Goal: Communication & Community: Answer question/provide support

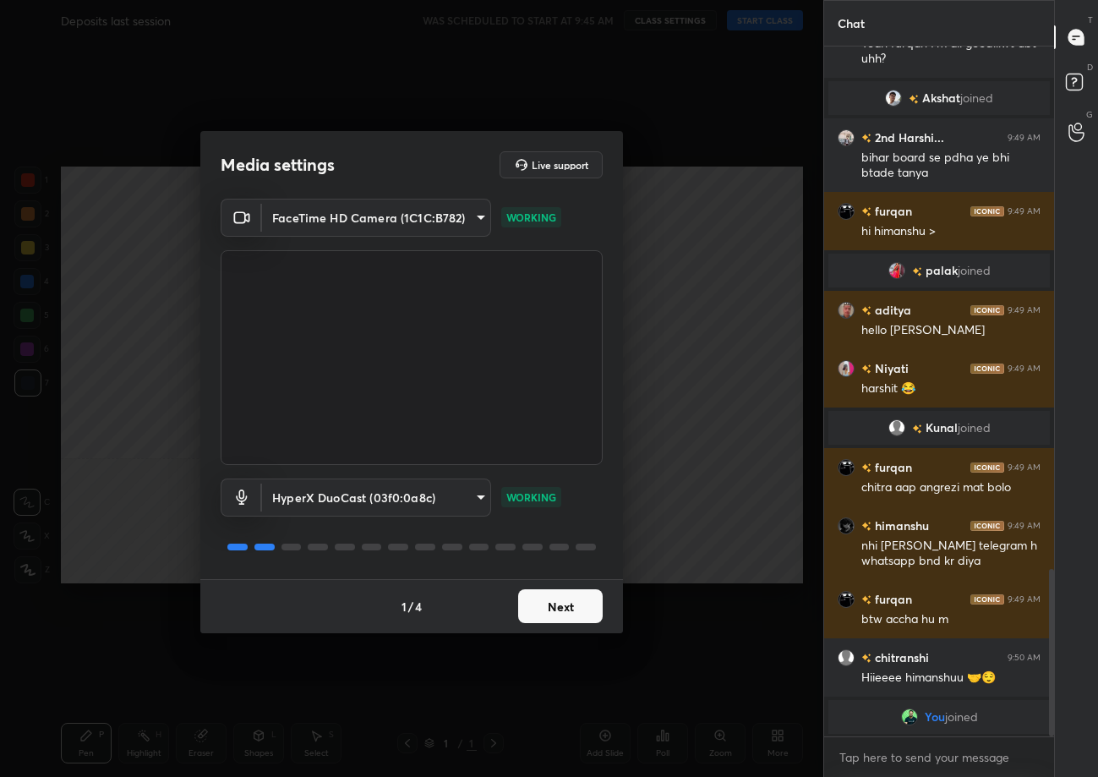
scroll to position [2152, 0]
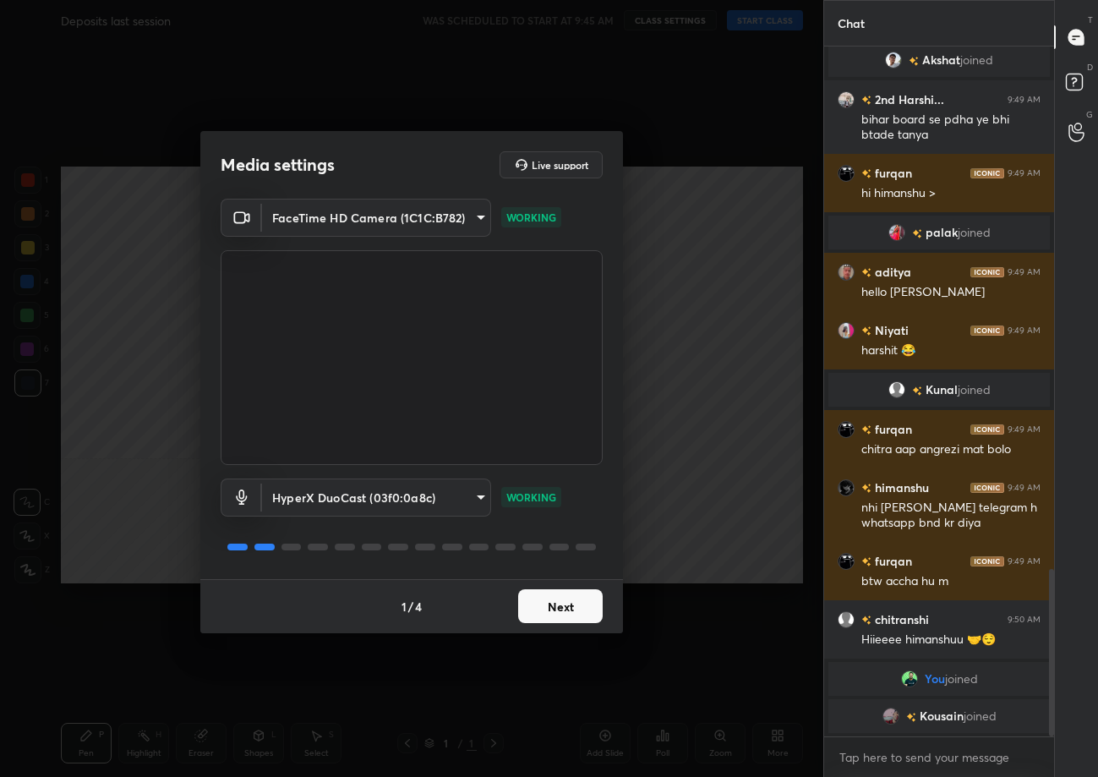
click at [556, 614] on button "Next" at bounding box center [560, 606] width 85 height 34
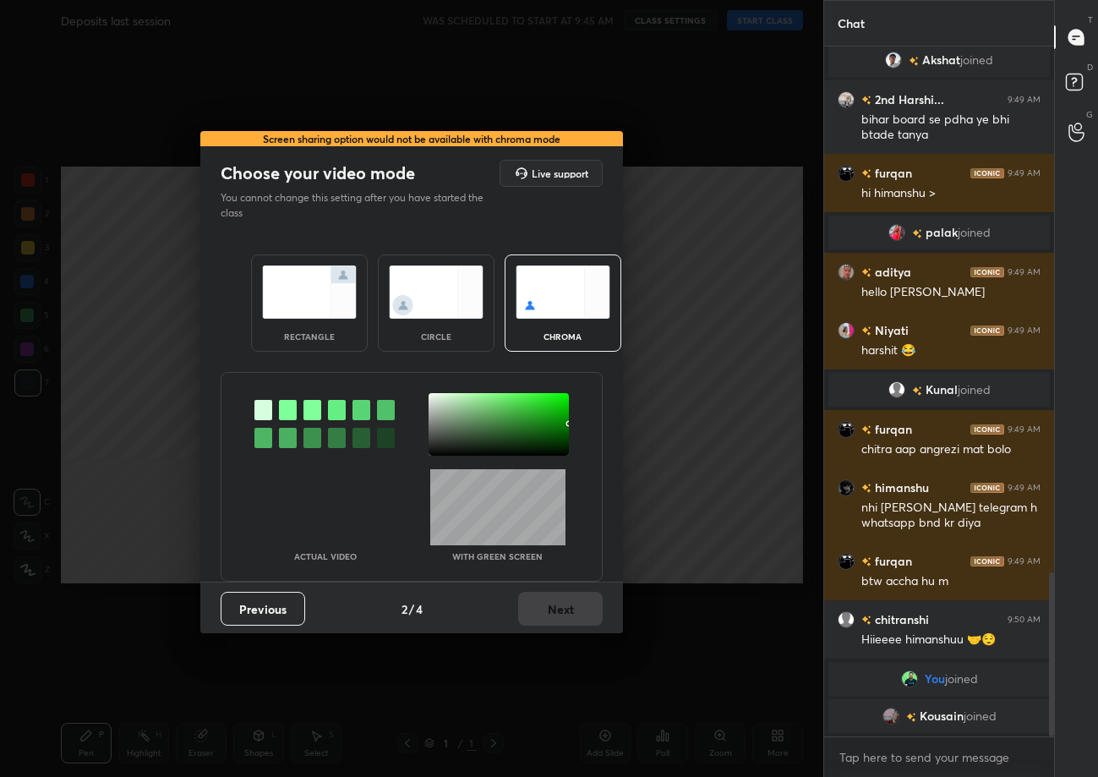
scroll to position [2210, 0]
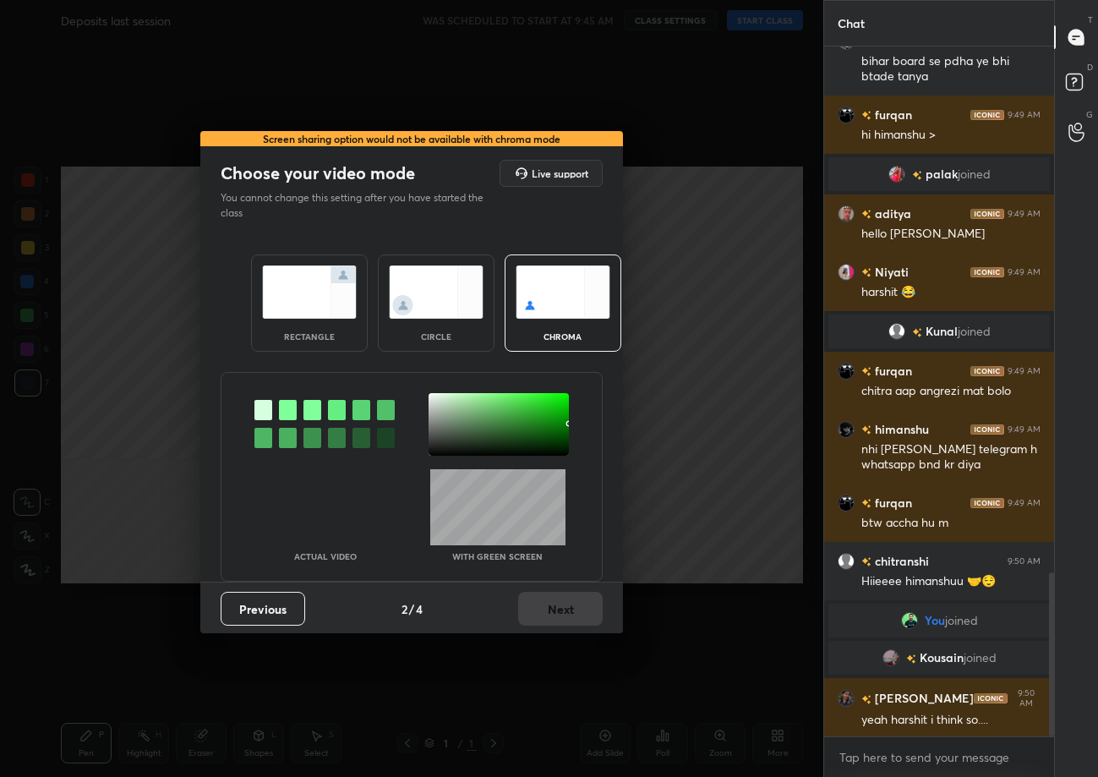
click at [279, 315] on img at bounding box center [309, 291] width 95 height 53
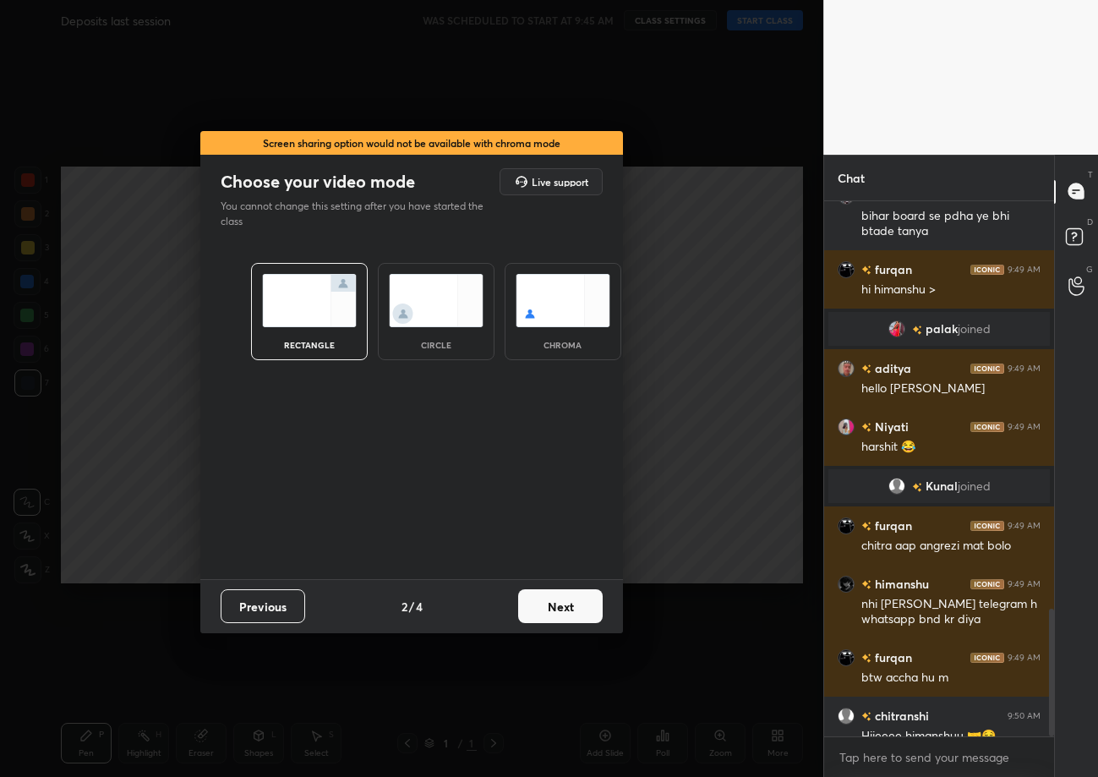
scroll to position [2422, 0]
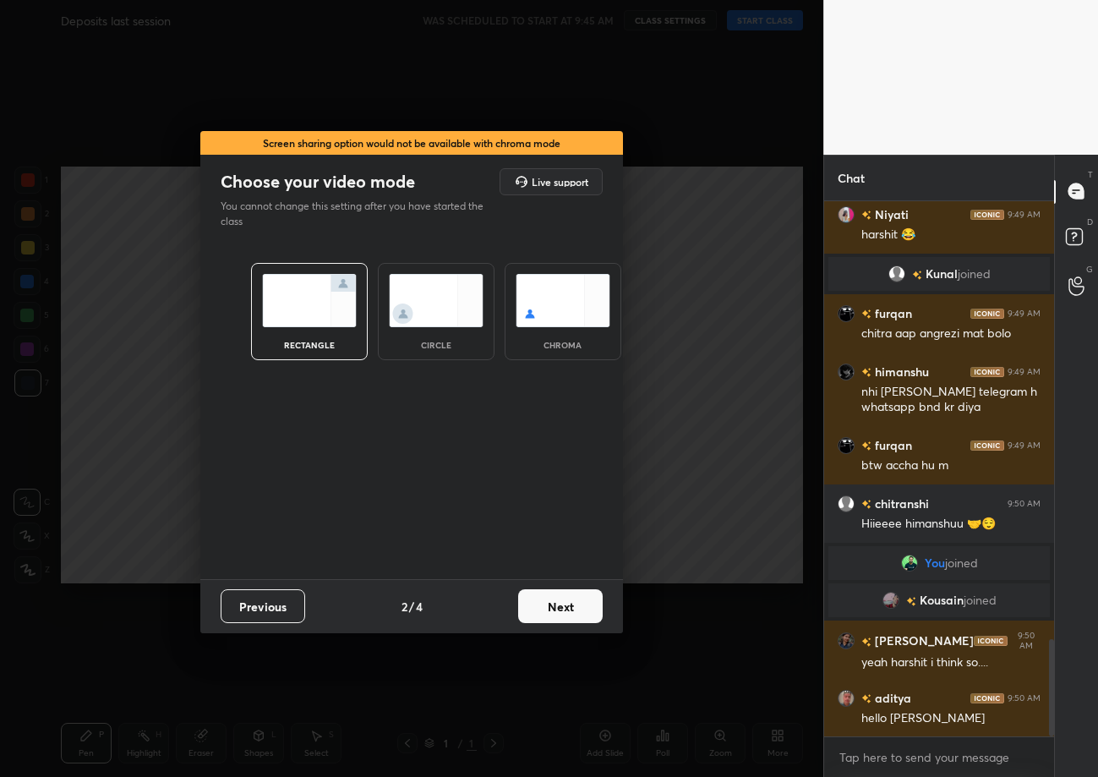
click at [552, 596] on button "Next" at bounding box center [560, 606] width 85 height 34
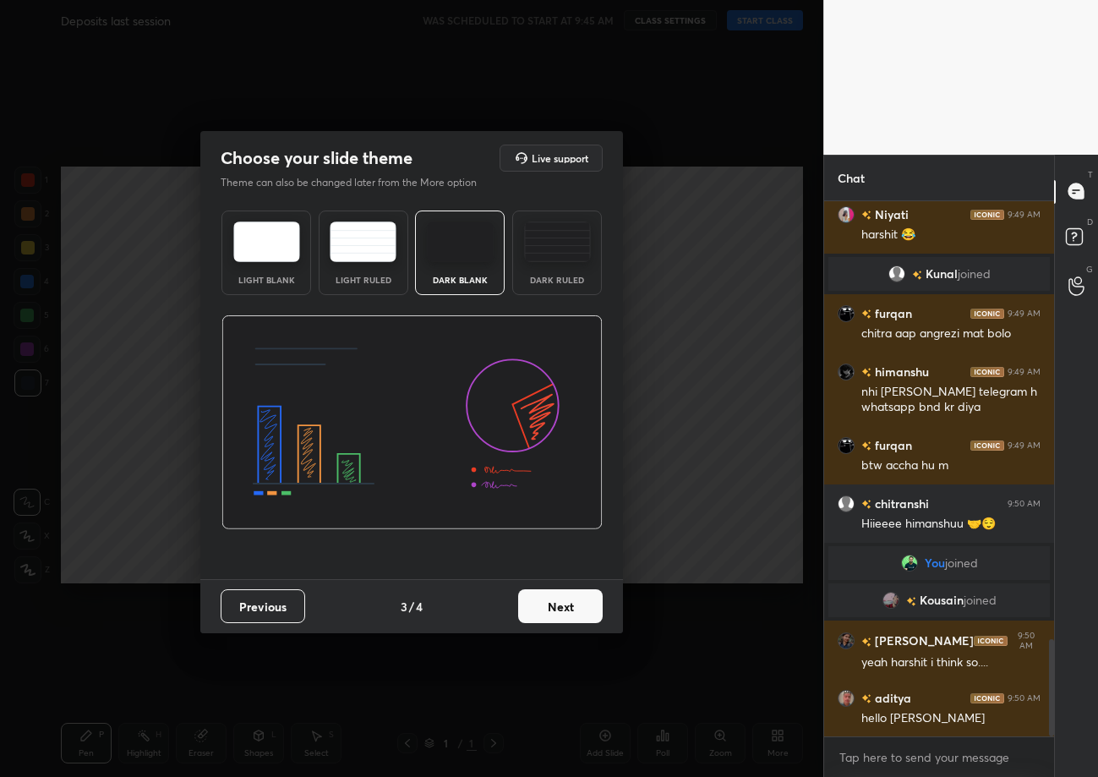
click at [552, 596] on button "Next" at bounding box center [560, 606] width 85 height 34
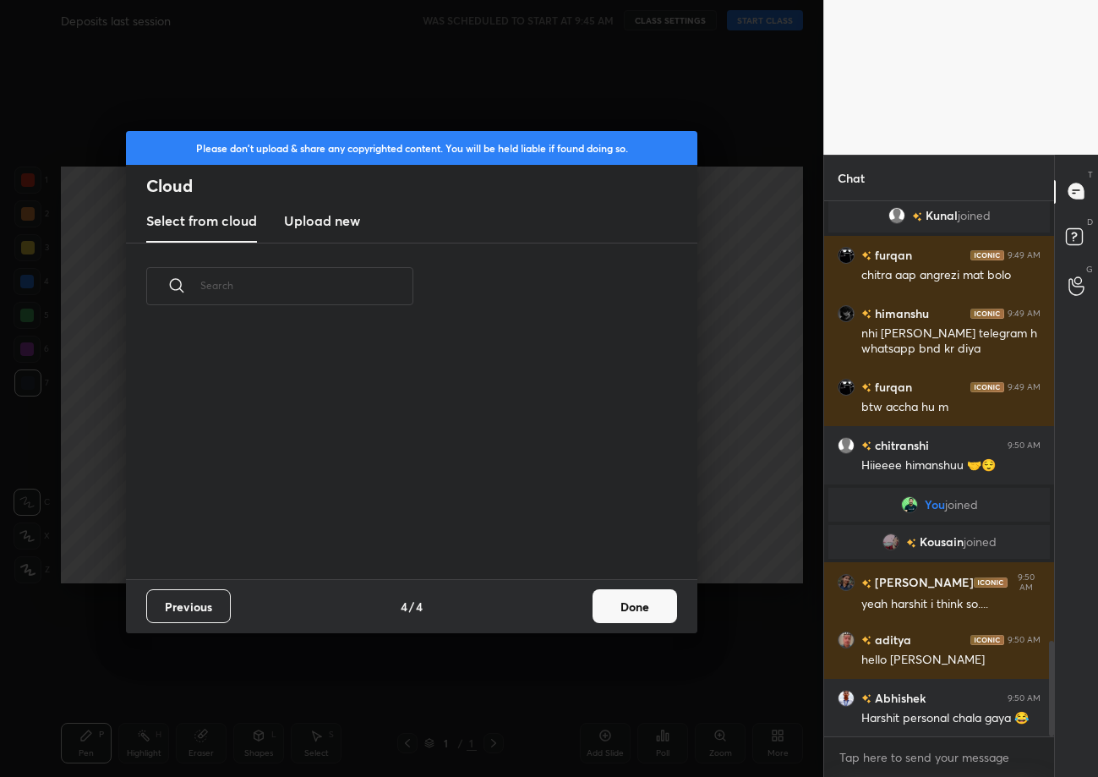
click at [592, 609] on div "Previous 4 / 4 Done" at bounding box center [411, 606] width 571 height 54
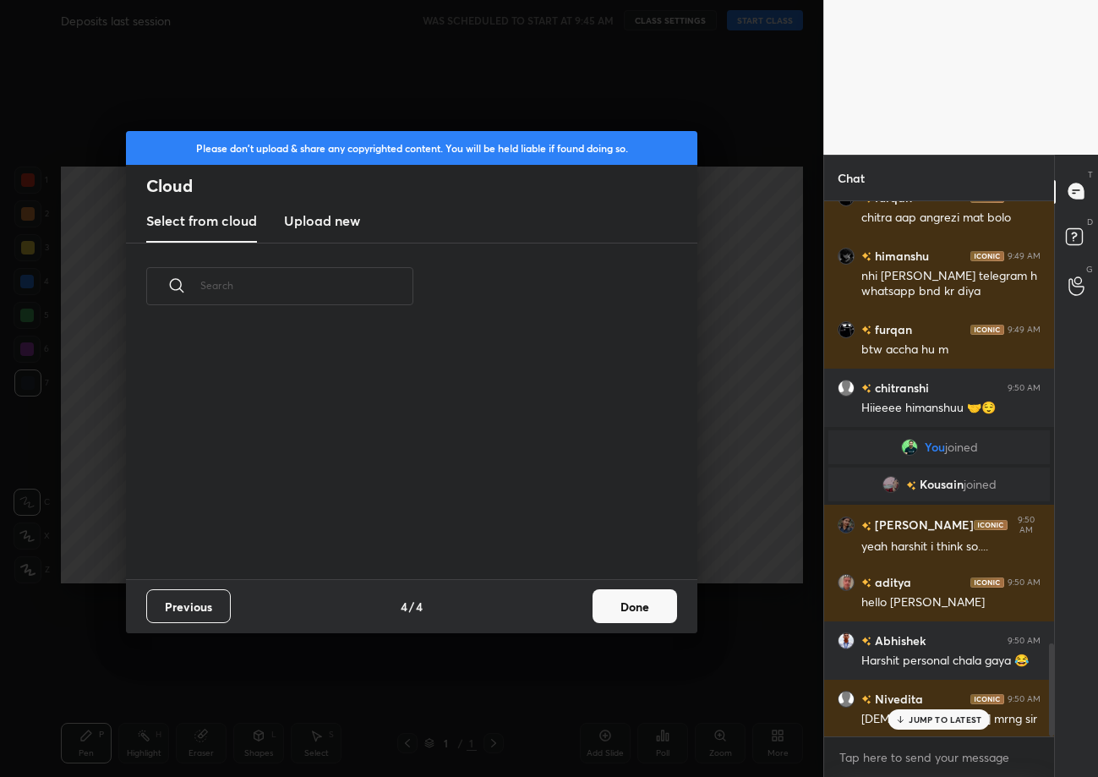
scroll to position [250, 542]
drag, startPoint x: 606, startPoint y: 598, endPoint x: 608, endPoint y: 590, distance: 8.6
click at [608, 597] on button "Done" at bounding box center [634, 606] width 85 height 34
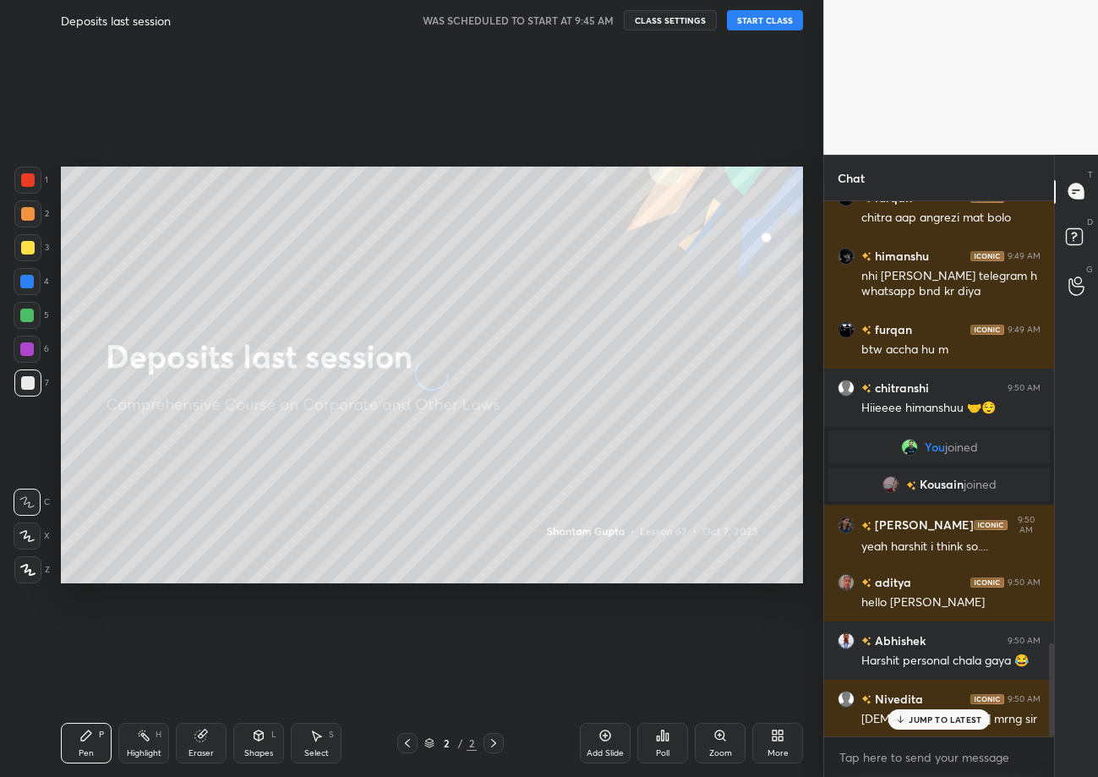
click at [766, 10] on button "START CLASS" at bounding box center [765, 20] width 76 height 20
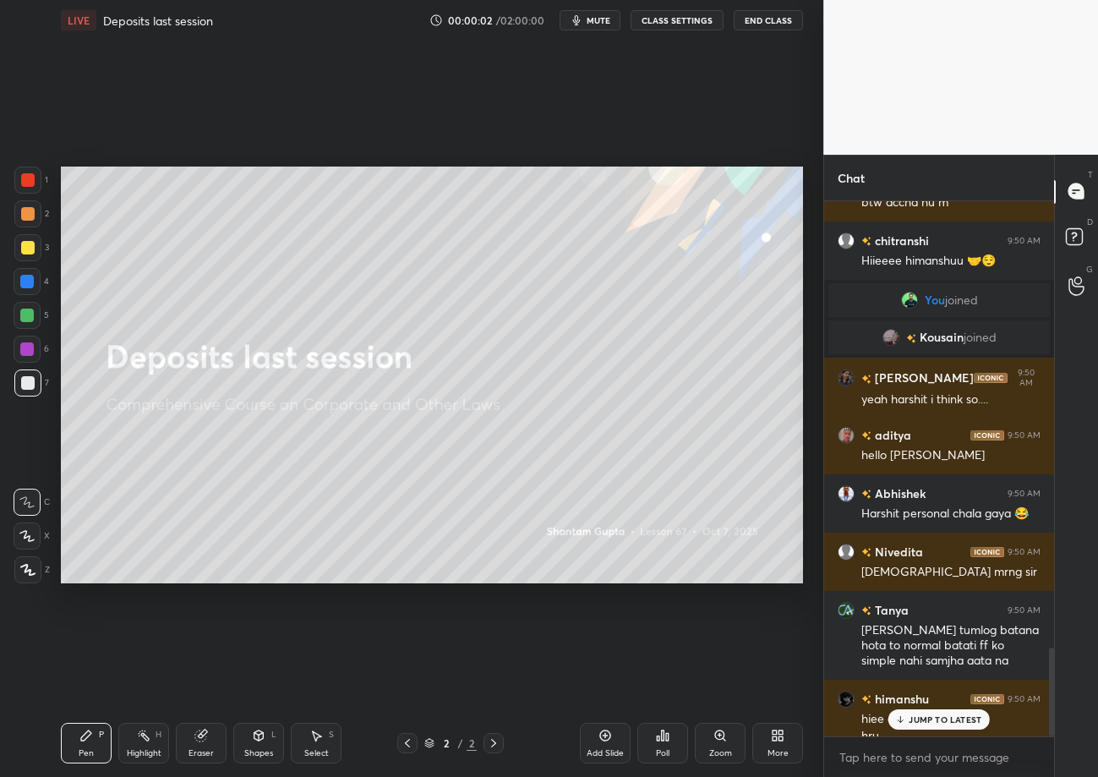
scroll to position [2702, 0]
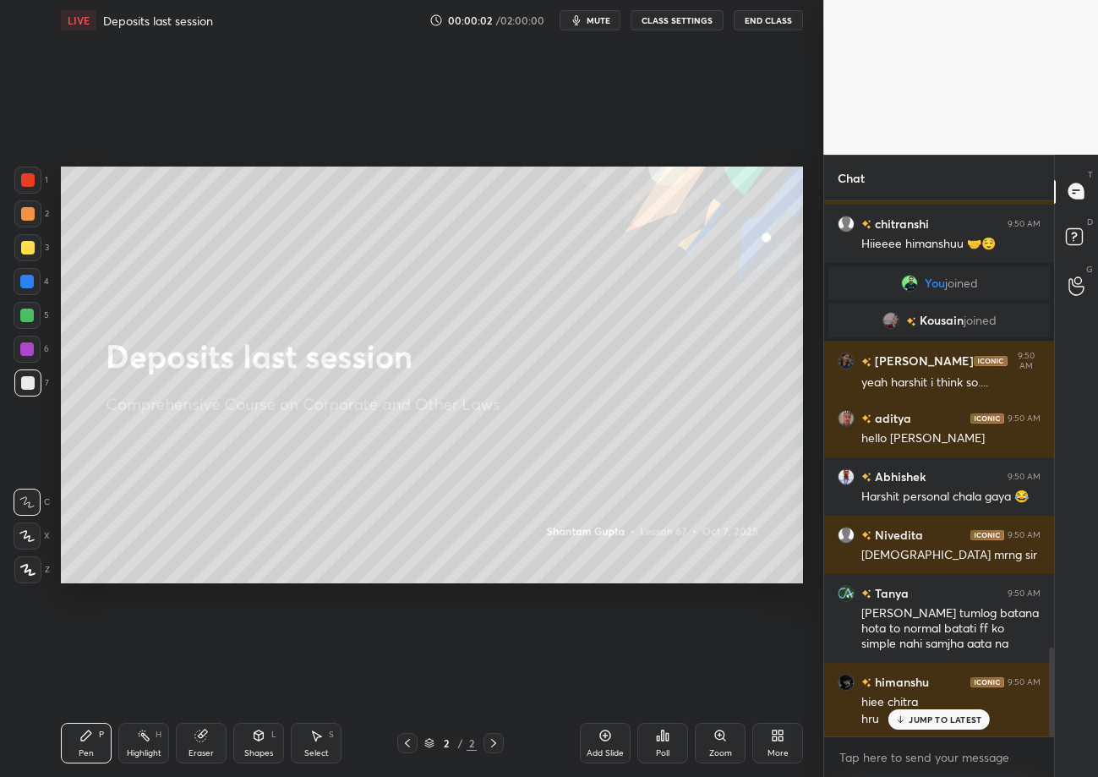
click at [777, 745] on div "More" at bounding box center [777, 743] width 51 height 41
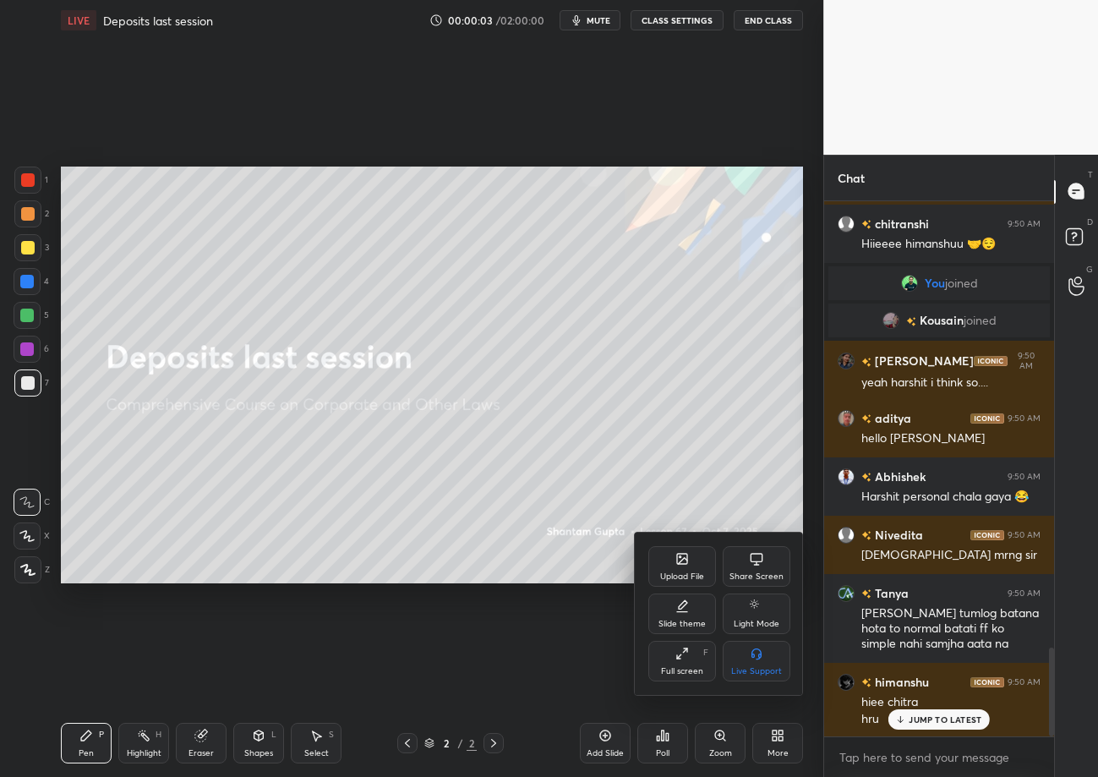
click at [667, 569] on div "Upload File" at bounding box center [682, 566] width 68 height 41
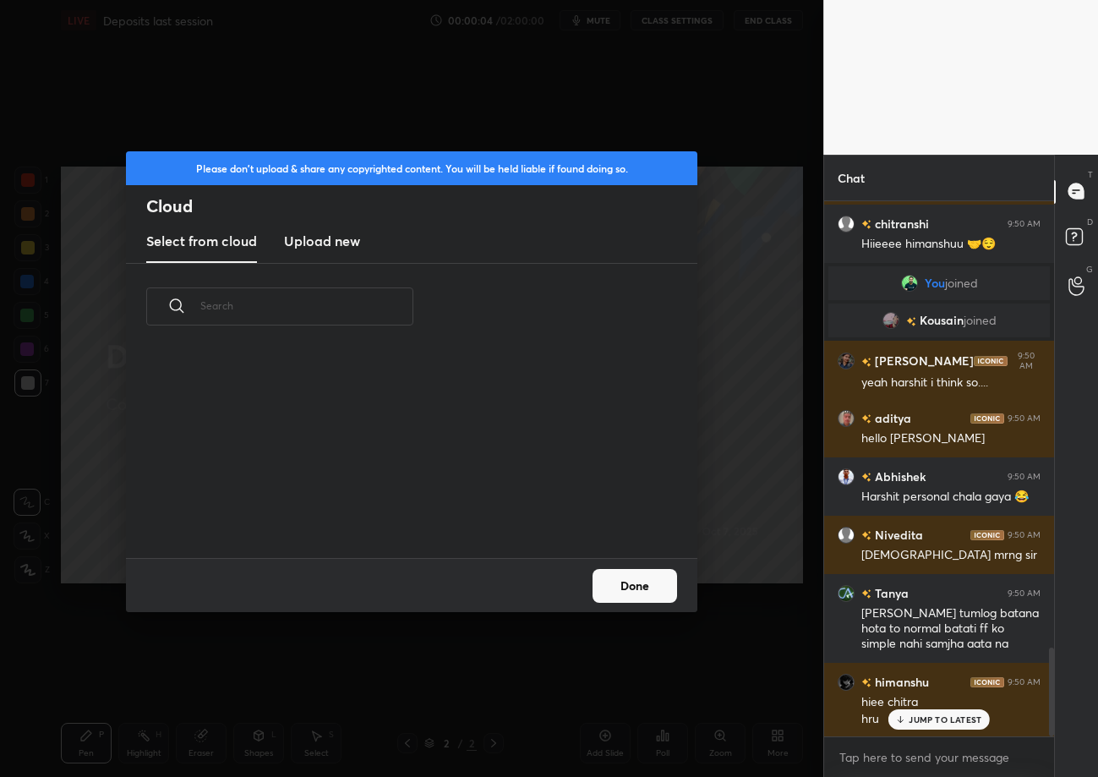
scroll to position [209, 542]
click at [322, 239] on h3 "Upload new" at bounding box center [322, 241] width 76 height 20
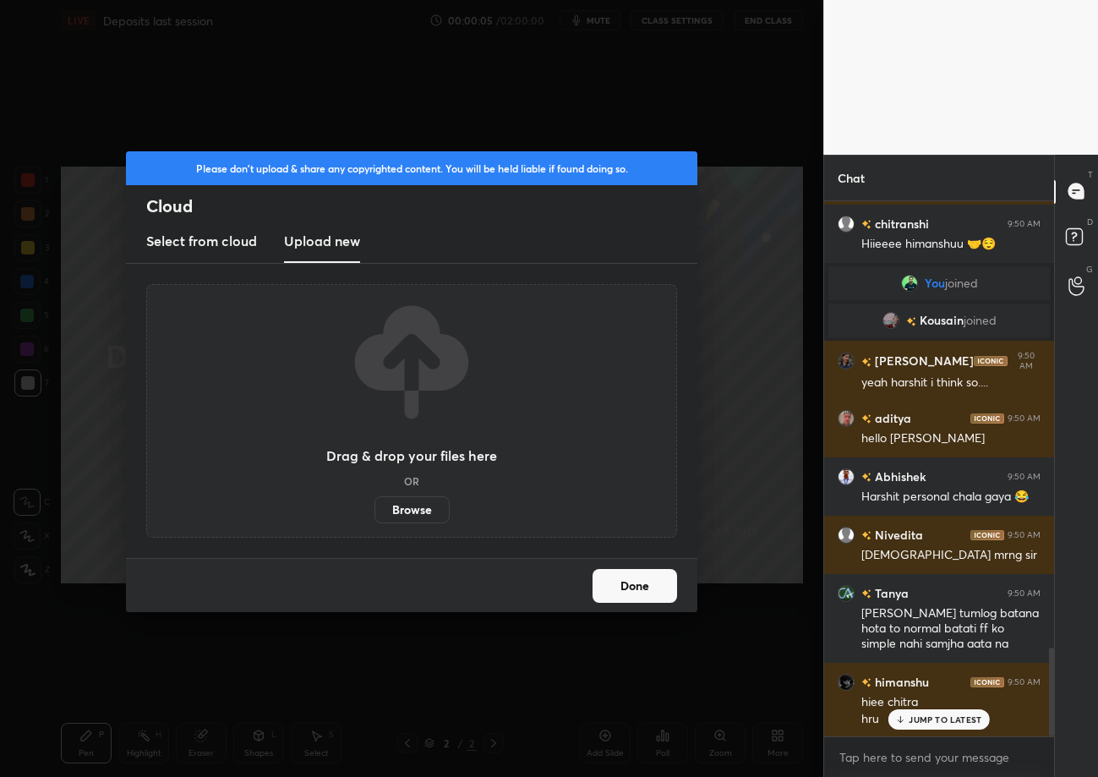
click at [428, 505] on label "Browse" at bounding box center [411, 509] width 75 height 27
click at [374, 505] on input "Browse" at bounding box center [374, 509] width 0 height 27
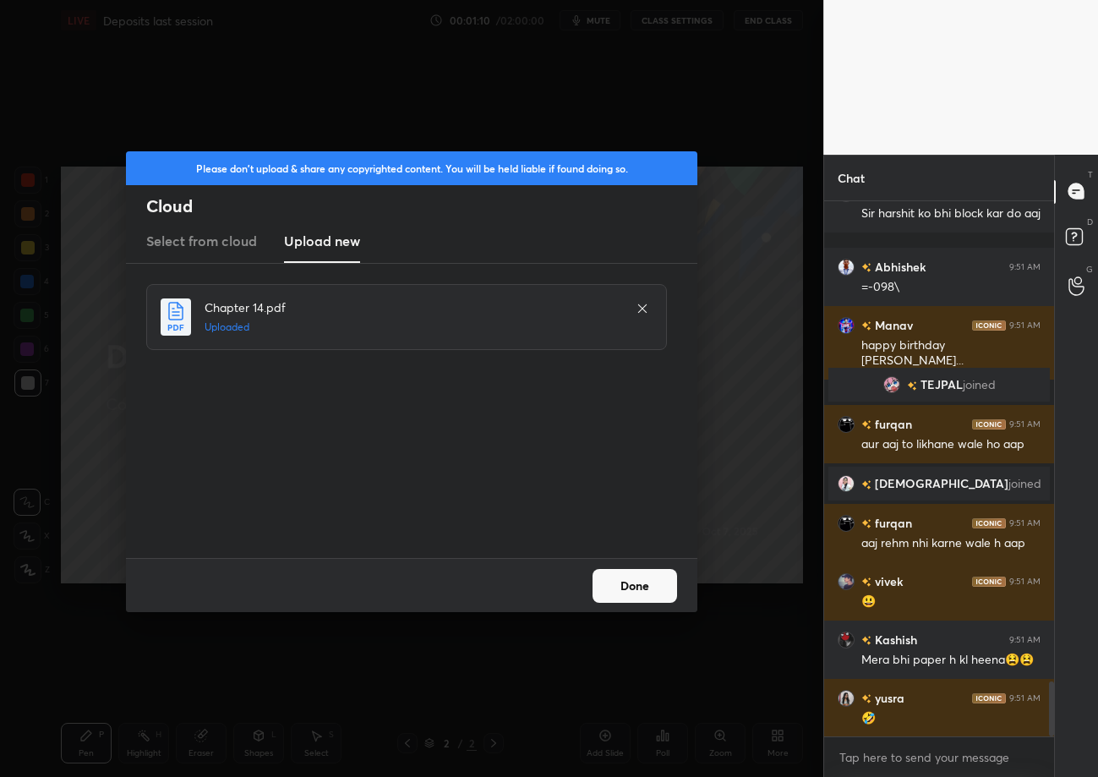
click at [661, 594] on button "Done" at bounding box center [634, 586] width 85 height 34
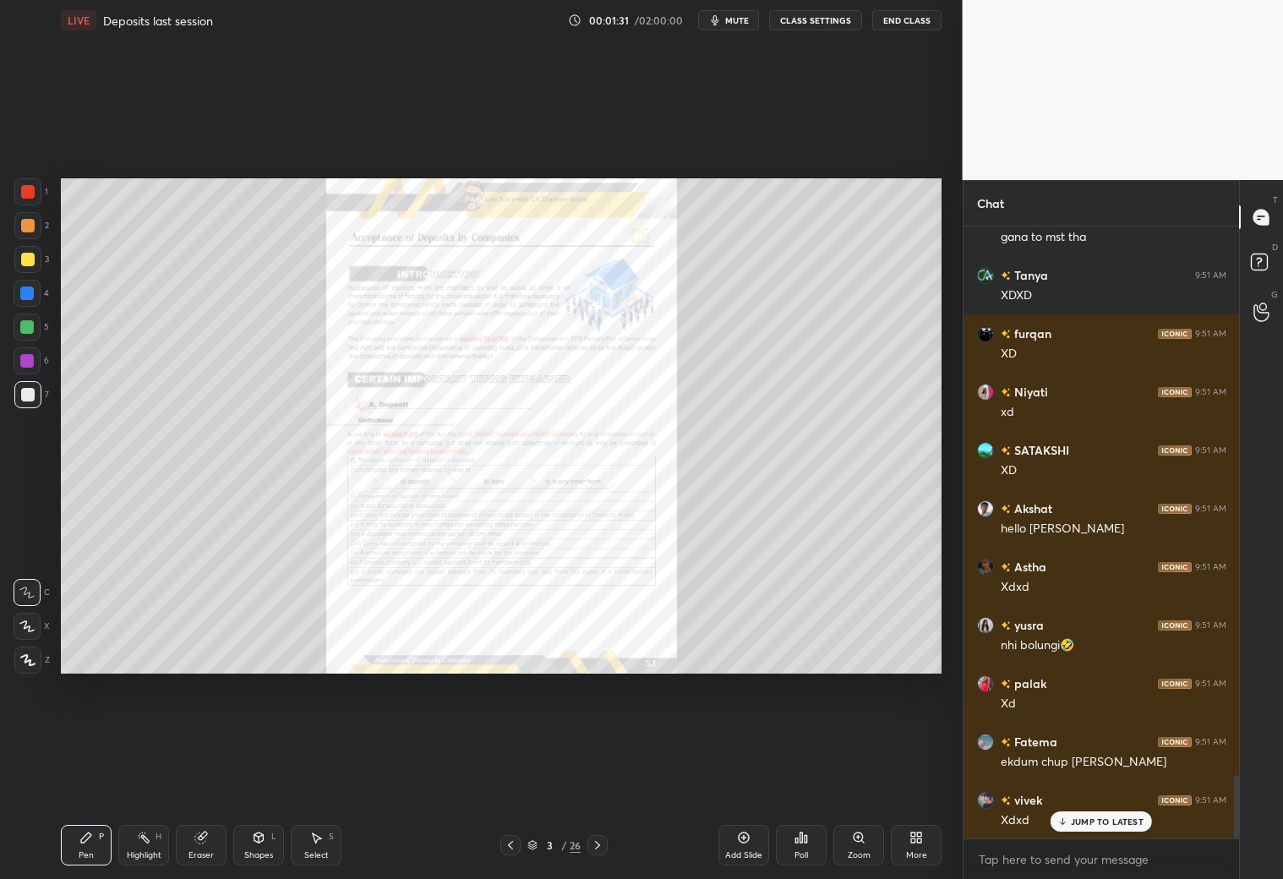
click at [603, 776] on icon at bounding box center [598, 845] width 14 height 14
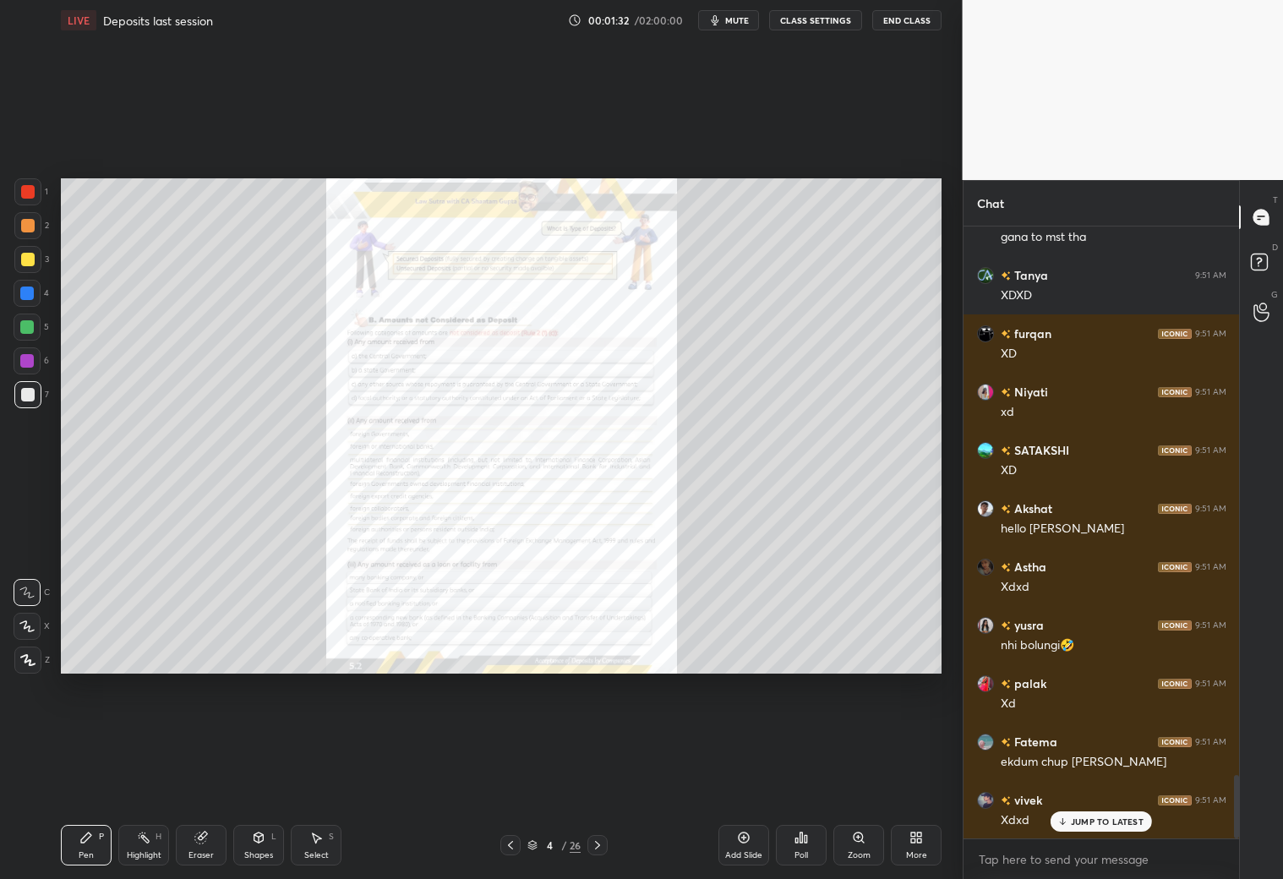
click at [599, 776] on icon at bounding box center [598, 845] width 14 height 14
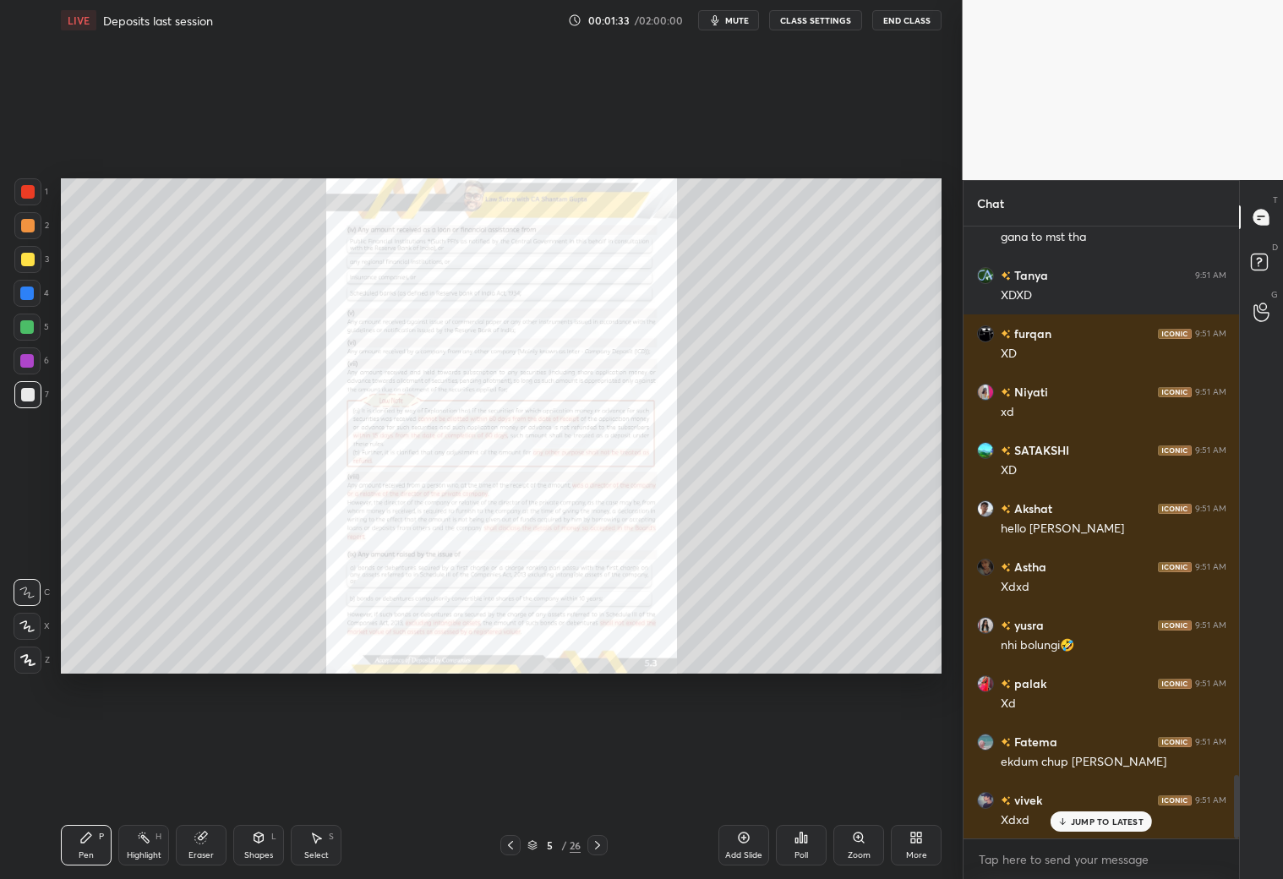
click at [599, 776] on icon at bounding box center [598, 845] width 14 height 14
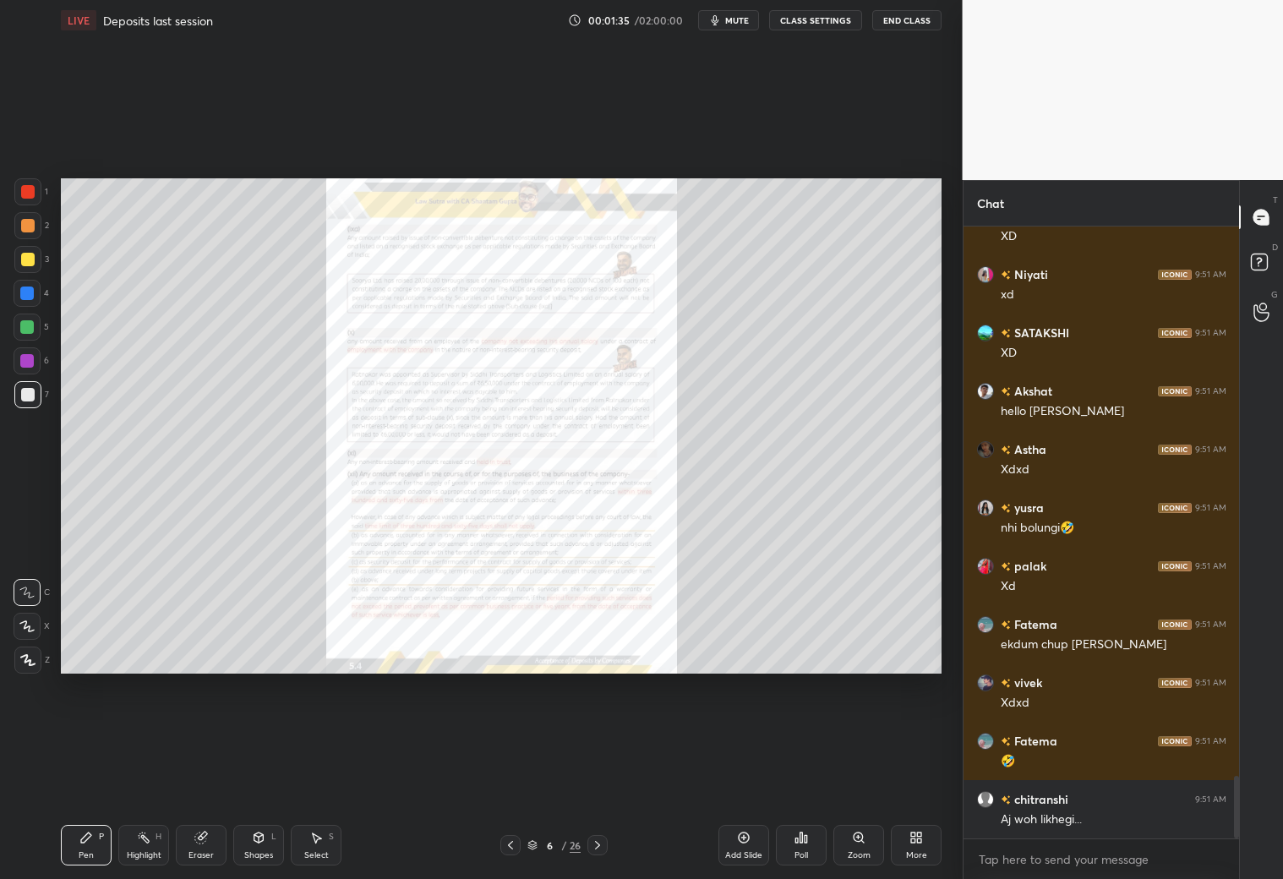
click at [599, 776] on icon at bounding box center [598, 845] width 14 height 14
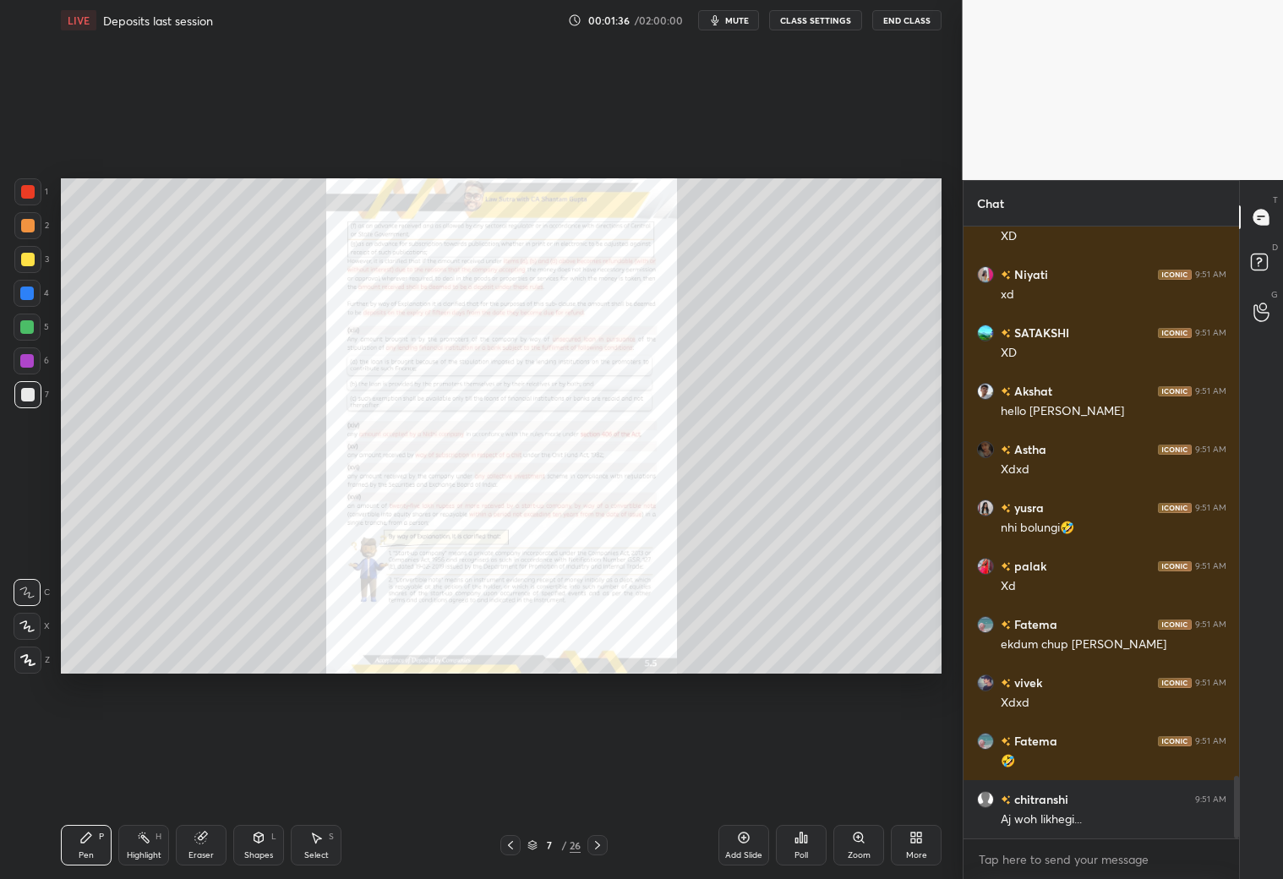
click at [599, 776] on icon at bounding box center [598, 845] width 14 height 14
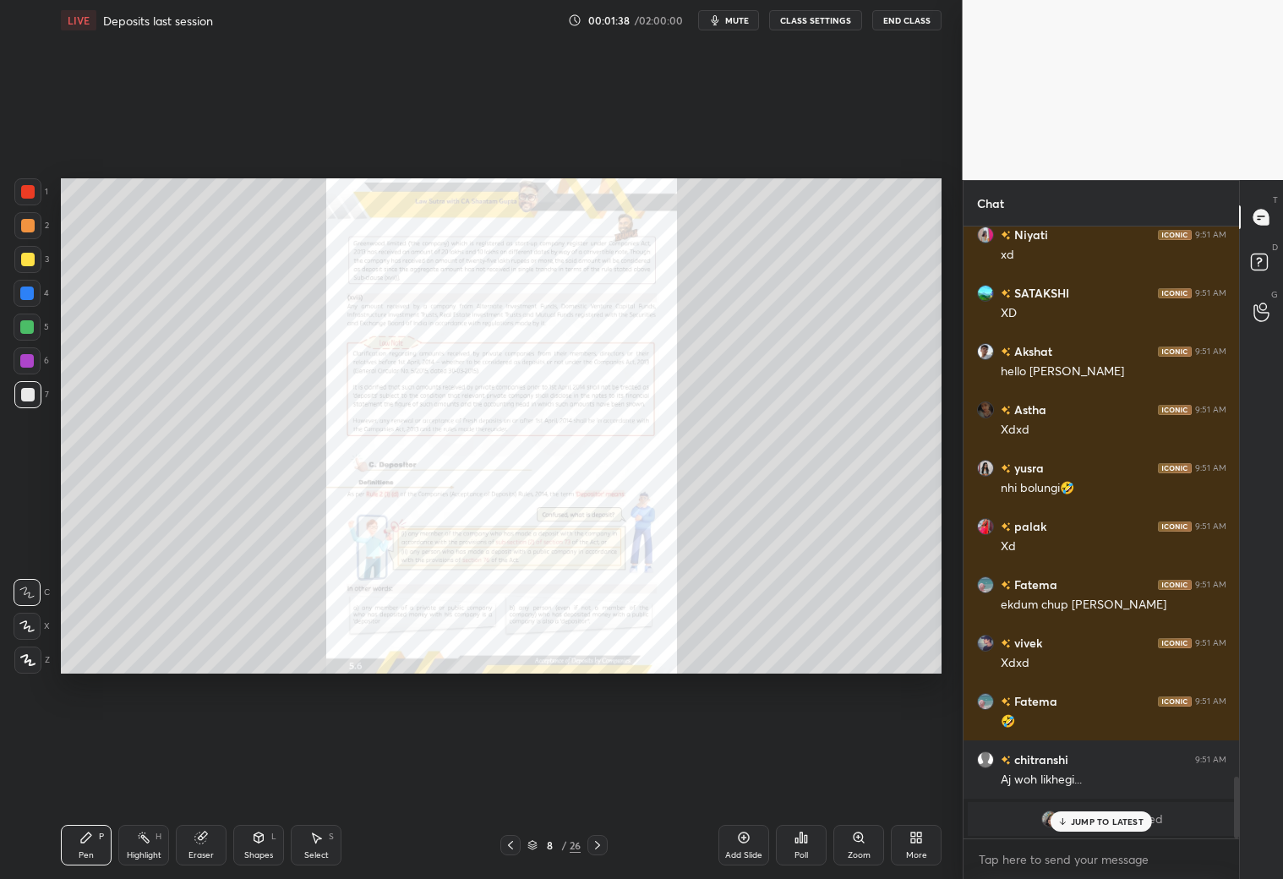
click at [599, 776] on icon at bounding box center [598, 845] width 14 height 14
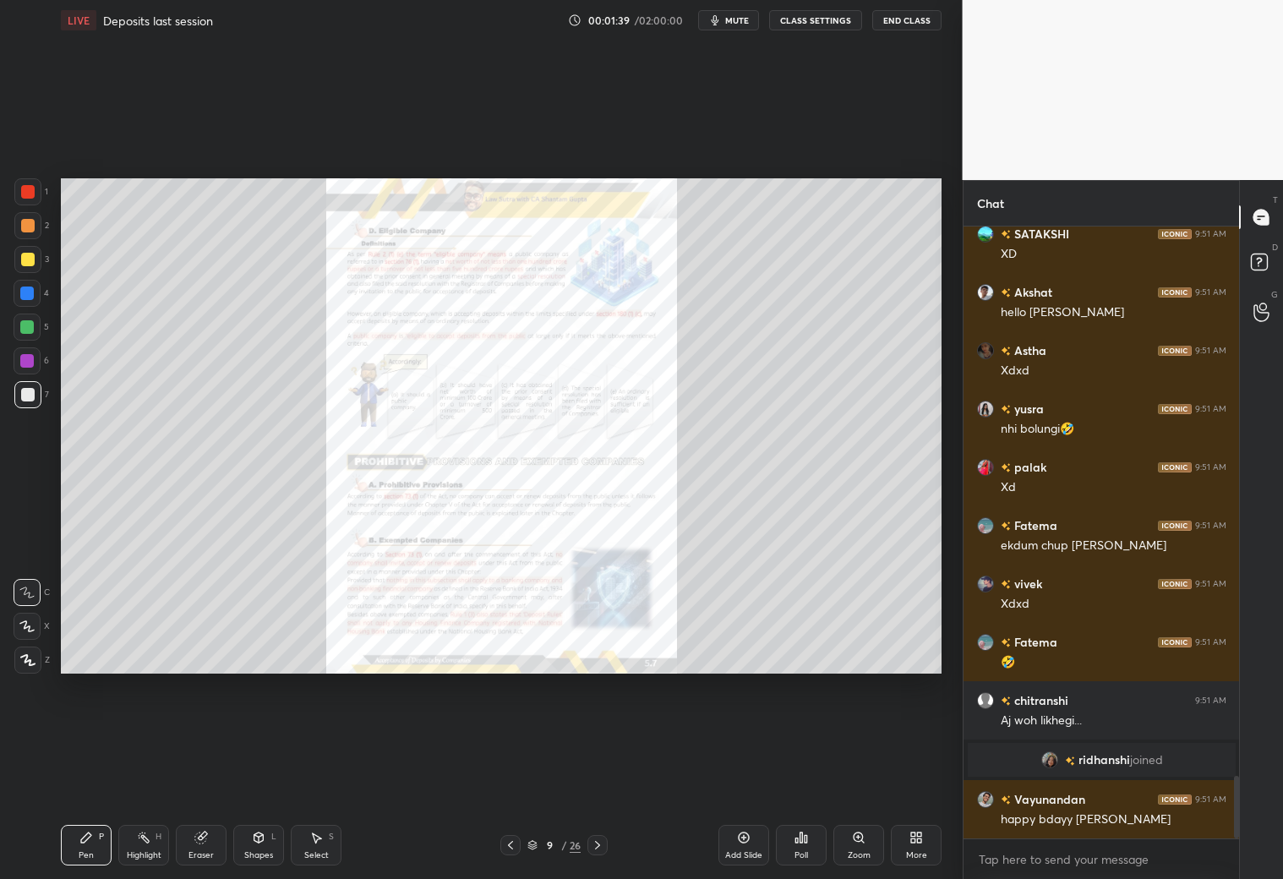
click at [599, 776] on icon at bounding box center [598, 845] width 14 height 14
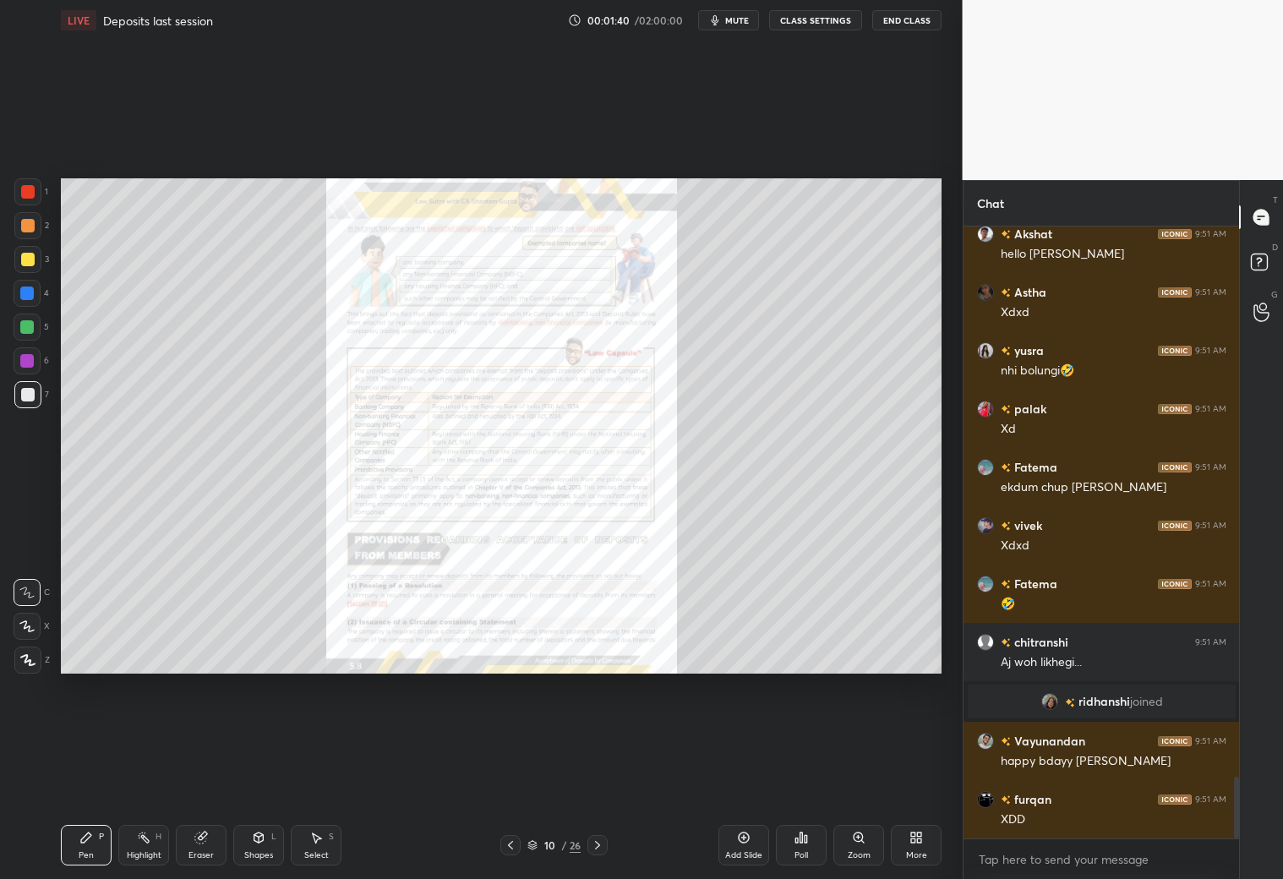
click at [599, 776] on icon at bounding box center [598, 845] width 14 height 14
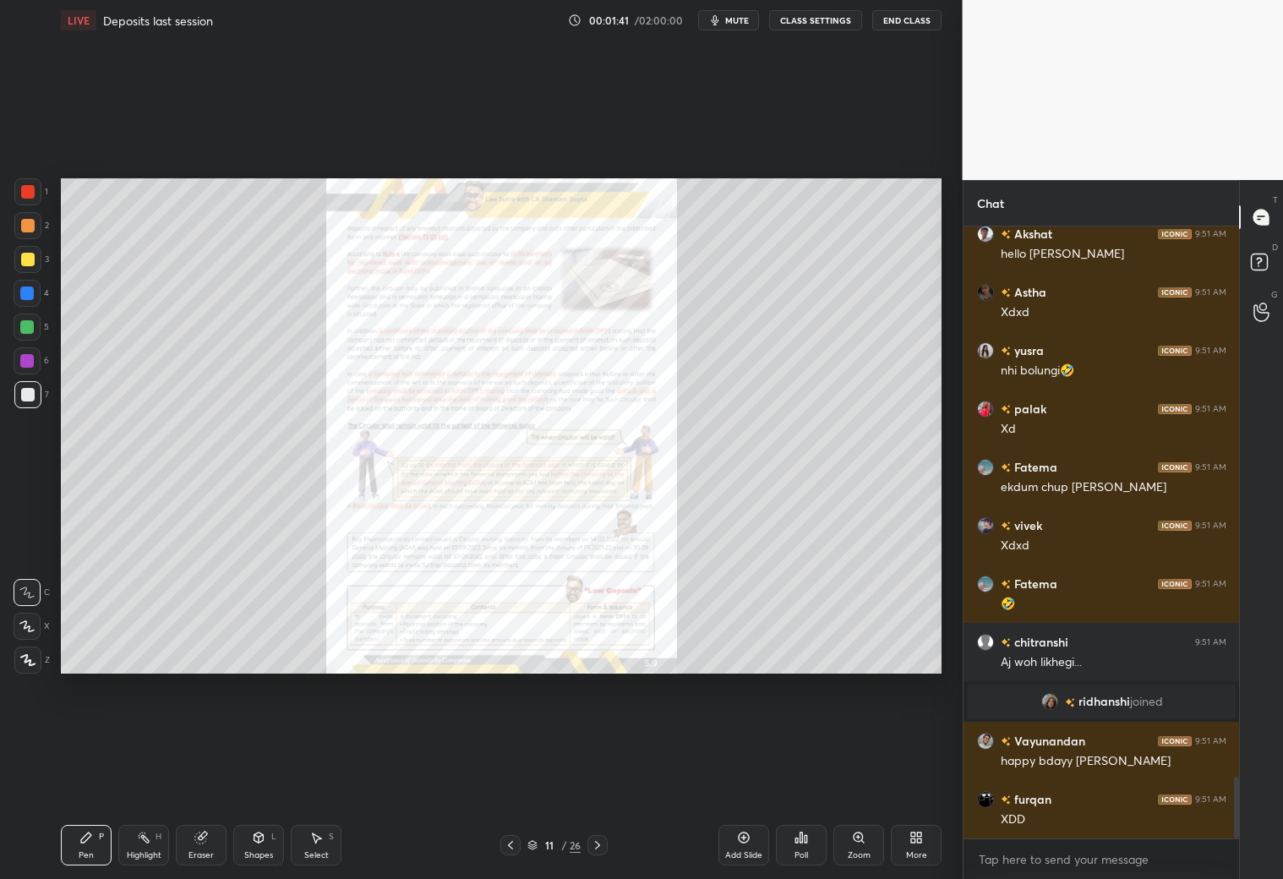
click at [599, 776] on icon at bounding box center [598, 845] width 14 height 14
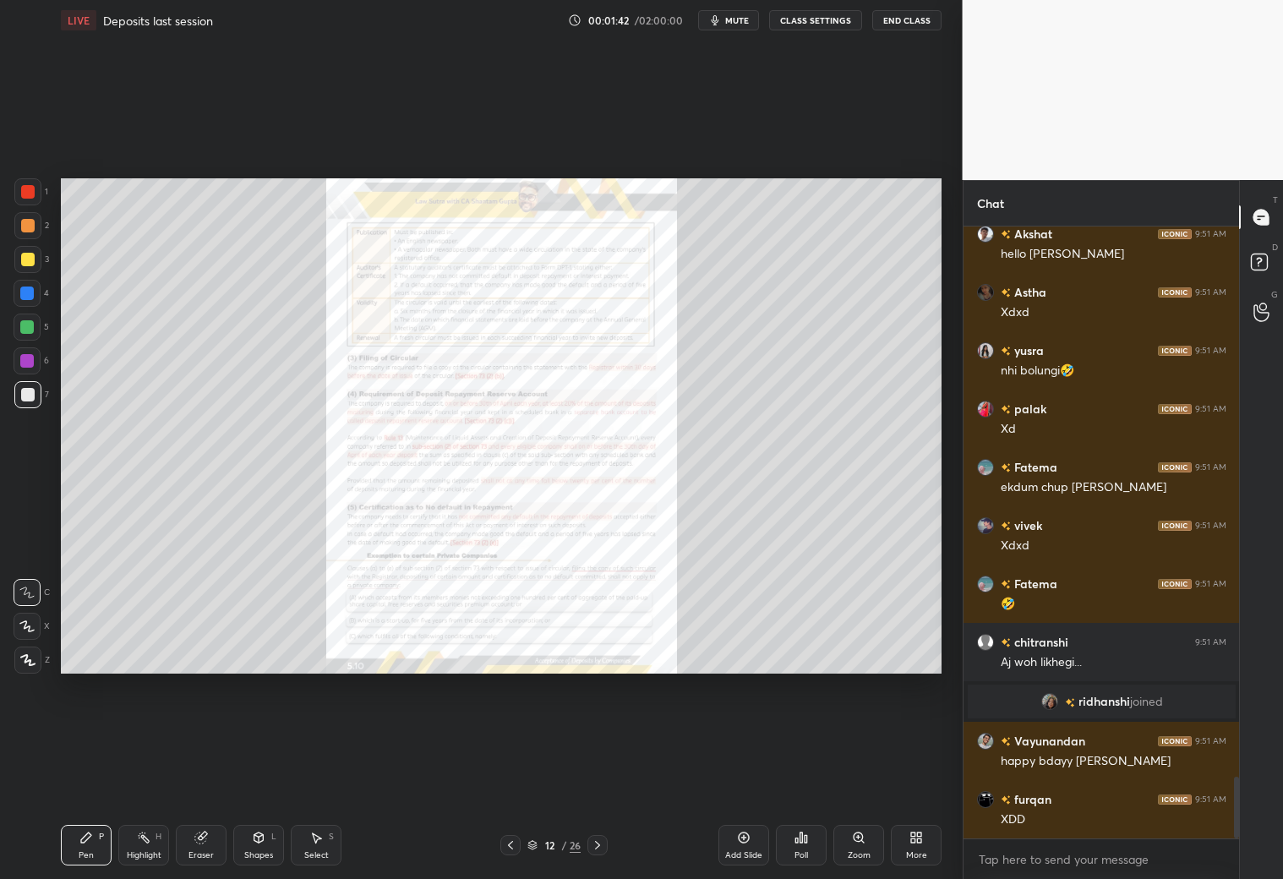
click at [599, 776] on icon at bounding box center [598, 845] width 14 height 14
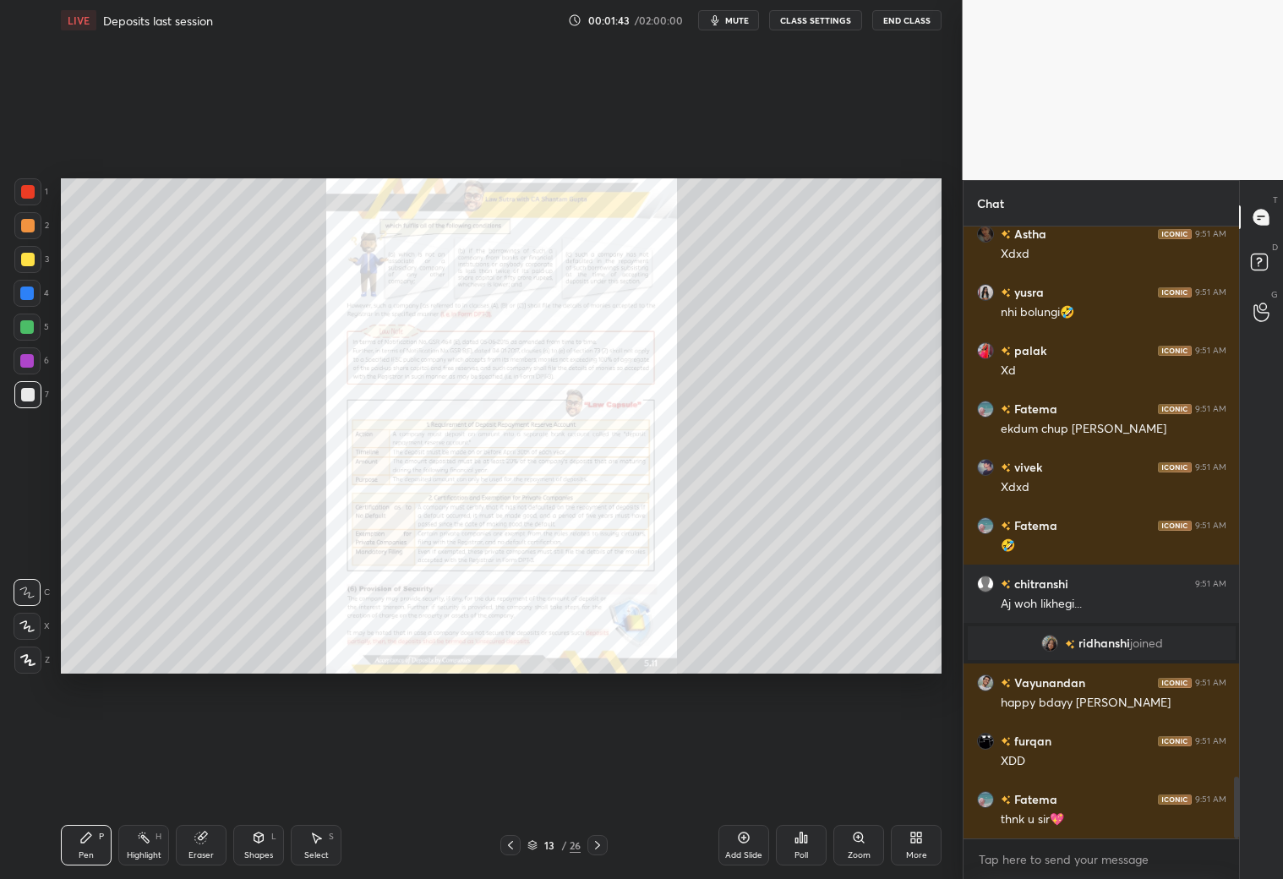
click at [599, 776] on icon at bounding box center [598, 845] width 14 height 14
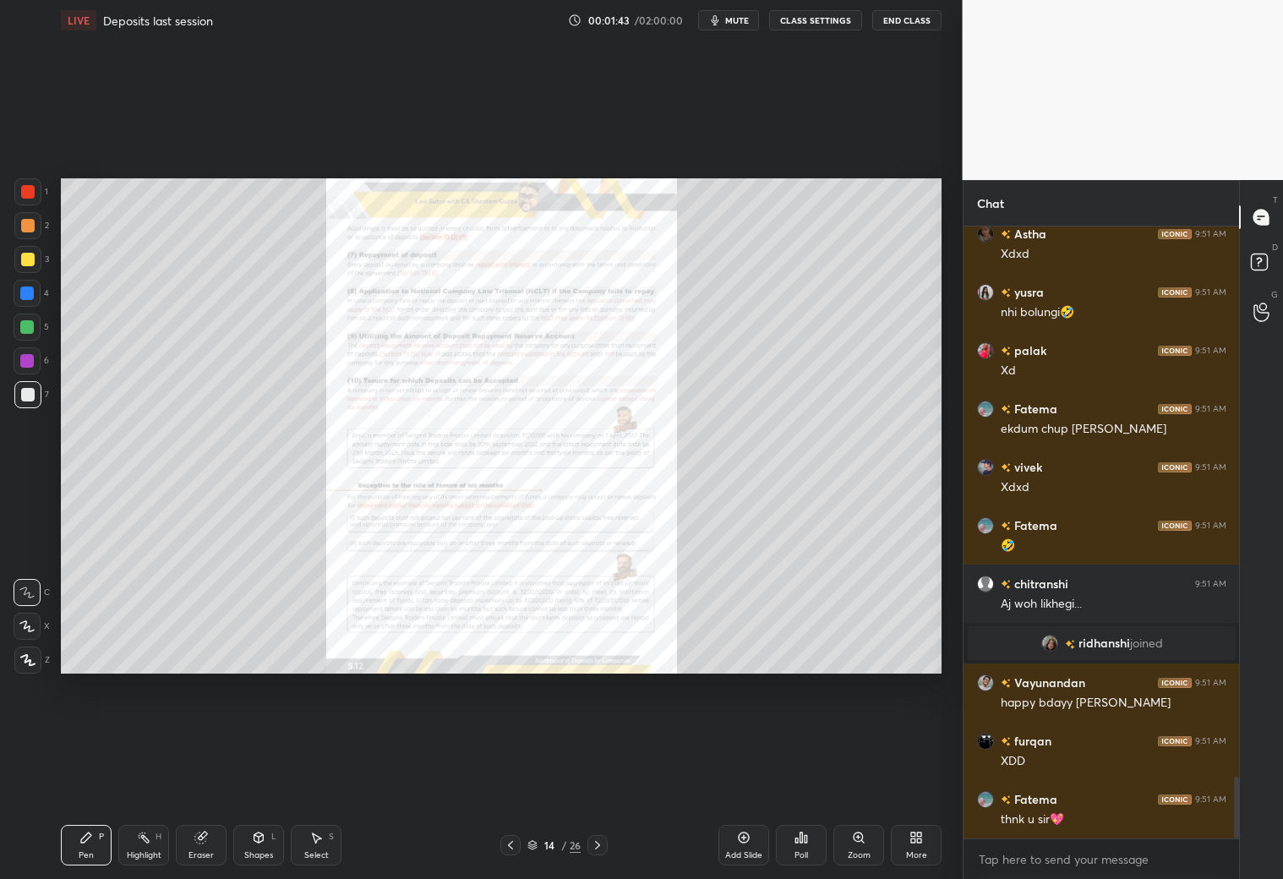
click at [599, 776] on icon at bounding box center [598, 845] width 14 height 14
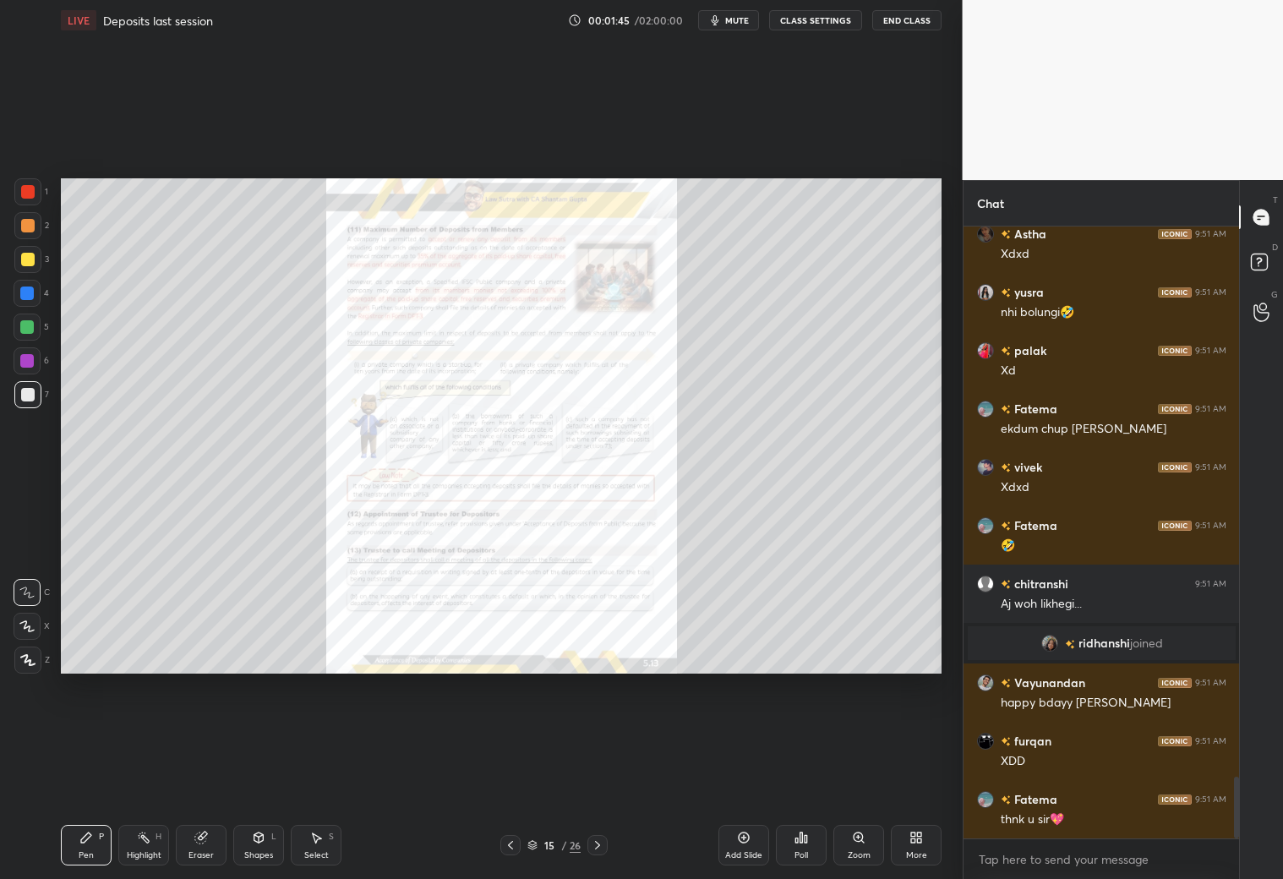
click at [599, 776] on icon at bounding box center [598, 845] width 14 height 14
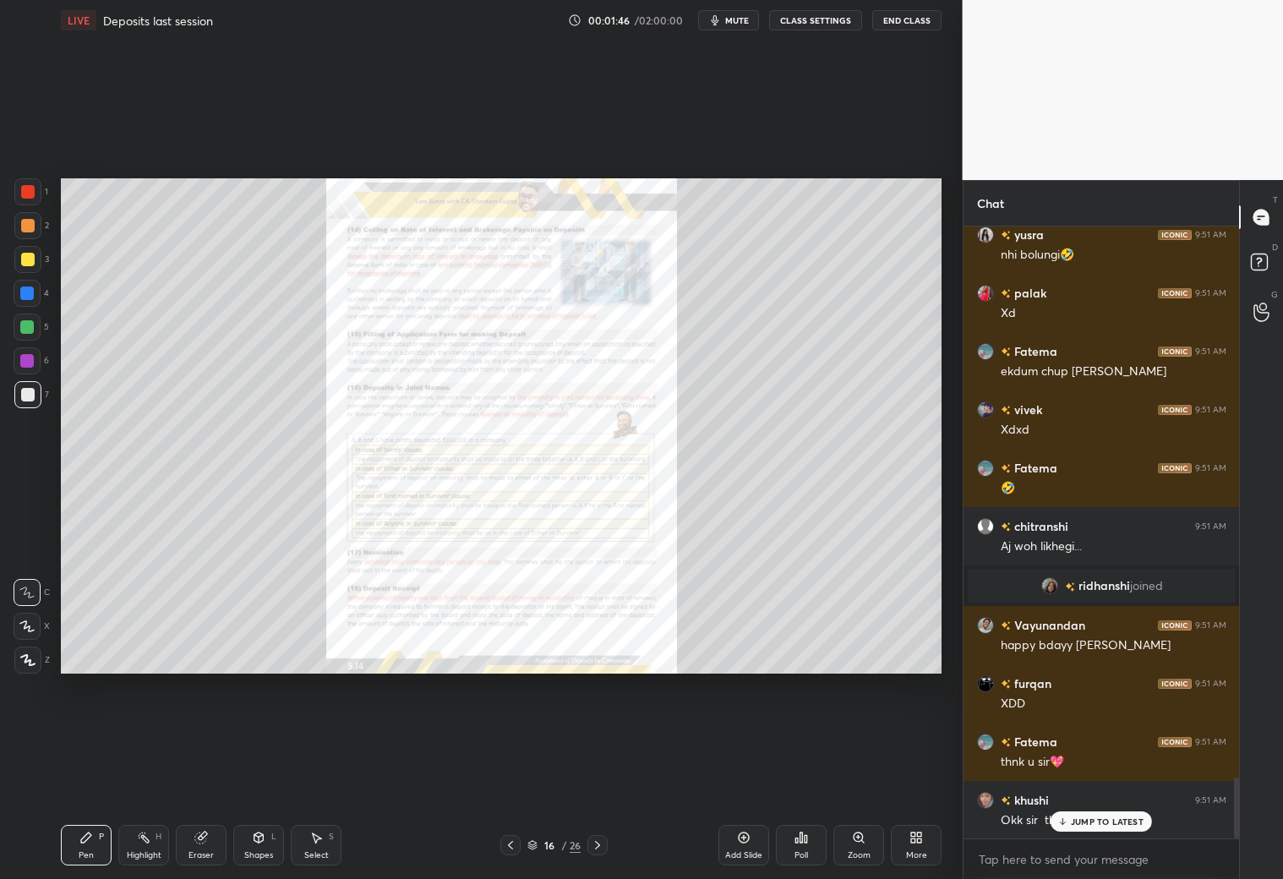
click at [599, 776] on icon at bounding box center [598, 845] width 14 height 14
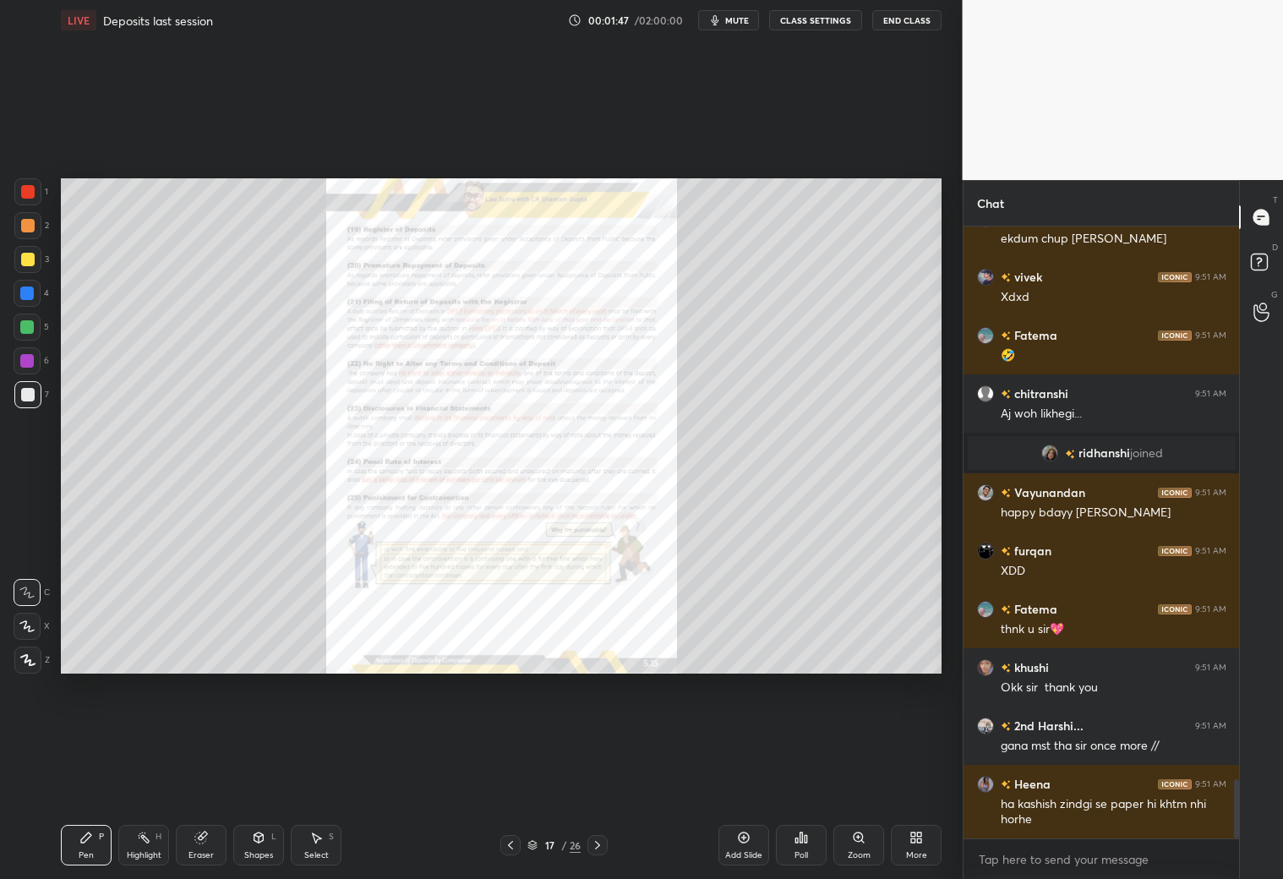
click at [599, 776] on icon at bounding box center [598, 845] width 14 height 14
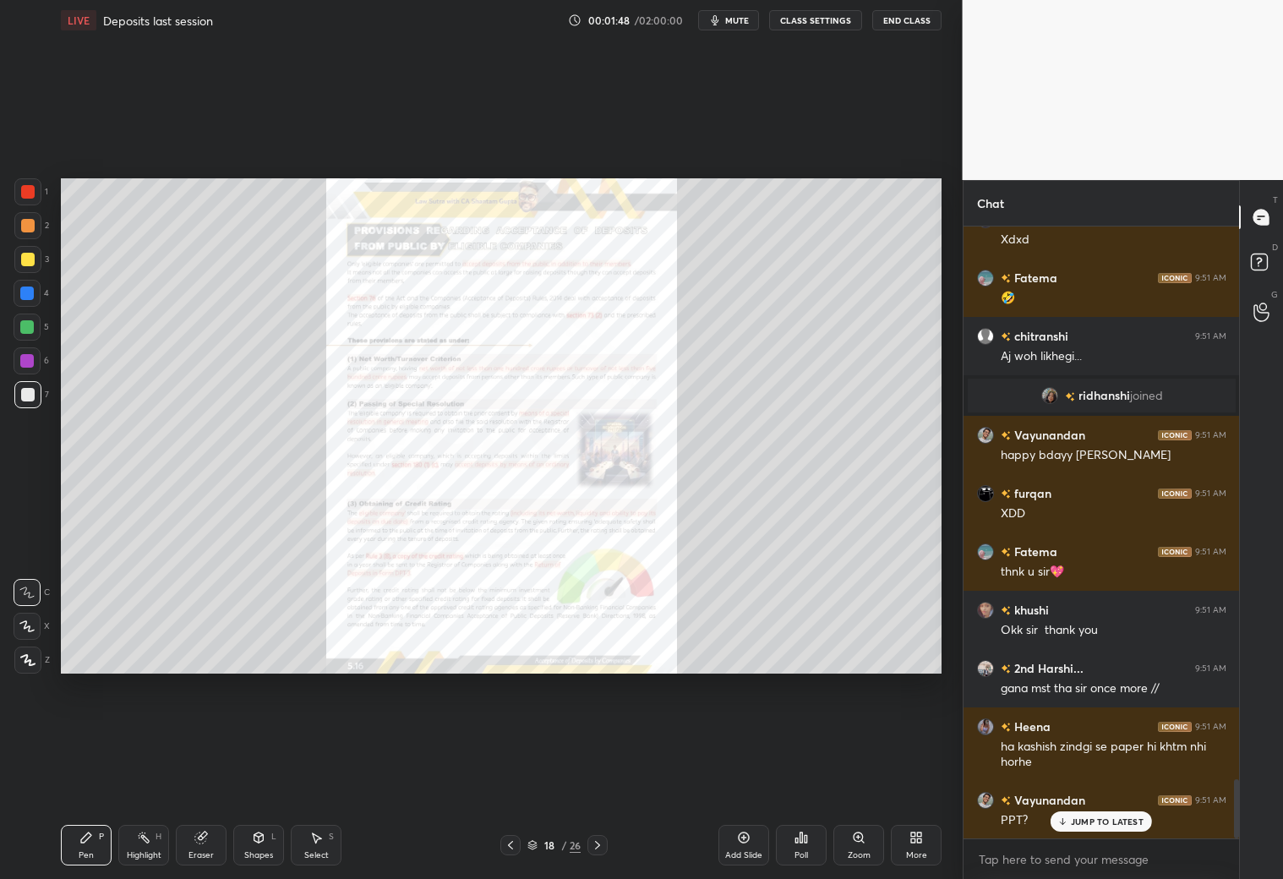
click at [599, 776] on icon at bounding box center [598, 845] width 14 height 14
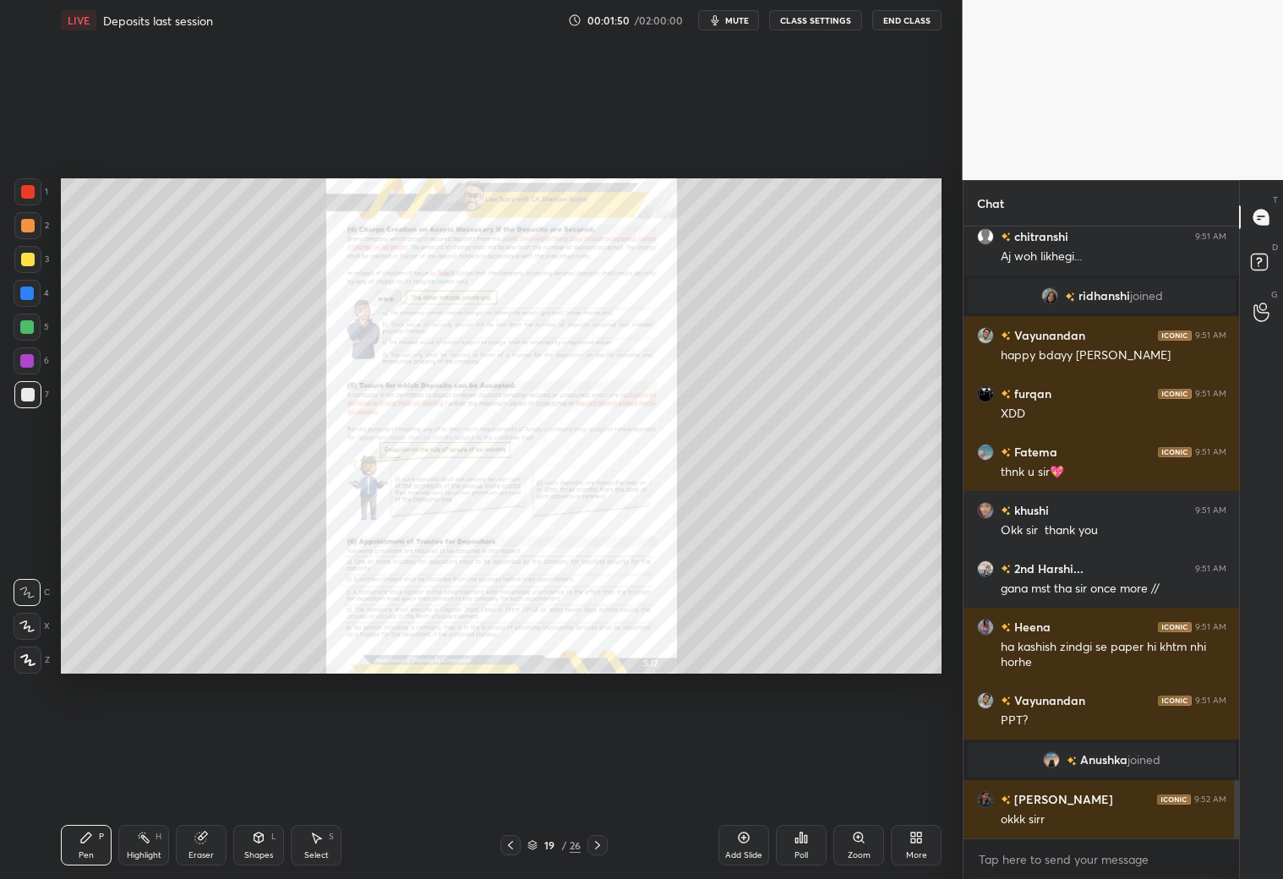
click at [599, 776] on icon at bounding box center [598, 845] width 14 height 14
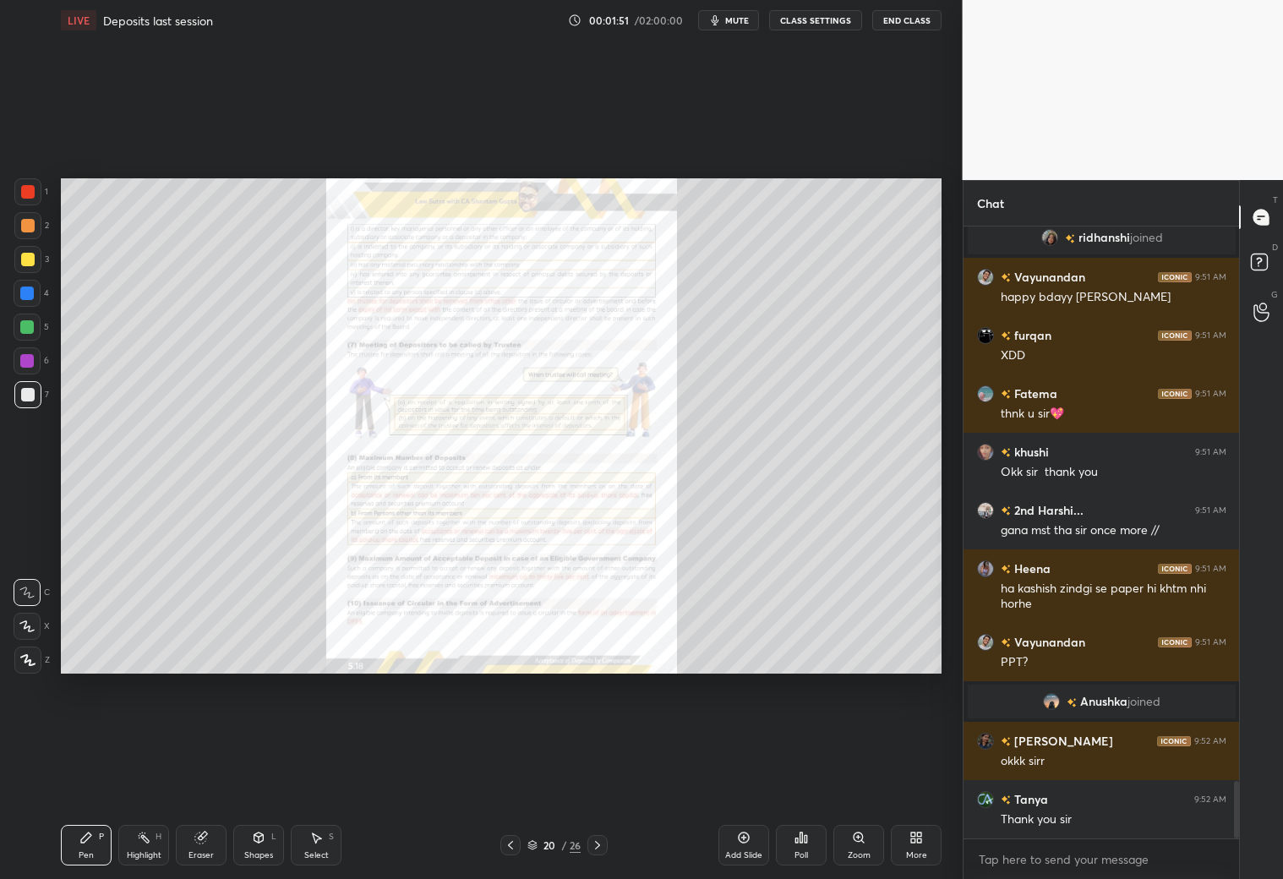
click at [599, 776] on icon at bounding box center [598, 845] width 14 height 14
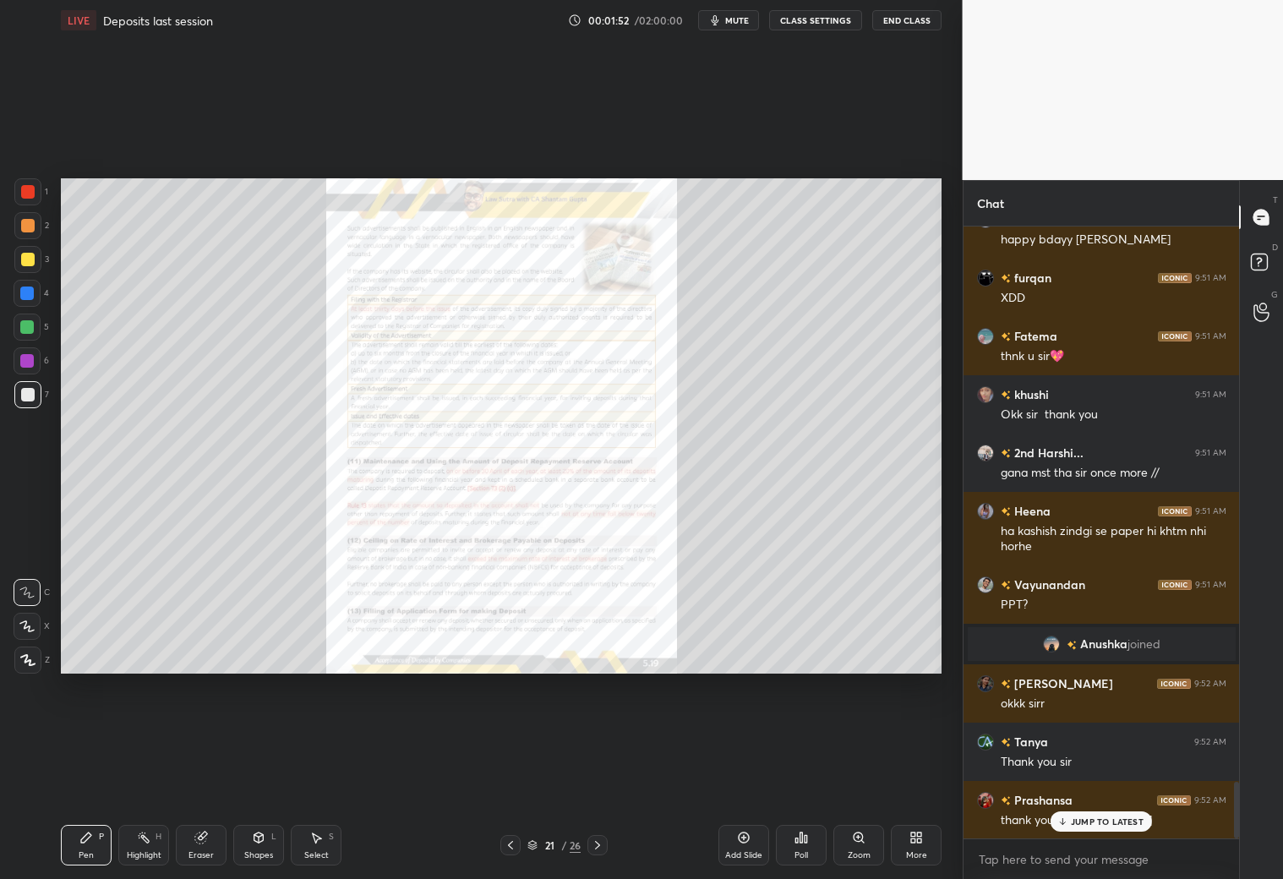
click at [599, 776] on icon at bounding box center [598, 845] width 14 height 14
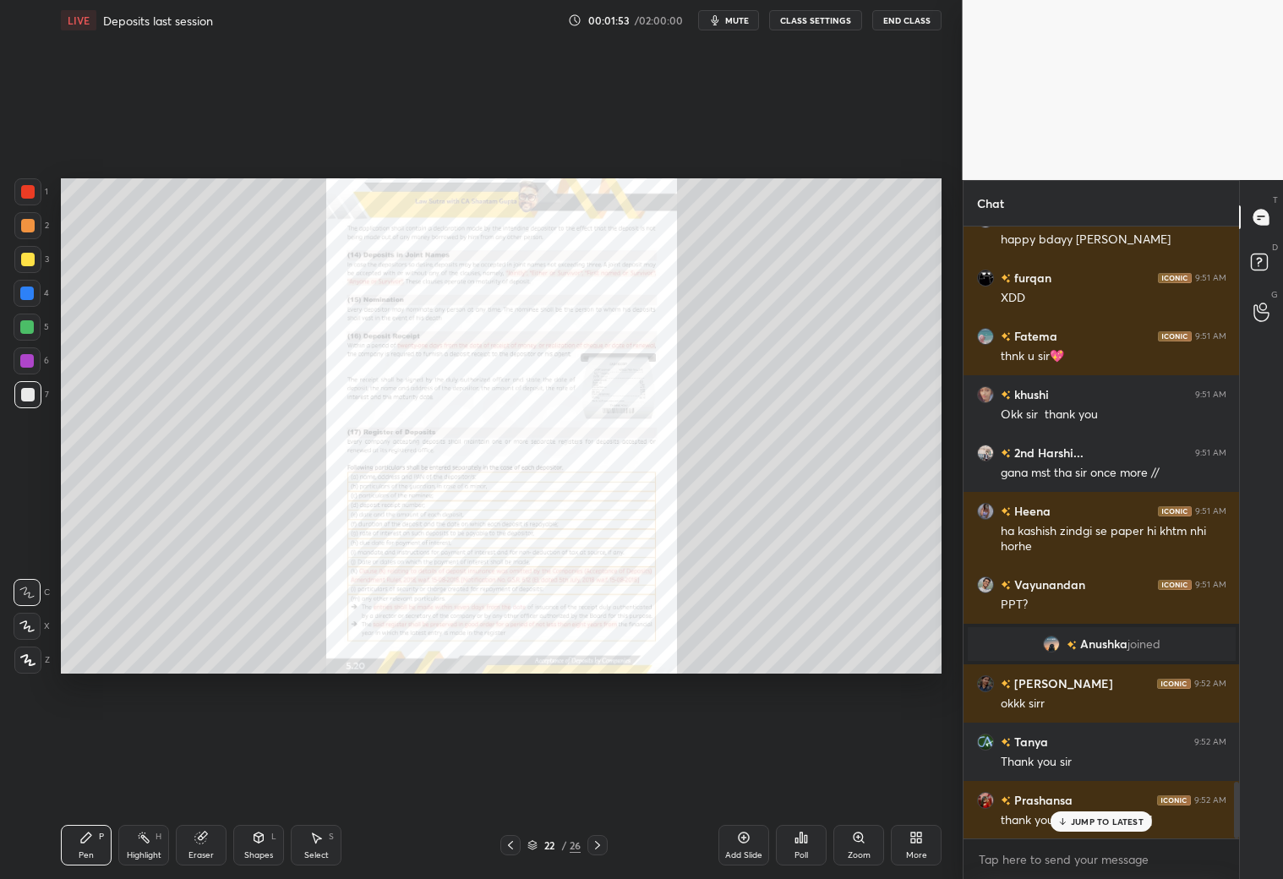
click at [599, 776] on icon at bounding box center [598, 845] width 14 height 14
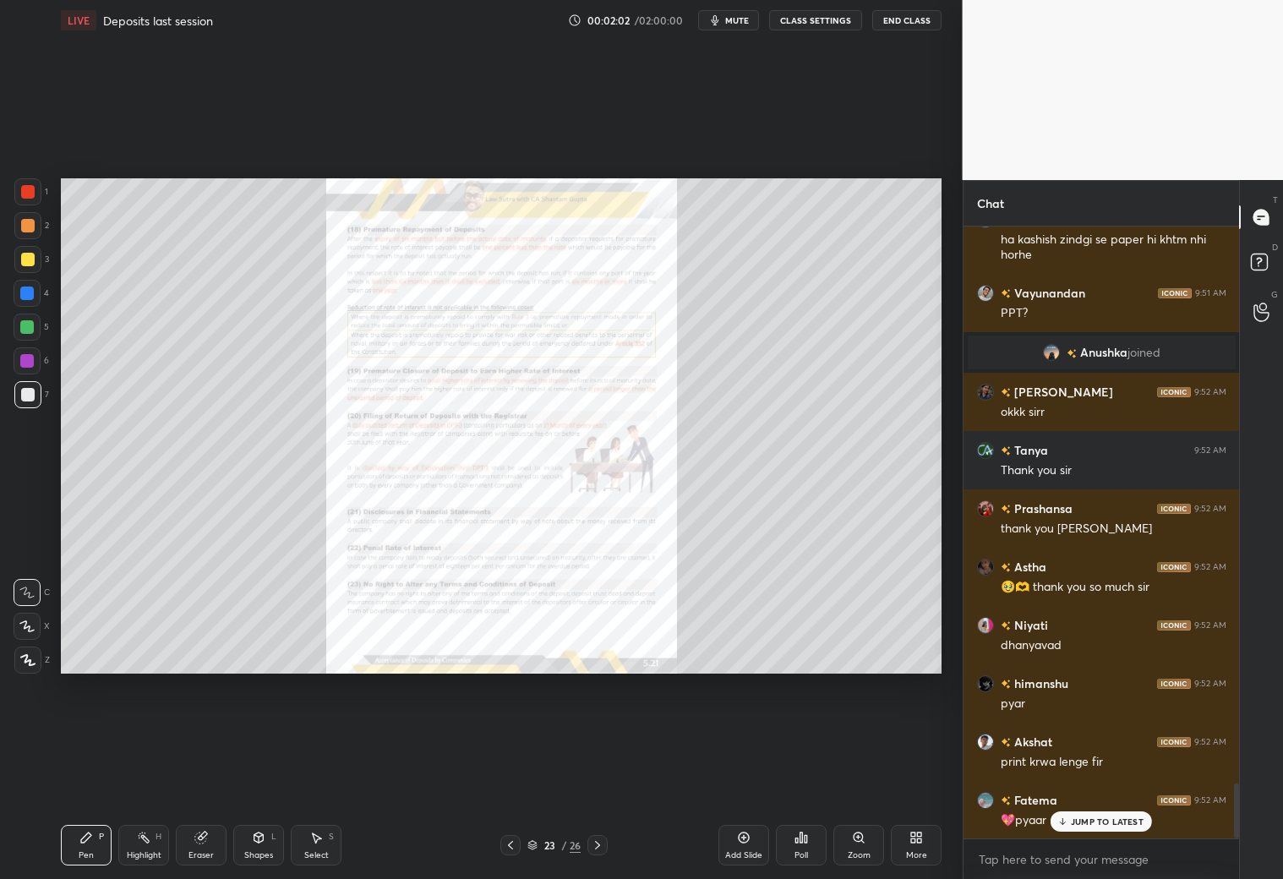
click at [866, 776] on div "Zoom" at bounding box center [858, 845] width 51 height 41
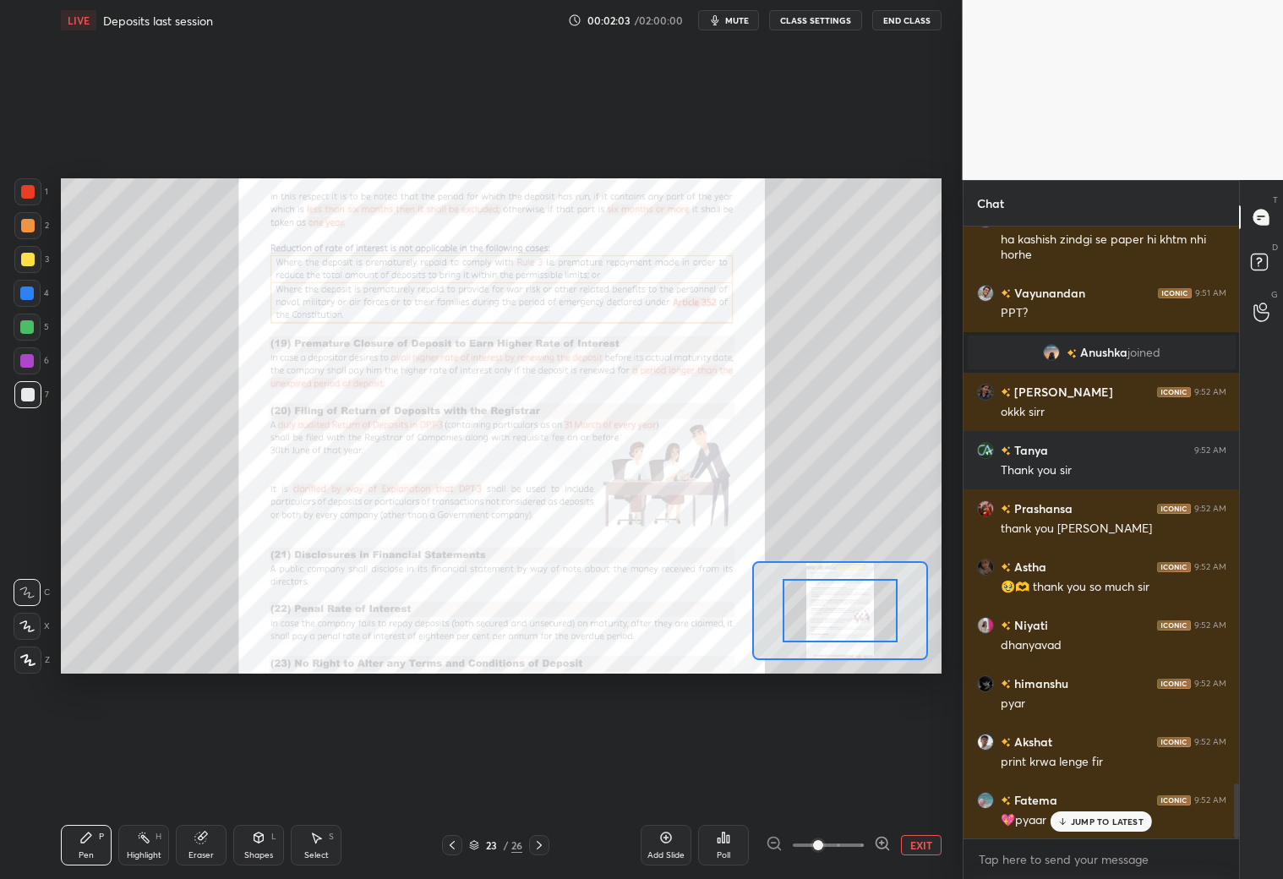
click at [865, 776] on div at bounding box center [828, 845] width 125 height 20
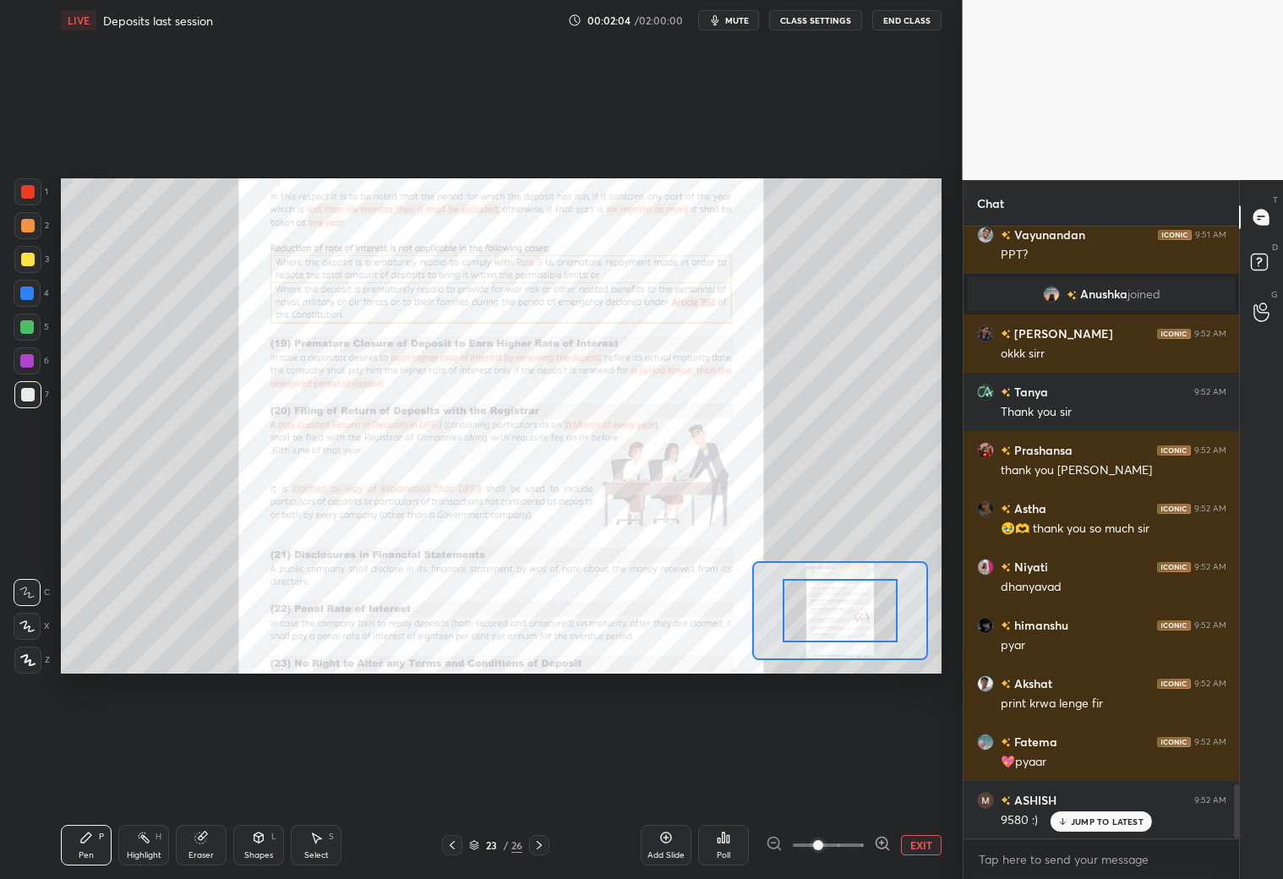
click at [882, 776] on icon at bounding box center [882, 843] width 17 height 17
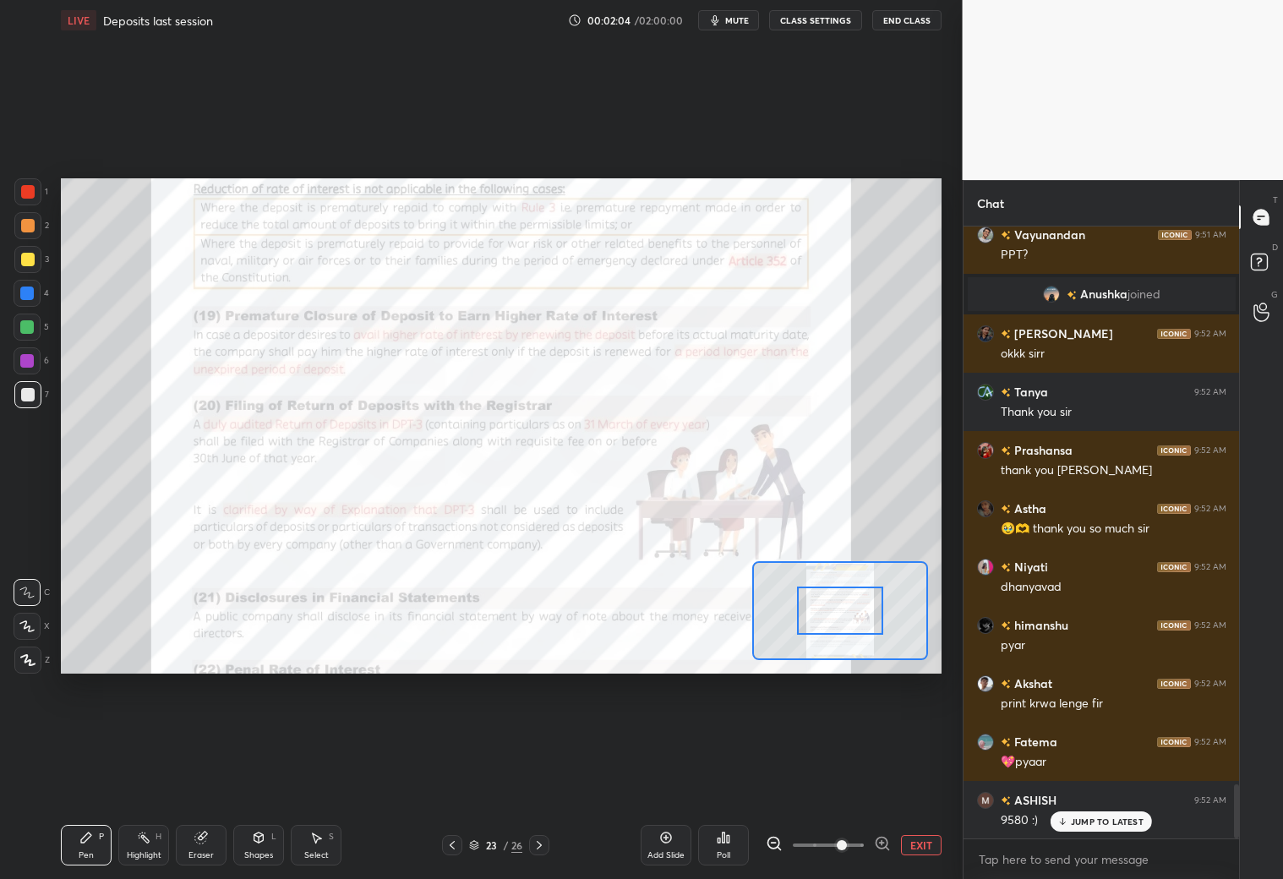
click at [883, 776] on icon at bounding box center [882, 843] width 4 height 0
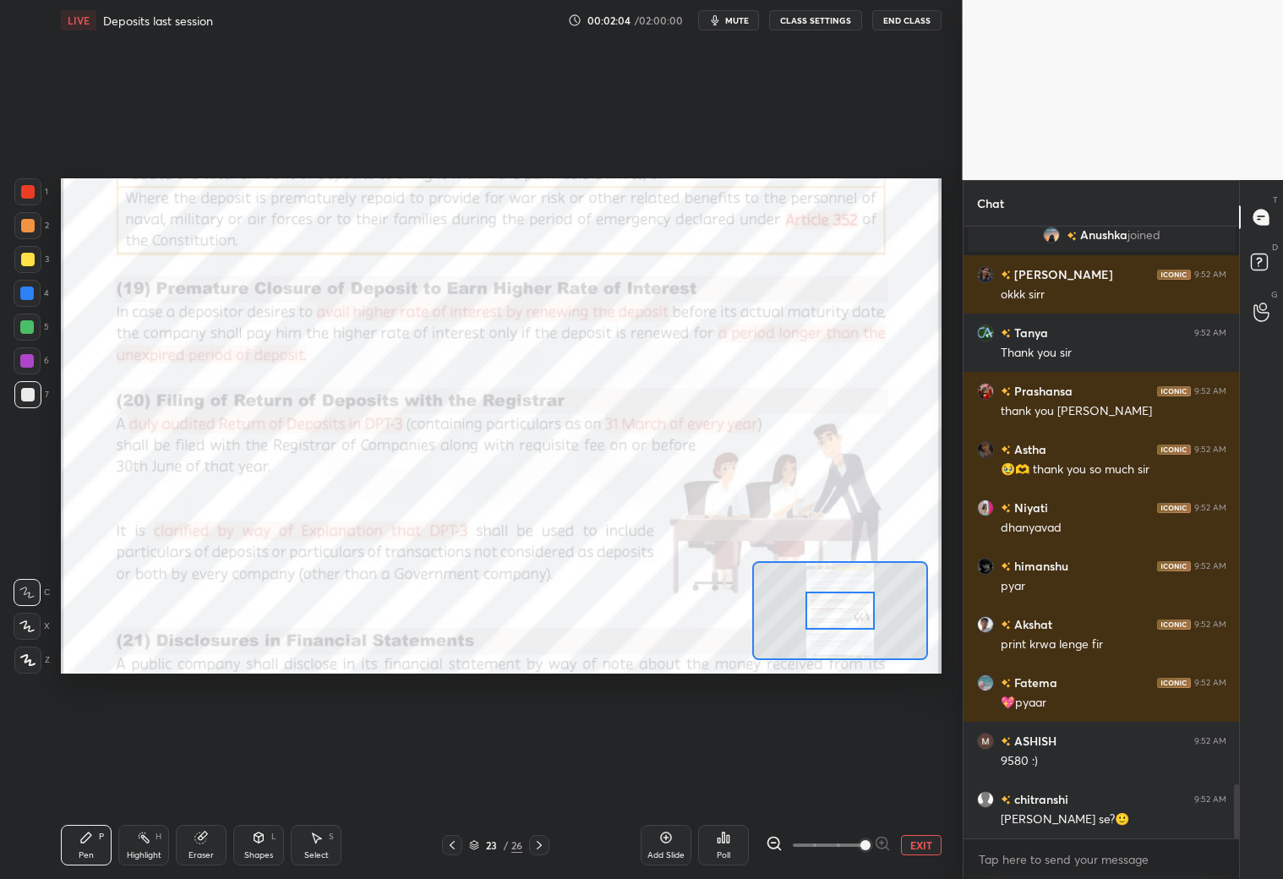
click at [870, 776] on span at bounding box center [865, 845] width 10 height 10
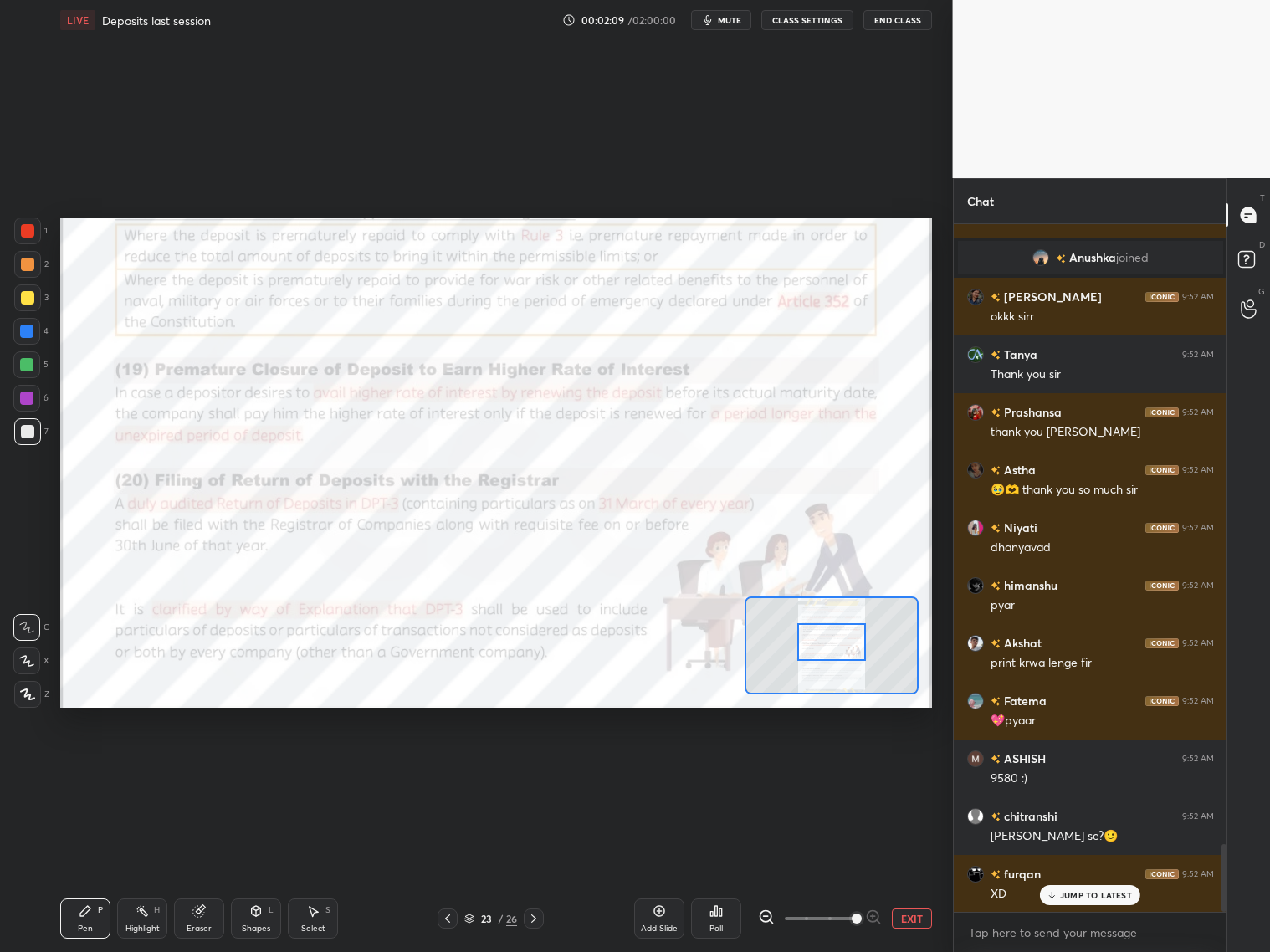
click at [838, 643] on div at bounding box center [830, 642] width 68 height 38
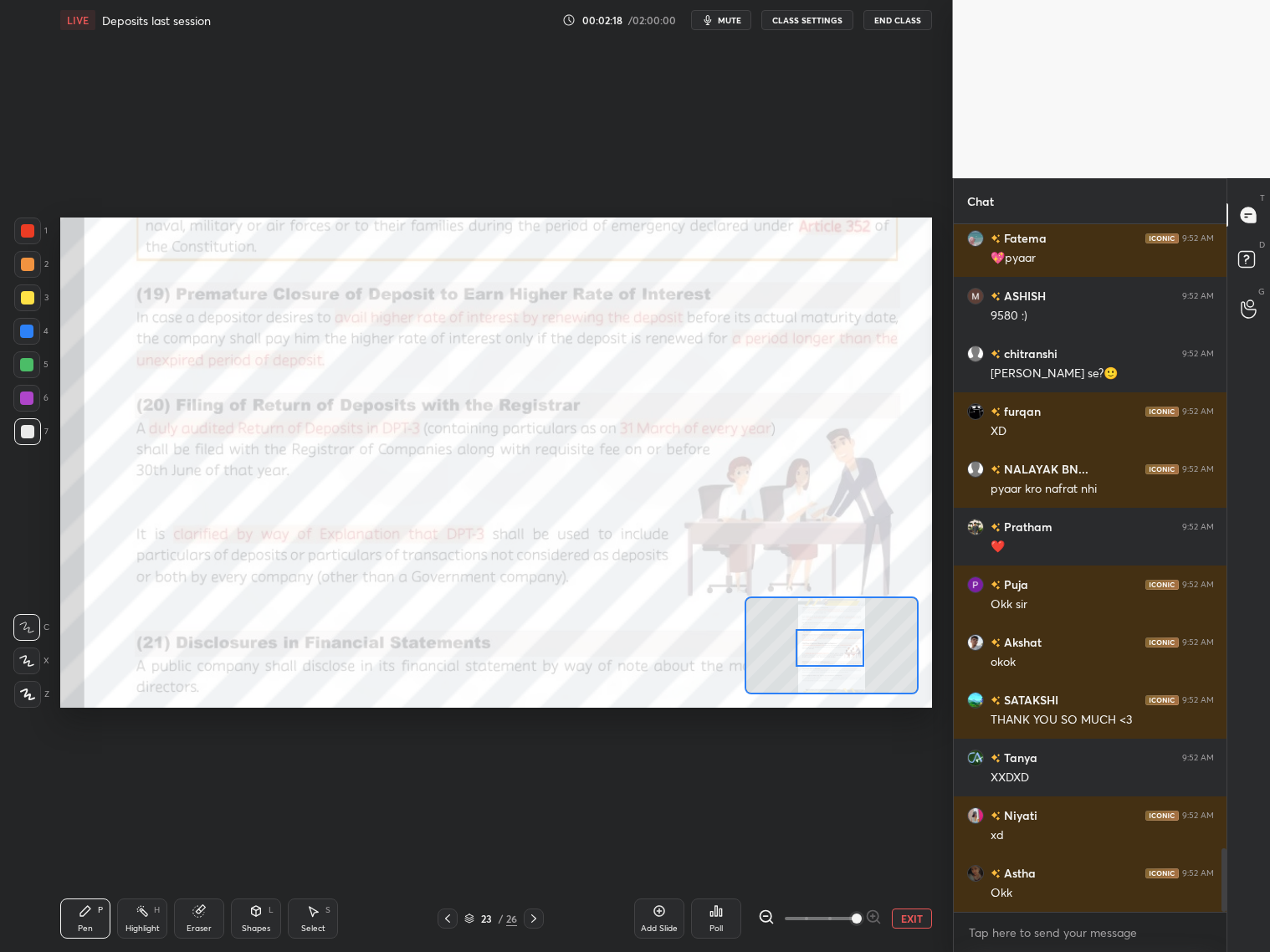
click at [838, 644] on div at bounding box center [830, 648] width 68 height 38
click at [88, 768] on icon at bounding box center [85, 910] width 10 height 10
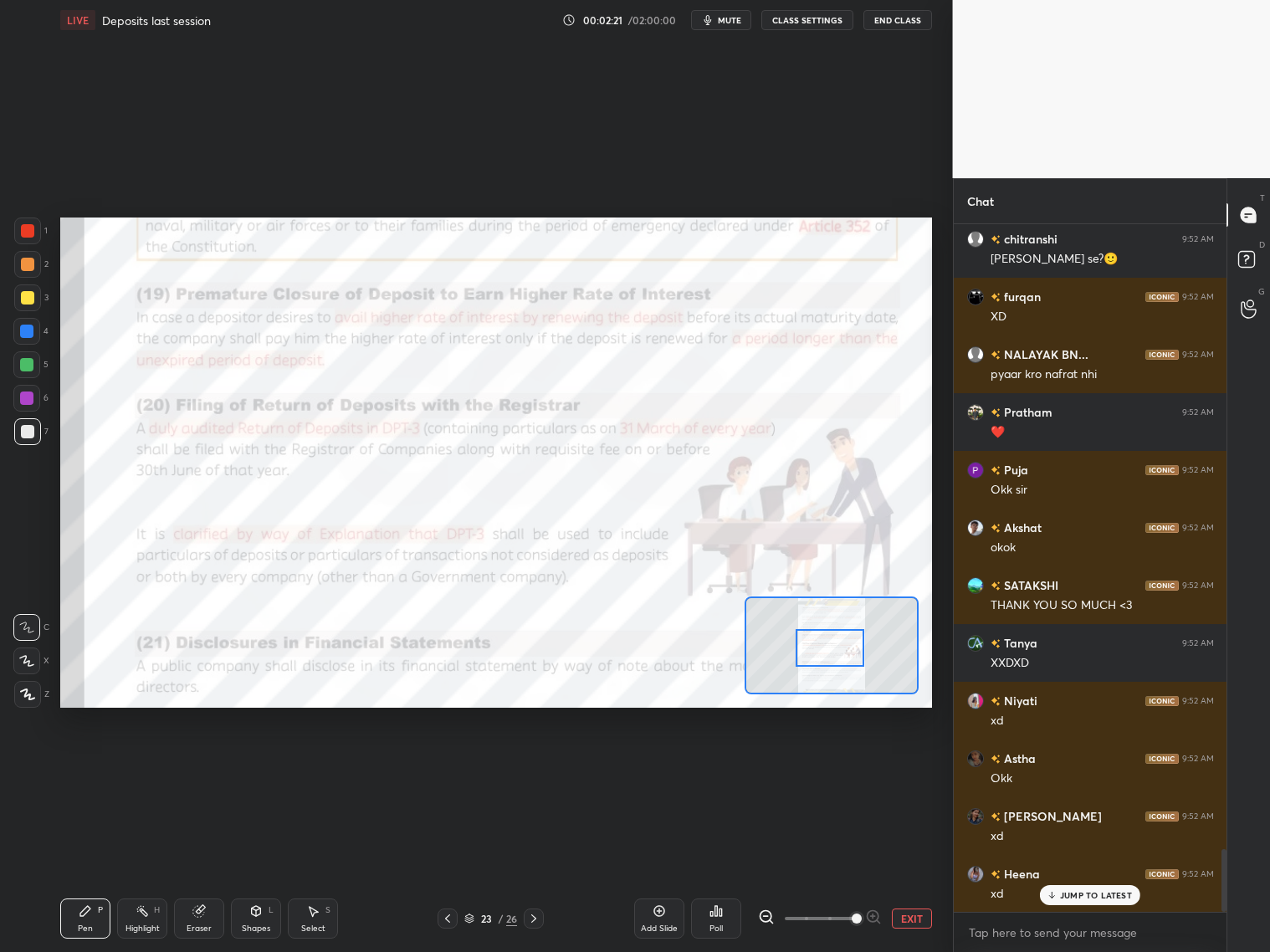
drag, startPoint x: 25, startPoint y: 333, endPoint x: 27, endPoint y: 321, distance: 12.2
click at [25, 334] on div at bounding box center [27, 332] width 14 height 14
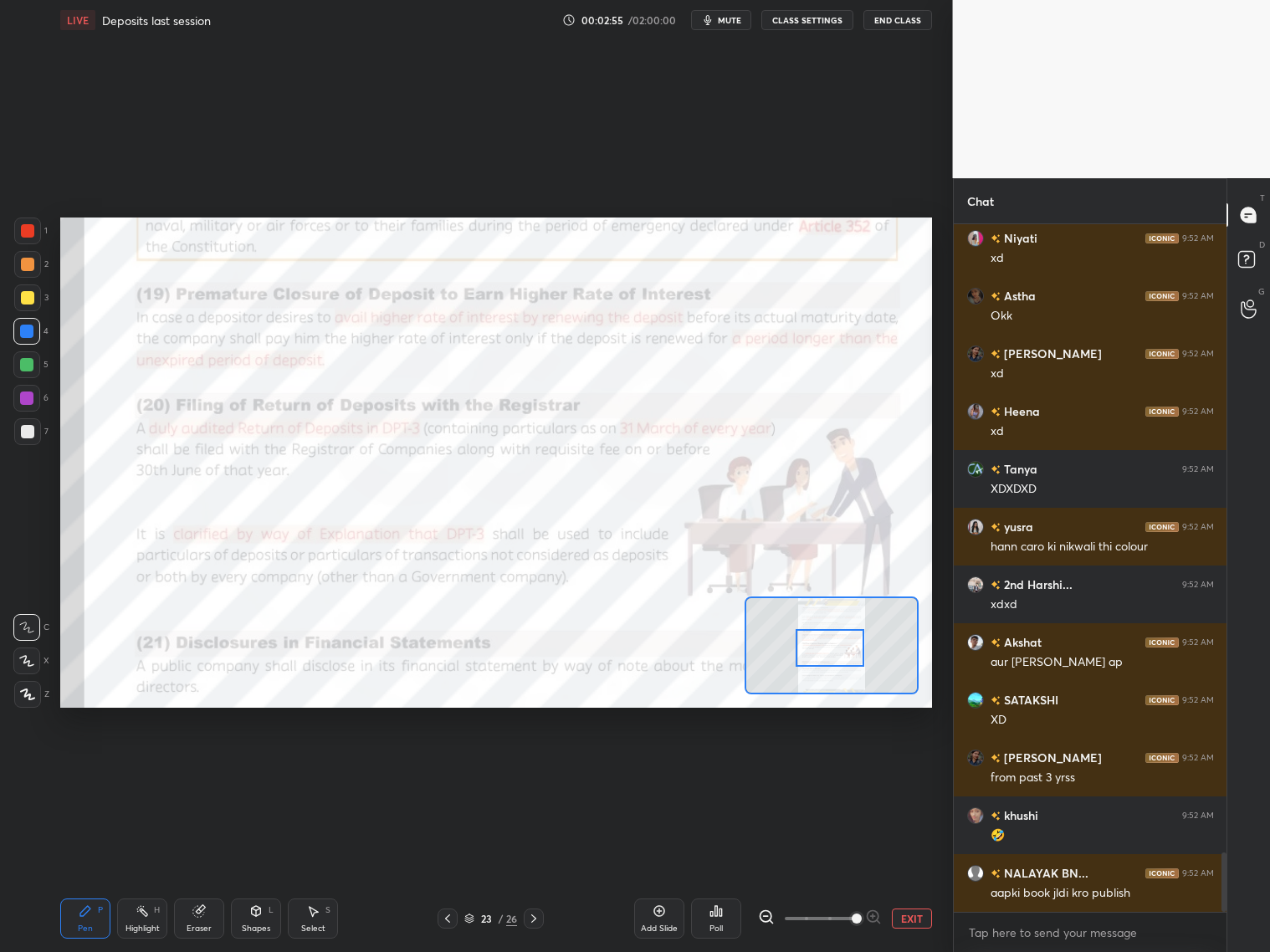
click at [30, 237] on div at bounding box center [27, 231] width 27 height 27
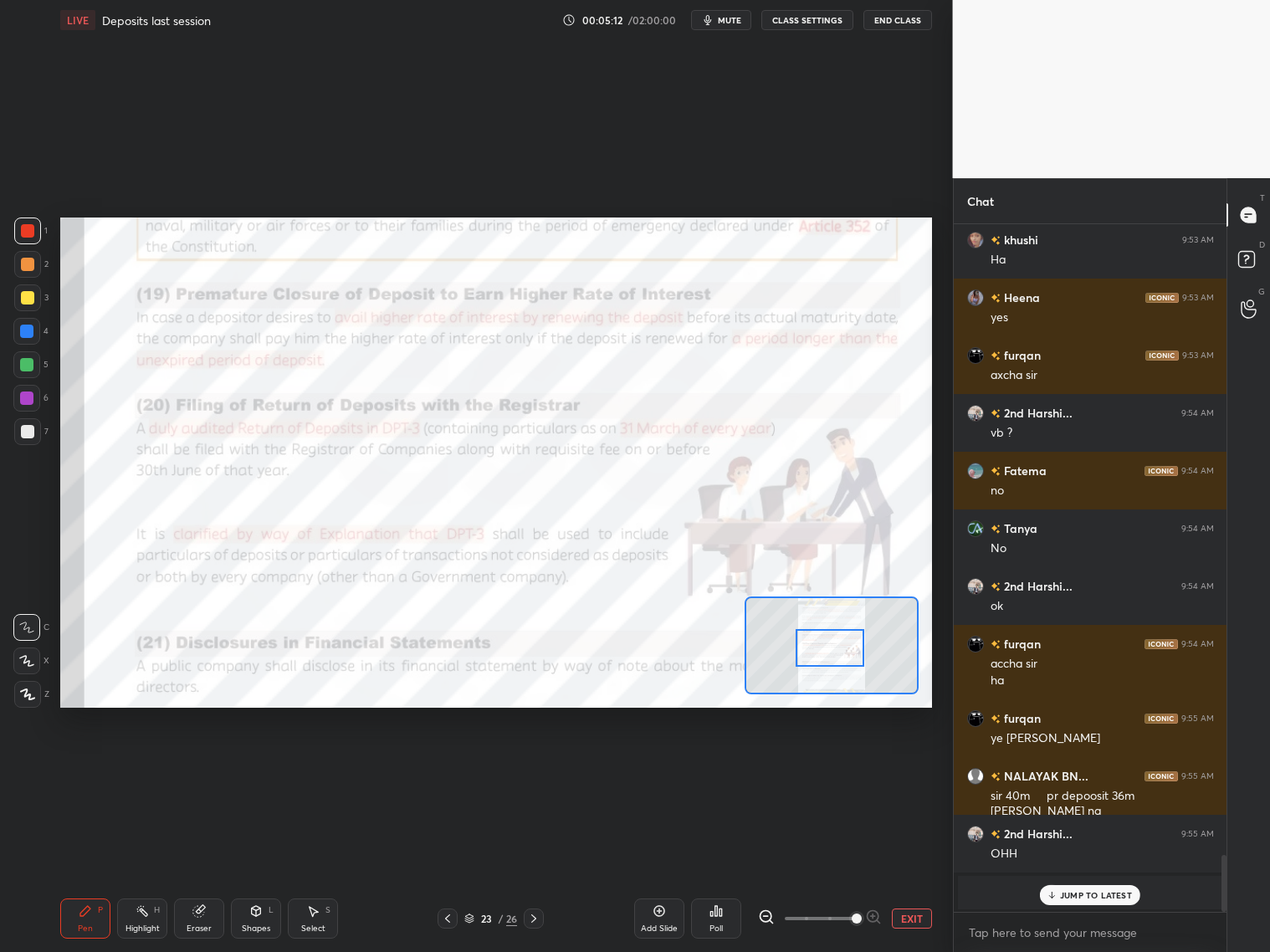
scroll to position [7577, 0]
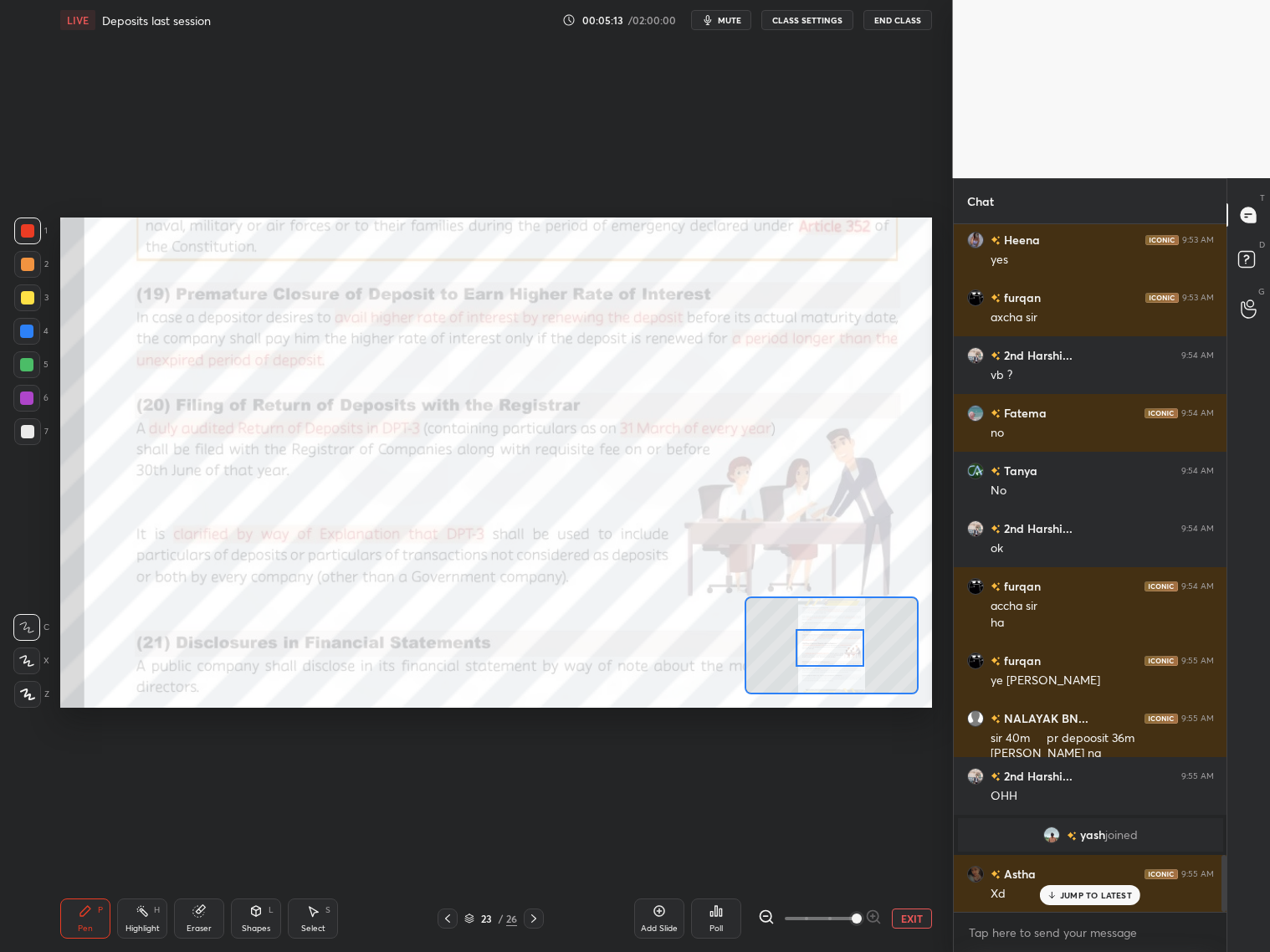
click at [207, 768] on div "Eraser" at bounding box center [199, 918] width 50 height 41
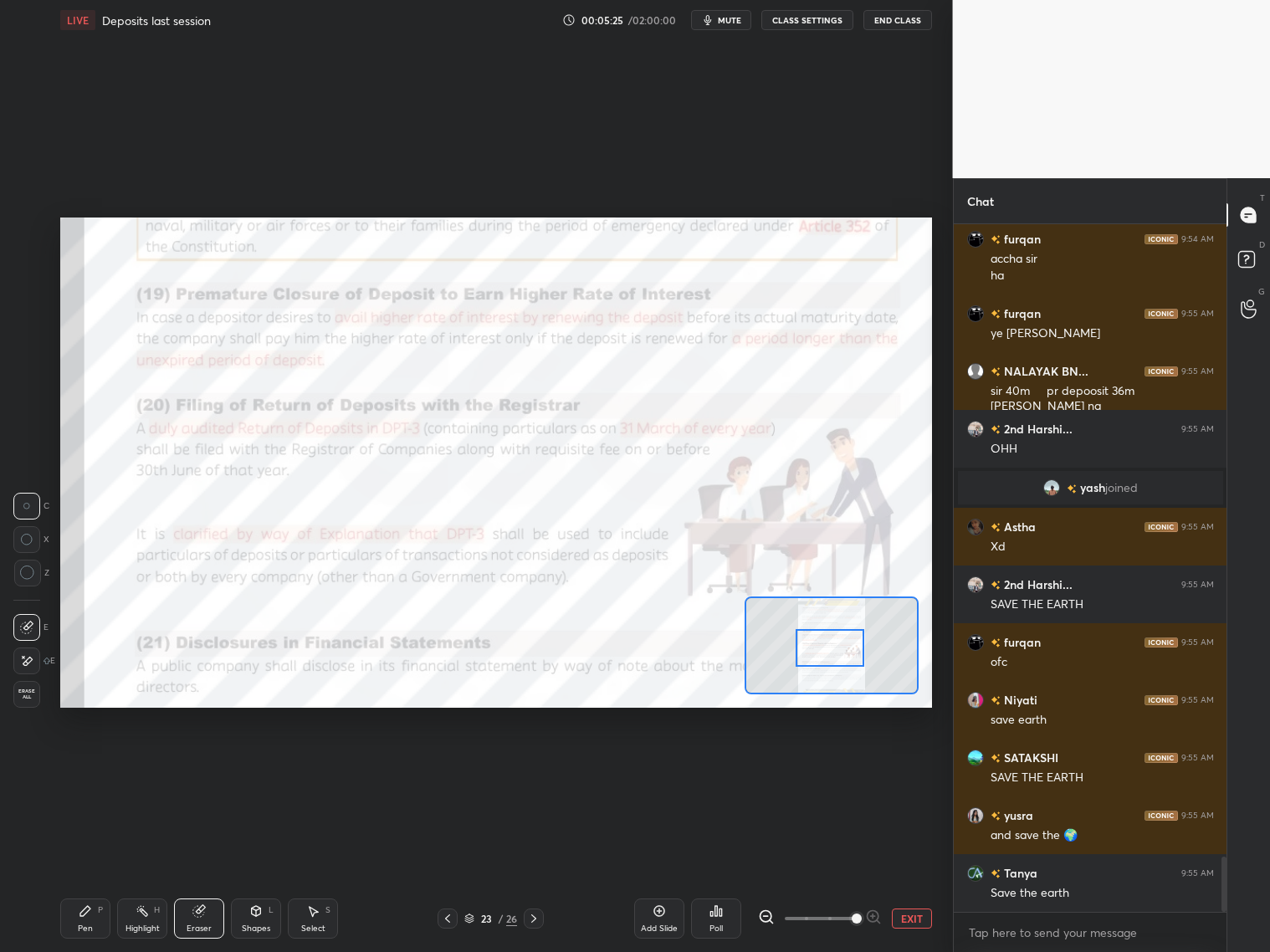
scroll to position [7981, 0]
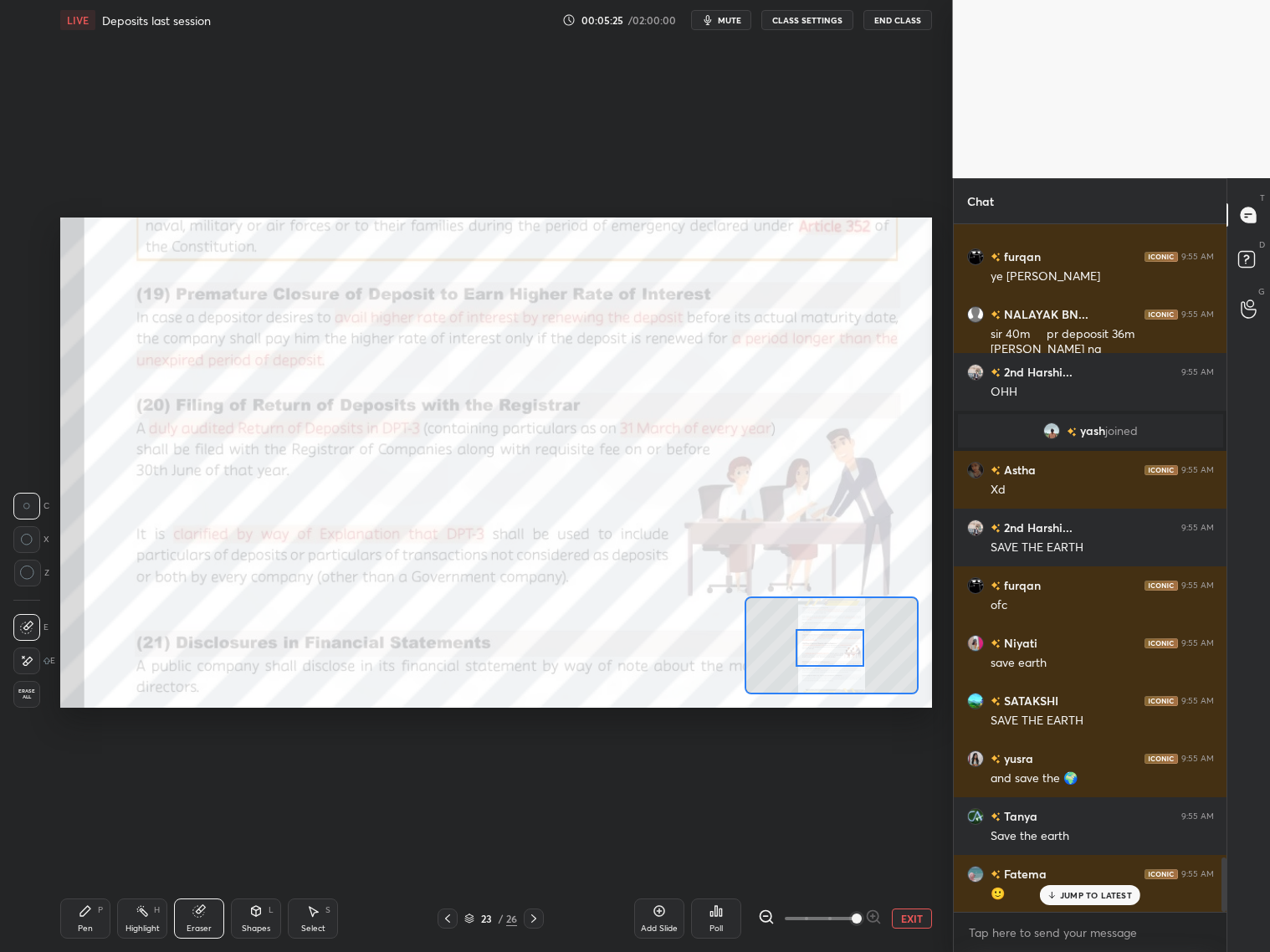
click at [197, 768] on icon at bounding box center [199, 911] width 14 height 14
drag, startPoint x: 84, startPoint y: 928, endPoint x: 94, endPoint y: 913, distance: 18.0
click at [93, 768] on div "Pen P" at bounding box center [85, 918] width 50 height 41
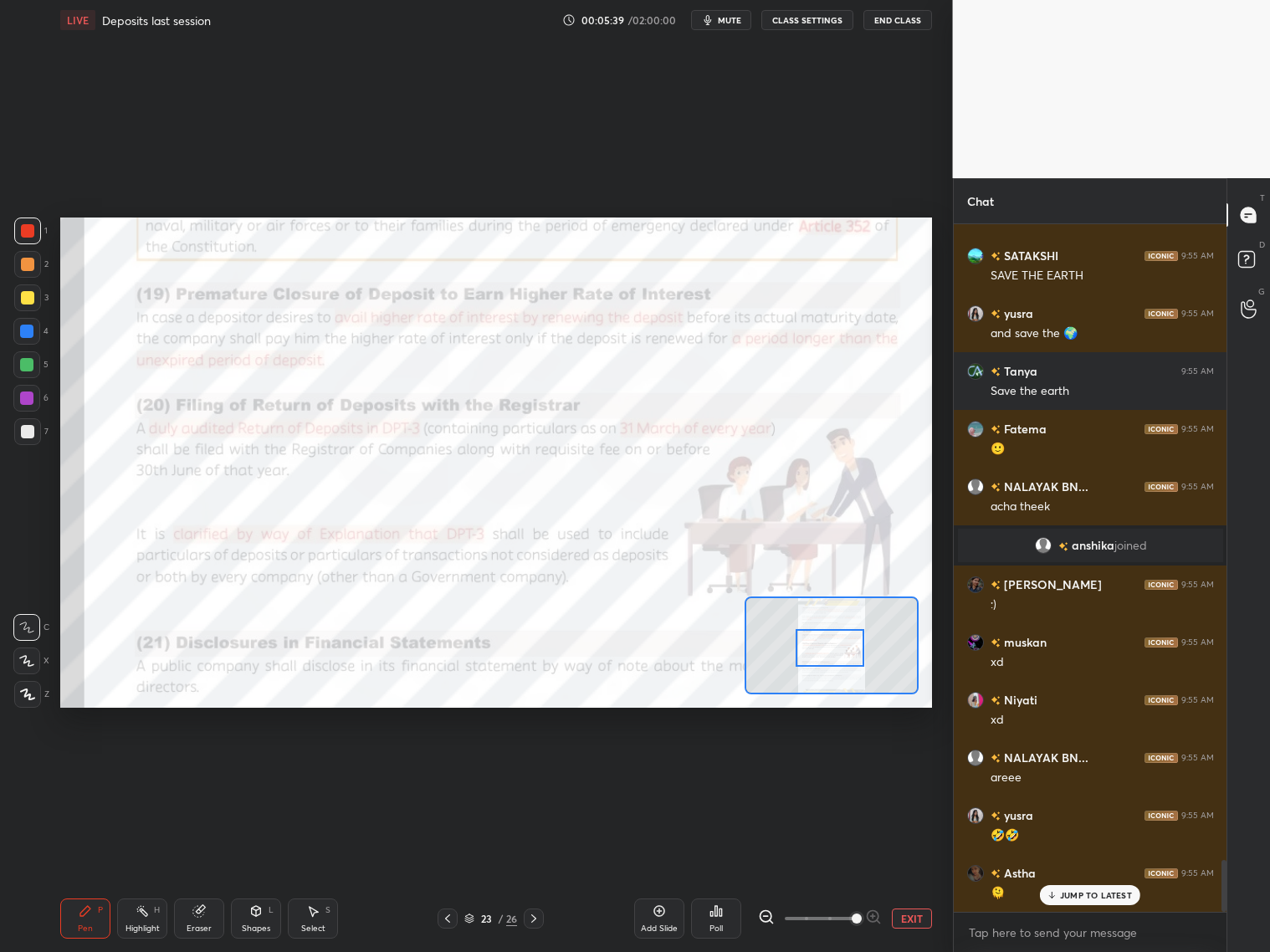
scroll to position [8483, 0]
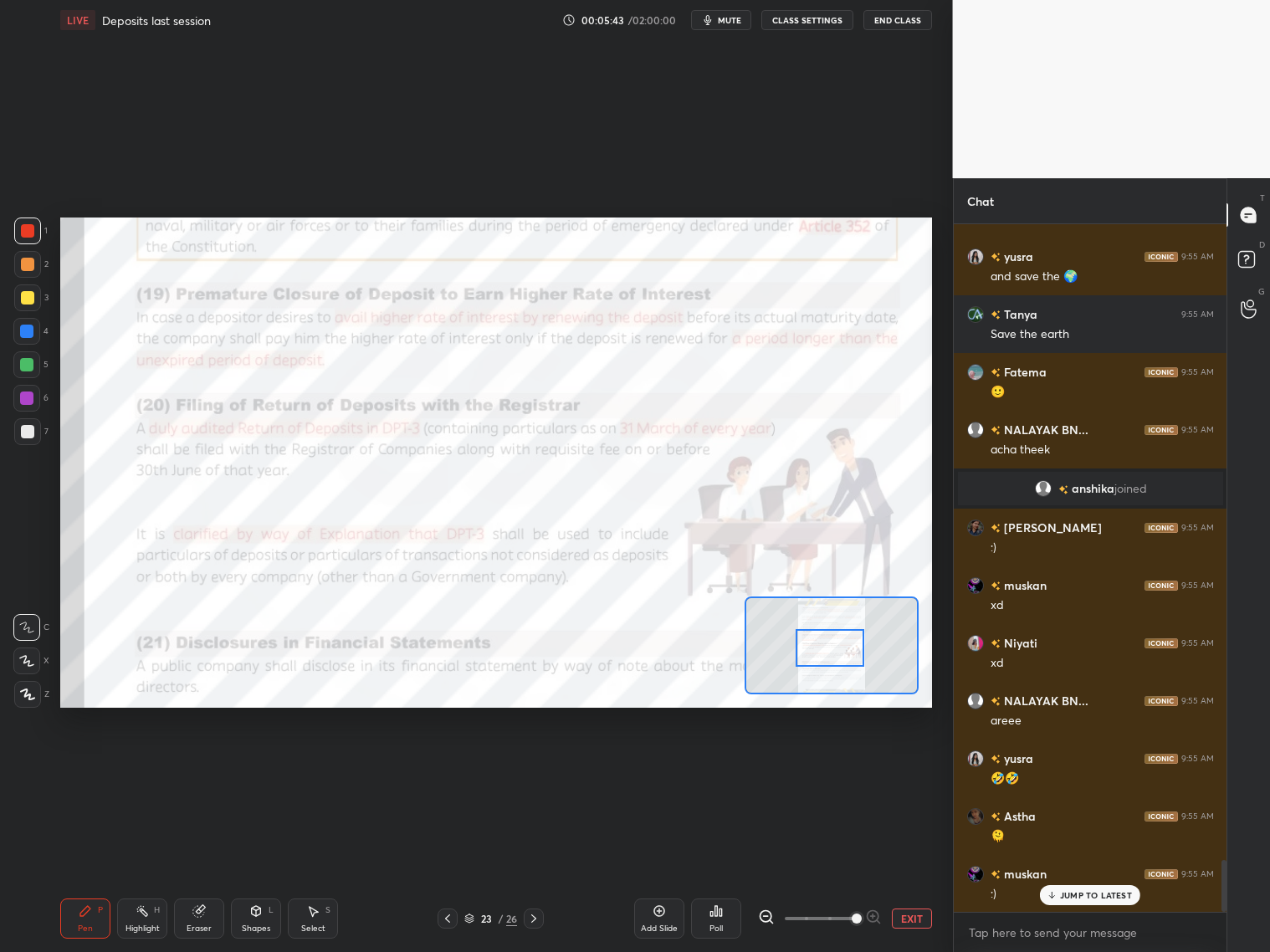
click at [1086, 768] on div "2nd Harshi... 9:54 AM ok furqan 9:54 AM accha sir ha furqan 9:55 AM ye shi h NA…" at bounding box center [1090, 567] width 273 height 688
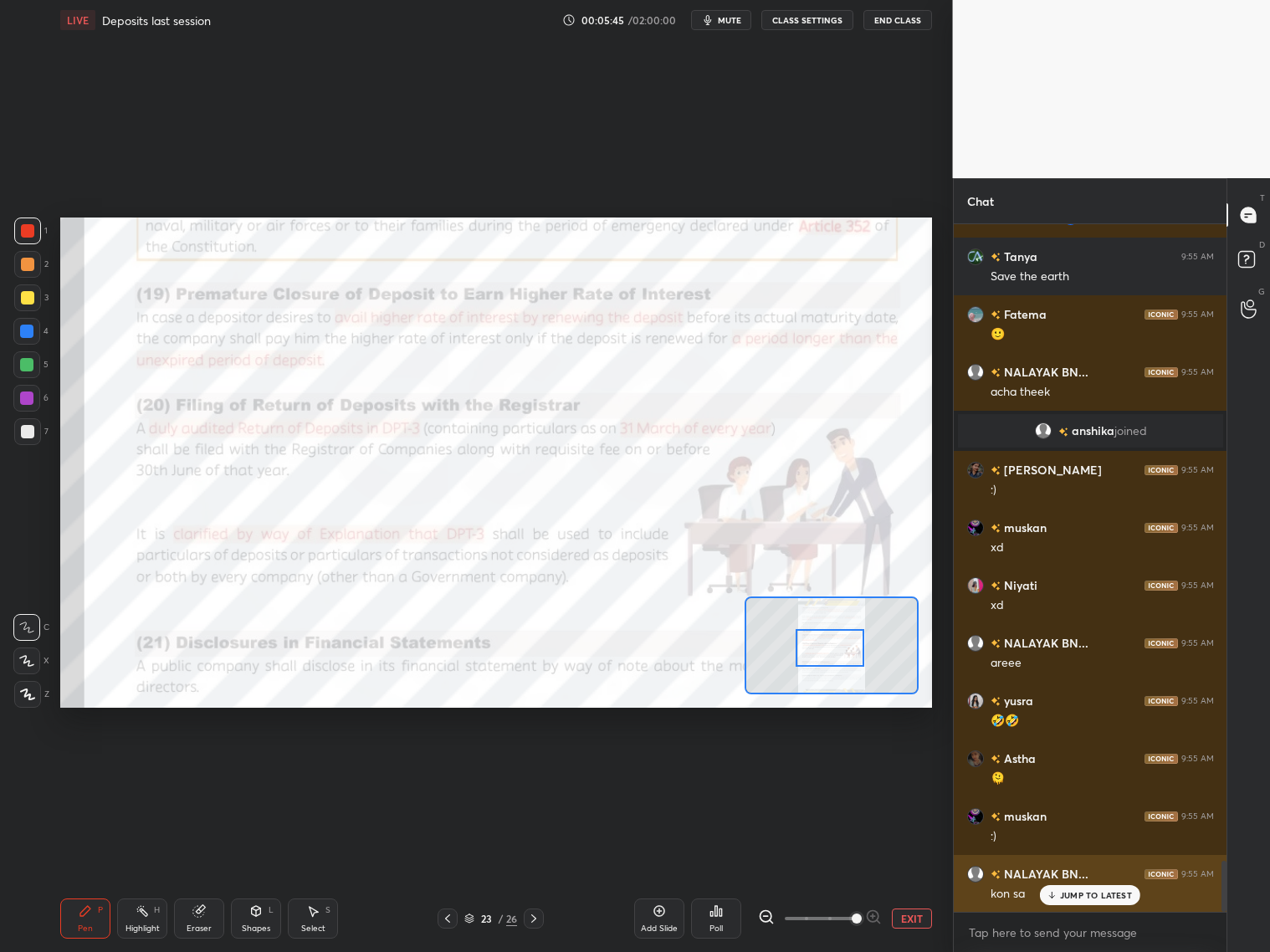
click at [1055, 768] on div "JUMP TO LATEST" at bounding box center [1089, 895] width 100 height 20
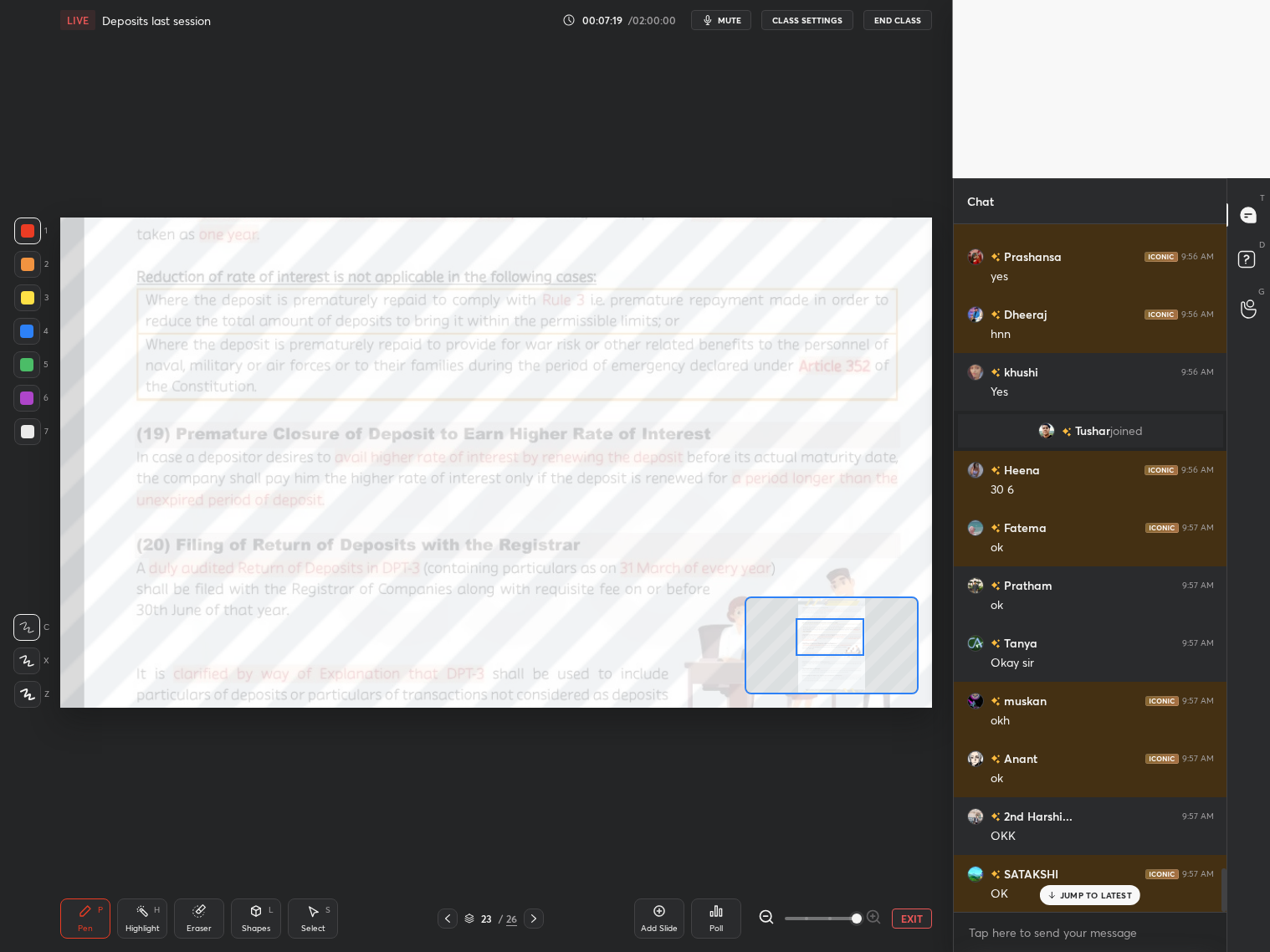
scroll to position [10254, 0]
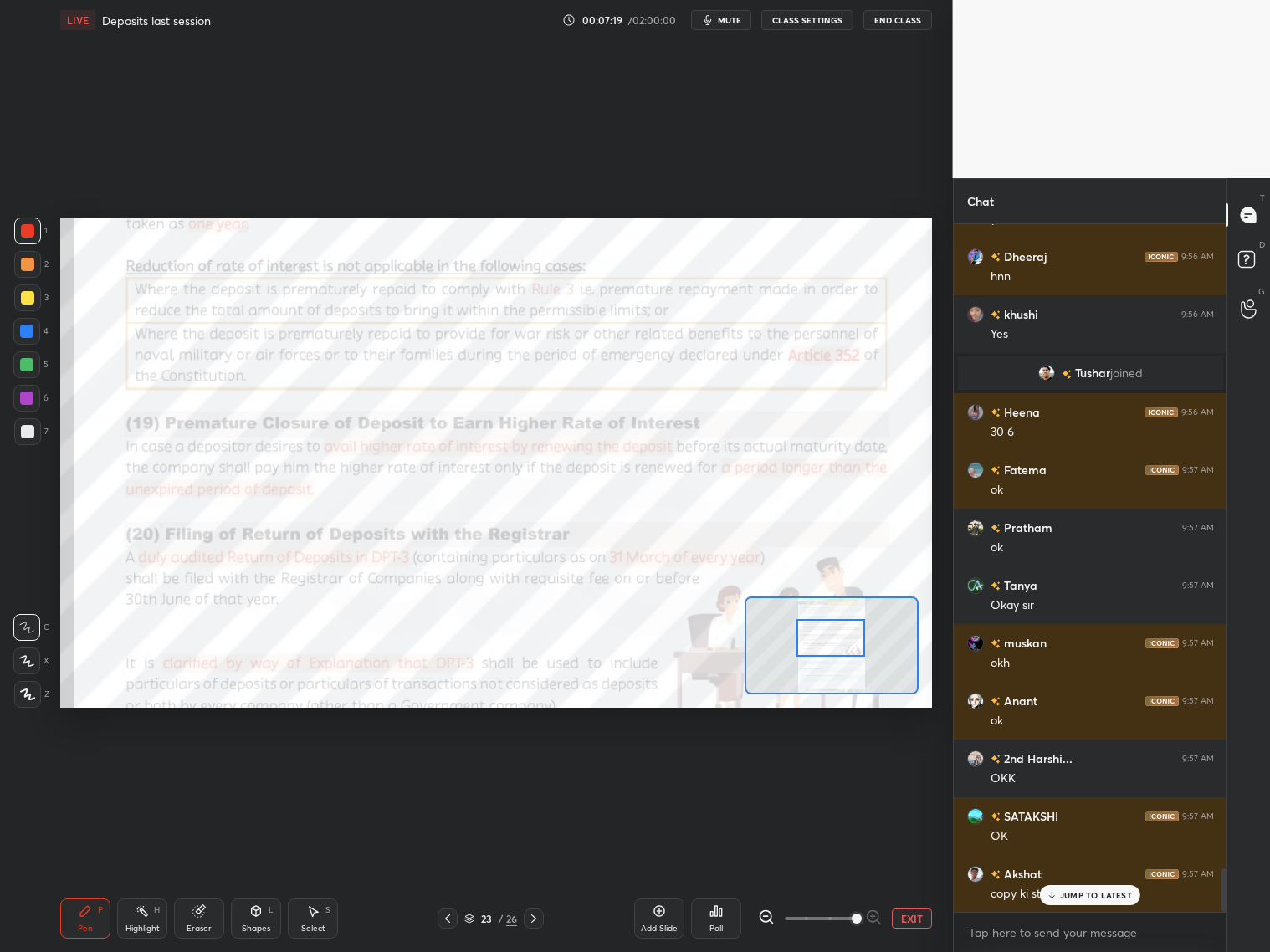
drag, startPoint x: 834, startPoint y: 643, endPoint x: 835, endPoint y: 633, distance: 10.0
click at [835, 633] on div at bounding box center [830, 637] width 68 height 38
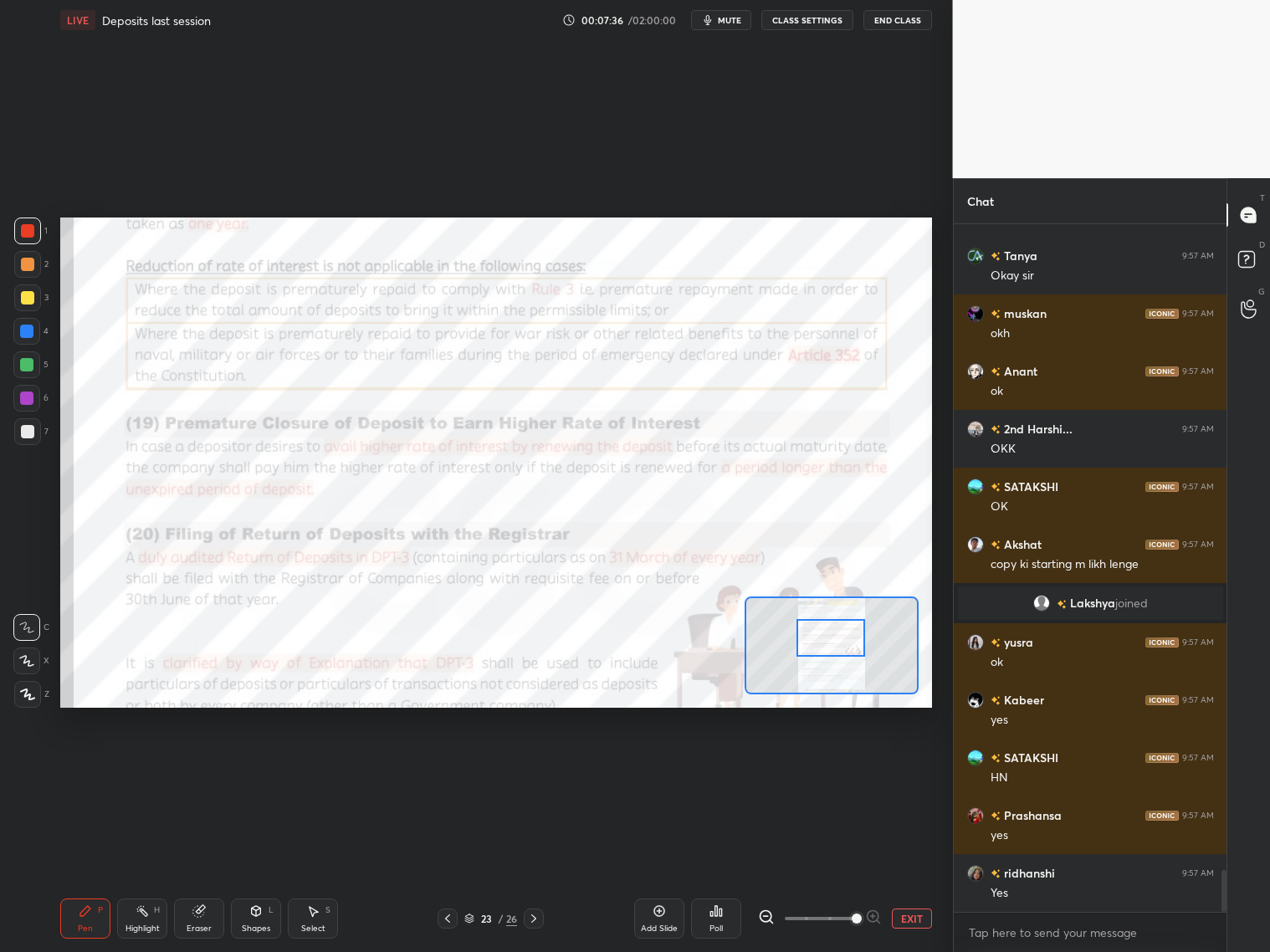
scroll to position [10640, 0]
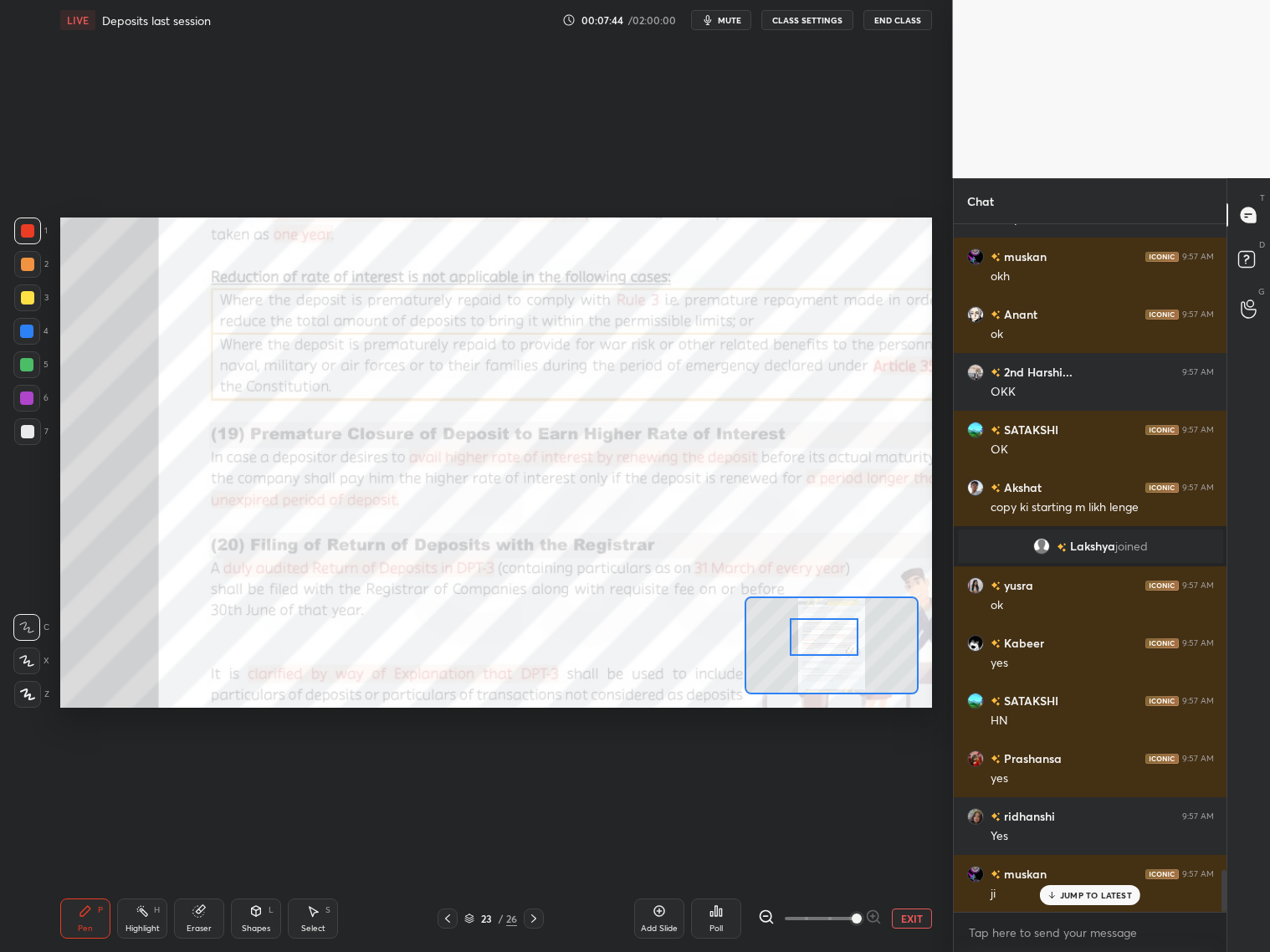
drag, startPoint x: 837, startPoint y: 642, endPoint x: 826, endPoint y: 640, distance: 11.2
click at [826, 642] on div at bounding box center [824, 637] width 68 height 38
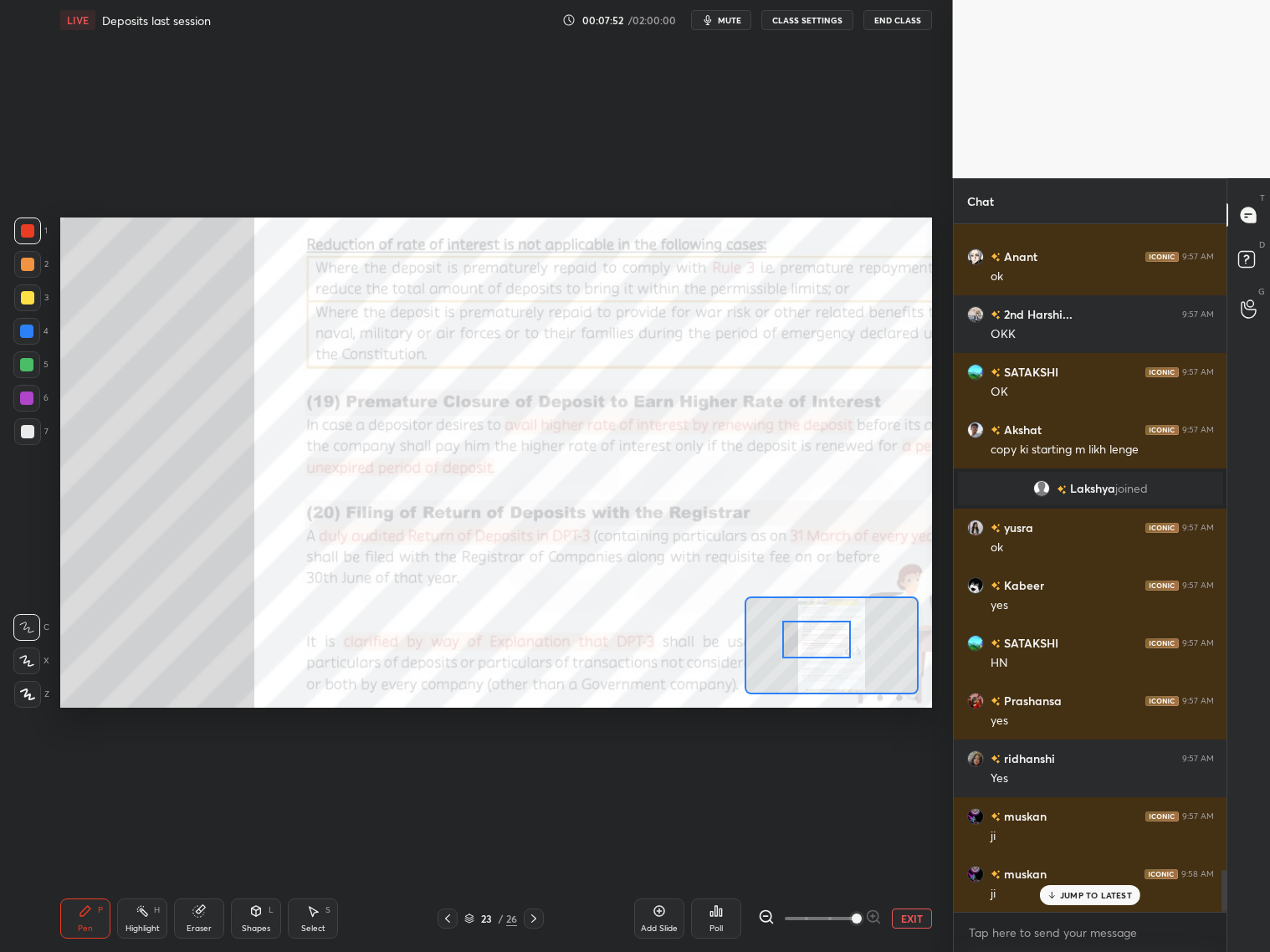
drag, startPoint x: 199, startPoint y: 923, endPoint x: 199, endPoint y: 914, distance: 9.0
click at [200, 768] on div "Eraser" at bounding box center [199, 918] width 50 height 41
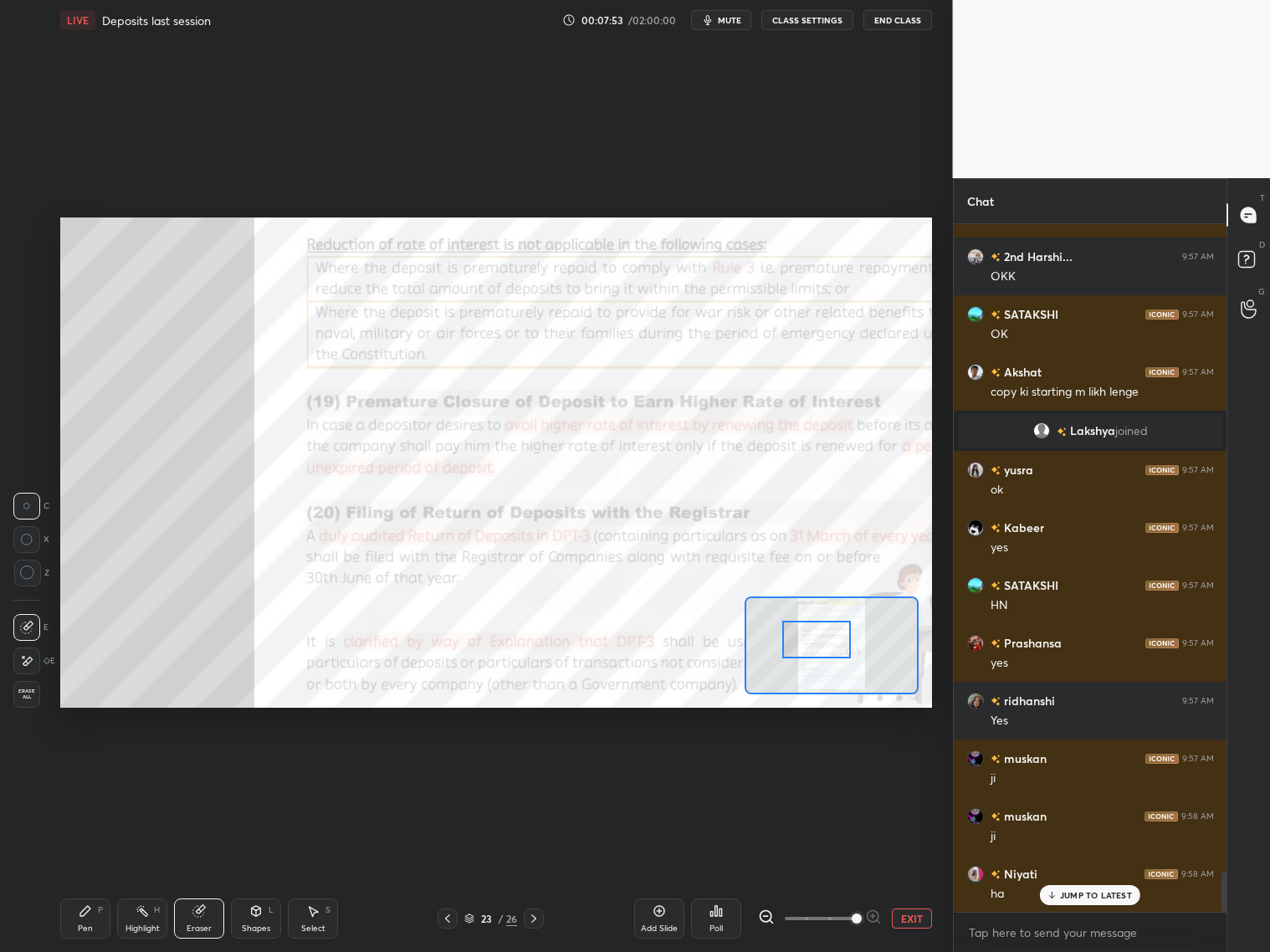
scroll to position [10813, 0]
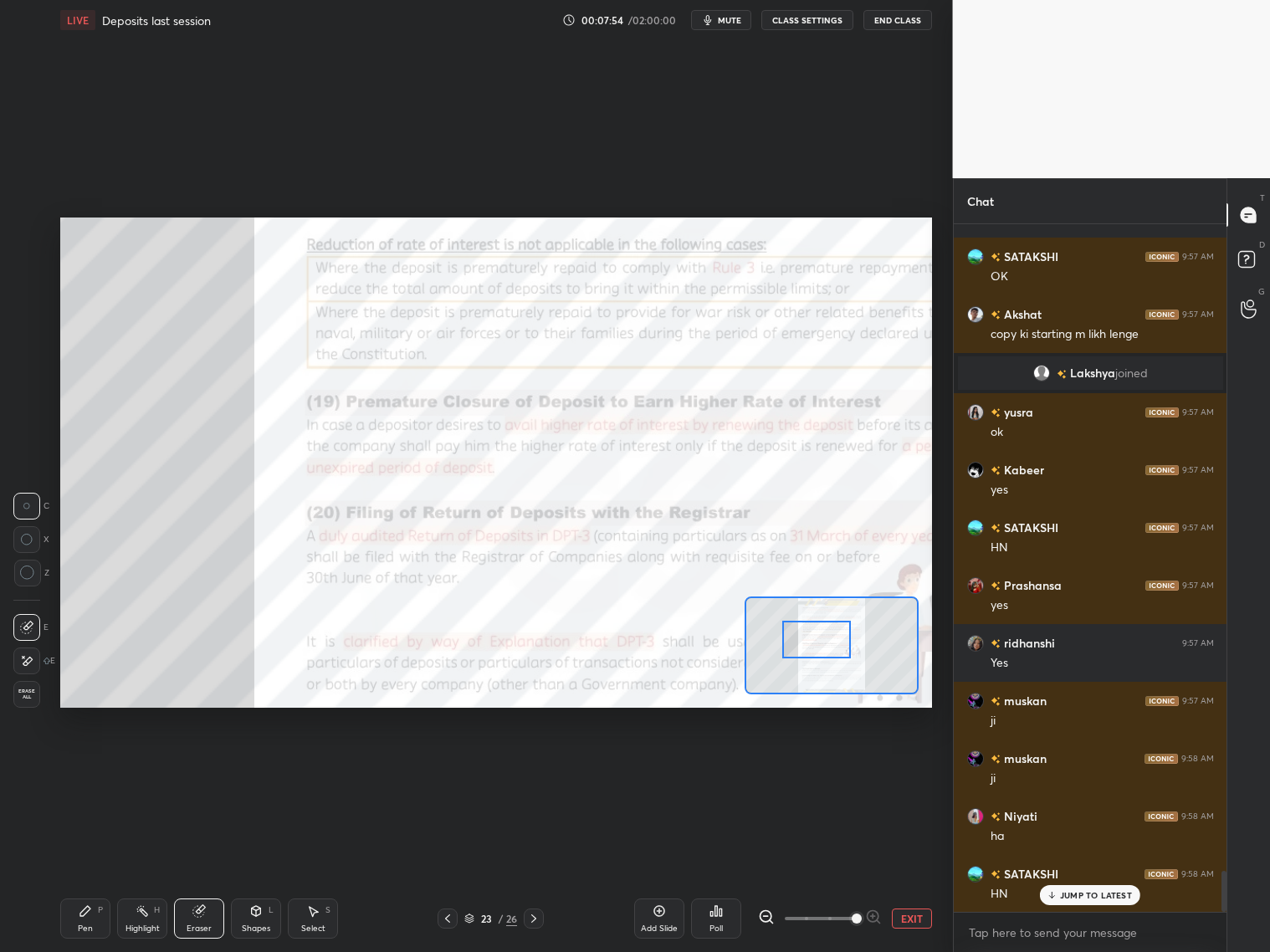
click at [88, 768] on icon at bounding box center [85, 910] width 10 height 10
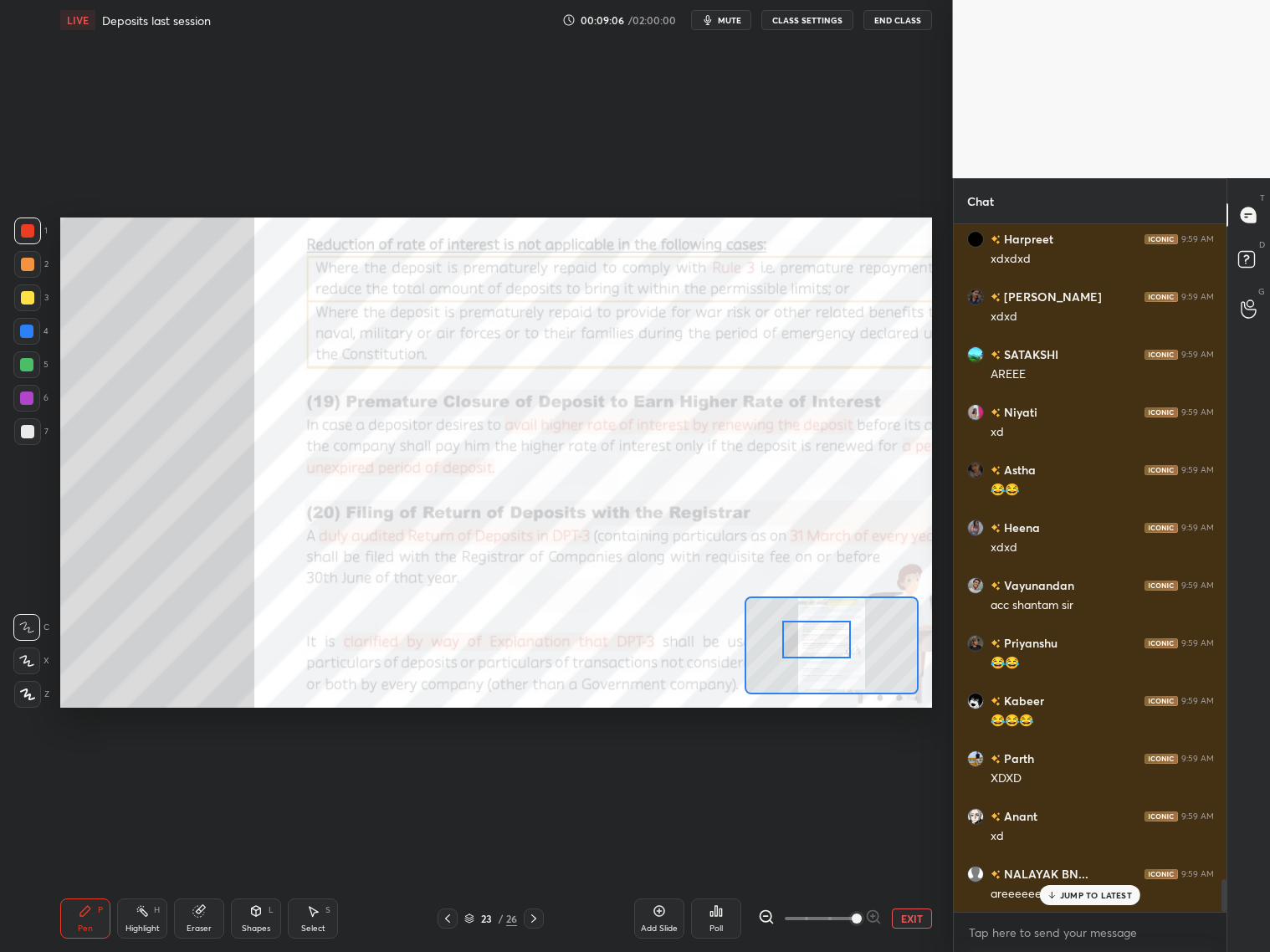
scroll to position [13947, 0]
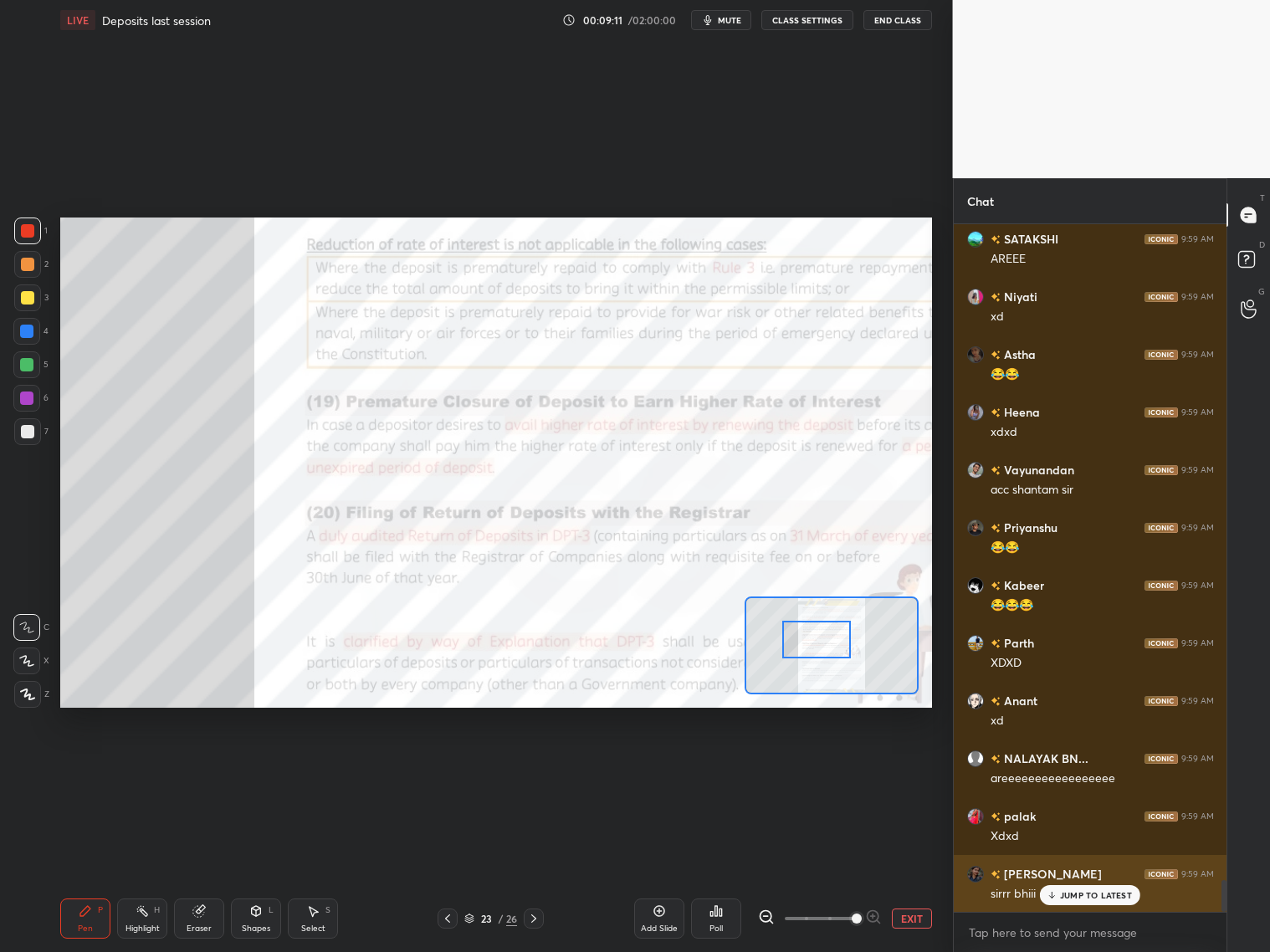
drag, startPoint x: 1098, startPoint y: 898, endPoint x: 1098, endPoint y: 887, distance: 11.0
click at [1086, 768] on p "JUMP TO LATEST" at bounding box center [1096, 895] width 72 height 10
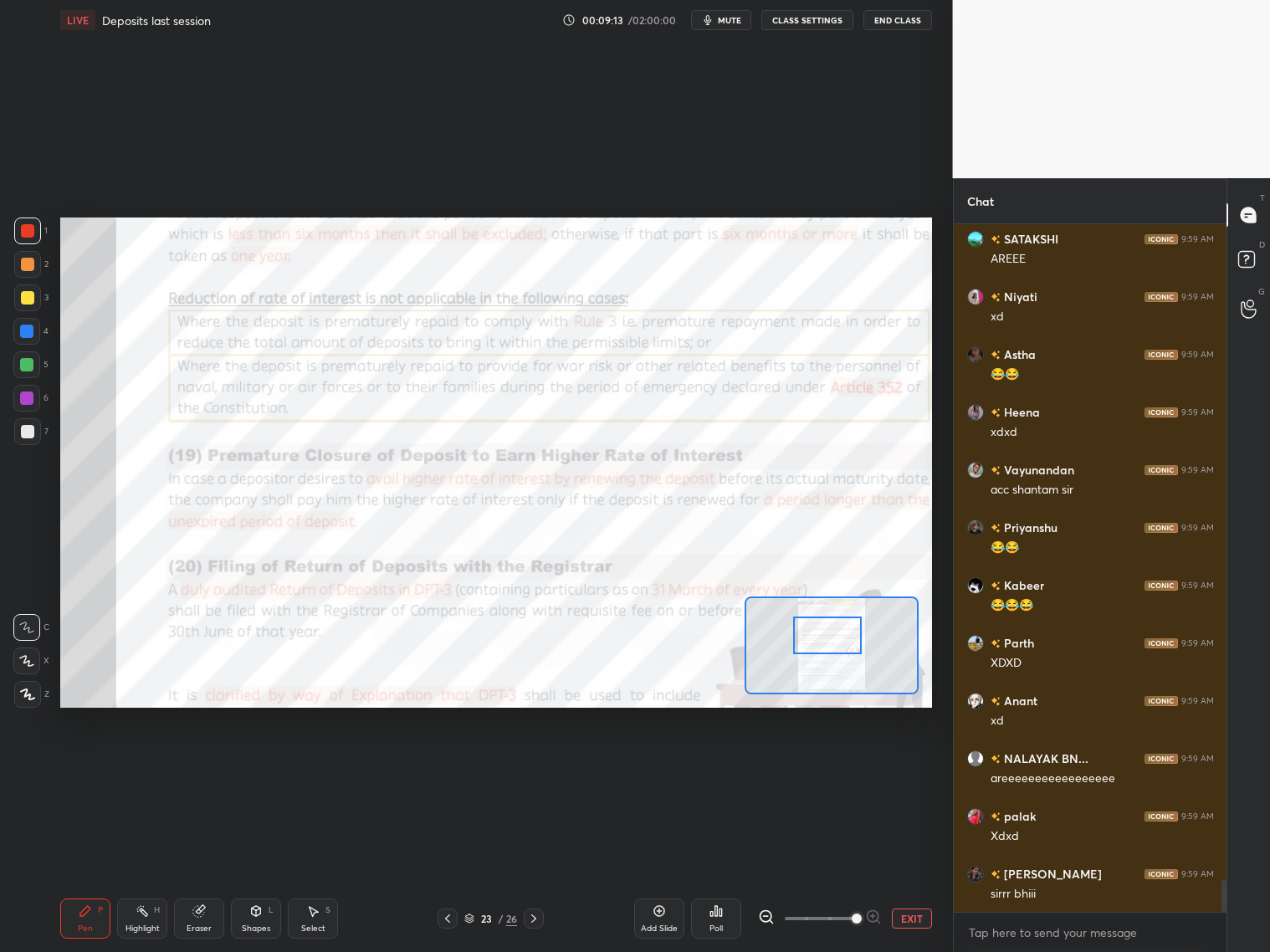
scroll to position [14062, 0]
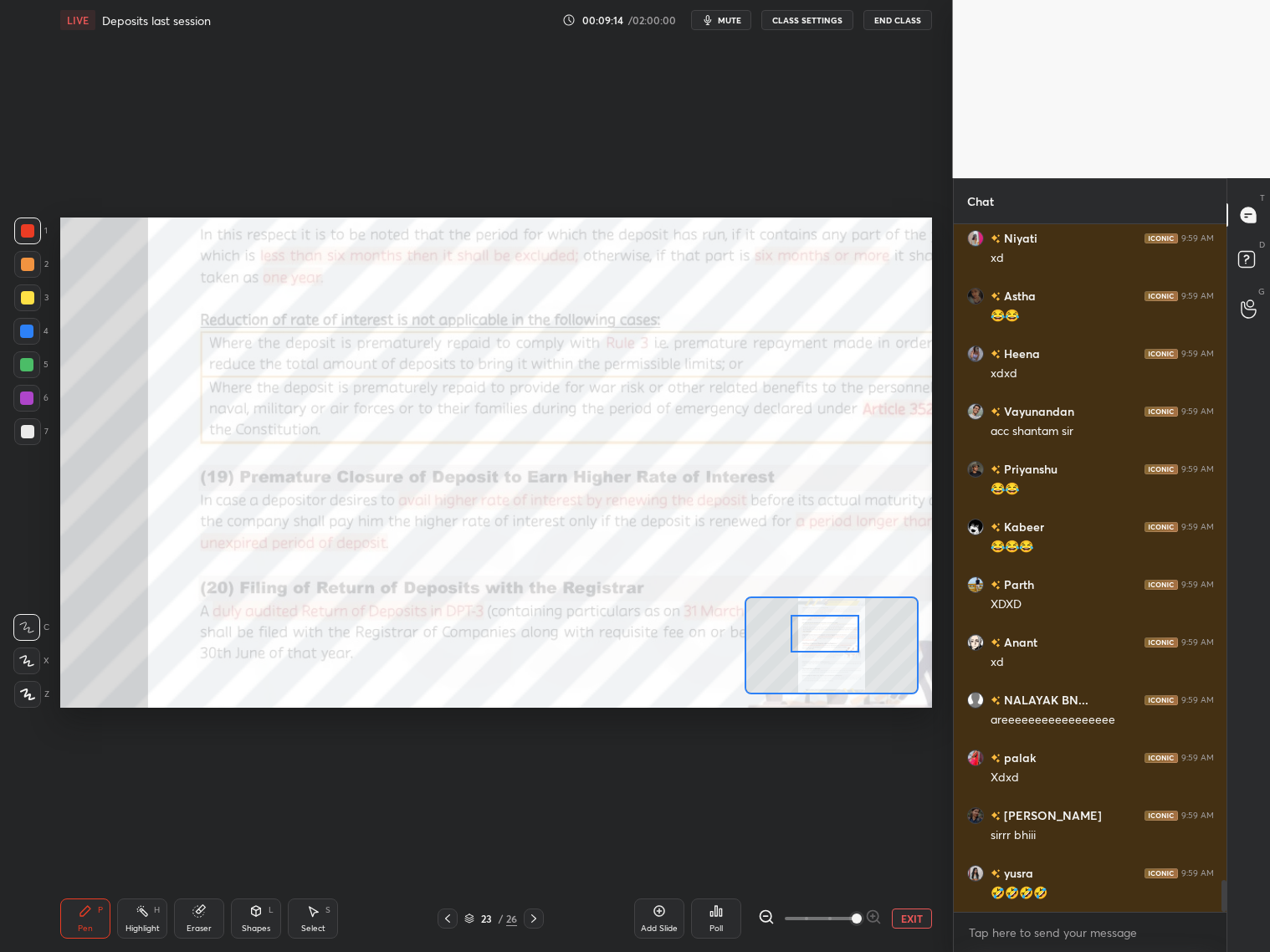
drag, startPoint x: 829, startPoint y: 646, endPoint x: 839, endPoint y: 638, distance: 12.8
click at [838, 637] on div at bounding box center [825, 633] width 68 height 38
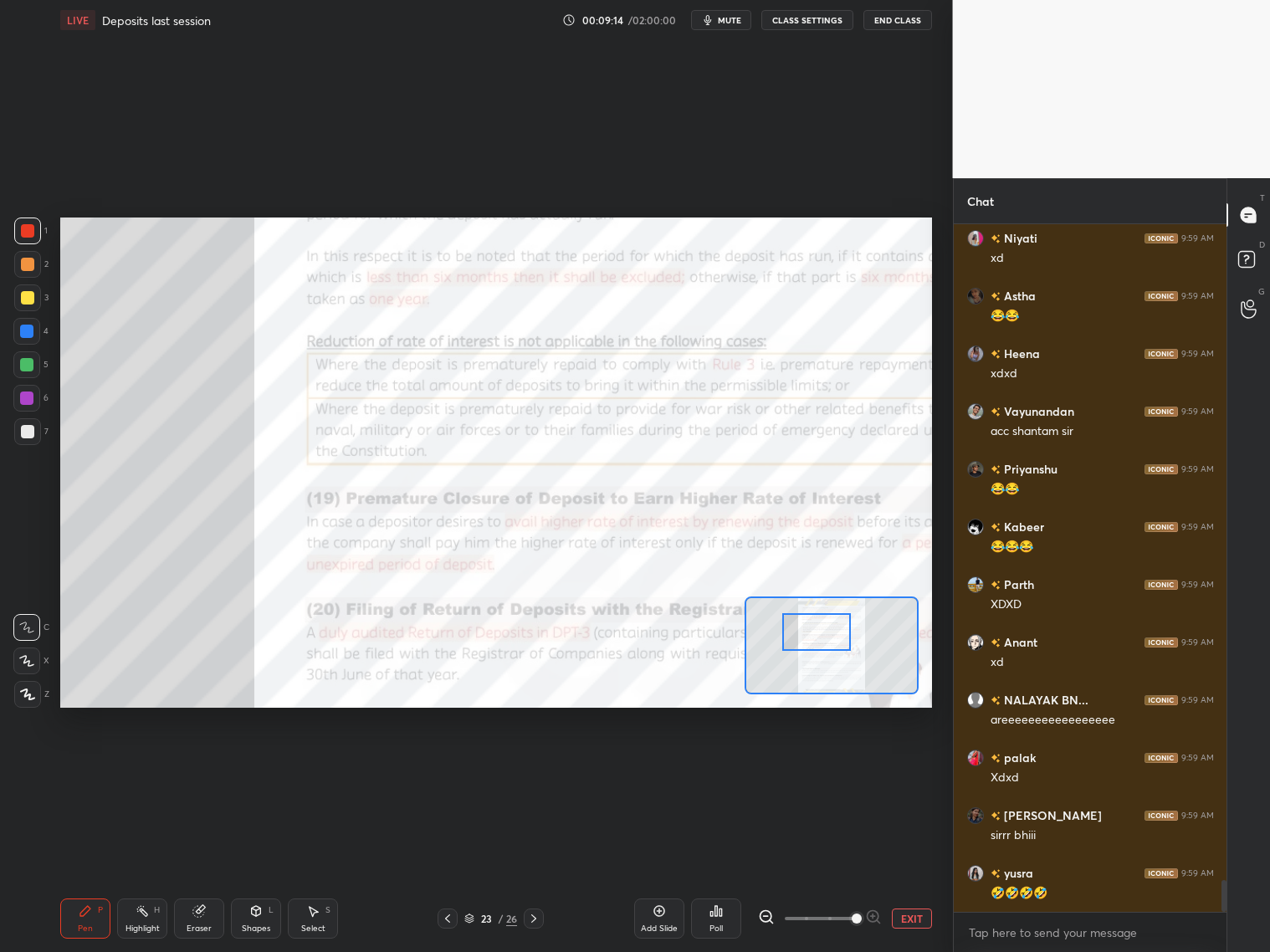
scroll to position [14120, 0]
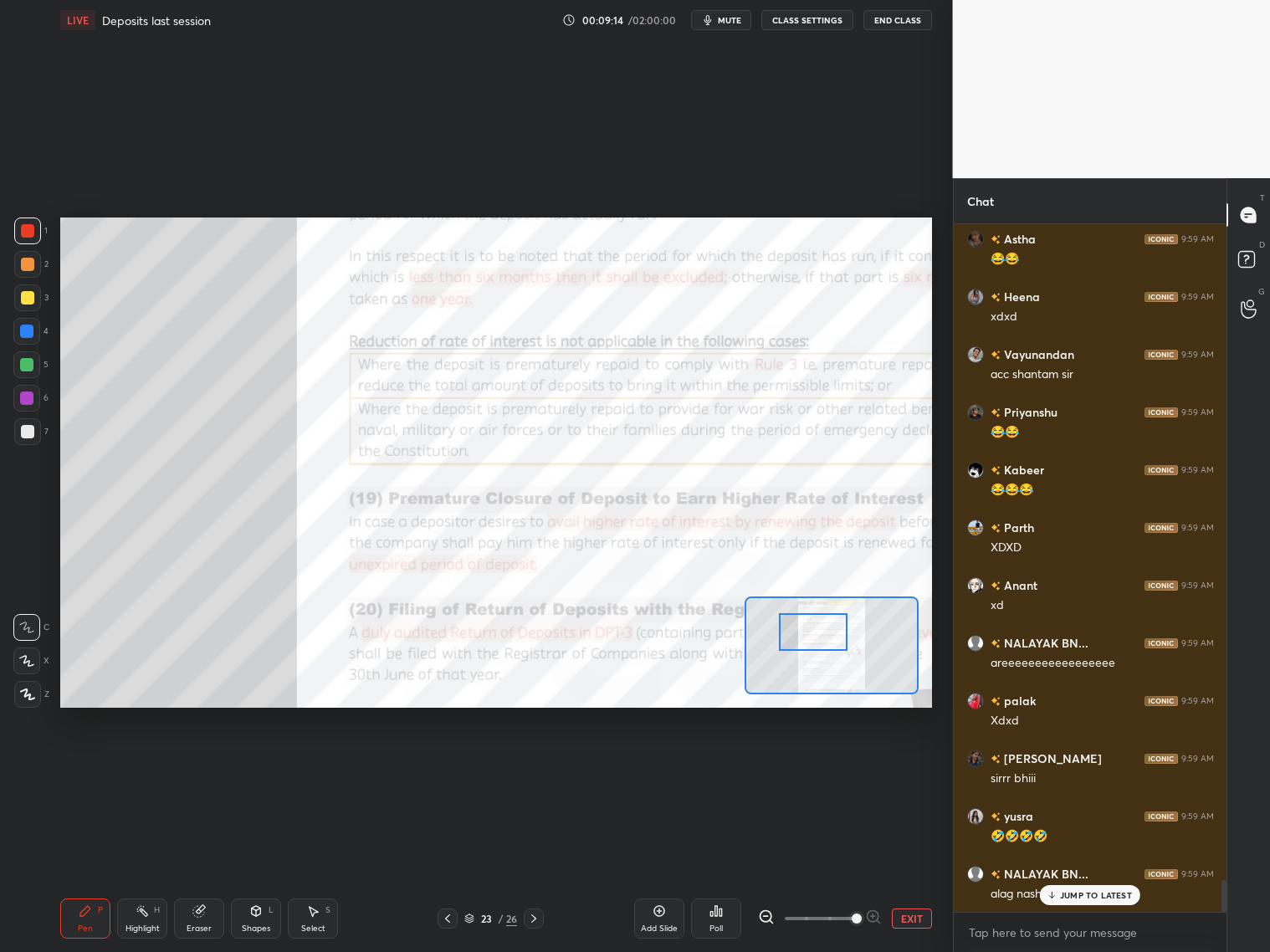
drag, startPoint x: 837, startPoint y: 640, endPoint x: 836, endPoint y: 630, distance: 10.0
click at [833, 638] on div at bounding box center [813, 631] width 68 height 38
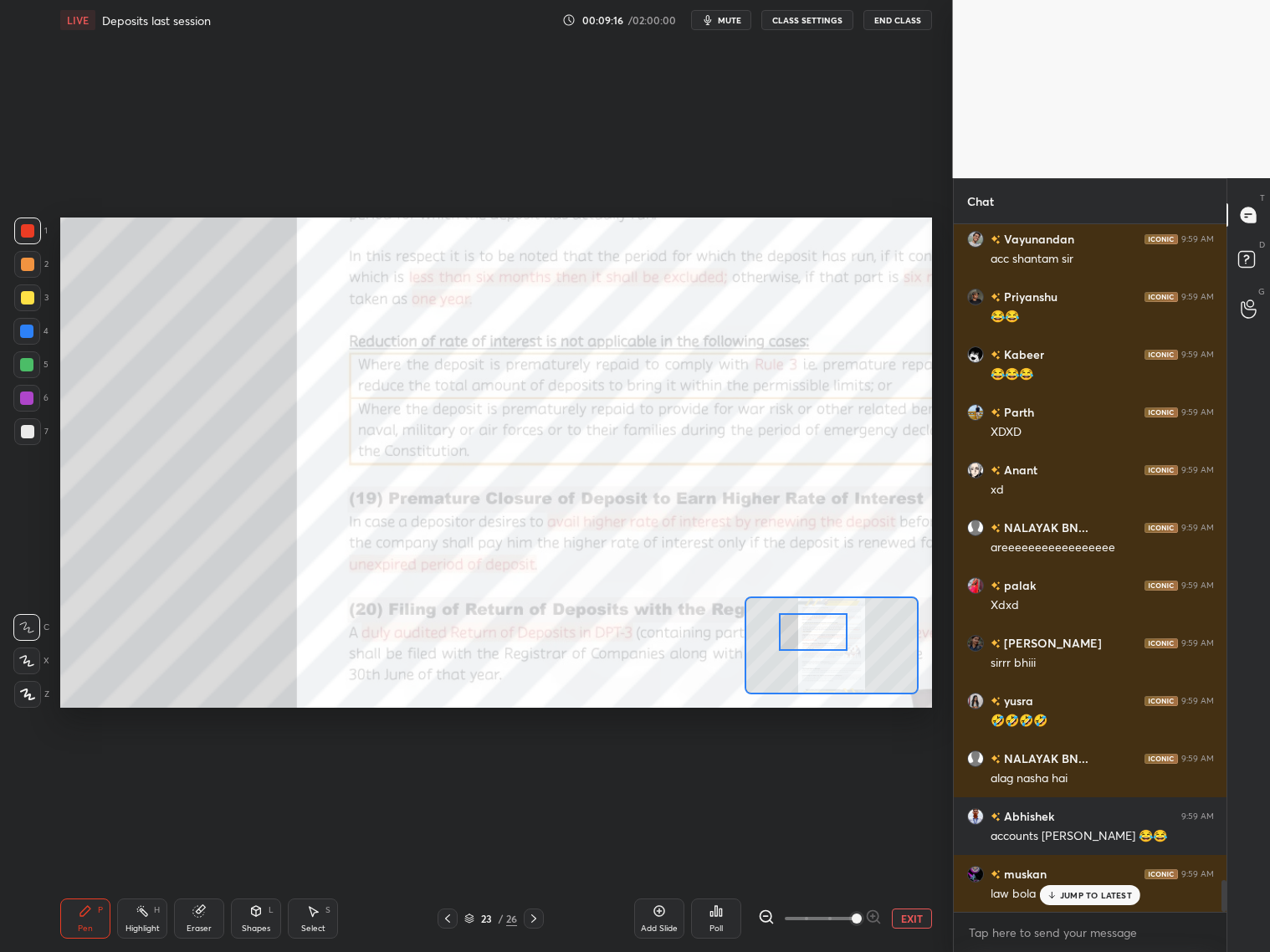
click at [1086, 768] on div "JUMP TO LATEST" at bounding box center [1089, 895] width 100 height 20
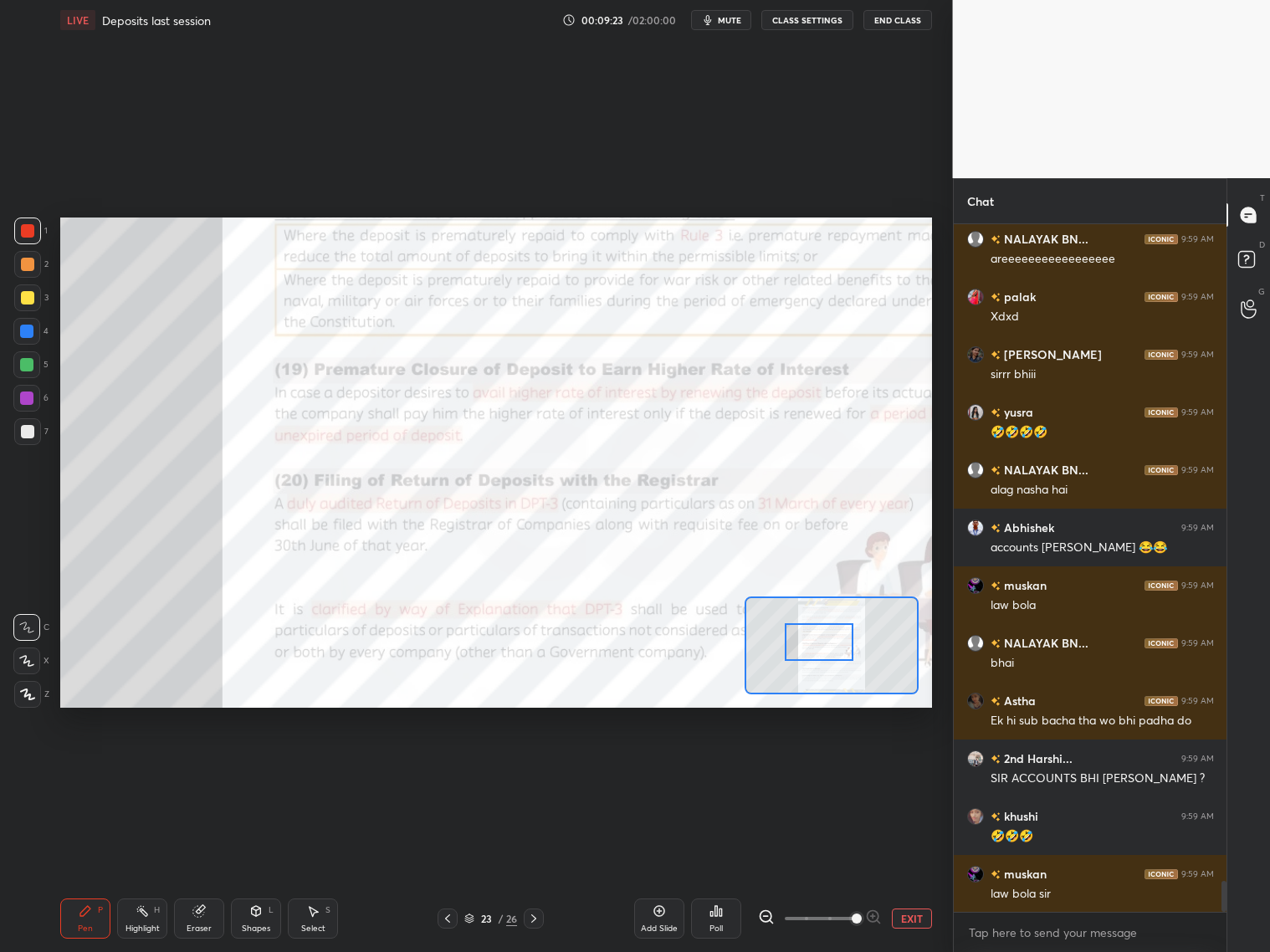
scroll to position [14581, 0]
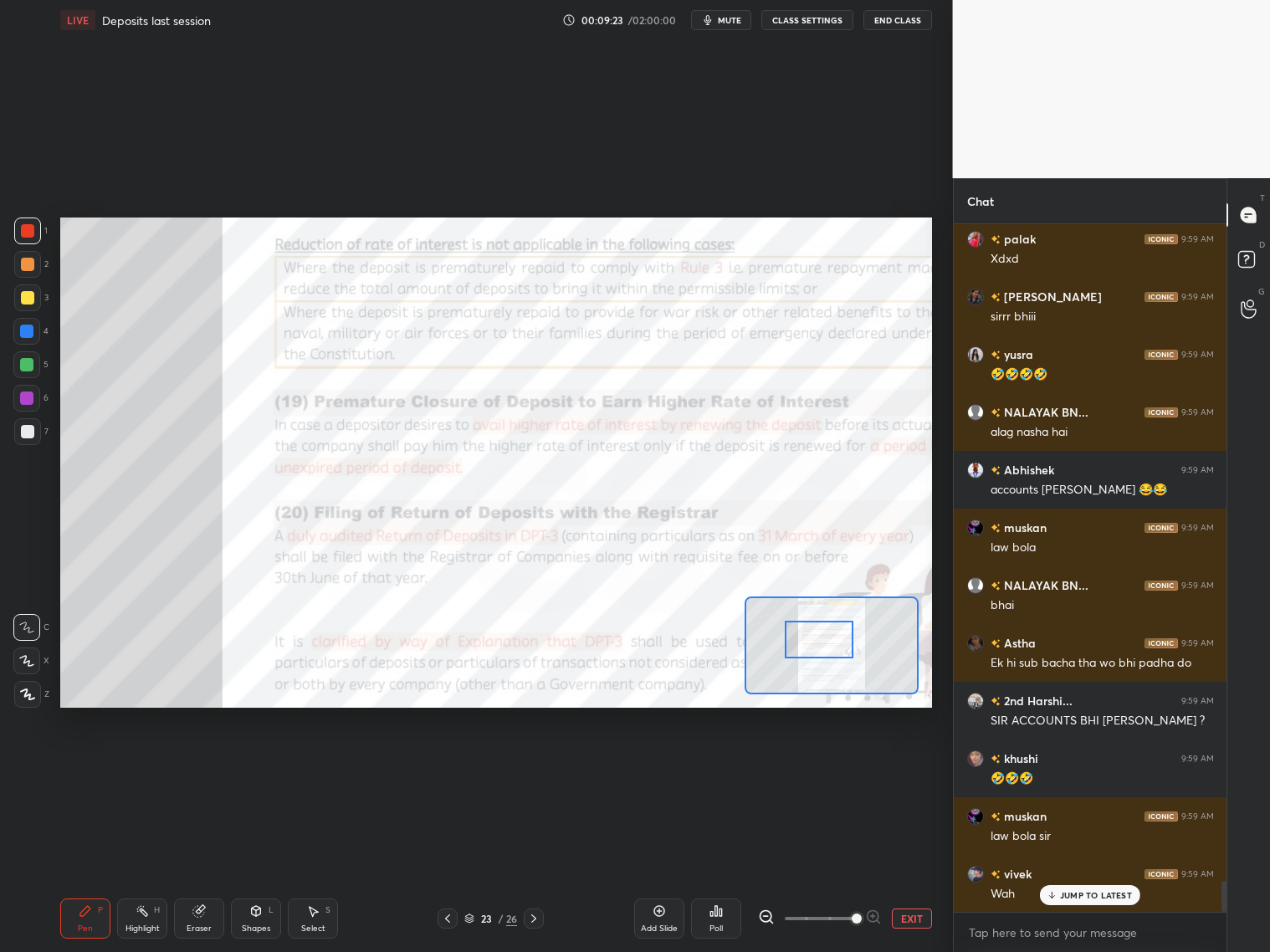
drag, startPoint x: 829, startPoint y: 632, endPoint x: 833, endPoint y: 640, distance: 8.9
click at [834, 640] on div at bounding box center [819, 639] width 68 height 38
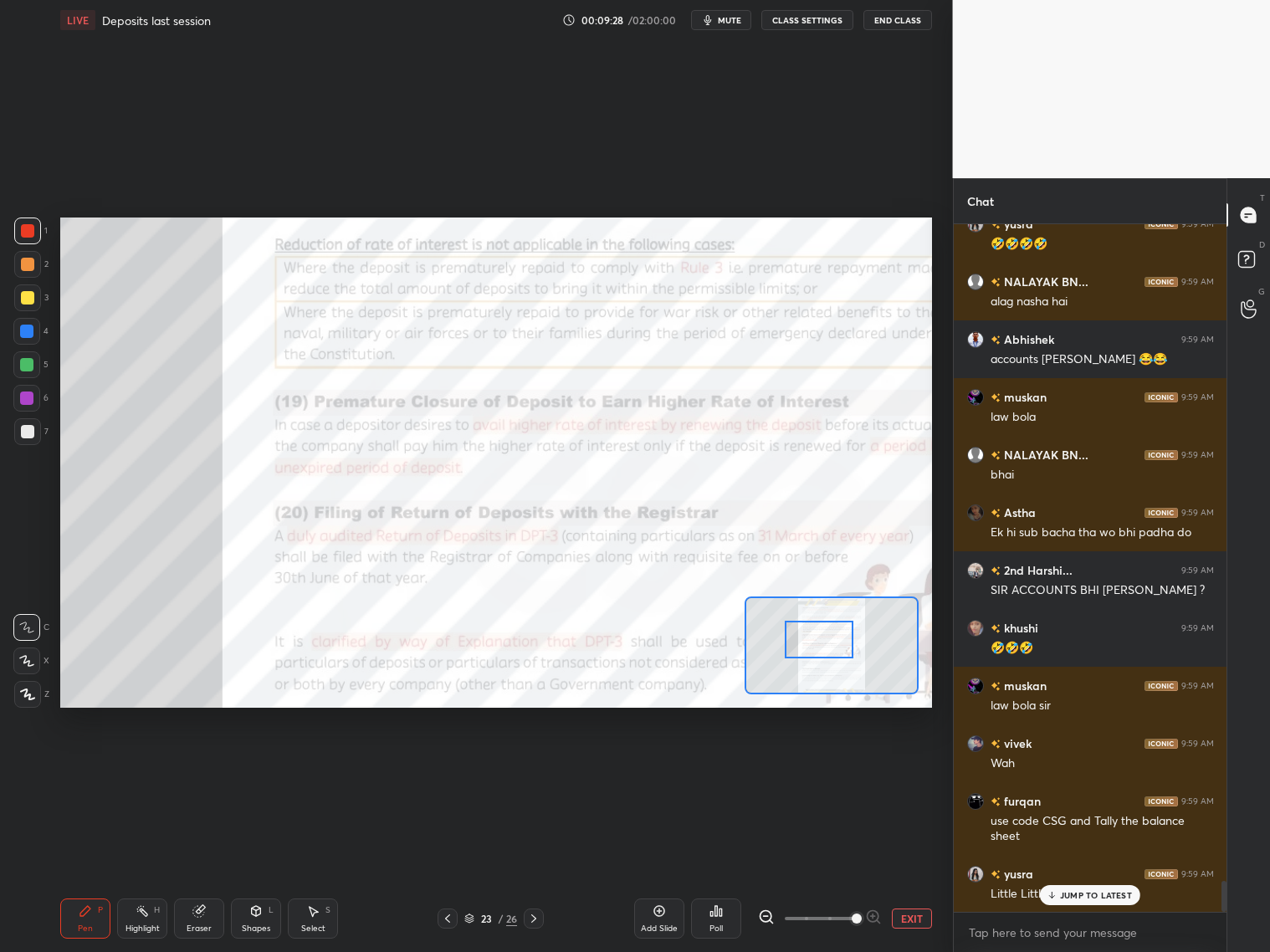
scroll to position [14769, 0]
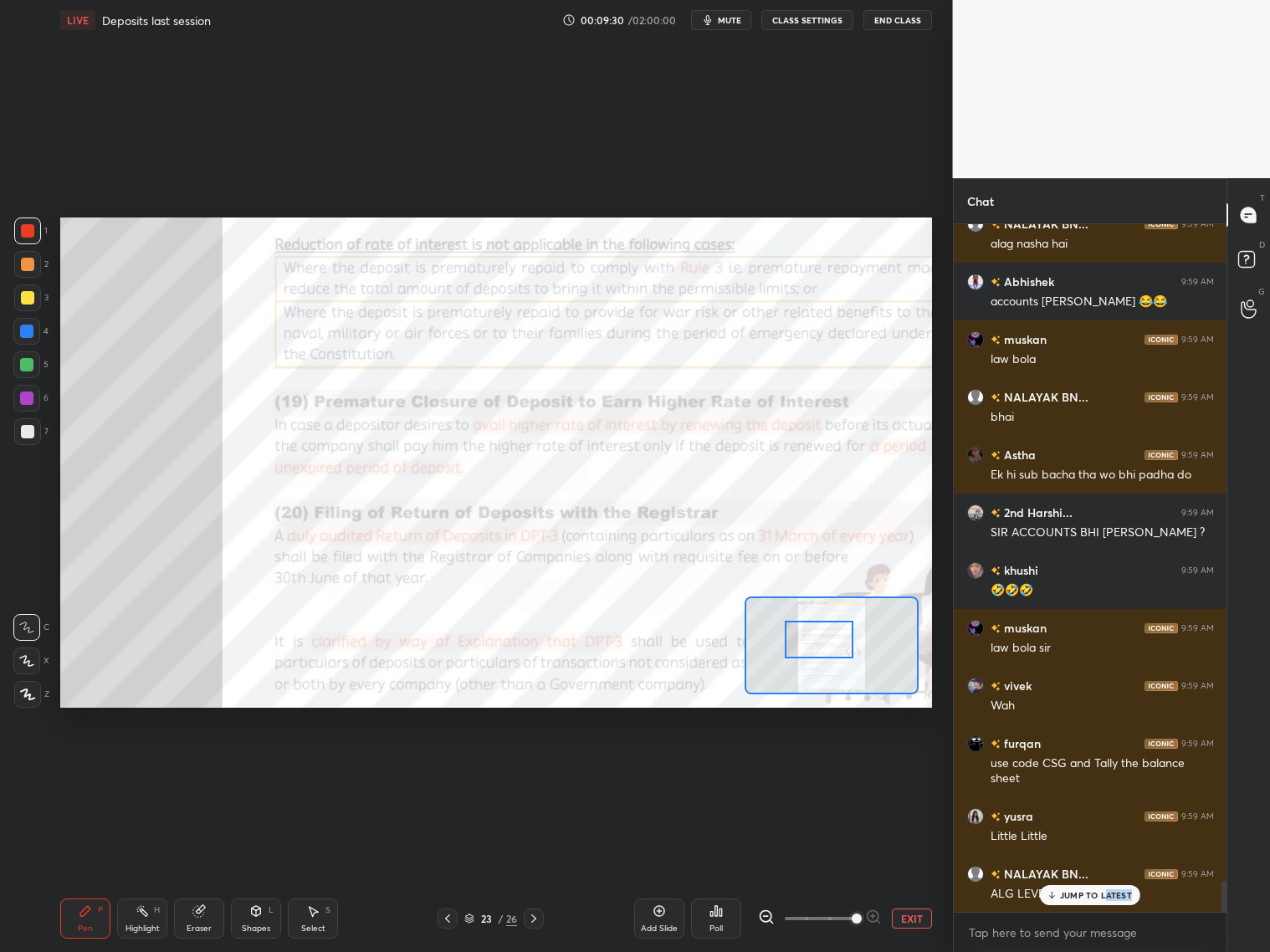
click at [1086, 768] on div "JUMP TO LATEST" at bounding box center [1089, 895] width 100 height 20
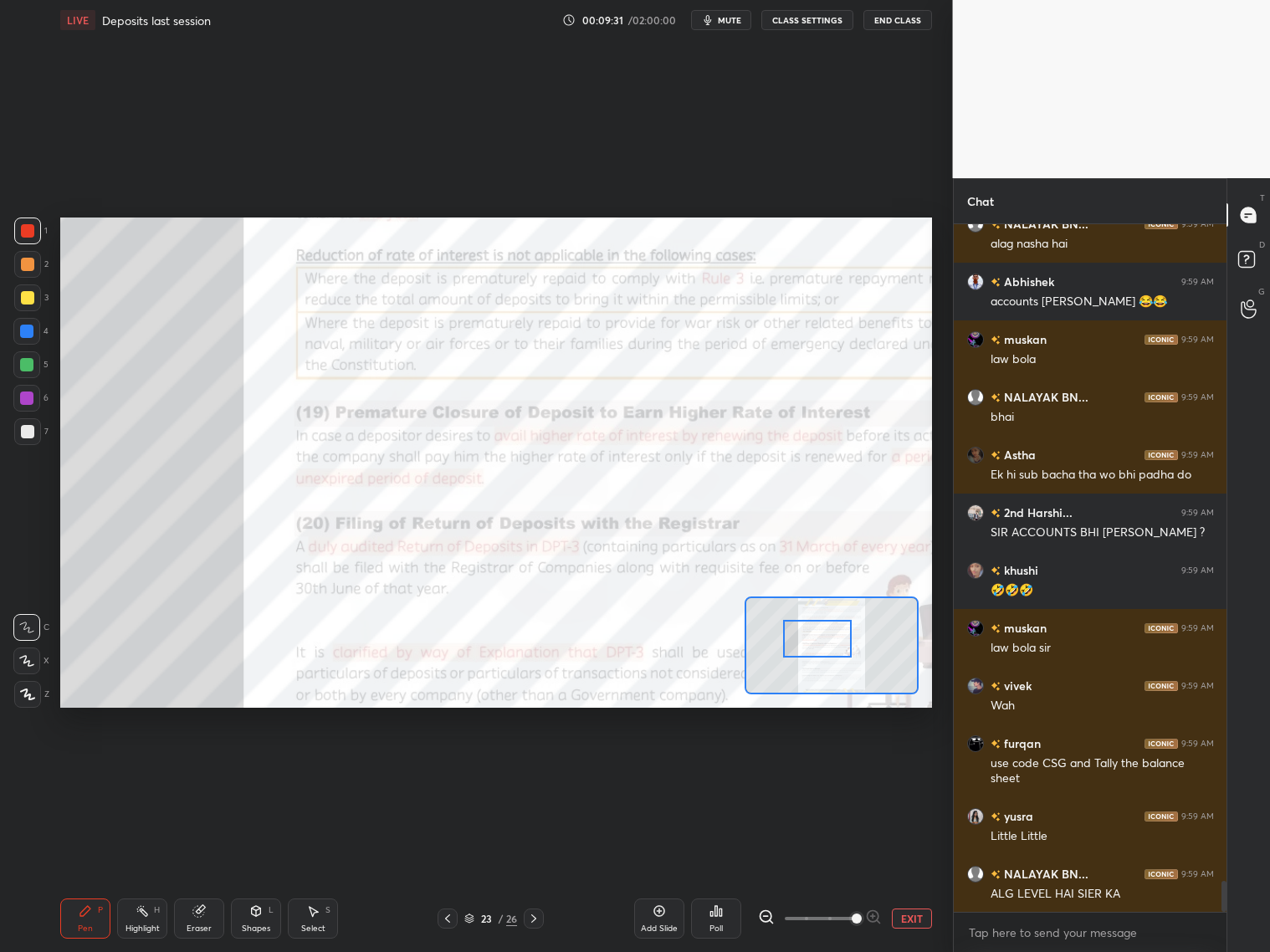
drag, startPoint x: 823, startPoint y: 640, endPoint x: 821, endPoint y: 629, distance: 11.2
click at [819, 638] on div at bounding box center [817, 638] width 68 height 38
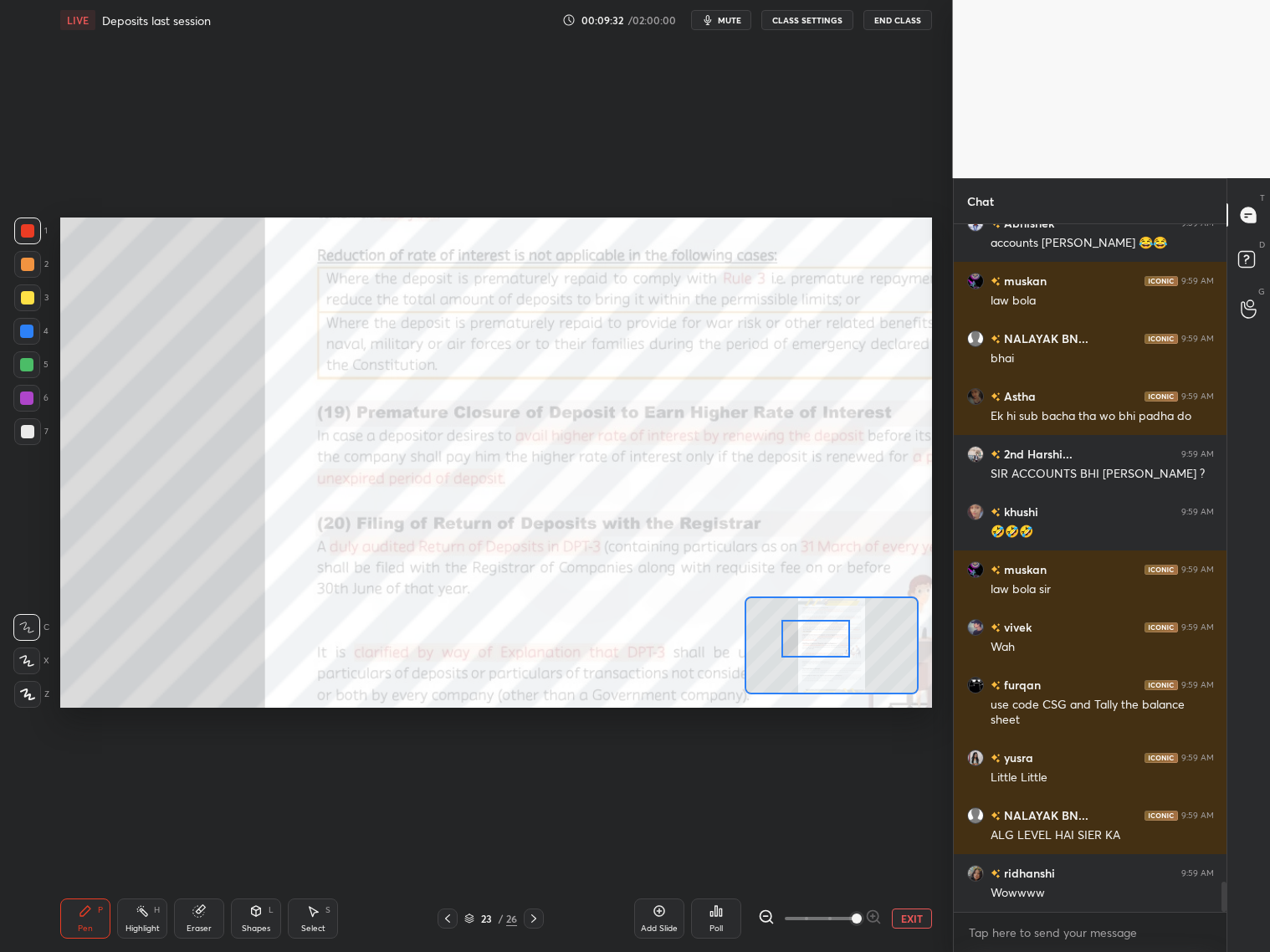
drag, startPoint x: 829, startPoint y: 643, endPoint x: 845, endPoint y: 623, distance: 25.6
click at [829, 639] on div at bounding box center [815, 638] width 68 height 38
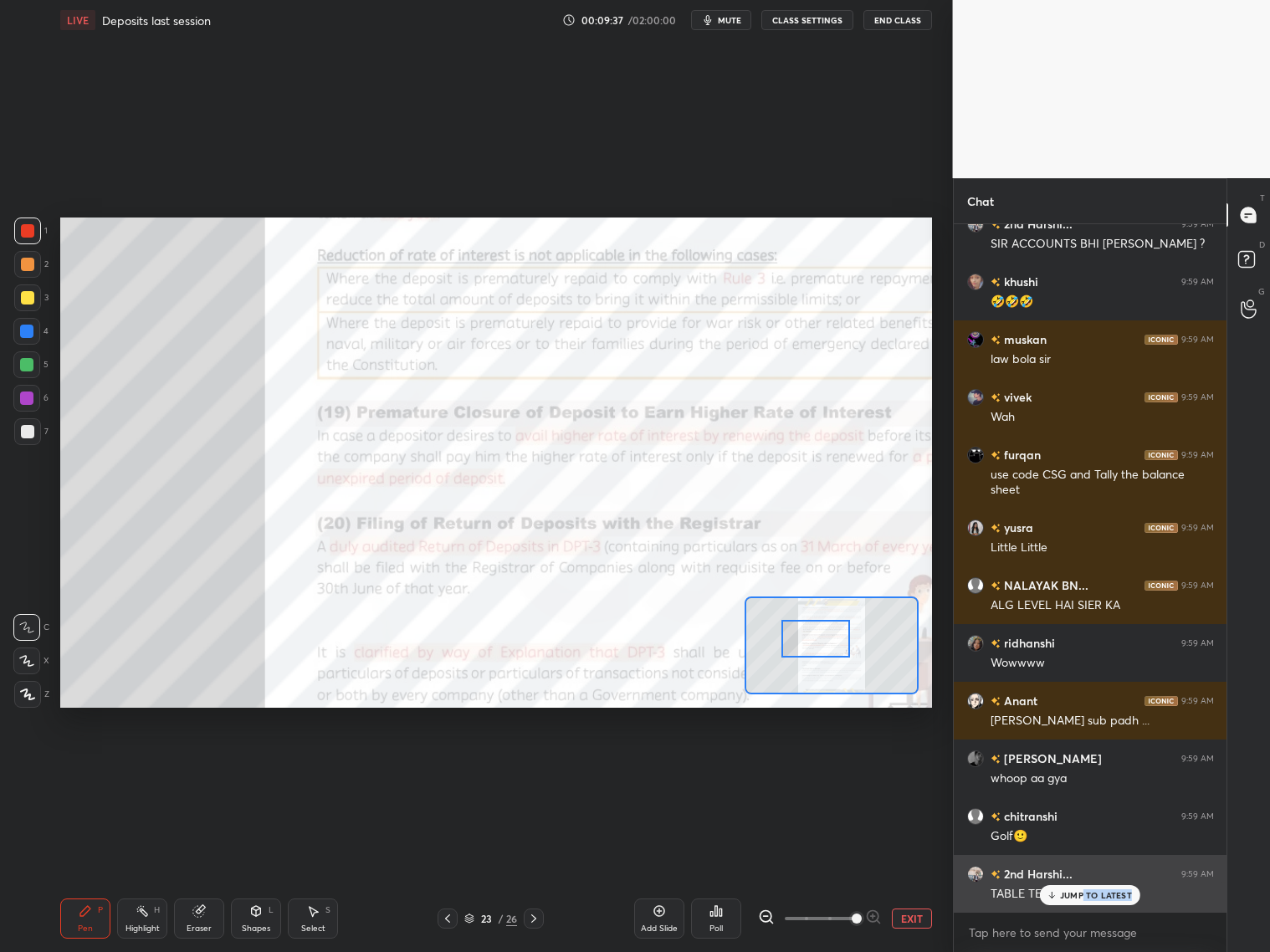
drag, startPoint x: 1083, startPoint y: 899, endPoint x: 1077, endPoint y: 893, distance: 8.5
click at [1084, 768] on div "JUMP TO LATEST" at bounding box center [1089, 895] width 100 height 20
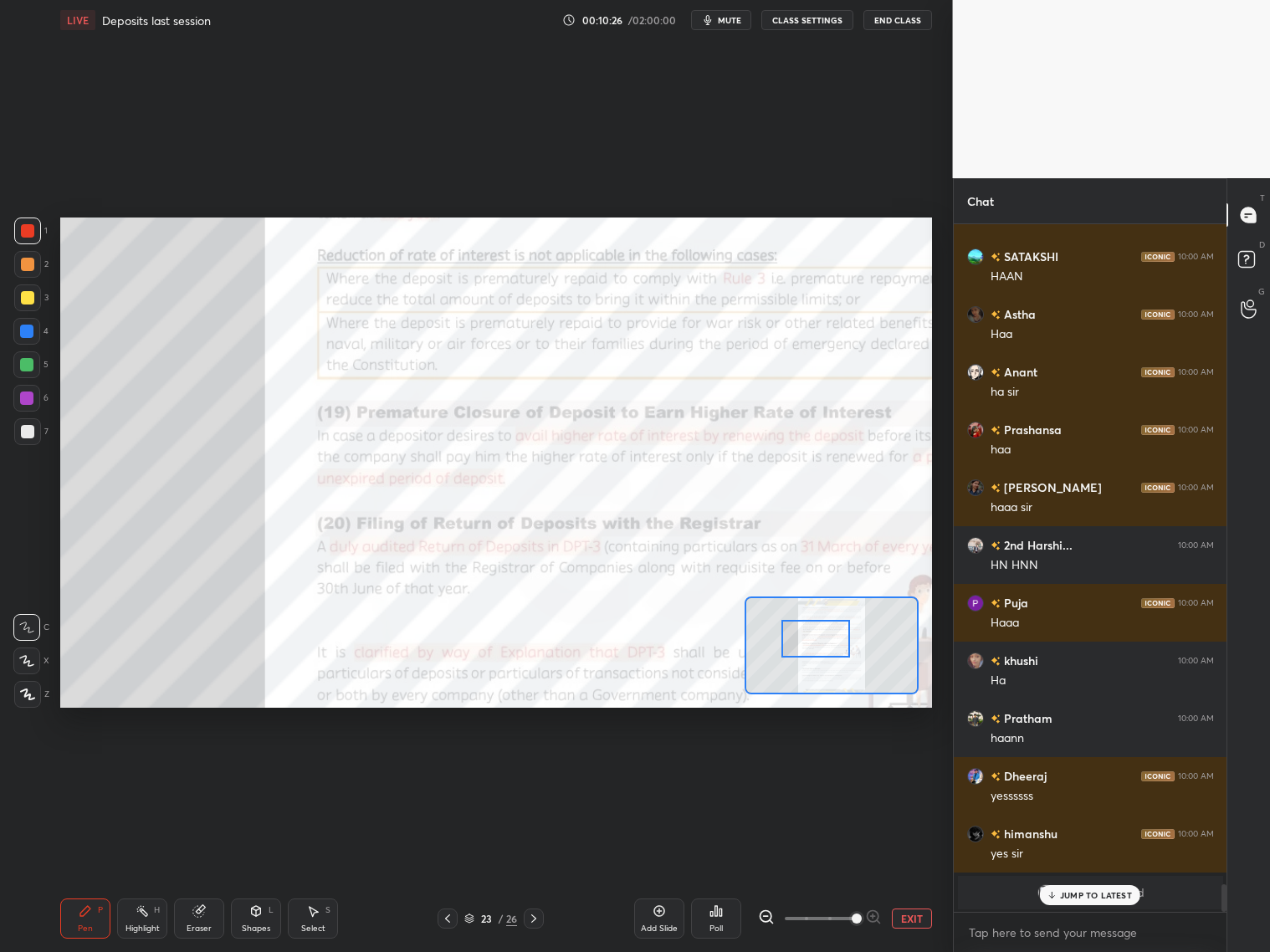
scroll to position [16656, 0]
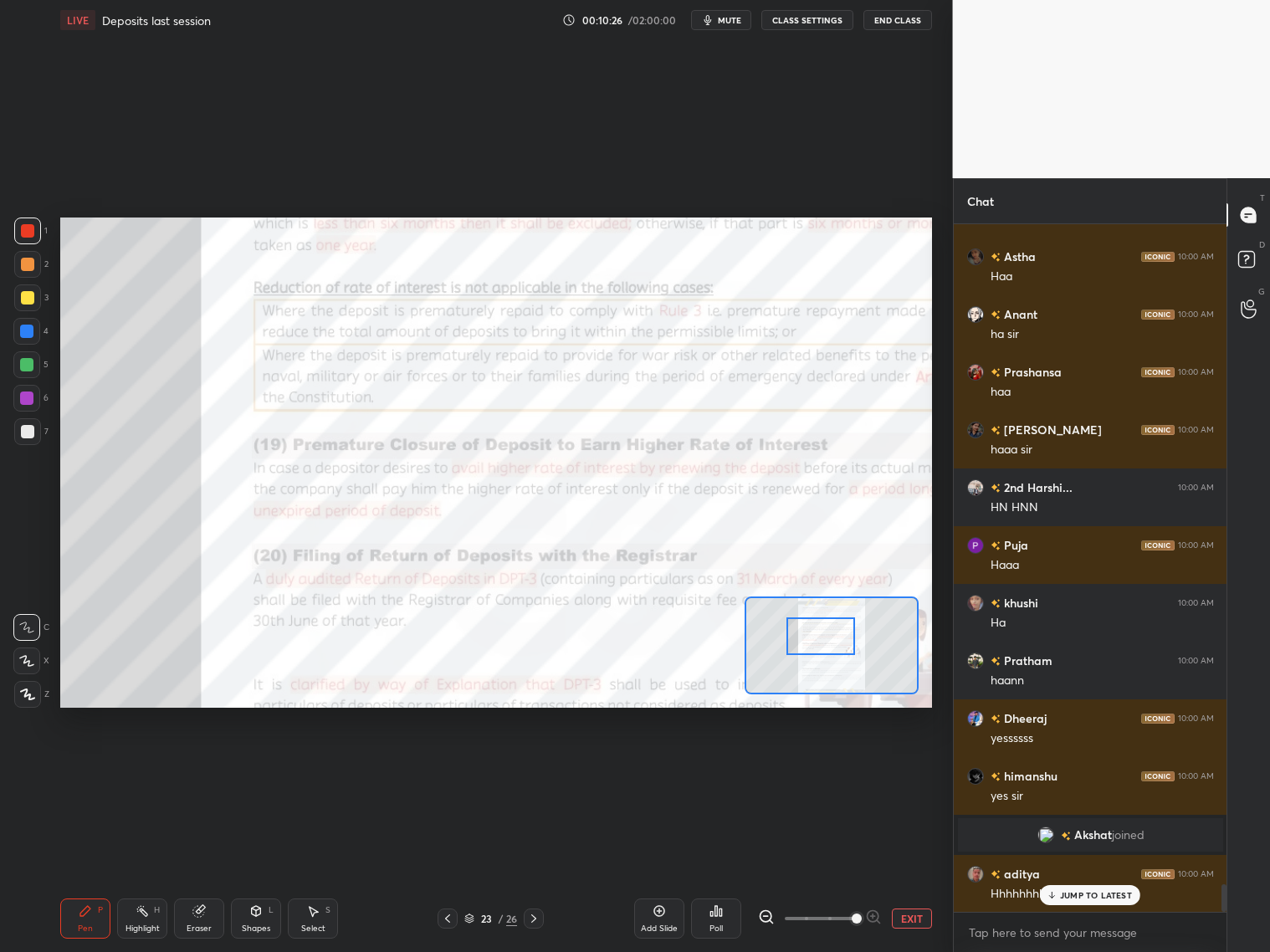
click at [827, 640] on div at bounding box center [820, 636] width 68 height 38
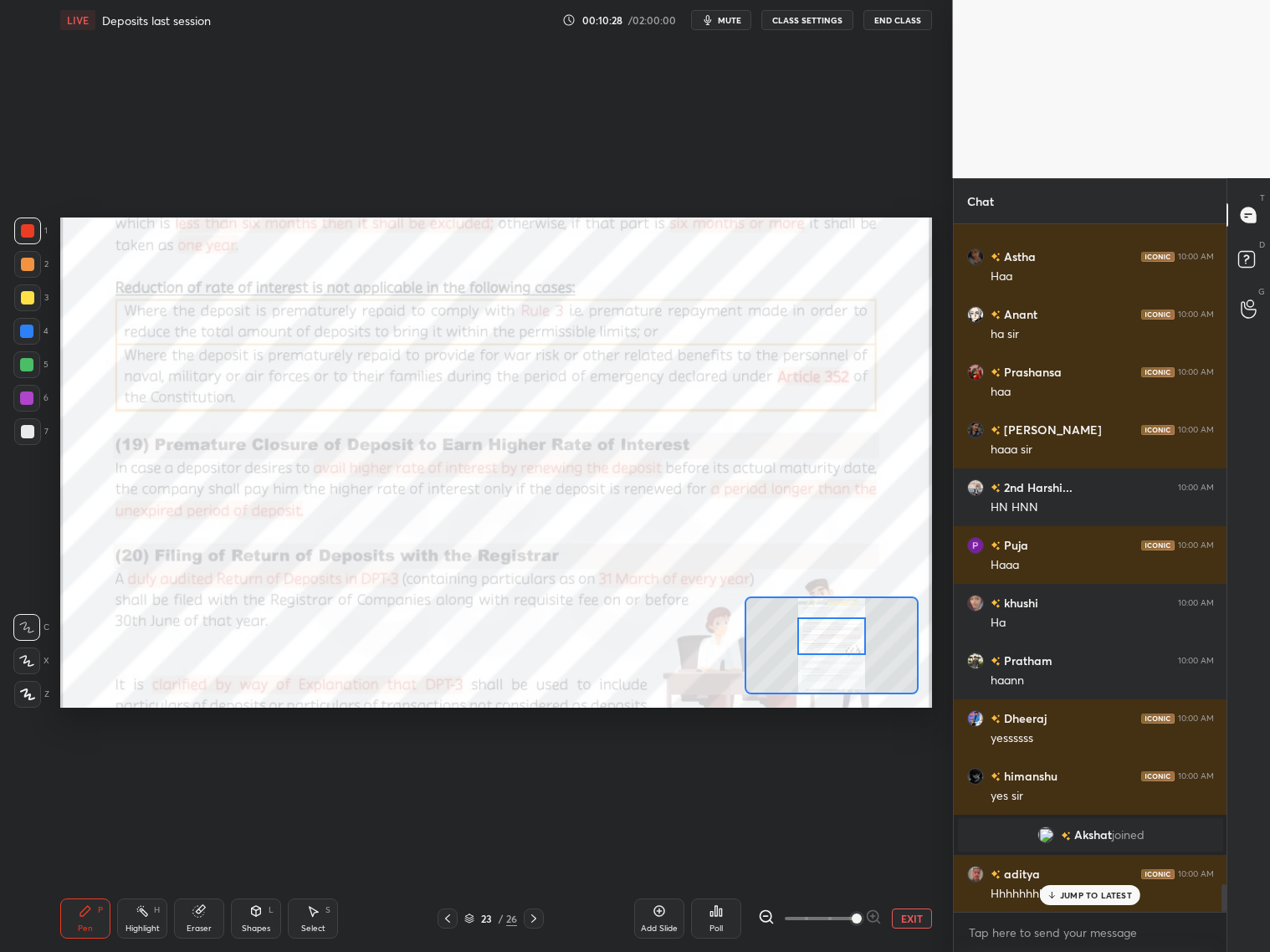
click at [831, 647] on div at bounding box center [830, 636] width 68 height 38
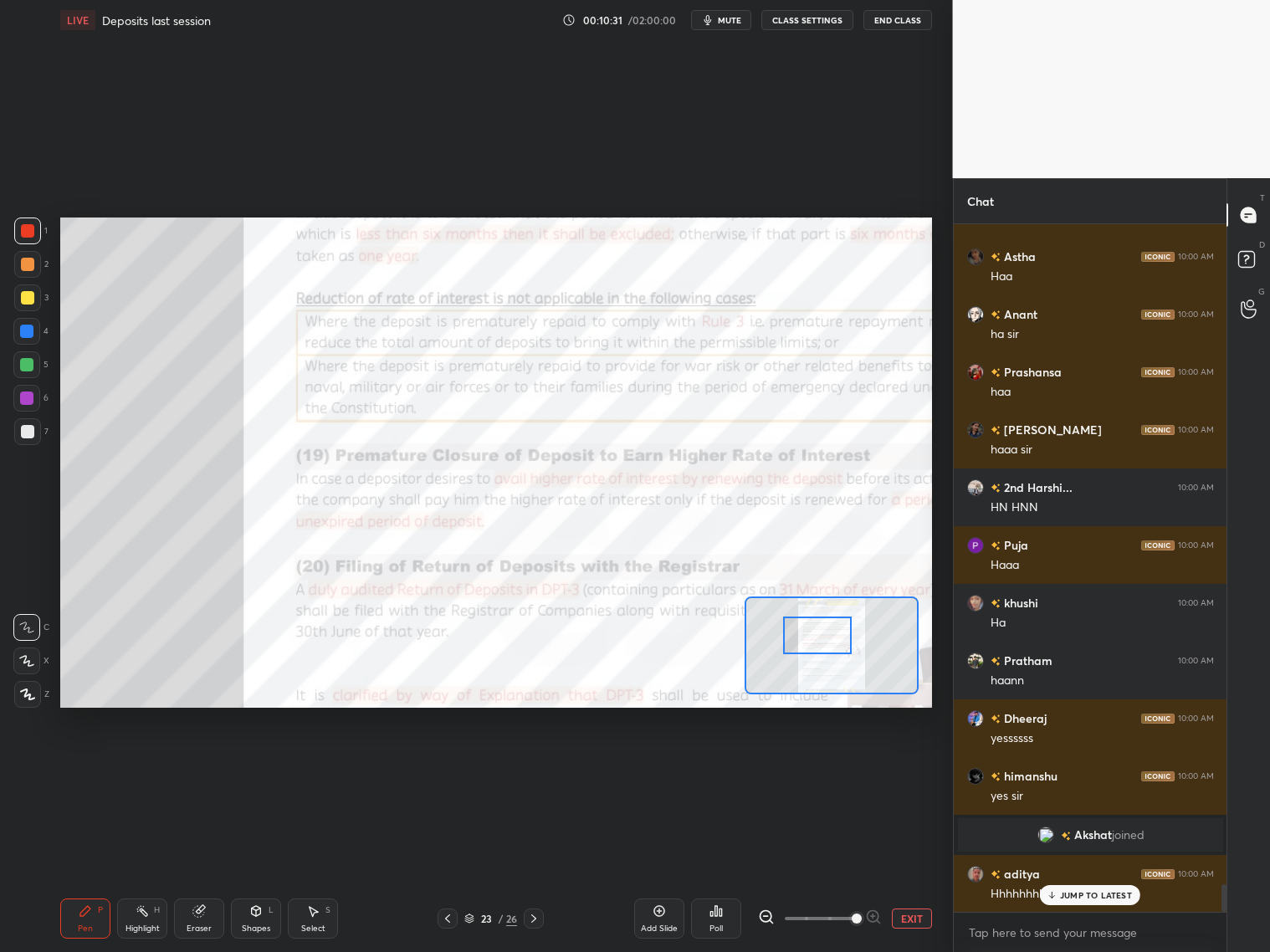
drag, startPoint x: 838, startPoint y: 652, endPoint x: 827, endPoint y: 650, distance: 11.2
click at [825, 651] on div at bounding box center [817, 635] width 68 height 38
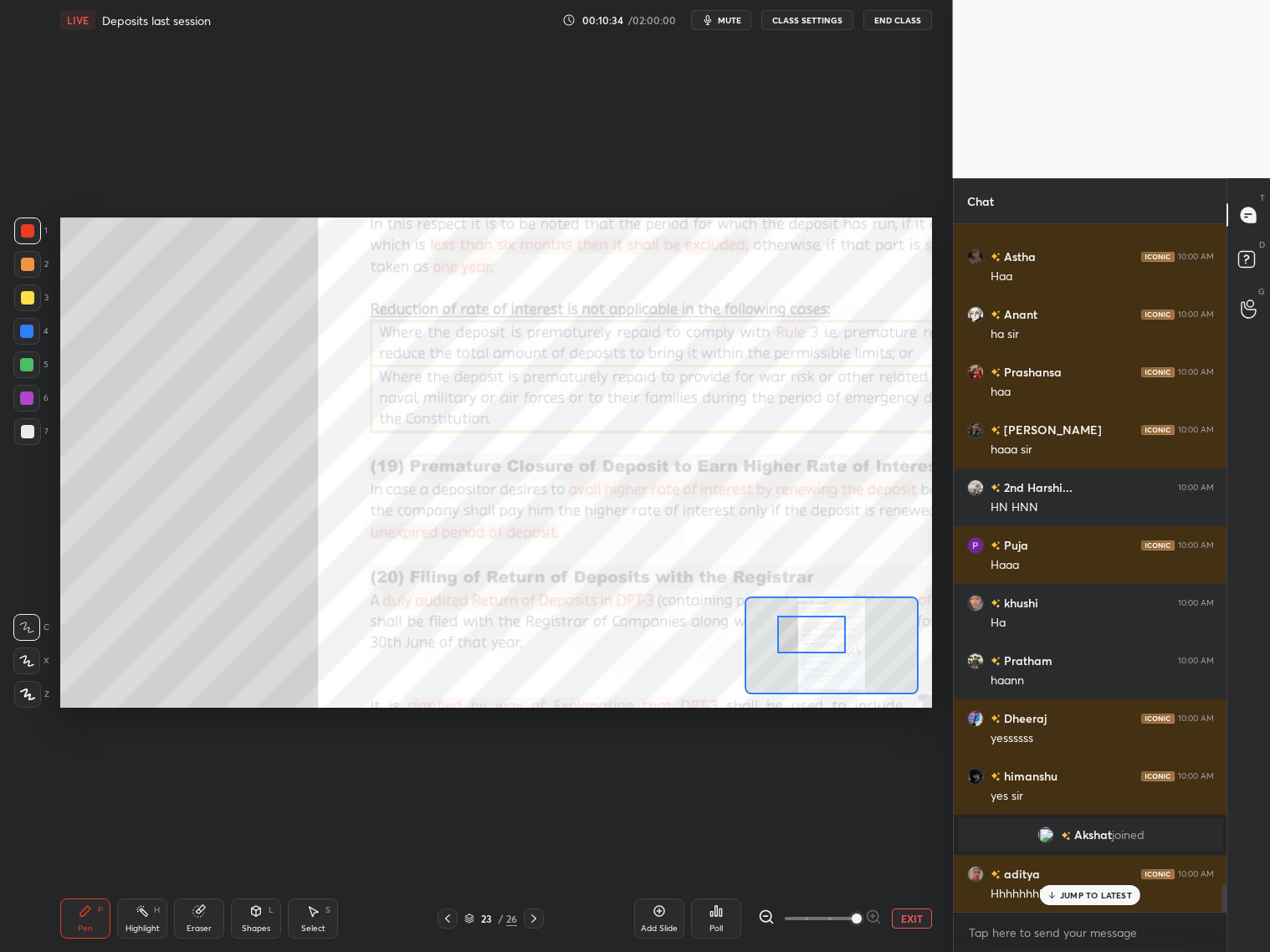
drag, startPoint x: 830, startPoint y: 649, endPoint x: 824, endPoint y: 638, distance: 12.5
click at [827, 650] on div at bounding box center [811, 634] width 68 height 38
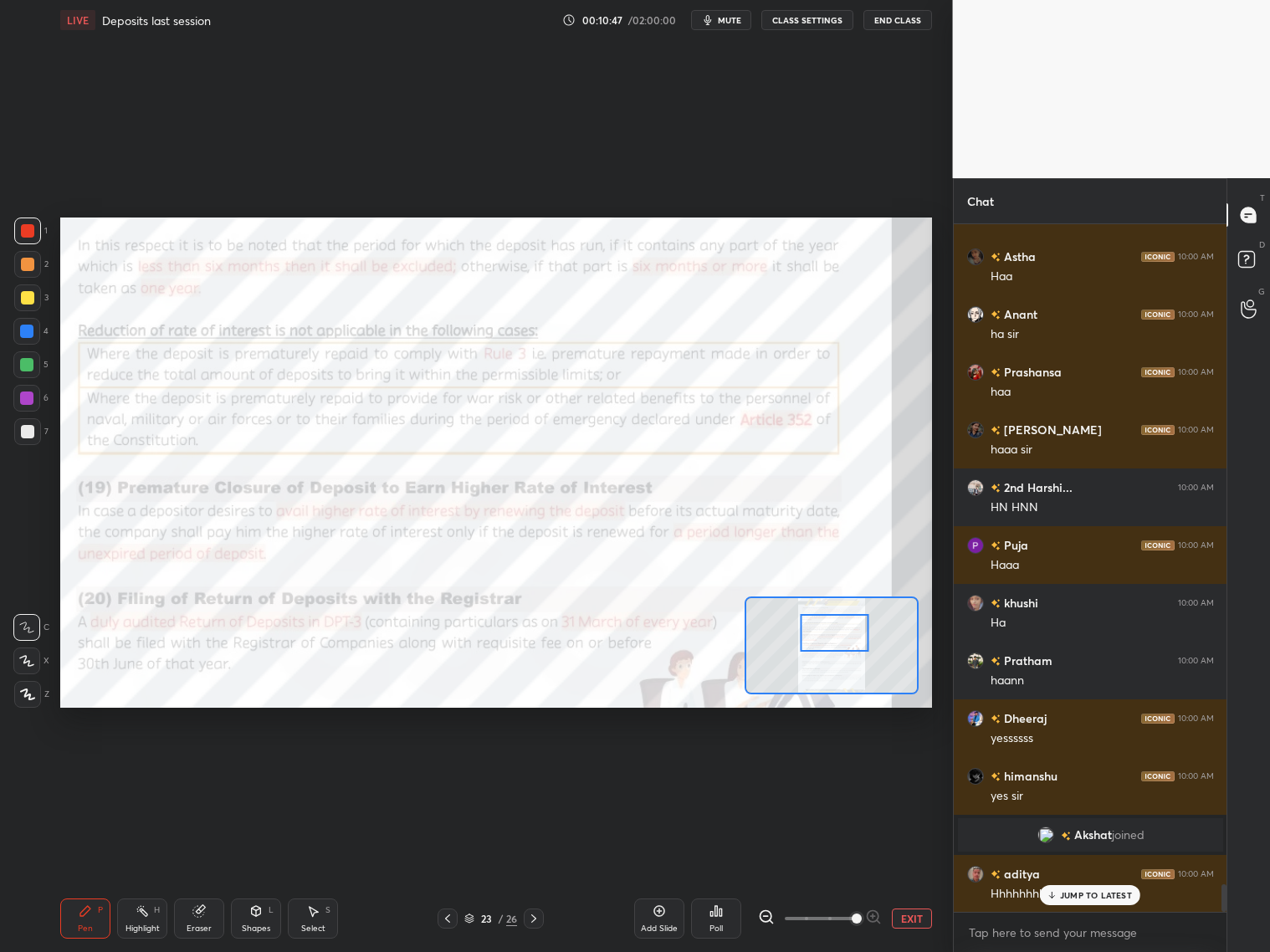
click at [816, 631] on div at bounding box center [834, 632] width 68 height 38
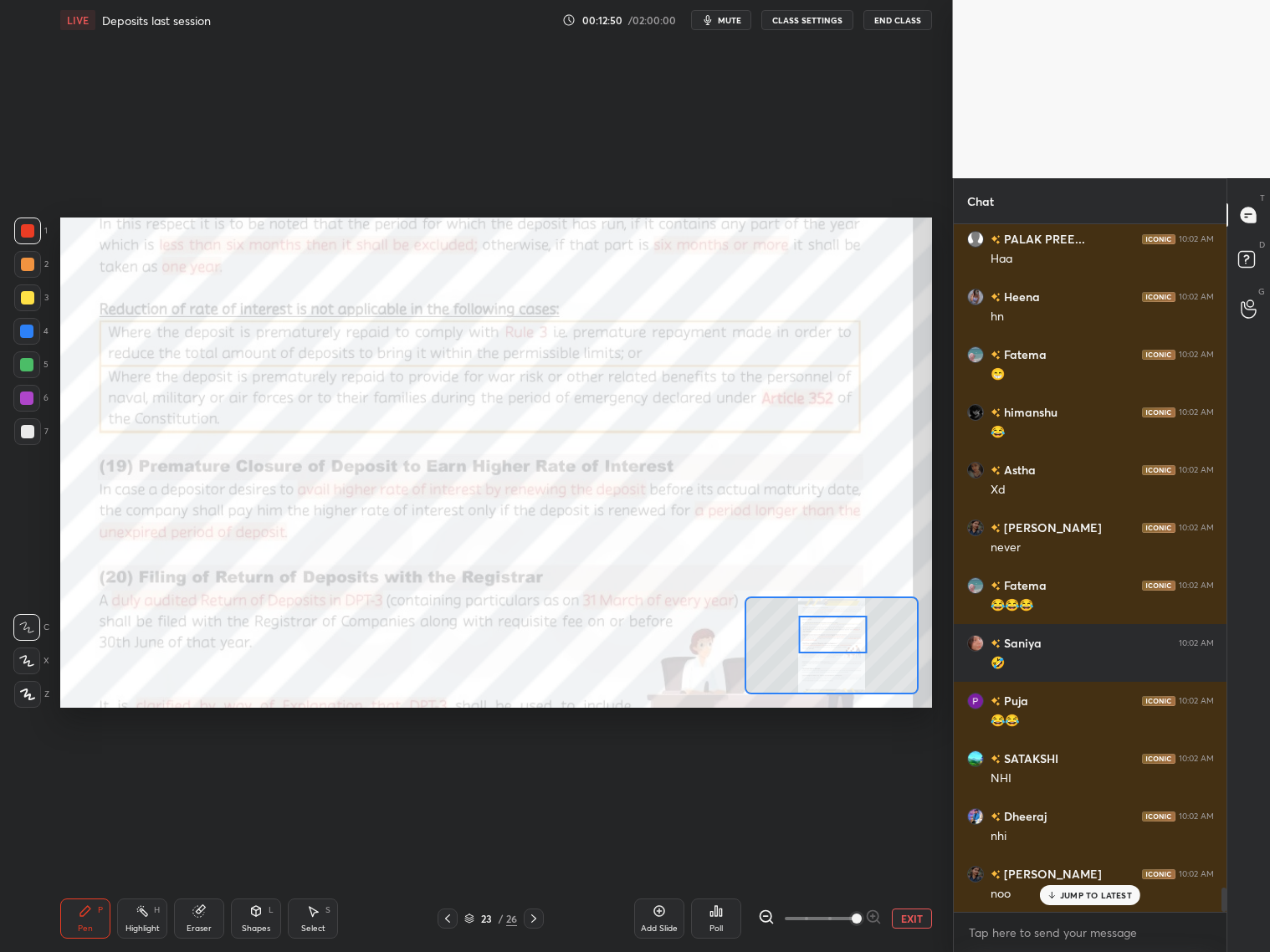
scroll to position [18866, 0]
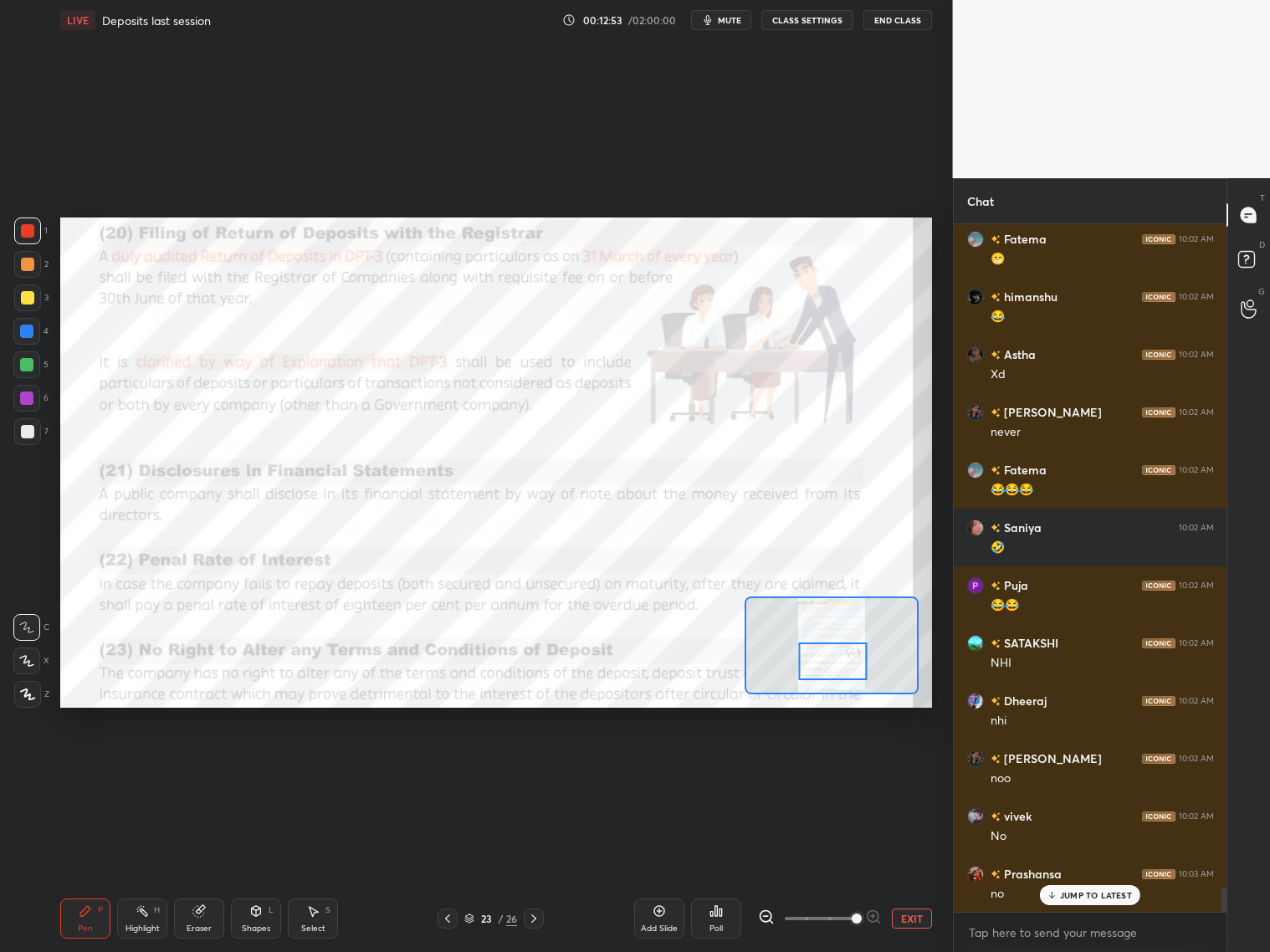
drag, startPoint x: 841, startPoint y: 634, endPoint x: 842, endPoint y: 661, distance: 27.0
click at [842, 661] on div at bounding box center [832, 661] width 68 height 38
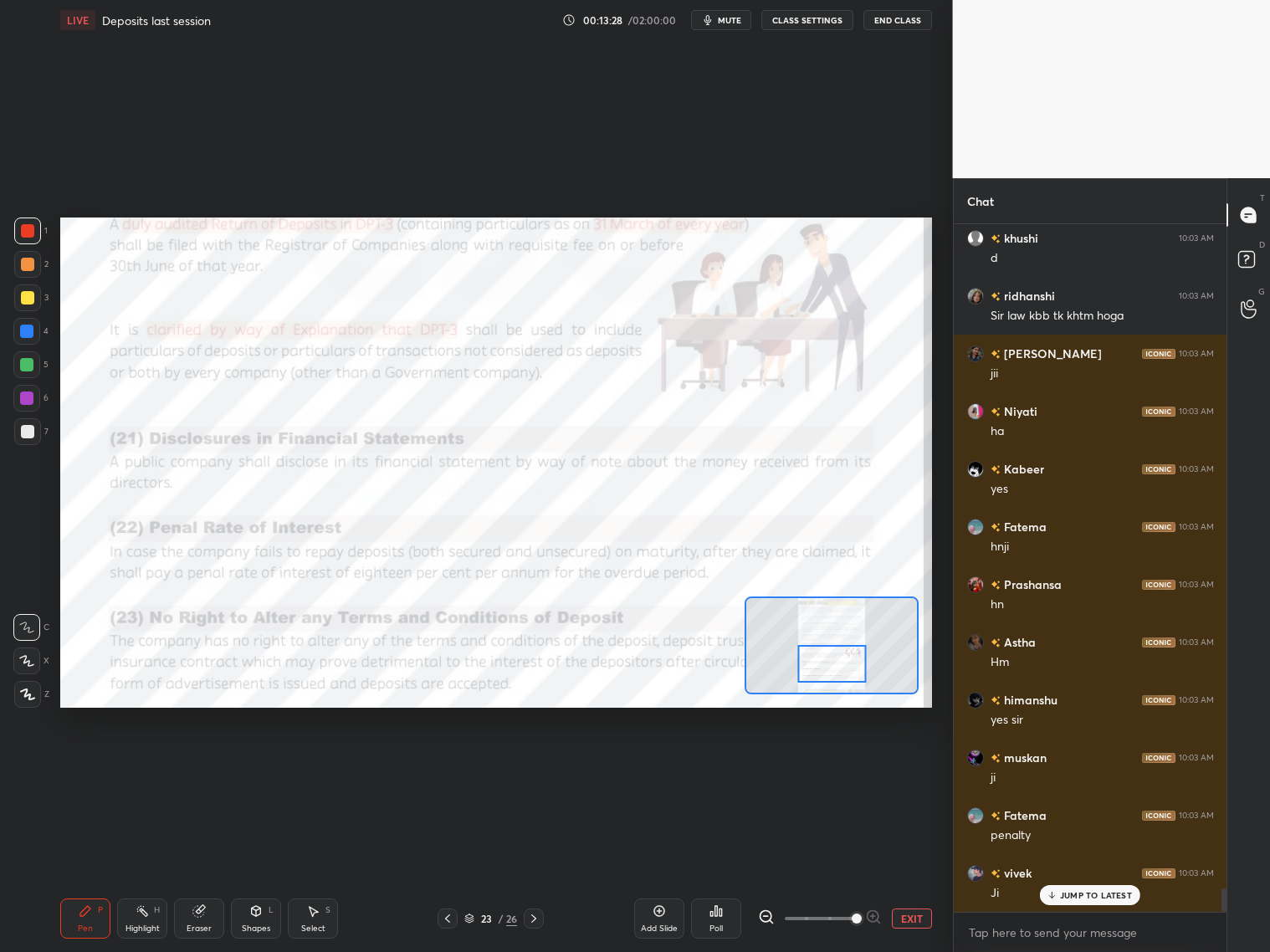
scroll to position [19731, 0]
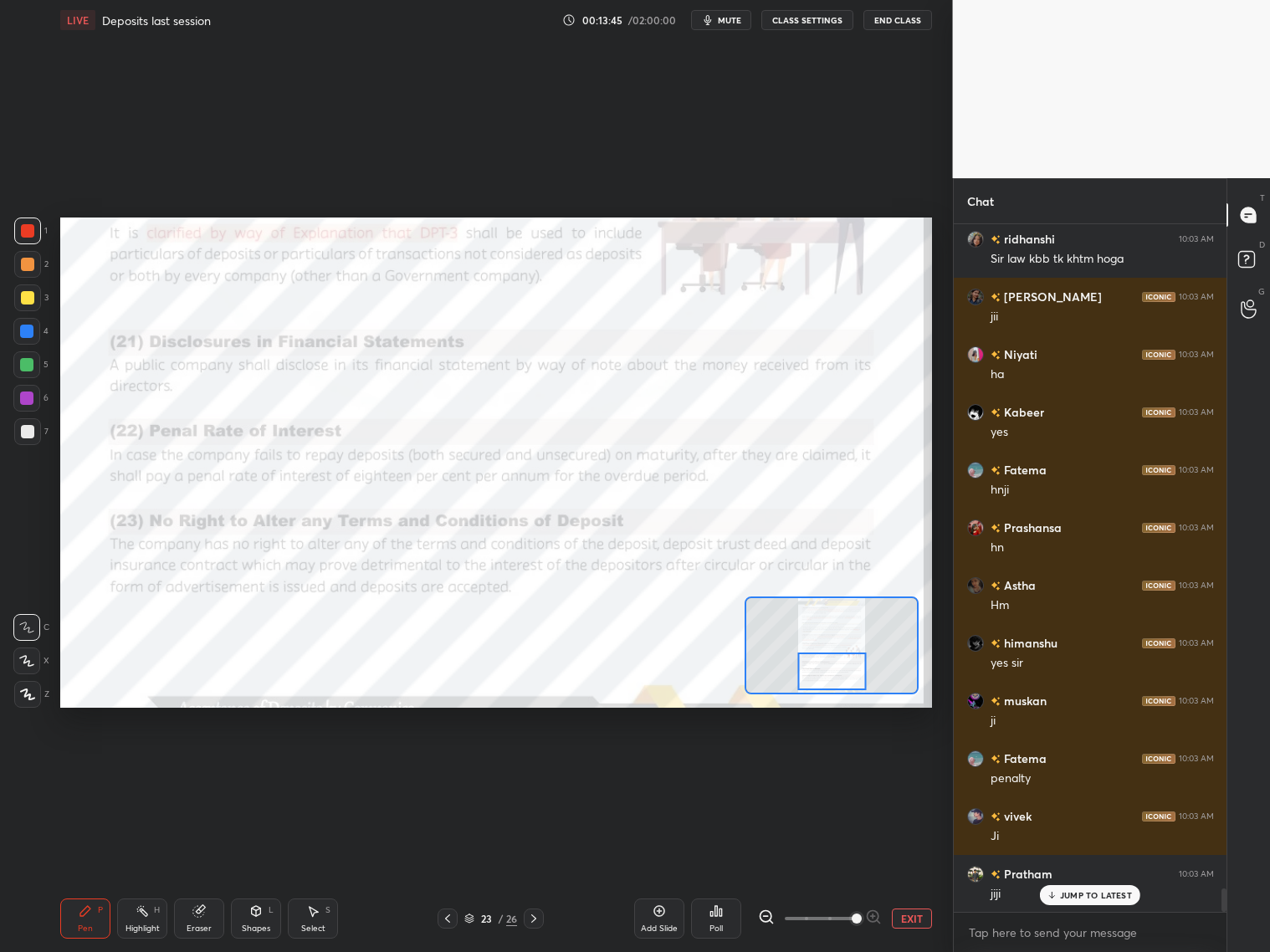
click at [846, 678] on div at bounding box center [831, 671] width 68 height 38
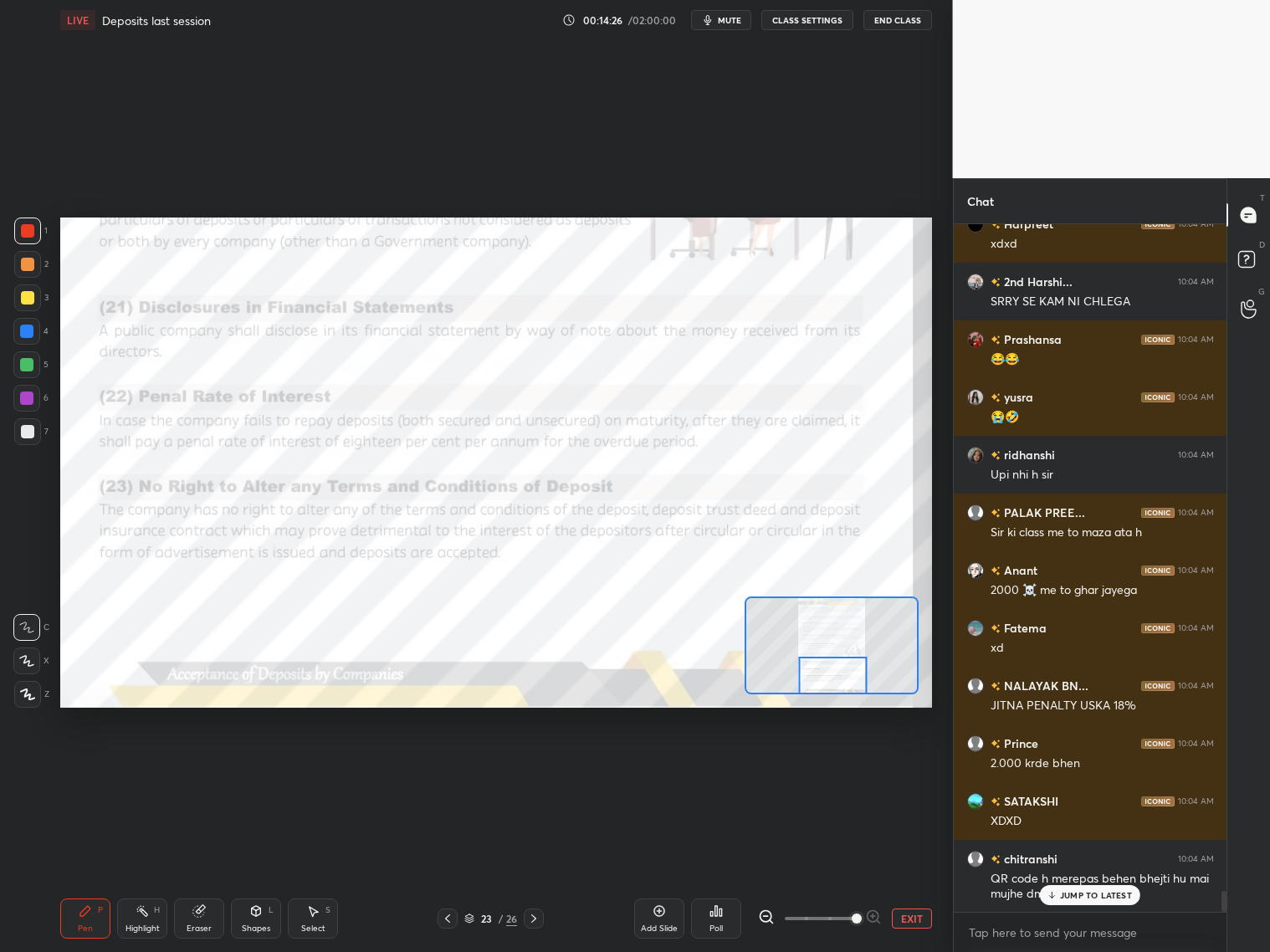
scroll to position [21841, 0]
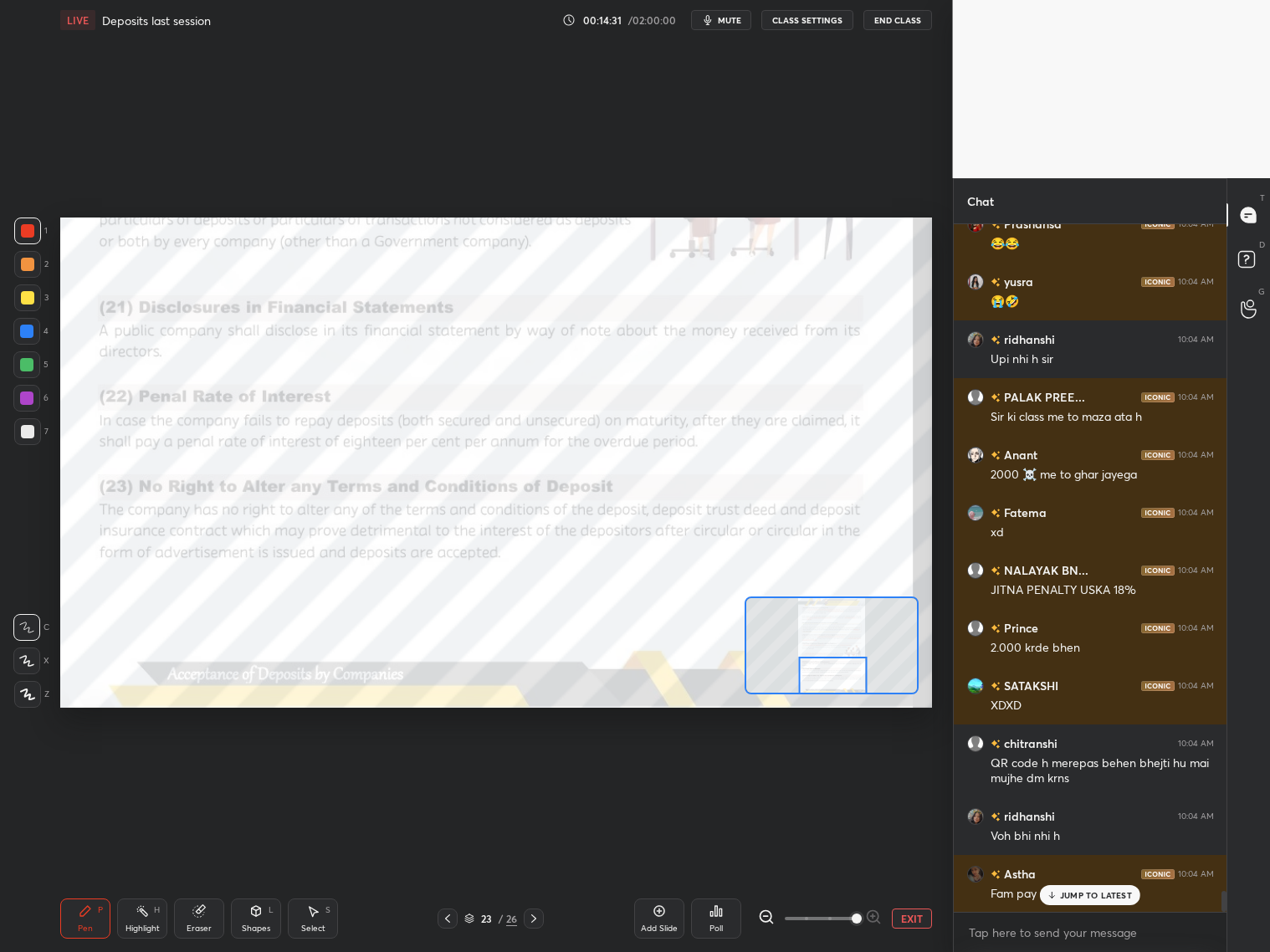
click at [537, 768] on icon at bounding box center [534, 918] width 14 height 14
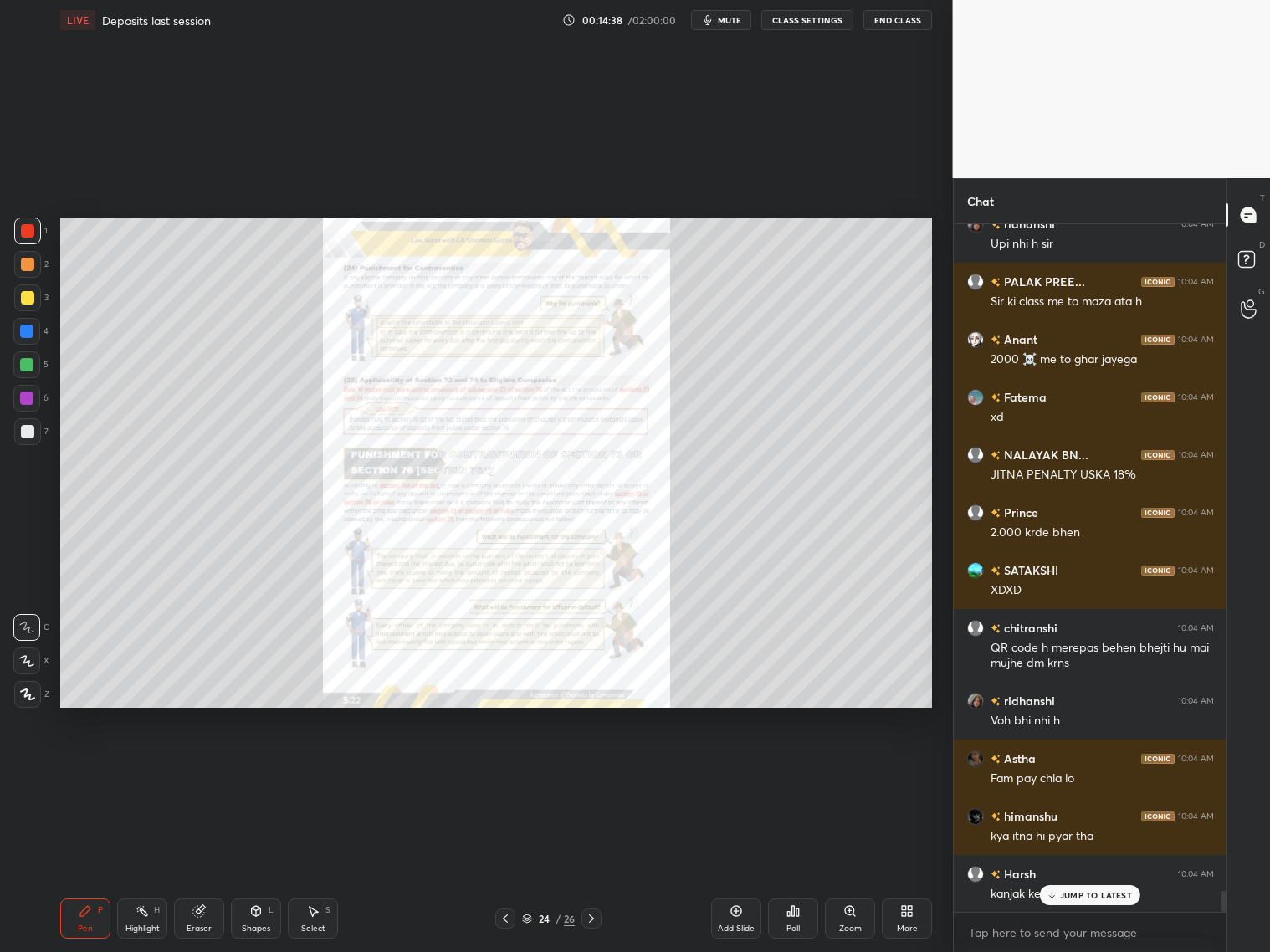
scroll to position [22014, 0]
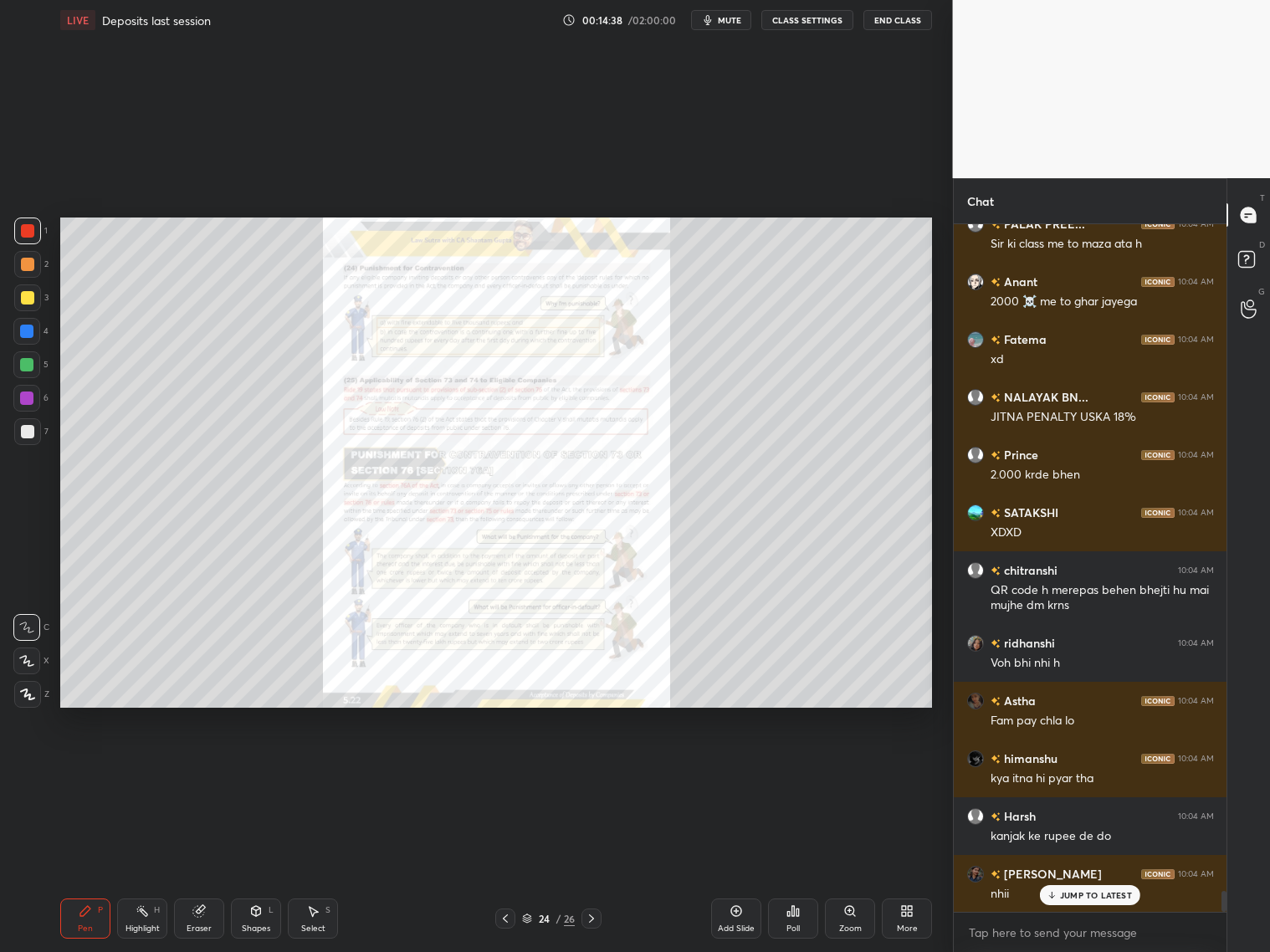
drag, startPoint x: 732, startPoint y: 19, endPoint x: 745, endPoint y: 18, distance: 13.0
click at [733, 23] on span "mute" at bounding box center [730, 20] width 24 height 12
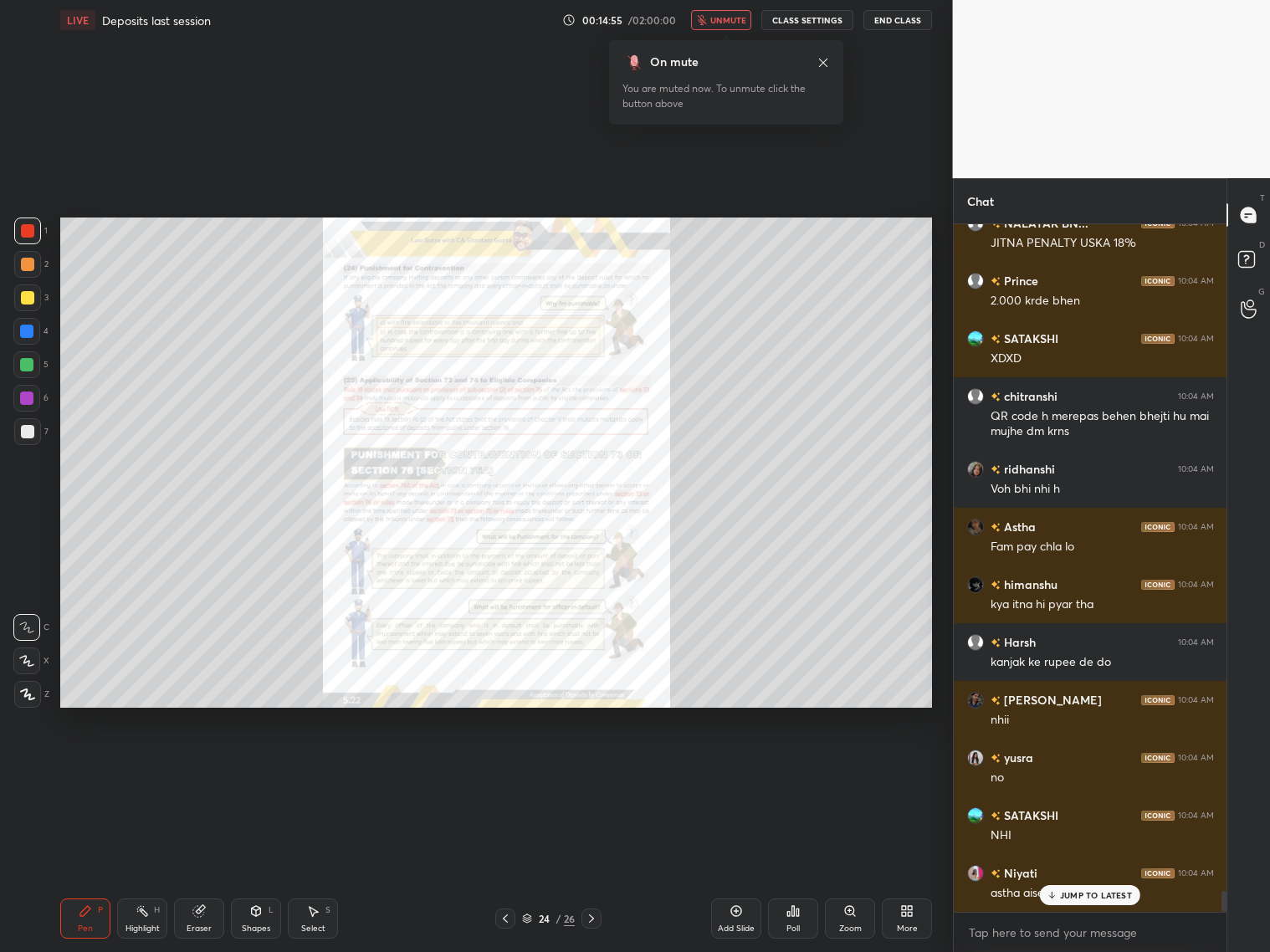
scroll to position [22244, 0]
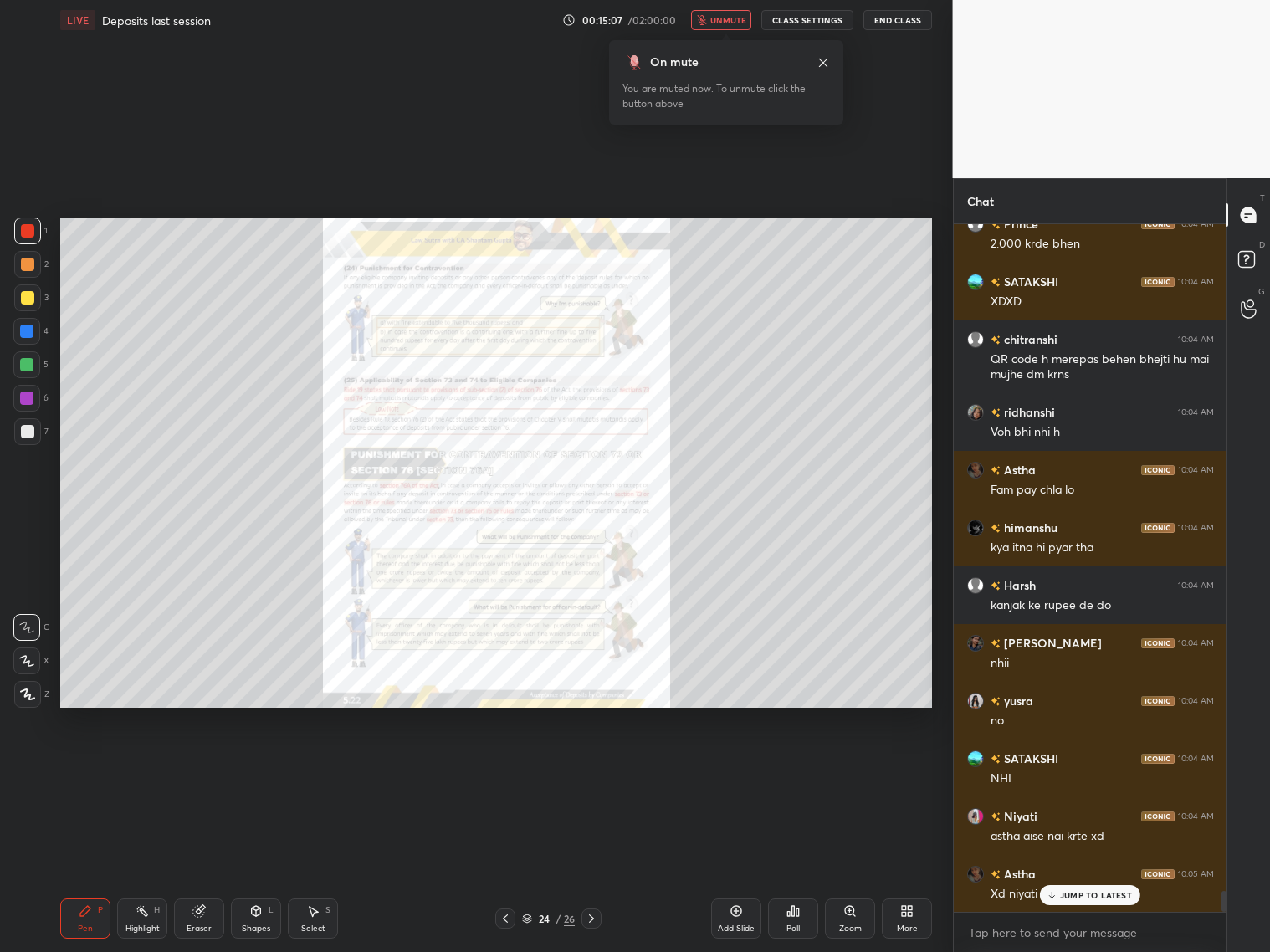
click at [733, 18] on span "unmute" at bounding box center [728, 20] width 36 height 12
drag, startPoint x: 503, startPoint y: 915, endPoint x: 511, endPoint y: 911, distance: 8.9
click at [510, 768] on icon at bounding box center [506, 918] width 14 height 14
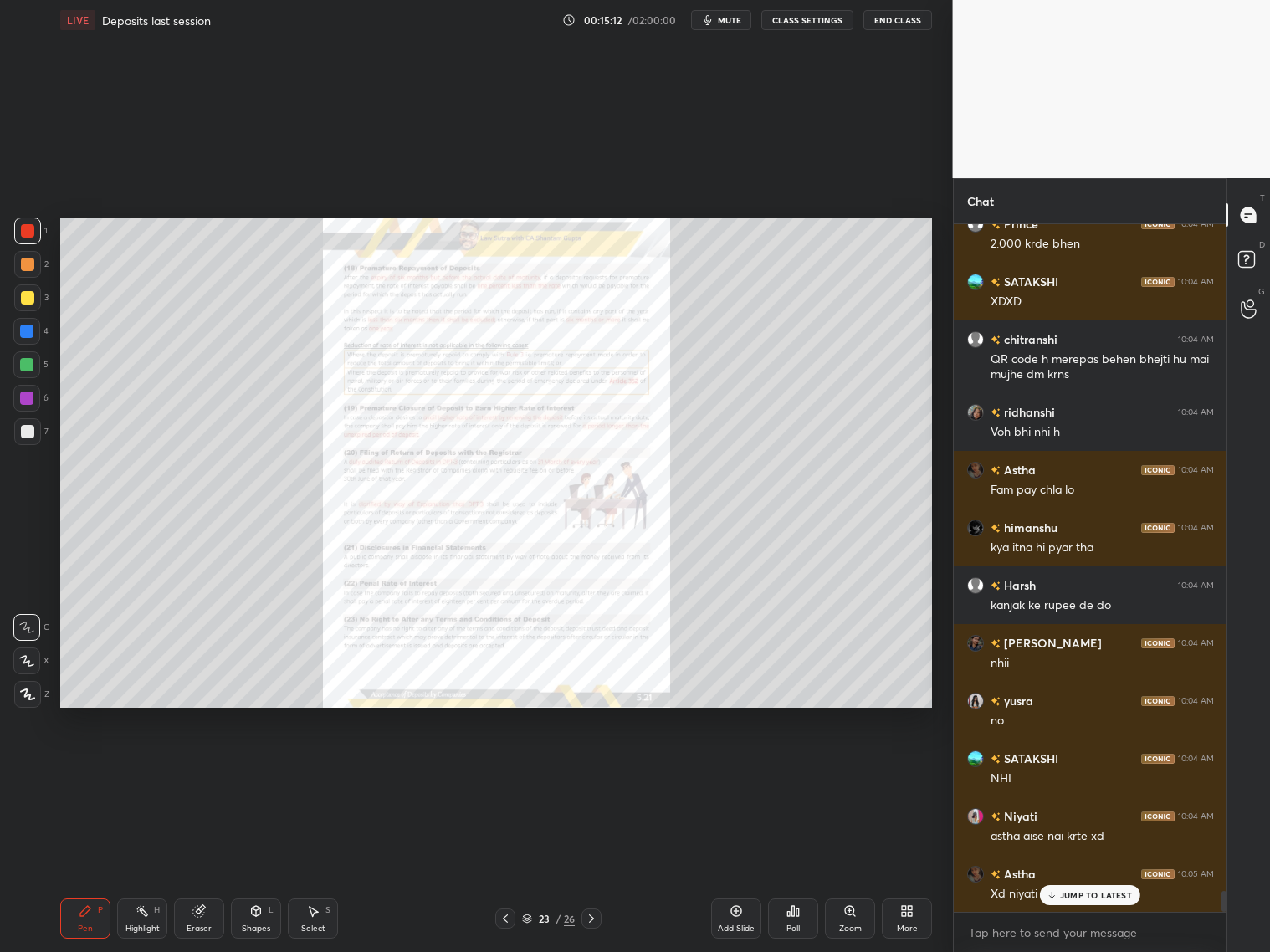
click at [581, 768] on div "23 / 26" at bounding box center [547, 918] width 106 height 20
click at [596, 768] on icon at bounding box center [592, 918] width 14 height 14
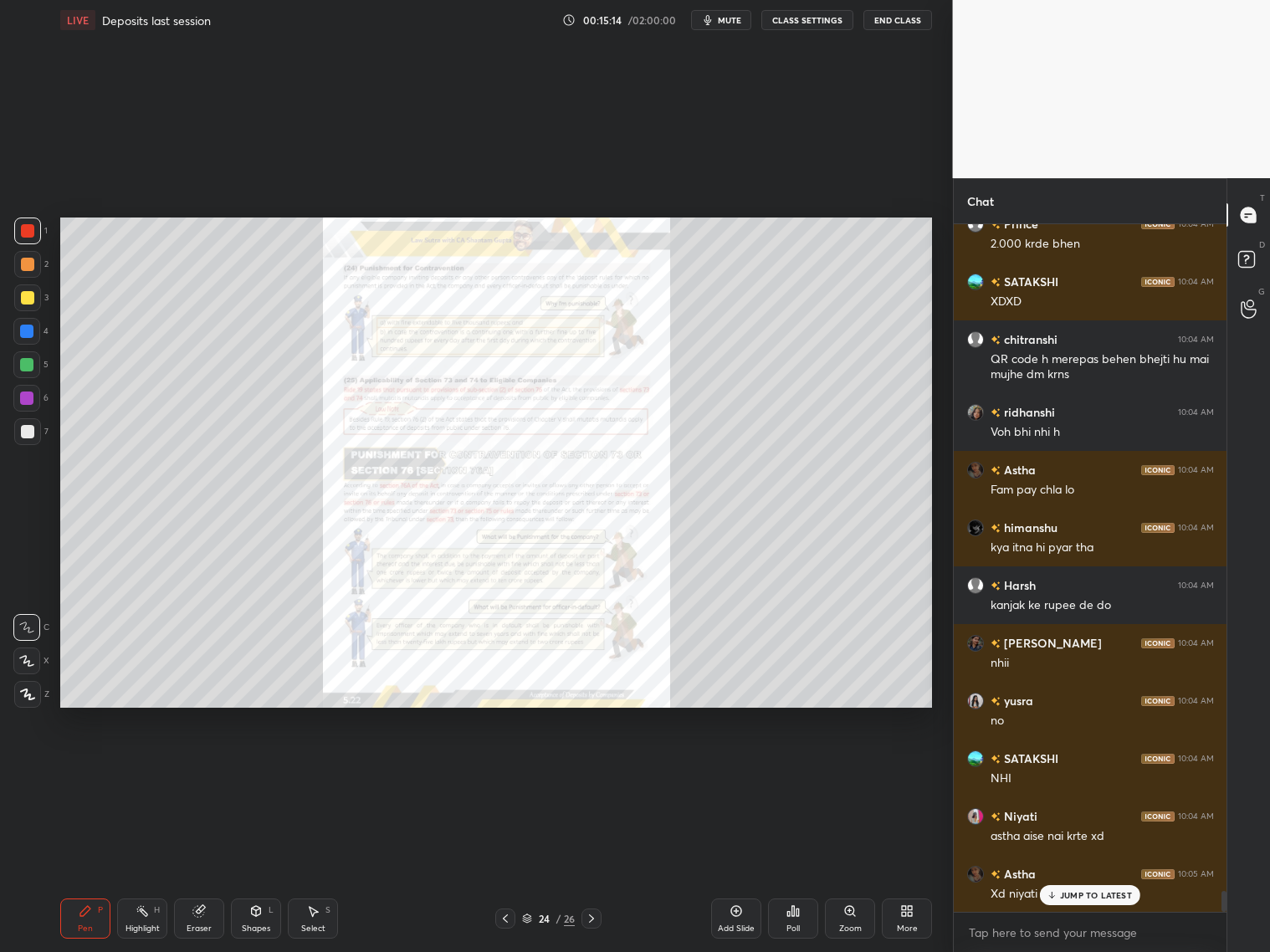
click at [853, 768] on div "Zoom" at bounding box center [849, 918] width 50 height 41
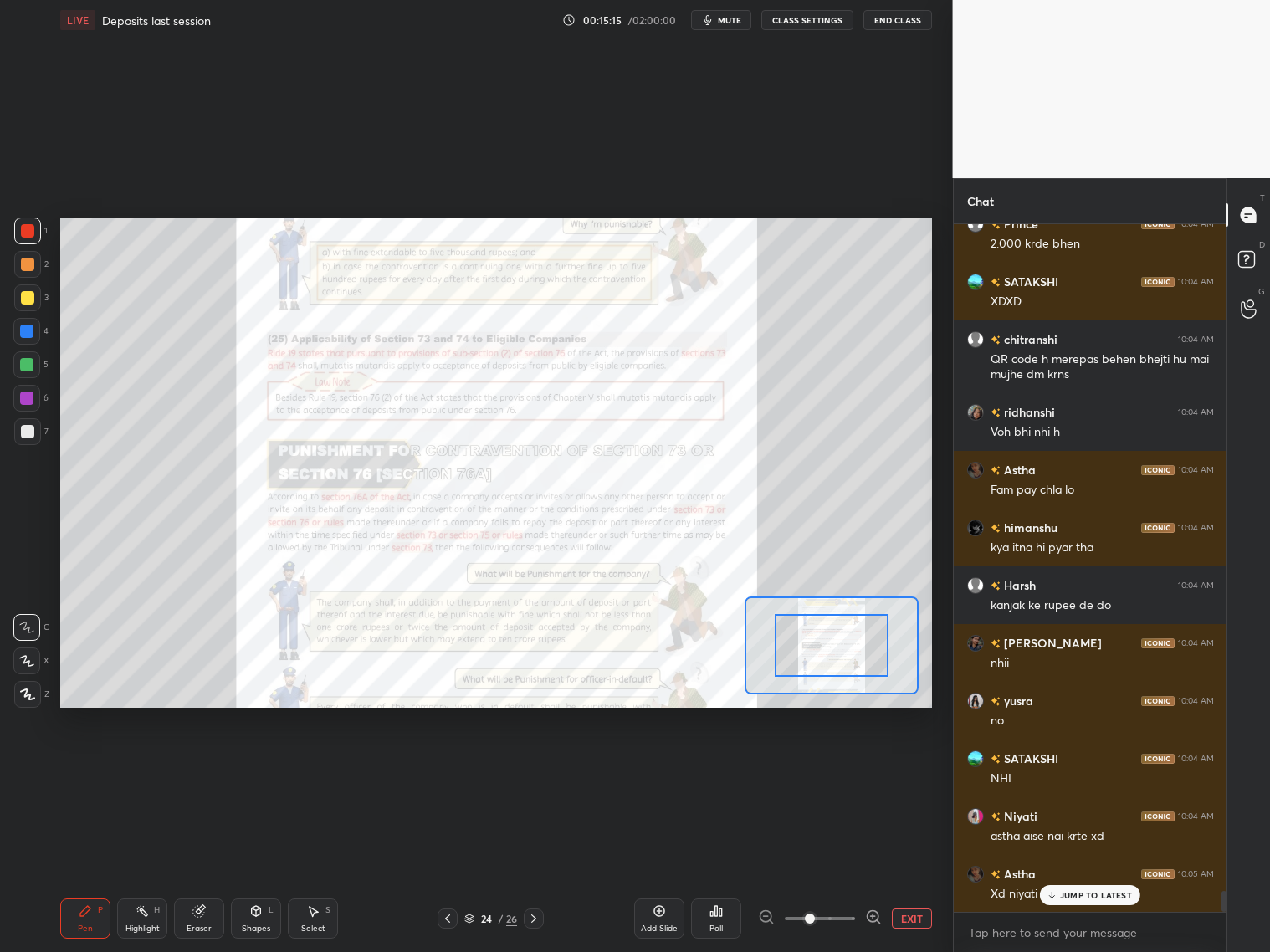
click at [853, 768] on span at bounding box center [820, 917] width 70 height 25
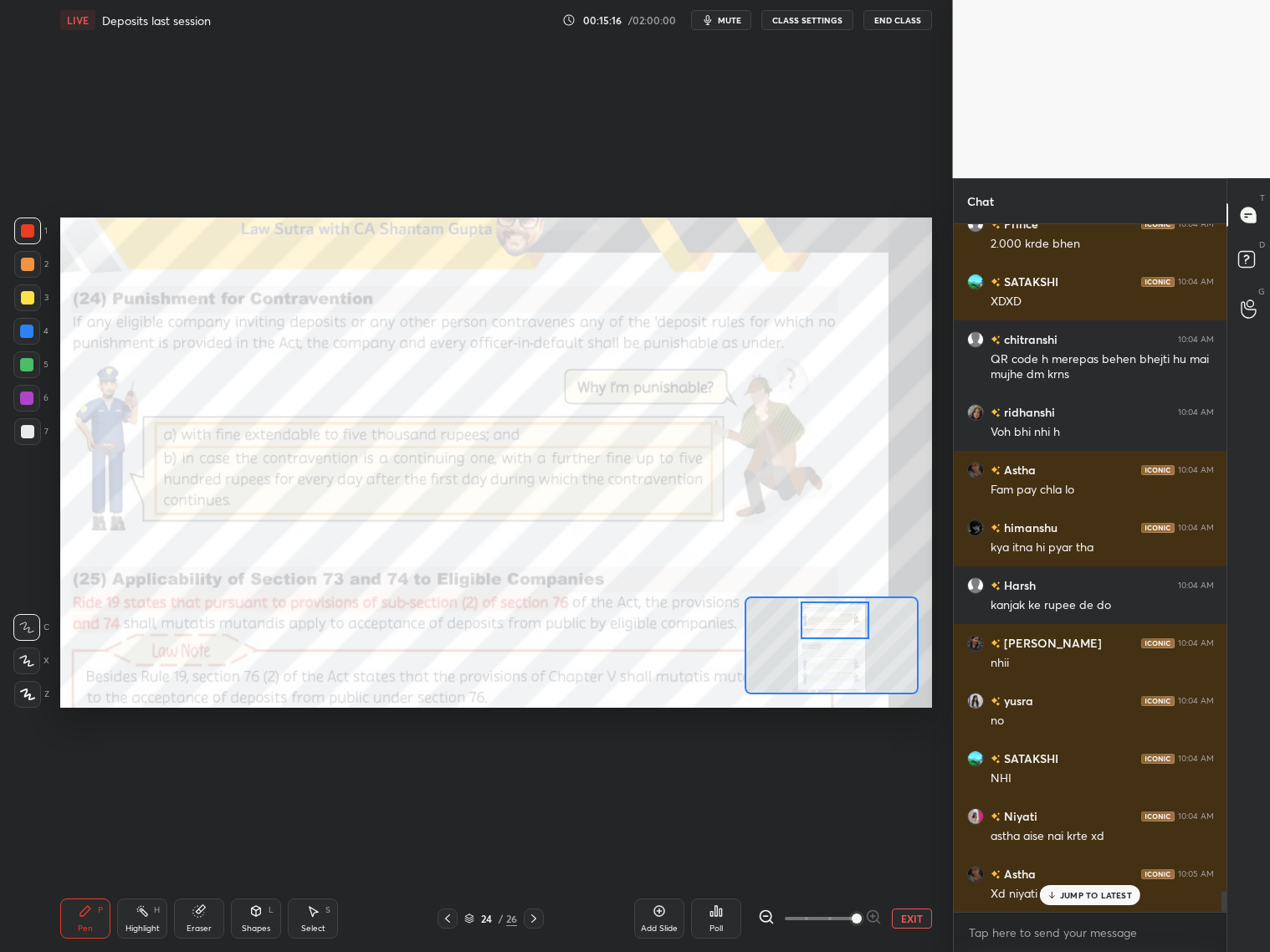
drag, startPoint x: 842, startPoint y: 644, endPoint x: 841, endPoint y: 620, distance: 24.0
click at [844, 622] on div at bounding box center [834, 620] width 68 height 38
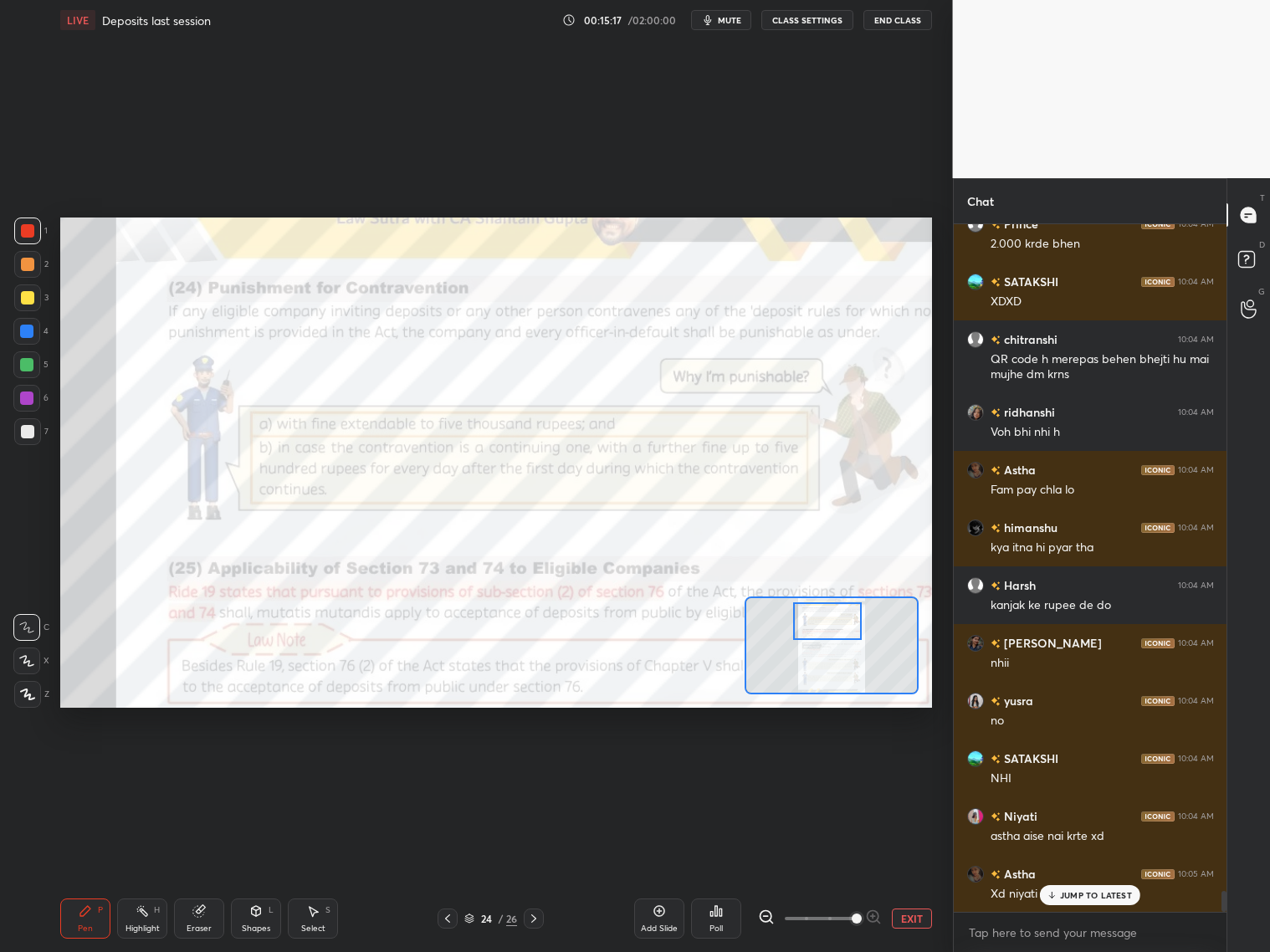
scroll to position [22302, 0]
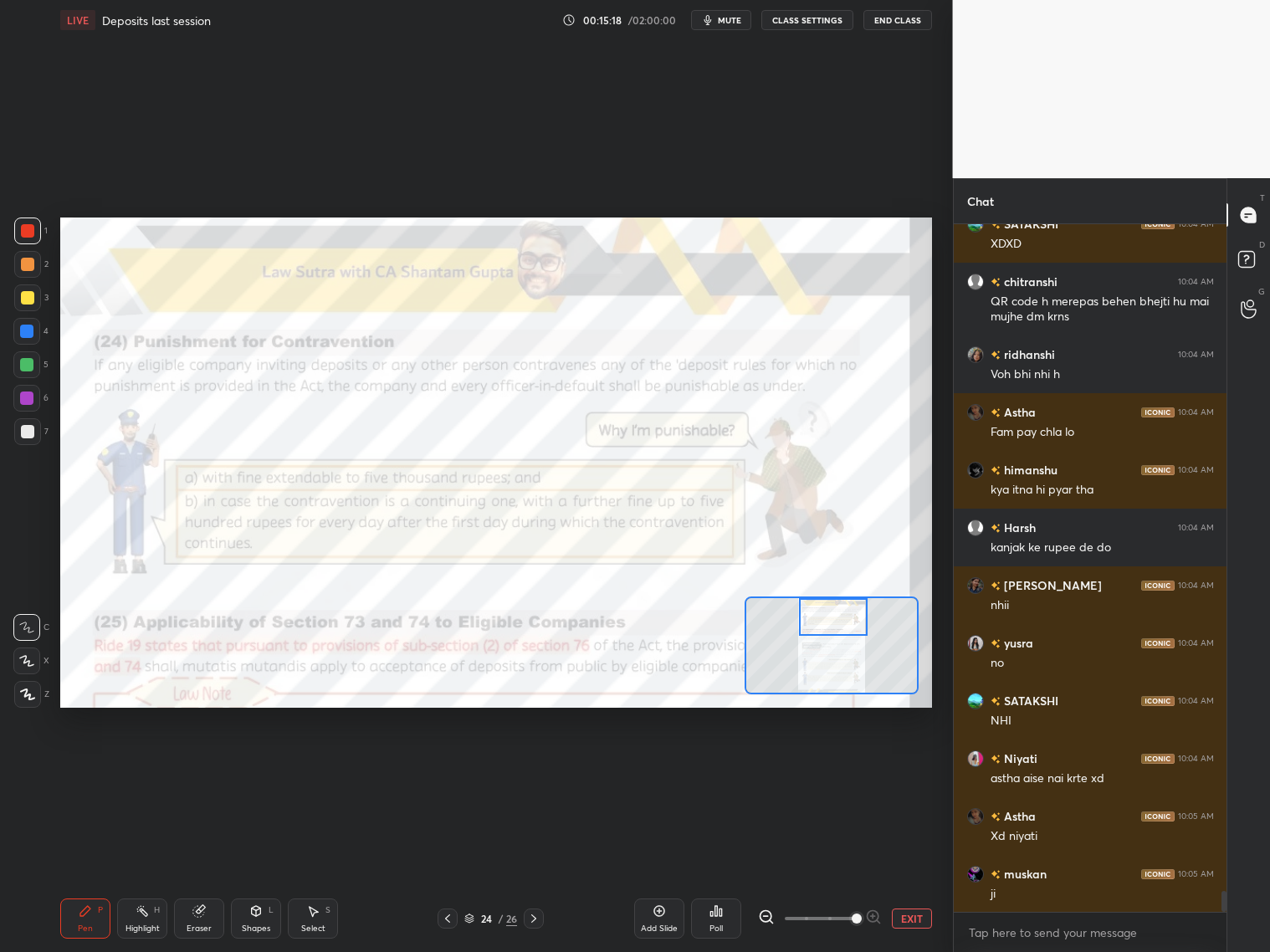
drag, startPoint x: 841, startPoint y: 624, endPoint x: 837, endPoint y: 612, distance: 12.6
click at [839, 616] on div at bounding box center [832, 617] width 68 height 38
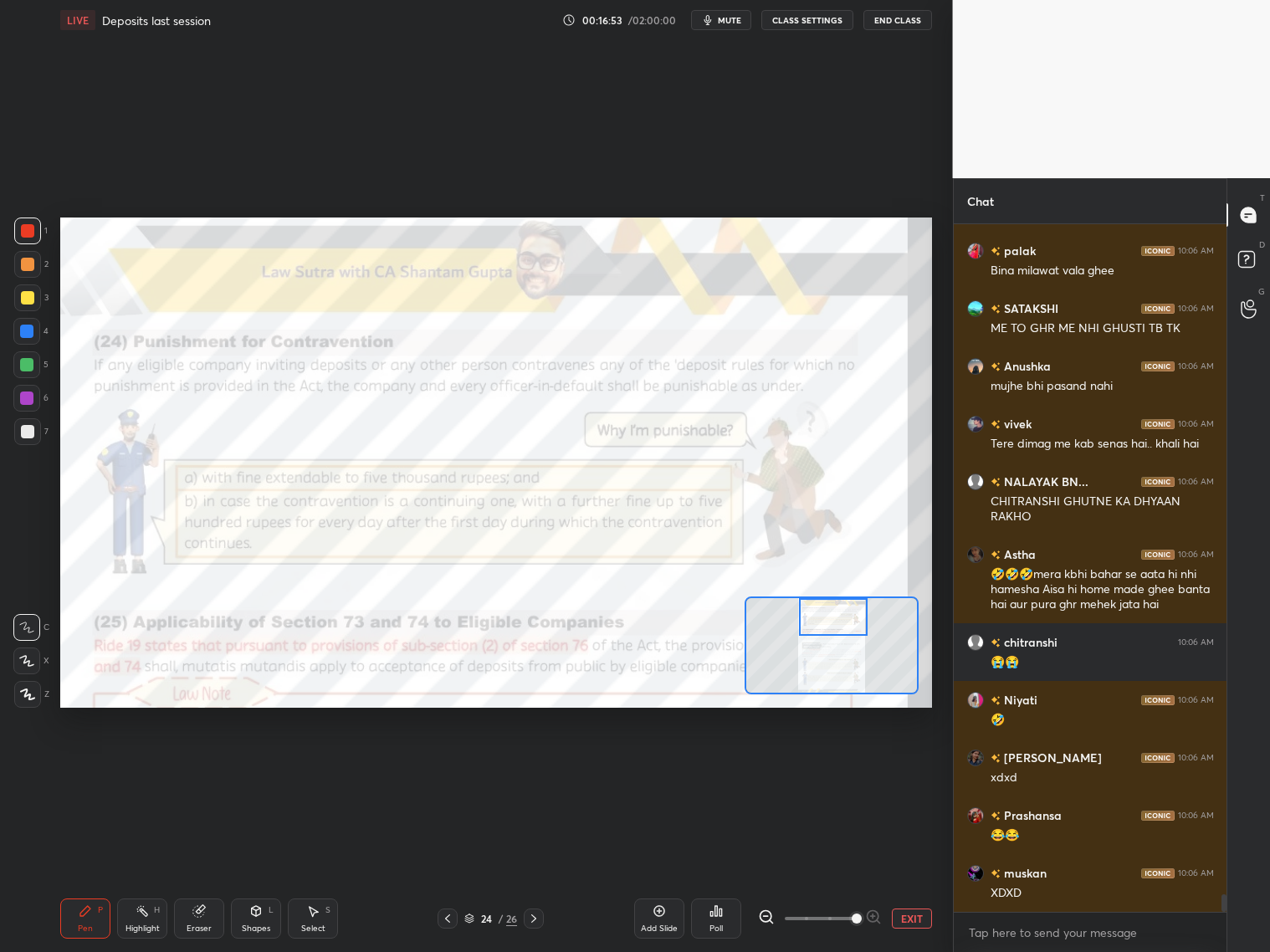
scroll to position [25726, 0]
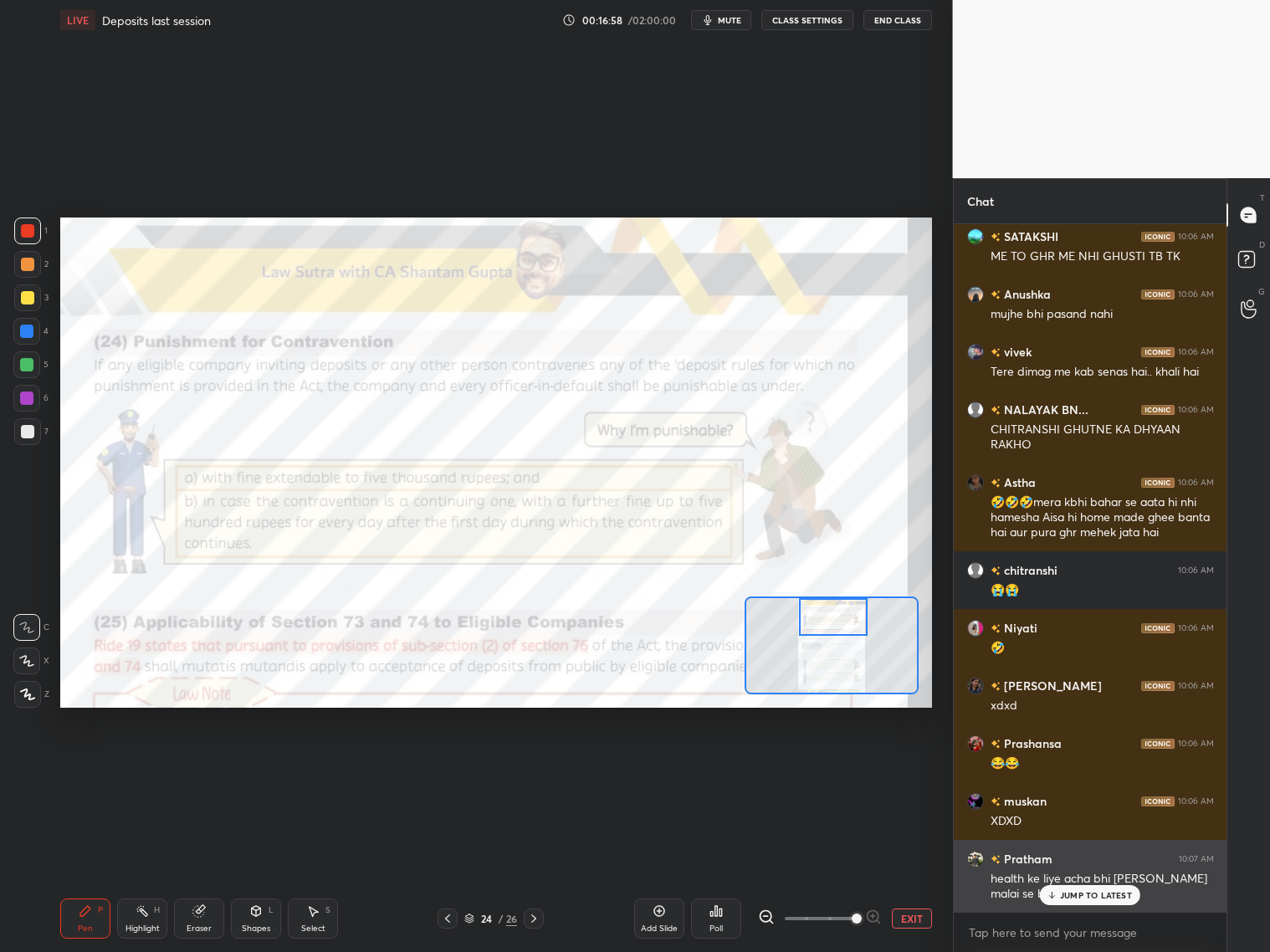
click at [1086, 768] on p "JUMP TO LATEST" at bounding box center [1096, 895] width 72 height 10
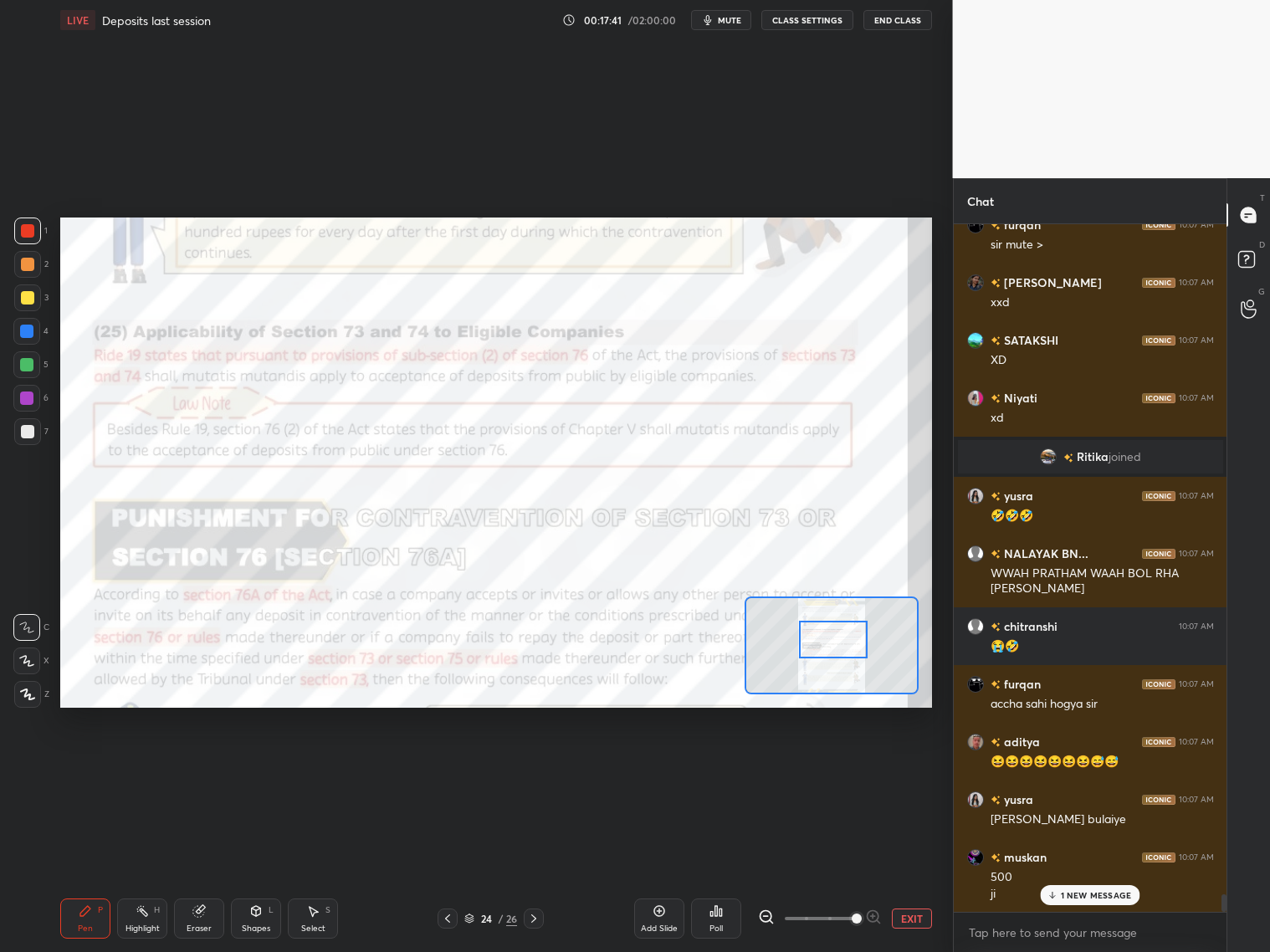
scroll to position [26663, 0]
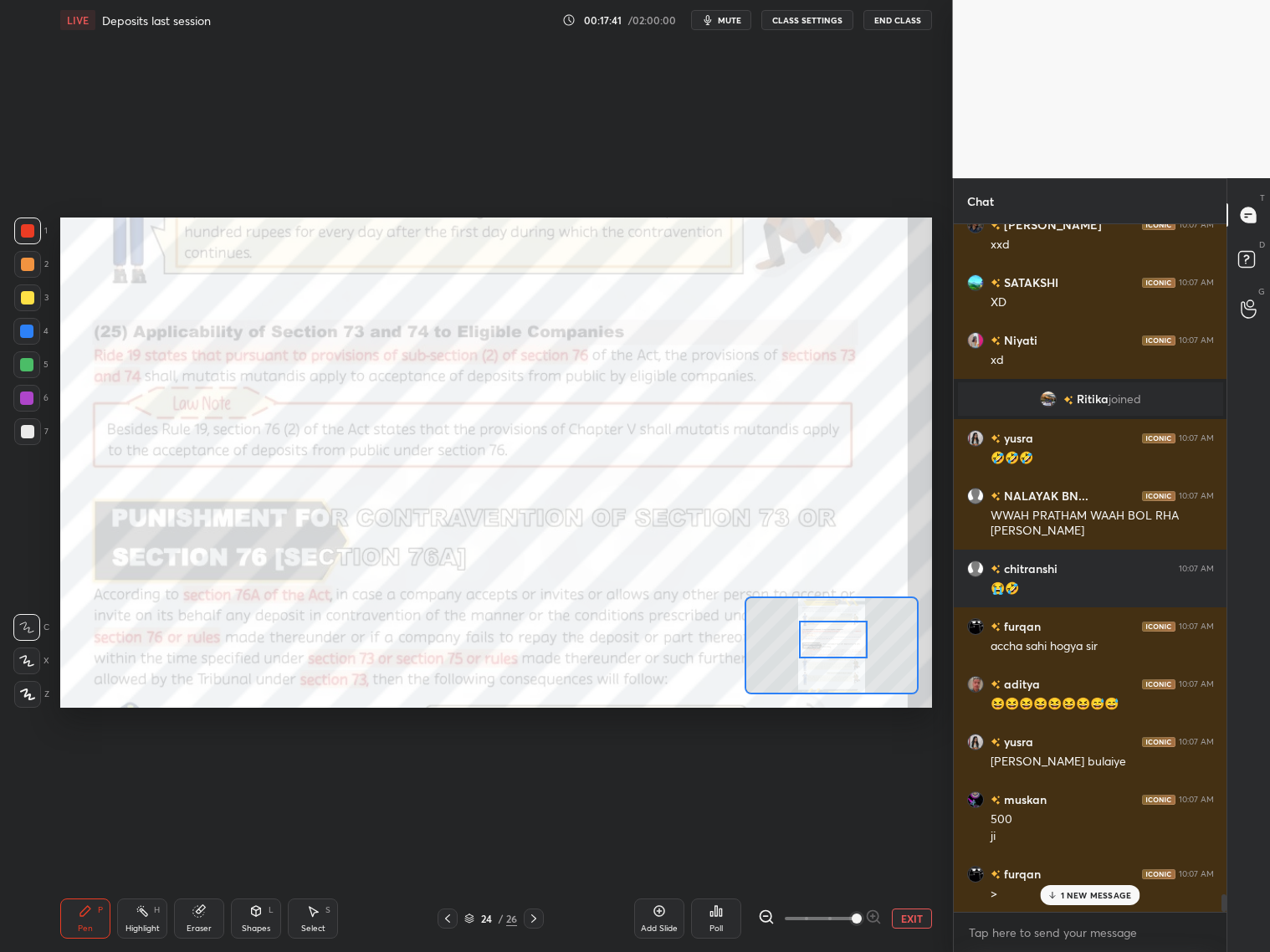
drag, startPoint x: 845, startPoint y: 627, endPoint x: 845, endPoint y: 645, distance: 18.0
click at [843, 650] on div at bounding box center [832, 639] width 68 height 38
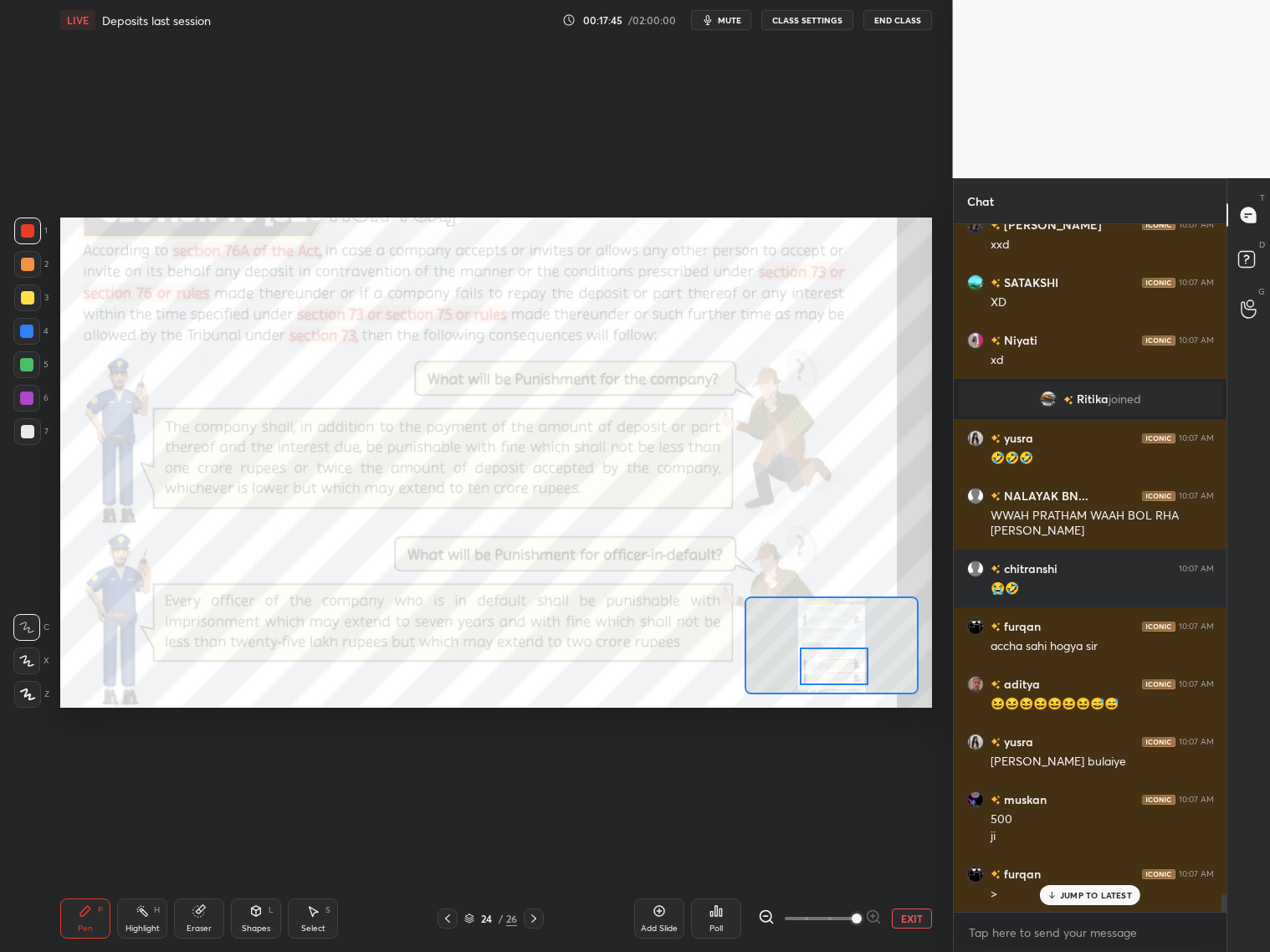
drag, startPoint x: 841, startPoint y: 647, endPoint x: 841, endPoint y: 675, distance: 28.0
click at [839, 674] on div at bounding box center [833, 666] width 68 height 38
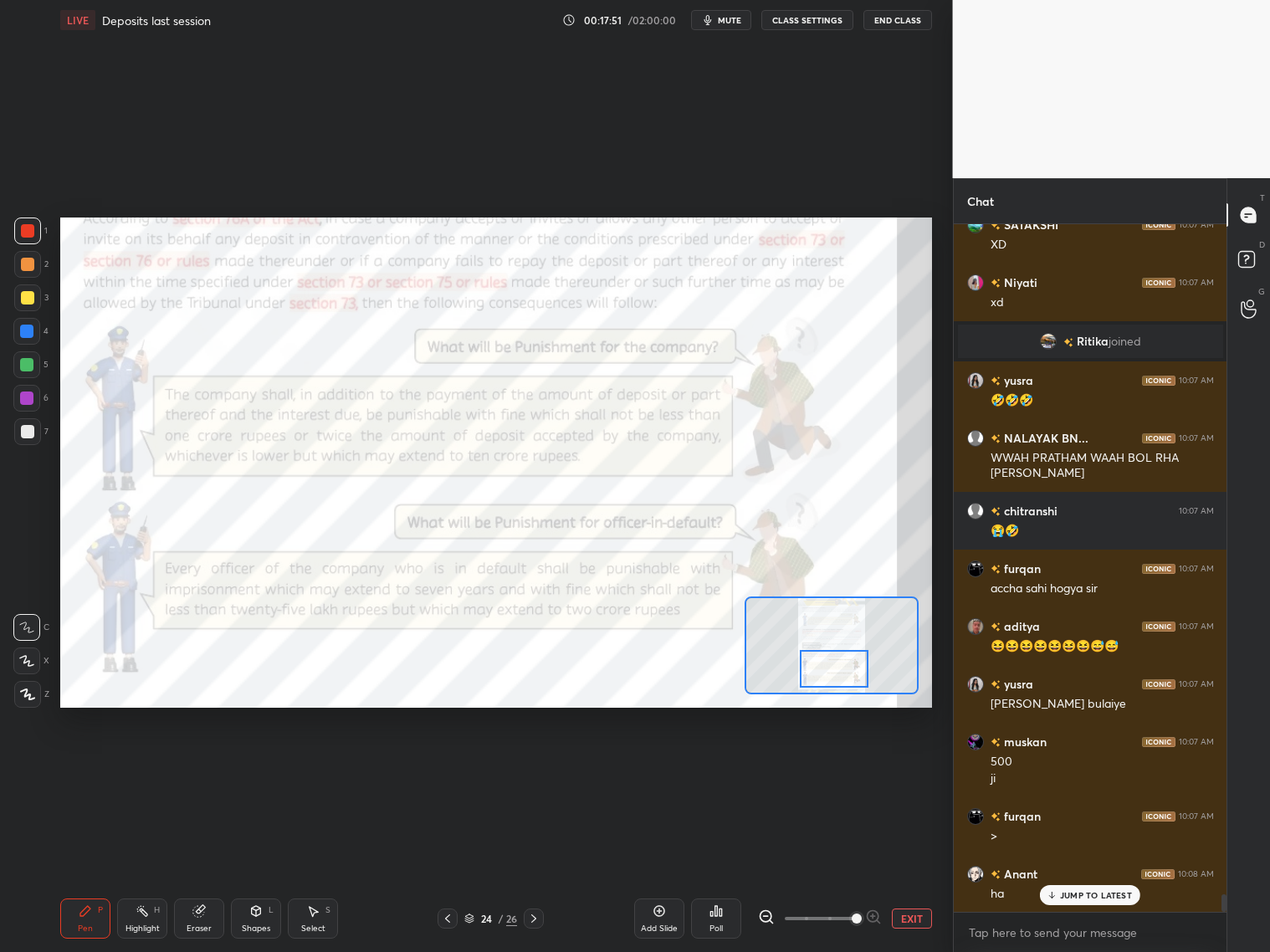
scroll to position [26779, 0]
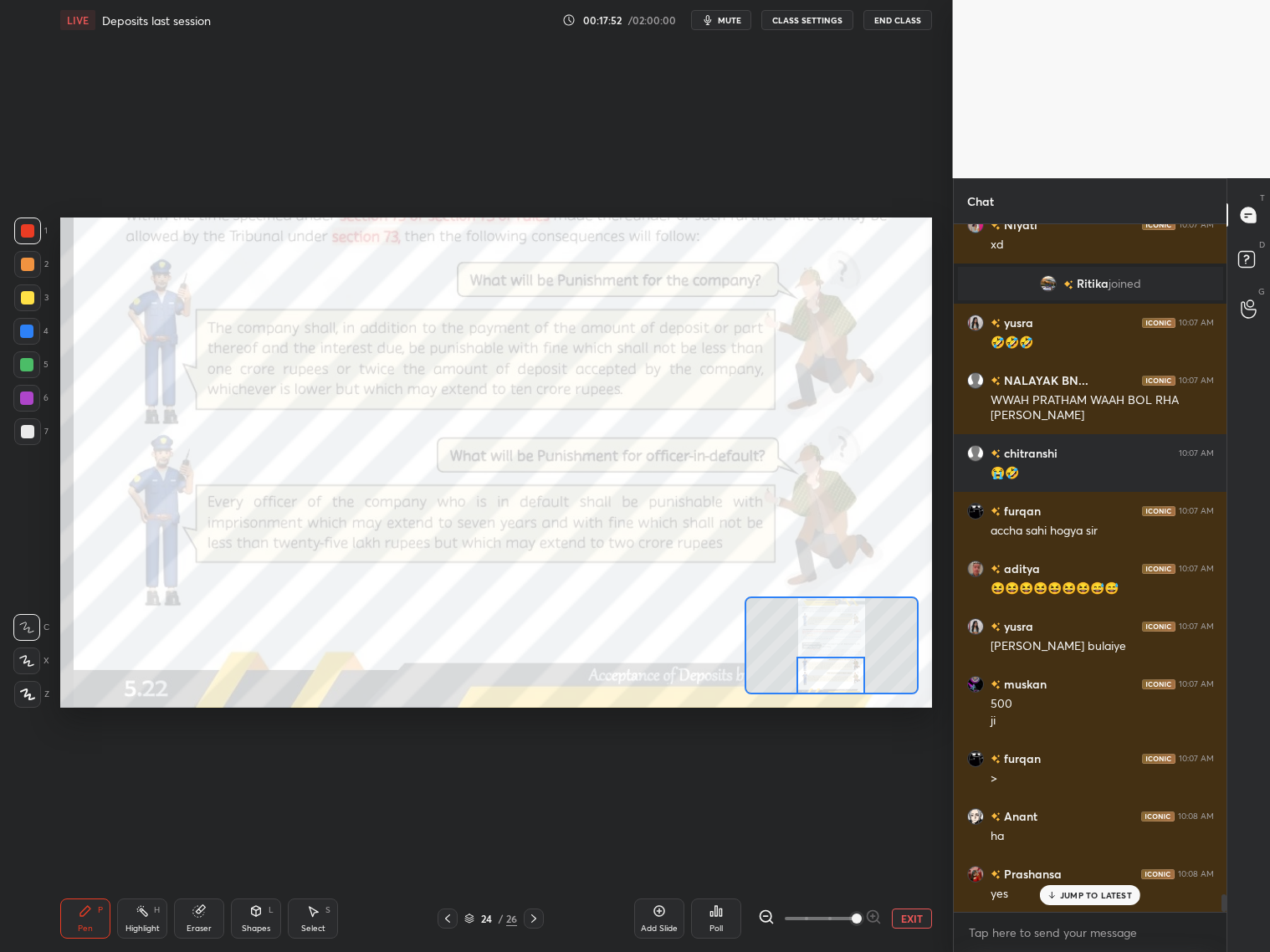
drag, startPoint x: 830, startPoint y: 656, endPoint x: 824, endPoint y: 675, distance: 19.9
click at [822, 675] on div at bounding box center [830, 675] width 68 height 38
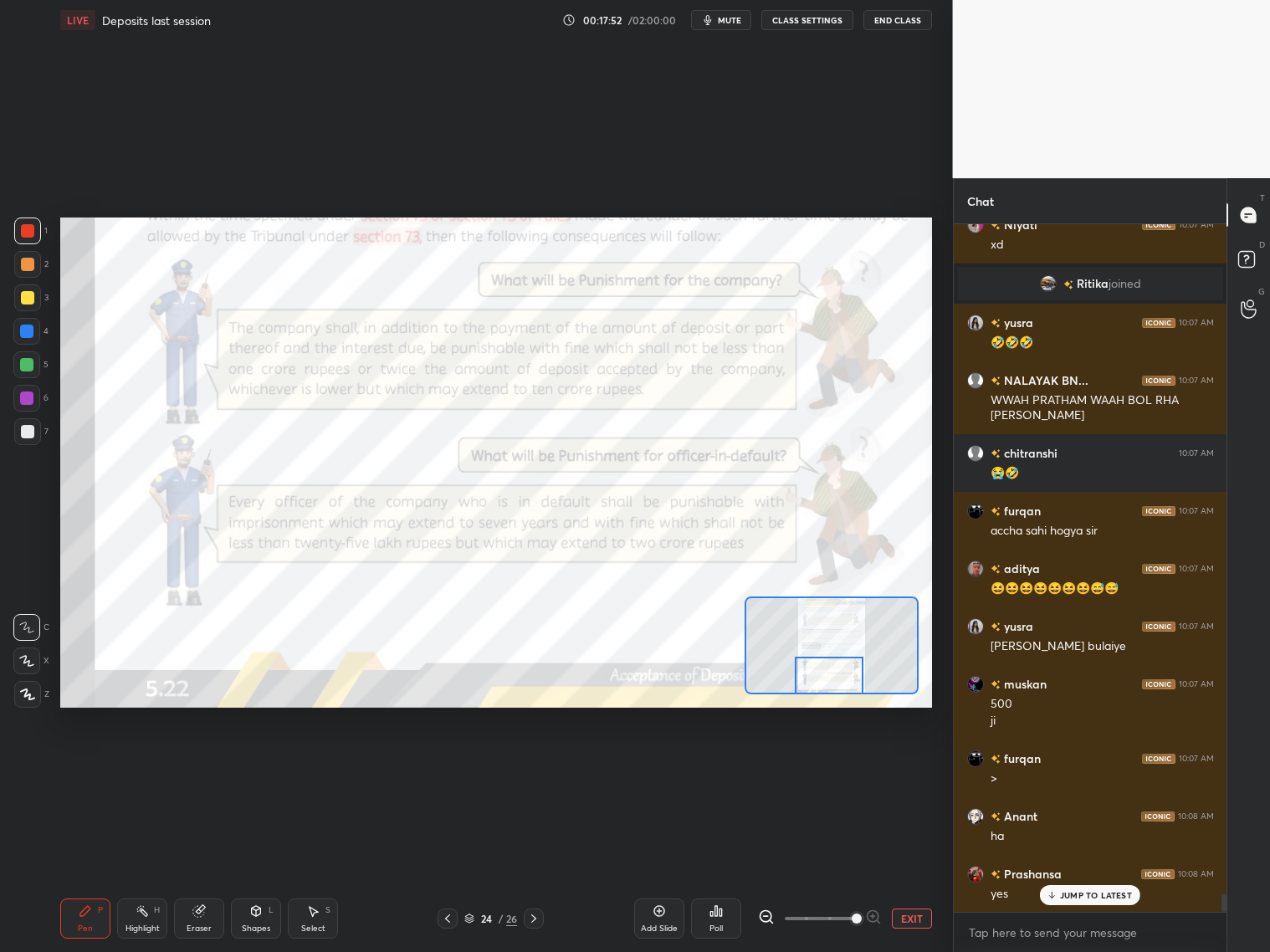
scroll to position [26894, 0]
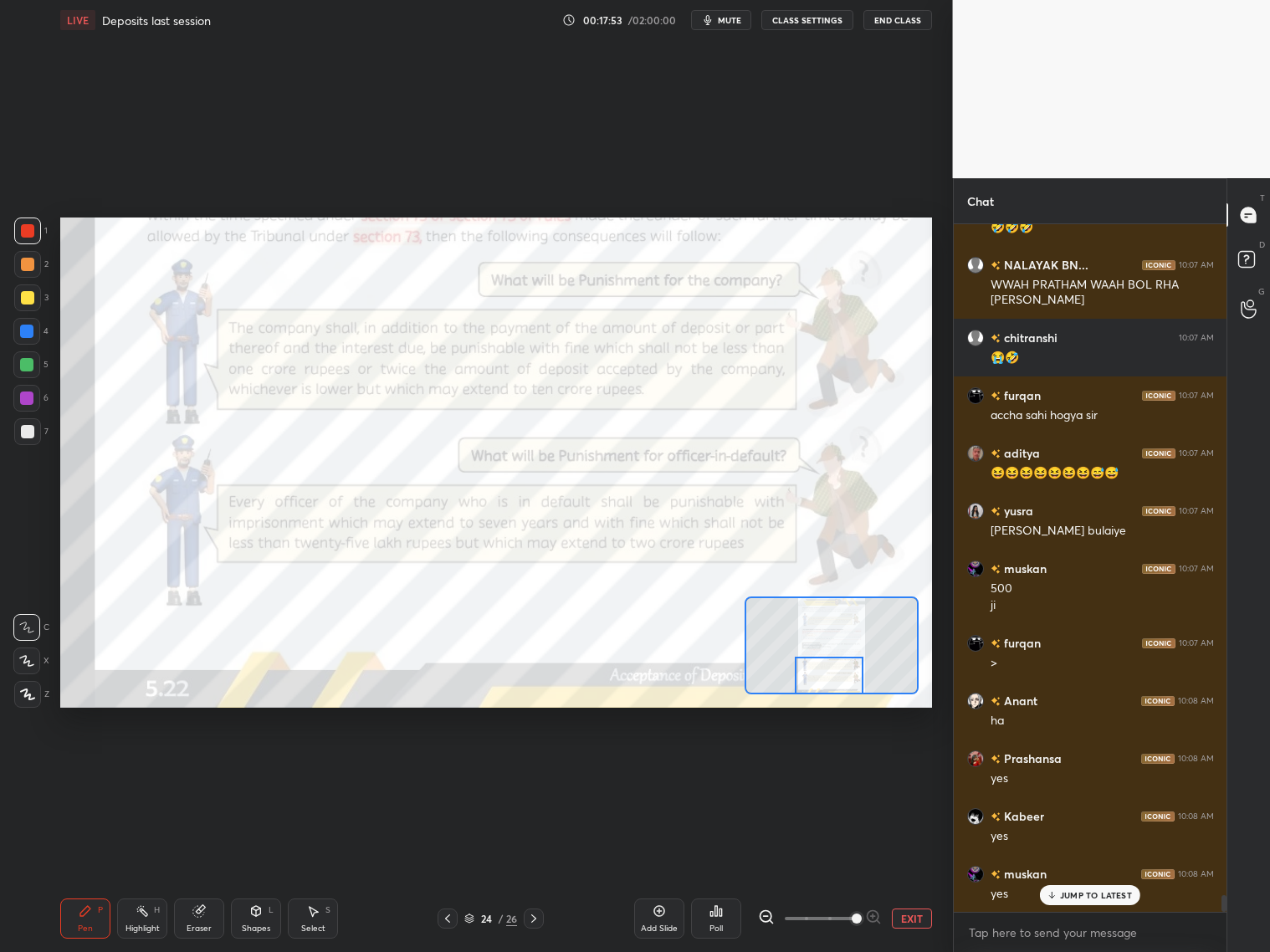
click at [535, 768] on icon at bounding box center [534, 918] width 14 height 14
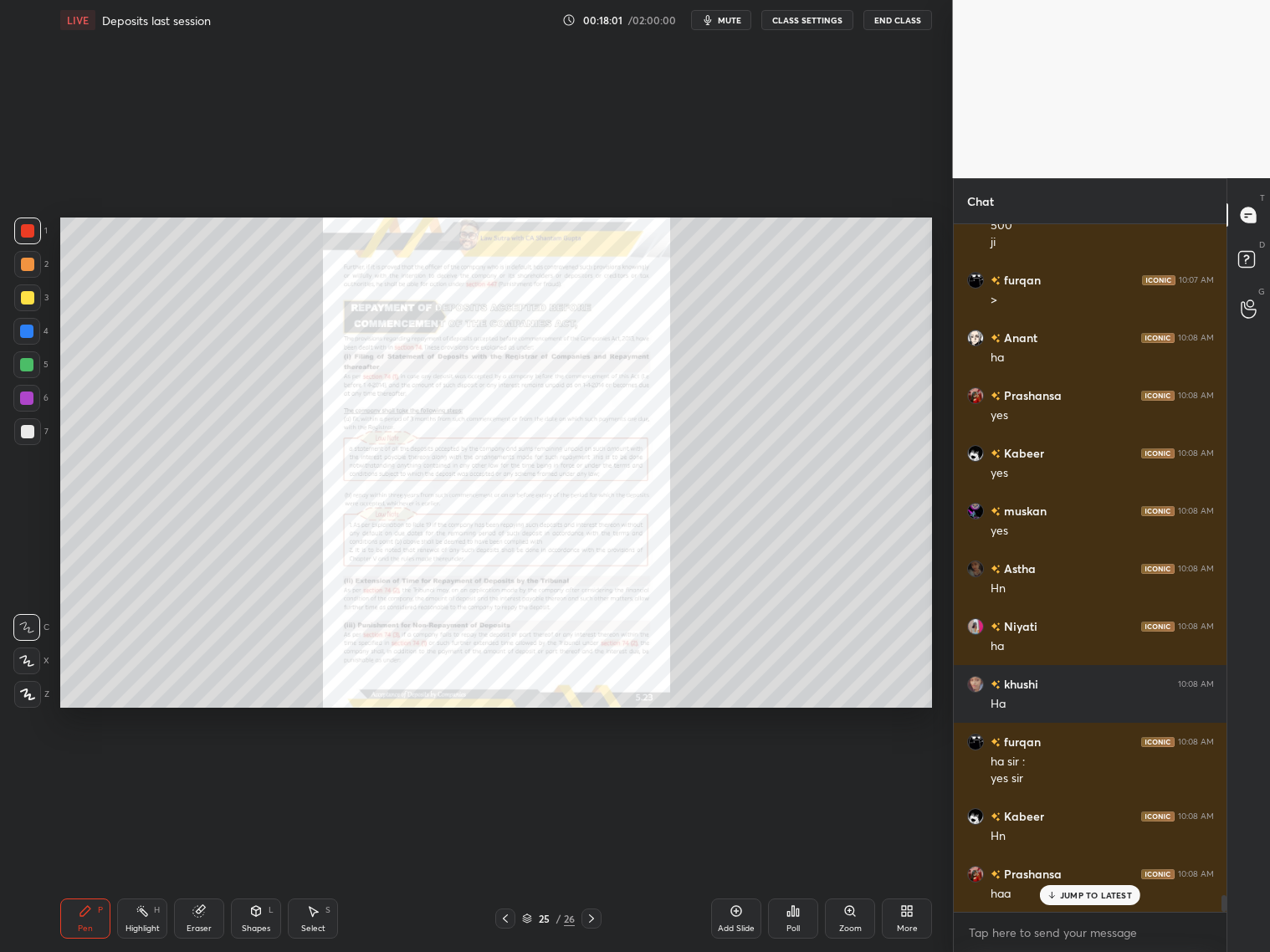
scroll to position [27372, 0]
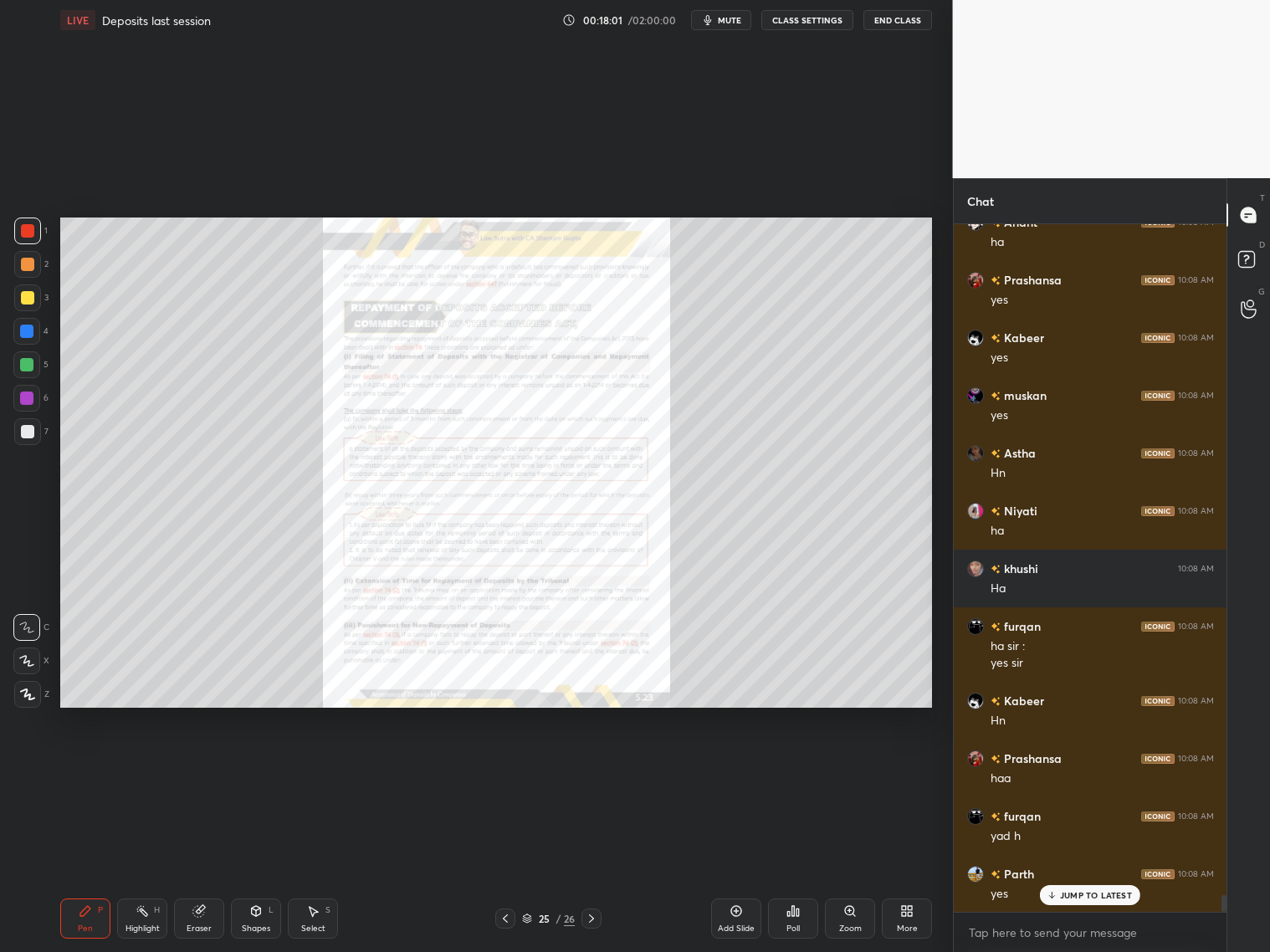
click at [853, 768] on div "Zoom" at bounding box center [849, 918] width 50 height 41
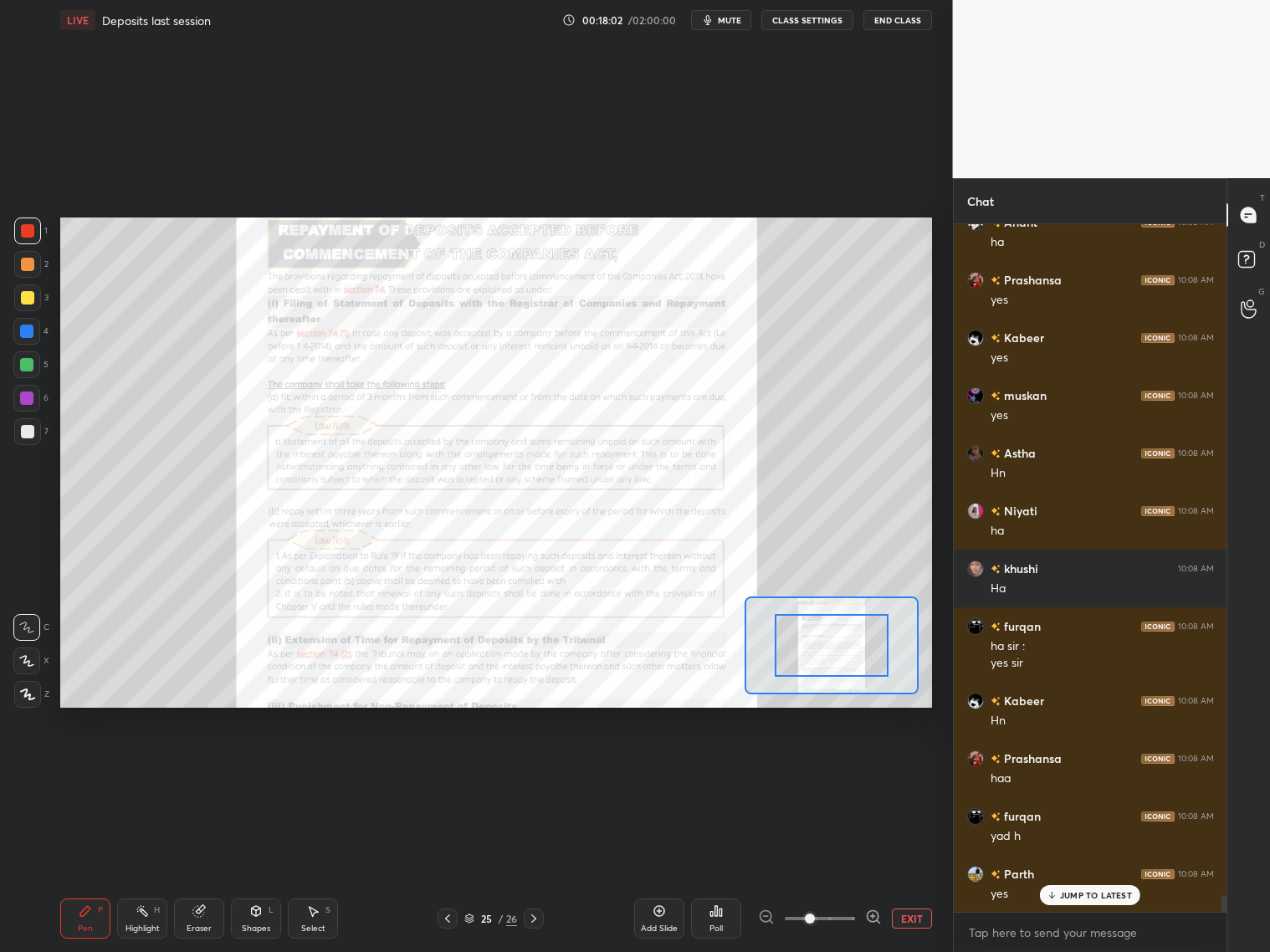
scroll to position [27488, 0]
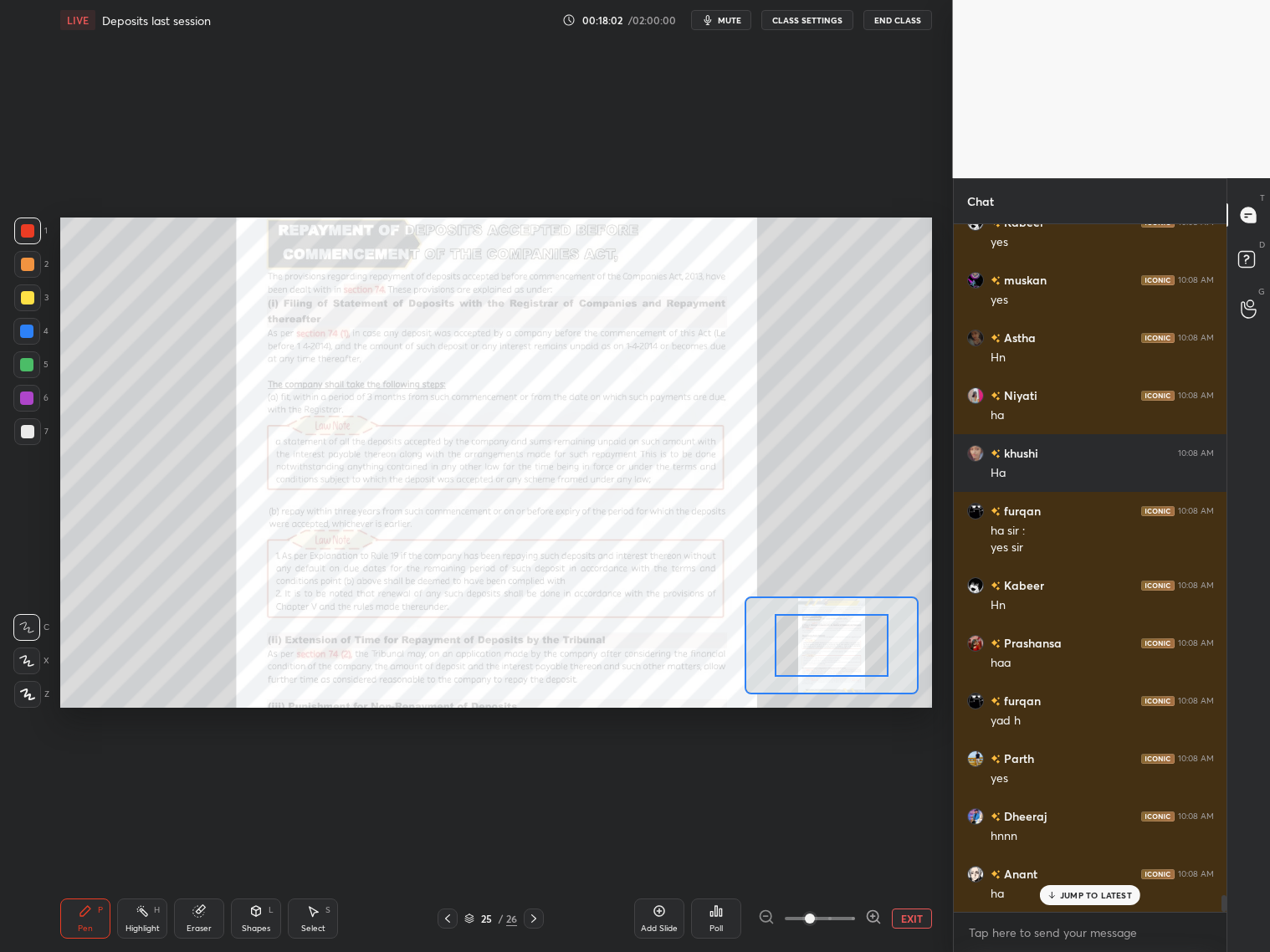
click at [855, 768] on span at bounding box center [820, 917] width 70 height 25
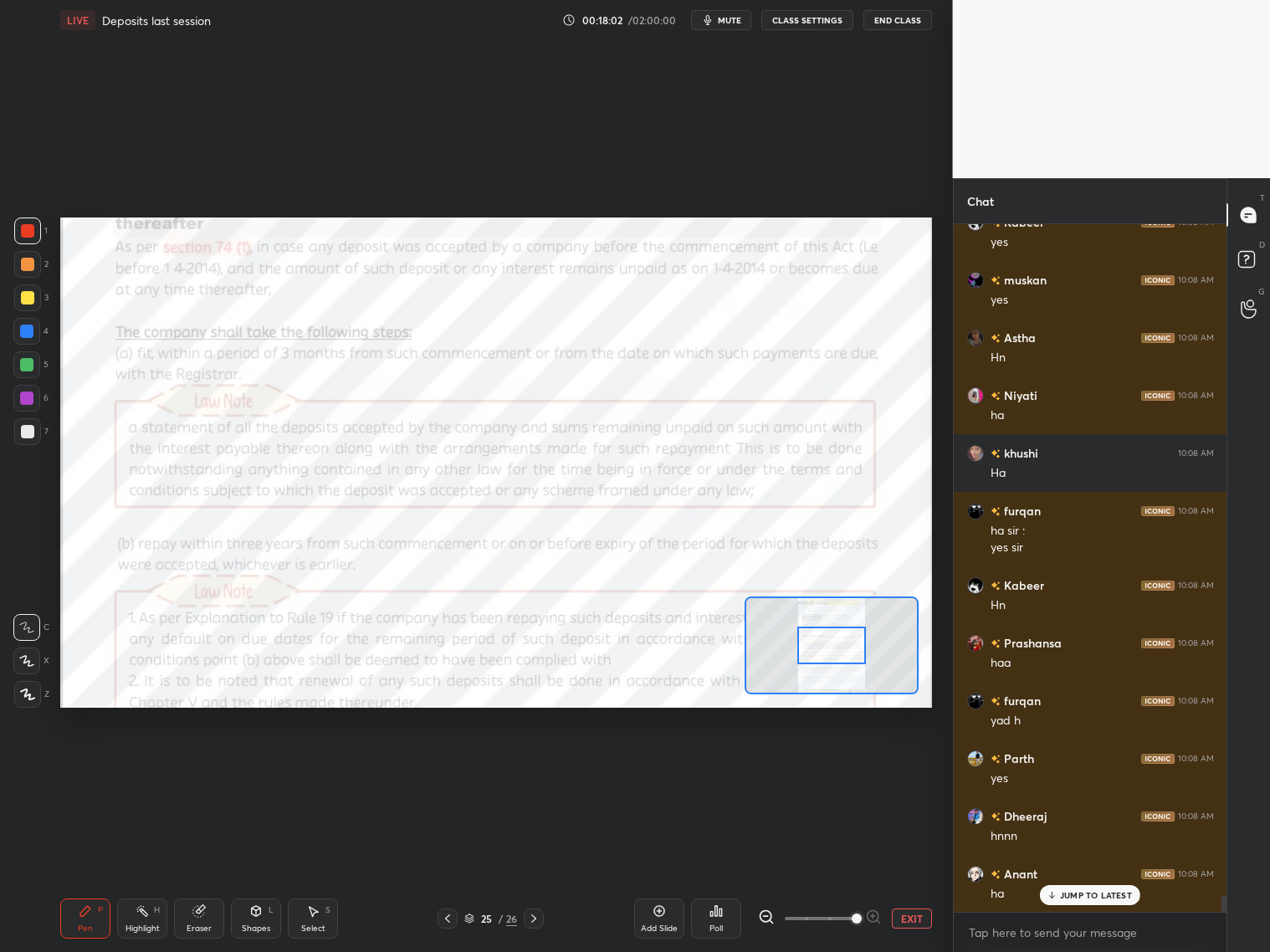
click at [856, 768] on span at bounding box center [856, 918] width 10 height 10
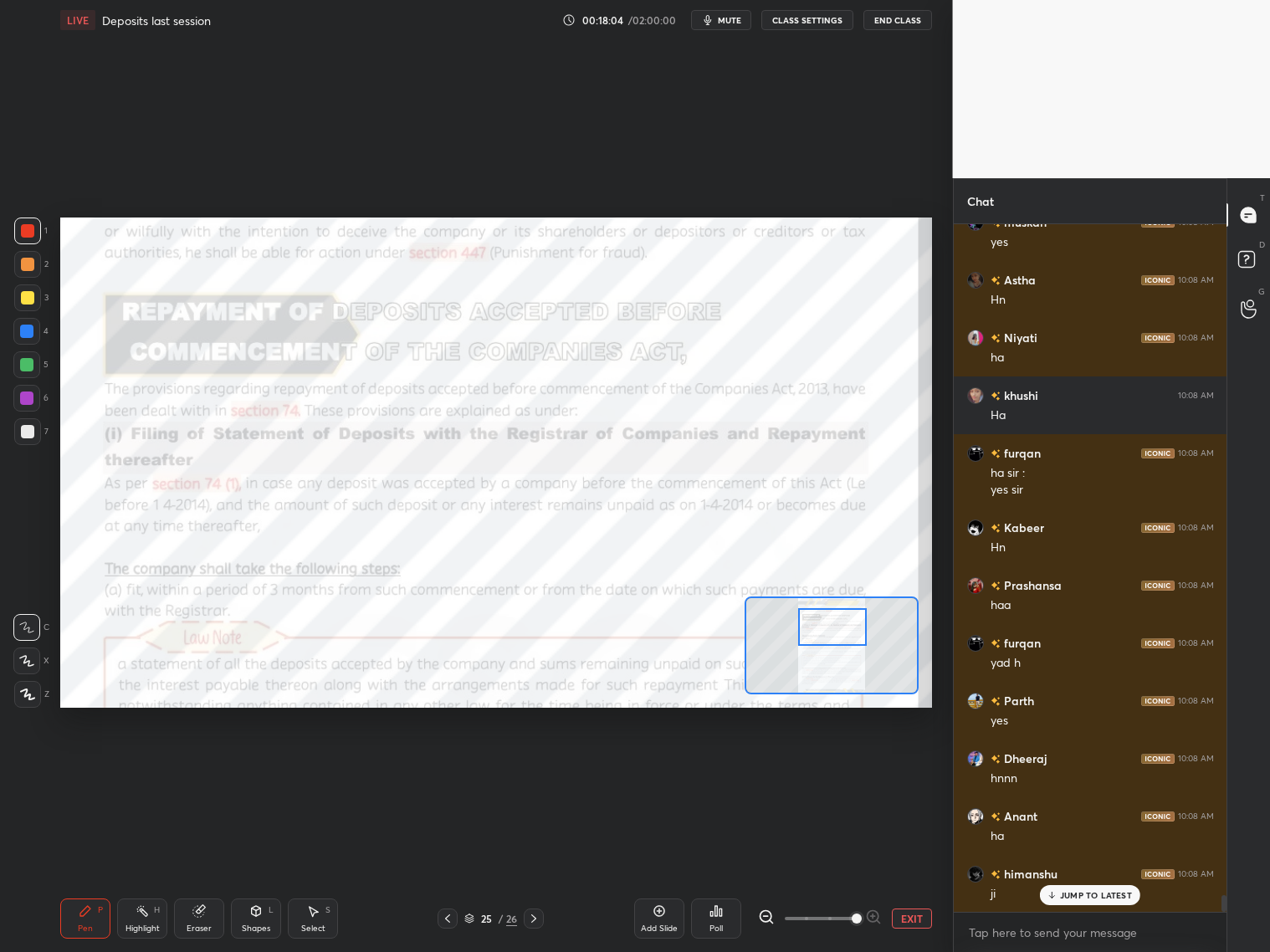
drag, startPoint x: 834, startPoint y: 650, endPoint x: 834, endPoint y: 633, distance: 17.0
click at [834, 634] on div at bounding box center [831, 626] width 68 height 38
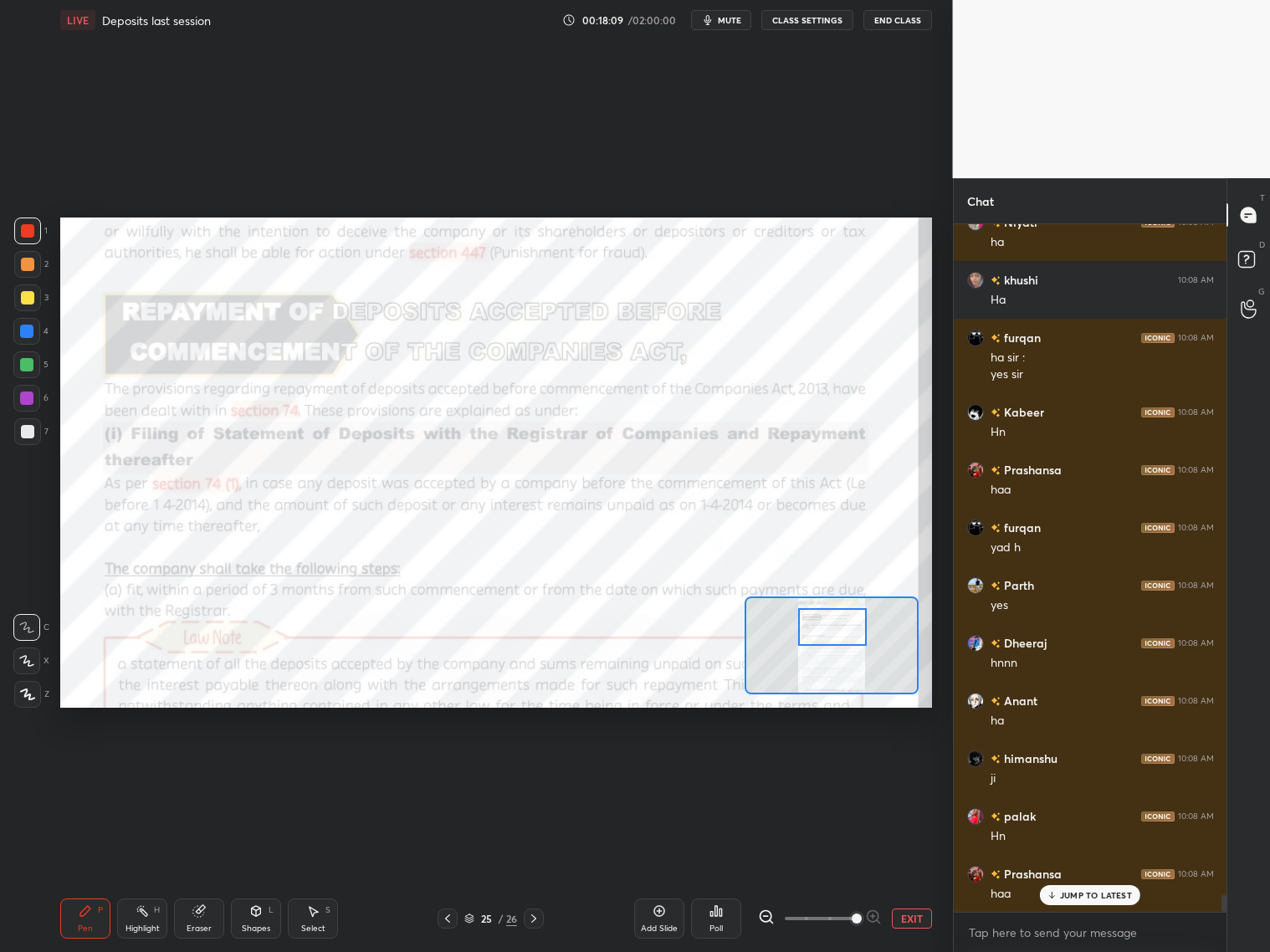
scroll to position [27949, 0]
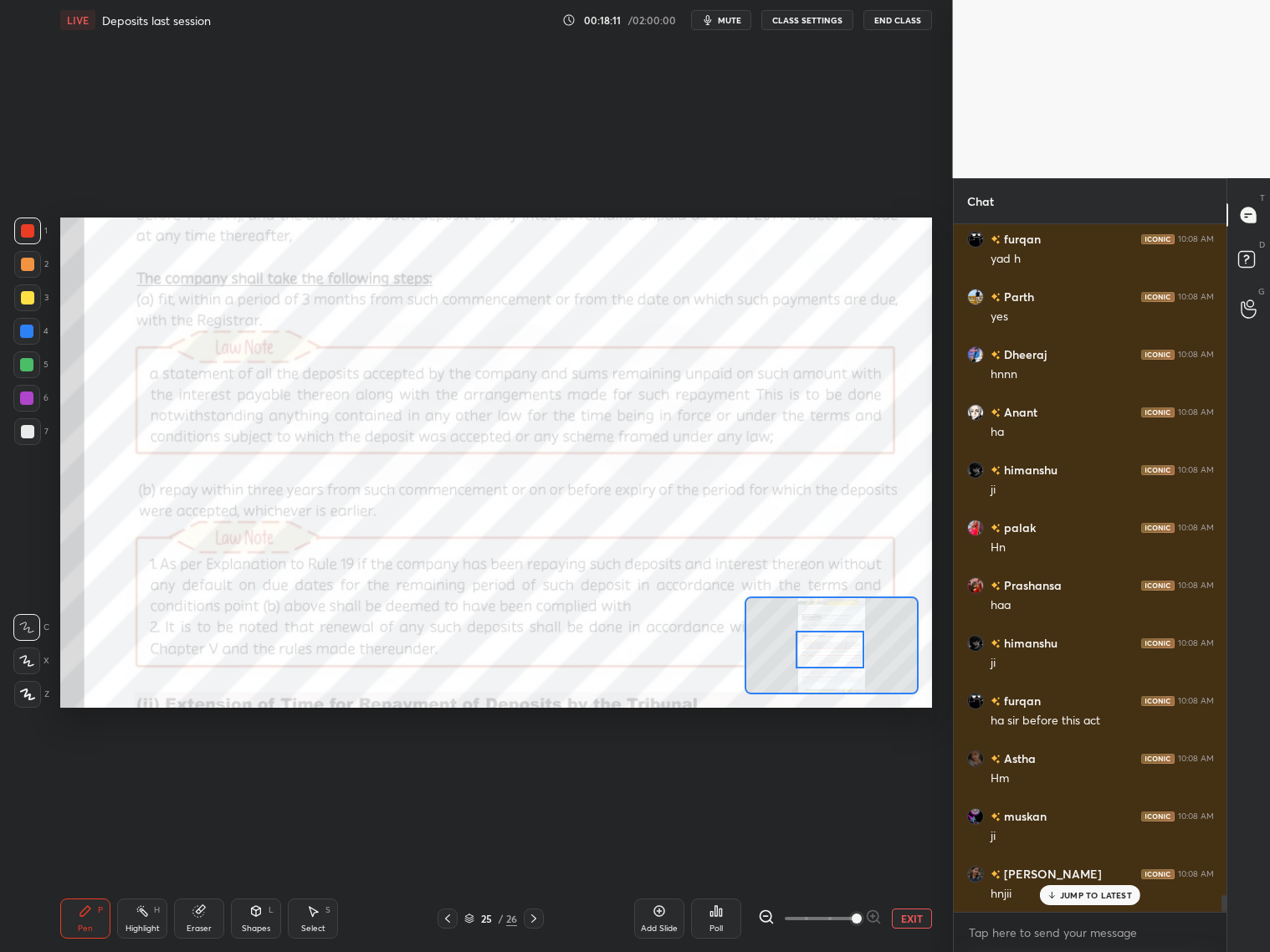
drag, startPoint x: 836, startPoint y: 642, endPoint x: 834, endPoint y: 666, distance: 24.1
click at [837, 661] on div at bounding box center [830, 649] width 68 height 38
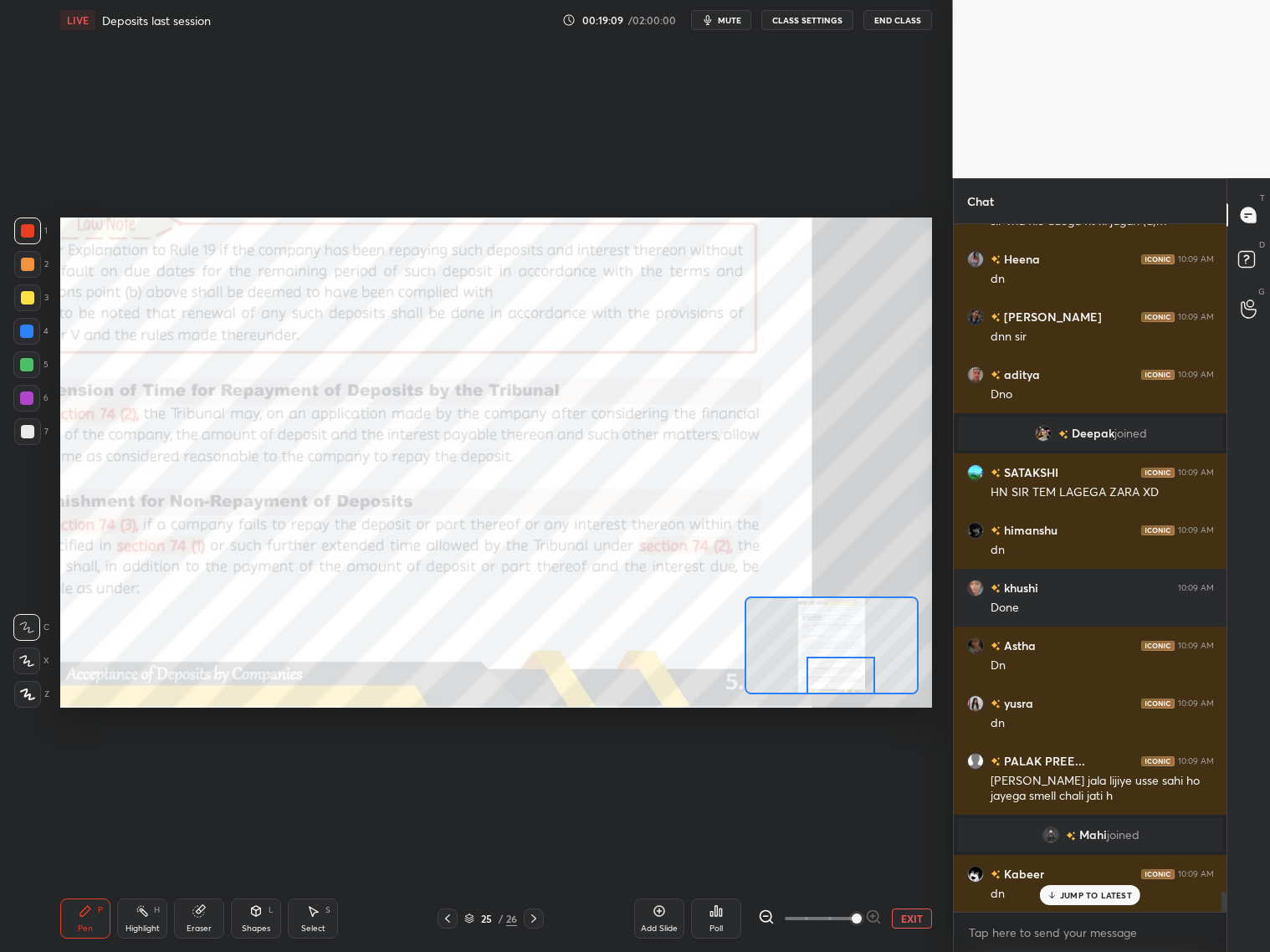
scroll to position [22711, 0]
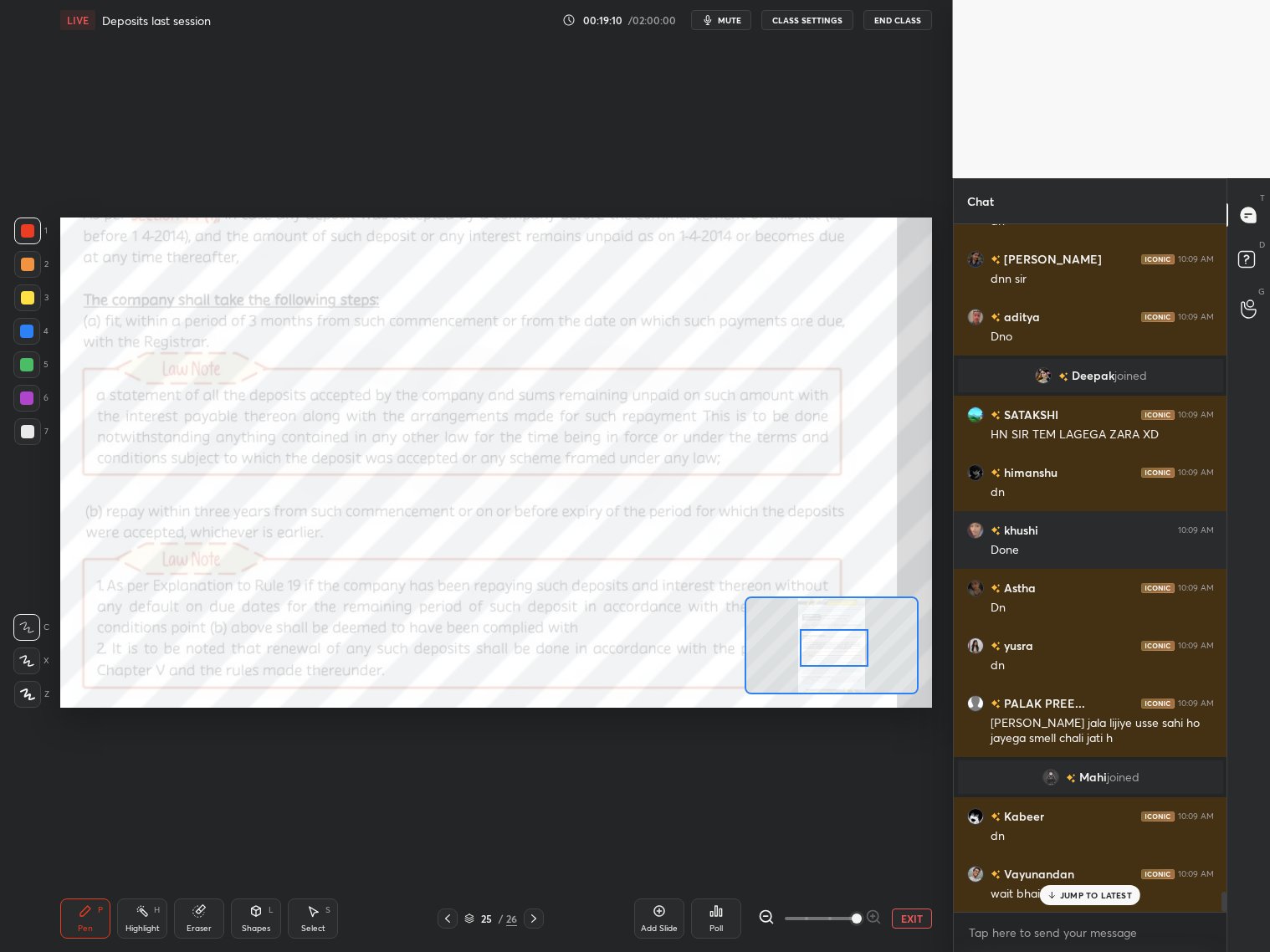
click at [834, 641] on div at bounding box center [833, 648] width 68 height 38
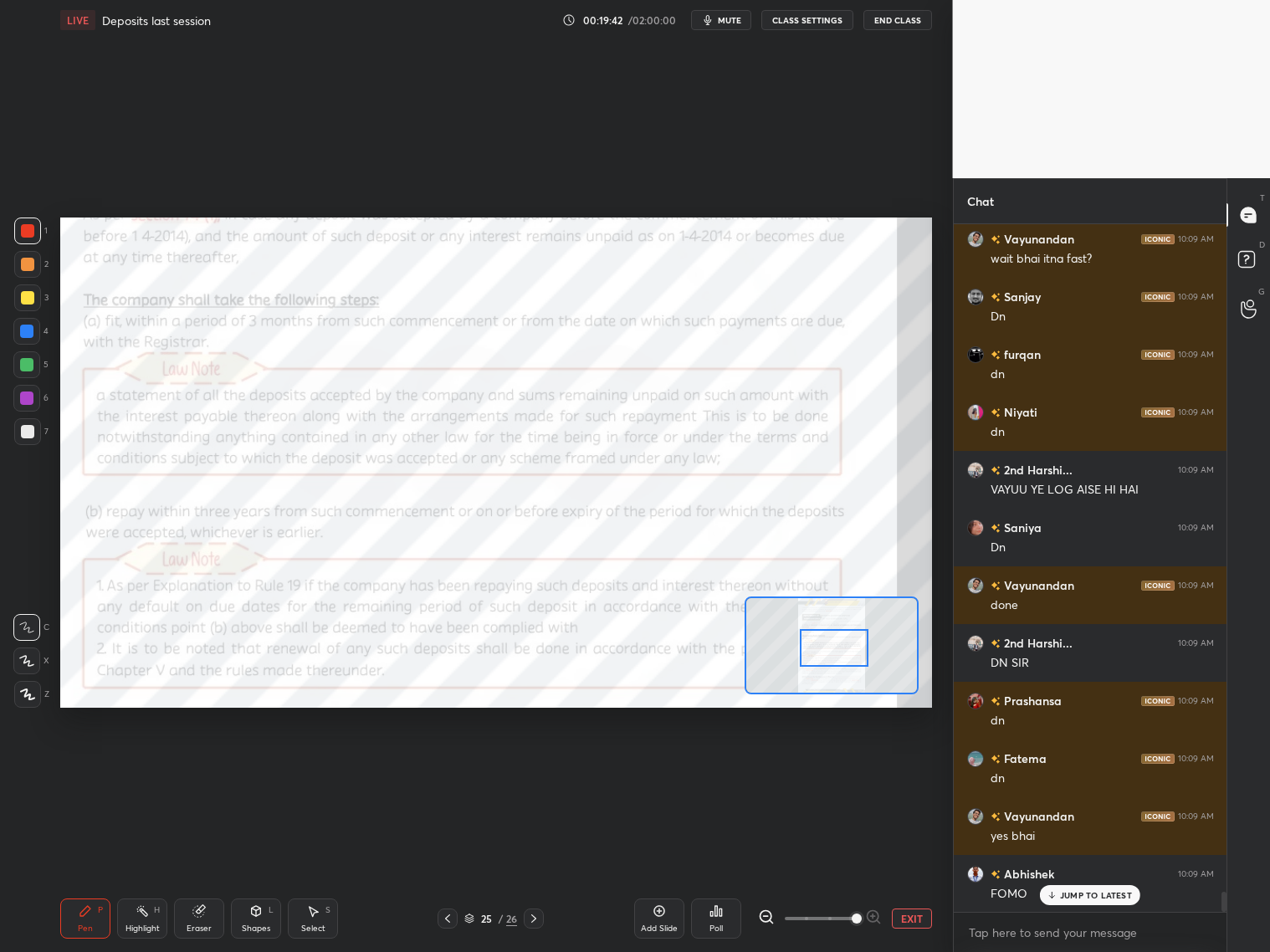
scroll to position [23404, 0]
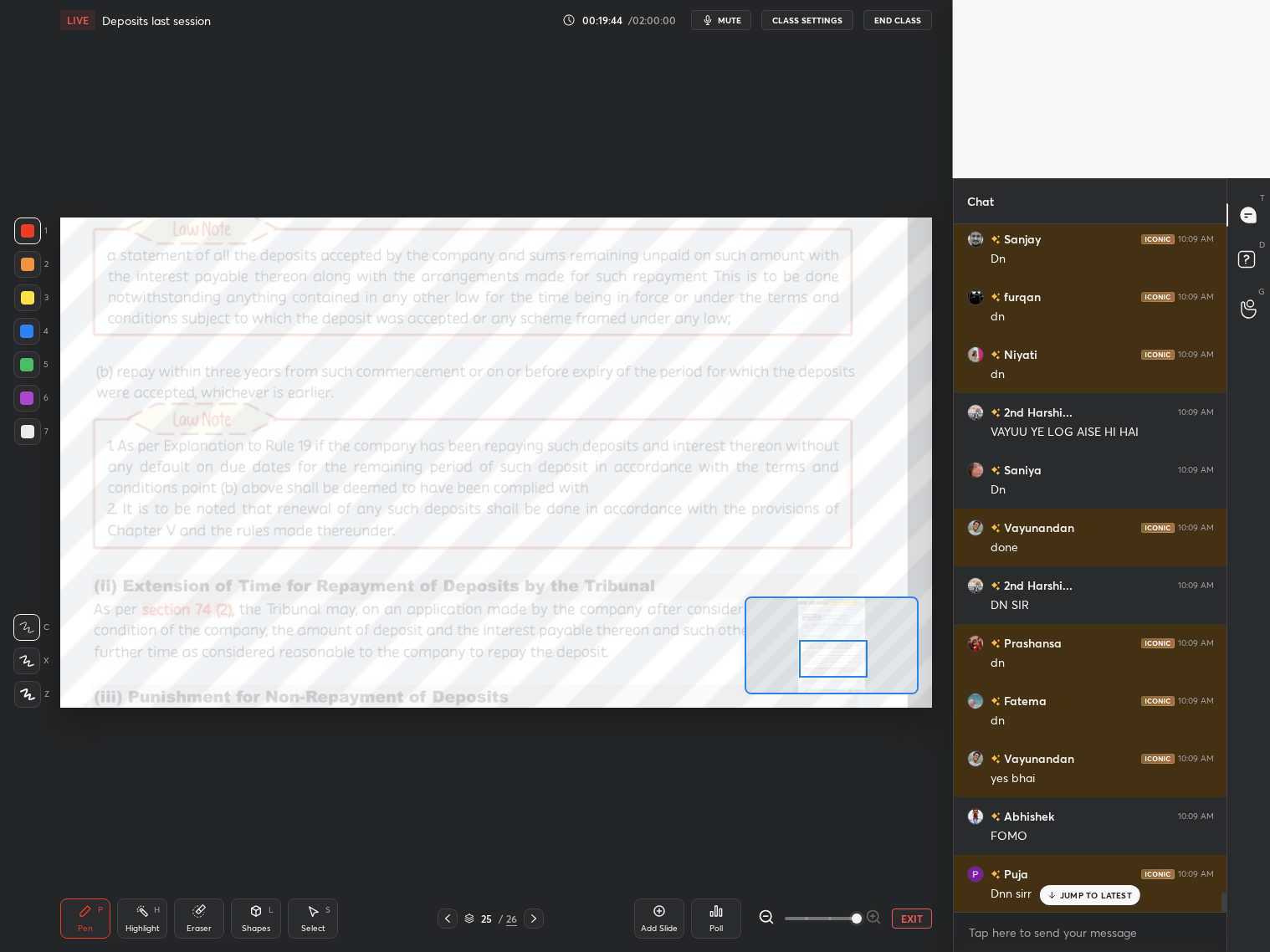
click at [829, 659] on div at bounding box center [832, 659] width 68 height 38
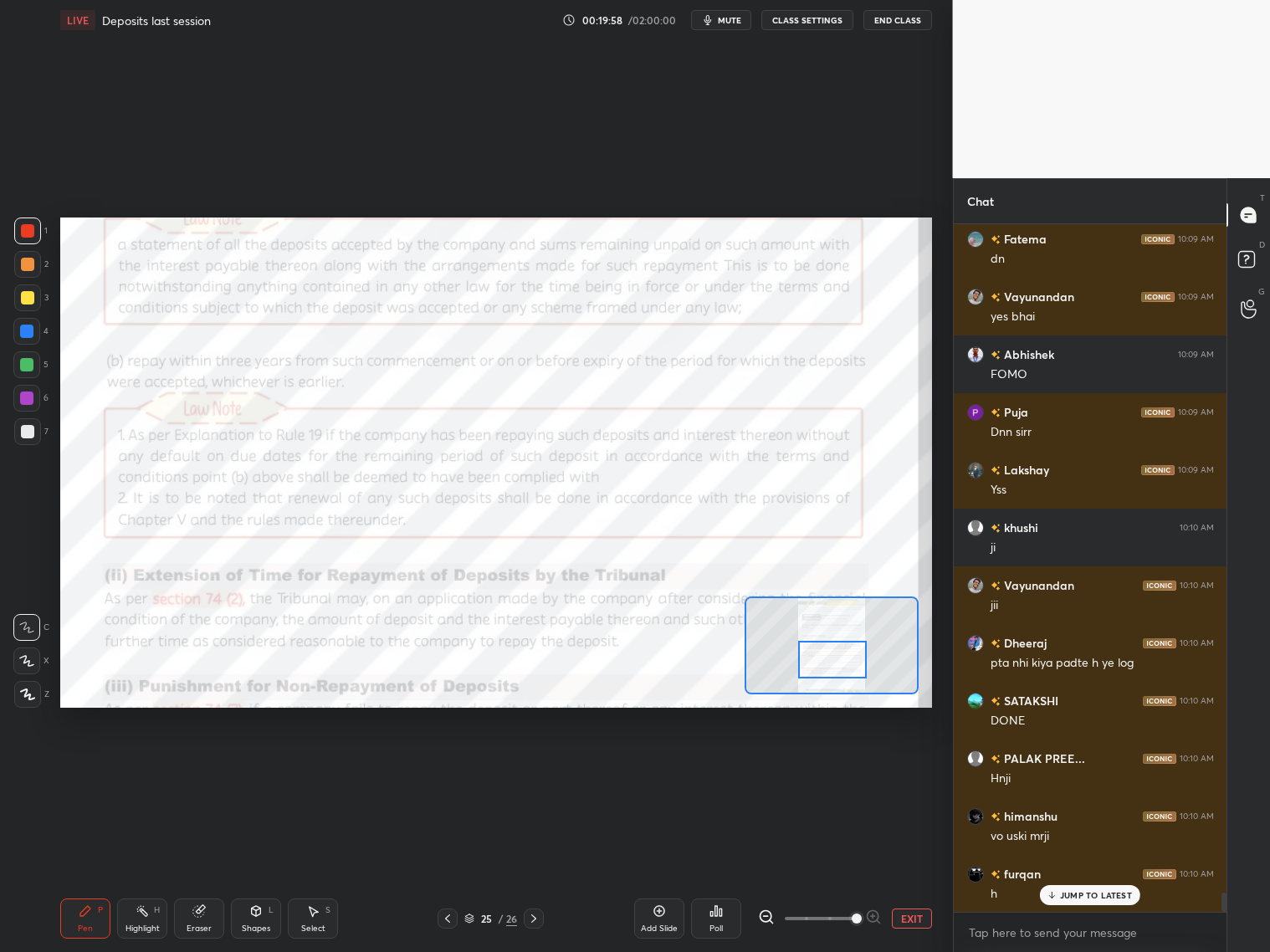
scroll to position [23924, 0]
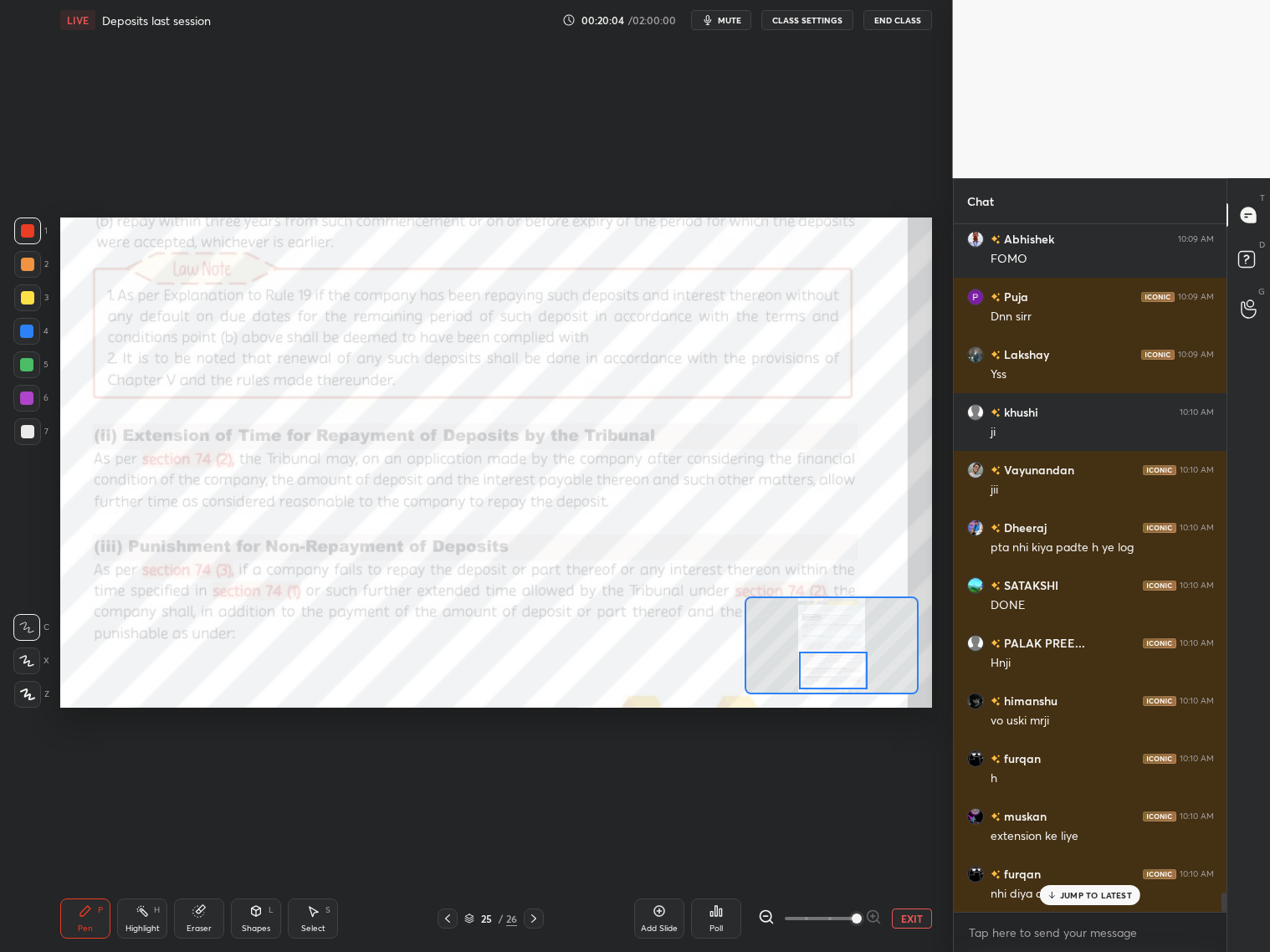
drag, startPoint x: 825, startPoint y: 667, endPoint x: 826, endPoint y: 681, distance: 14.0
click at [828, 679] on div at bounding box center [832, 670] width 68 height 38
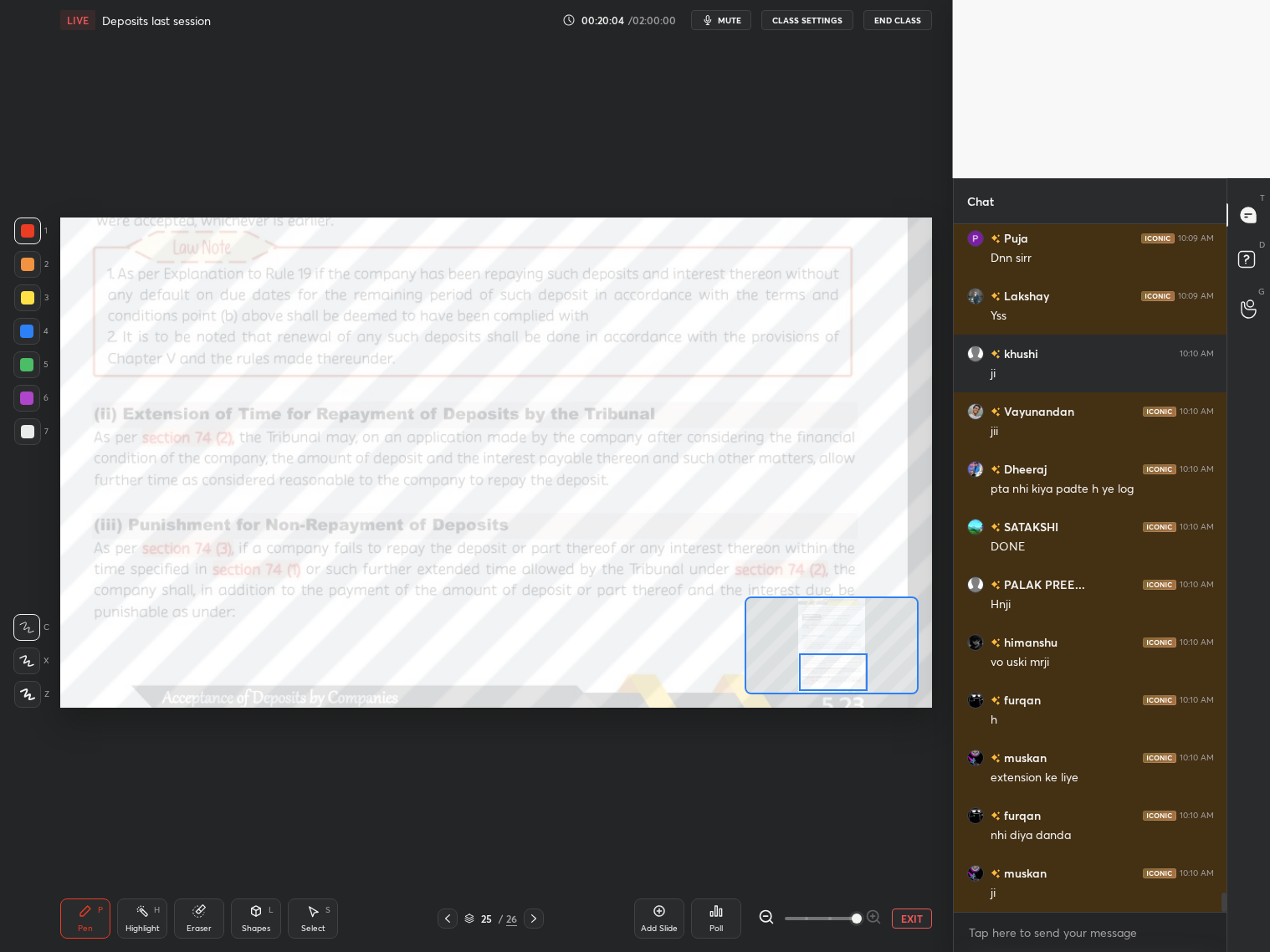
scroll to position [24097, 0]
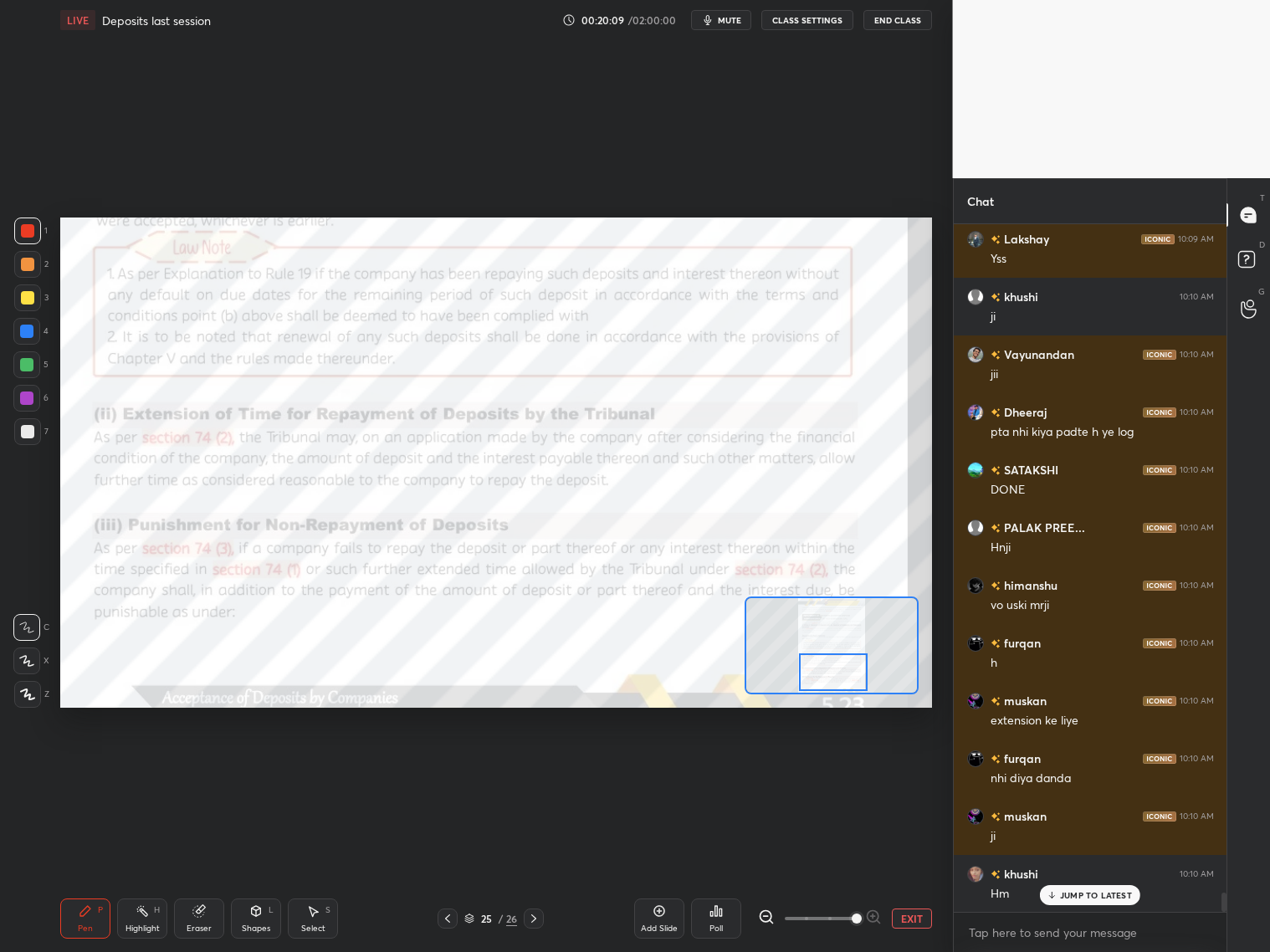
click at [533, 768] on icon at bounding box center [534, 918] width 14 height 14
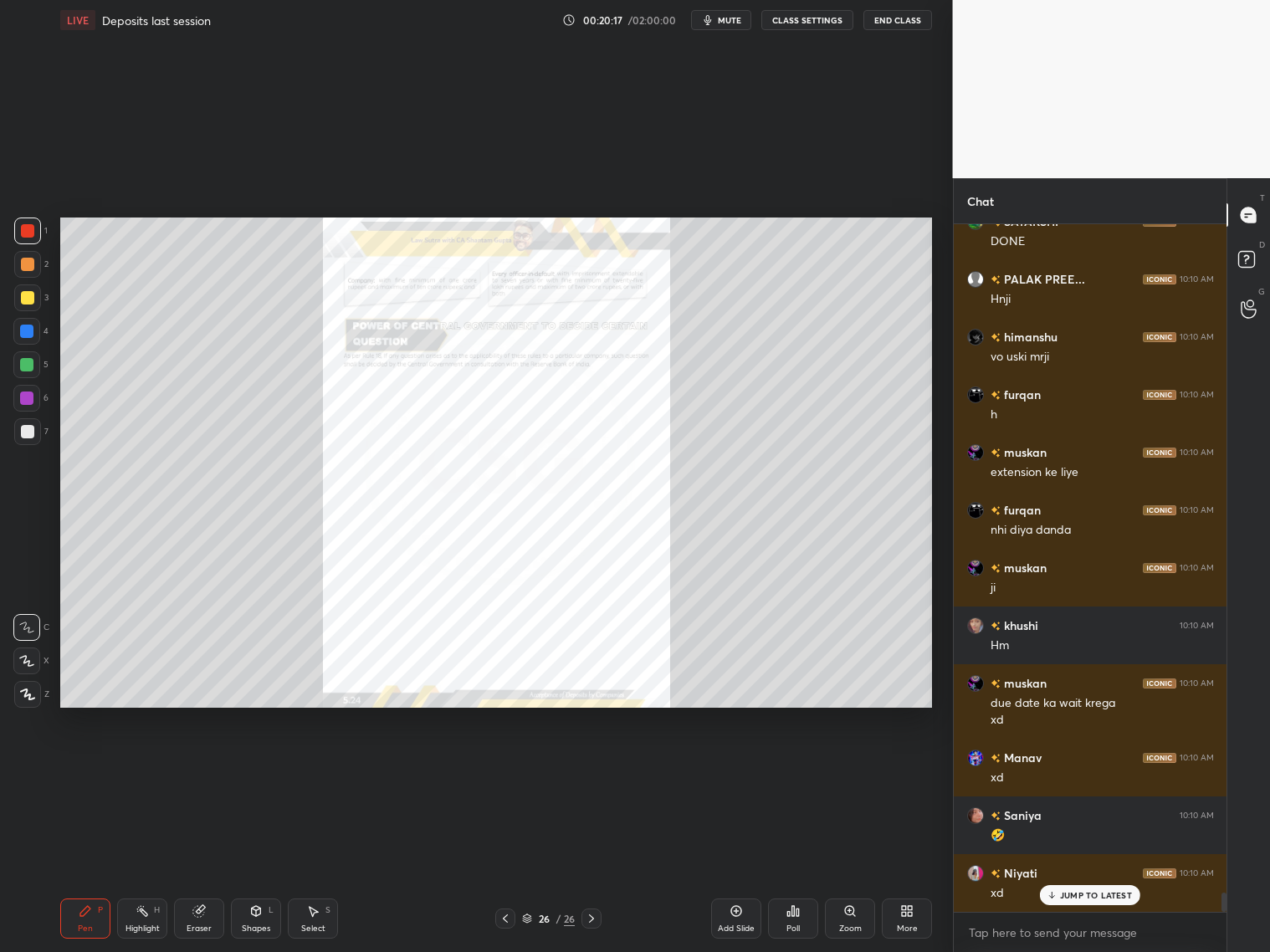
scroll to position [24402, 0]
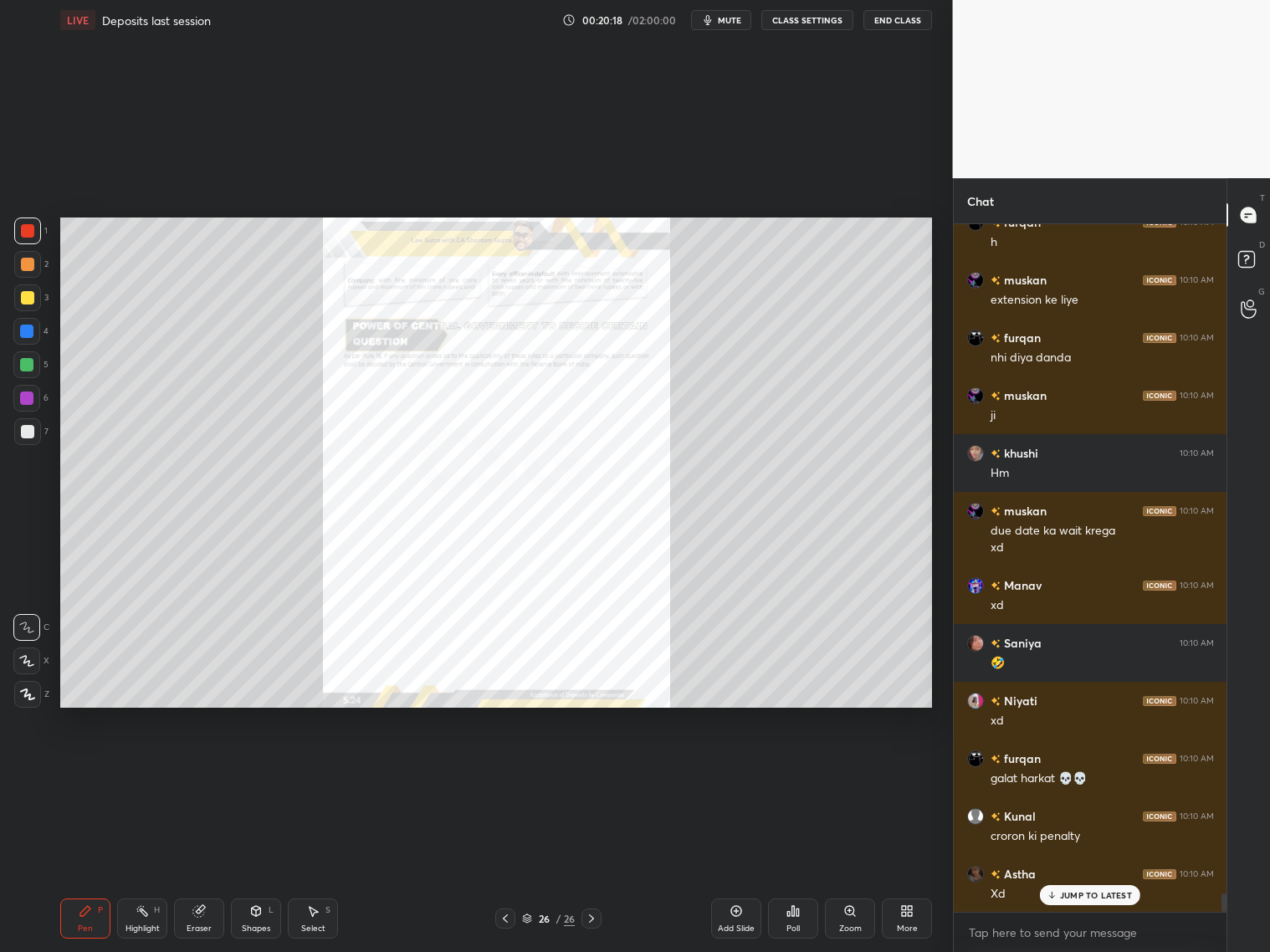
click at [509, 768] on icon at bounding box center [506, 918] width 14 height 14
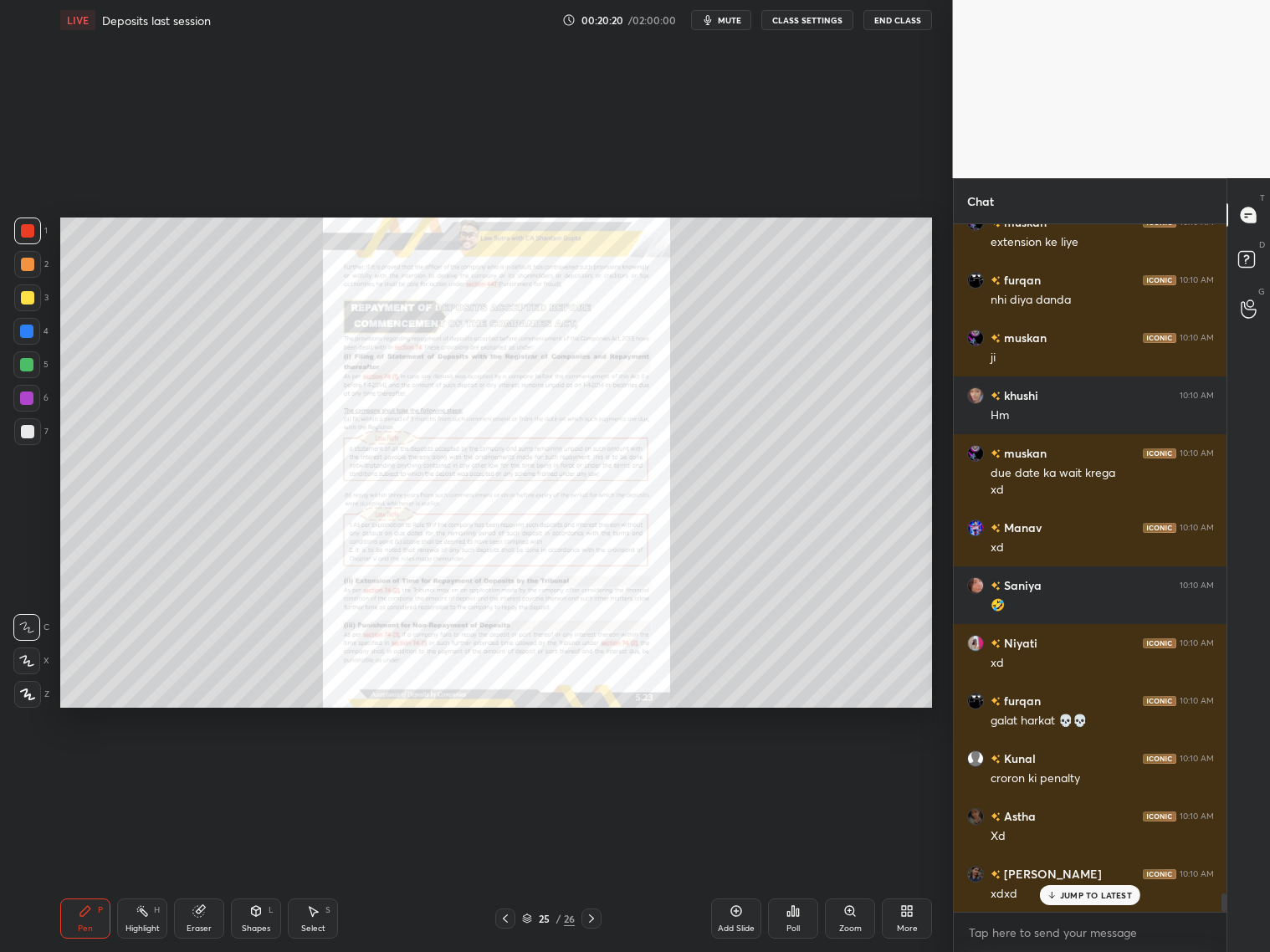
scroll to position [24691, 0]
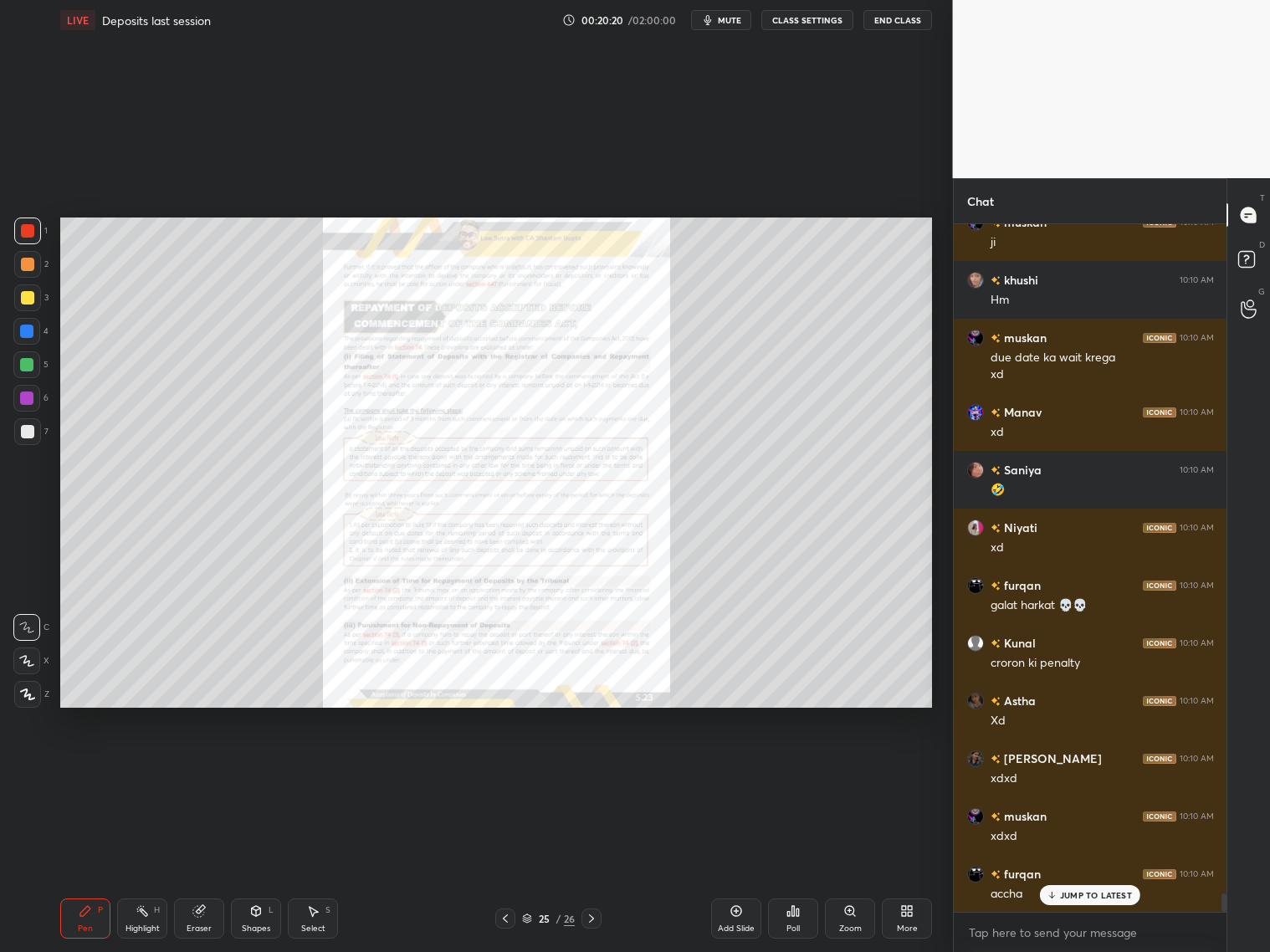
click at [503, 768] on icon at bounding box center [506, 918] width 14 height 14
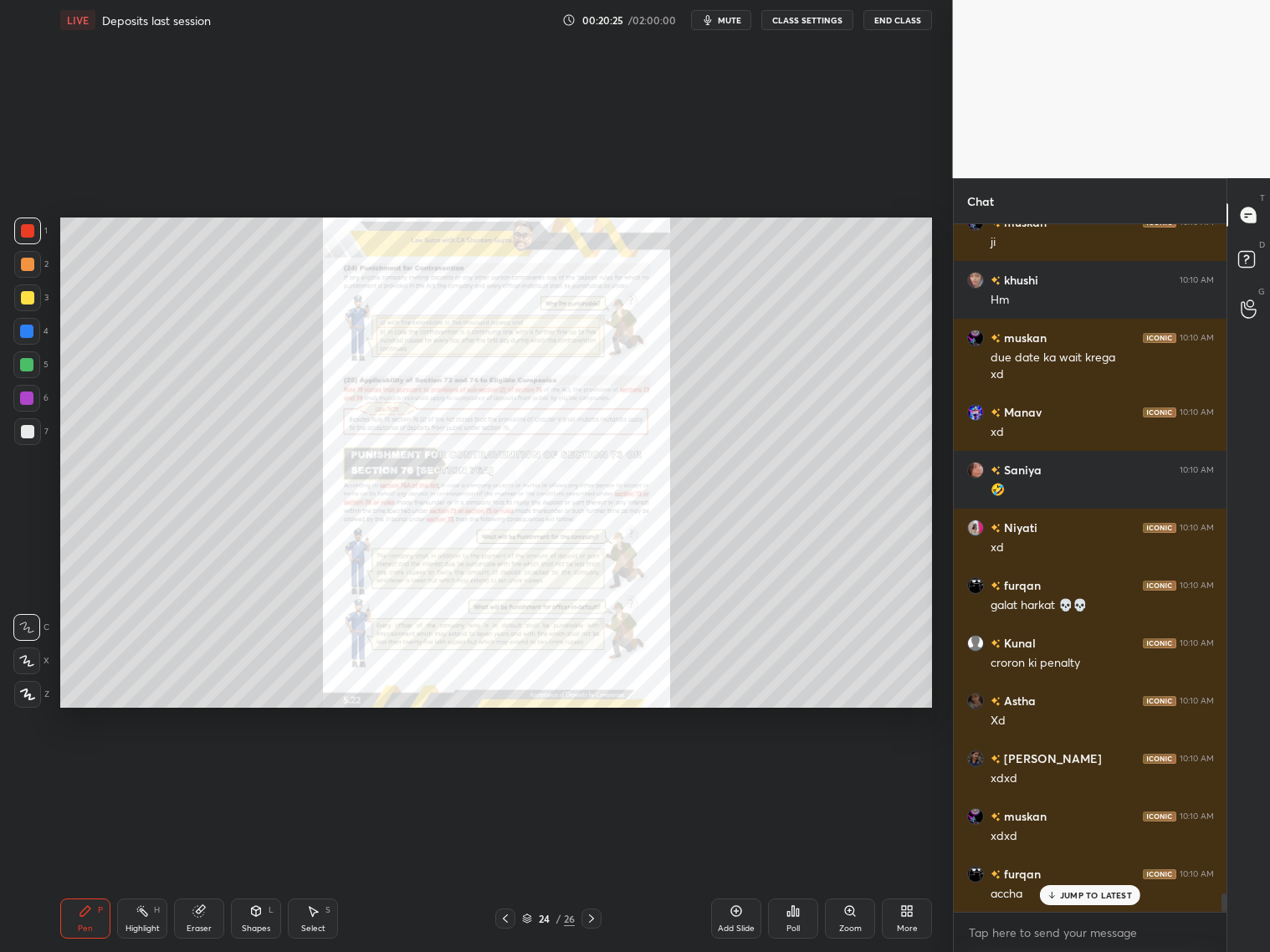
scroll to position [24748, 0]
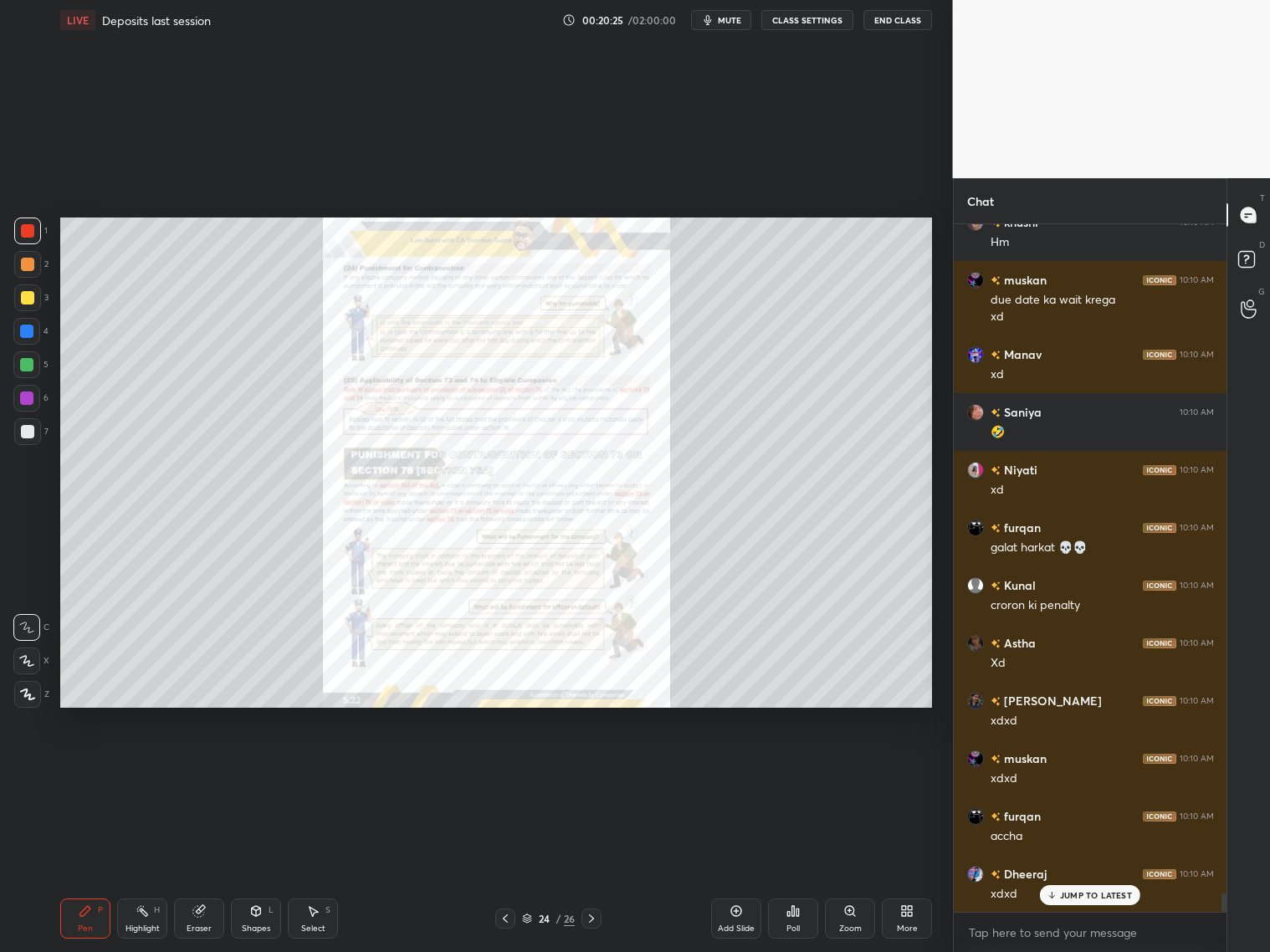
click at [505, 768] on icon at bounding box center [506, 918] width 14 height 14
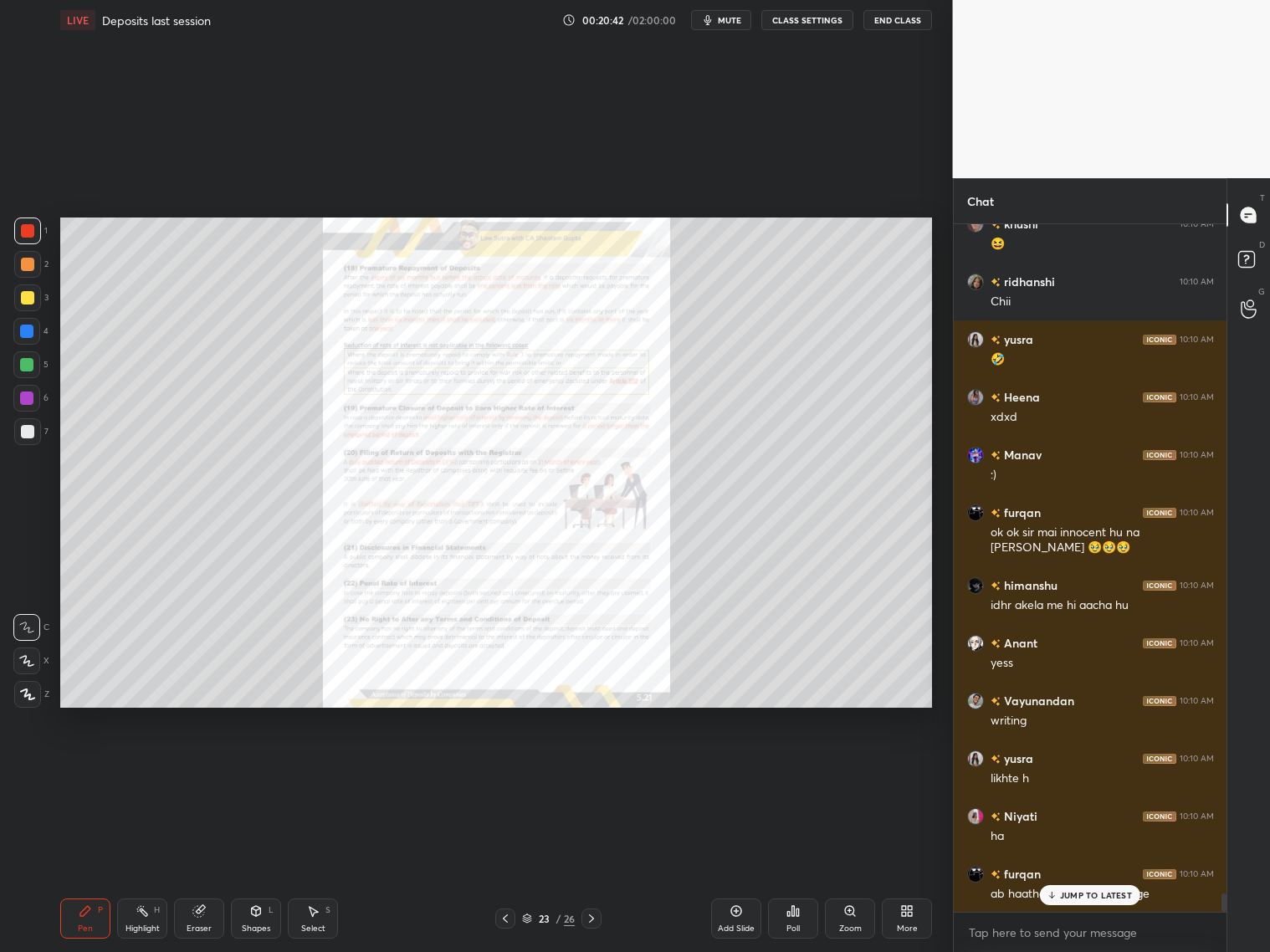
scroll to position [25571, 0]
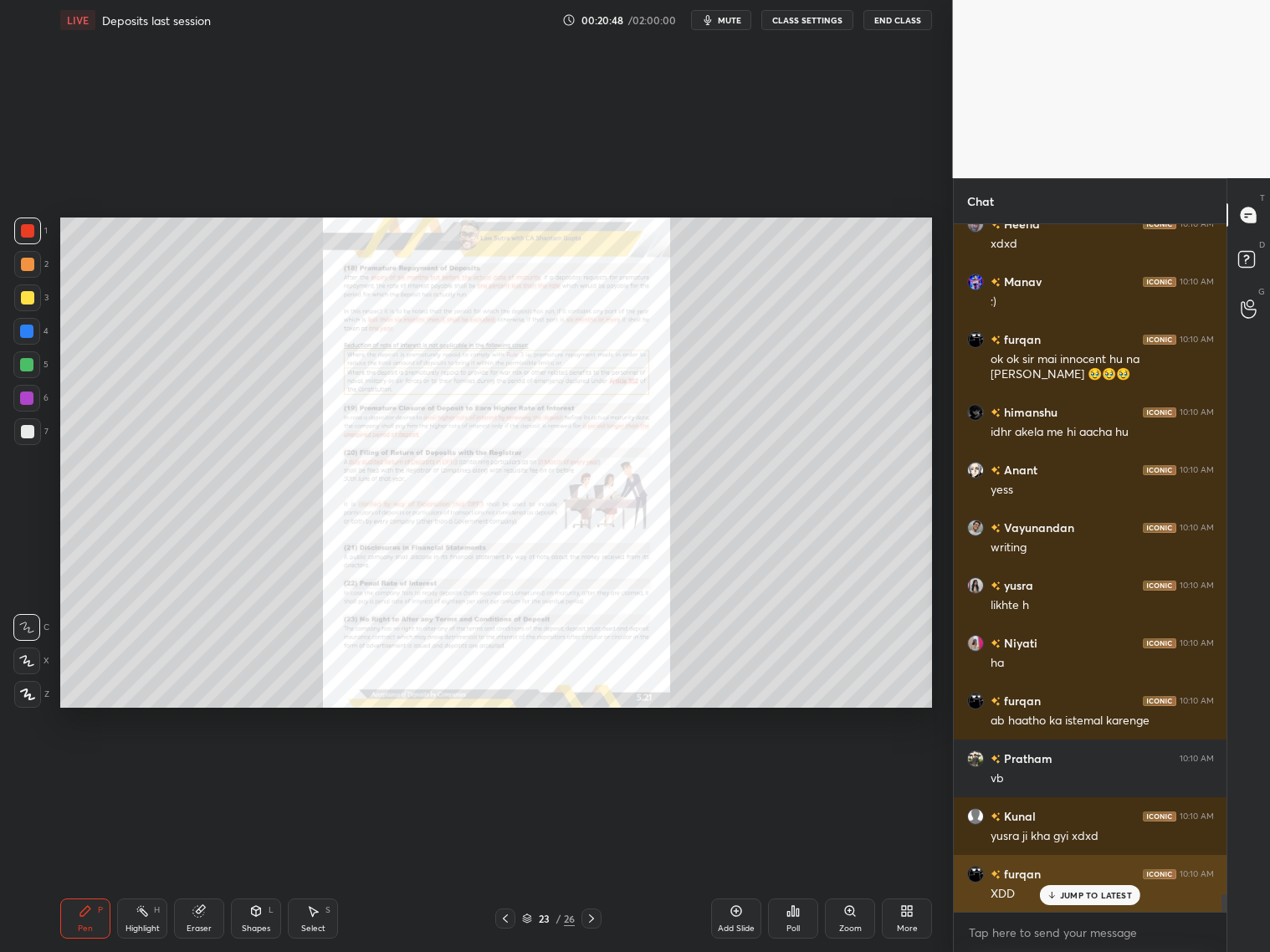
drag, startPoint x: 1077, startPoint y: 896, endPoint x: 1083, endPoint y: 887, distance: 10.8
click at [1082, 768] on p "JUMP TO LATEST" at bounding box center [1096, 895] width 72 height 10
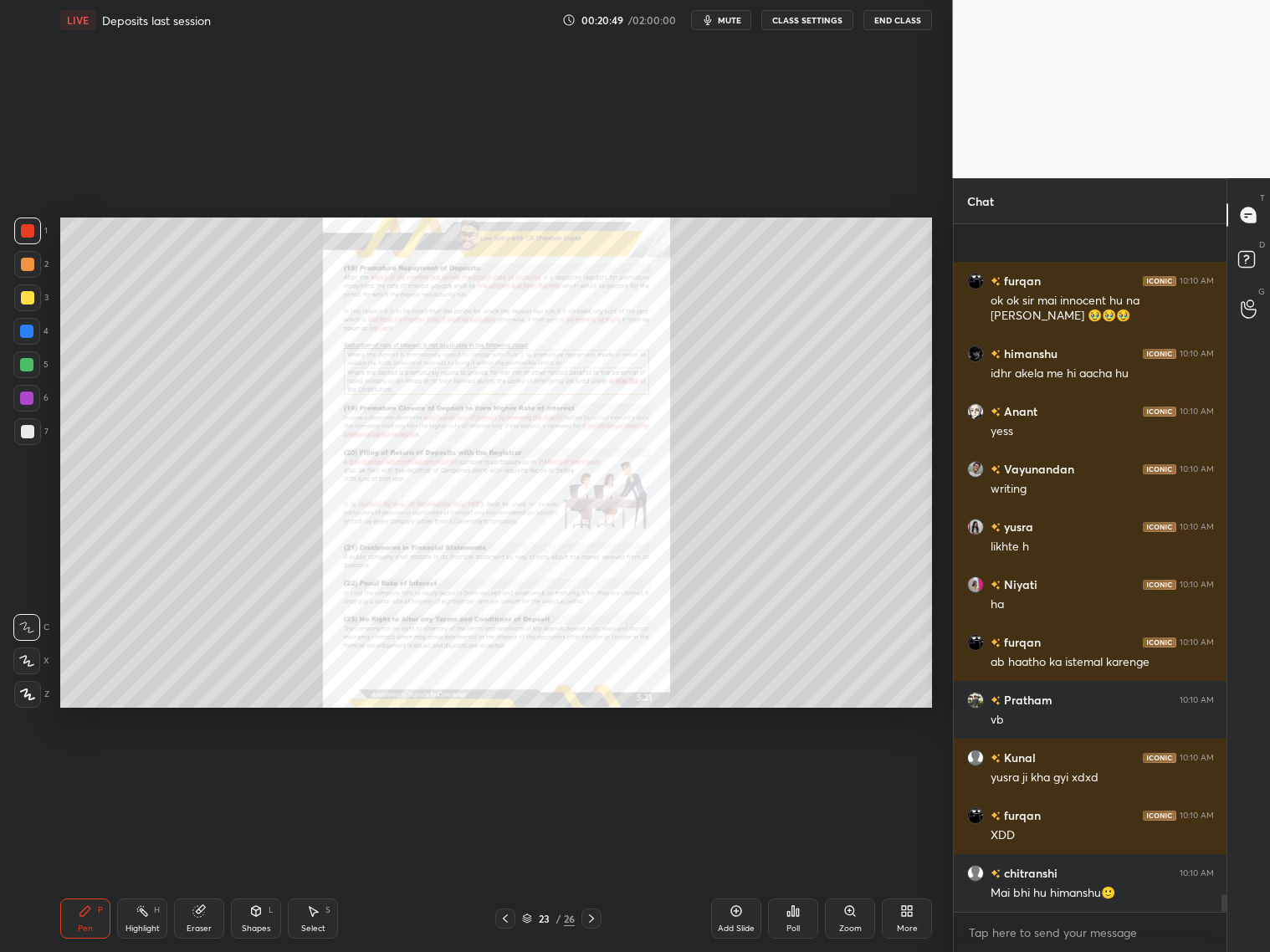
scroll to position [25802, 0]
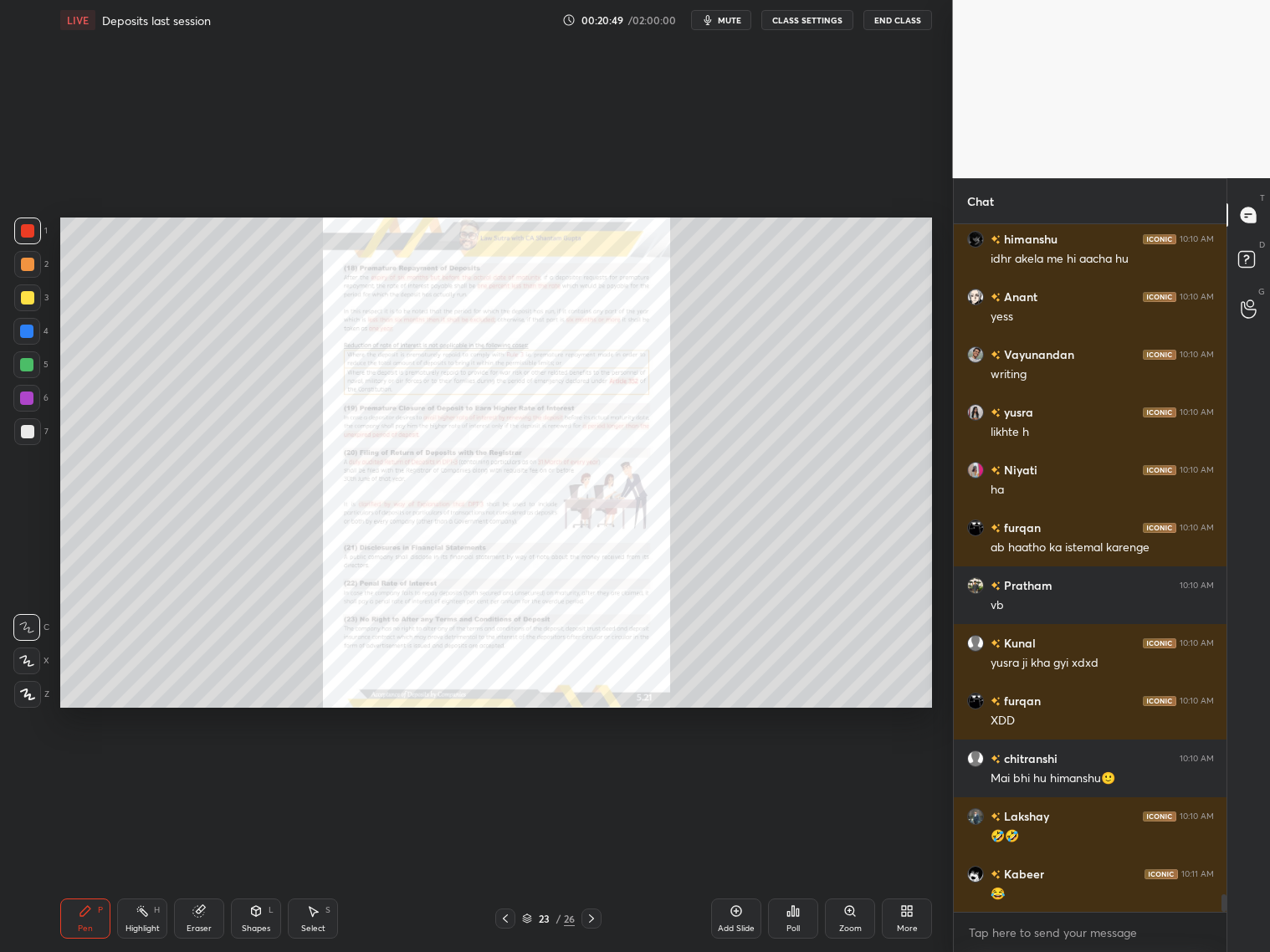
click at [896, 768] on div "More" at bounding box center [907, 918] width 50 height 41
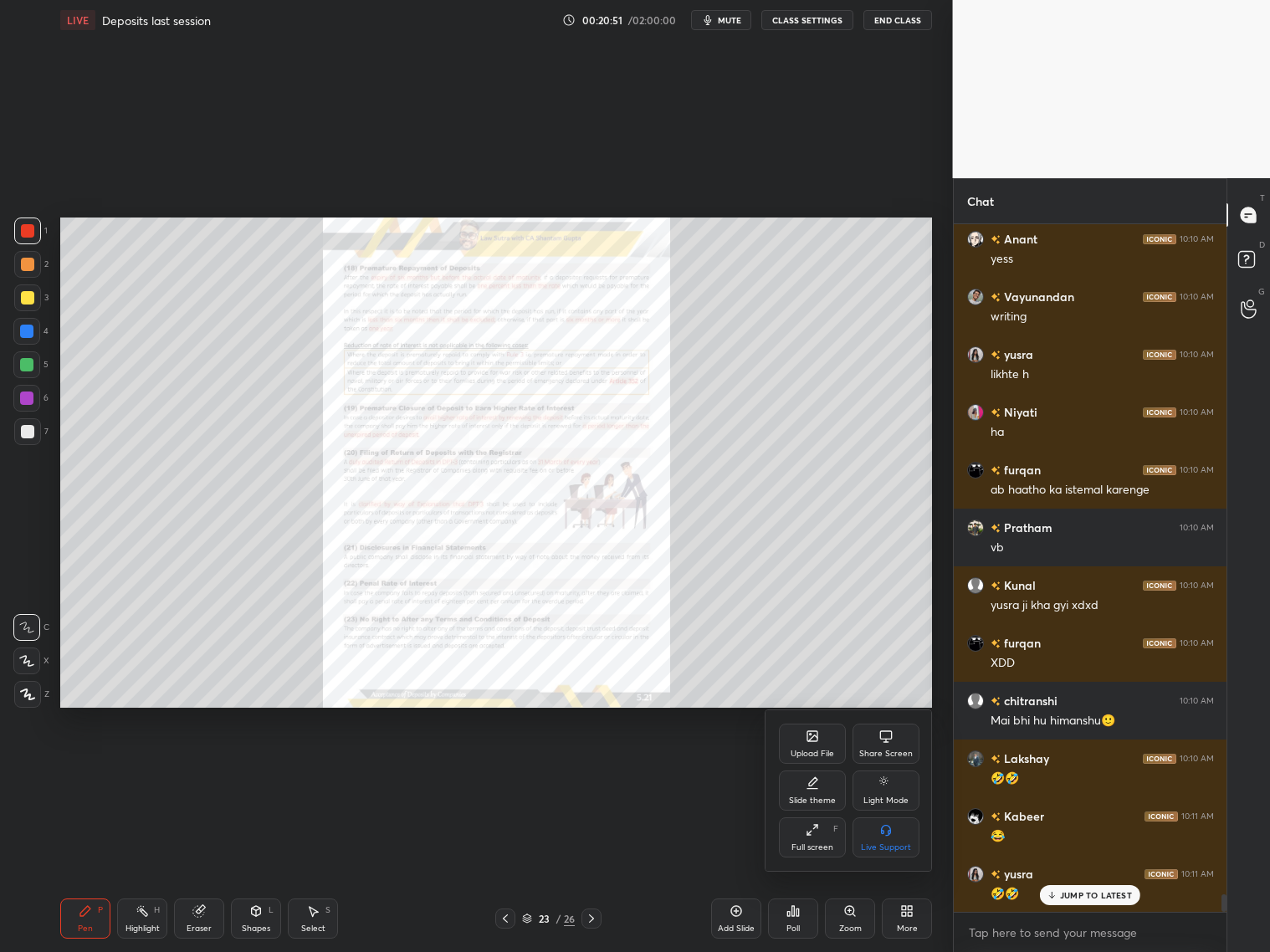
click at [816, 768] on div "Slide theme" at bounding box center [813, 790] width 67 height 41
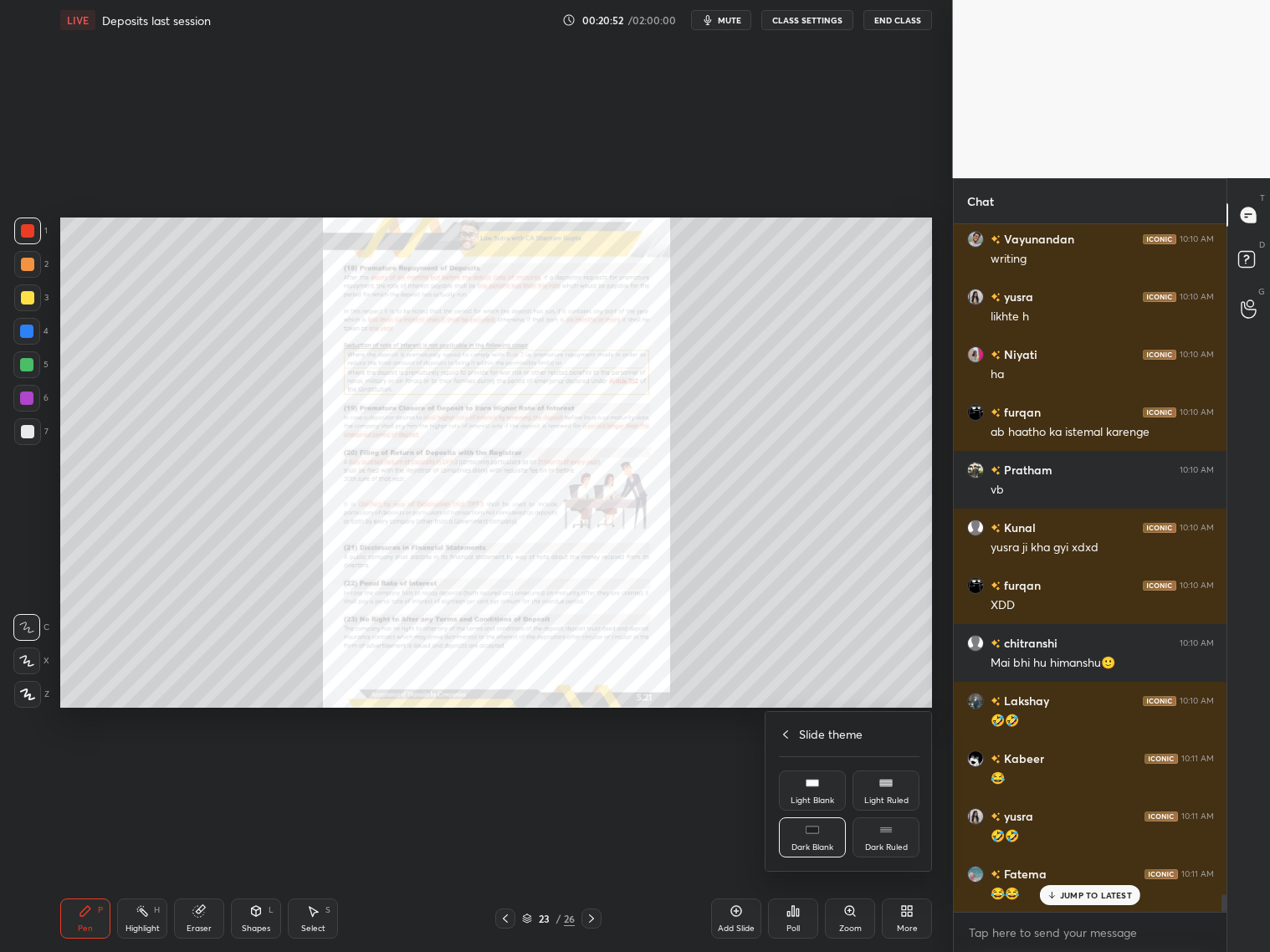
click at [812, 768] on icon at bounding box center [813, 783] width 14 height 14
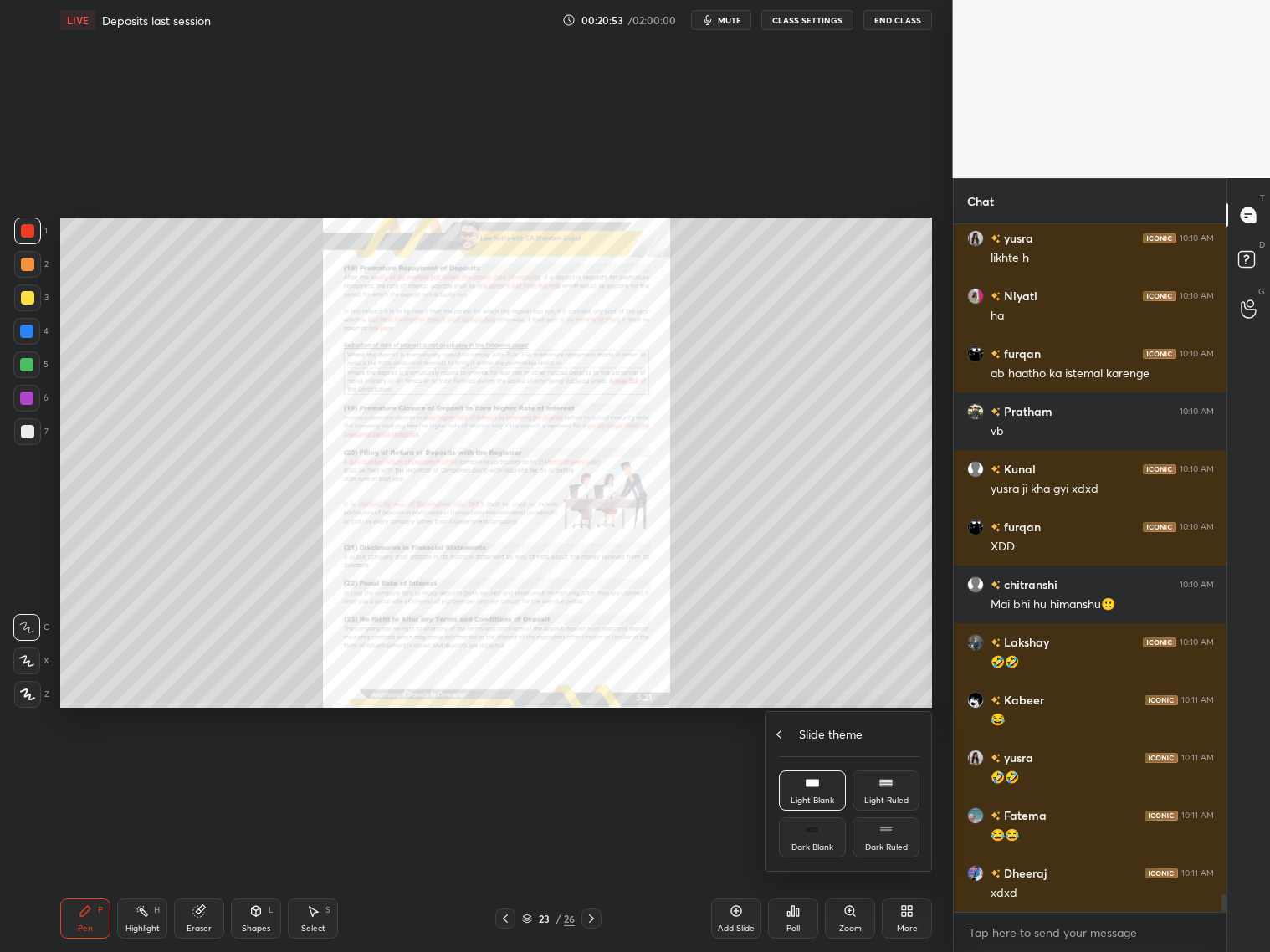
click at [787, 731] on div "Slide theme" at bounding box center [849, 734] width 141 height 18
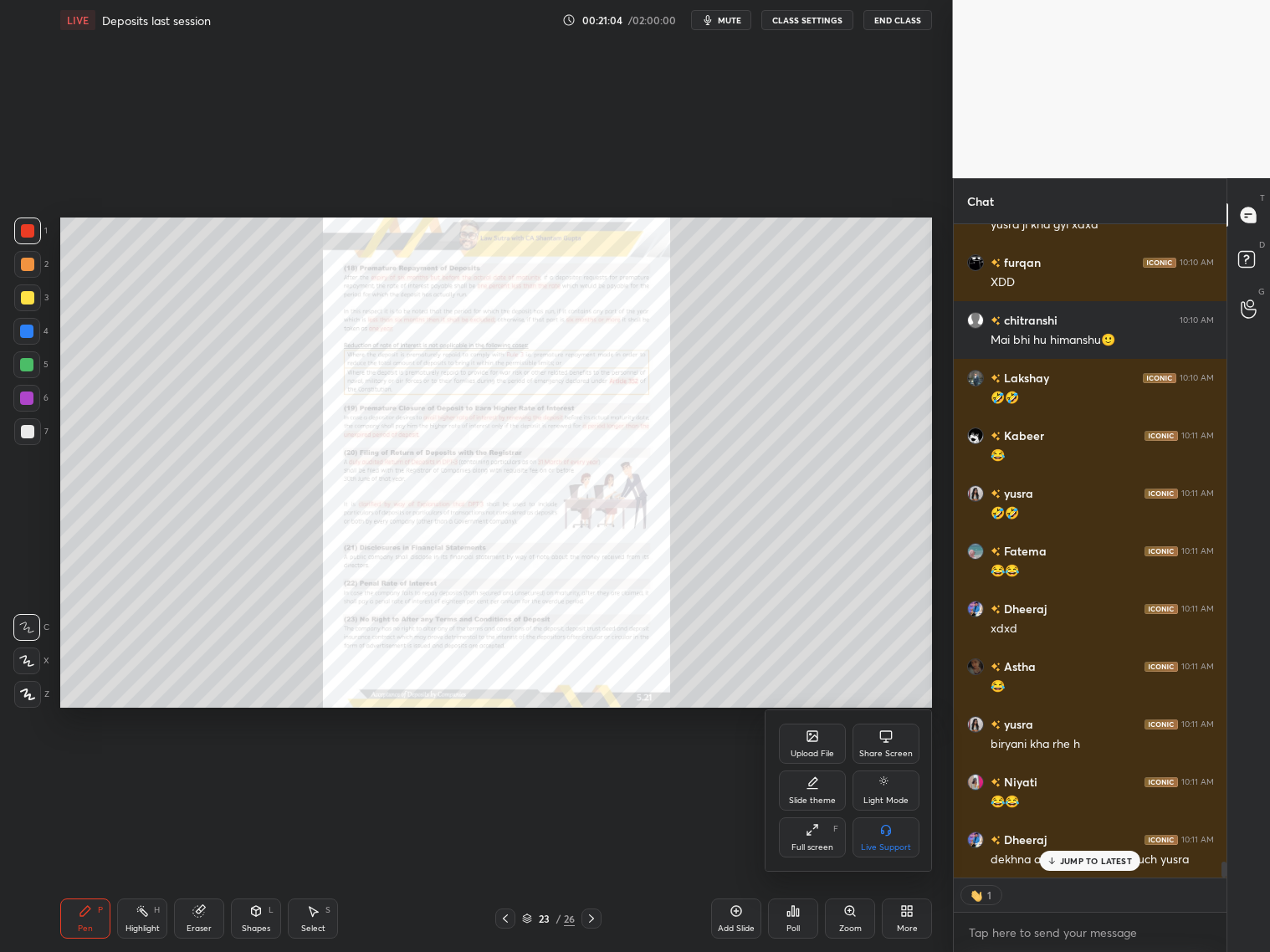
scroll to position [26206, 0]
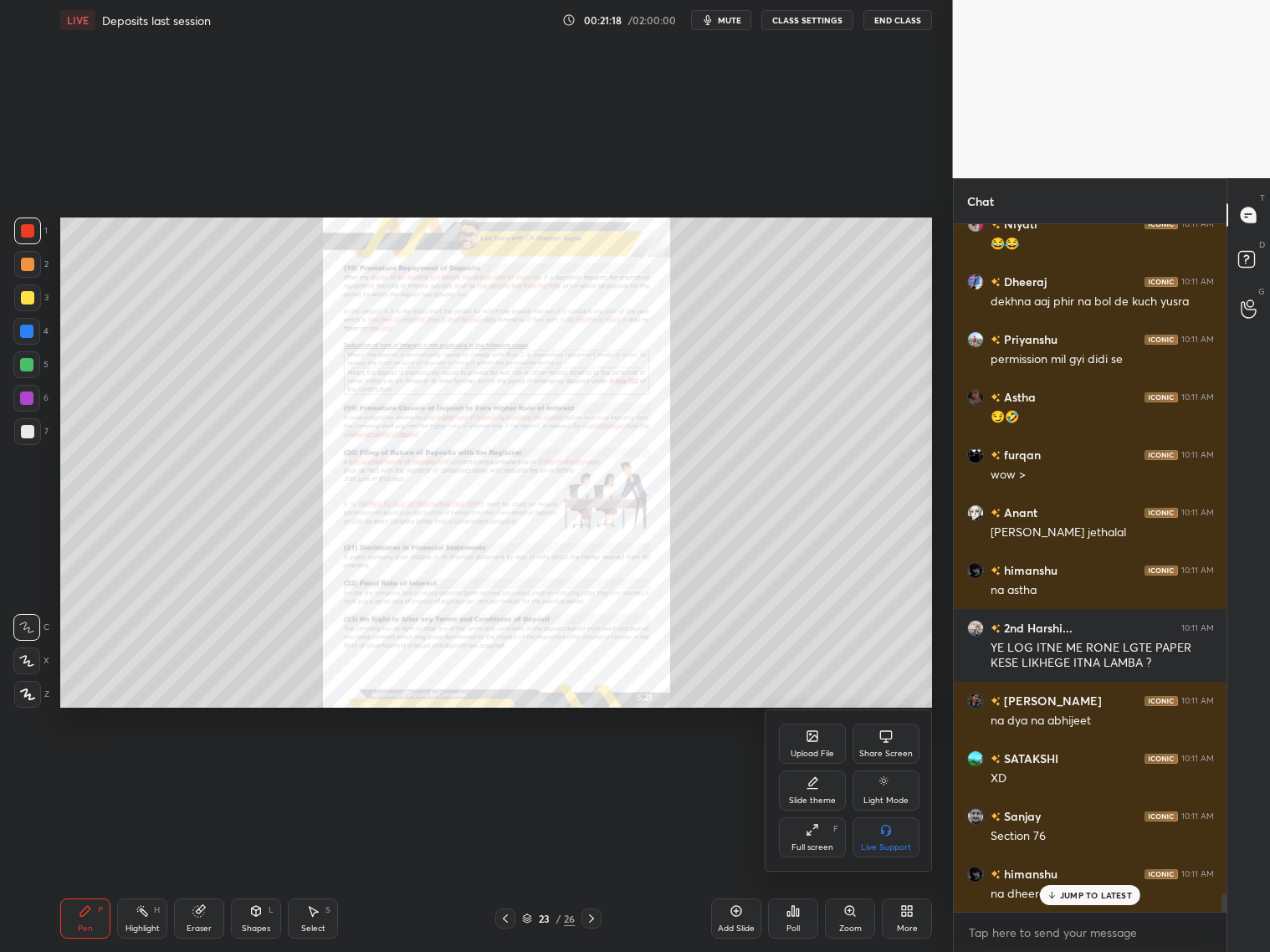
click at [1055, 768] on div at bounding box center [635, 476] width 1270 height 952
click at [735, 768] on div "Add Slide" at bounding box center [735, 918] width 50 height 41
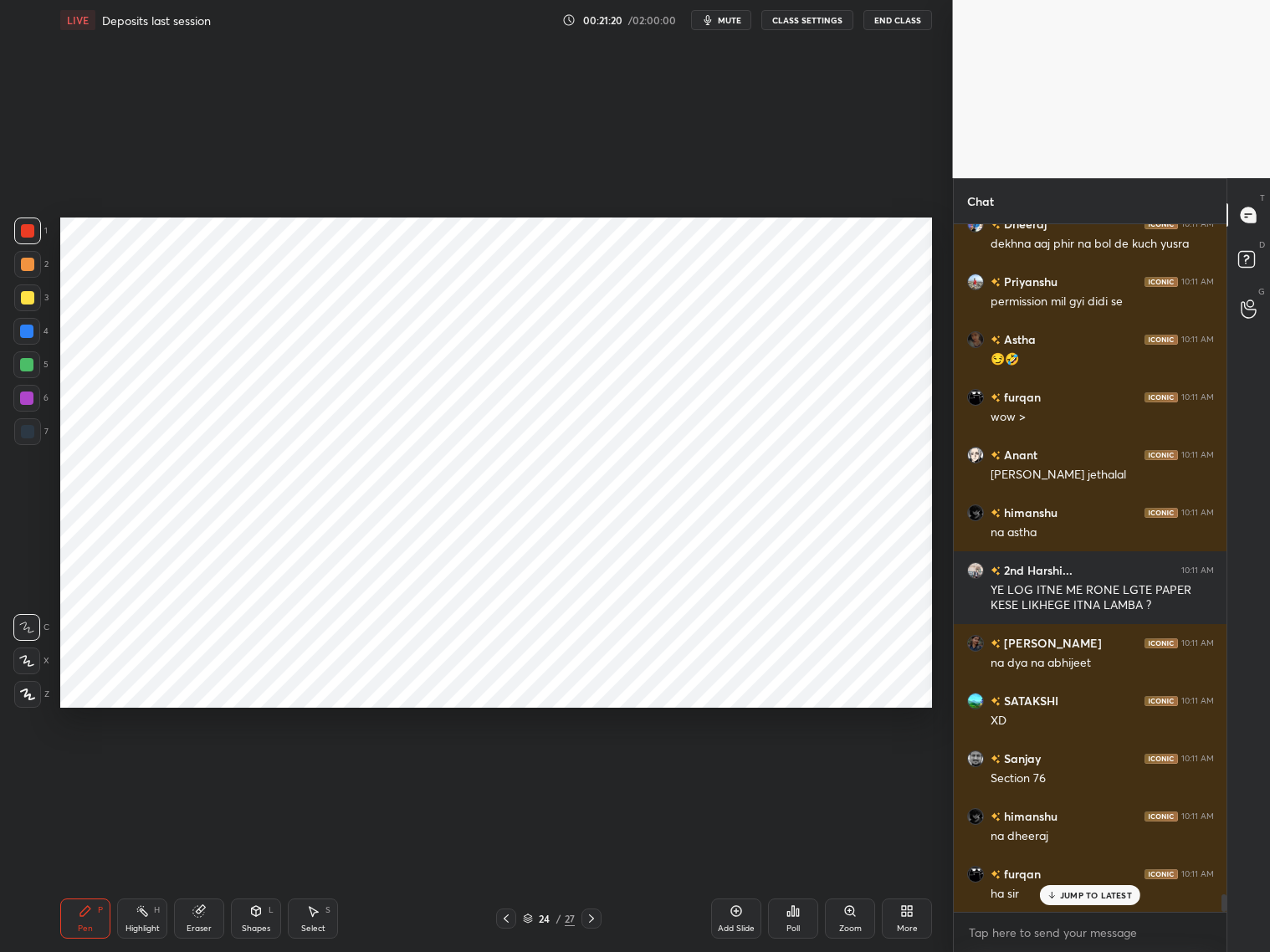
click at [249, 768] on div "Shapes" at bounding box center [255, 928] width 29 height 8
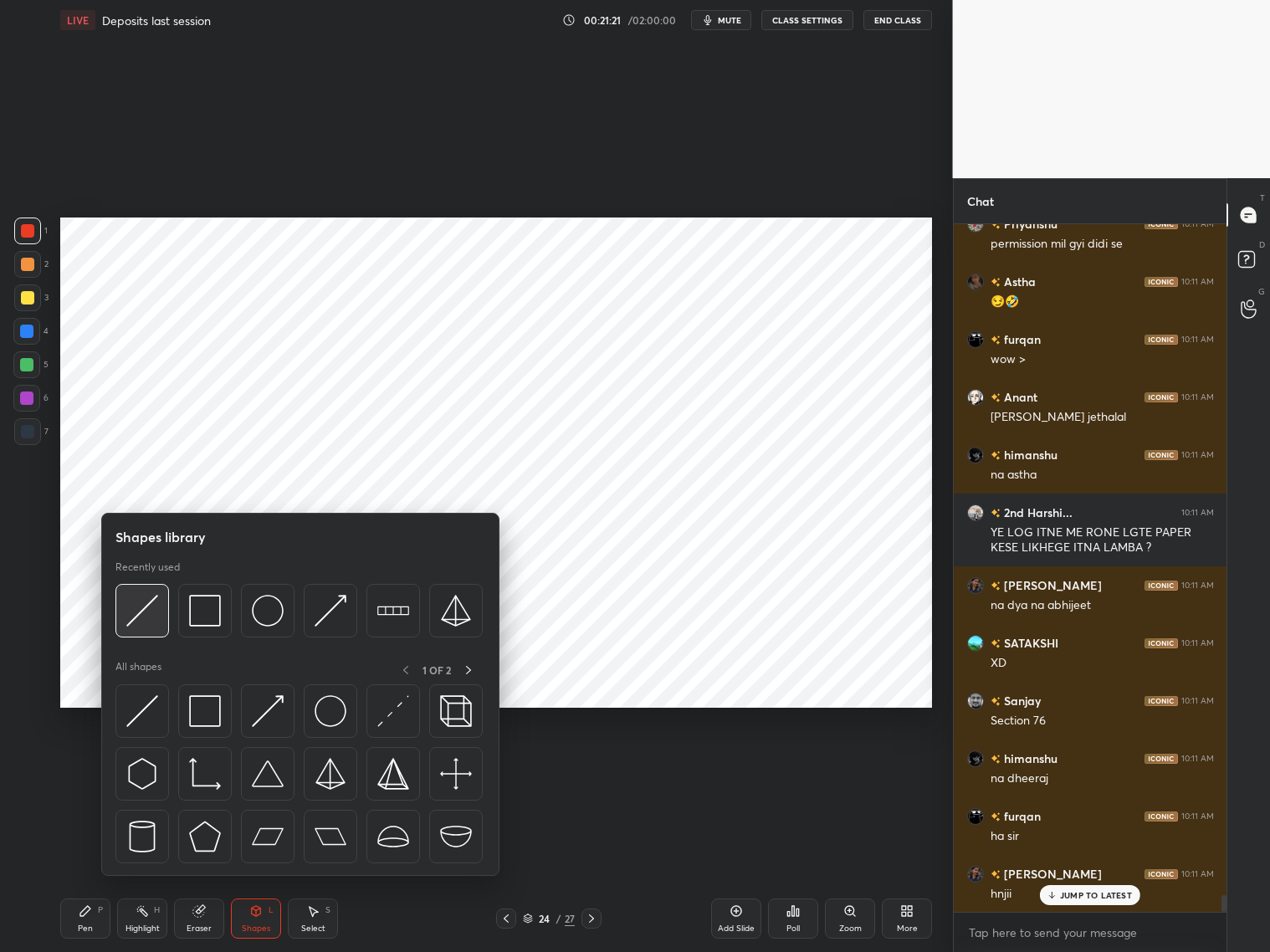
click at [140, 616] on img at bounding box center [143, 611] width 32 height 32
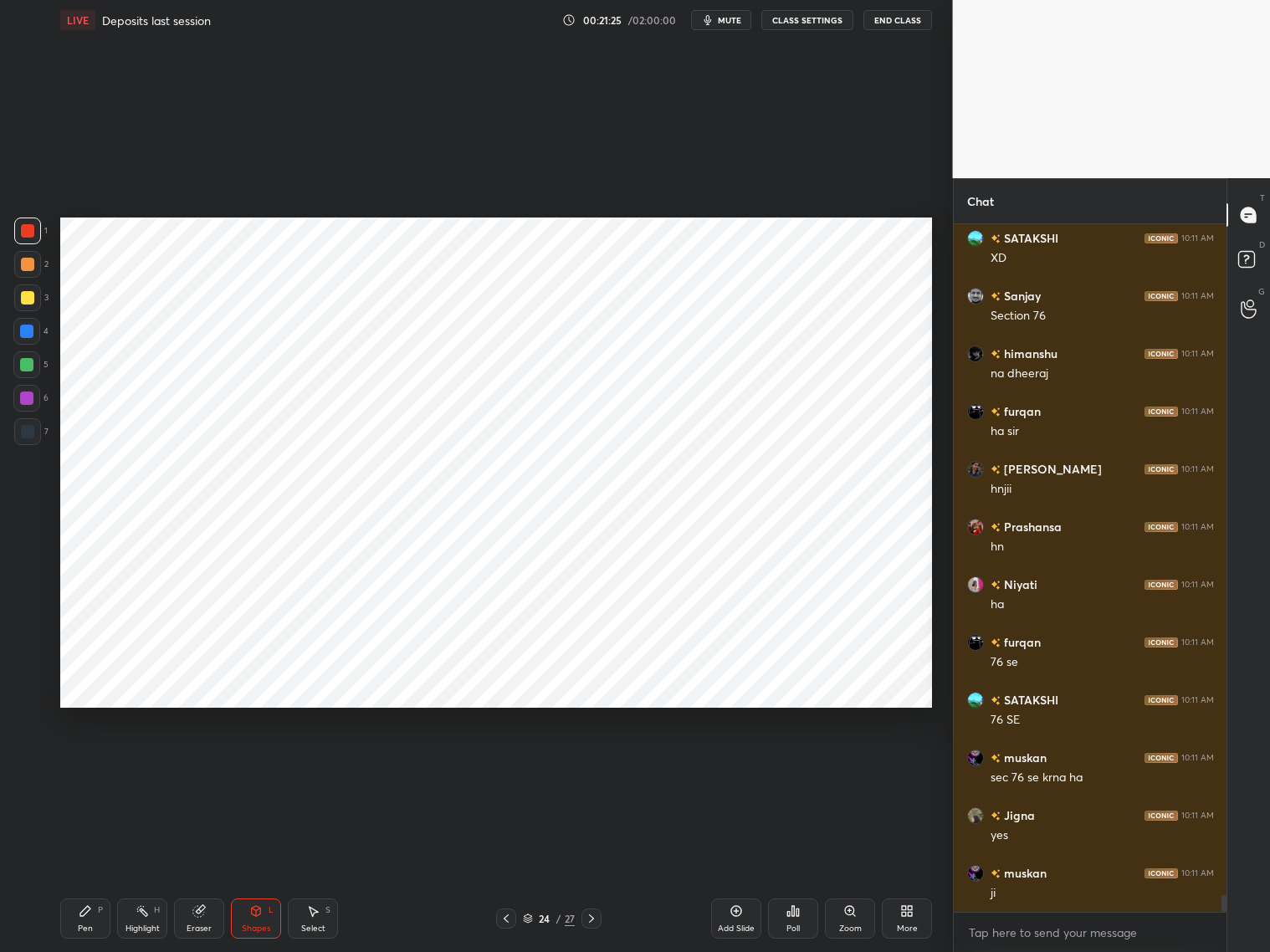
click at [92, 768] on div "Pen P" at bounding box center [85, 918] width 50 height 41
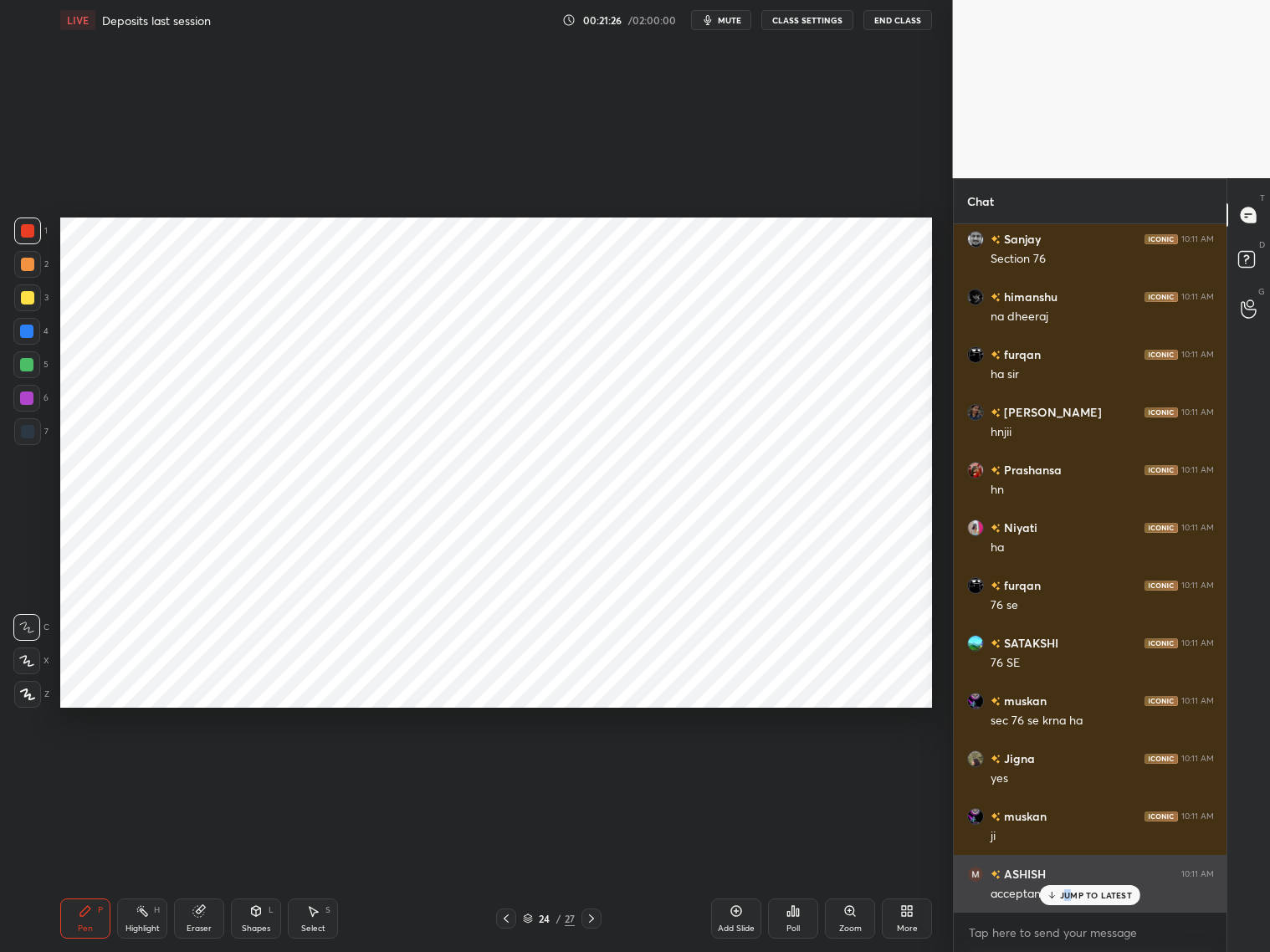
click at [1069, 768] on p "JUMP TO LATEST" at bounding box center [1096, 895] width 72 height 10
click at [34, 435] on div at bounding box center [27, 431] width 27 height 27
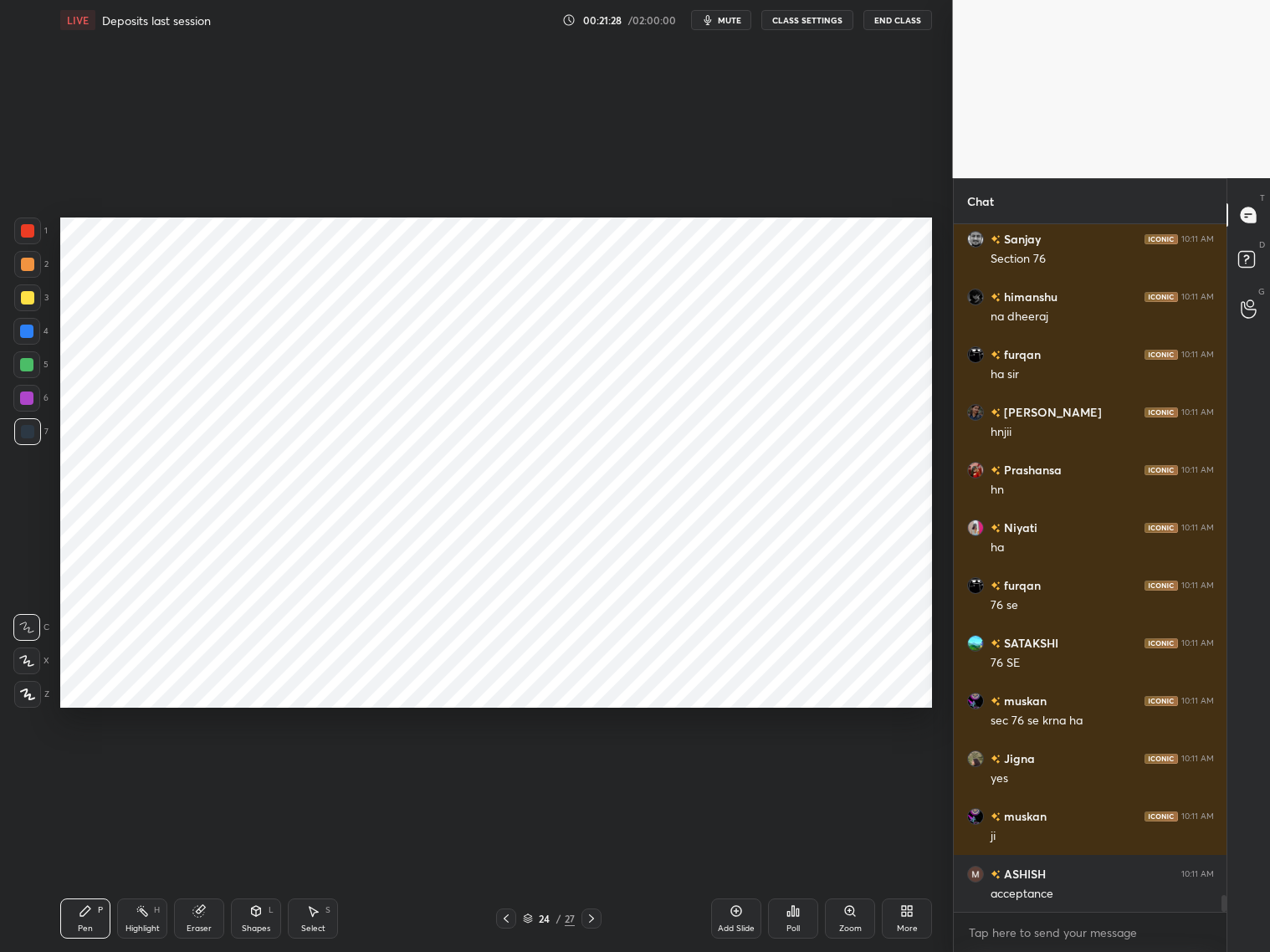
click at [34, 667] on div at bounding box center [27, 660] width 27 height 27
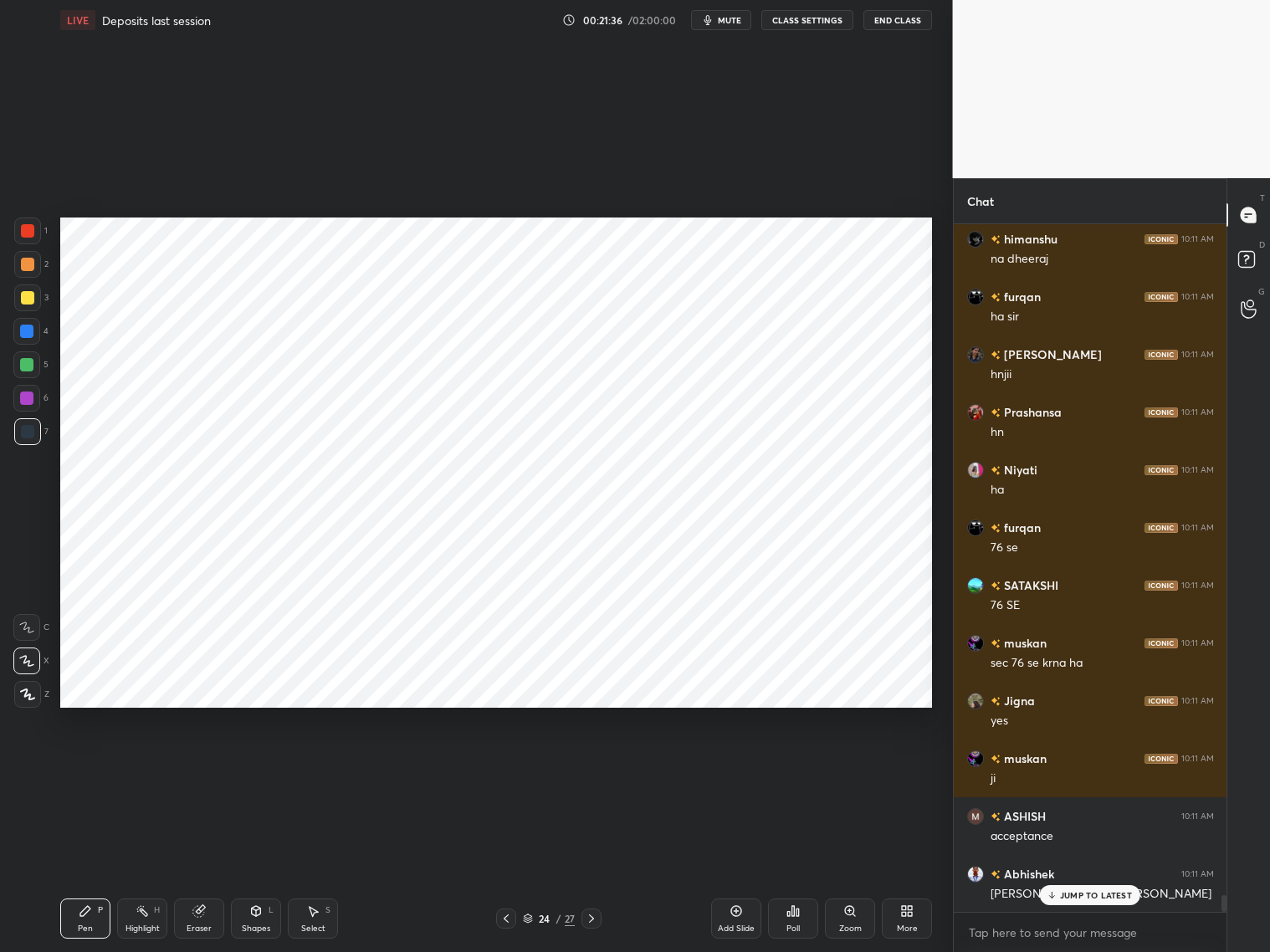
drag, startPoint x: 27, startPoint y: 331, endPoint x: 18, endPoint y: 328, distance: 9.5
click at [30, 330] on div at bounding box center [27, 332] width 14 height 14
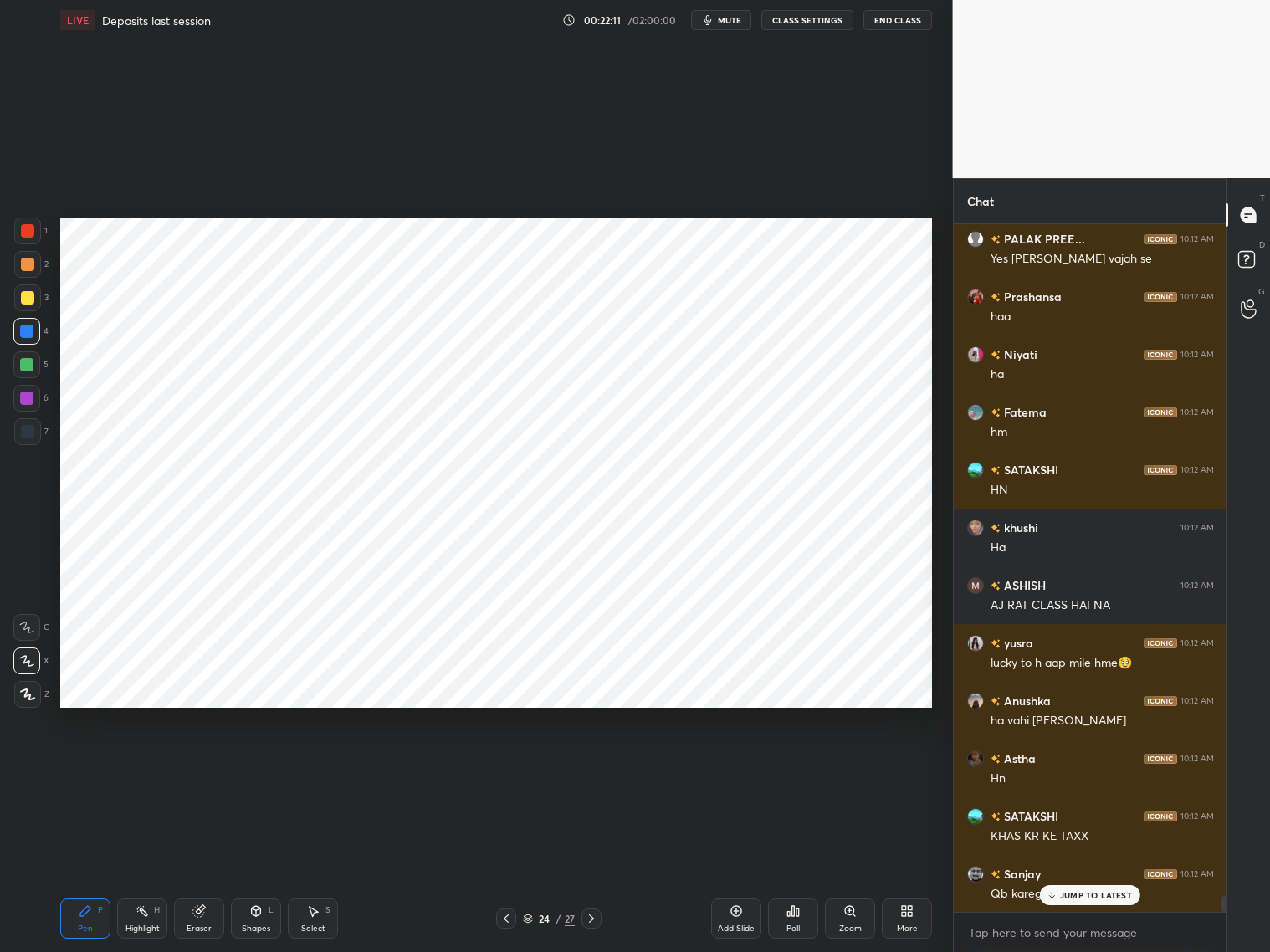
scroll to position [28356, 0]
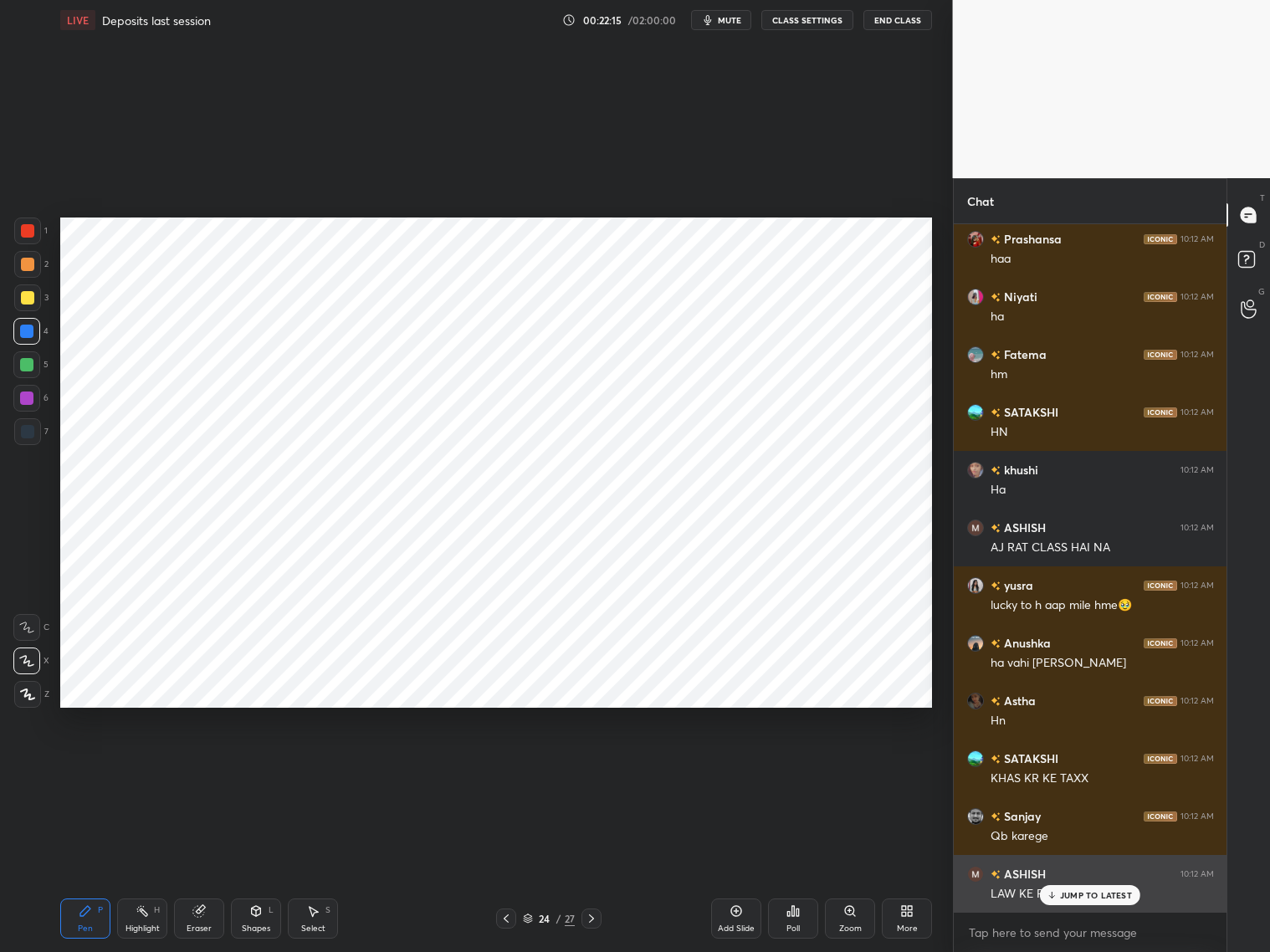
click at [1086, 768] on p "JUMP TO LATEST" at bounding box center [1096, 895] width 72 height 10
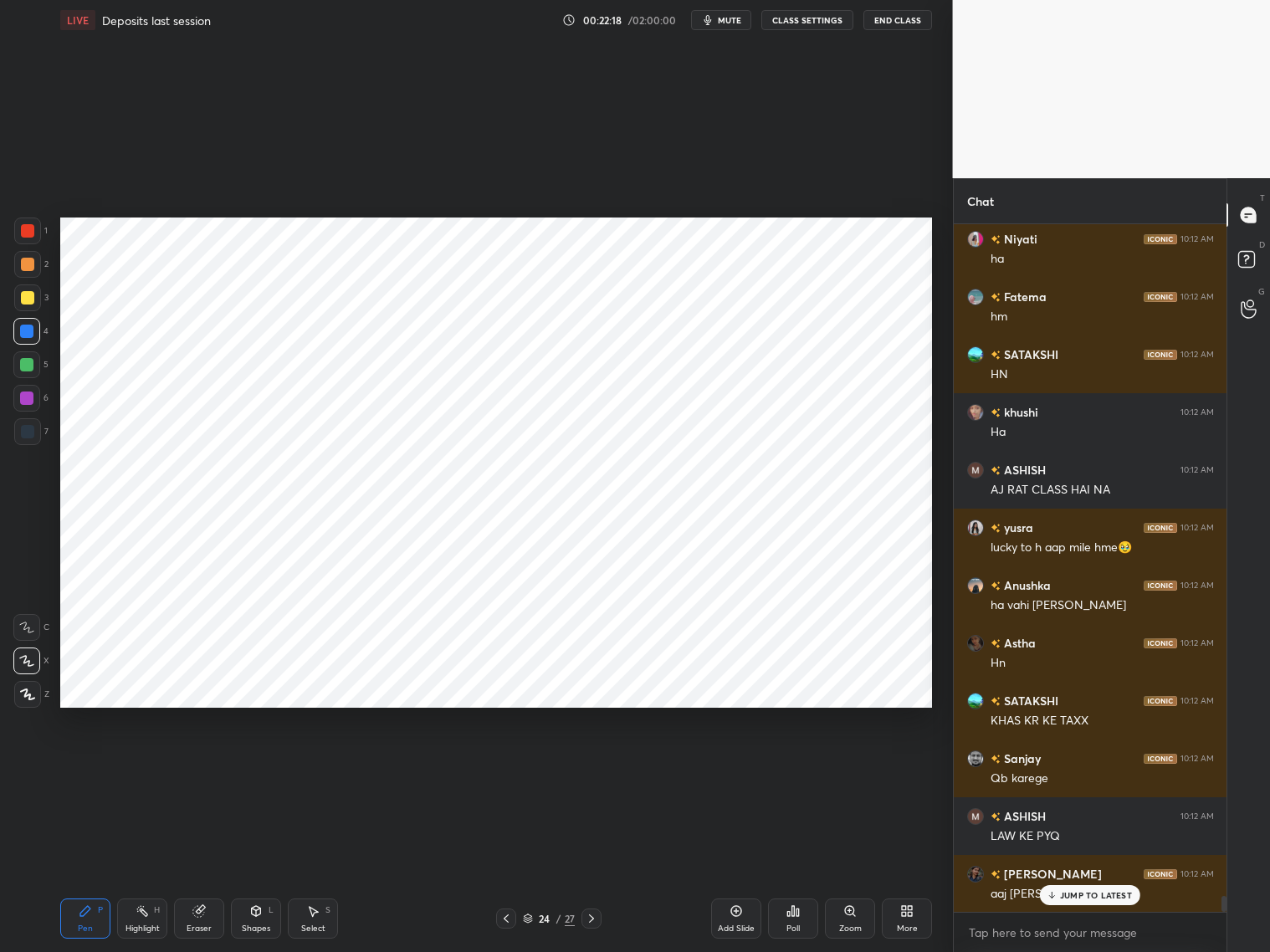
click at [1086, 768] on p "JUMP TO LATEST" at bounding box center [1096, 895] width 72 height 10
click at [32, 436] on div at bounding box center [27, 431] width 27 height 27
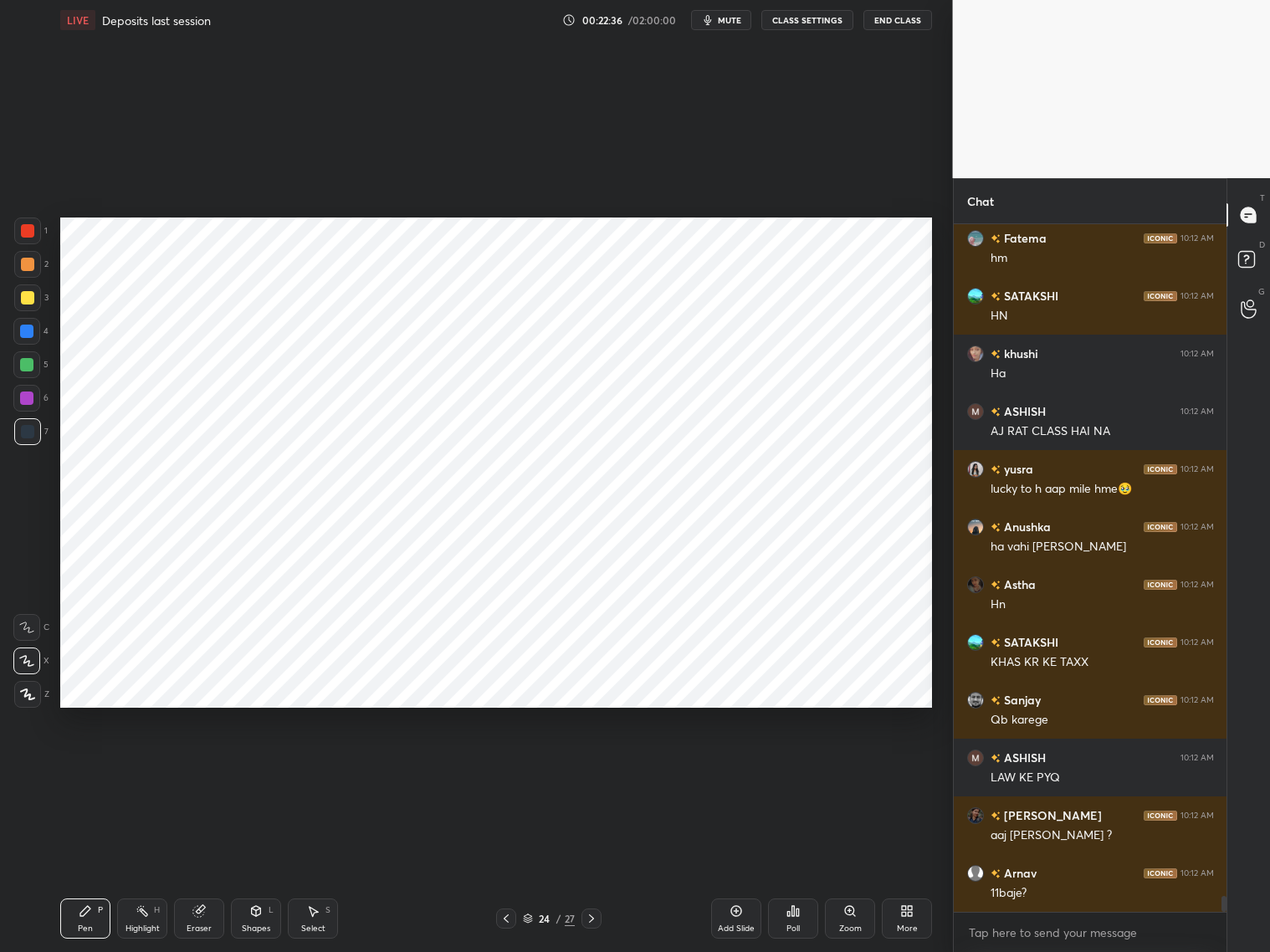
click at [39, 235] on div at bounding box center [27, 231] width 27 height 27
drag, startPoint x: 27, startPoint y: 432, endPoint x: 31, endPoint y: 410, distance: 22.4
click at [31, 428] on div at bounding box center [28, 431] width 14 height 14
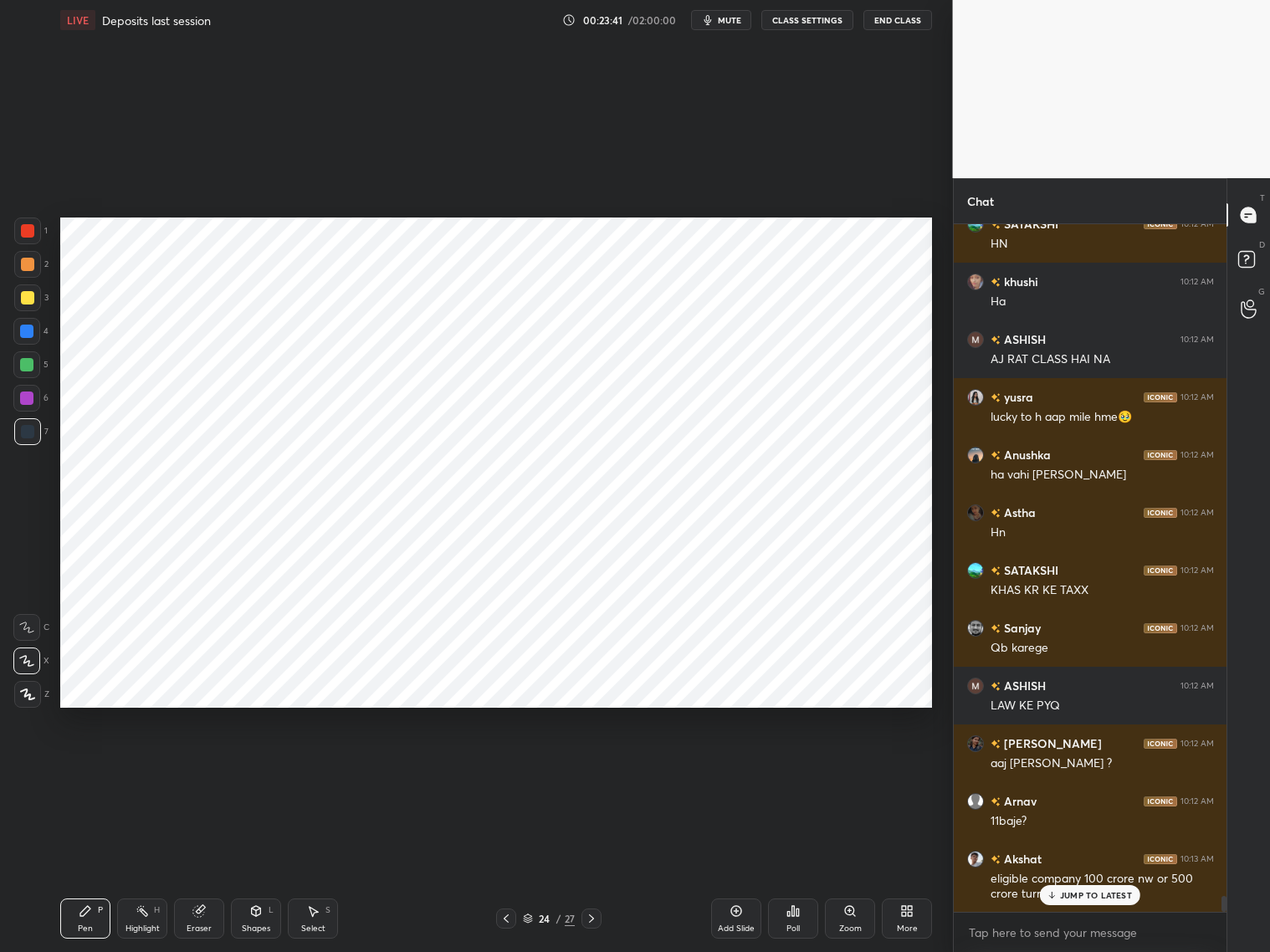
click at [28, 339] on div at bounding box center [27, 331] width 27 height 27
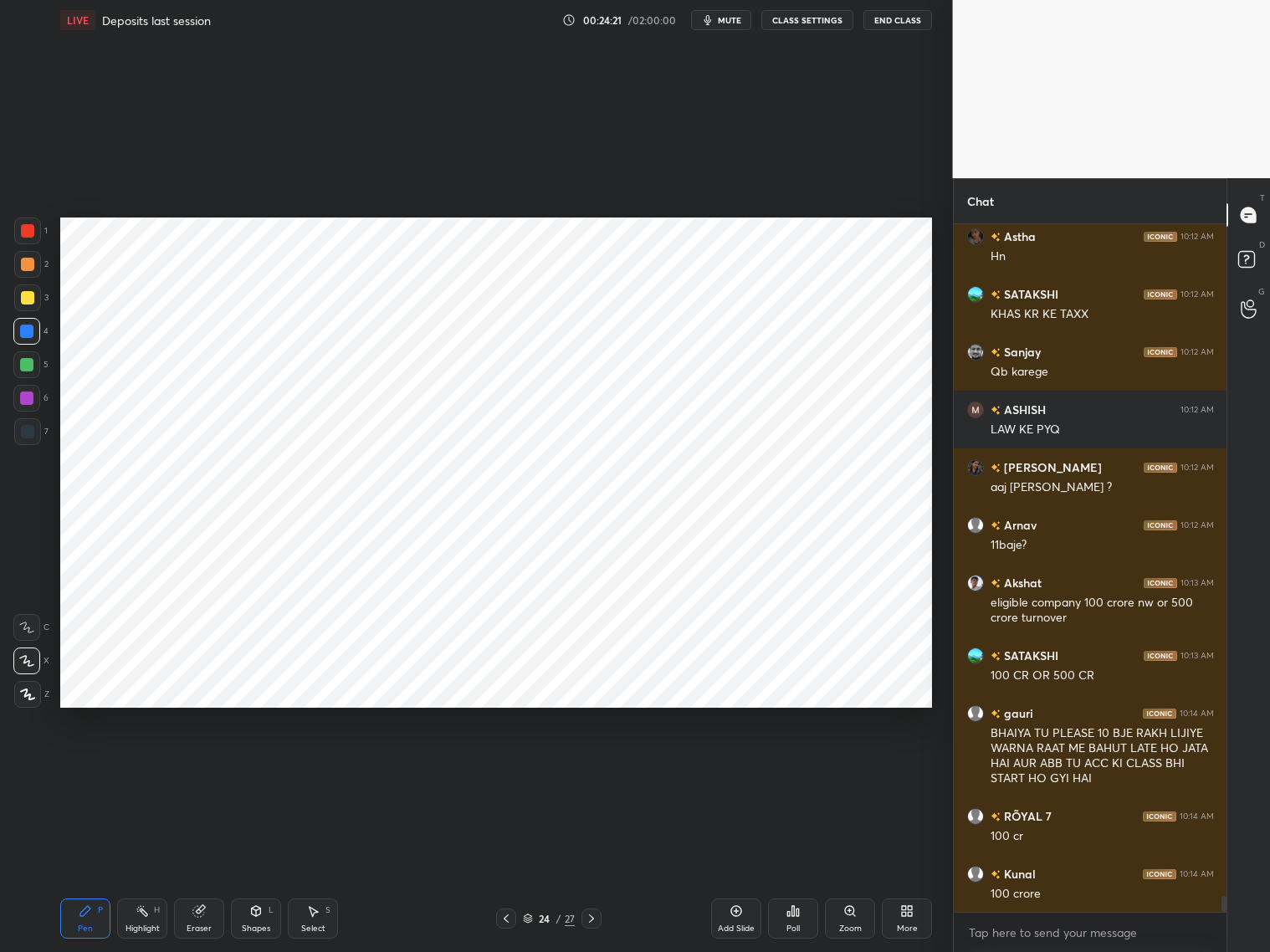
scroll to position [28861, 0]
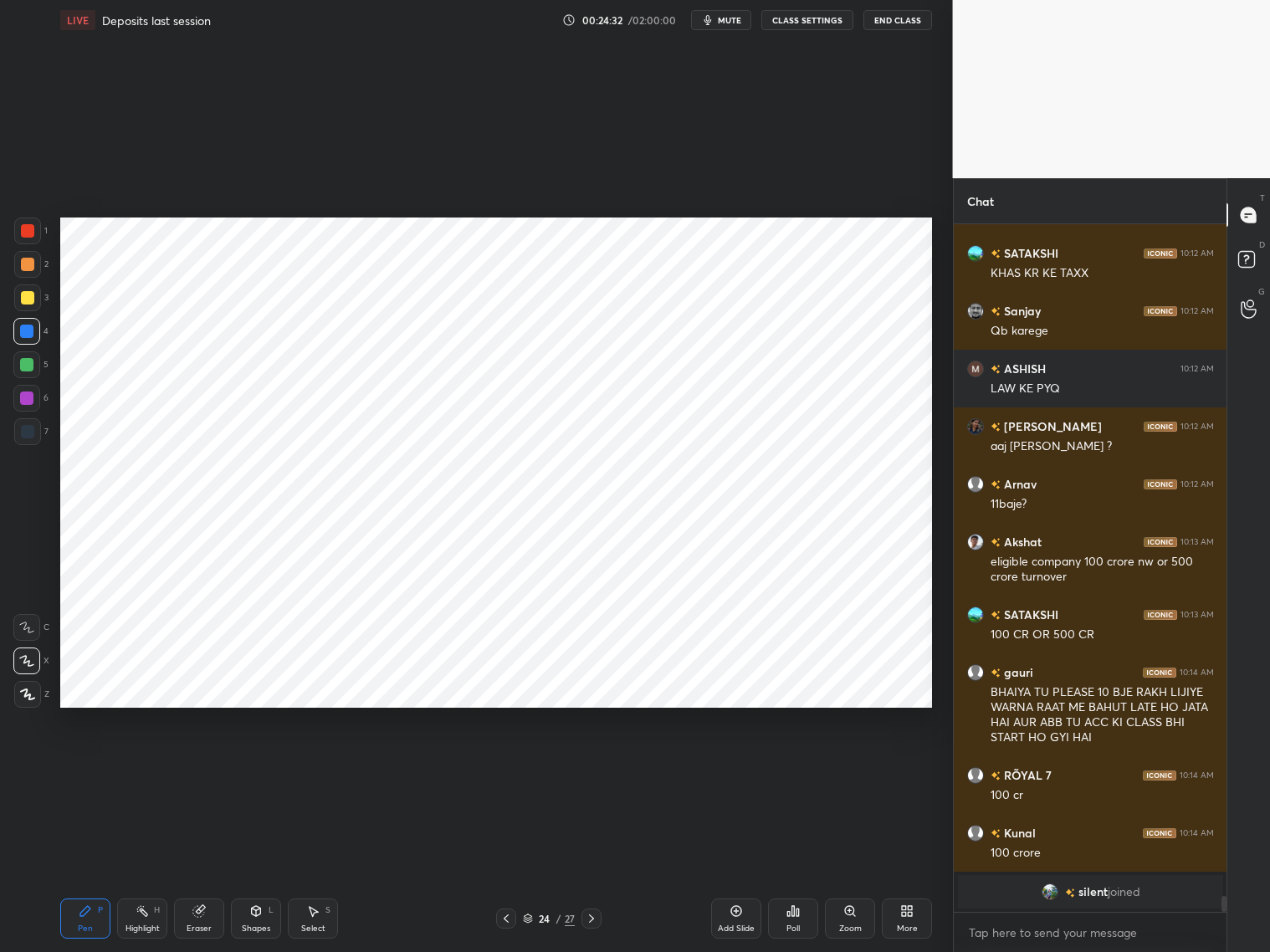
click at [207, 768] on div "Eraser" at bounding box center [199, 918] width 50 height 41
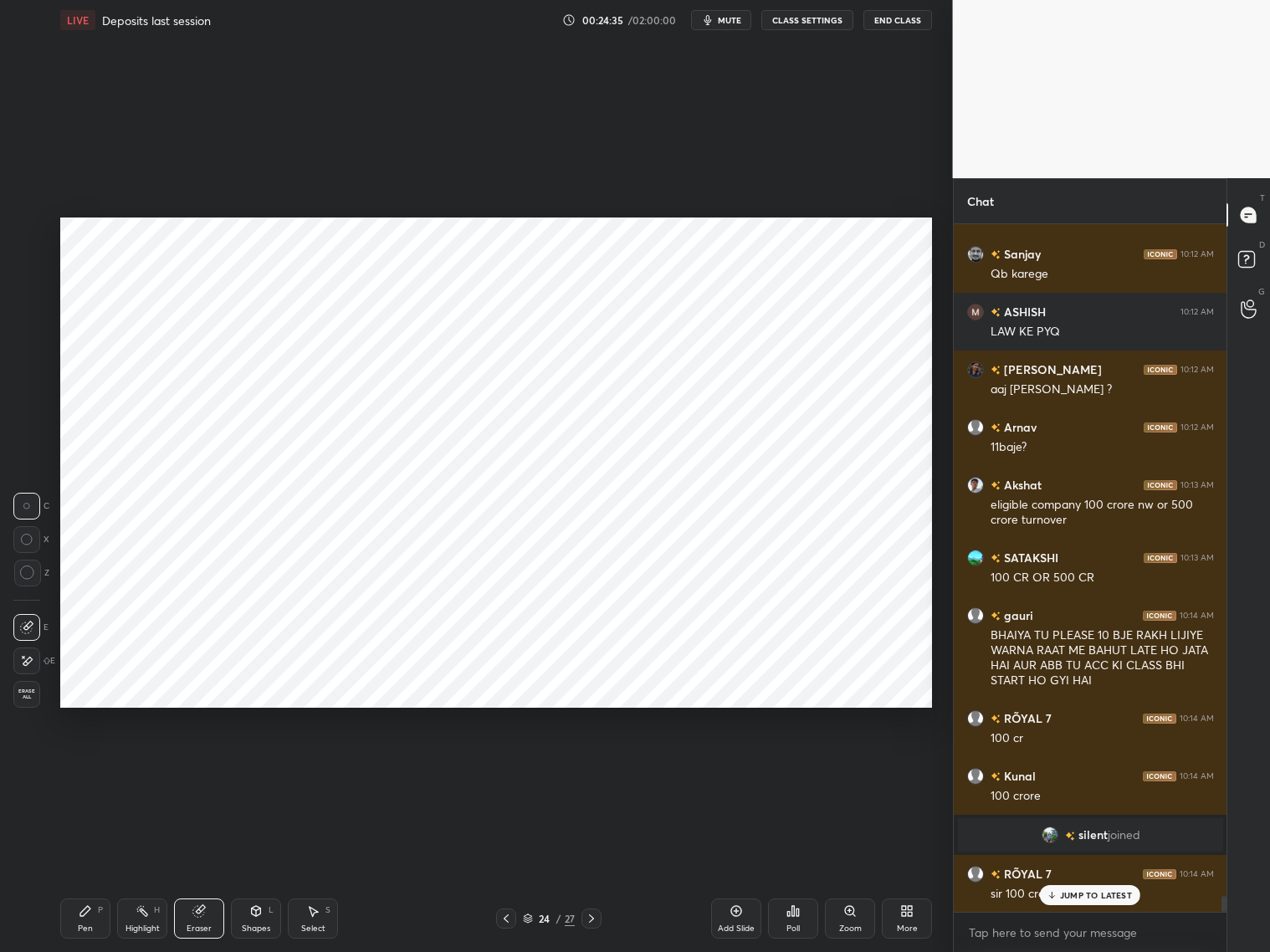
click at [94, 768] on div "Pen P" at bounding box center [85, 918] width 50 height 41
click at [208, 768] on div "Eraser" at bounding box center [199, 918] width 50 height 41
click at [85, 768] on div "Pen P" at bounding box center [85, 918] width 50 height 41
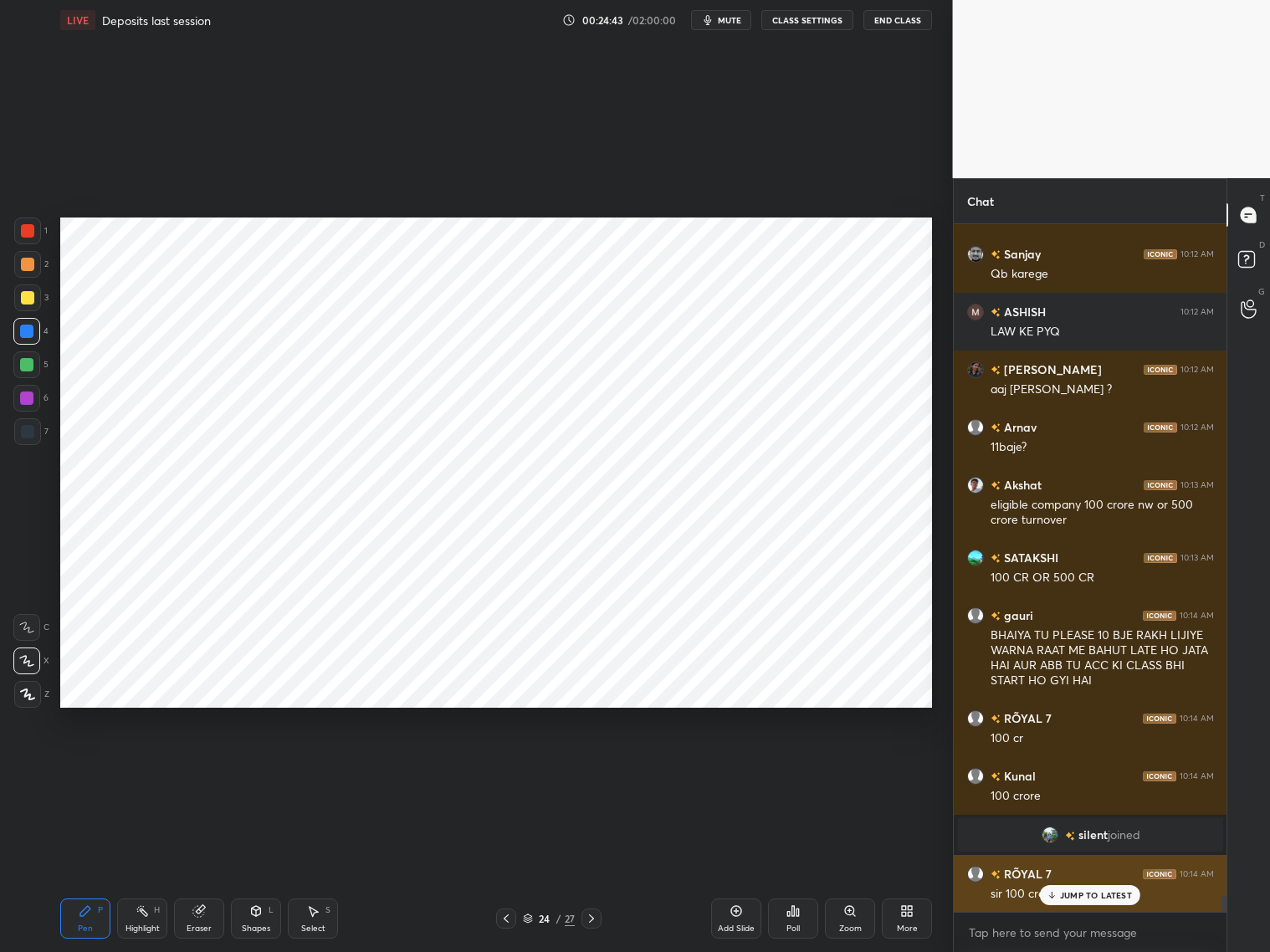
drag, startPoint x: 1088, startPoint y: 892, endPoint x: 1103, endPoint y: 891, distance: 15.0
click at [1086, 768] on p "JUMP TO LATEST" at bounding box center [1096, 895] width 72 height 10
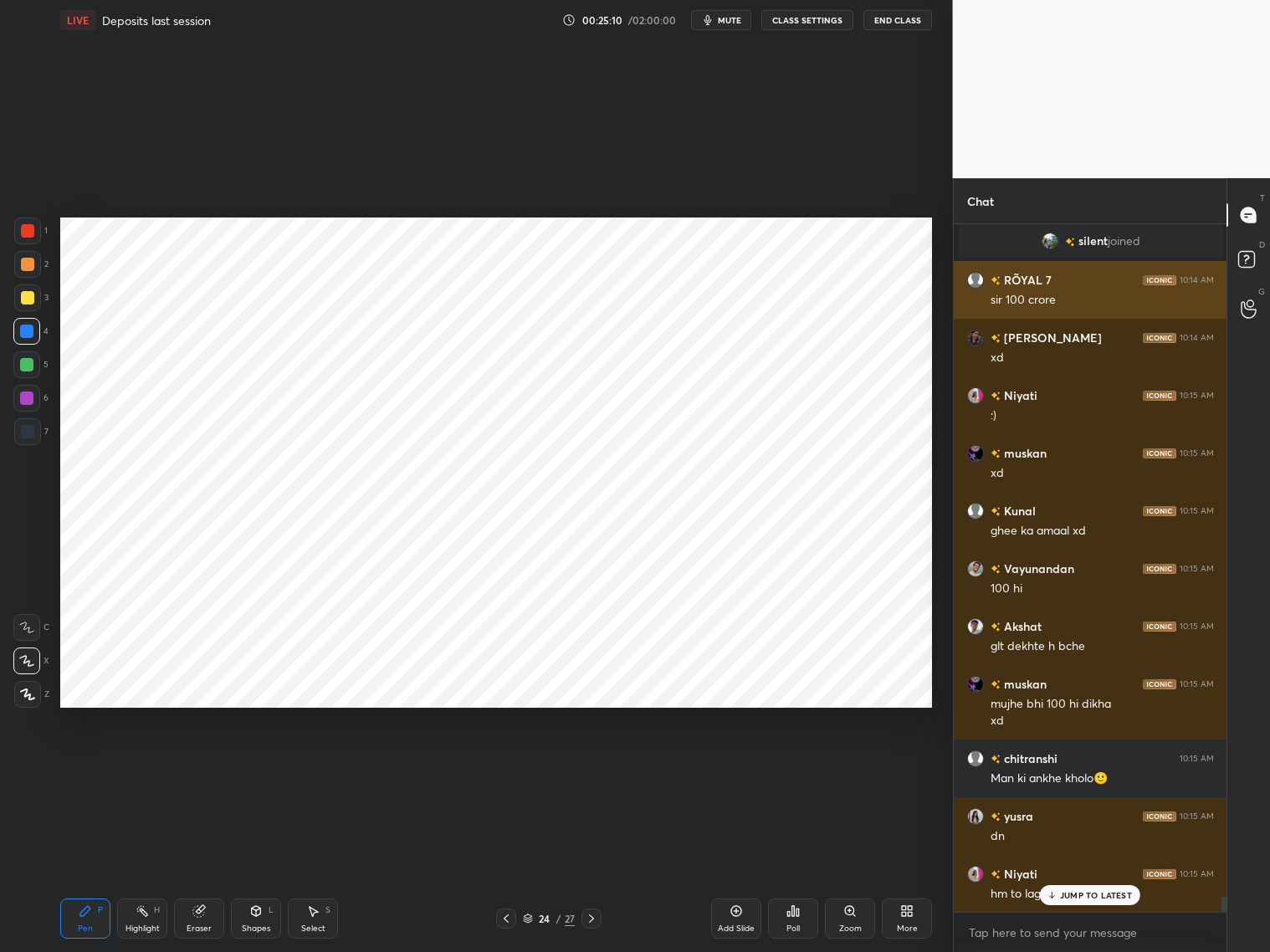
scroll to position [29569, 0]
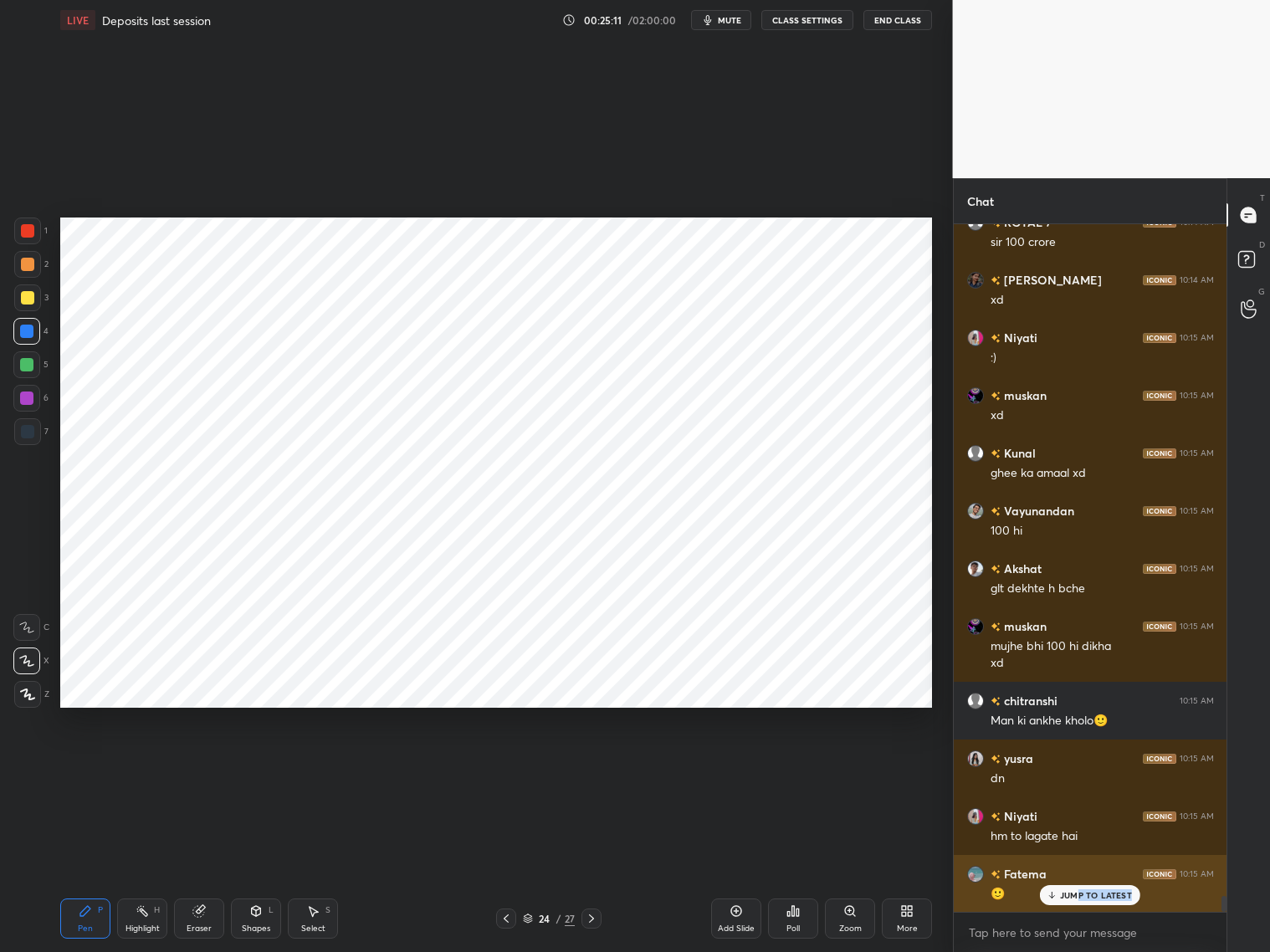
drag, startPoint x: 1076, startPoint y: 898, endPoint x: 1089, endPoint y: 881, distance: 21.4
click at [1077, 768] on div "JUMP TO LATEST" at bounding box center [1089, 895] width 100 height 20
click at [742, 768] on div "Add Slide" at bounding box center [735, 918] width 50 height 41
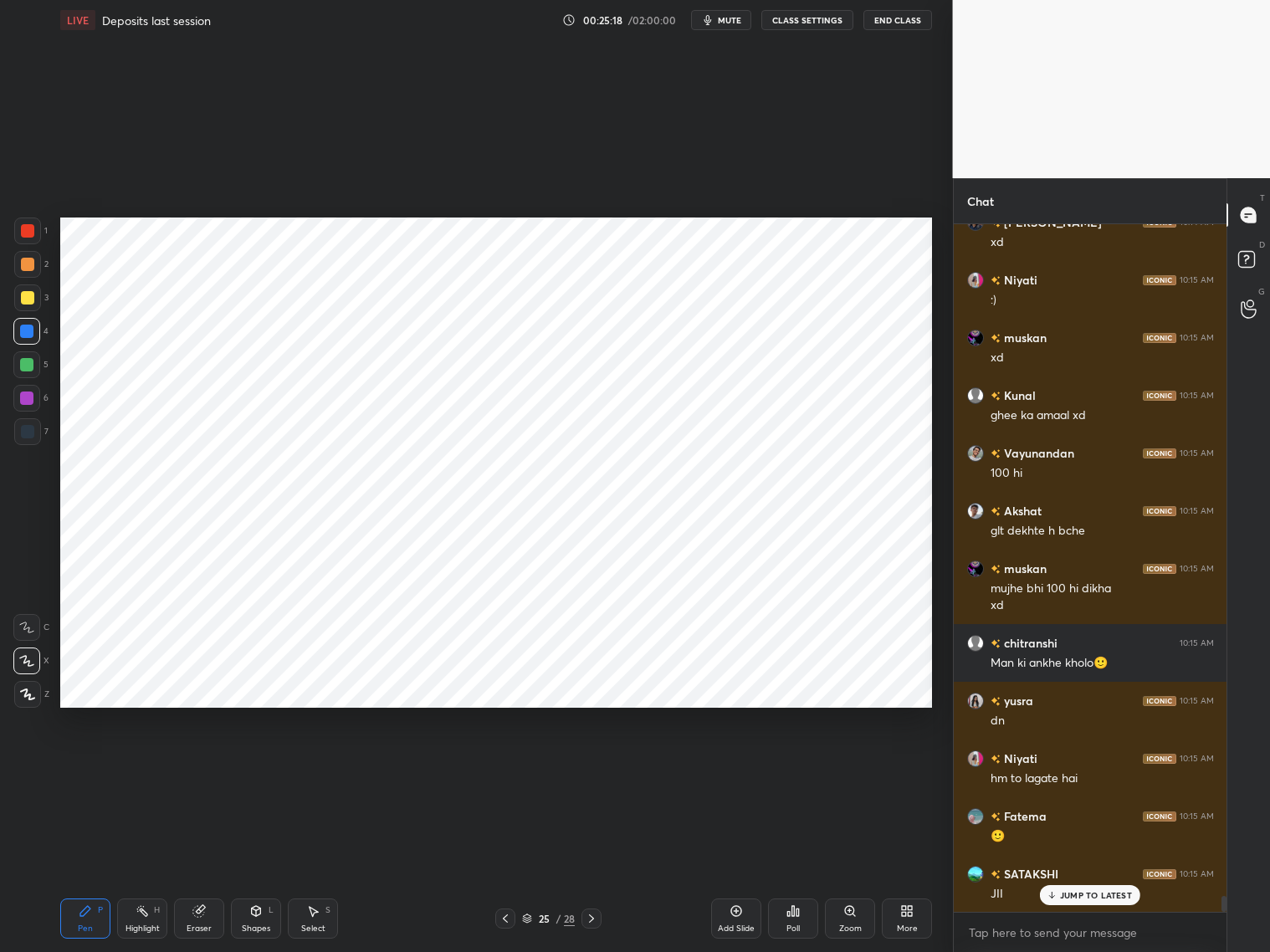
scroll to position [29800, 0]
drag, startPoint x: 270, startPoint y: 912, endPoint x: 265, endPoint y: 901, distance: 12.1
click at [265, 768] on div "Shapes L" at bounding box center [255, 918] width 50 height 41
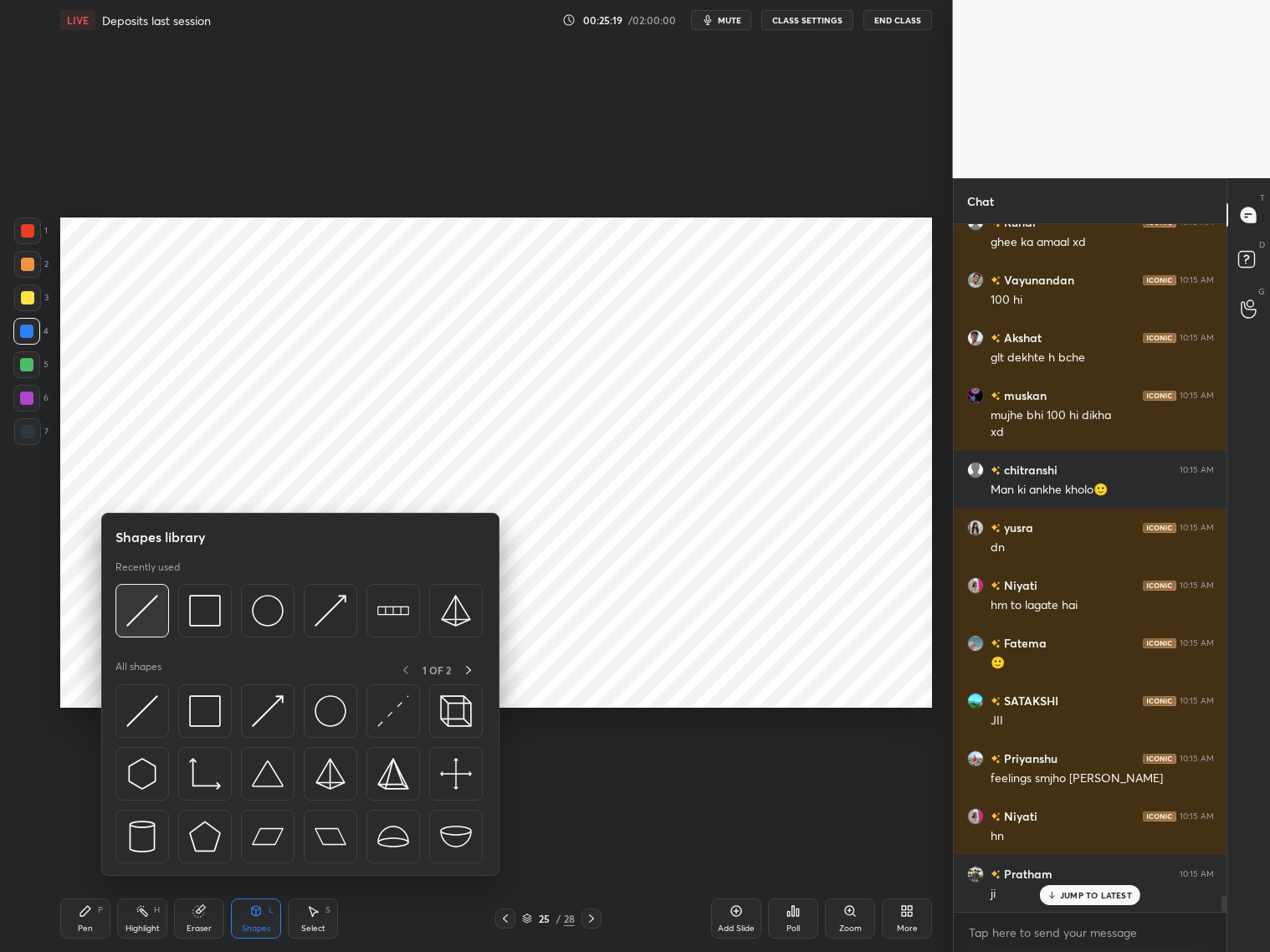
click at [148, 619] on img at bounding box center [143, 611] width 32 height 32
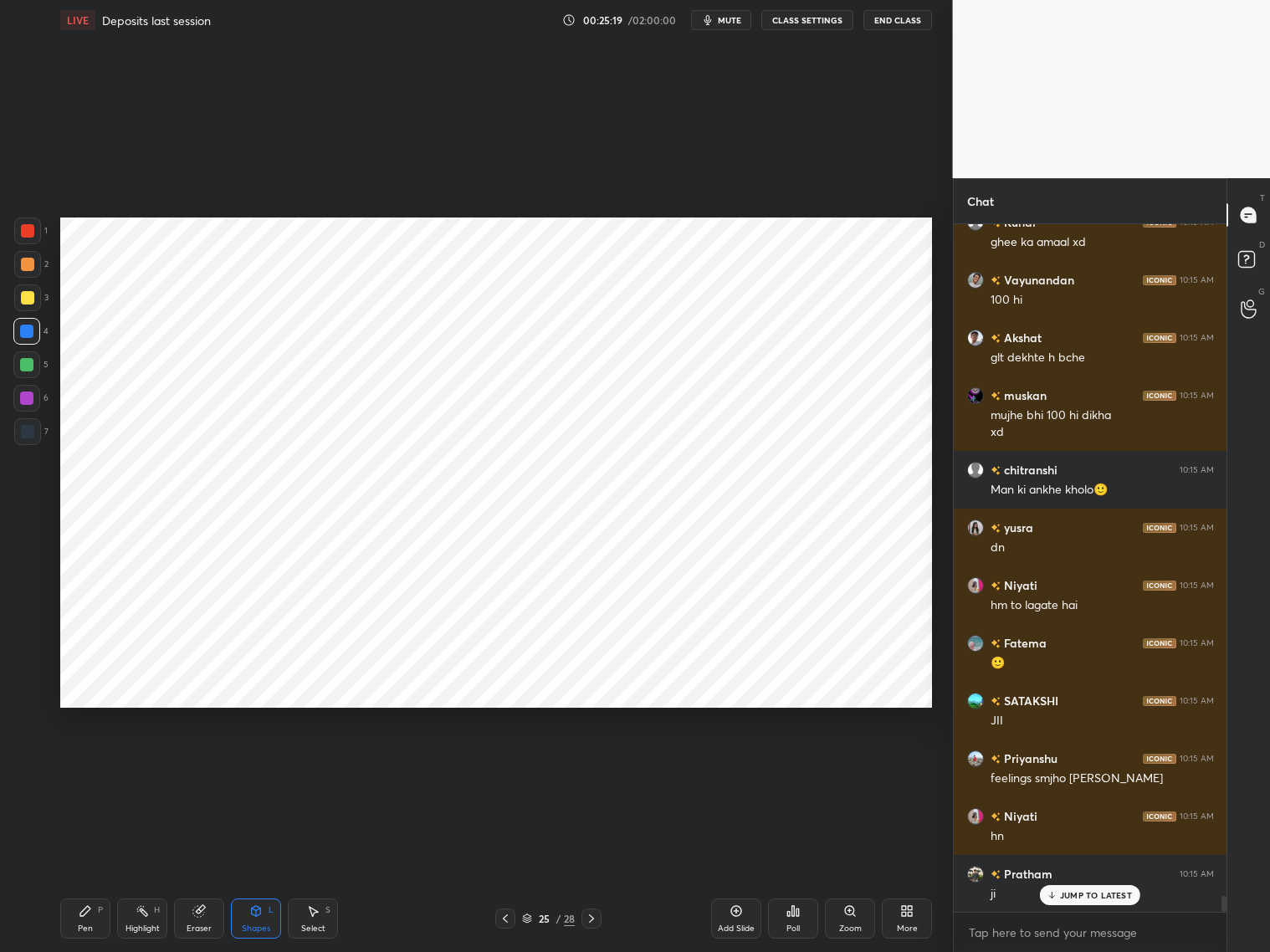
drag, startPoint x: 27, startPoint y: 432, endPoint x: 52, endPoint y: 381, distance: 56.8
click at [28, 429] on div at bounding box center [28, 431] width 14 height 14
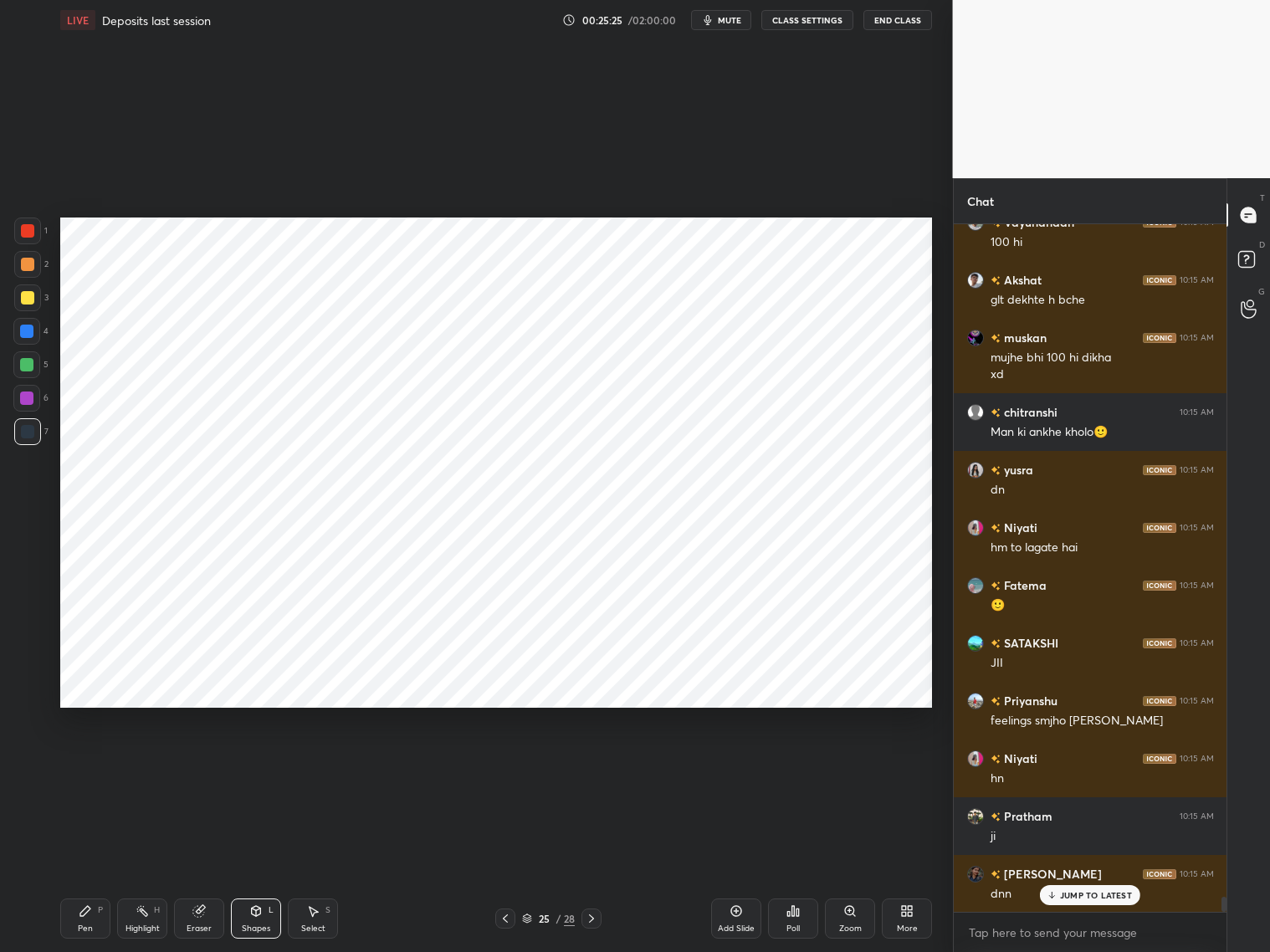
drag, startPoint x: 78, startPoint y: 910, endPoint x: 79, endPoint y: 880, distance: 30.0
click at [80, 768] on icon at bounding box center [85, 911] width 14 height 14
click at [24, 332] on div at bounding box center [27, 332] width 14 height 14
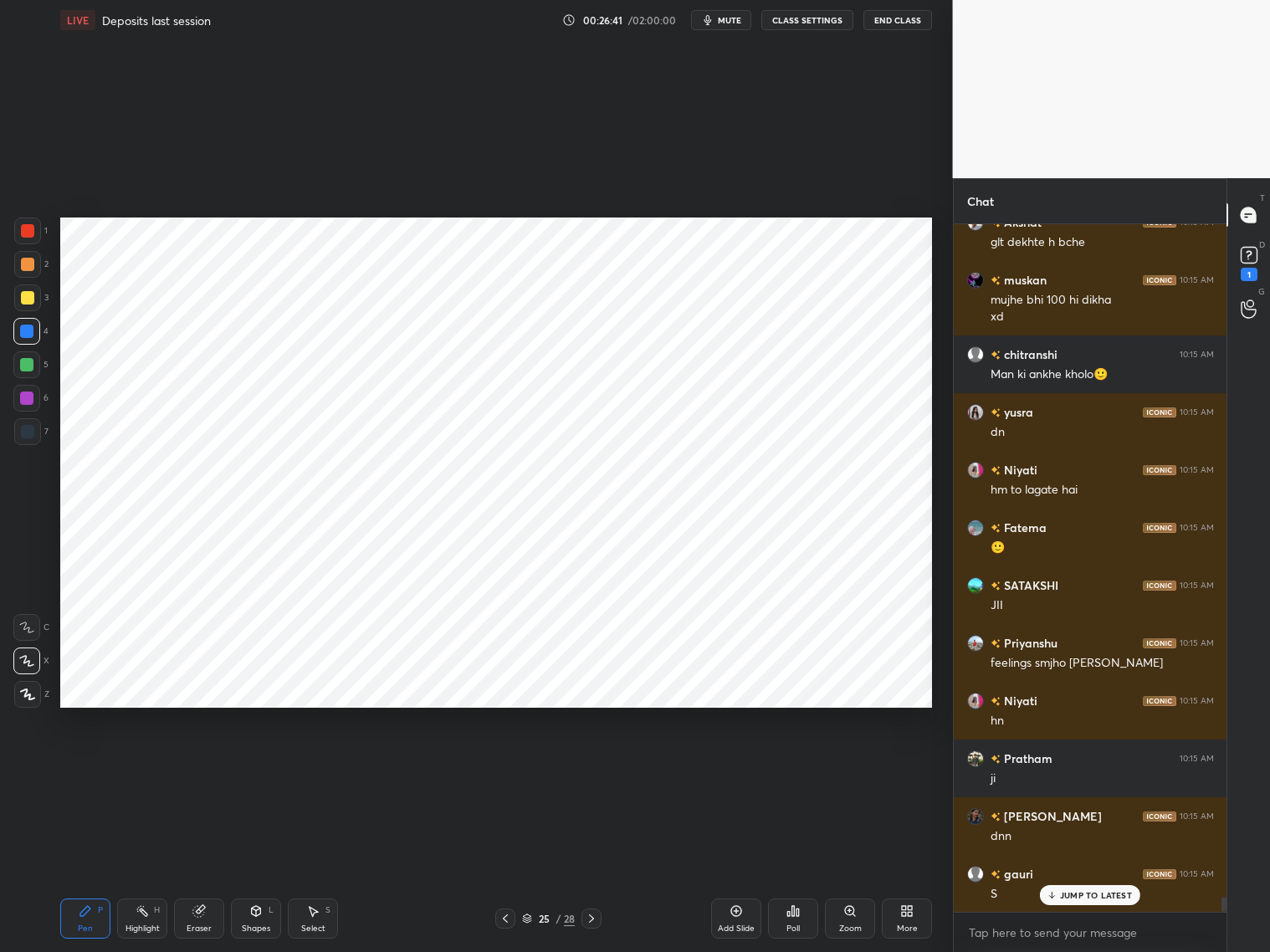
scroll to position [29973, 0]
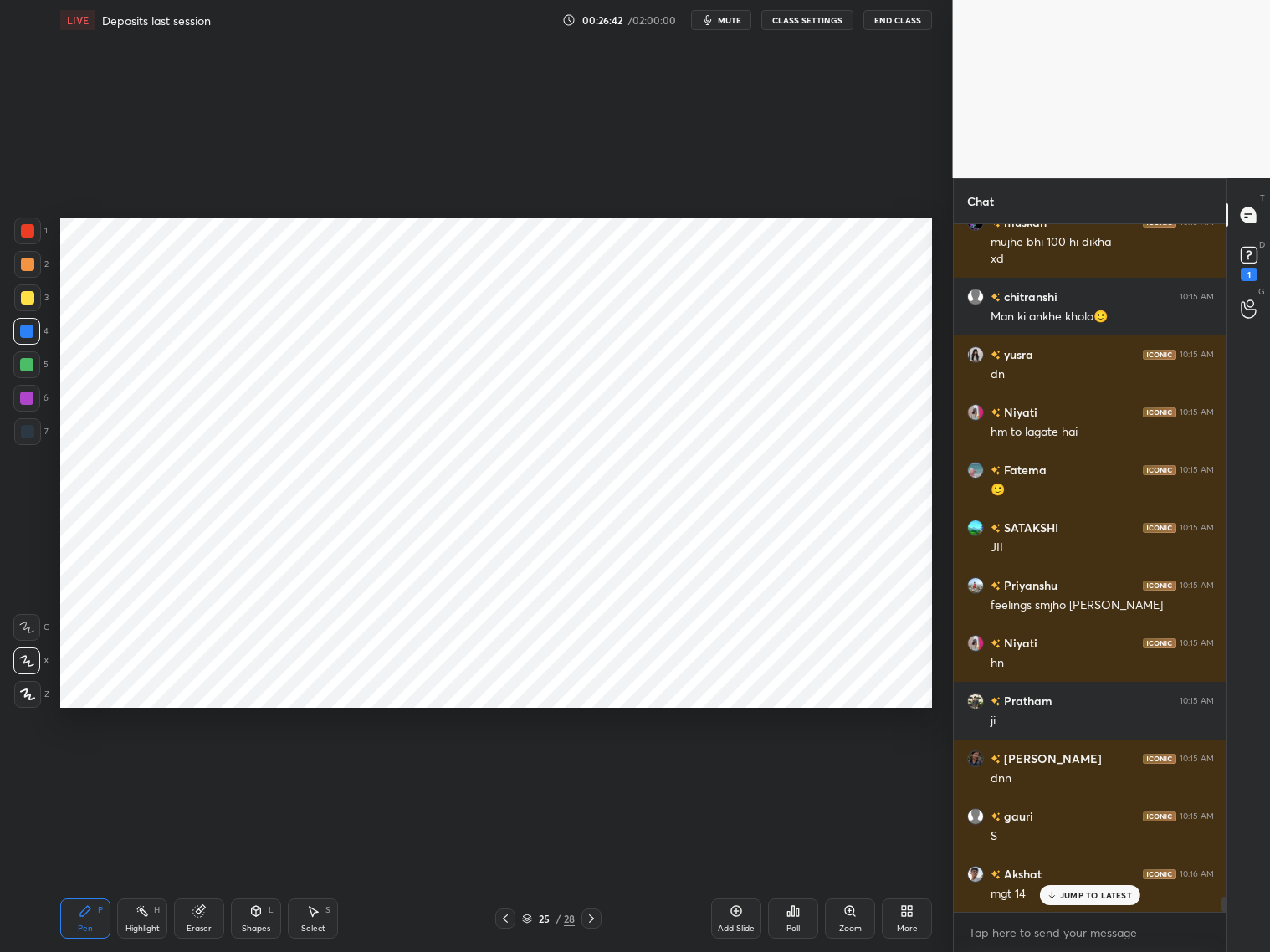
click at [30, 237] on div at bounding box center [28, 231] width 14 height 14
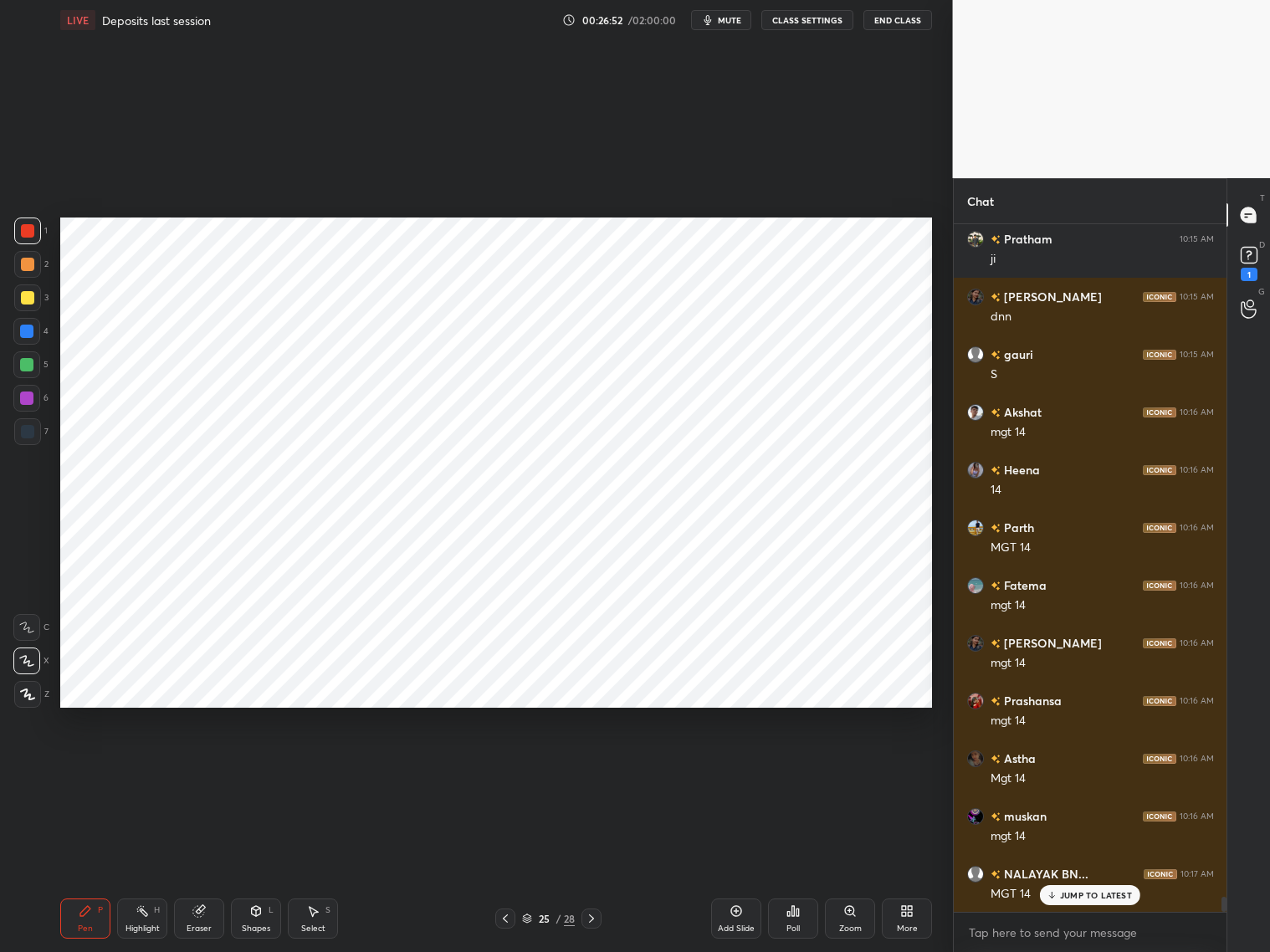
scroll to position [30493, 0]
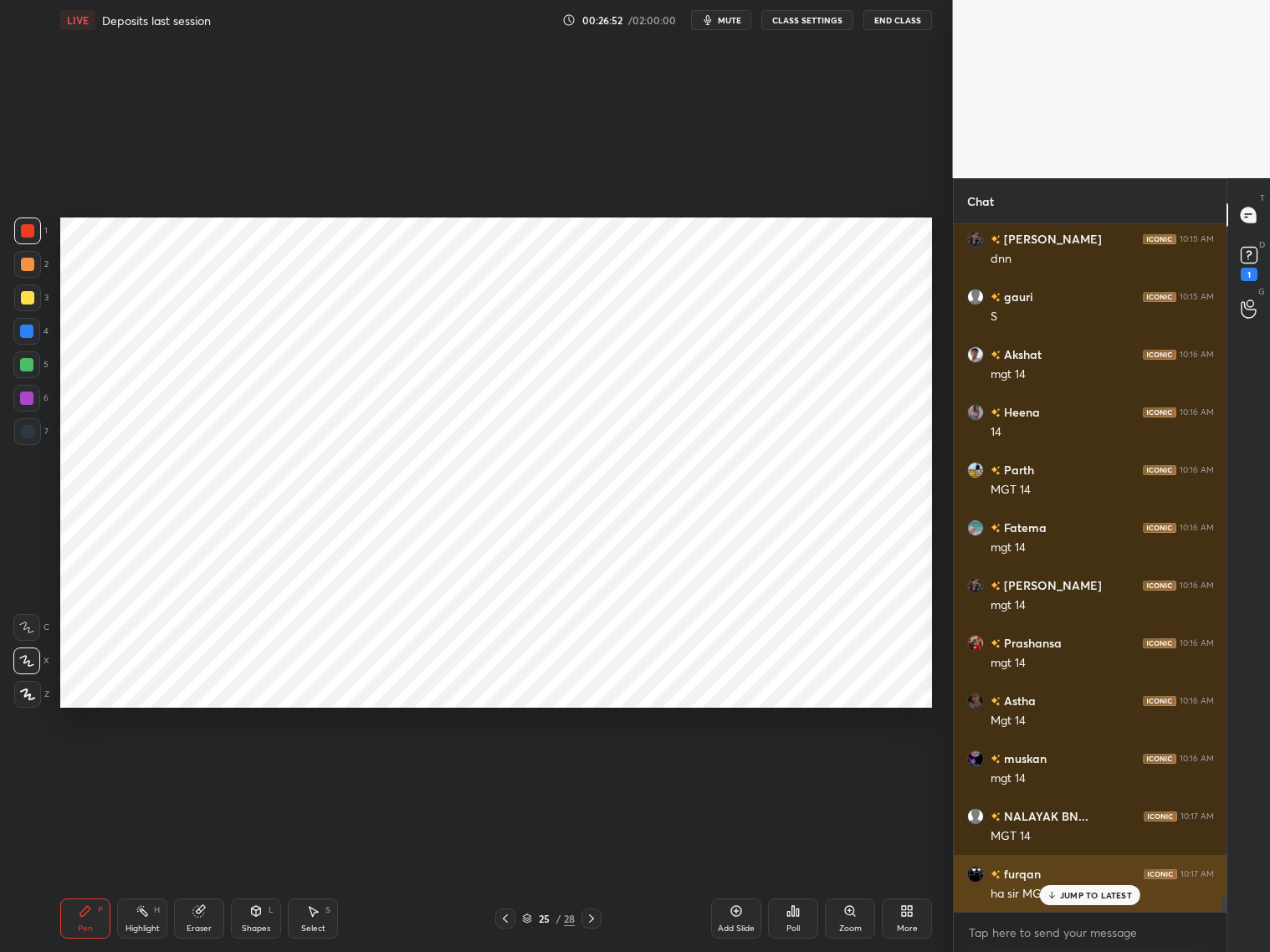
click at [1056, 768] on div "JUMP TO LATEST" at bounding box center [1089, 895] width 100 height 20
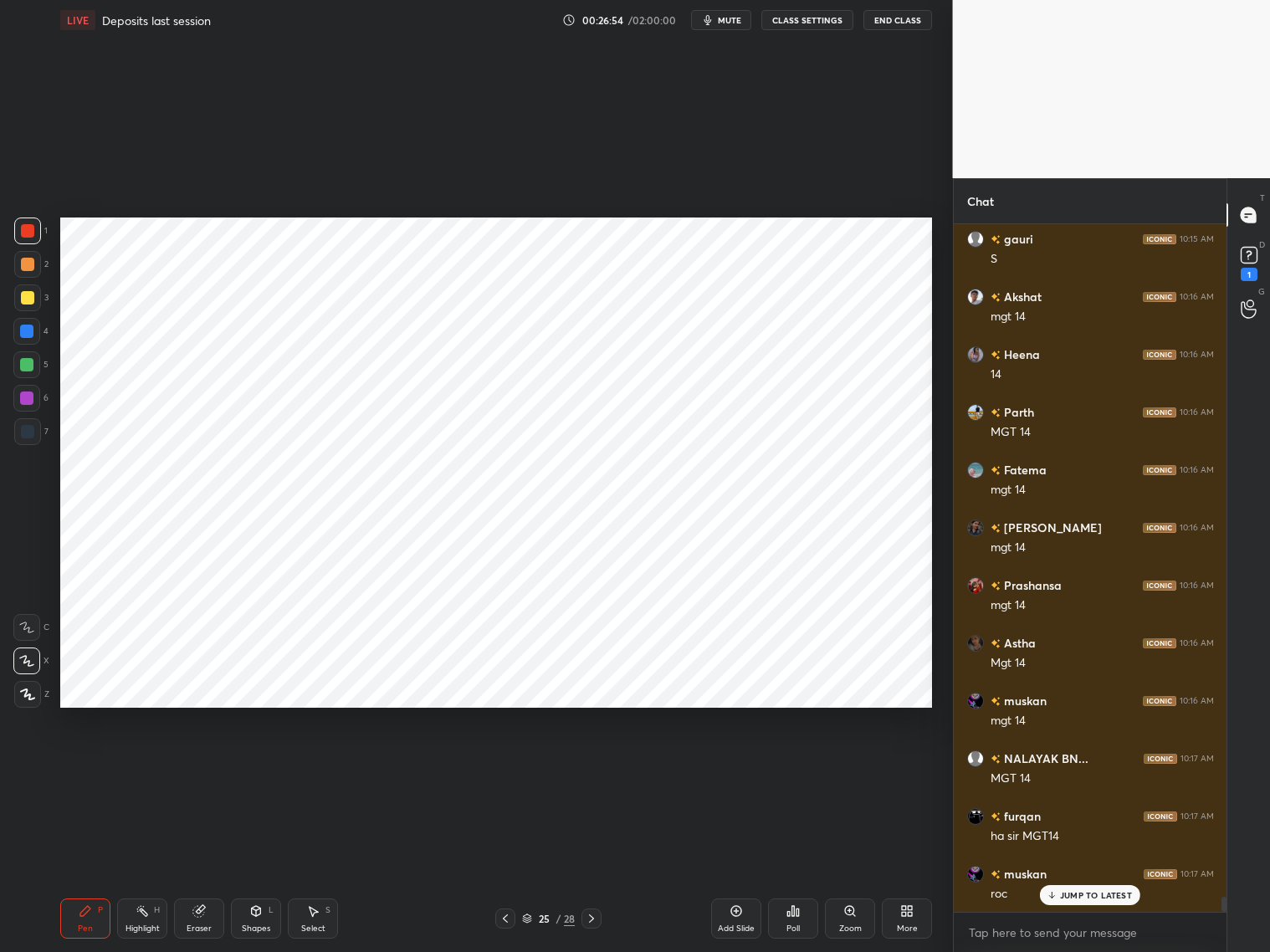
click at [30, 341] on div at bounding box center [27, 331] width 27 height 27
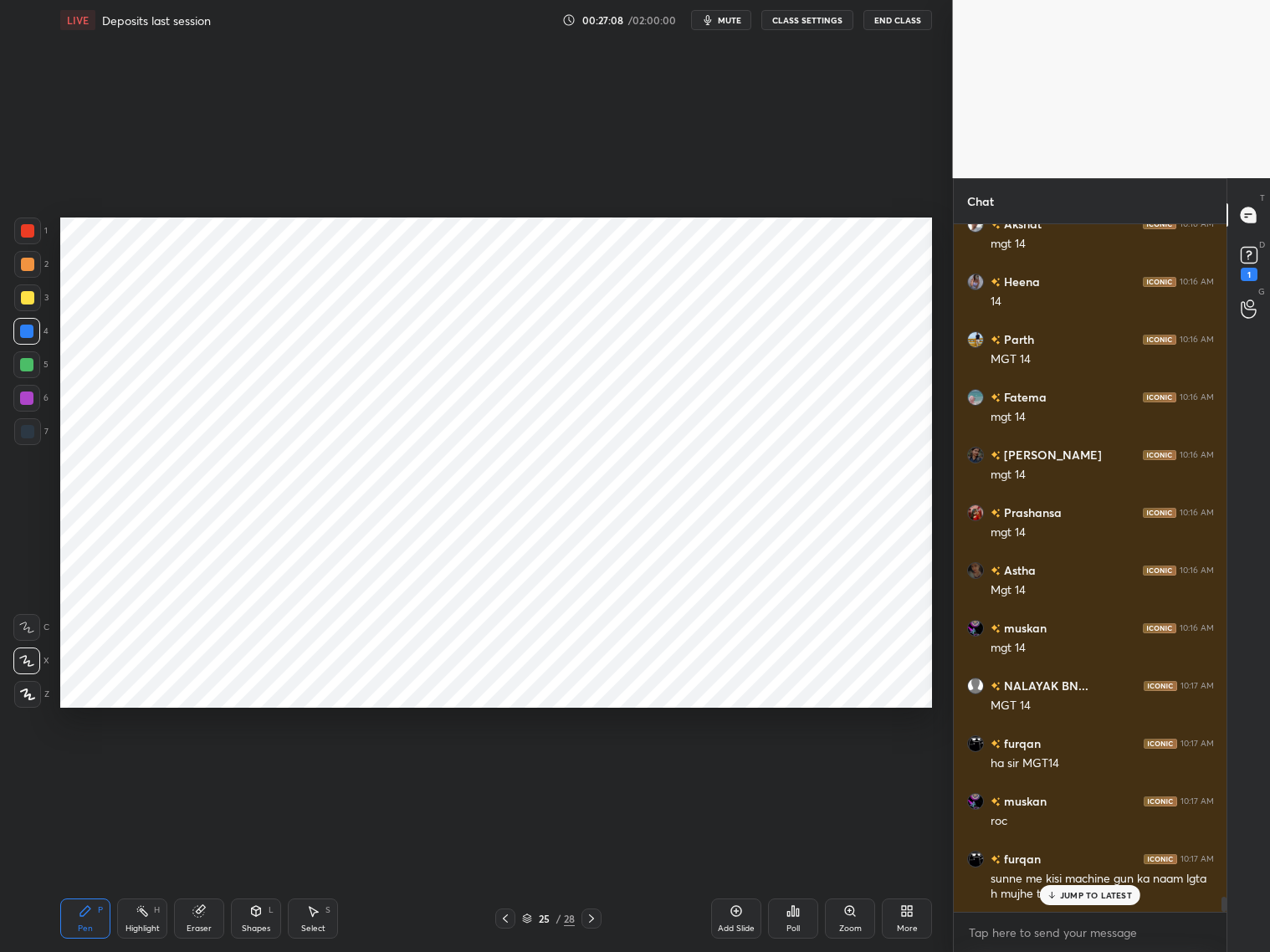
scroll to position [30681, 0]
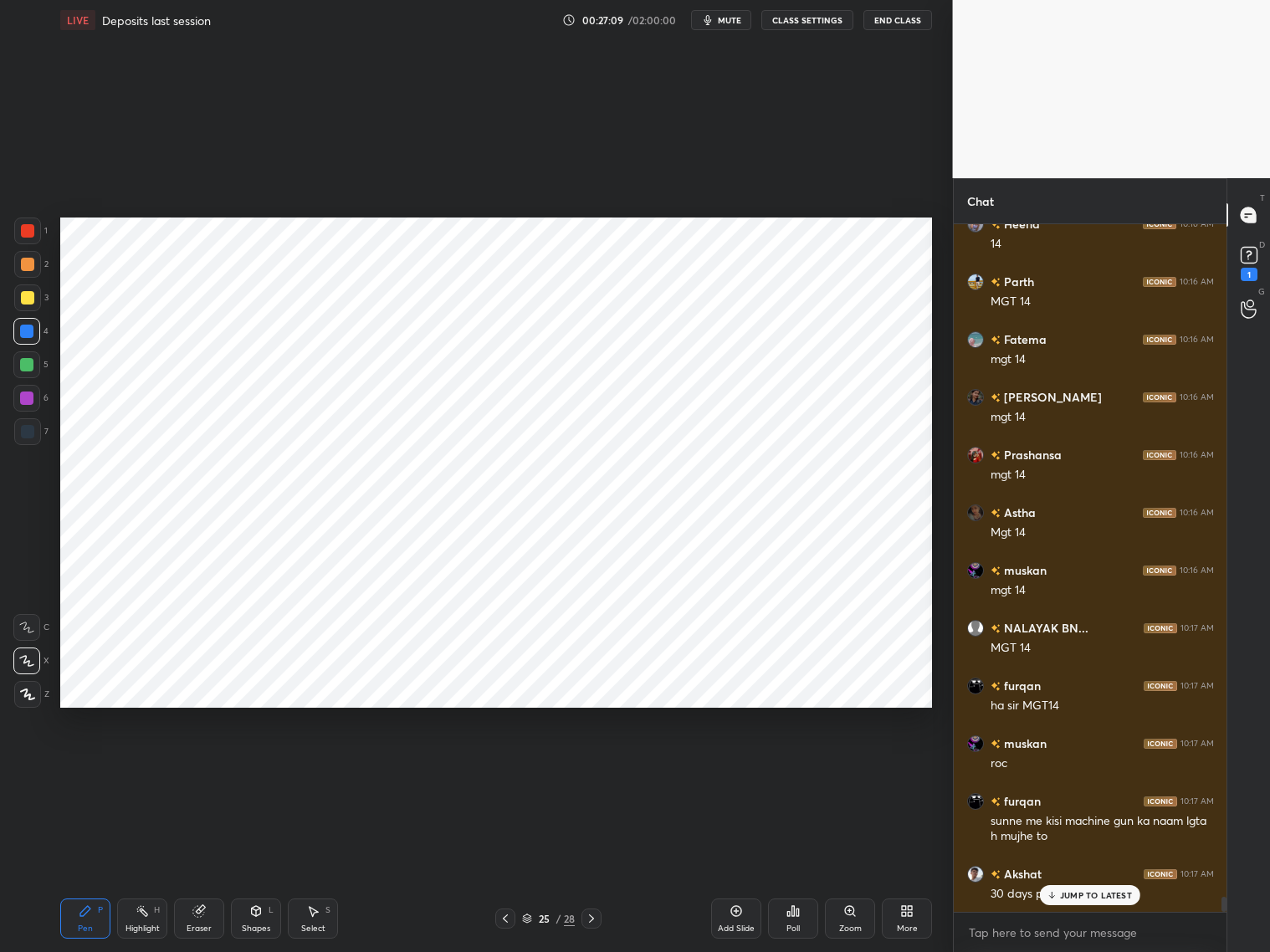
drag, startPoint x: 1084, startPoint y: 898, endPoint x: 1091, endPoint y: 887, distance: 13.0
click at [1086, 768] on div "JUMP TO LATEST" at bounding box center [1089, 895] width 100 height 20
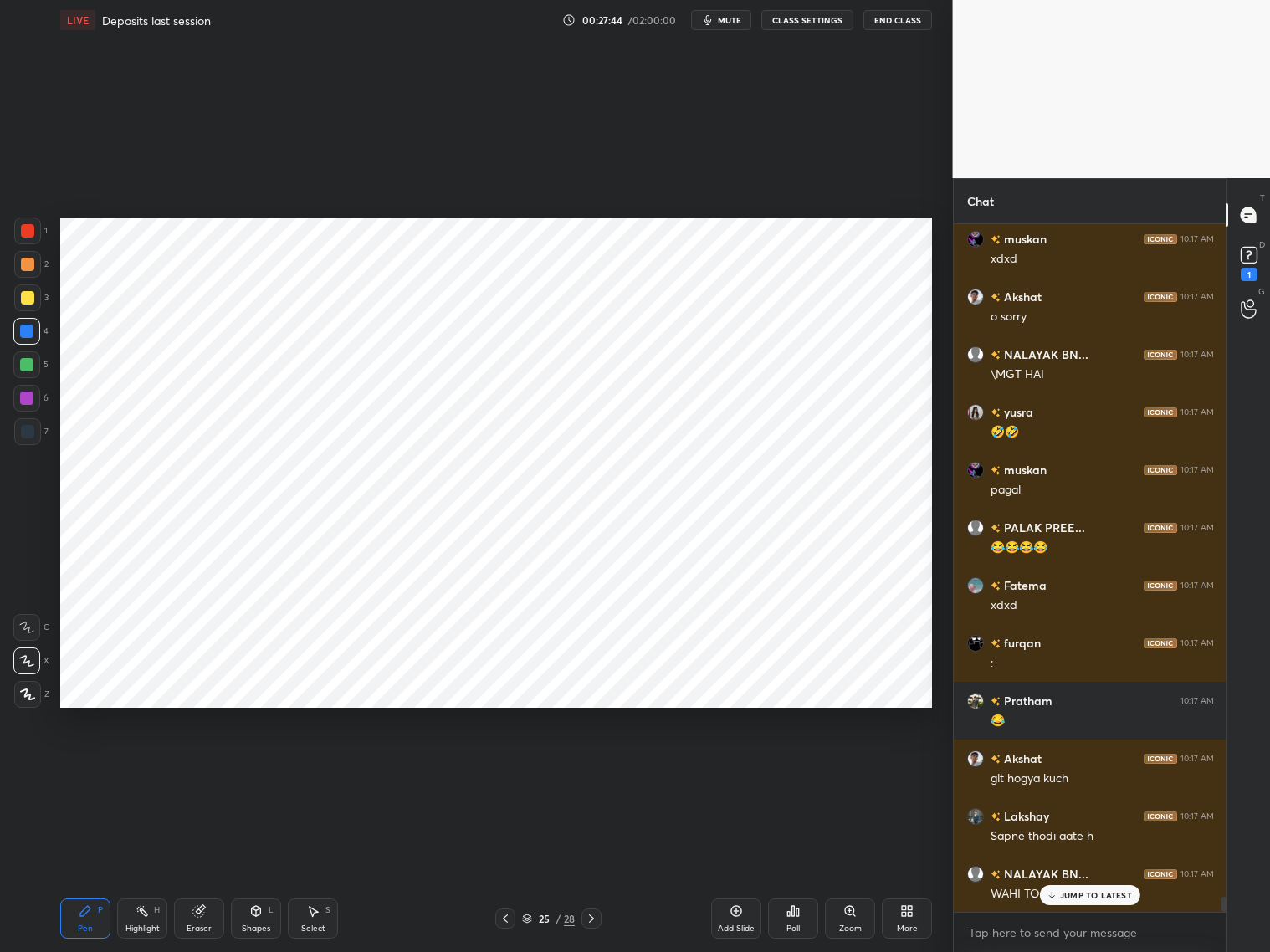
scroll to position [31489, 0]
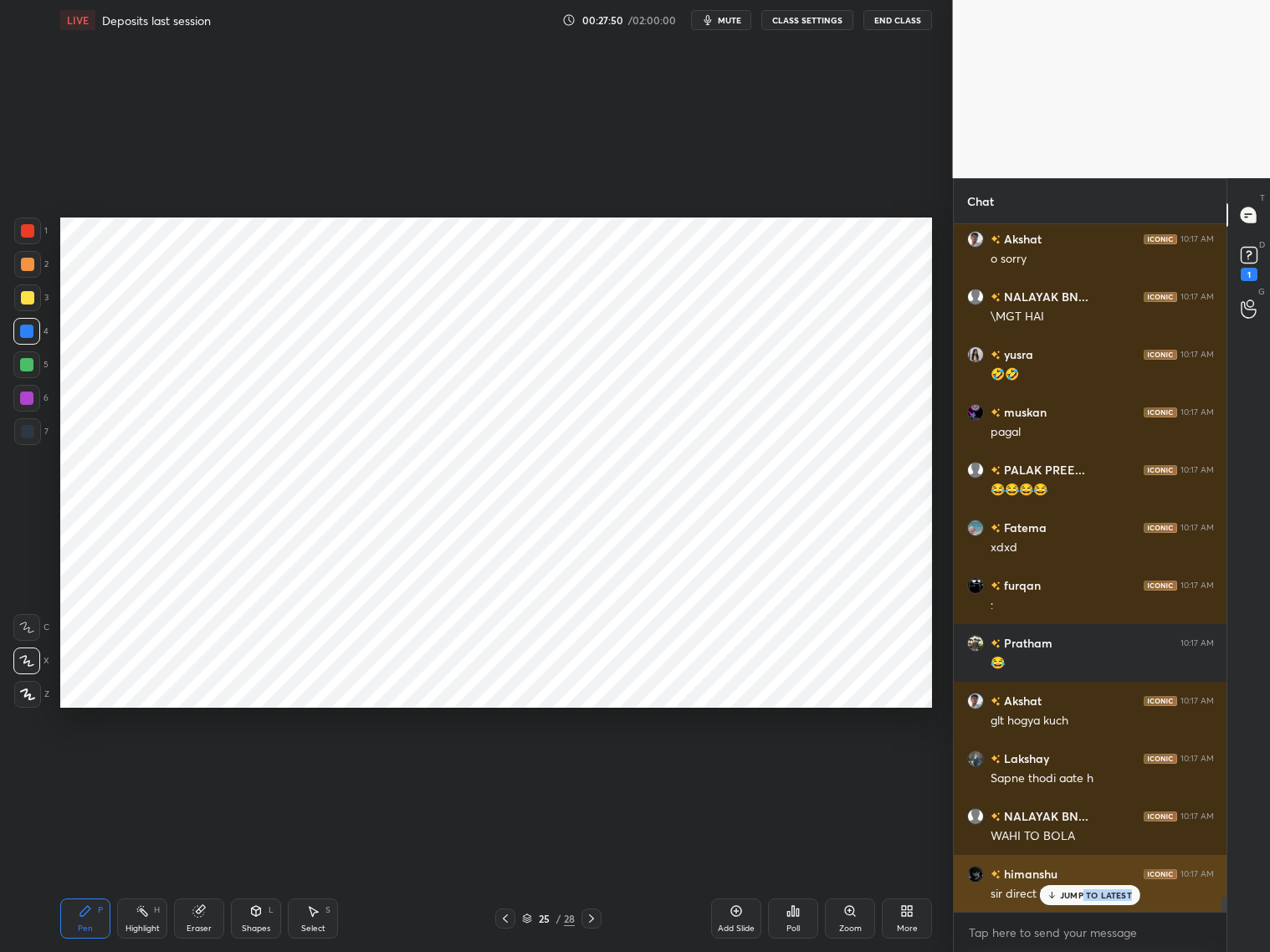
drag, startPoint x: 1077, startPoint y: 900, endPoint x: 1089, endPoint y: 899, distance: 12.0
click at [1082, 768] on div "JUMP TO LATEST" at bounding box center [1089, 895] width 100 height 20
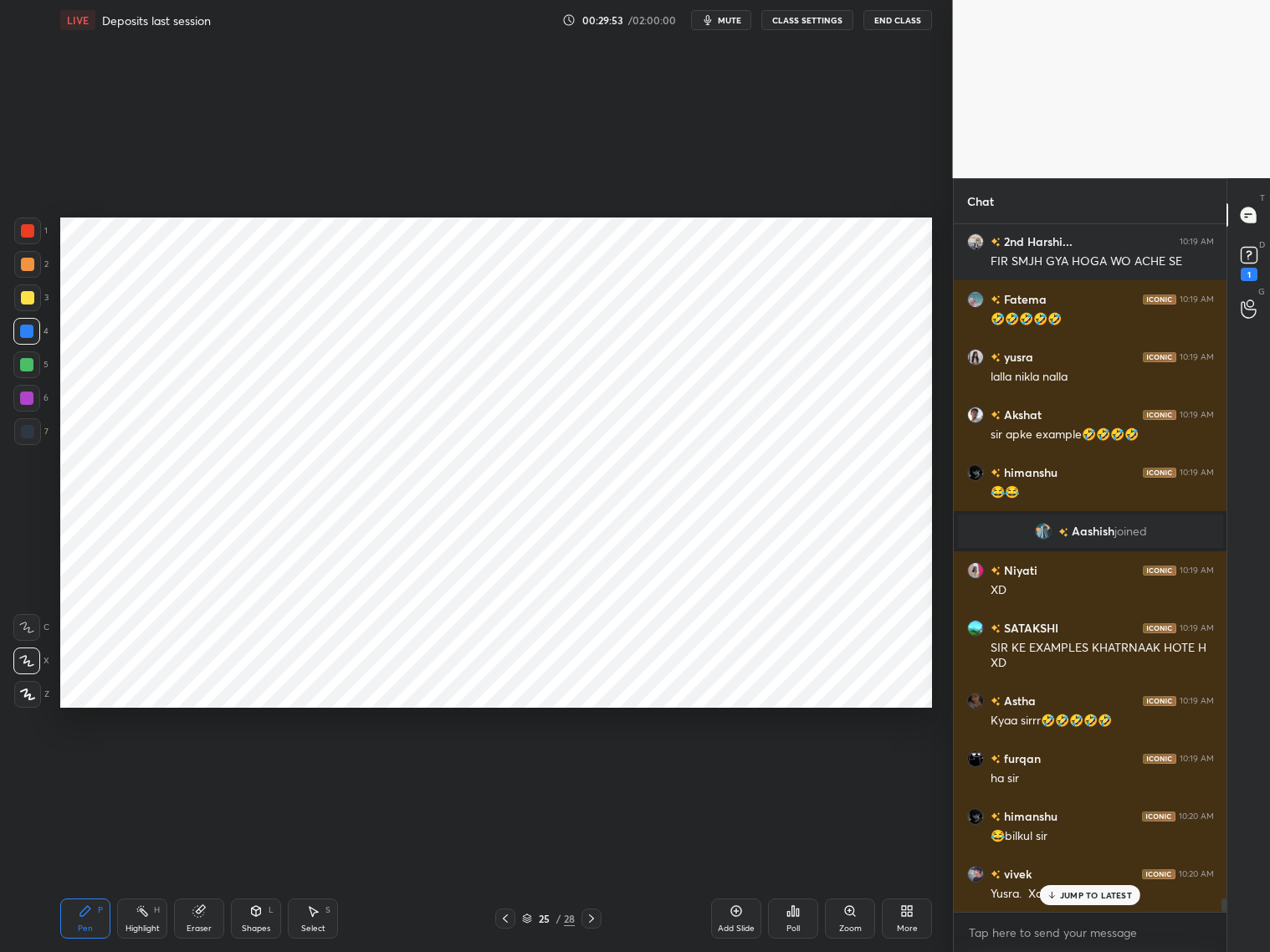
scroll to position [34345, 0]
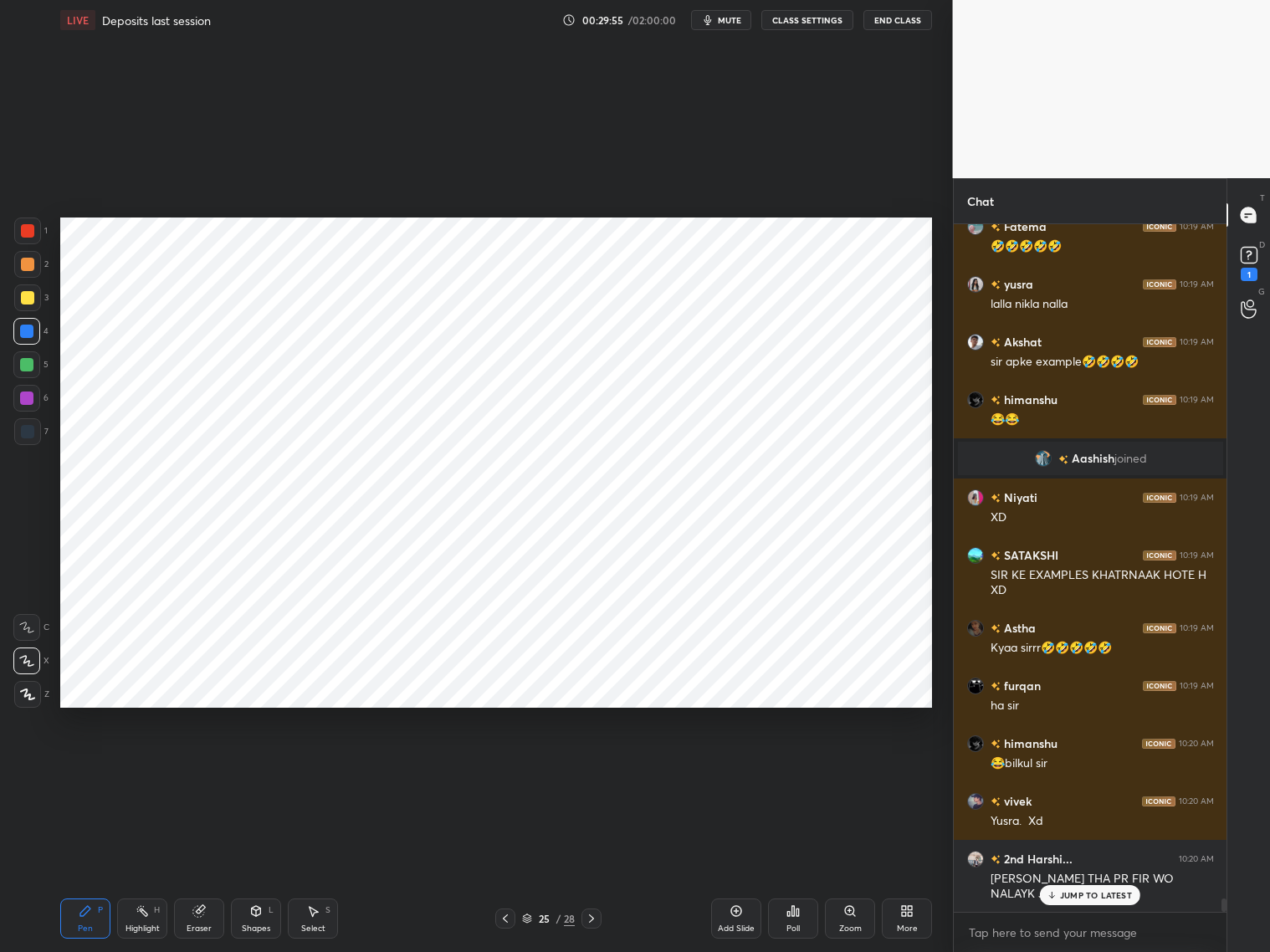
click at [1083, 768] on div "2nd Harshi... 10:20 AM [PERSON_NAME] THA PR FIR WO NALAYK JESA NIKLA" at bounding box center [1090, 876] width 273 height 73
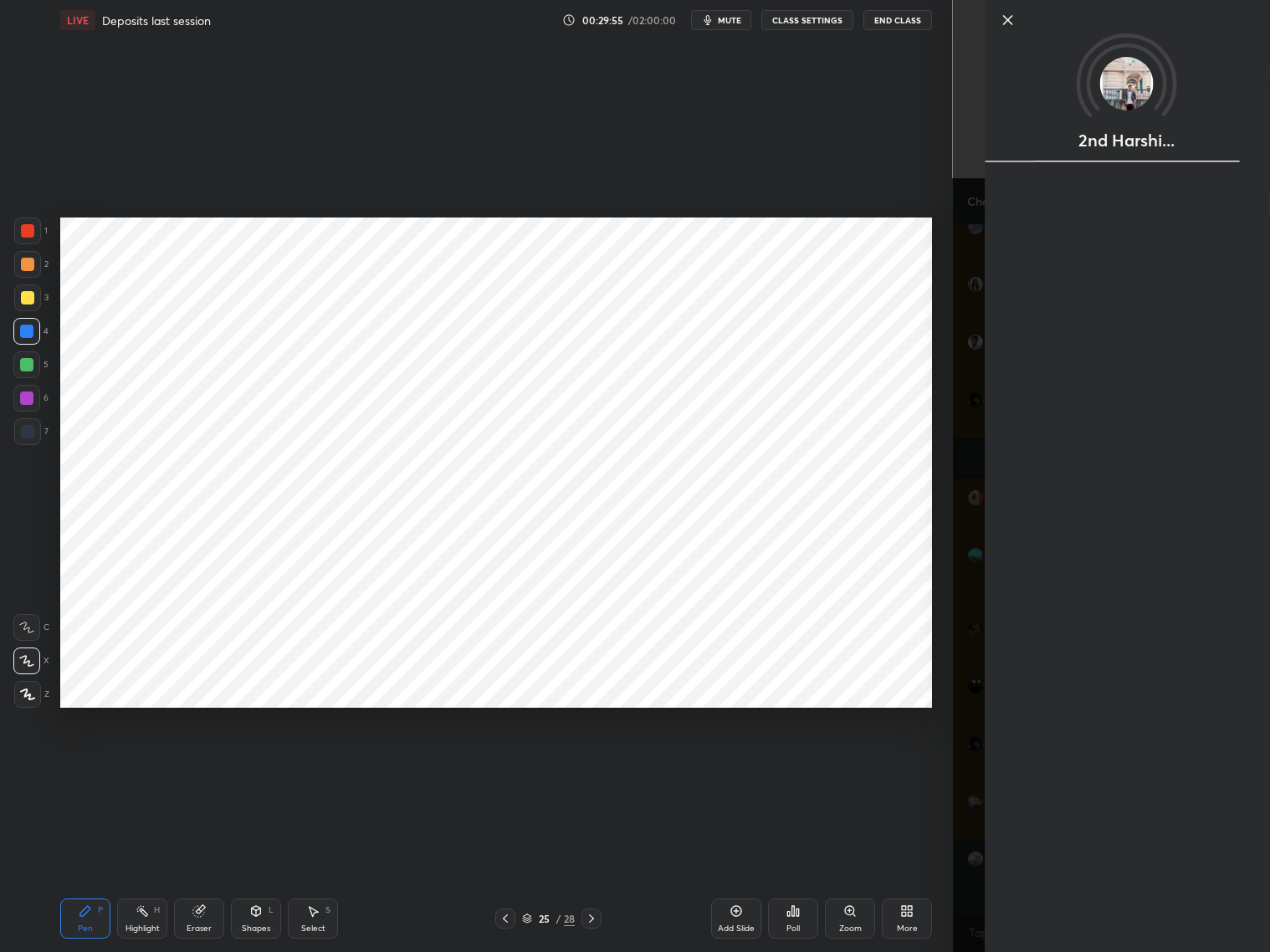
scroll to position [34404, 0]
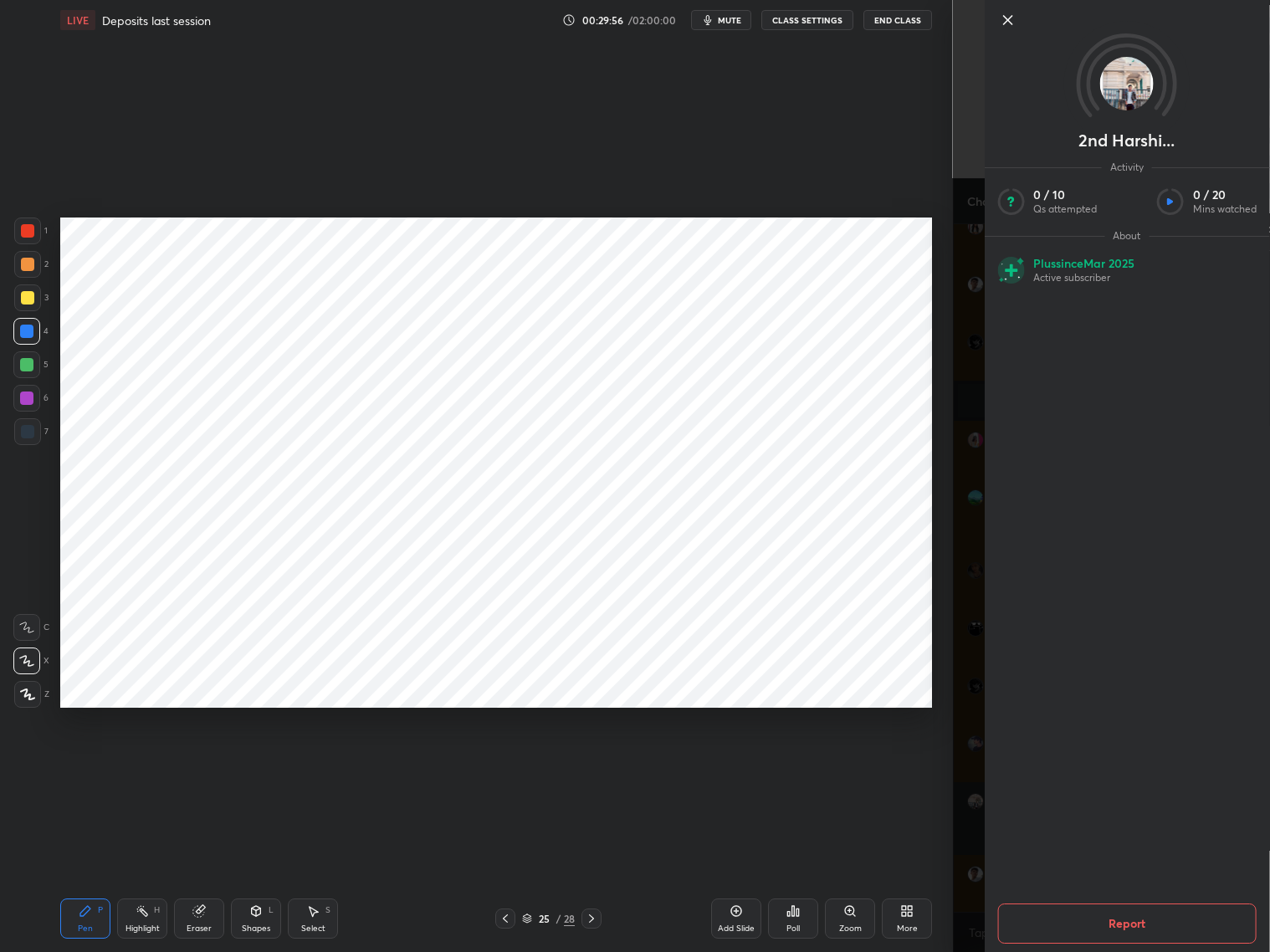
click at [971, 768] on div "2nd Harshi... Activity 0 / 10 Qs attempted 0 / 20 Mins watched About Plus since…" at bounding box center [1112, 476] width 318 height 952
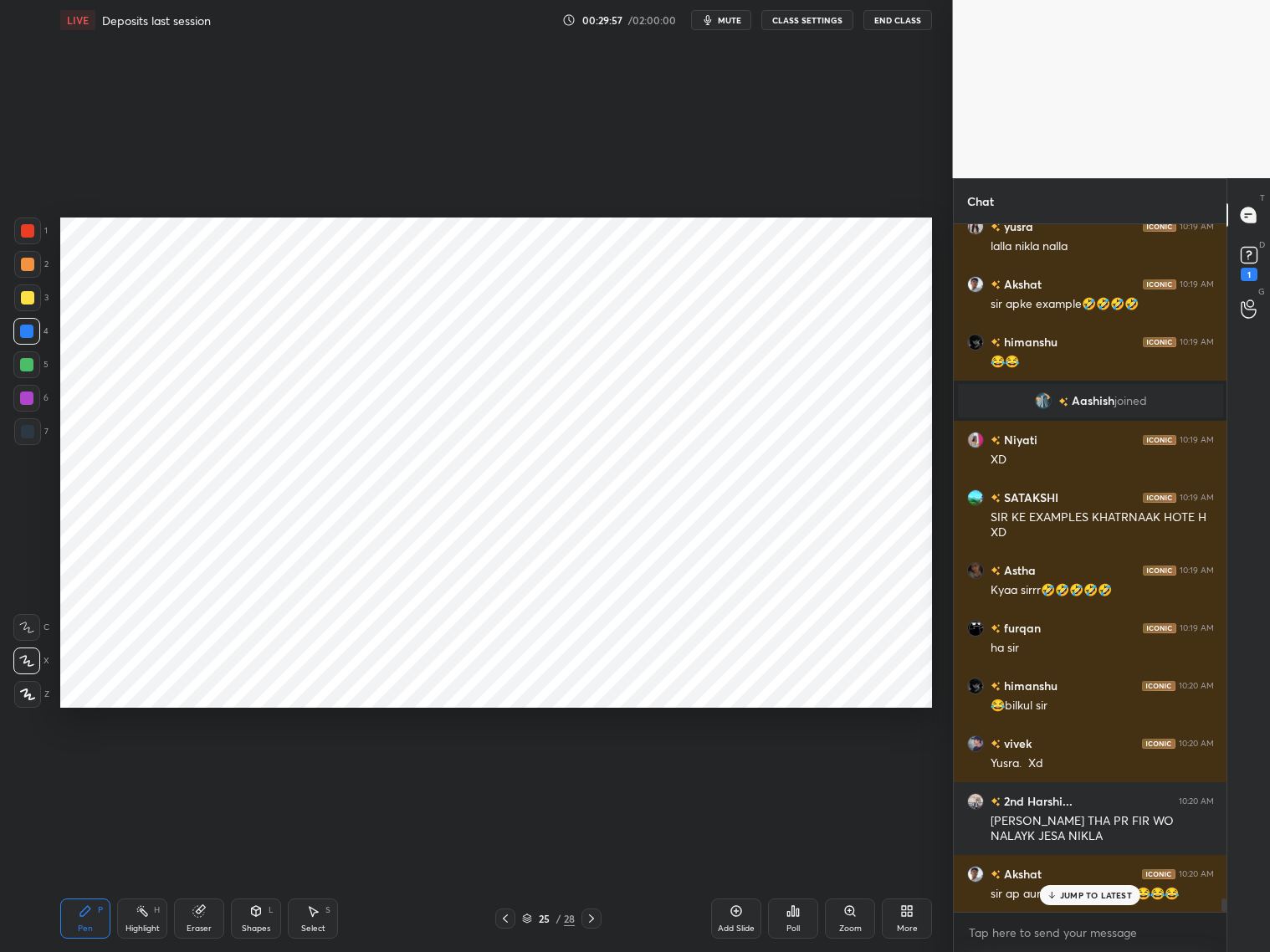
scroll to position [34461, 0]
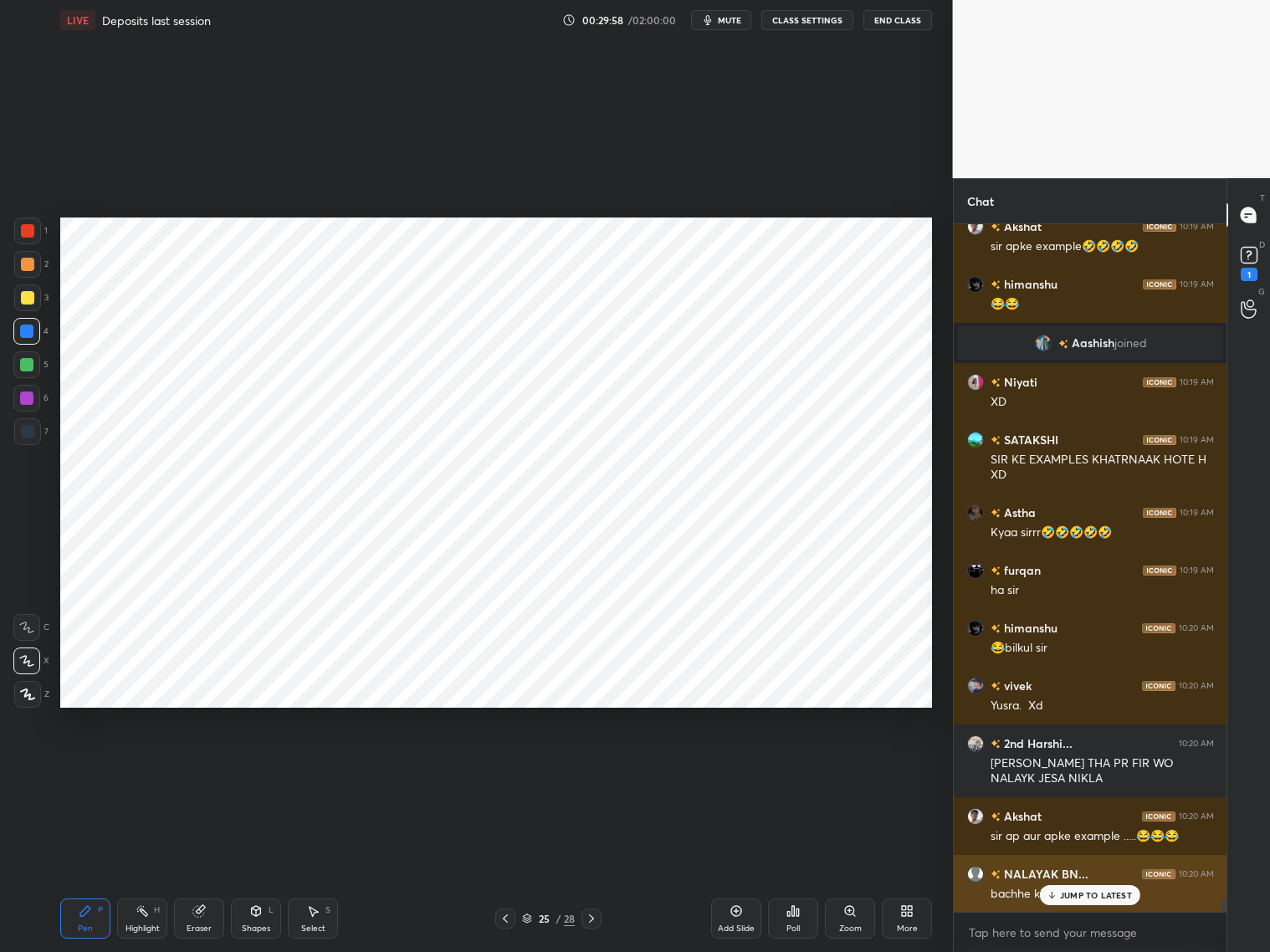
click at [1082, 768] on p "JUMP TO LATEST" at bounding box center [1096, 895] width 72 height 10
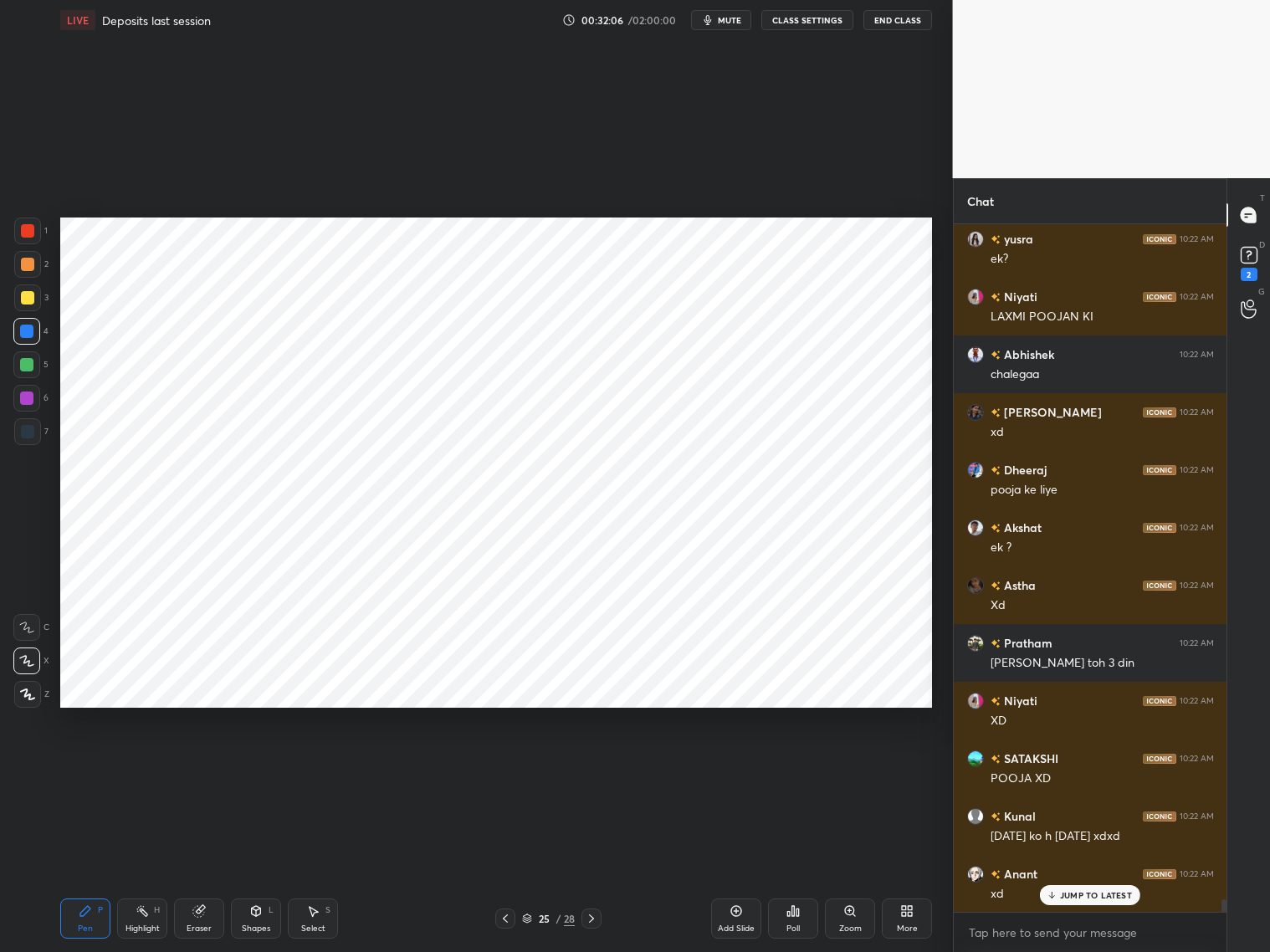
scroll to position [37911, 0]
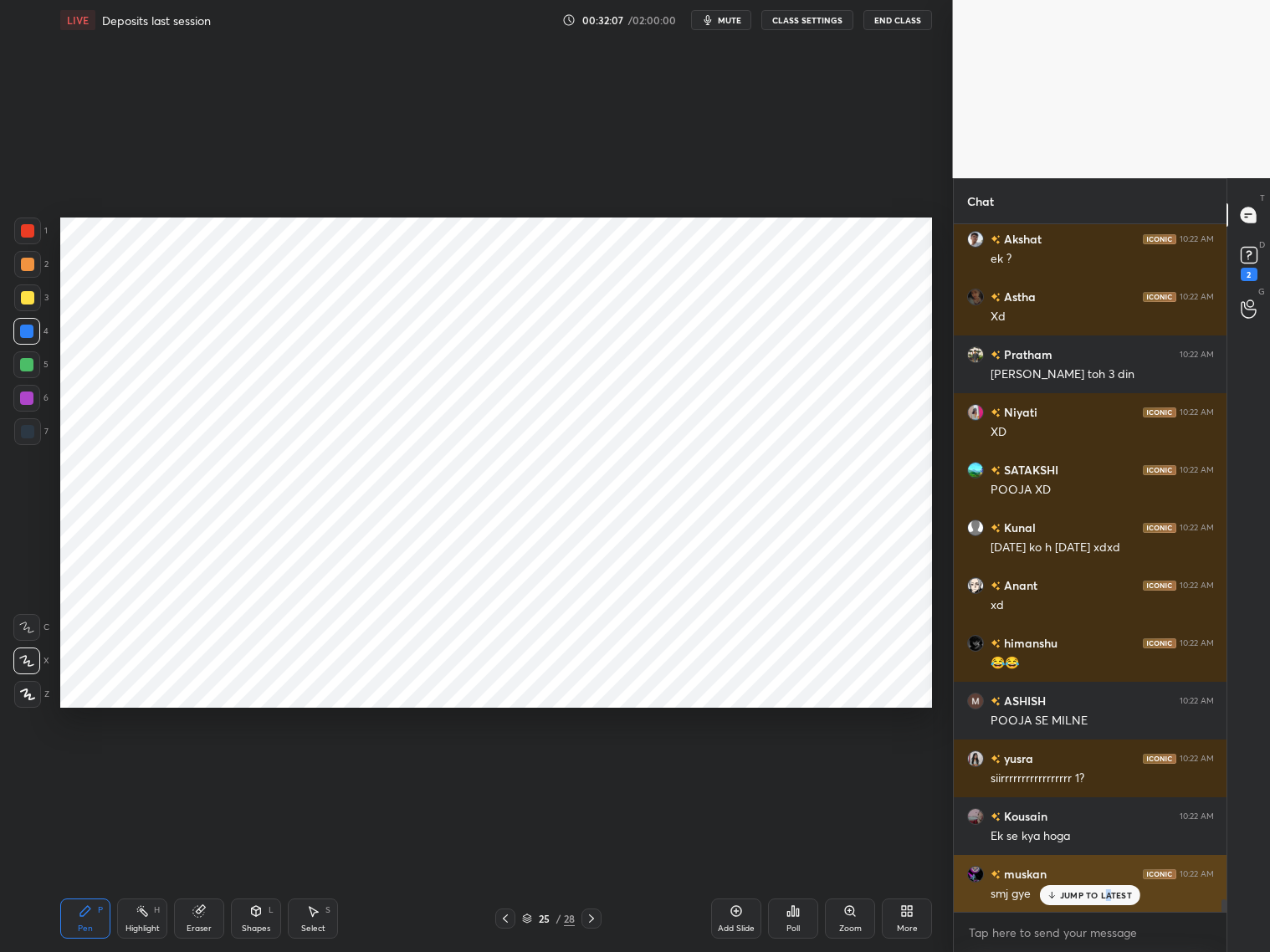
click at [1086, 768] on p "JUMP TO LATEST" at bounding box center [1096, 895] width 72 height 10
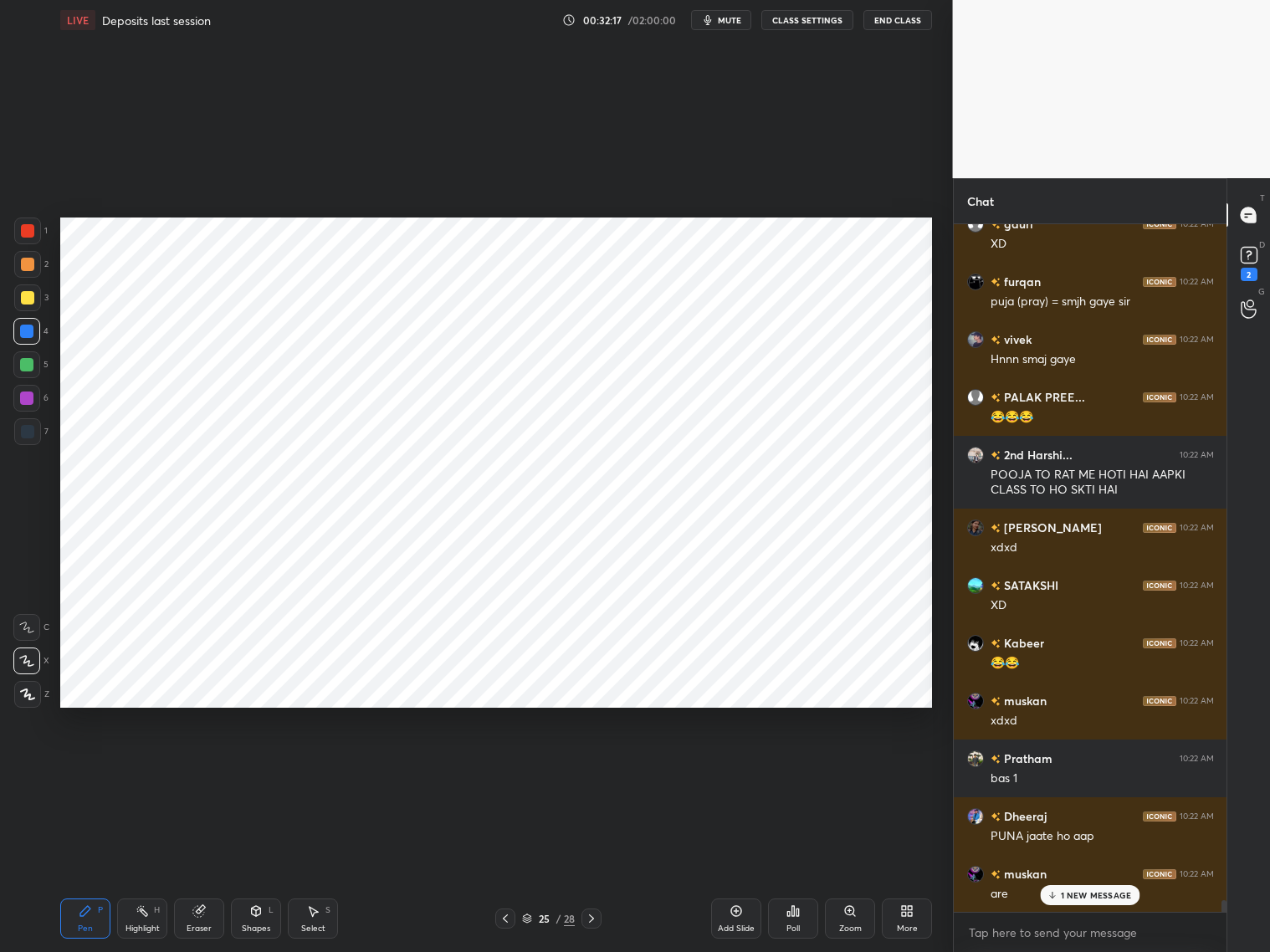
scroll to position [38793, 0]
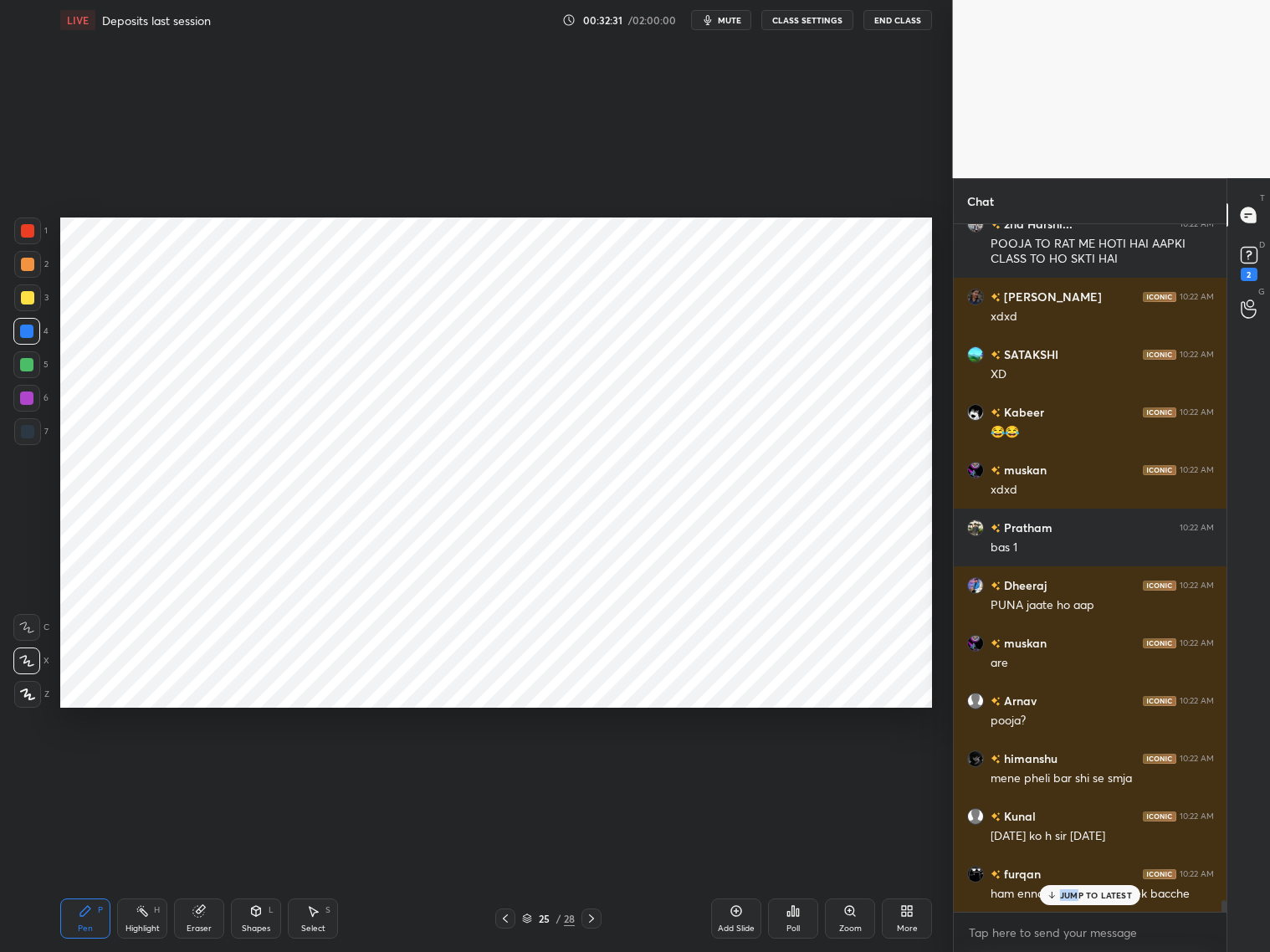
click at [1081, 768] on p "JUMP TO LATEST" at bounding box center [1096, 895] width 72 height 10
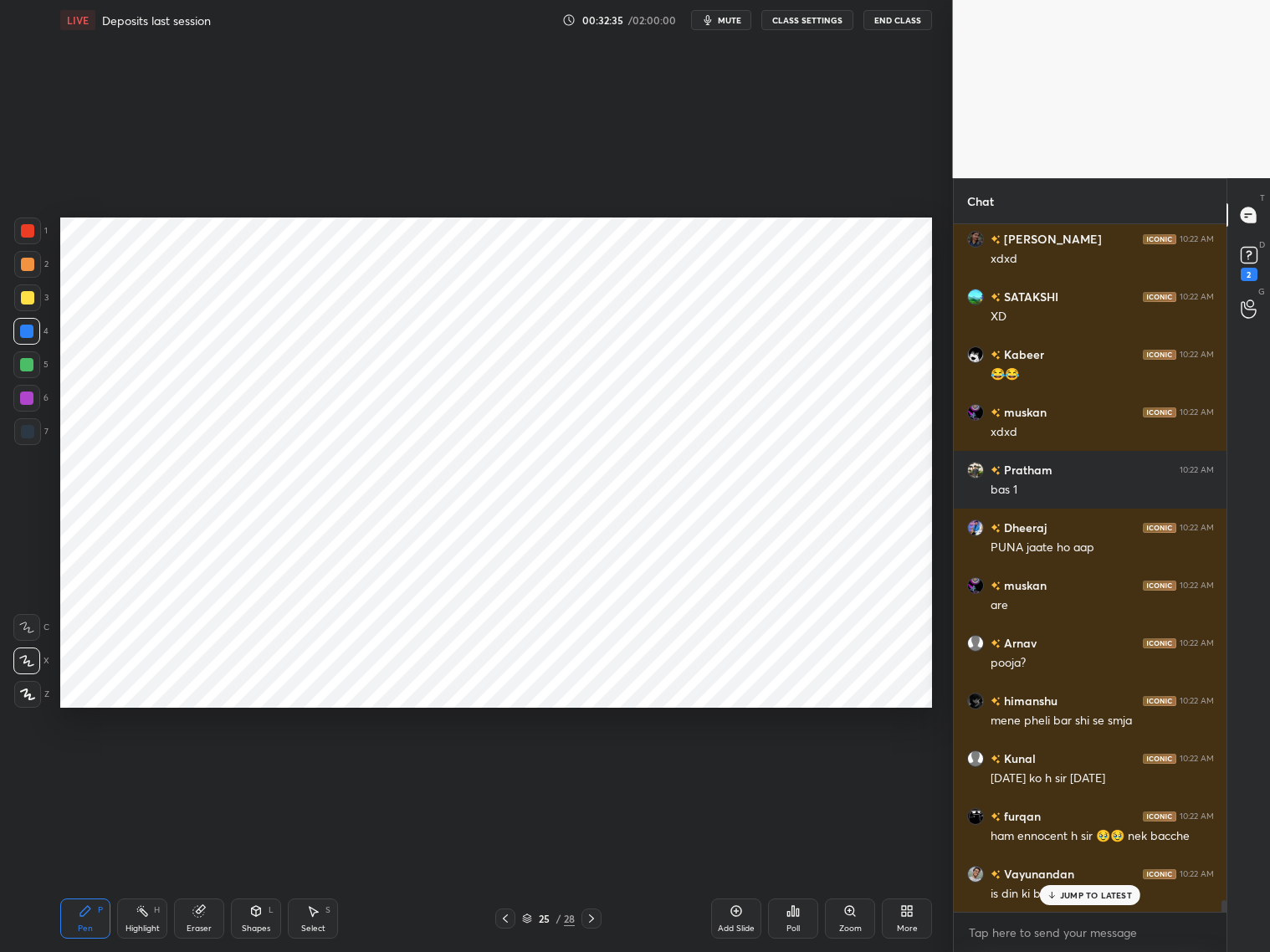
click at [31, 234] on div at bounding box center [28, 231] width 14 height 14
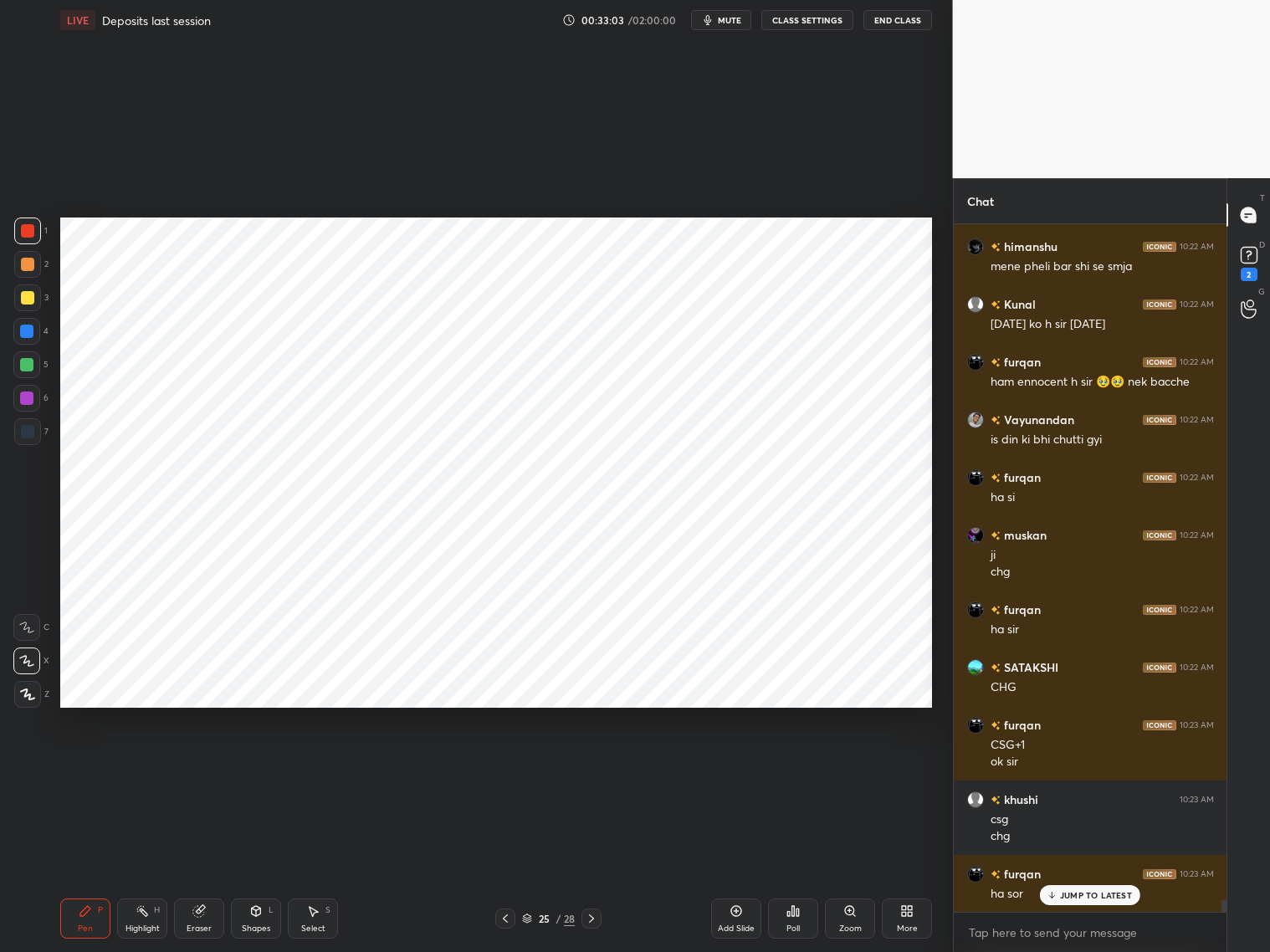
scroll to position [39534, 0]
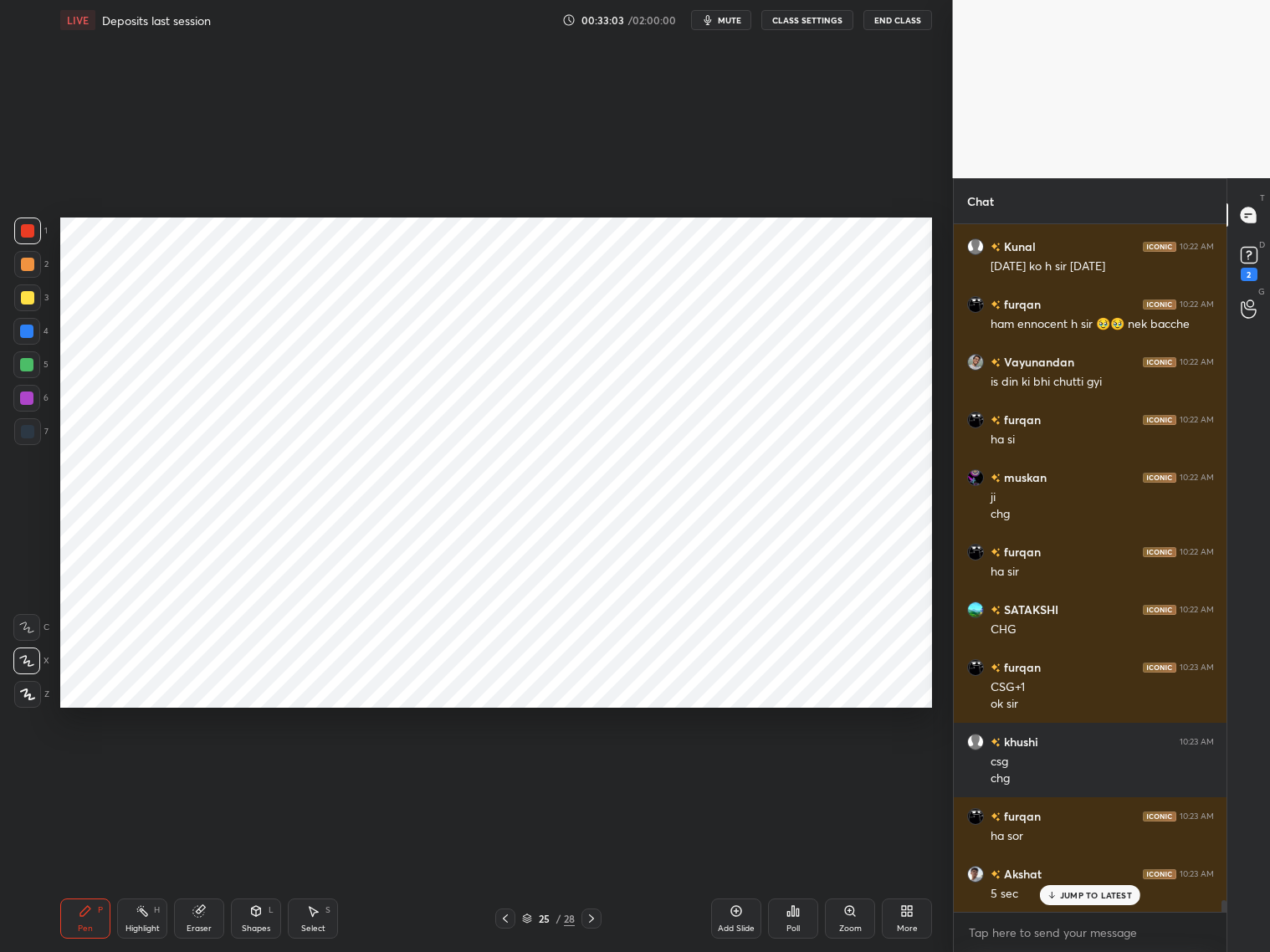
click at [1064, 768] on p "JUMP TO LATEST" at bounding box center [1096, 895] width 72 height 10
click at [737, 768] on icon at bounding box center [736, 911] width 14 height 14
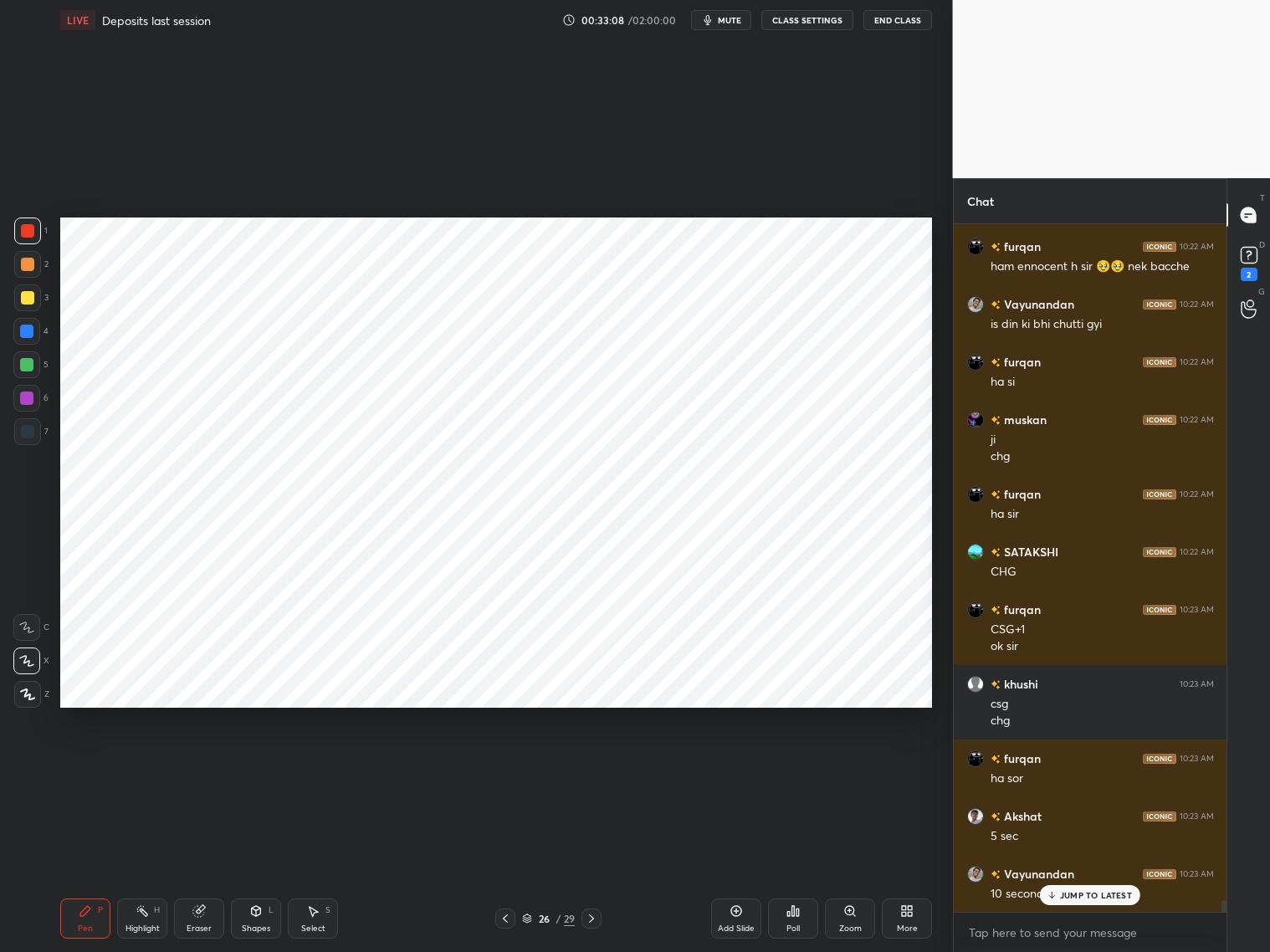
drag, startPoint x: 256, startPoint y: 921, endPoint x: 263, endPoint y: 897, distance: 25.0
click at [259, 768] on div "Shapes L" at bounding box center [255, 918] width 50 height 41
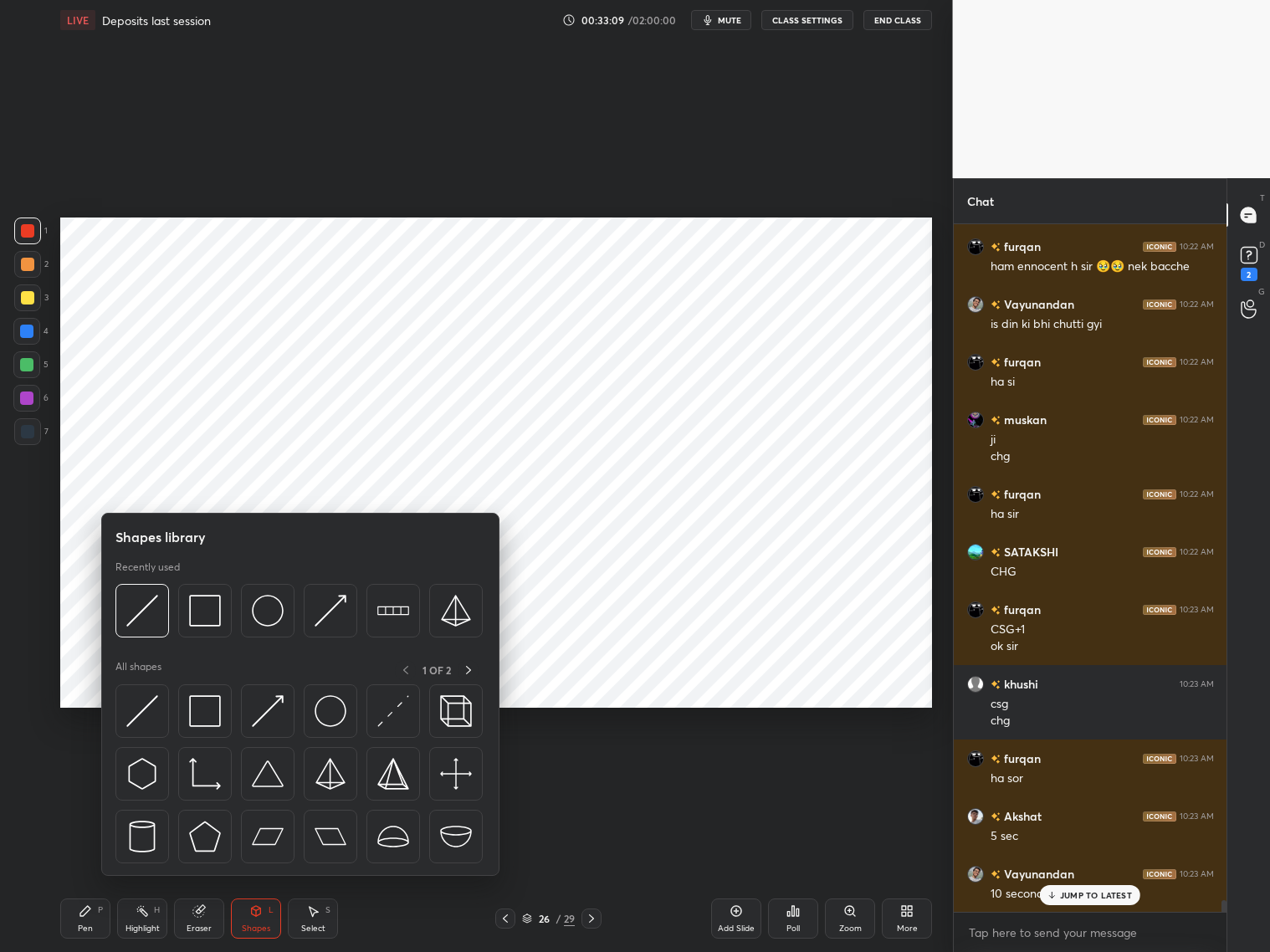
scroll to position [39650, 0]
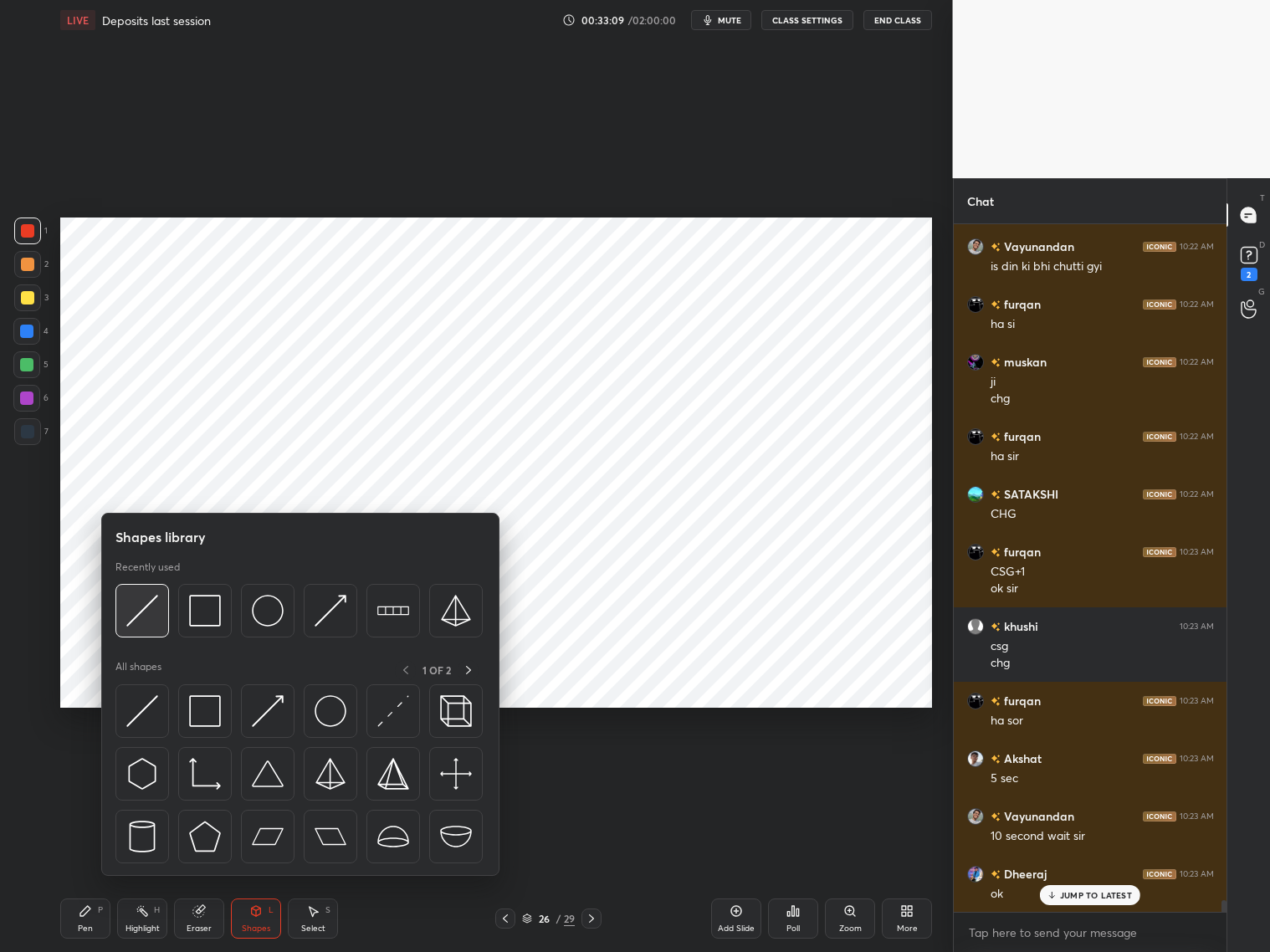
click at [146, 619] on img at bounding box center [143, 611] width 32 height 32
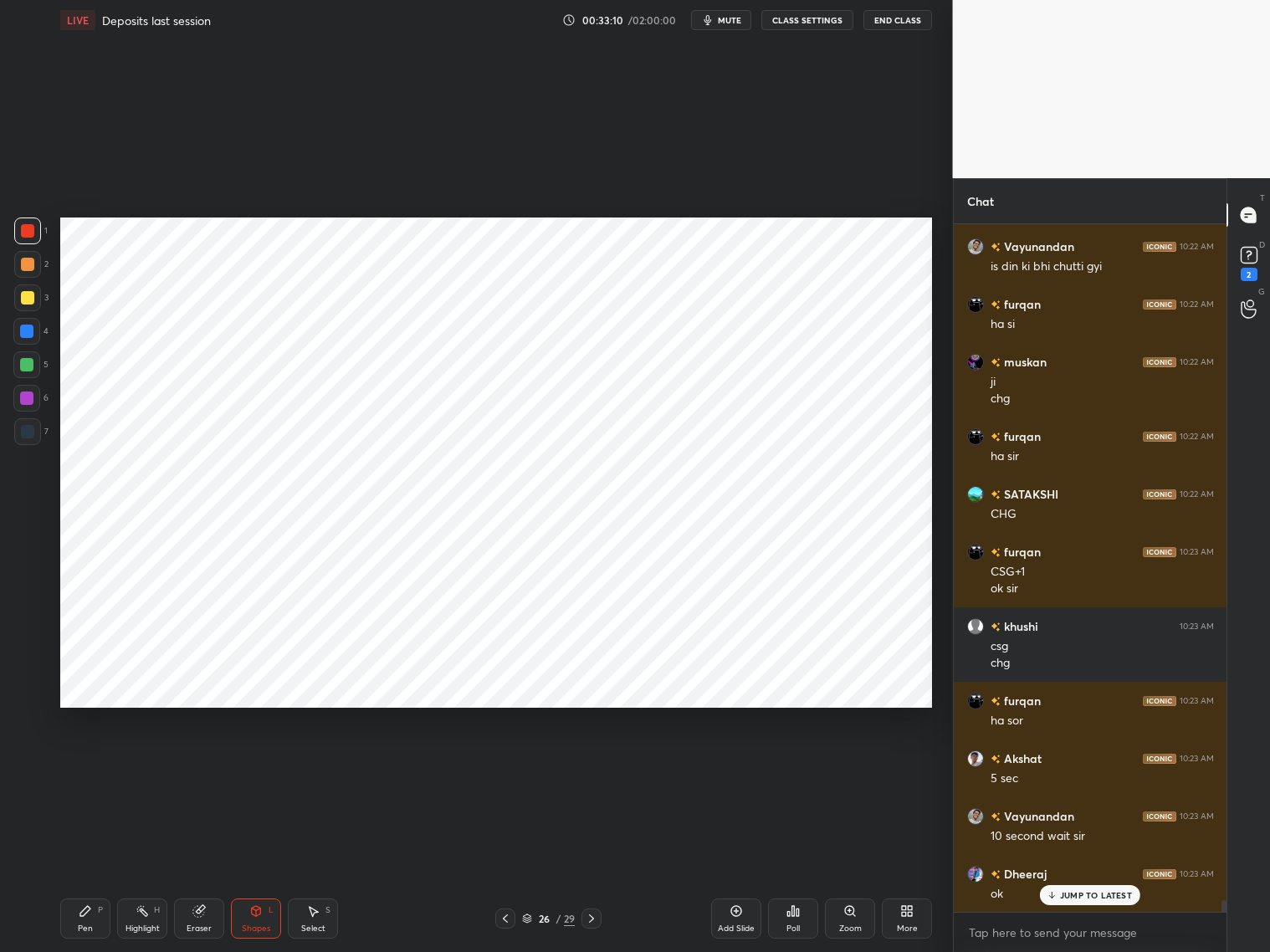
click at [28, 427] on div at bounding box center [28, 431] width 14 height 14
drag, startPoint x: 25, startPoint y: 397, endPoint x: 58, endPoint y: 343, distance: 63.3
click at [30, 389] on div at bounding box center [27, 398] width 27 height 27
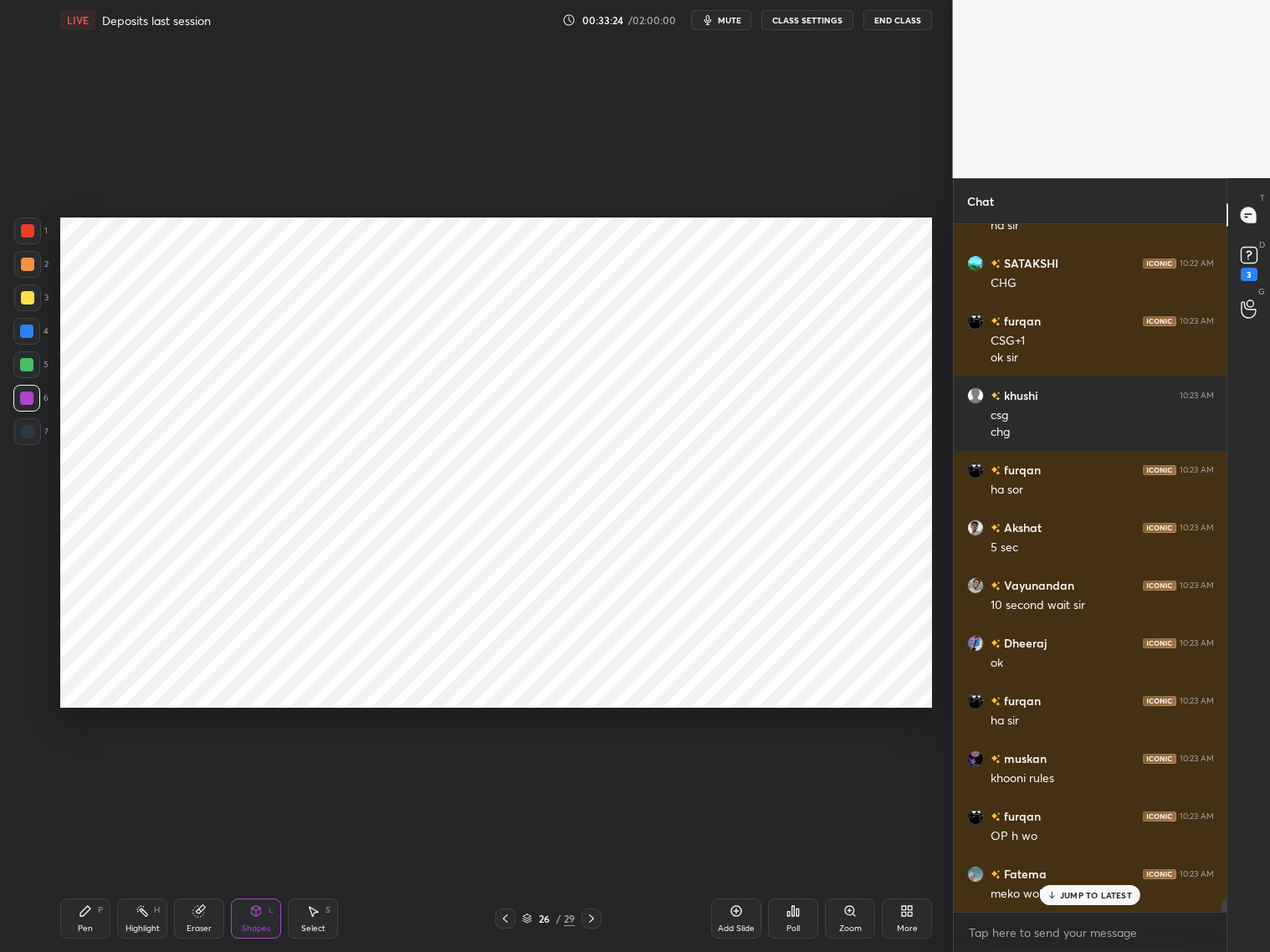
scroll to position [39938, 0]
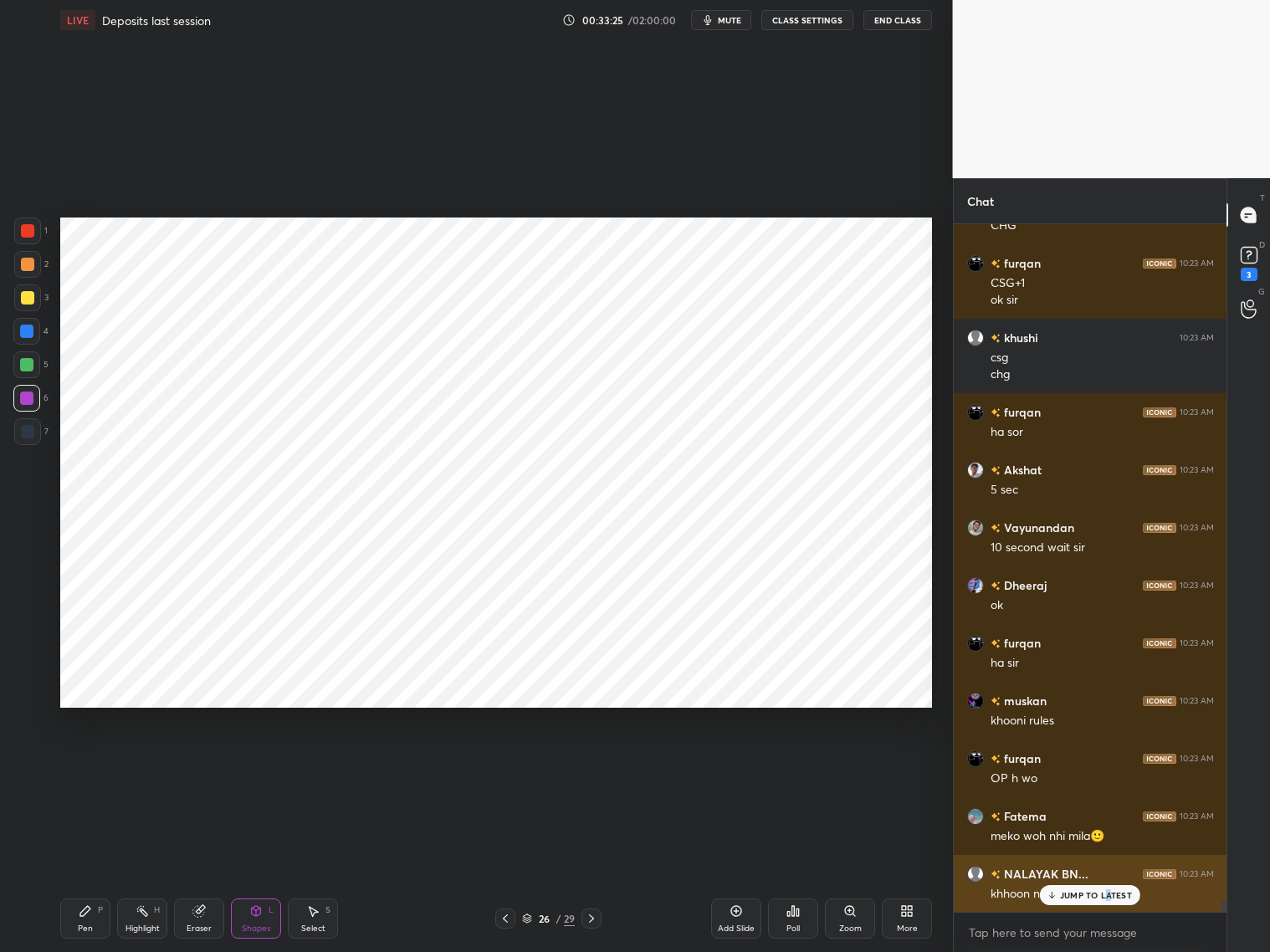
click at [1086, 768] on p "JUMP TO LATEST" at bounding box center [1096, 895] width 72 height 10
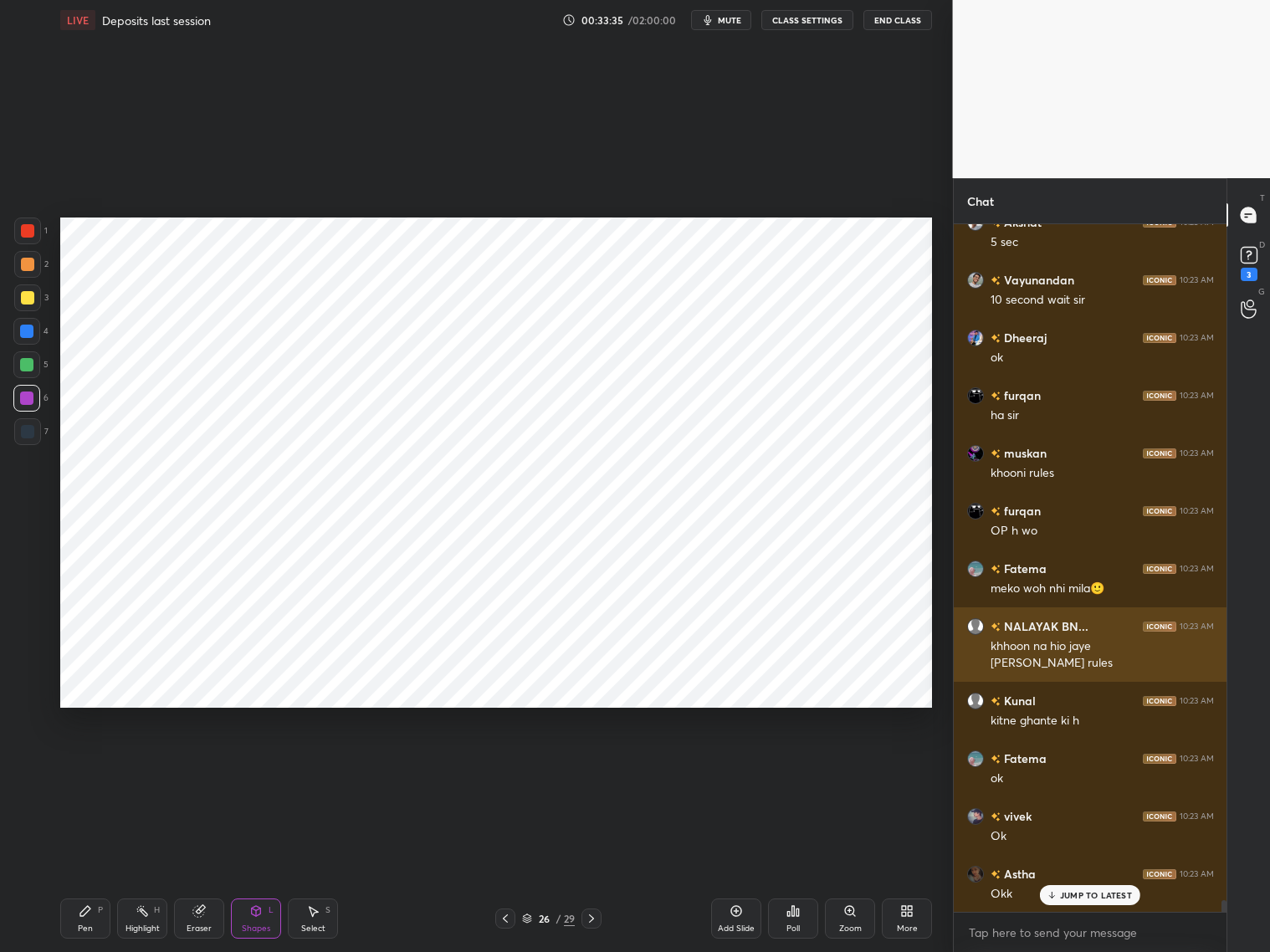
scroll to position [40243, 0]
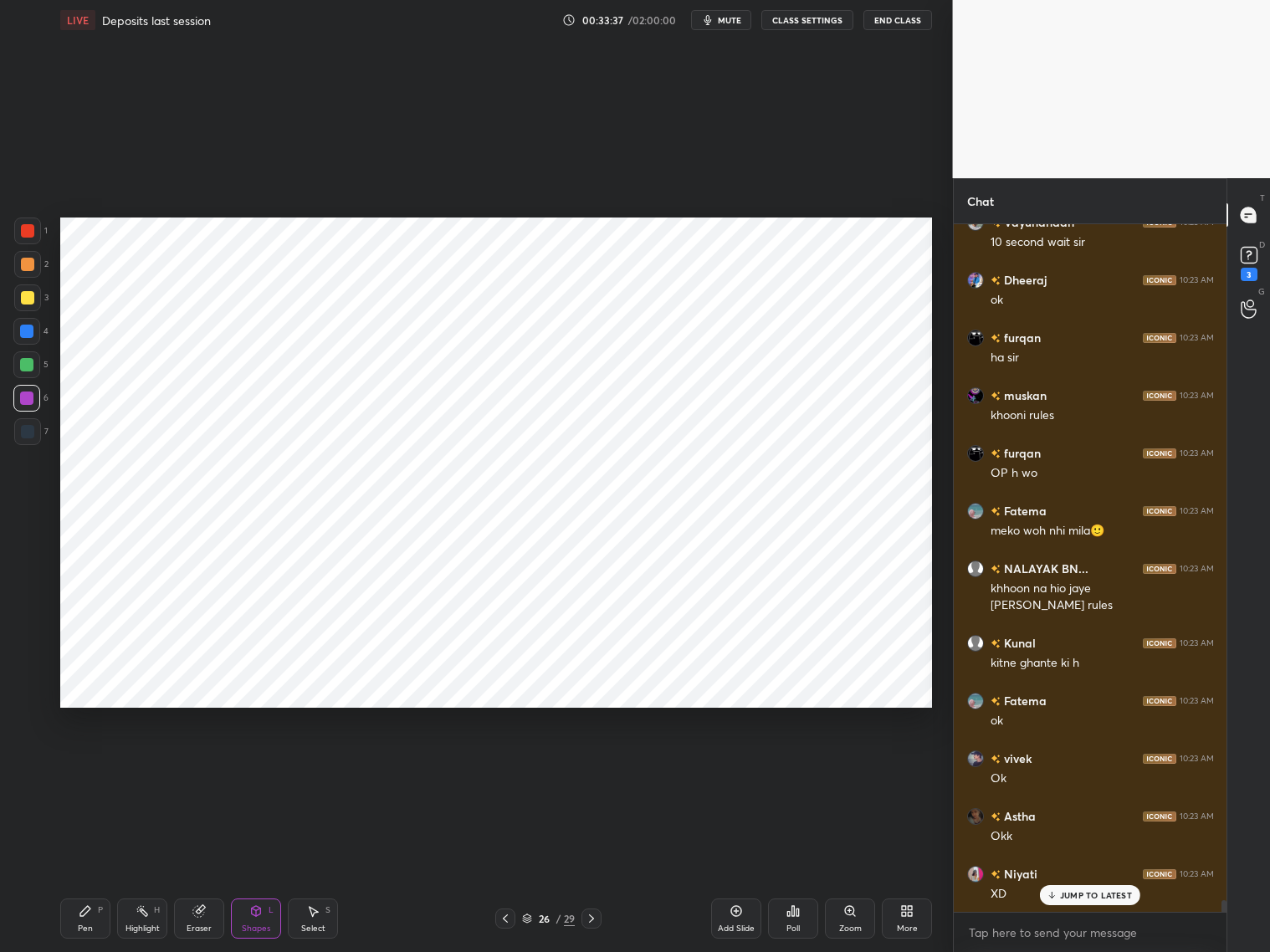
click at [30, 231] on div at bounding box center [28, 231] width 14 height 14
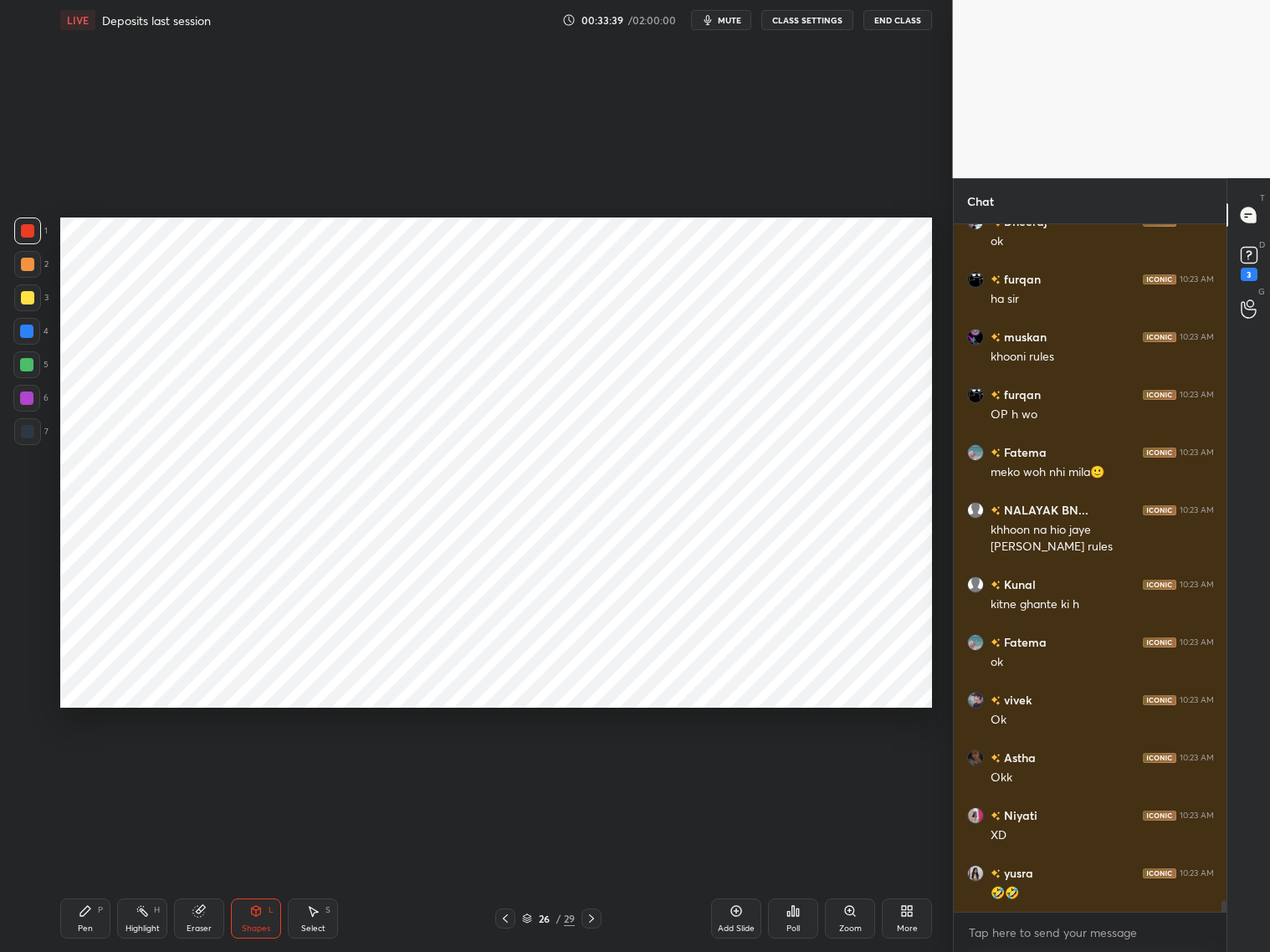
scroll to position [40359, 0]
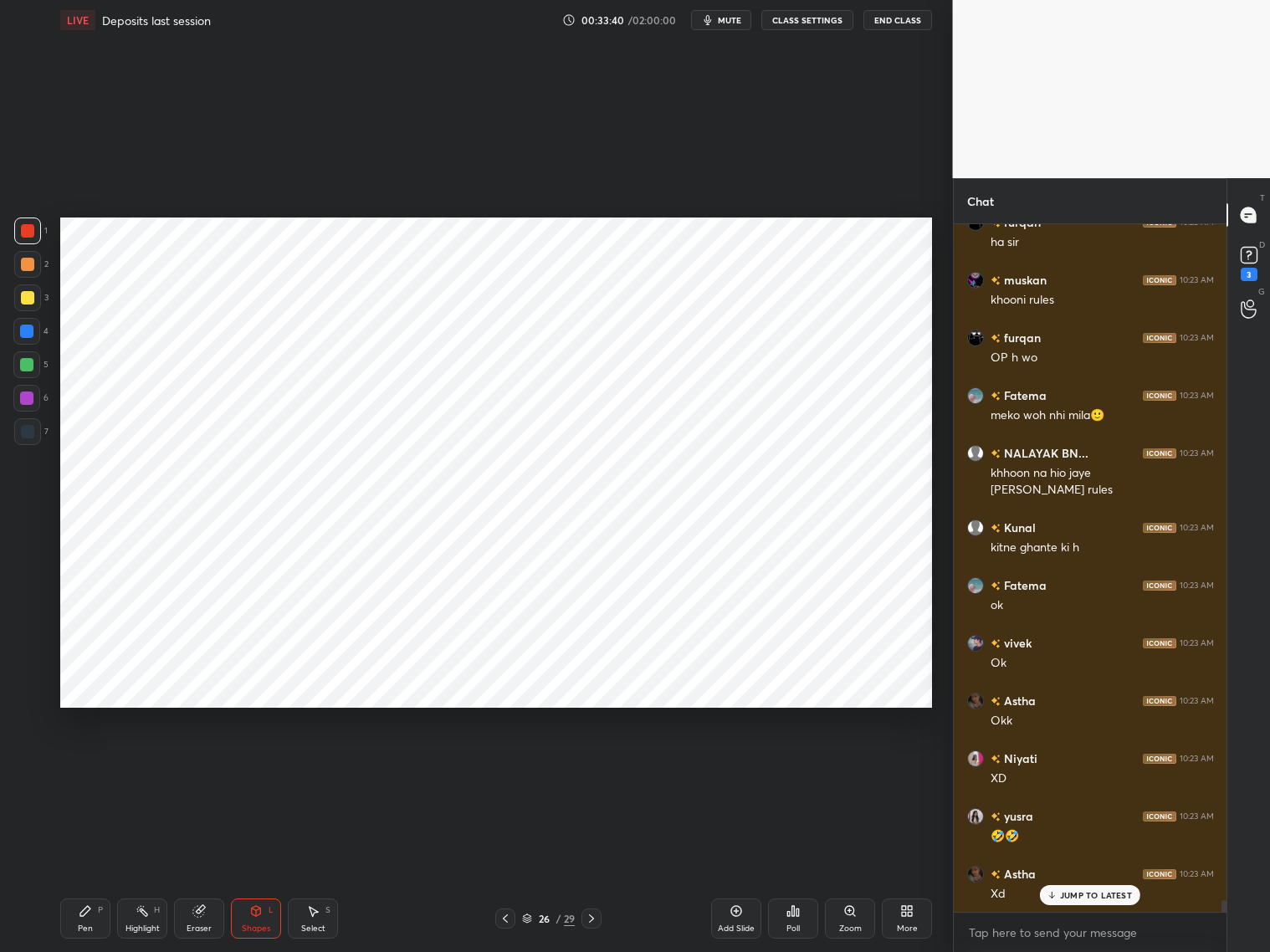
click at [26, 432] on div at bounding box center [28, 431] width 14 height 14
click at [92, 768] on div "Pen P" at bounding box center [85, 918] width 50 height 41
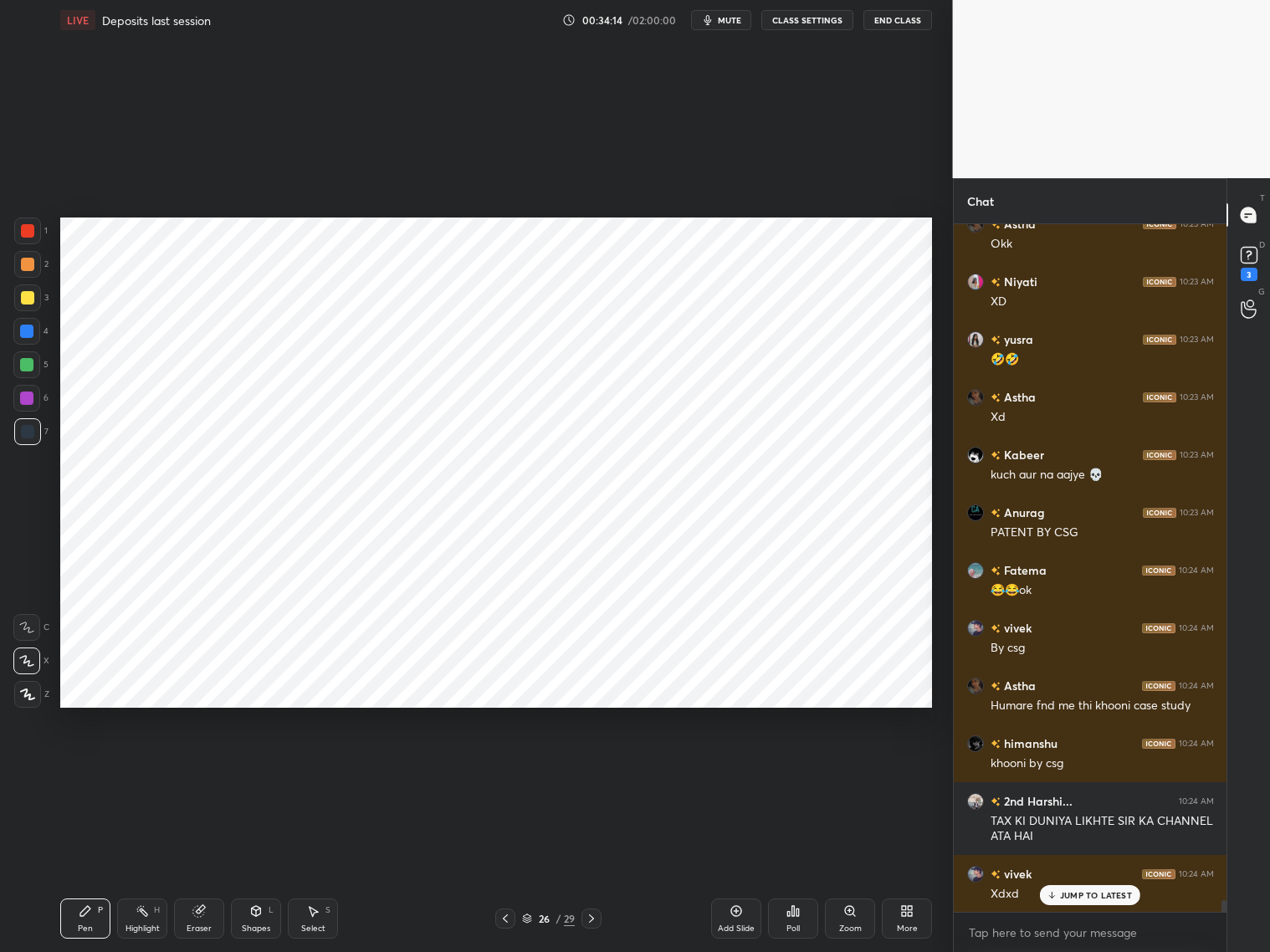
scroll to position [40893, 0]
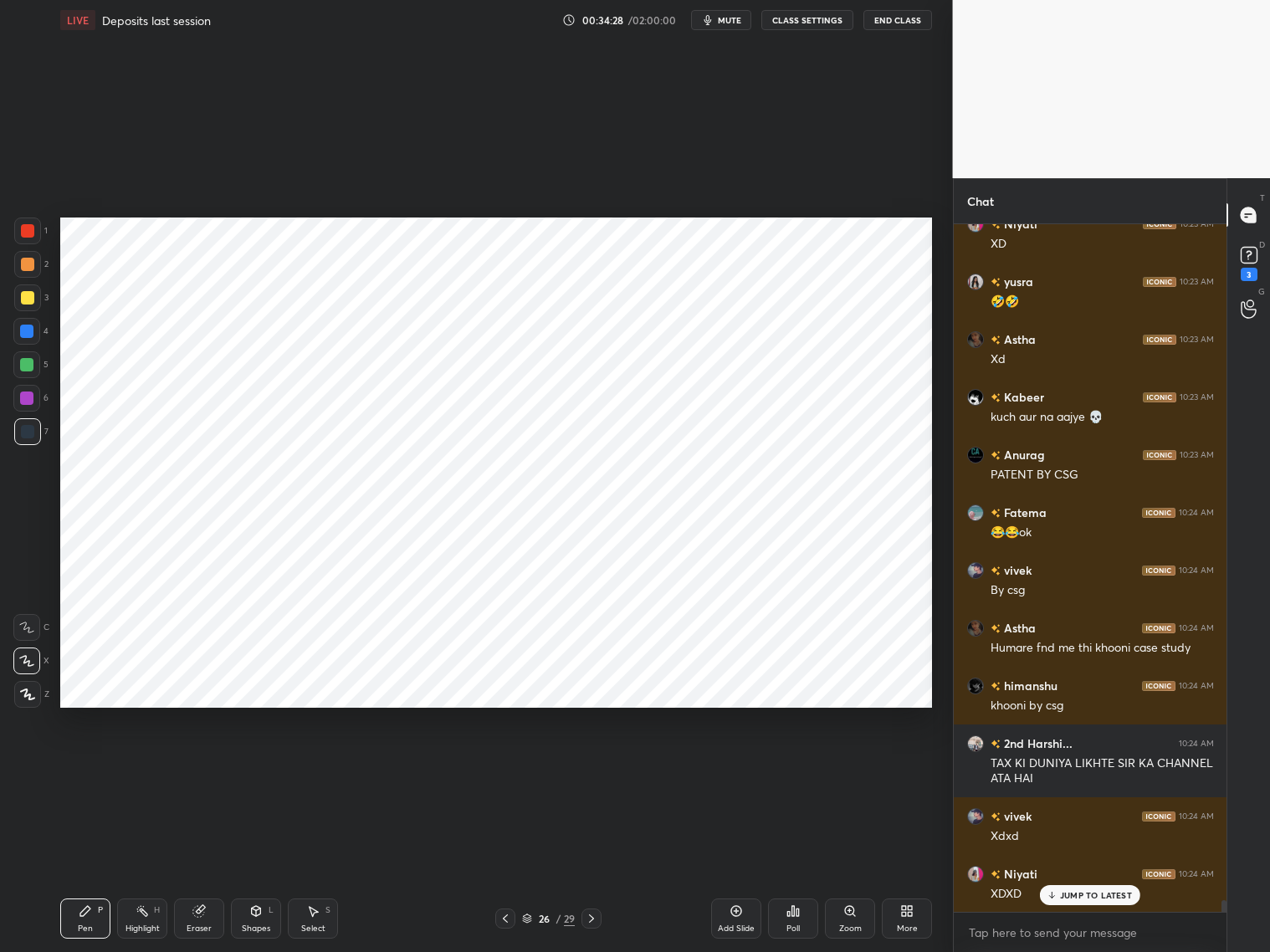
click at [35, 328] on div at bounding box center [27, 331] width 27 height 27
click at [25, 231] on div at bounding box center [28, 231] width 14 height 14
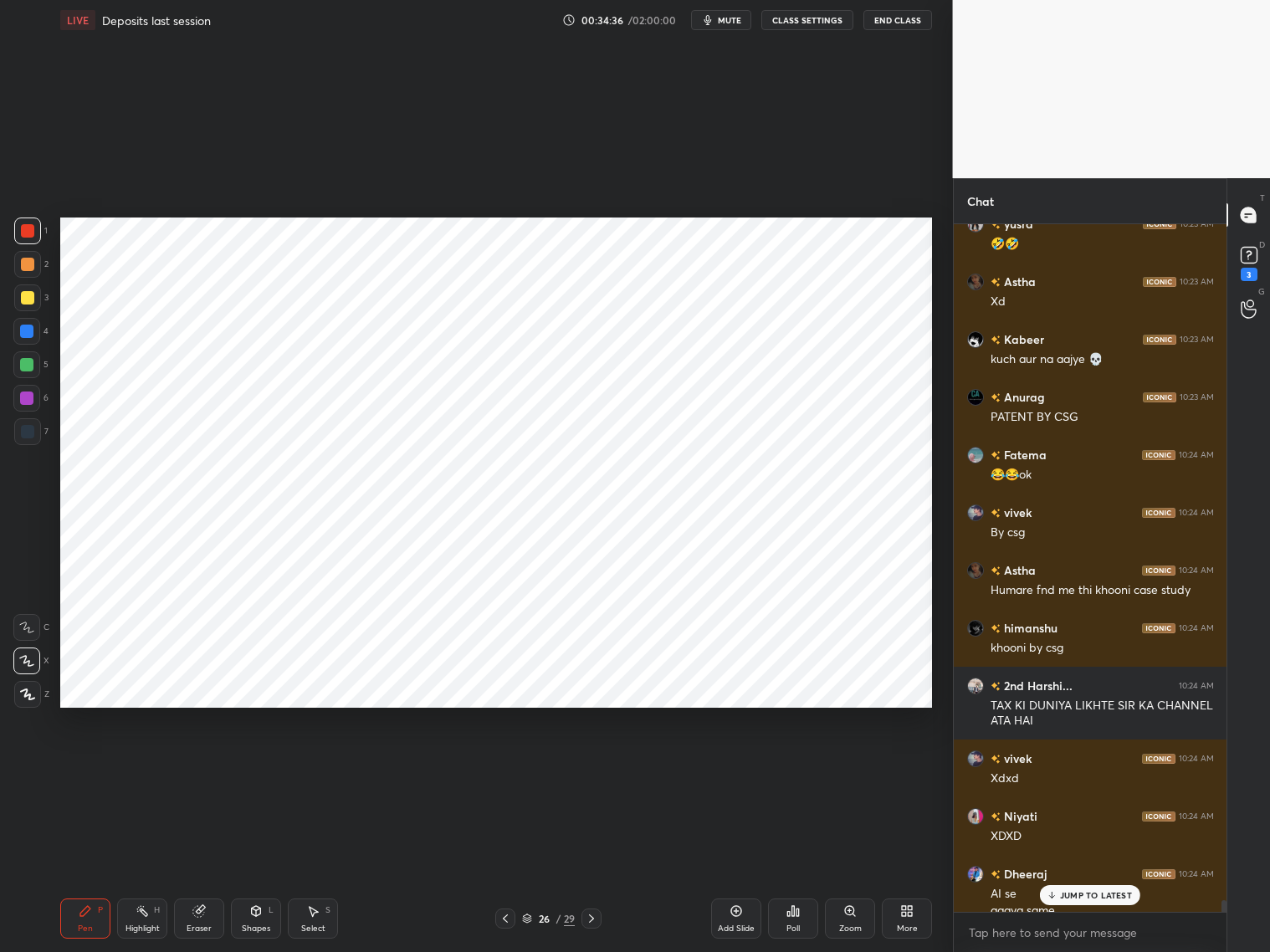
scroll to position [40968, 0]
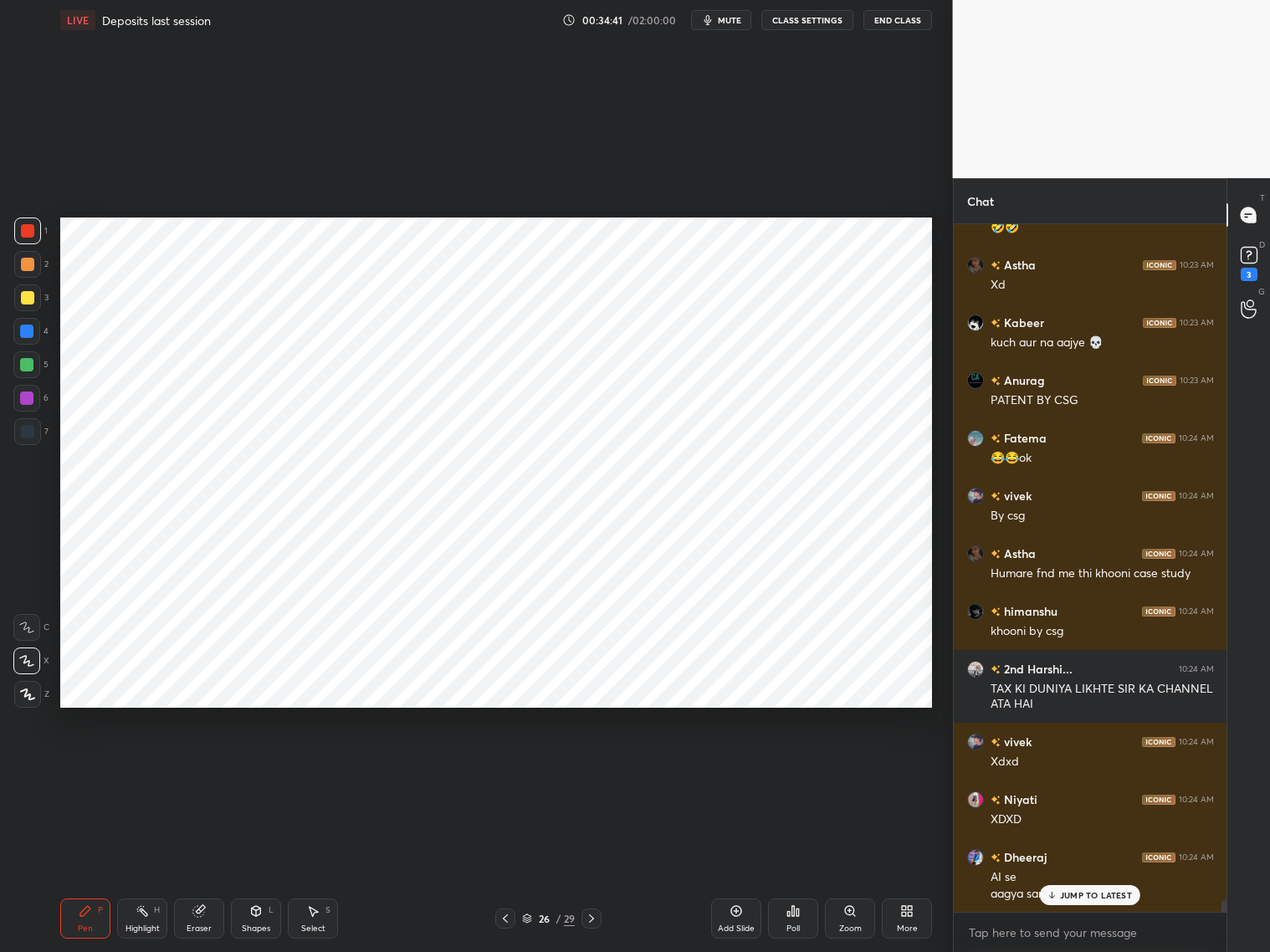
drag, startPoint x: 22, startPoint y: 431, endPoint x: 47, endPoint y: 404, distance: 36.8
click at [24, 428] on div at bounding box center [28, 431] width 14 height 14
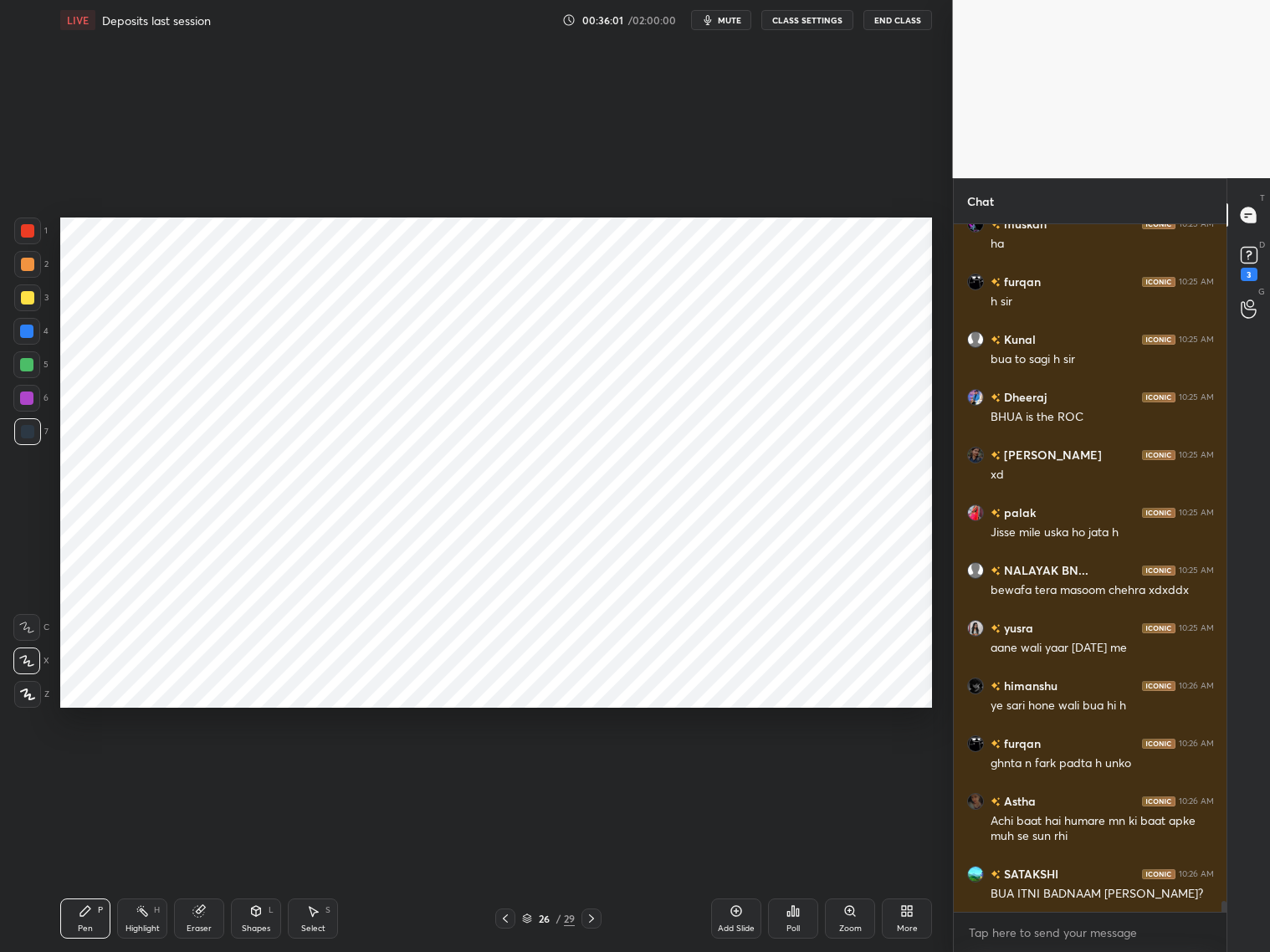
scroll to position [41921, 0]
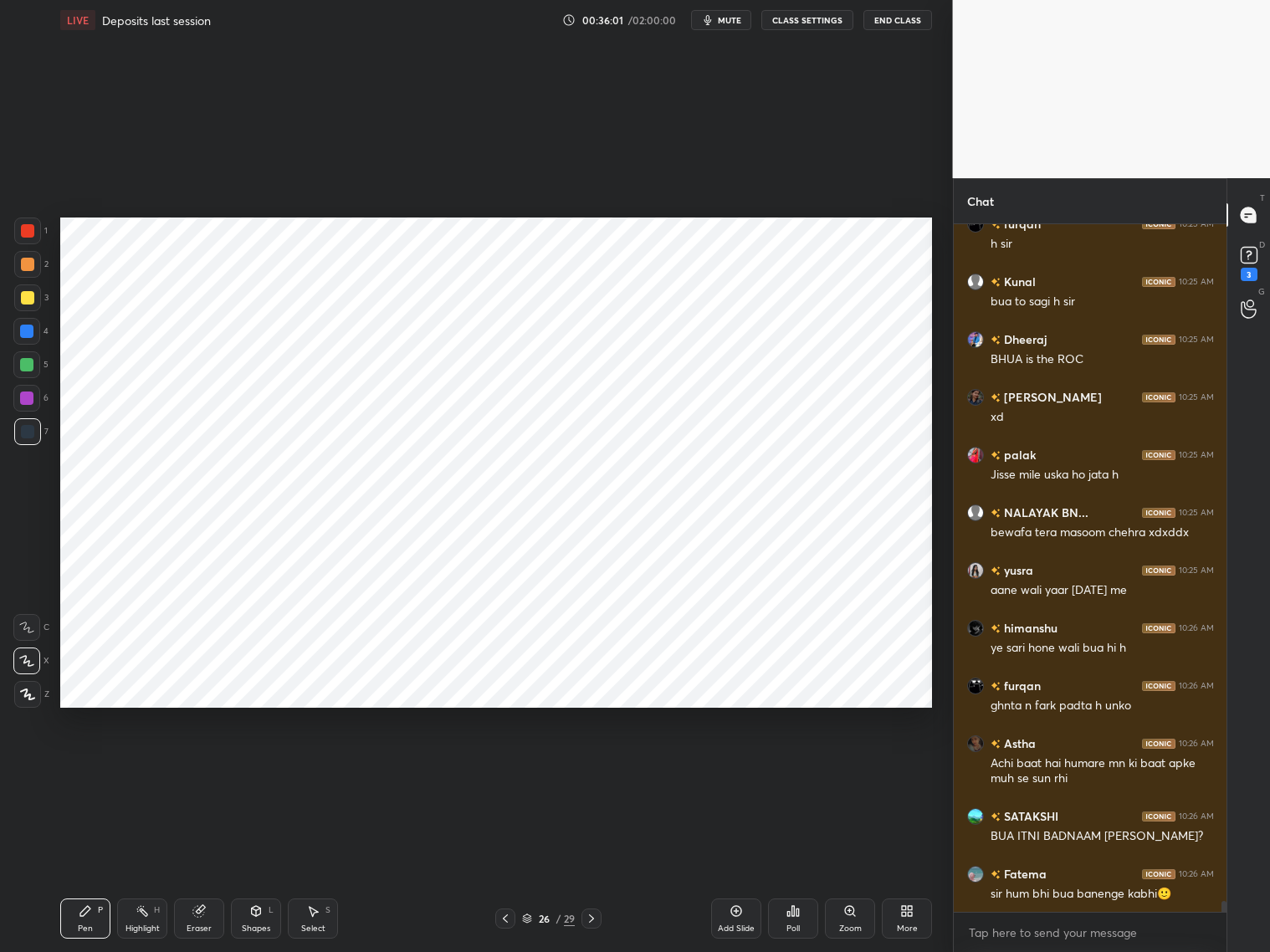
click at [33, 333] on div at bounding box center [27, 332] width 14 height 14
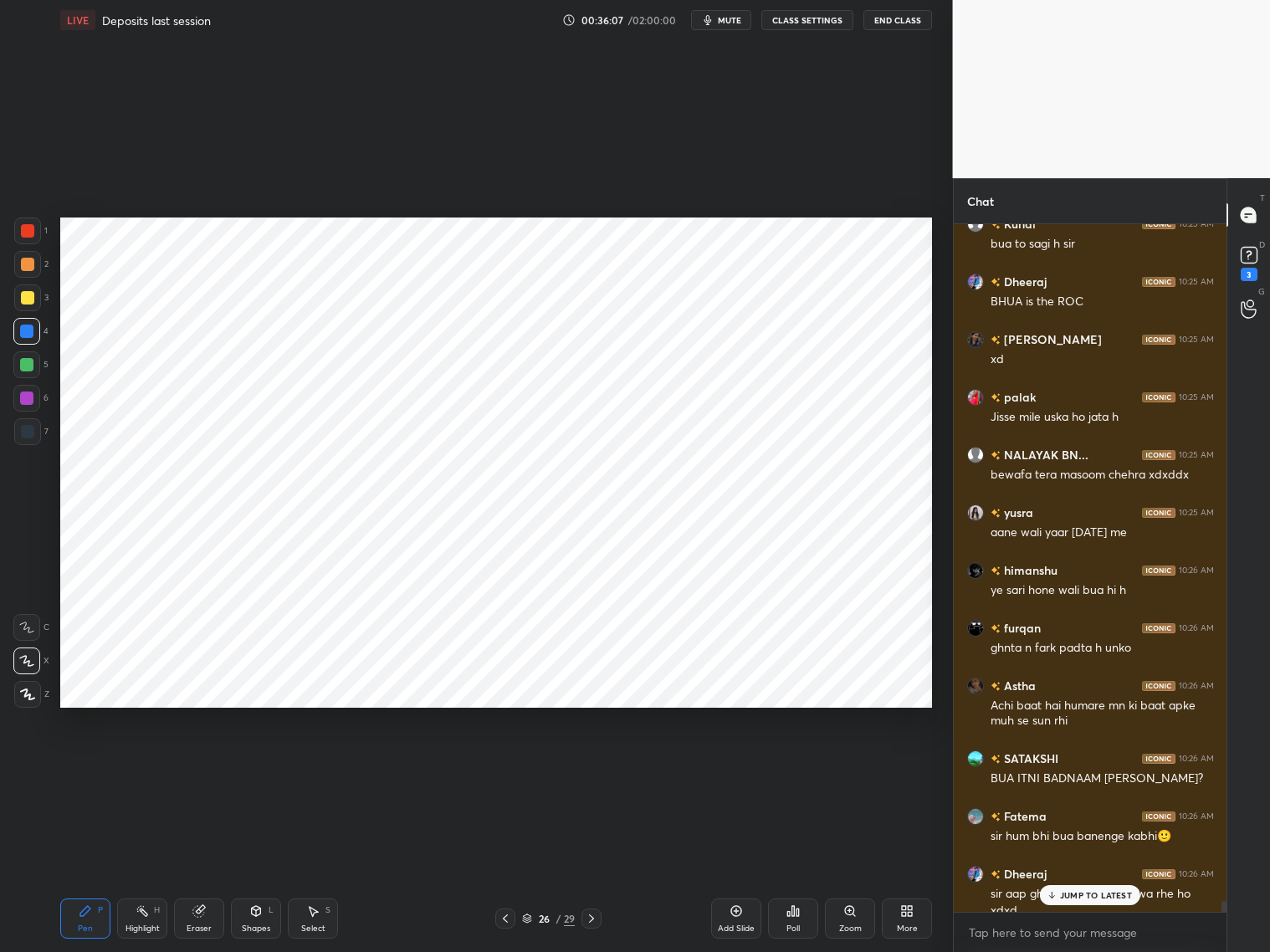
scroll to position [41996, 0]
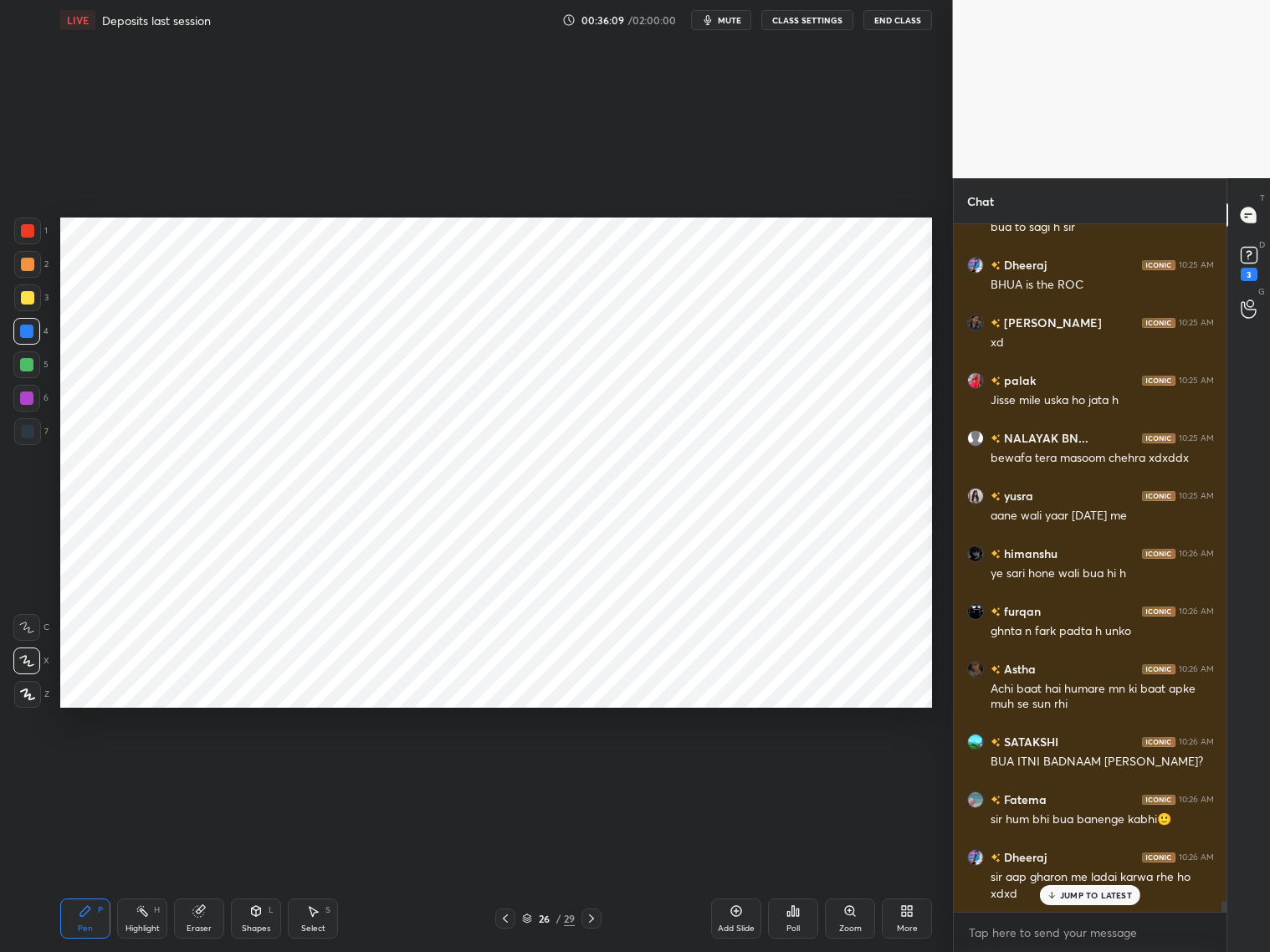
click at [27, 232] on div at bounding box center [28, 231] width 14 height 14
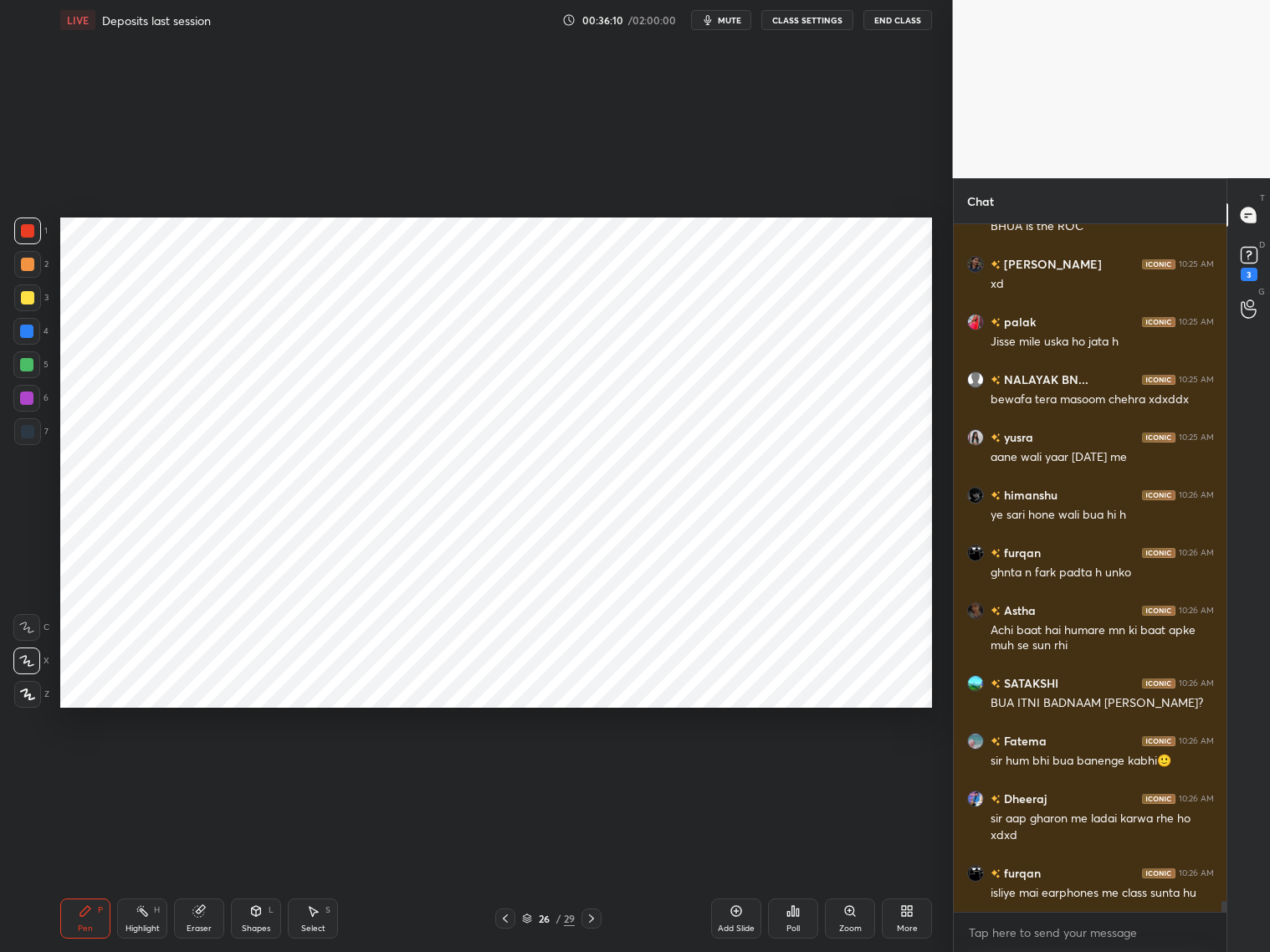
click at [27, 433] on div at bounding box center [28, 431] width 14 height 14
drag, startPoint x: 30, startPoint y: 324, endPoint x: 40, endPoint y: 327, distance: 10.4
click at [29, 330] on div at bounding box center [27, 332] width 14 height 14
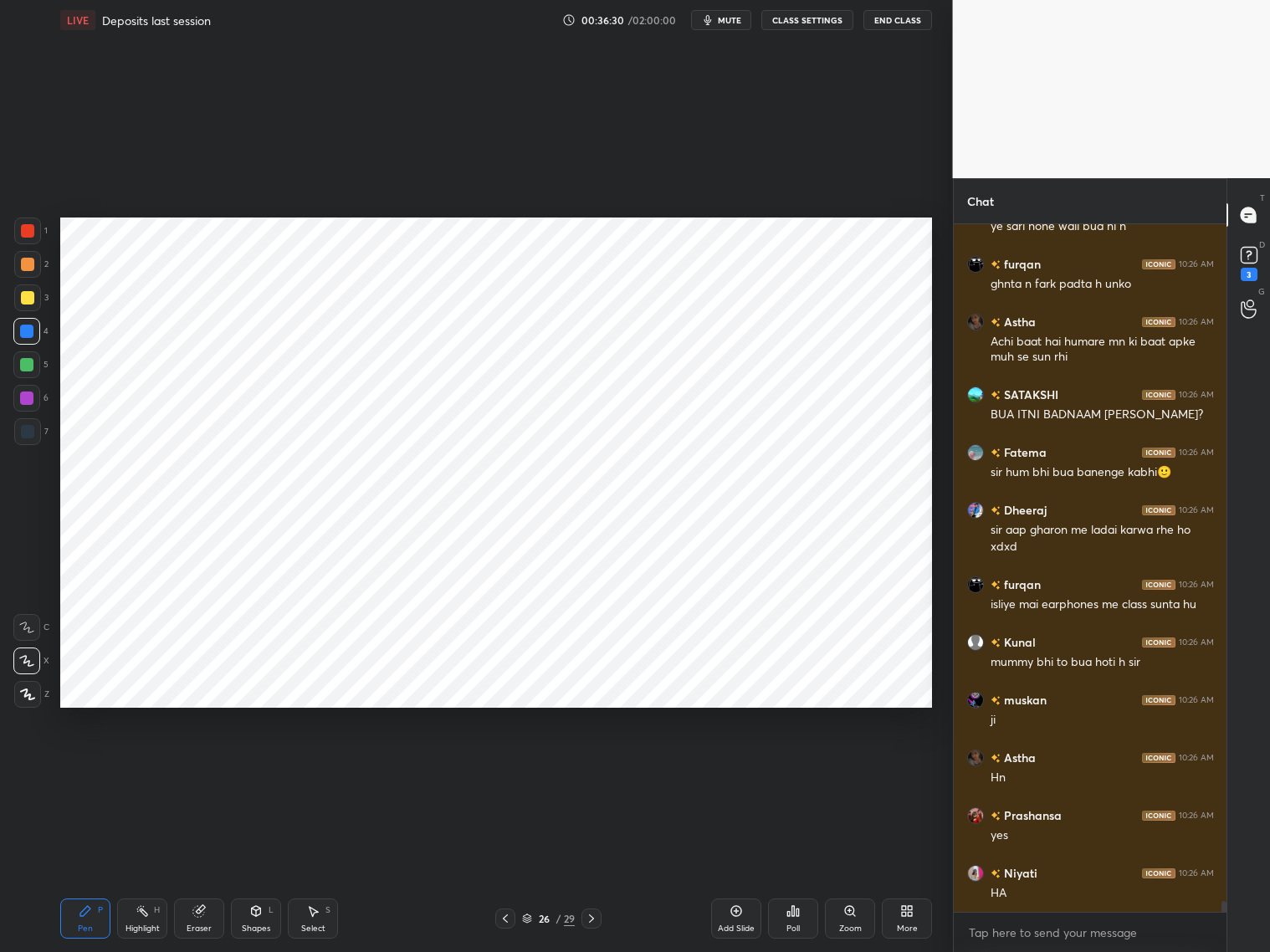
scroll to position [42400, 0]
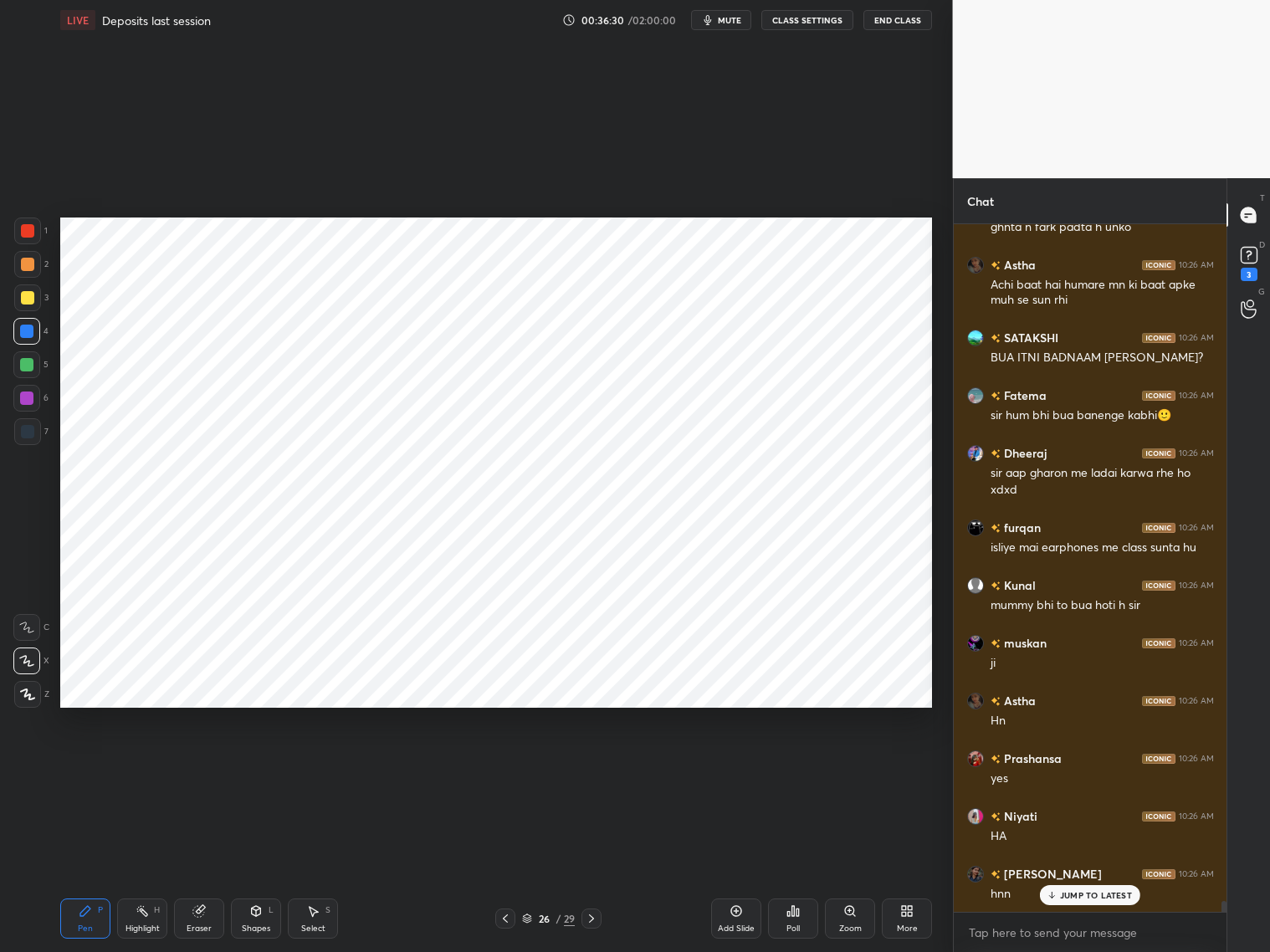
click at [31, 432] on div at bounding box center [28, 431] width 14 height 14
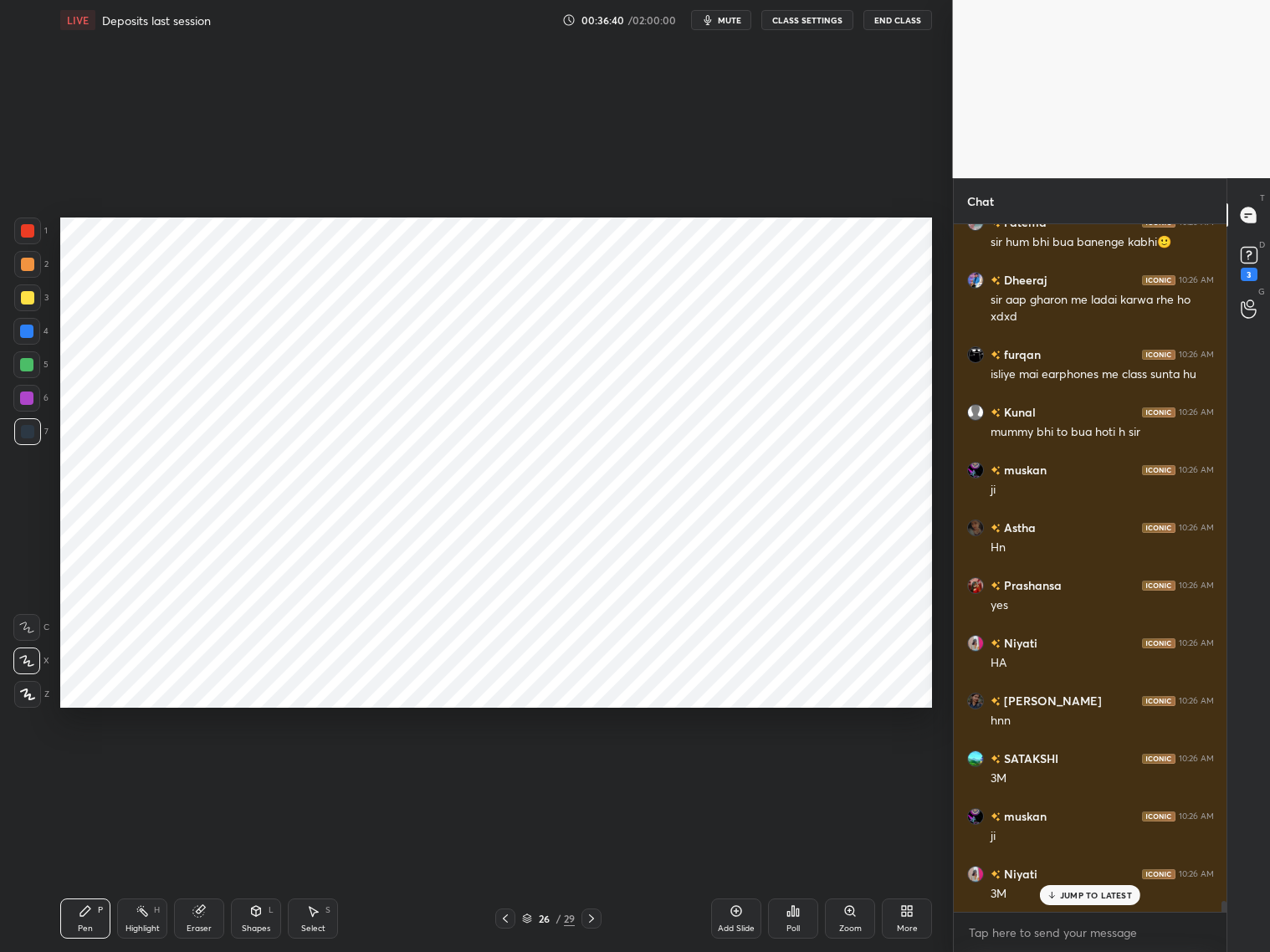
scroll to position [42631, 0]
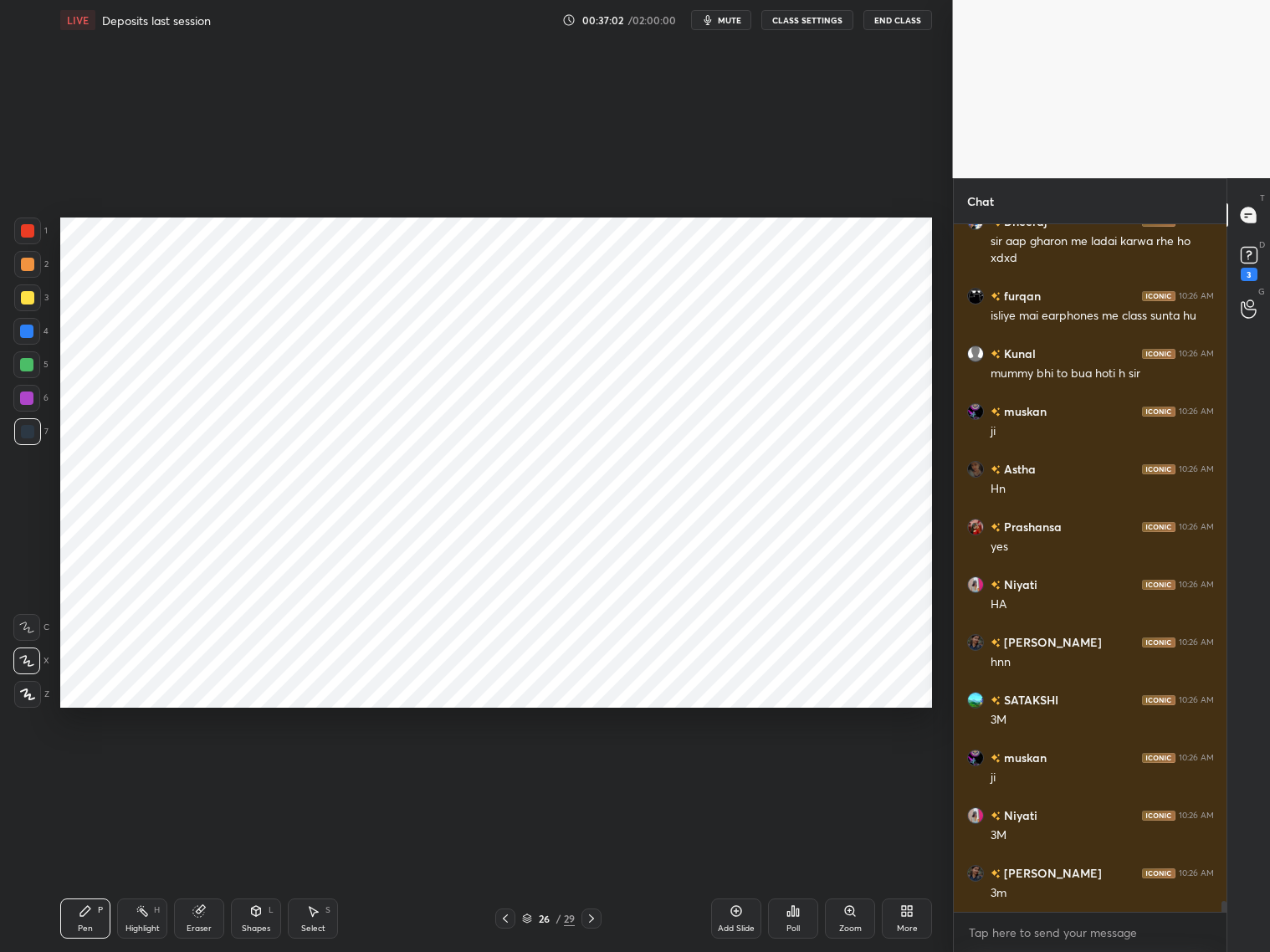
drag, startPoint x: 24, startPoint y: 331, endPoint x: 38, endPoint y: 322, distance: 16.6
click at [24, 330] on div at bounding box center [27, 332] width 14 height 14
click at [25, 425] on div at bounding box center [28, 431] width 14 height 14
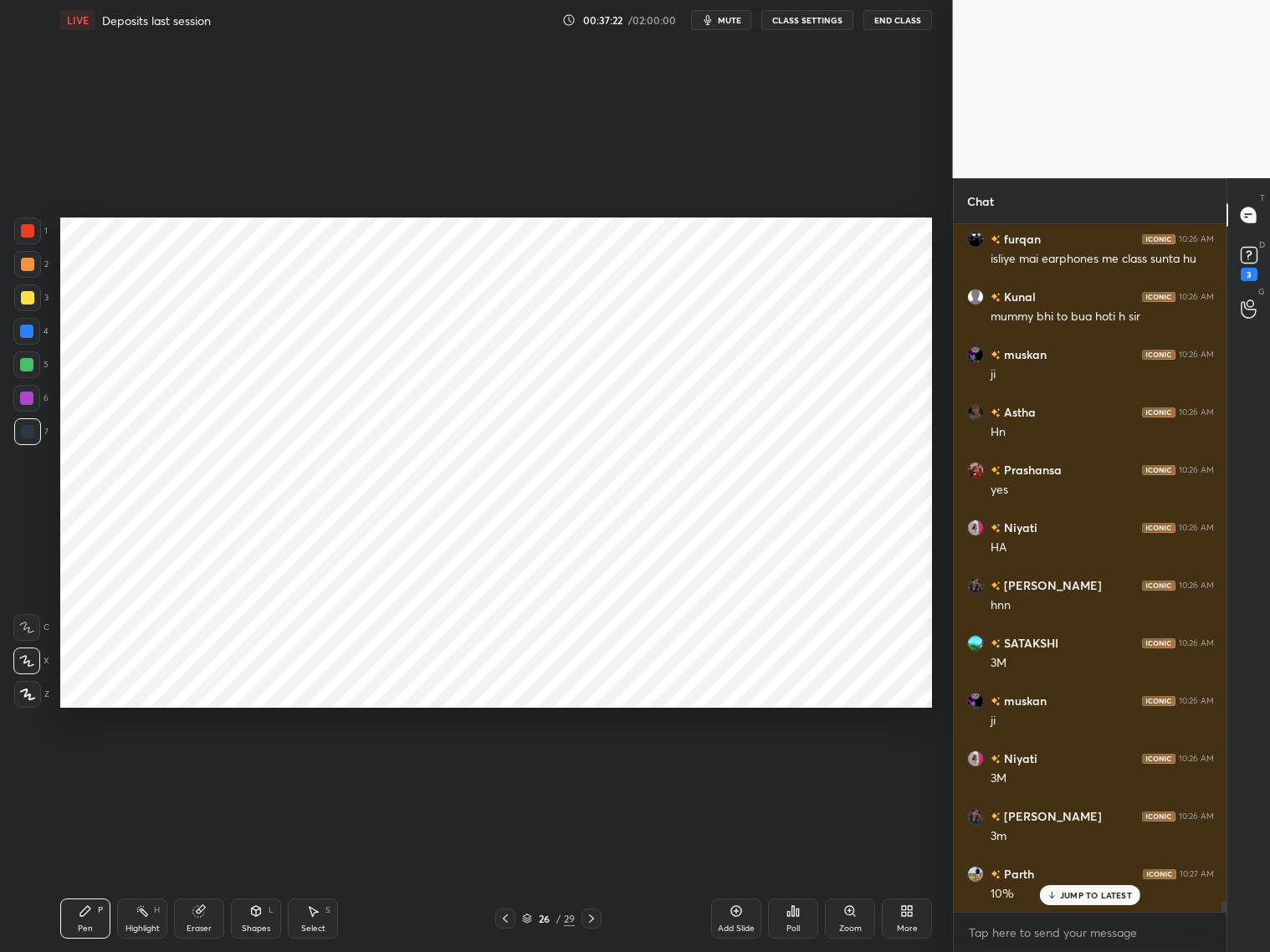
drag, startPoint x: 35, startPoint y: 239, endPoint x: 51, endPoint y: 236, distance: 16.3
click at [37, 237] on div at bounding box center [27, 231] width 27 height 27
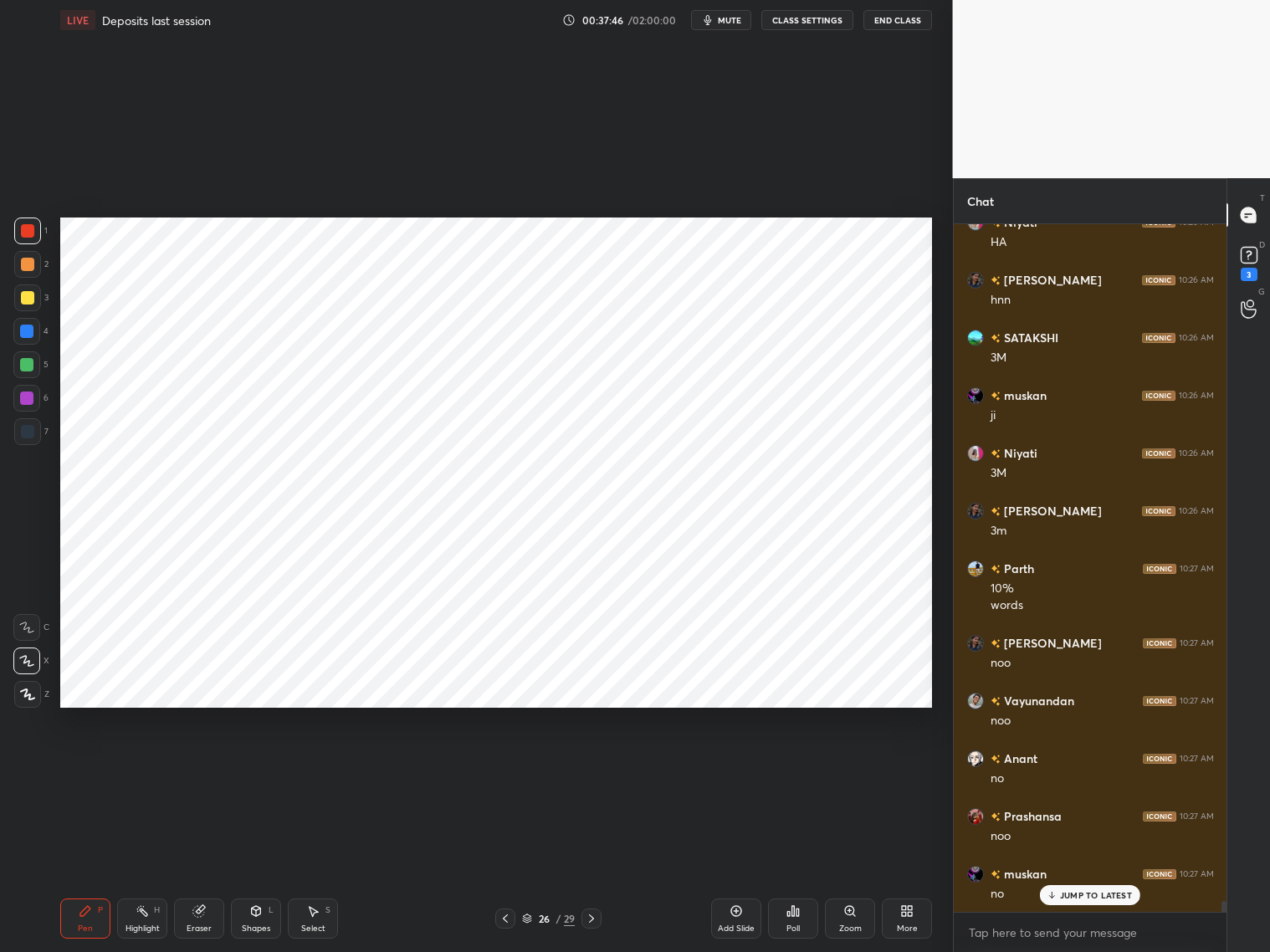
scroll to position [43010, 0]
drag, startPoint x: 1094, startPoint y: 901, endPoint x: 1100, endPoint y: 895, distance: 8.5
click at [1086, 768] on div "JUMP TO LATEST" at bounding box center [1089, 895] width 100 height 20
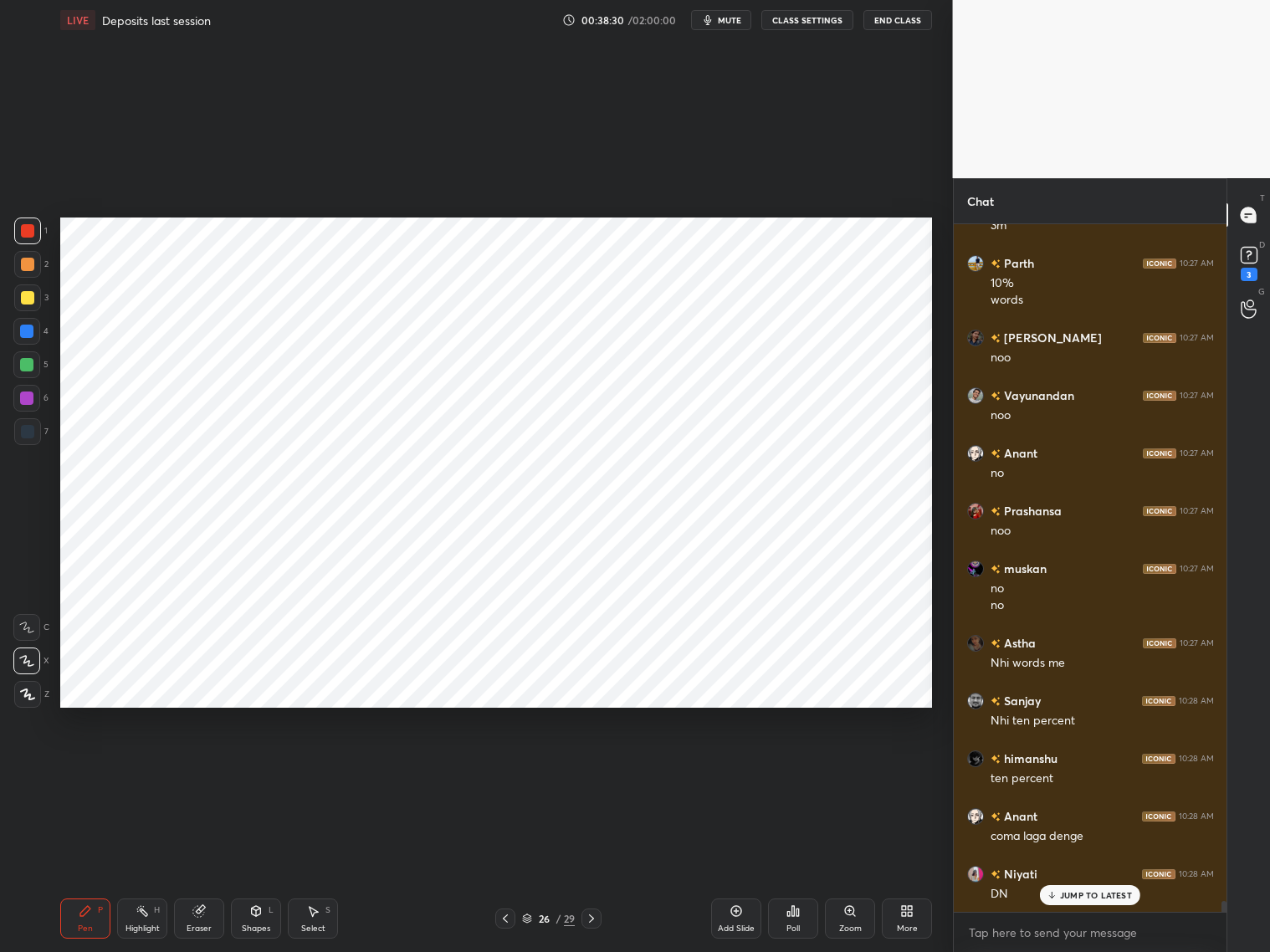
scroll to position [43357, 0]
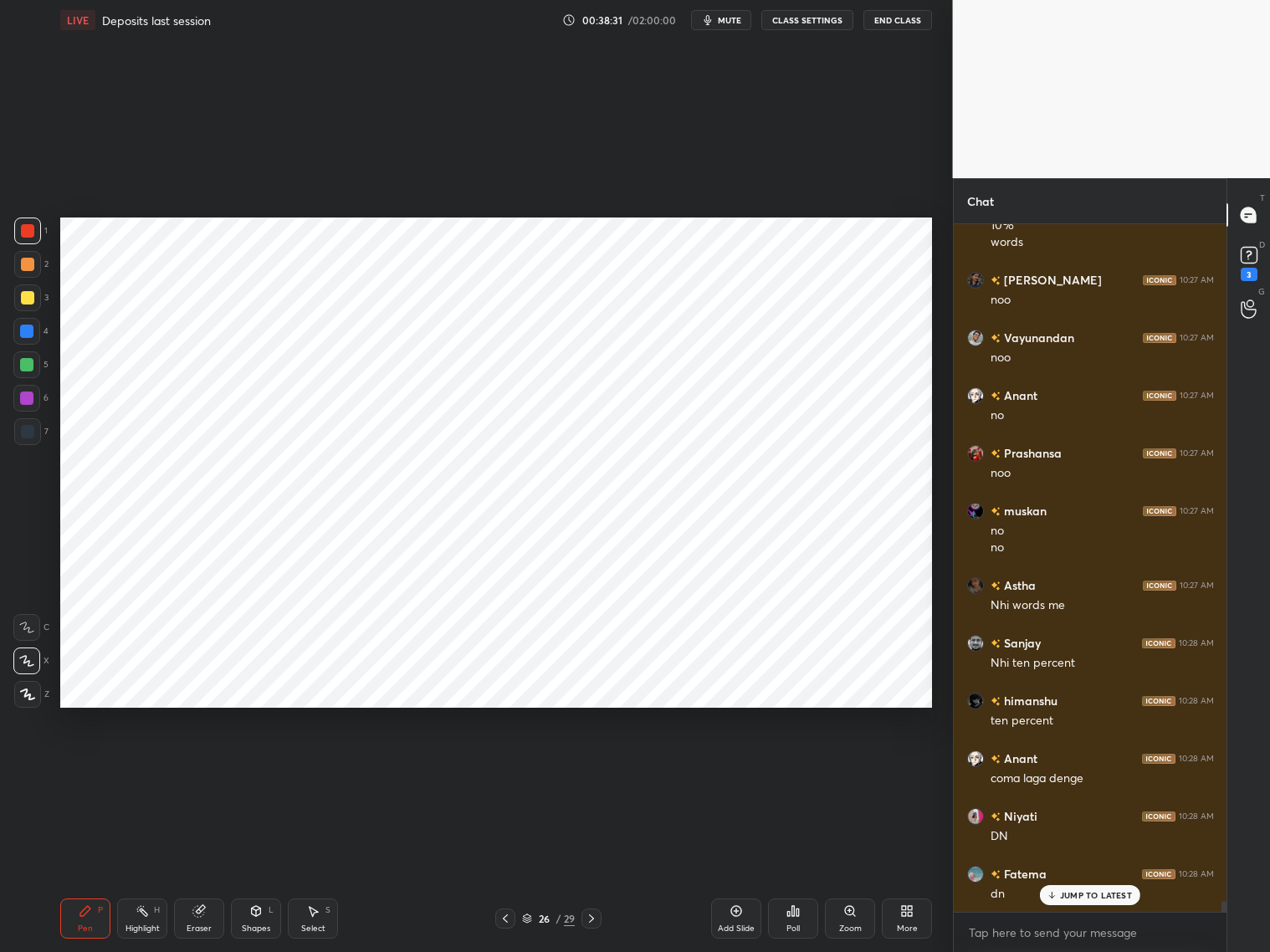
click at [739, 768] on div "Add Slide" at bounding box center [735, 918] width 50 height 41
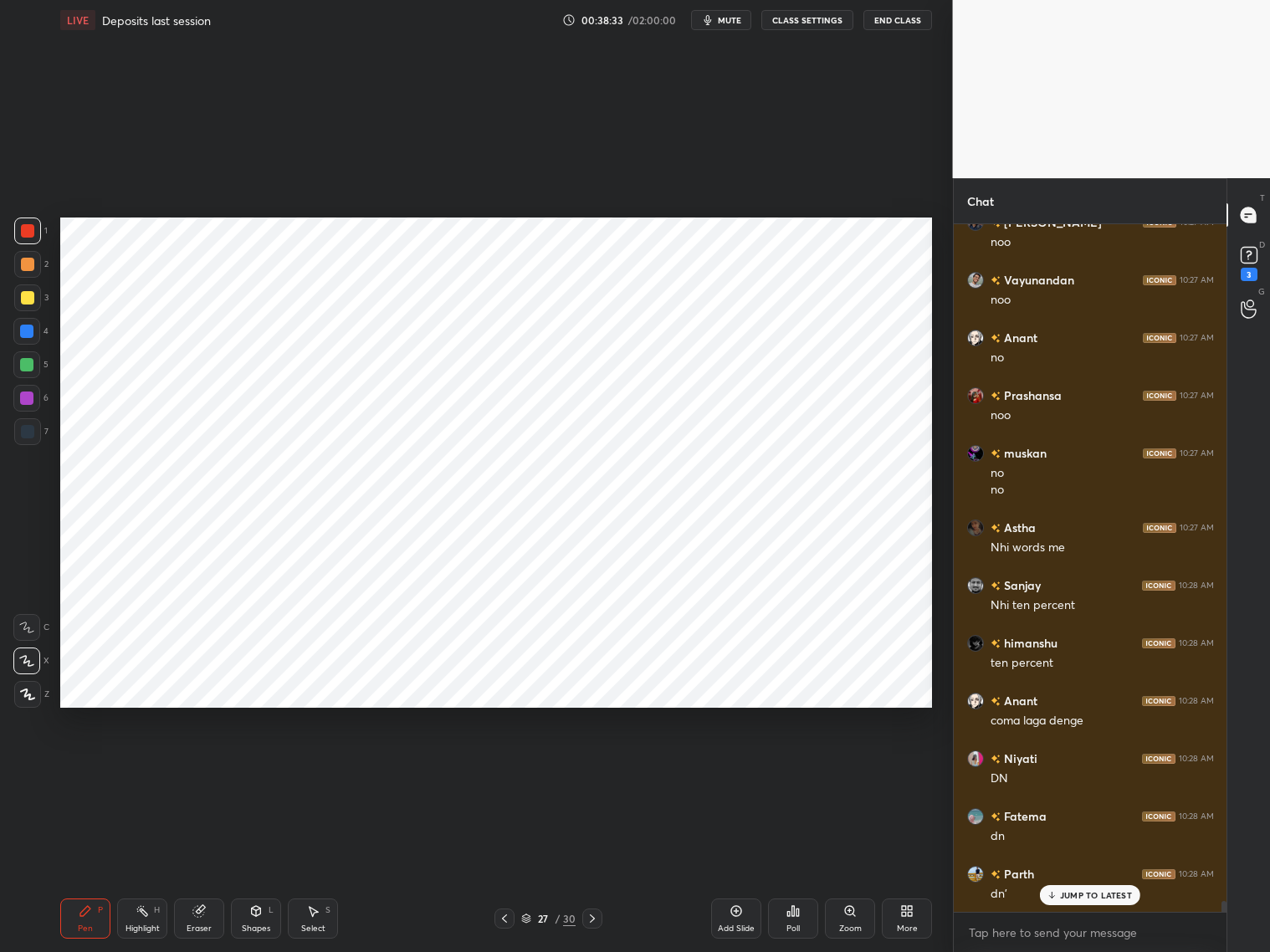
click at [31, 402] on div at bounding box center [27, 399] width 14 height 14
click at [25, 697] on icon at bounding box center [27, 695] width 15 height 12
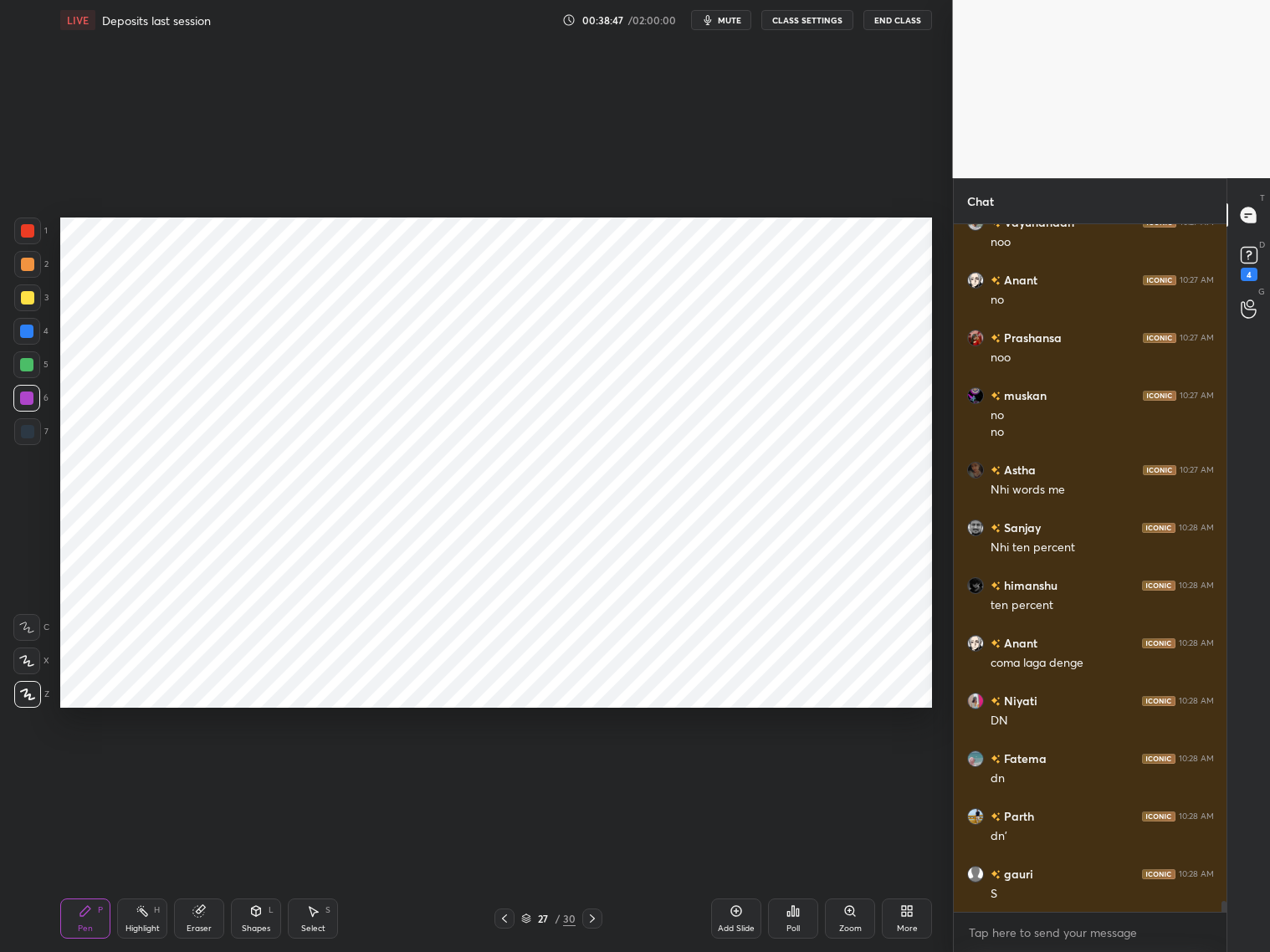
click at [30, 237] on div at bounding box center [28, 231] width 14 height 14
click at [205, 768] on div "Eraser" at bounding box center [199, 918] width 50 height 41
click at [87, 768] on div "Pen" at bounding box center [85, 928] width 15 height 8
click at [31, 660] on icon at bounding box center [26, 661] width 15 height 12
click at [28, 393] on div at bounding box center [27, 399] width 14 height 14
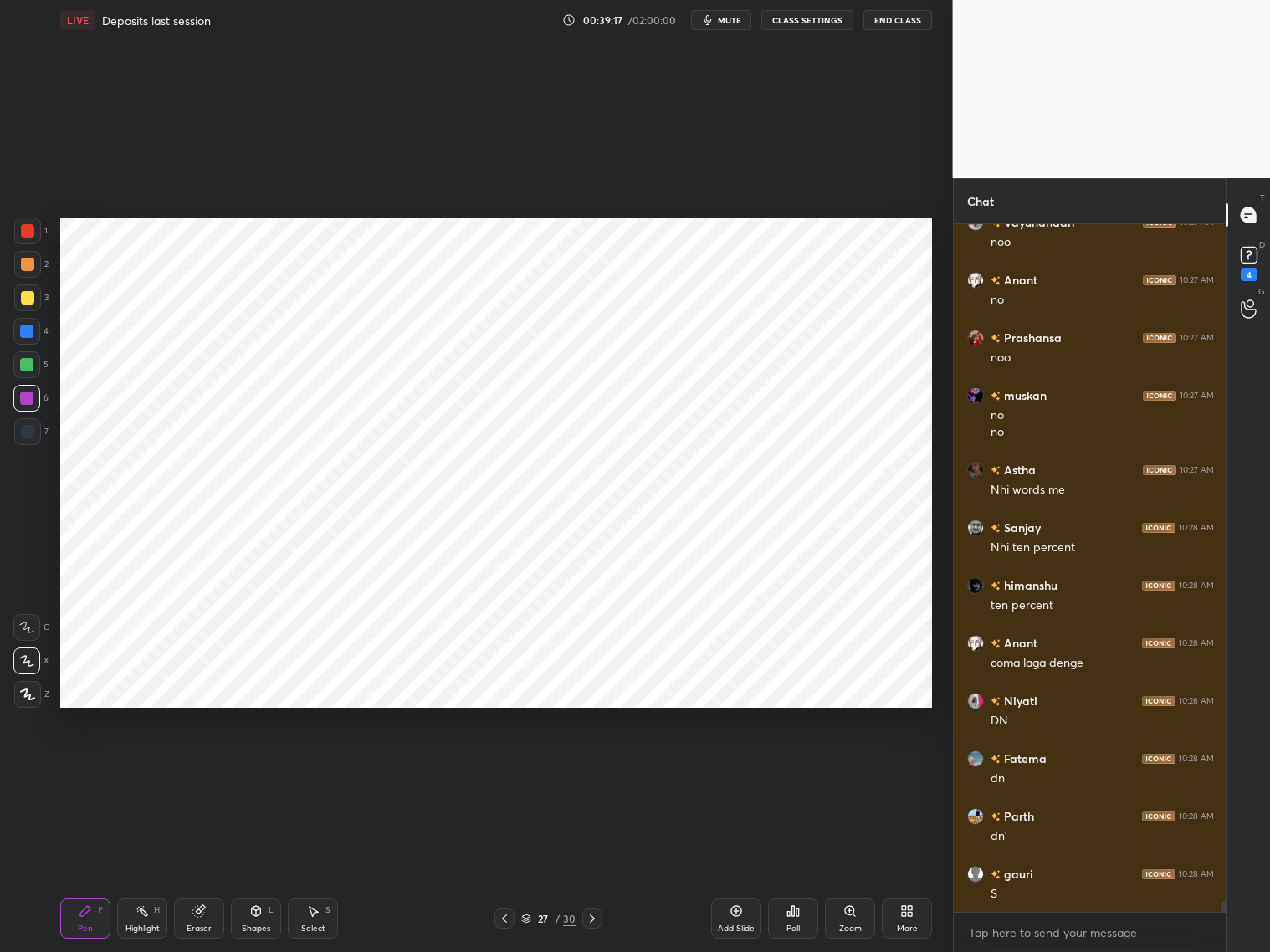
scroll to position [43530, 0]
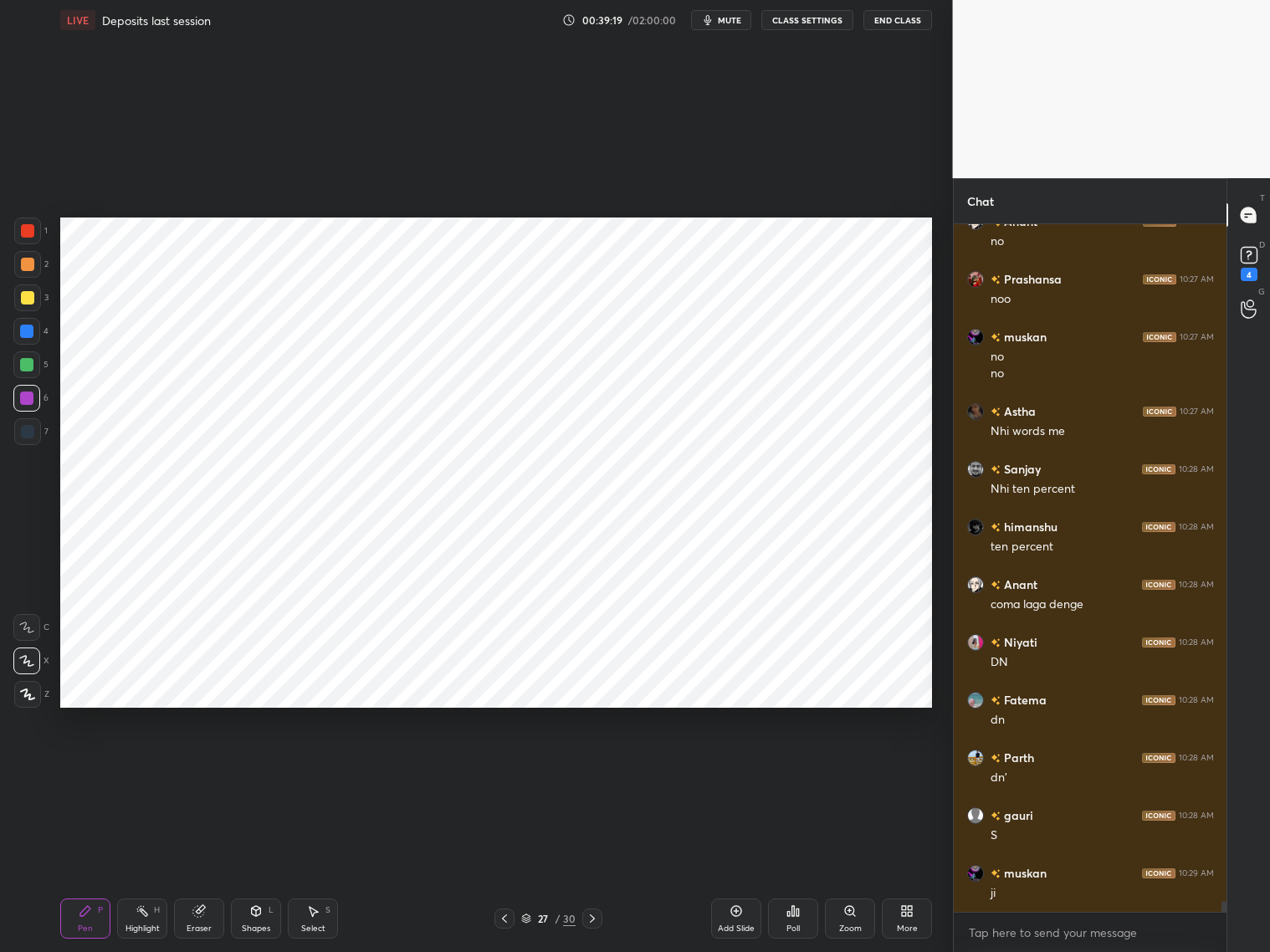
click at [29, 239] on div at bounding box center [27, 231] width 27 height 27
click at [32, 694] on icon at bounding box center [27, 695] width 15 height 12
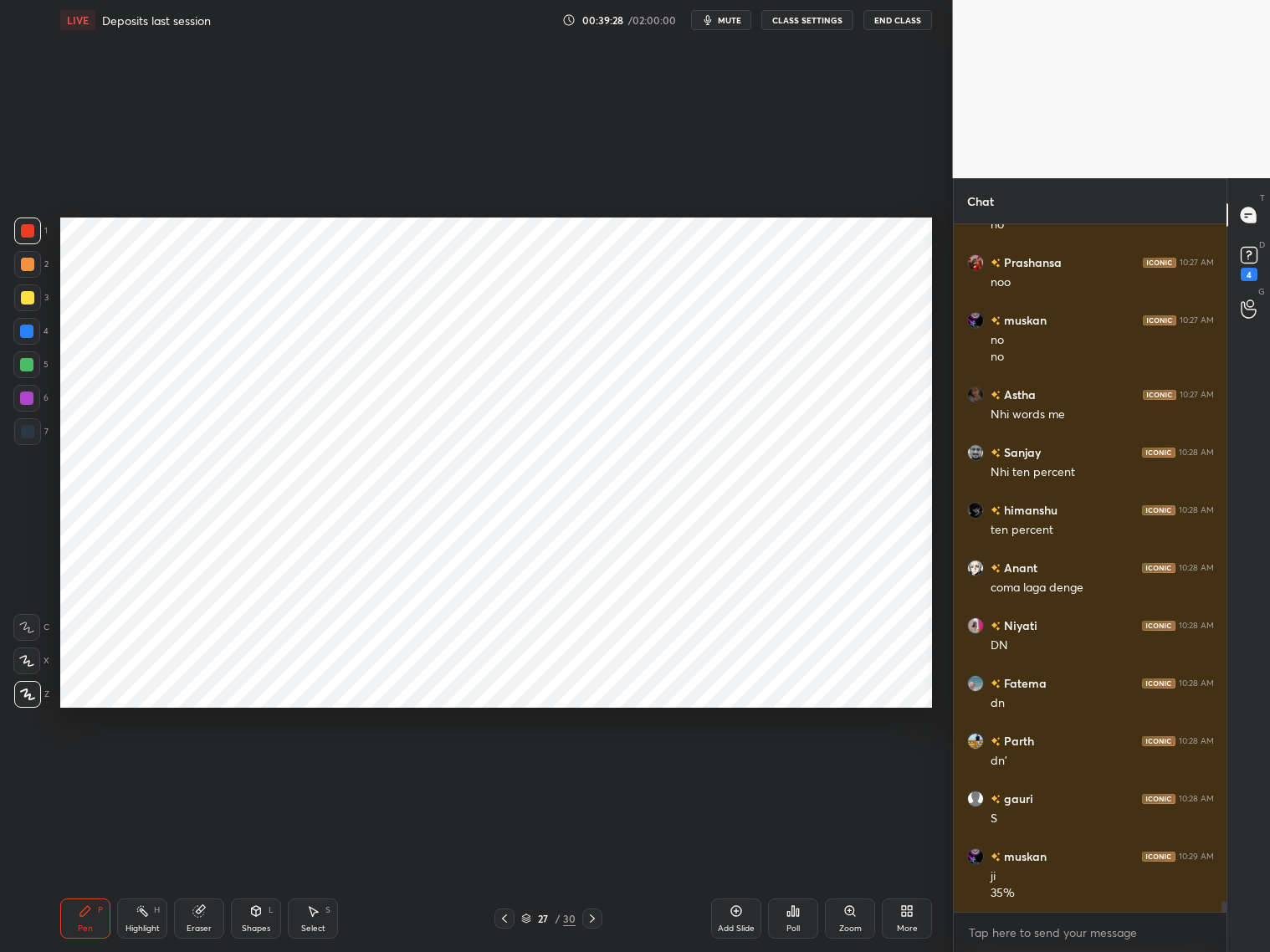
drag, startPoint x: 25, startPoint y: 391, endPoint x: 32, endPoint y: 381, distance: 12.2
click at [29, 393] on div at bounding box center [27, 399] width 14 height 14
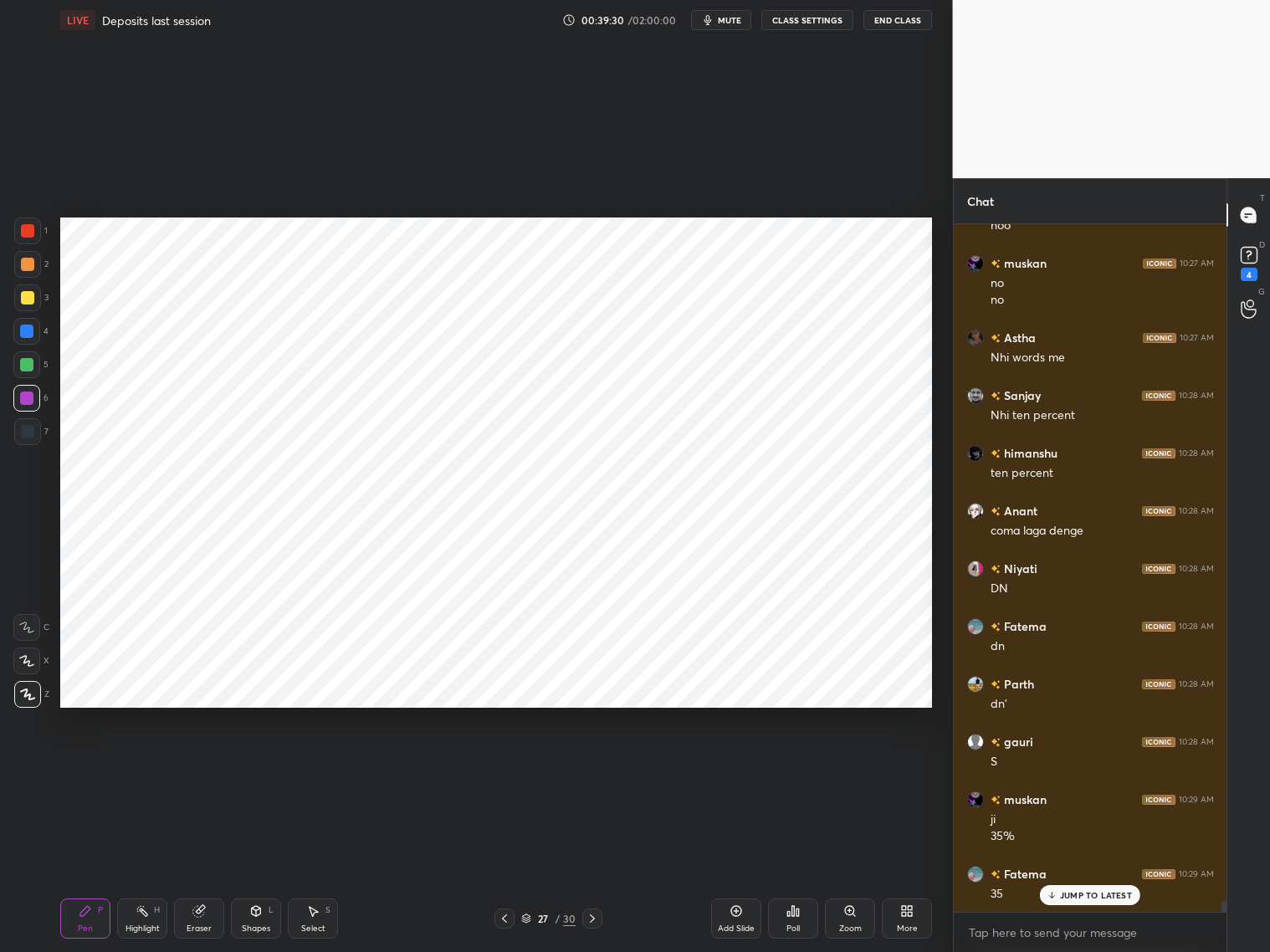
scroll to position [43661, 0]
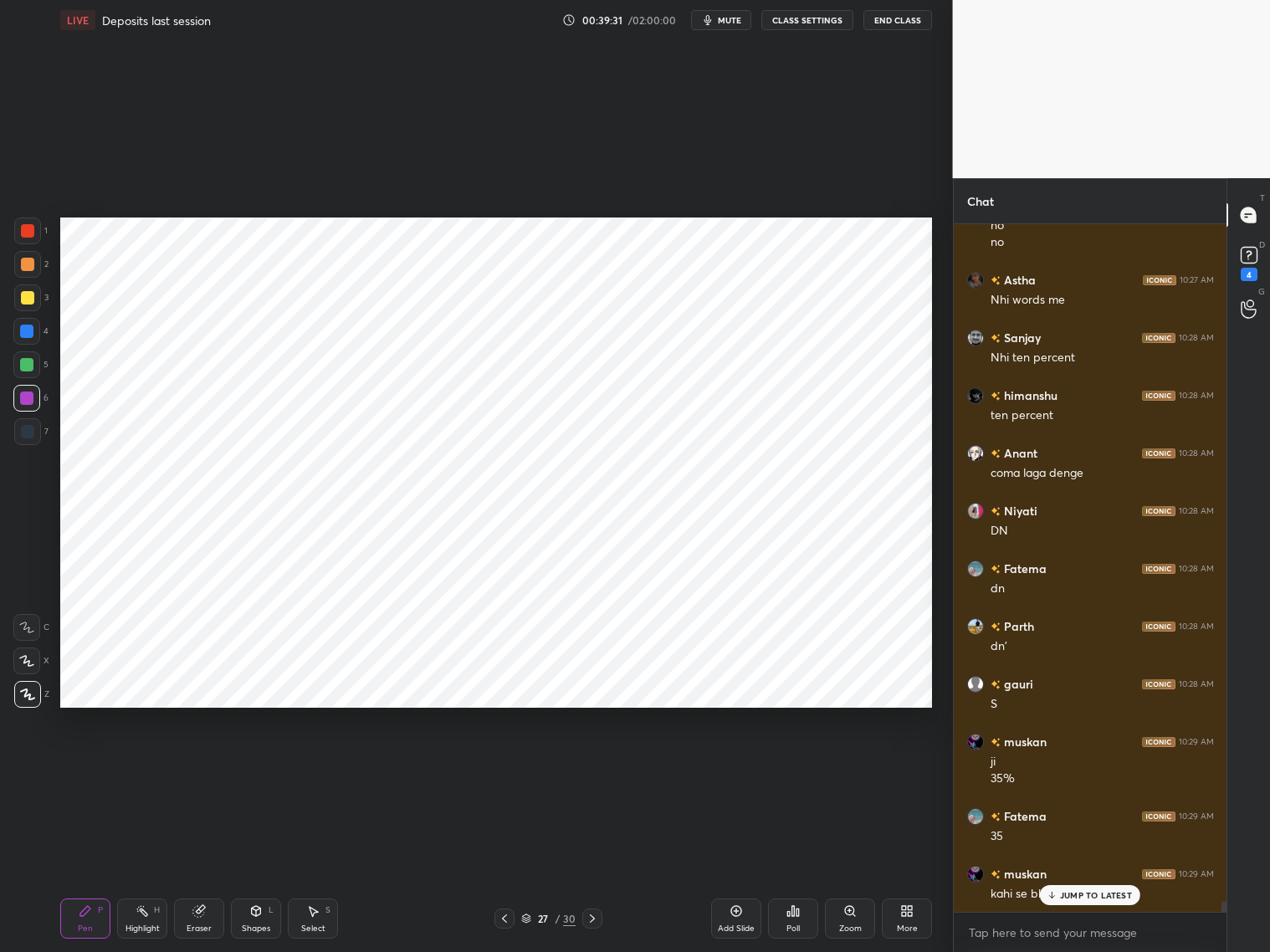
drag, startPoint x: 31, startPoint y: 654, endPoint x: 36, endPoint y: 646, distance: 9.4
click at [35, 651] on div at bounding box center [27, 660] width 27 height 27
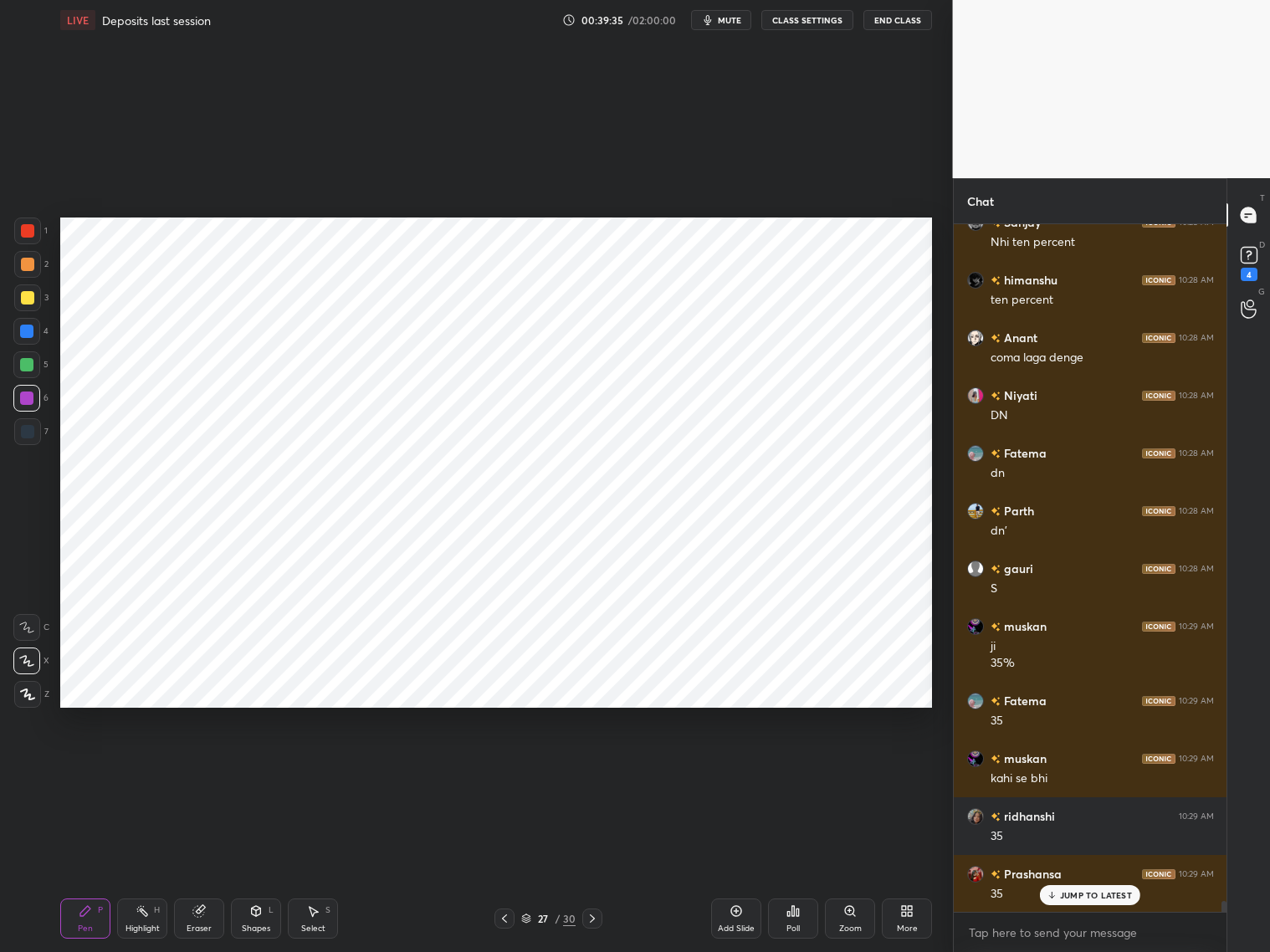
scroll to position [43836, 0]
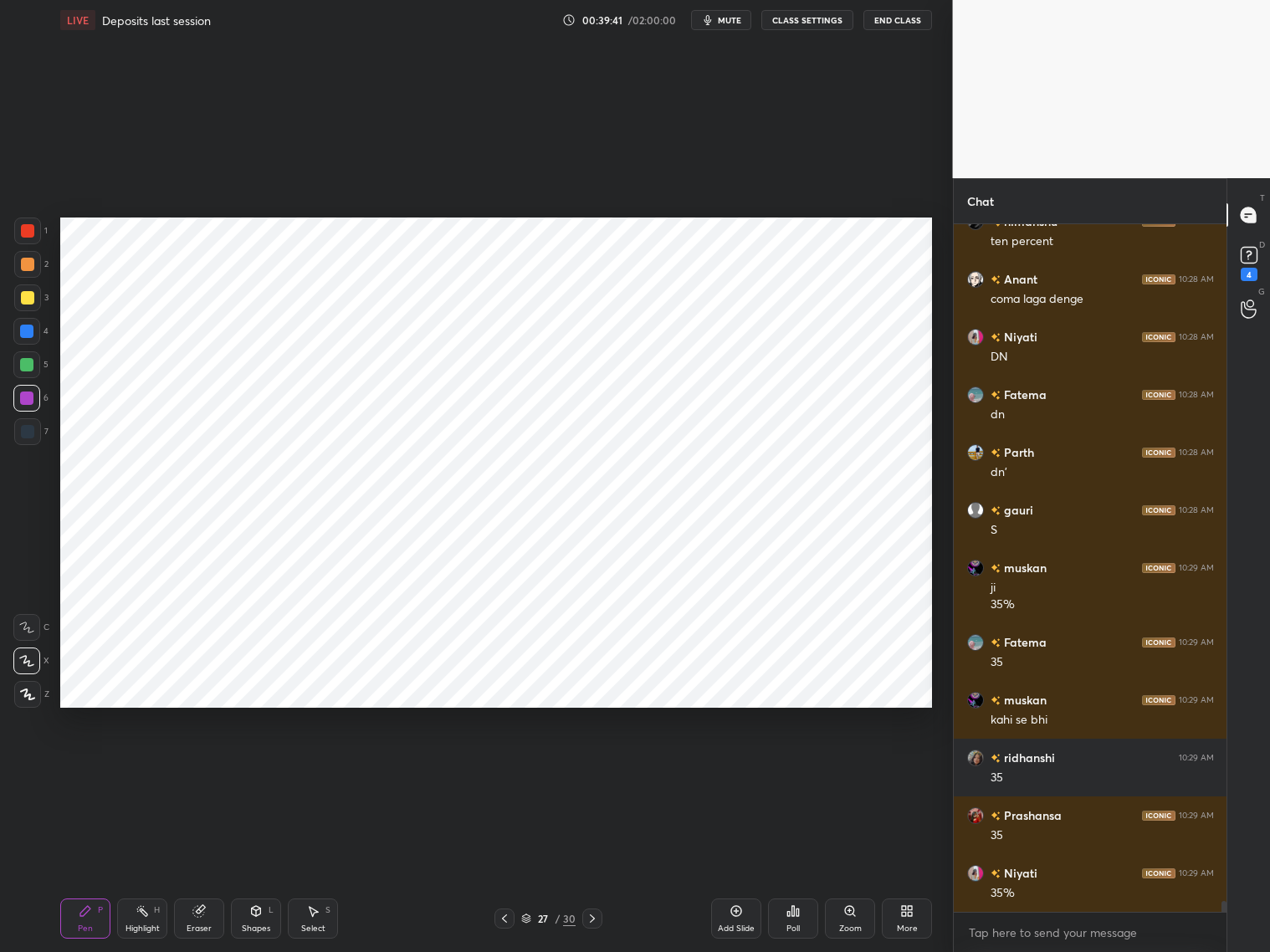
click at [27, 428] on div at bounding box center [28, 431] width 14 height 14
click at [30, 233] on div at bounding box center [28, 231] width 14 height 14
click at [20, 694] on icon at bounding box center [27, 695] width 15 height 12
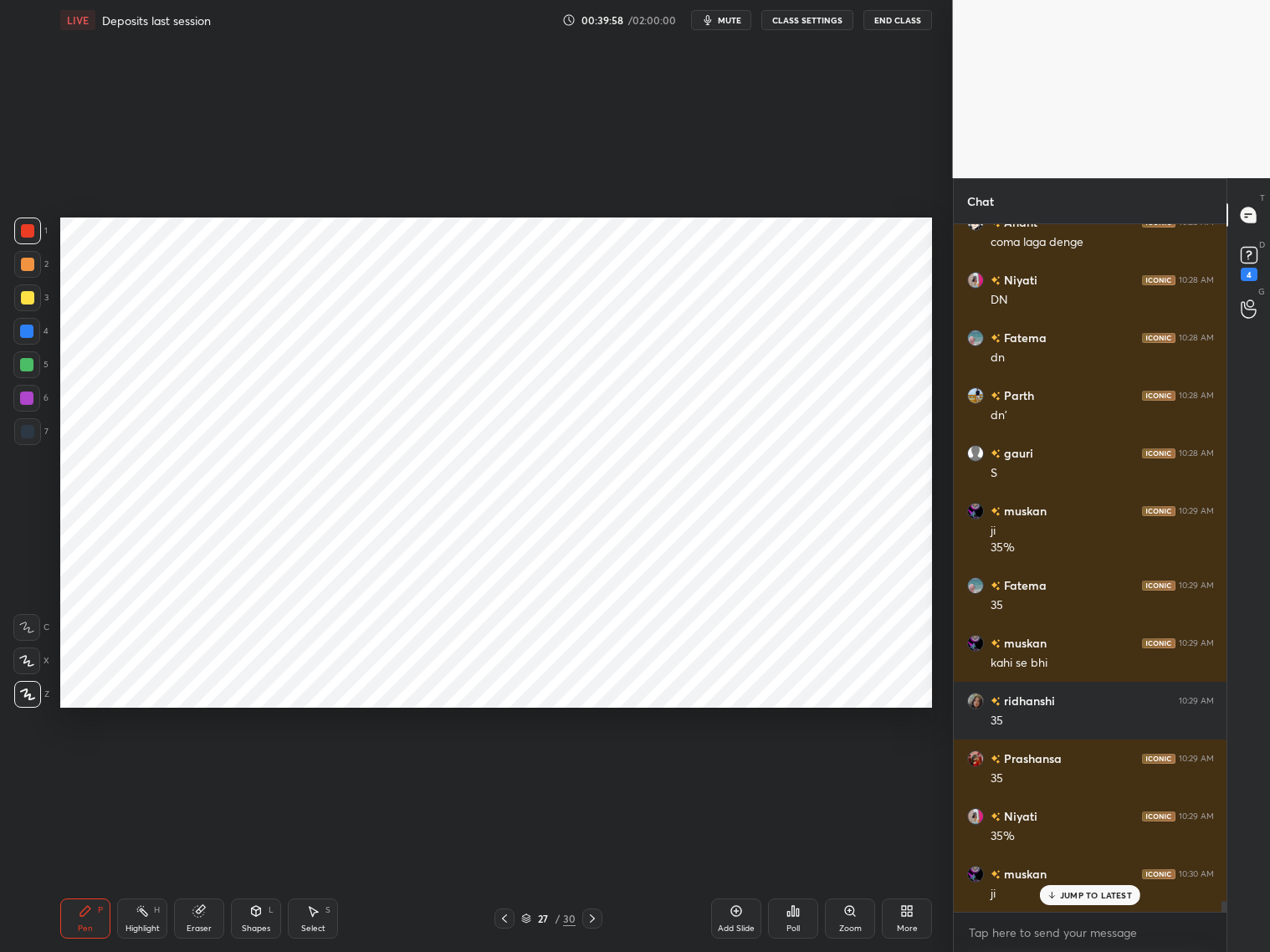
scroll to position [43950, 0]
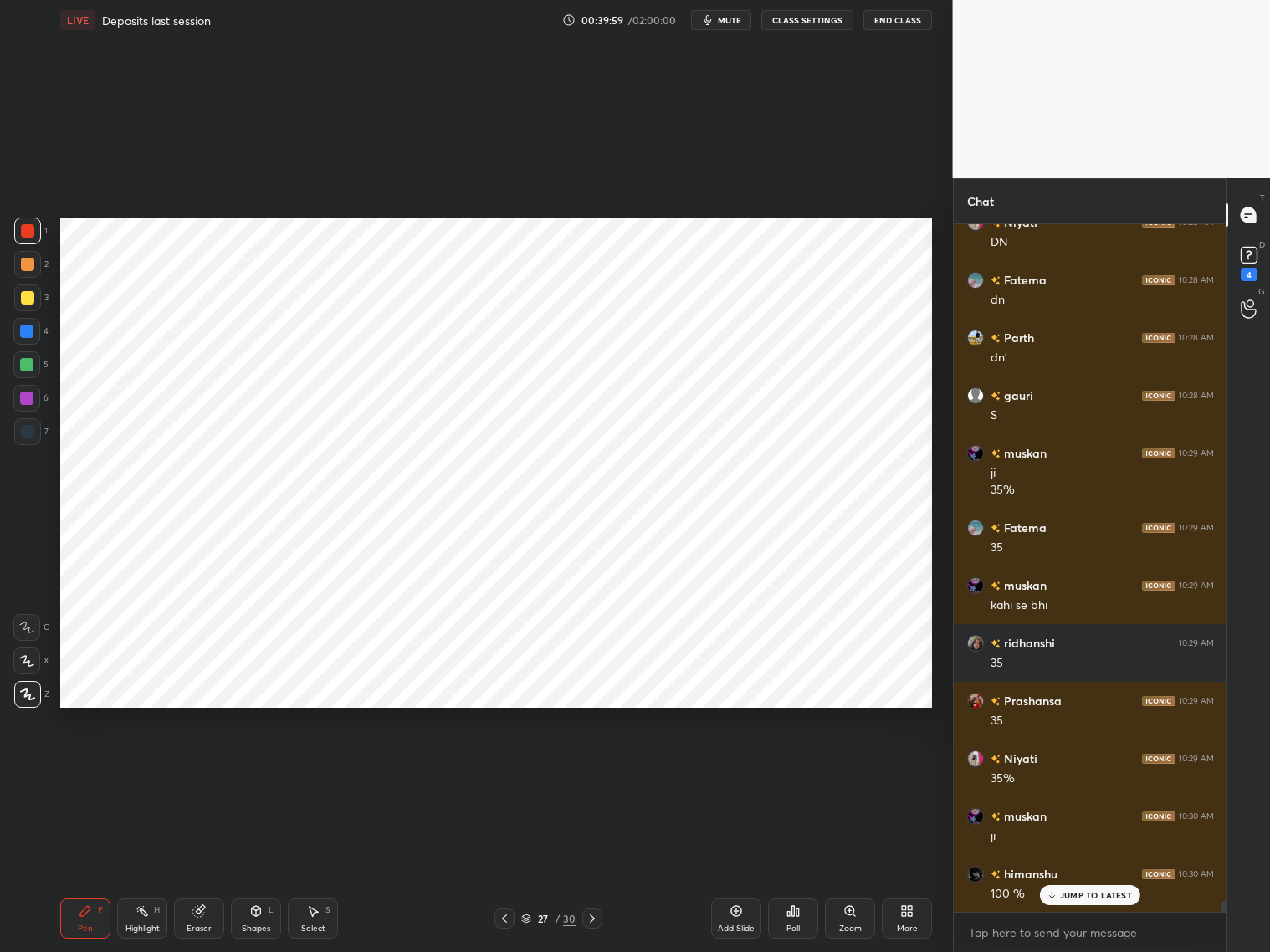
click at [29, 396] on div at bounding box center [27, 399] width 14 height 14
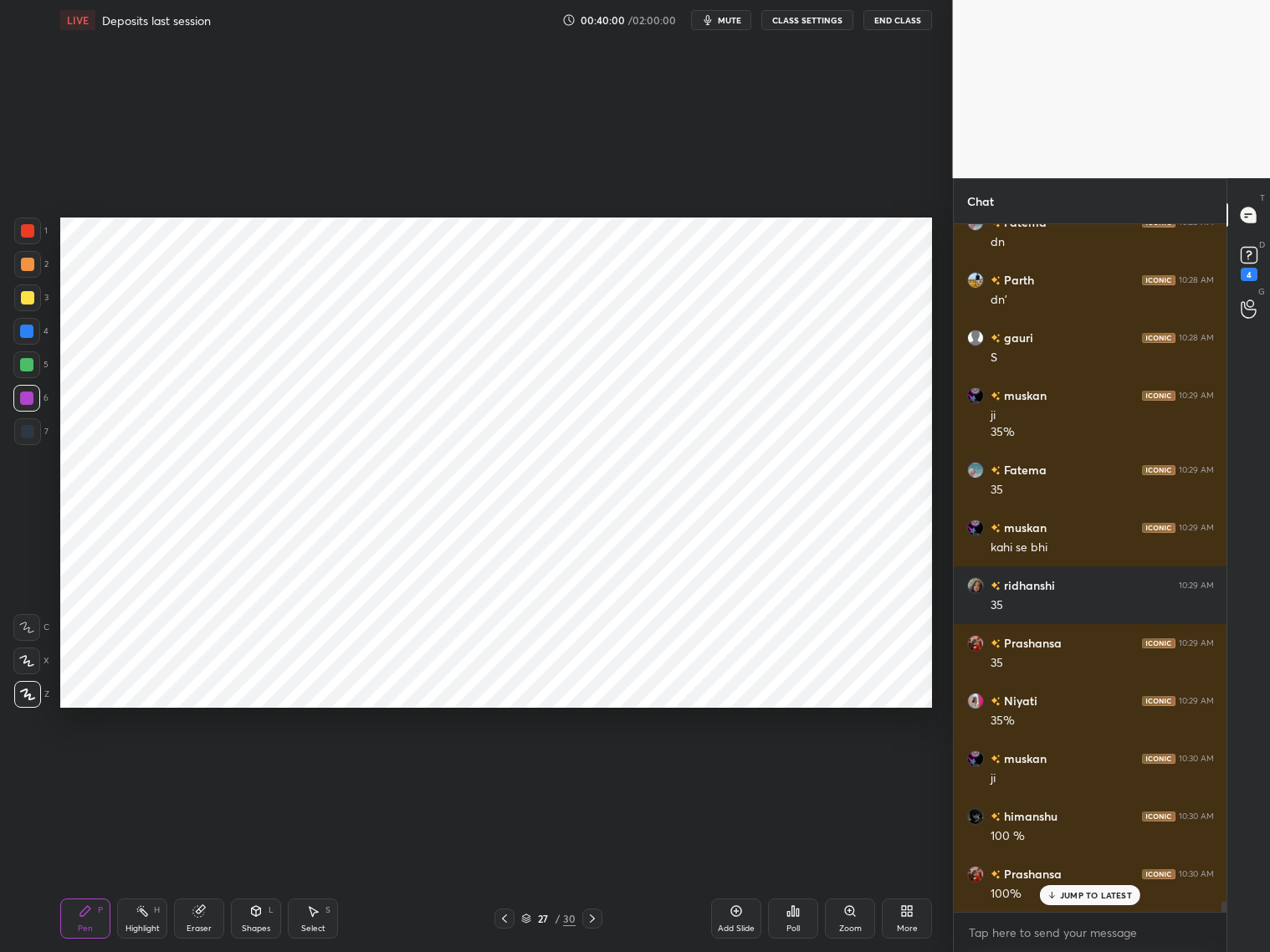
scroll to position [44065, 0]
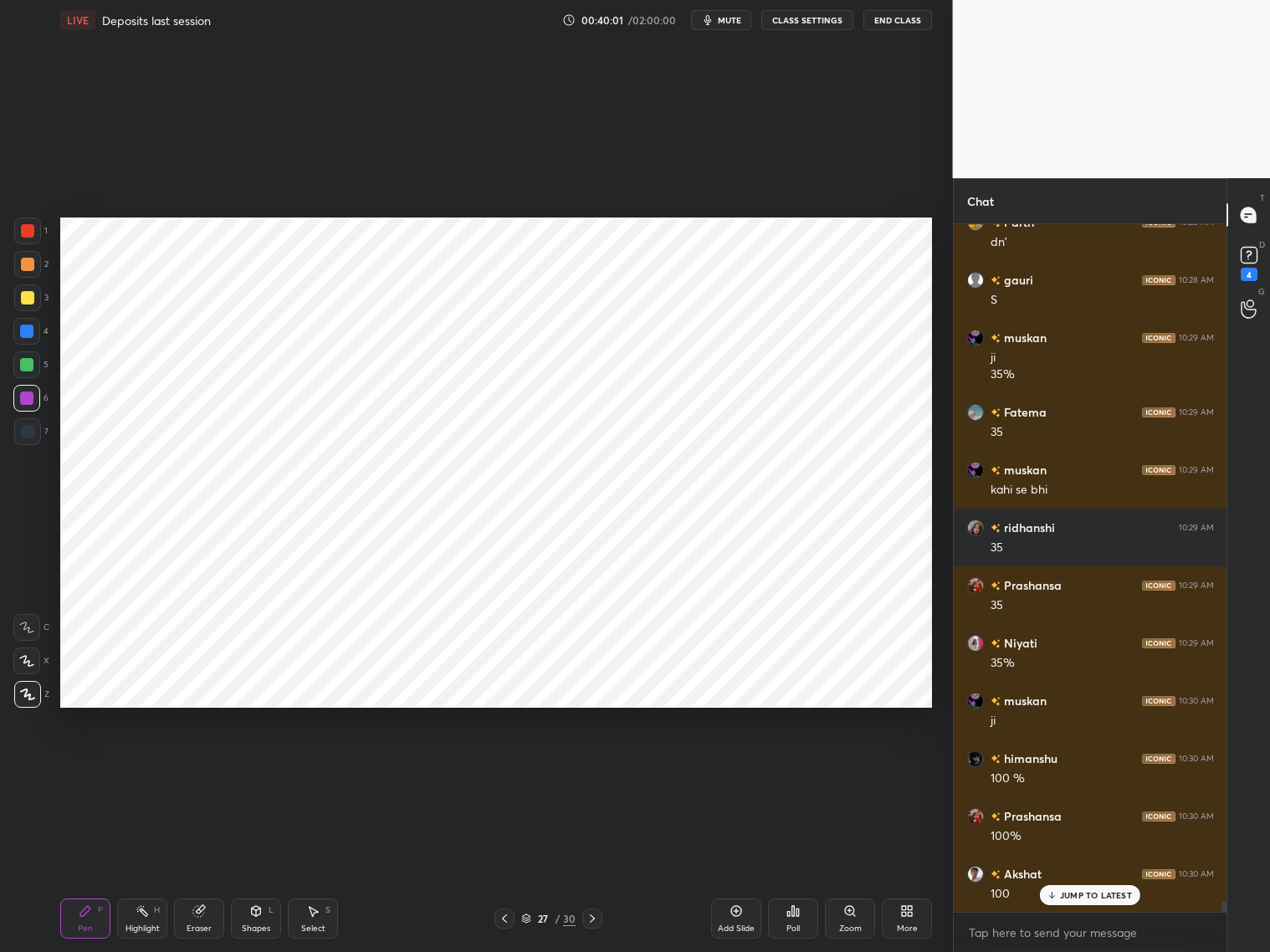
click at [24, 659] on icon at bounding box center [26, 661] width 15 height 12
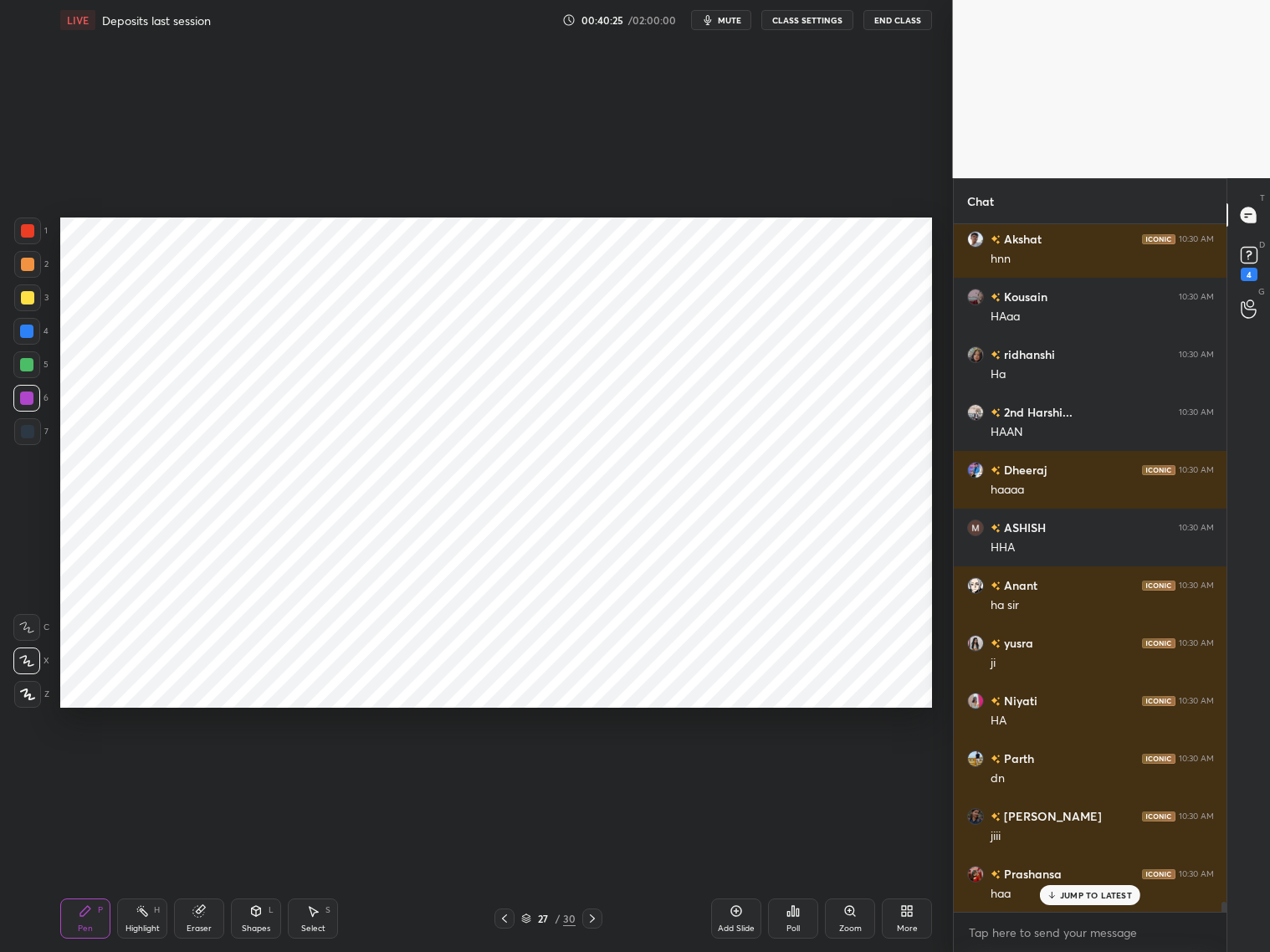
scroll to position [45409, 0]
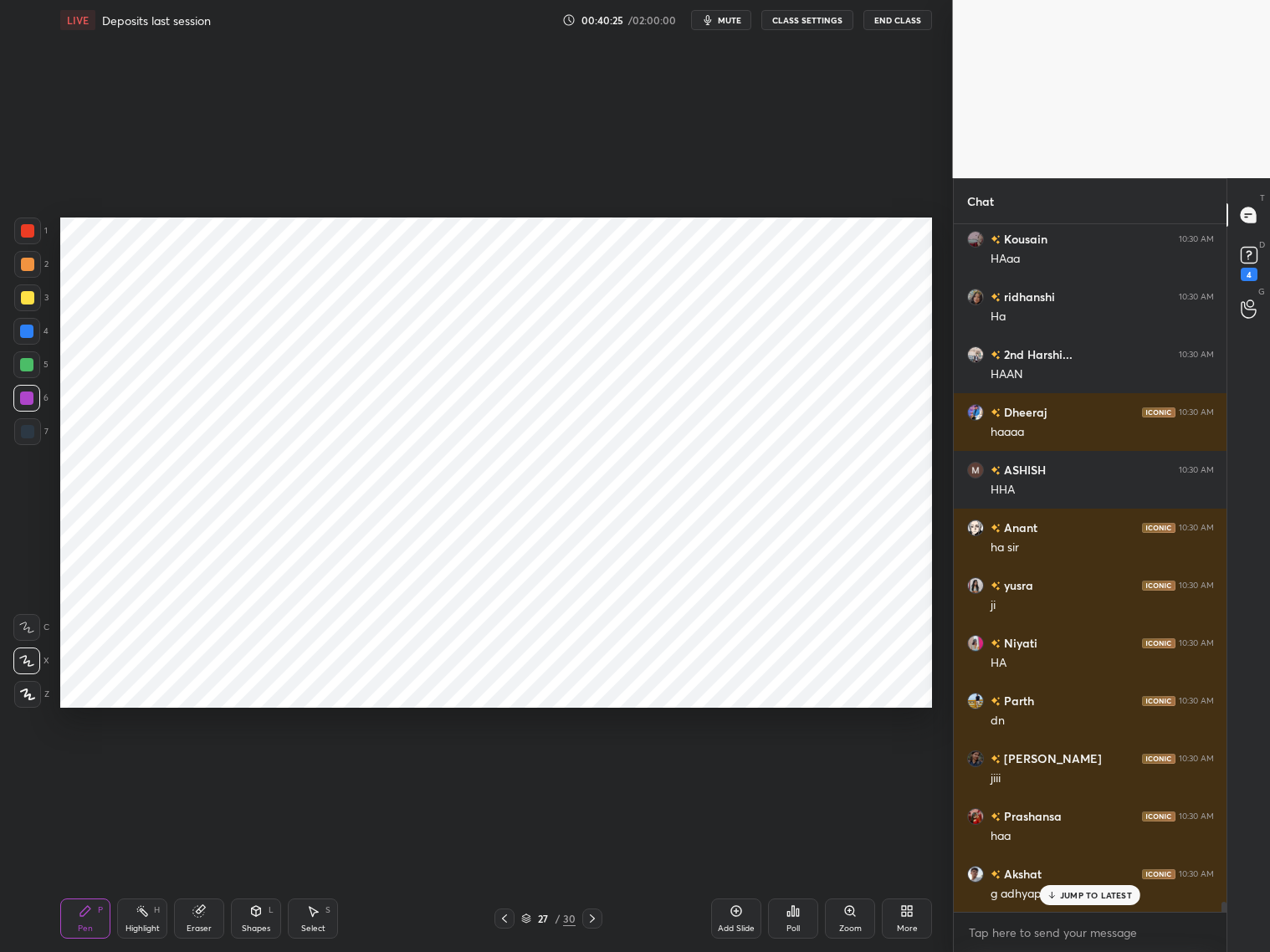
click at [748, 768] on div "Add Slide" at bounding box center [735, 918] width 50 height 41
click at [29, 333] on div at bounding box center [27, 332] width 14 height 14
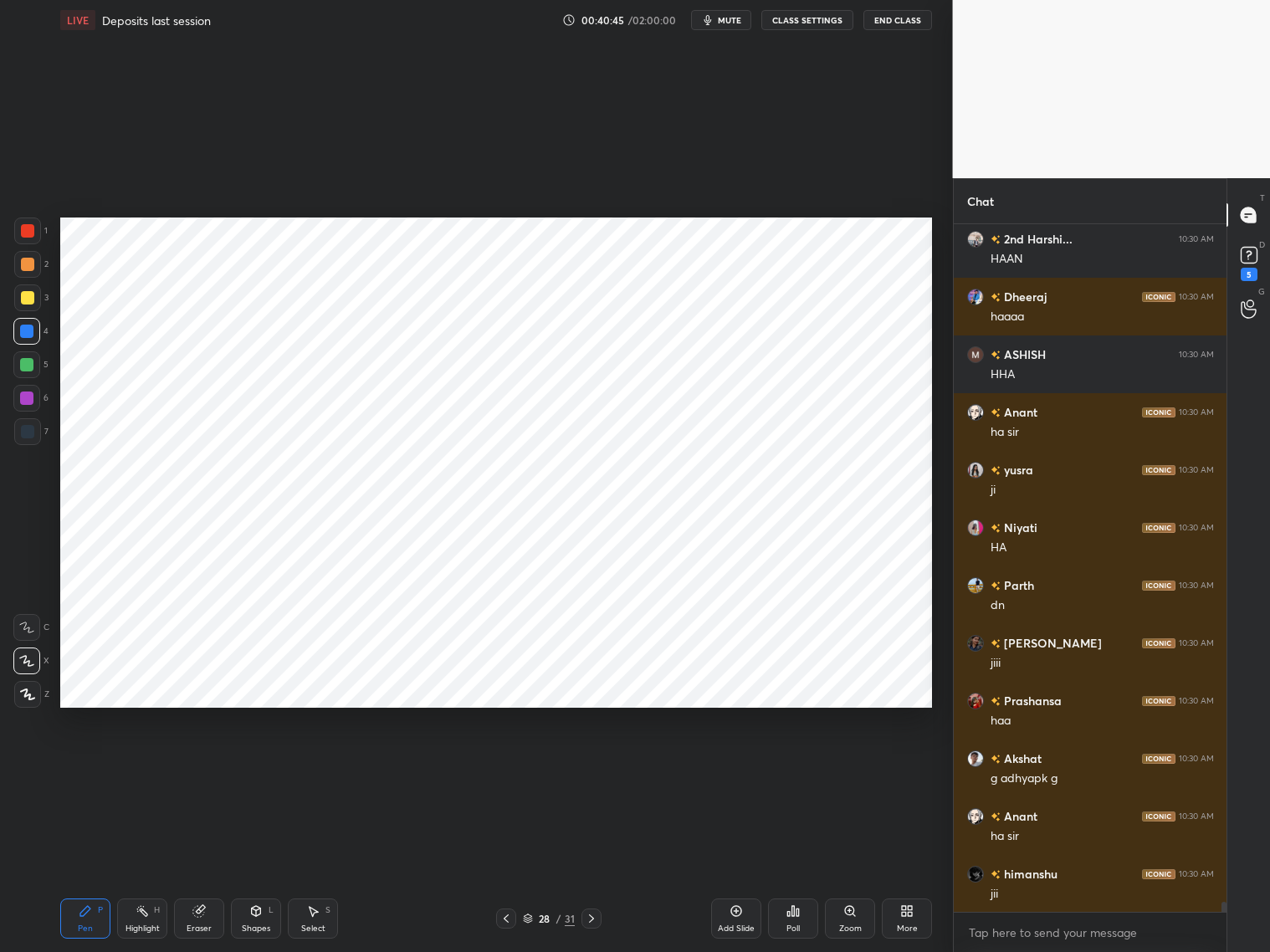
scroll to position [45583, 0]
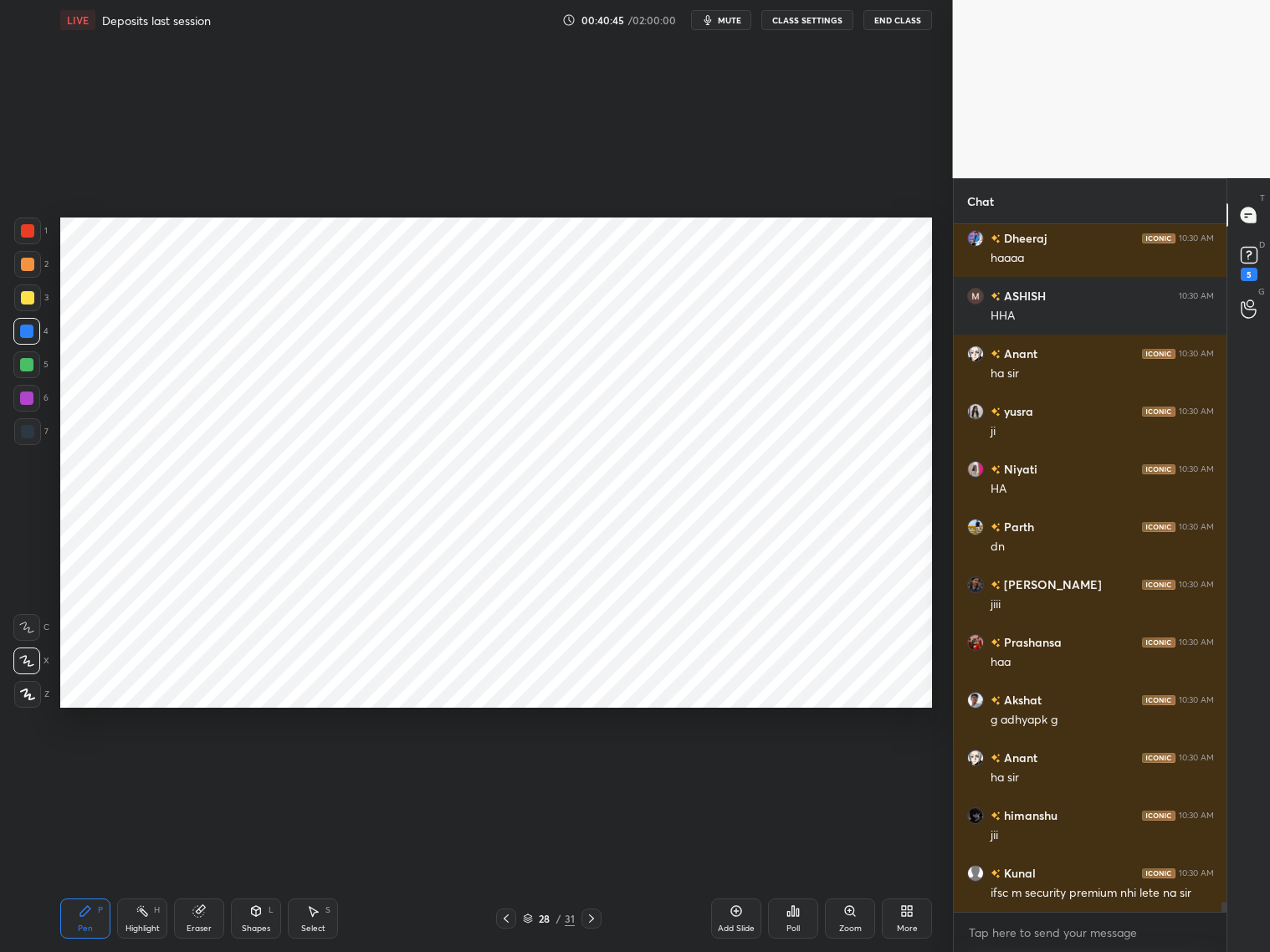
click at [32, 403] on div at bounding box center [27, 398] width 27 height 27
click at [32, 235] on div at bounding box center [28, 231] width 14 height 14
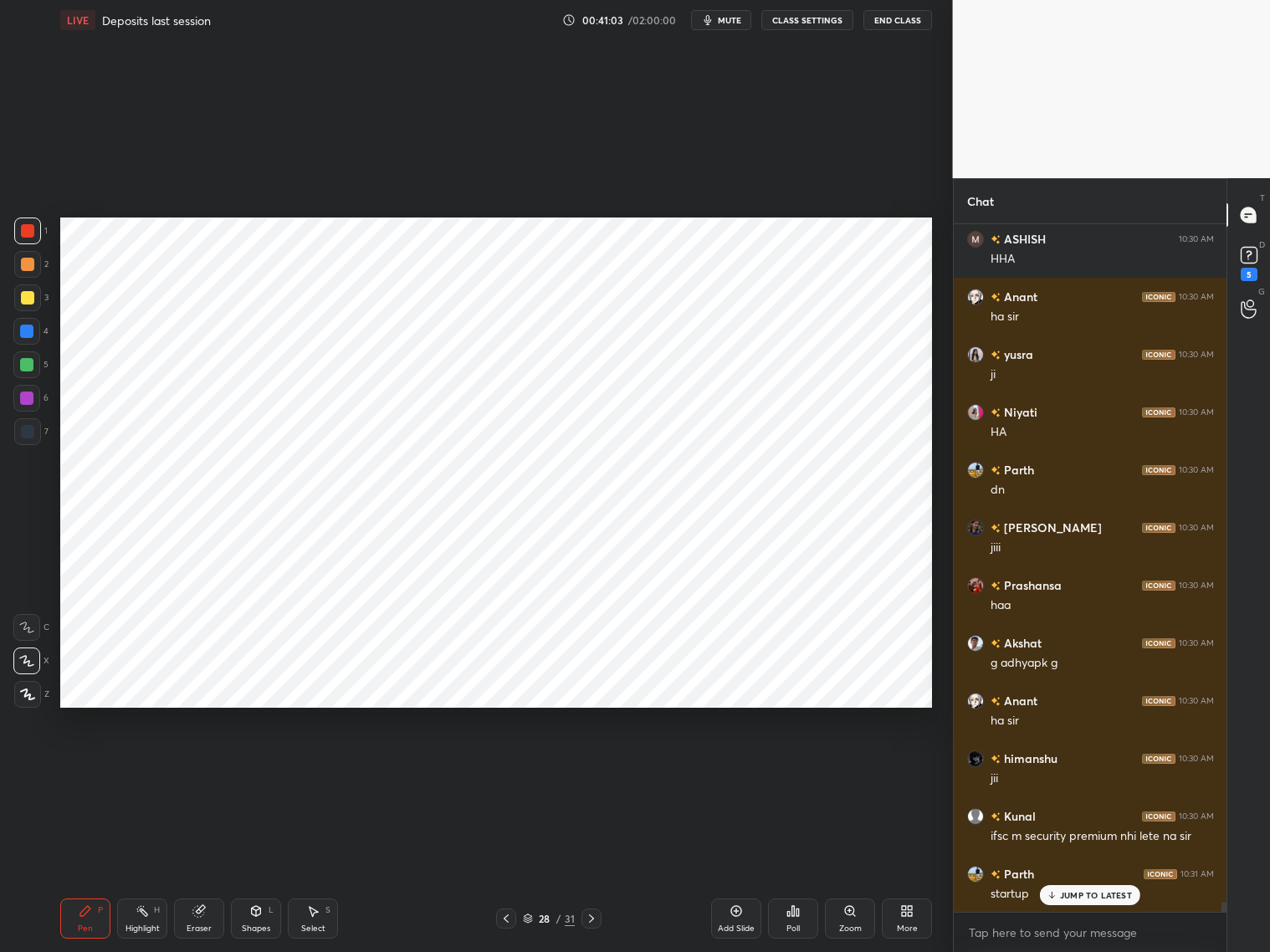
scroll to position [45698, 0]
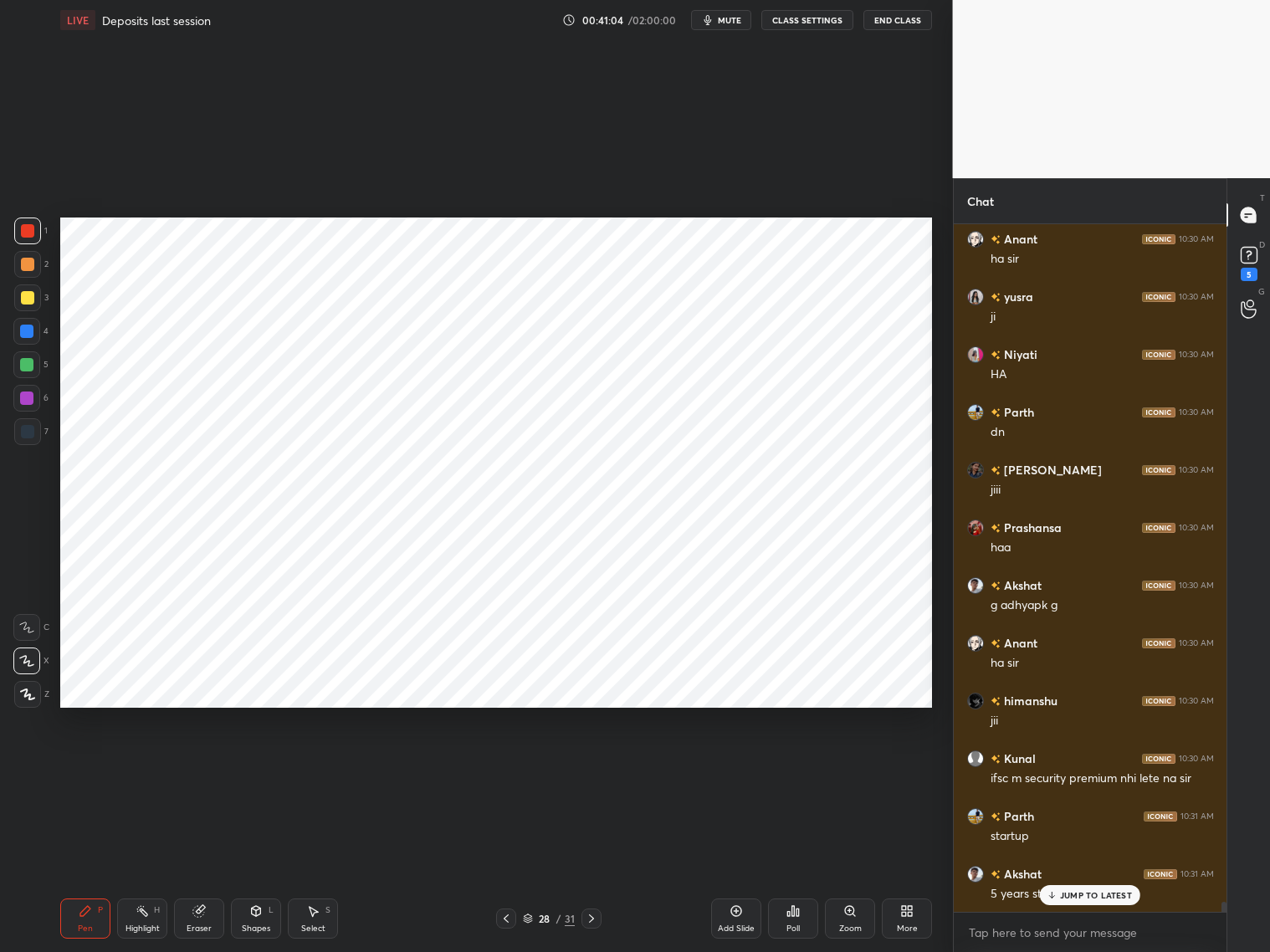
click at [194, 768] on icon at bounding box center [199, 911] width 14 height 14
drag, startPoint x: 92, startPoint y: 920, endPoint x: 99, endPoint y: 845, distance: 75.3
click at [94, 768] on div "Pen P" at bounding box center [85, 918] width 50 height 41
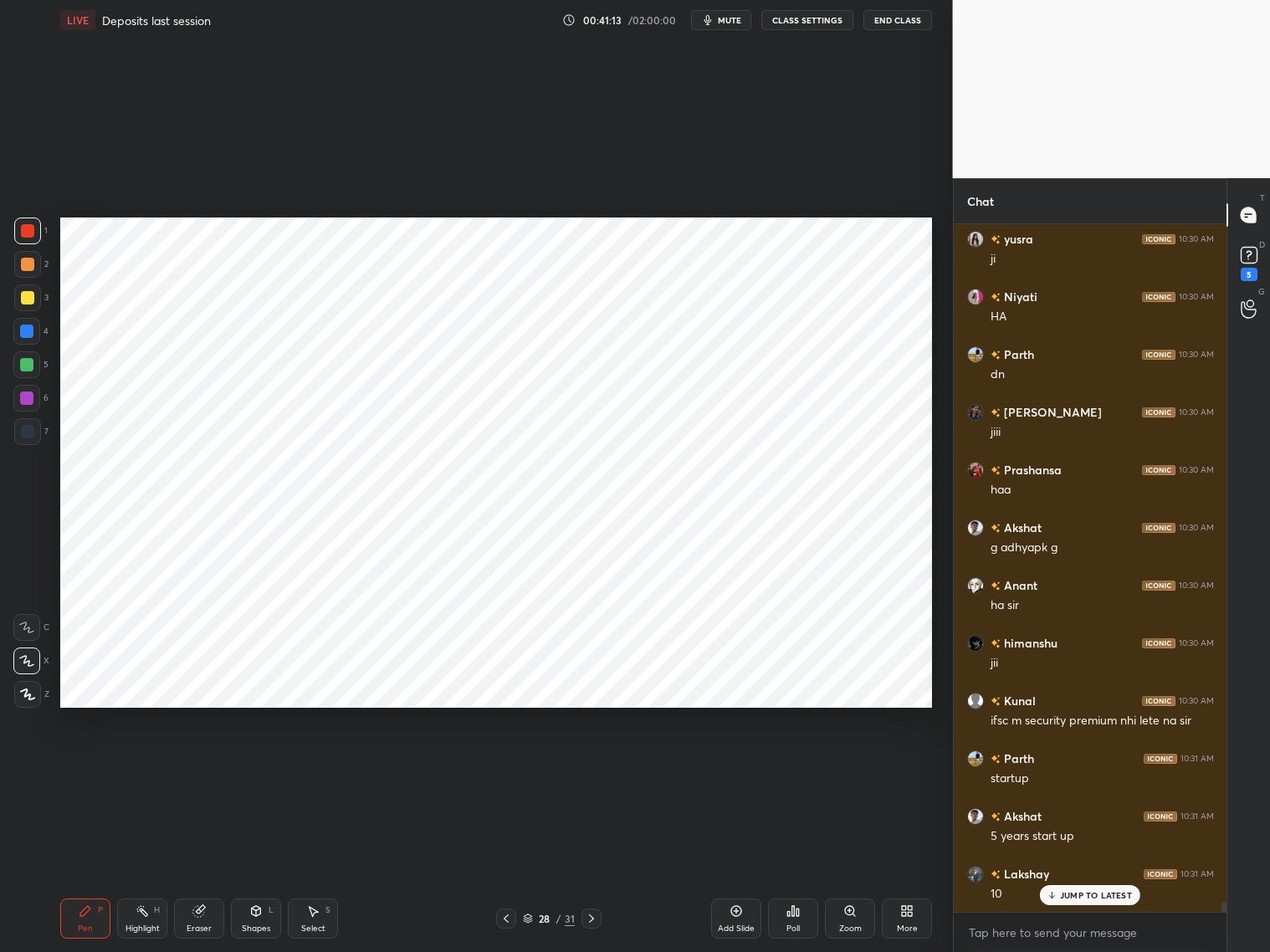
click at [199, 768] on div "Eraser" at bounding box center [199, 918] width 50 height 41
drag, startPoint x: 88, startPoint y: 917, endPoint x: 94, endPoint y: 897, distance: 20.9
click at [92, 768] on div "Pen P" at bounding box center [85, 918] width 50 height 41
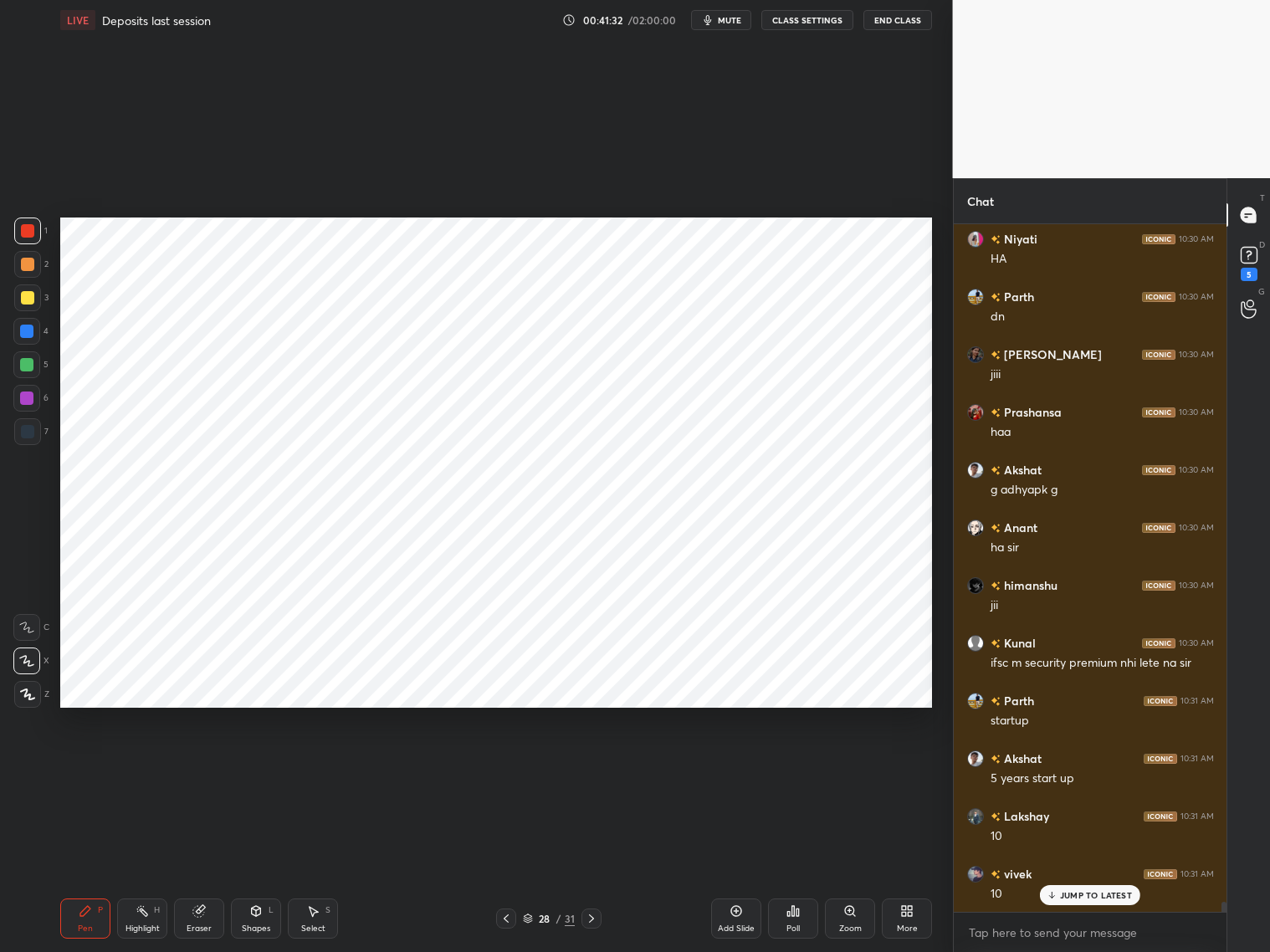
drag, startPoint x: 27, startPoint y: 337, endPoint x: 58, endPoint y: 322, distance: 34.4
click at [31, 337] on div at bounding box center [27, 331] width 27 height 27
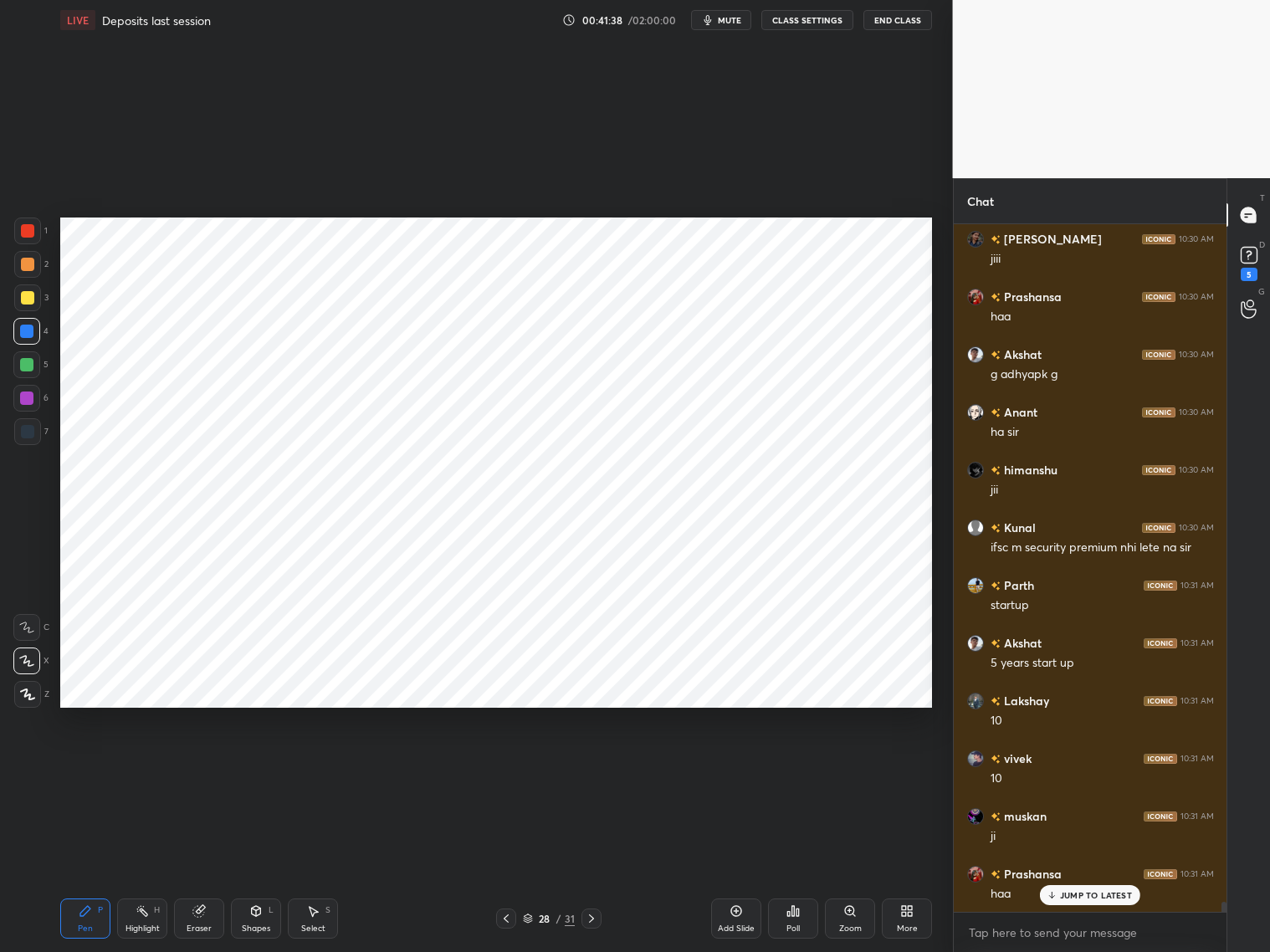
scroll to position [46044, 0]
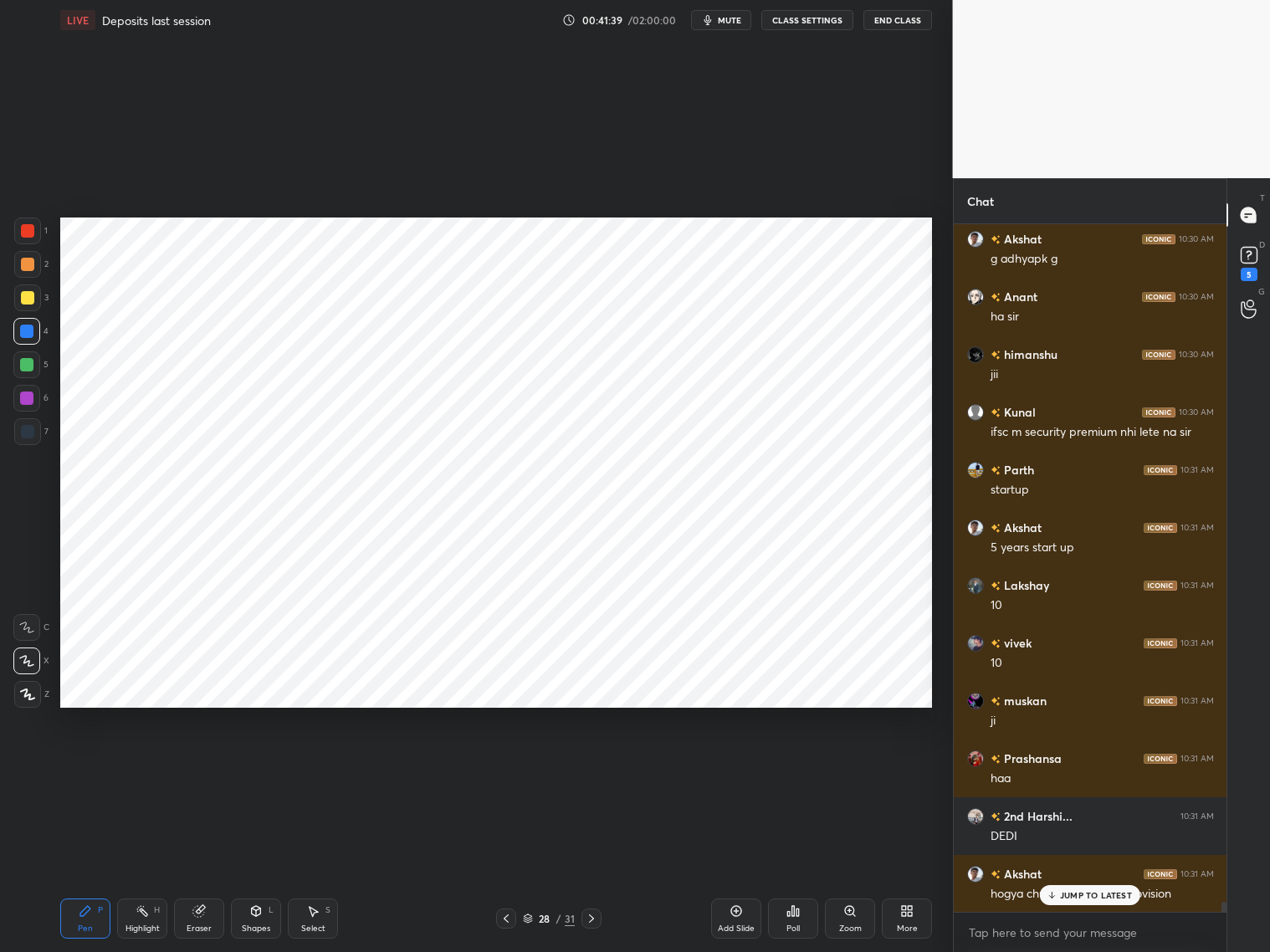
click at [36, 232] on div at bounding box center [27, 231] width 27 height 27
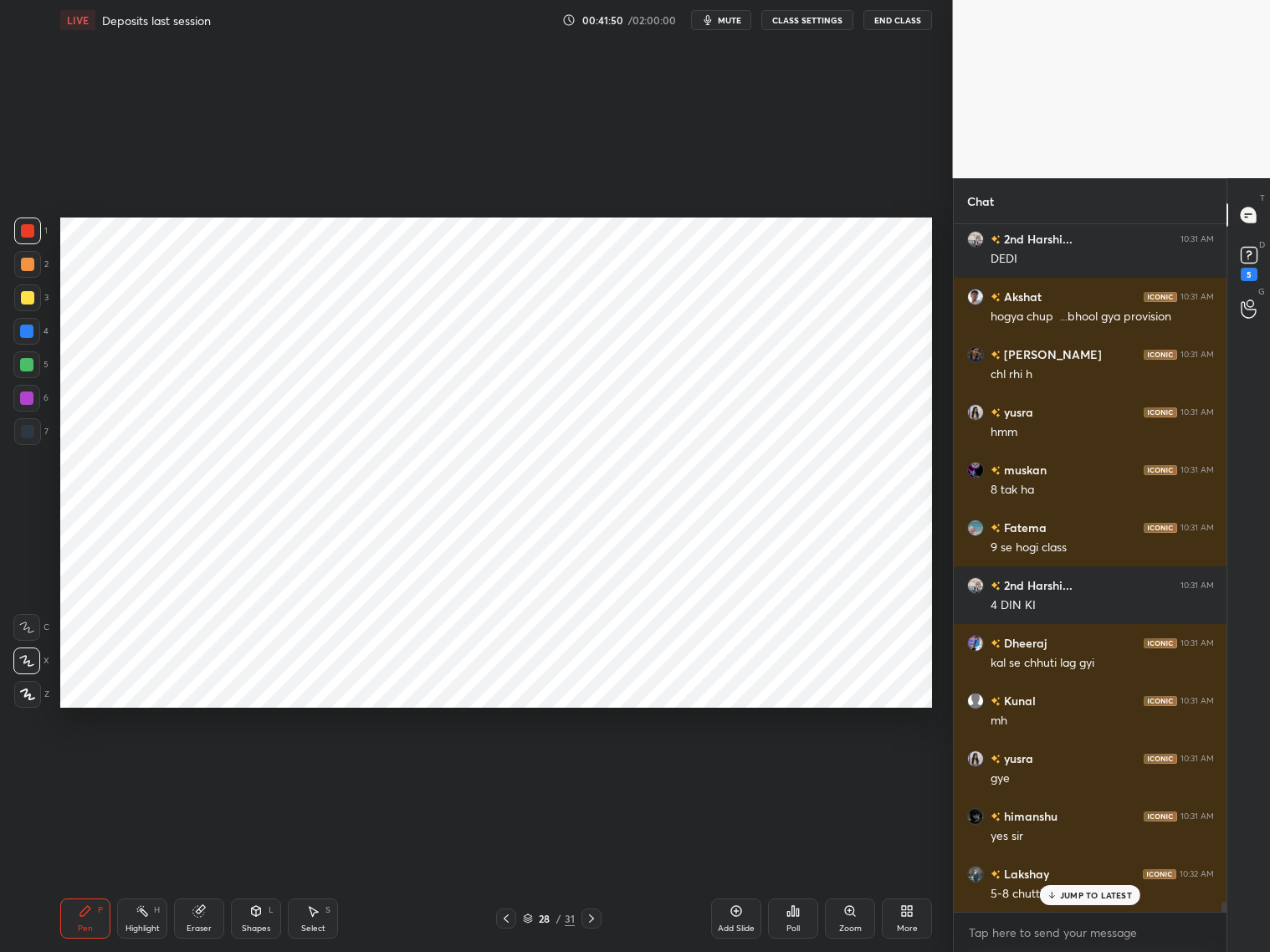
scroll to position [46679, 0]
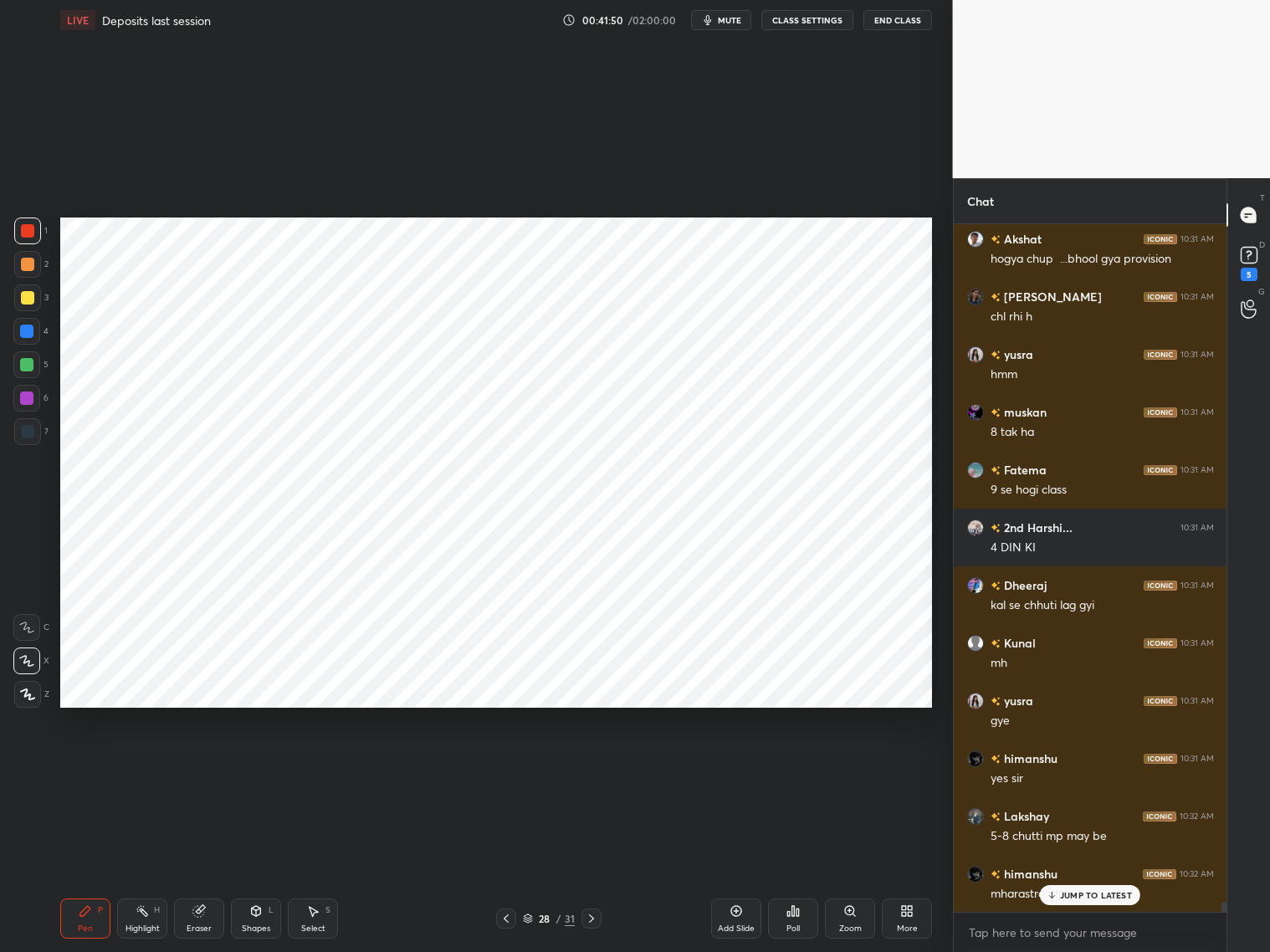
drag, startPoint x: 23, startPoint y: 328, endPoint x: 32, endPoint y: 320, distance: 12.0
click at [24, 330] on div at bounding box center [27, 332] width 14 height 14
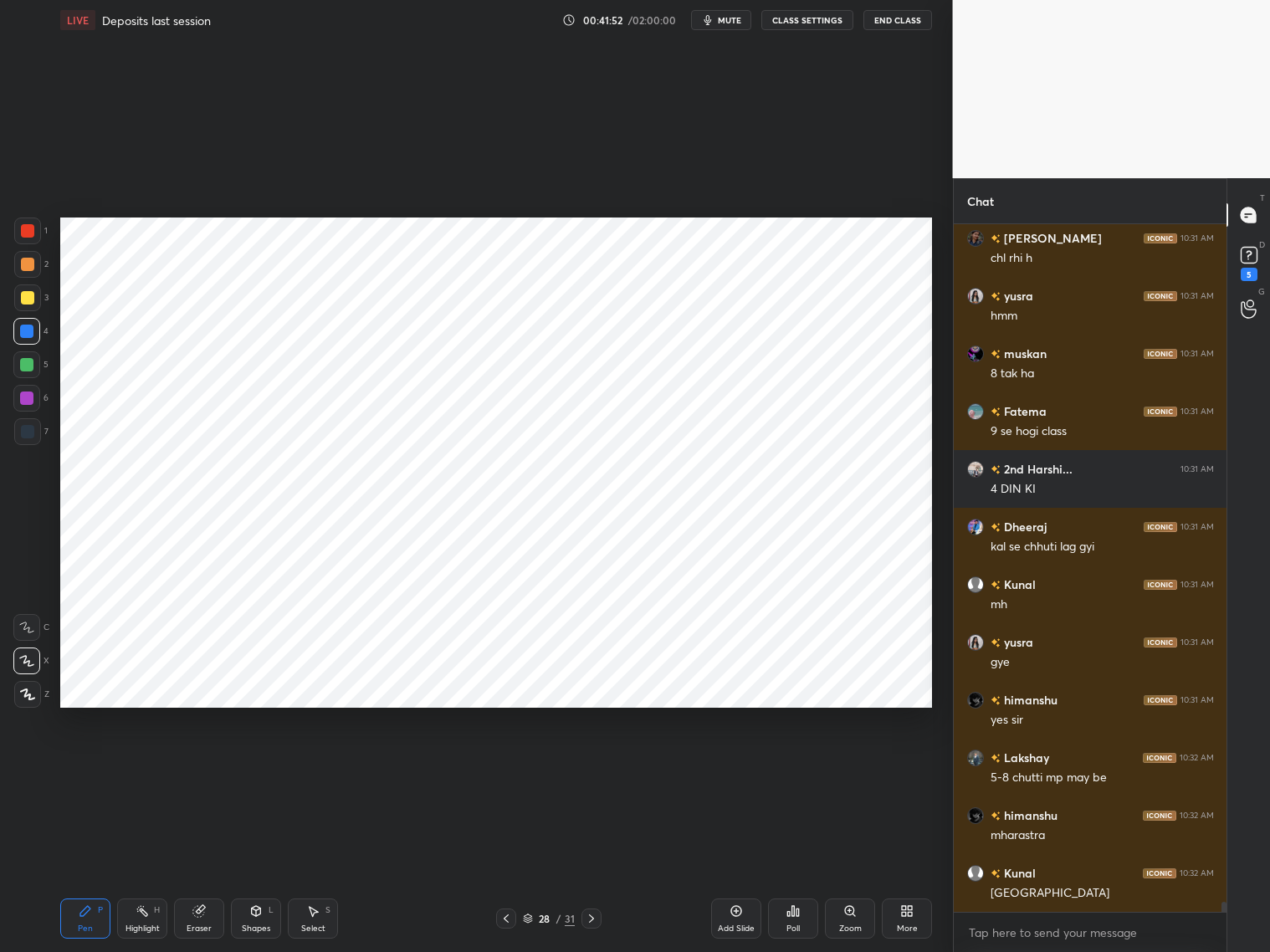
scroll to position [46794, 0]
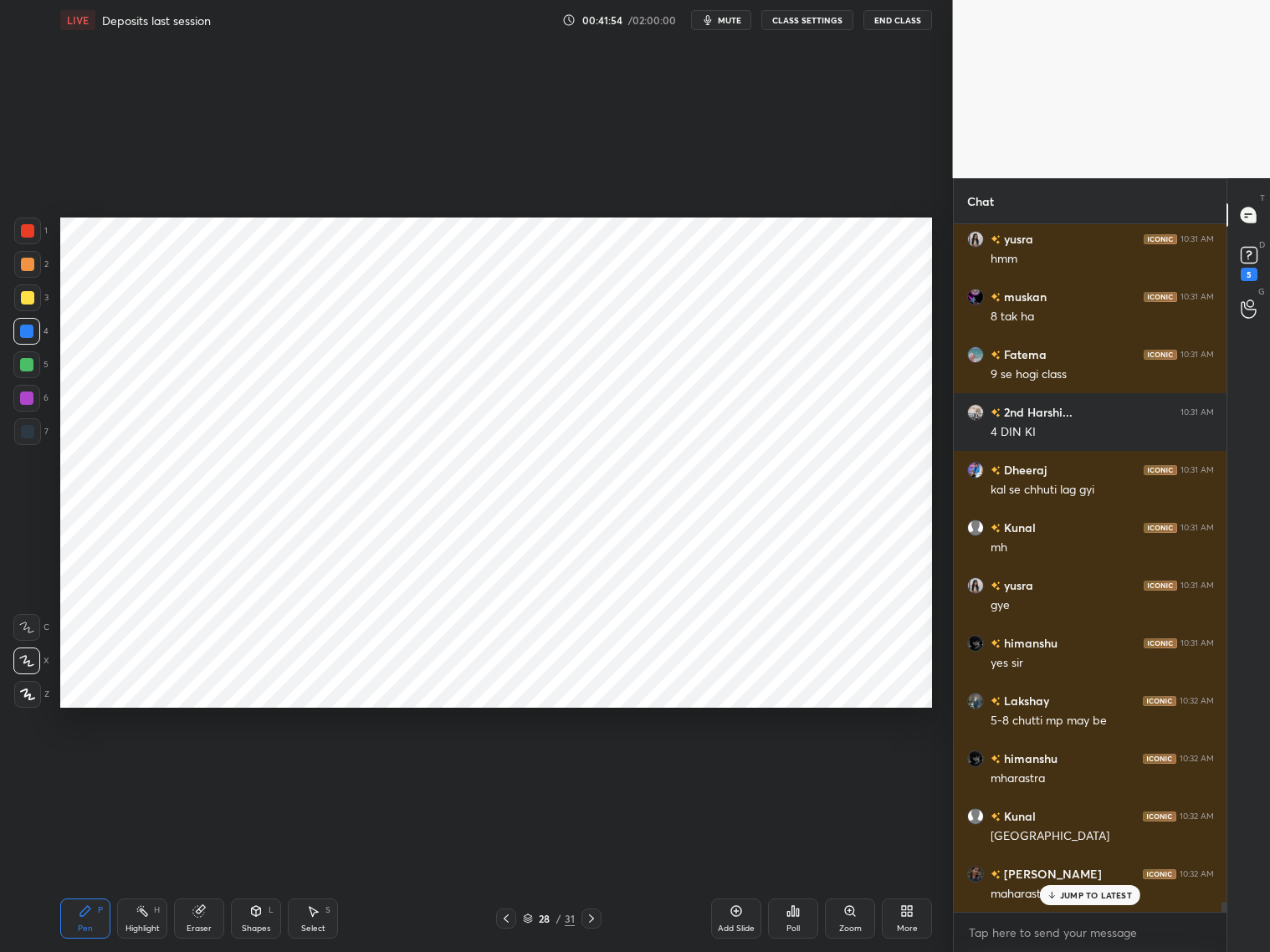
click at [1068, 768] on div "JUMP TO LATEST" at bounding box center [1089, 895] width 100 height 20
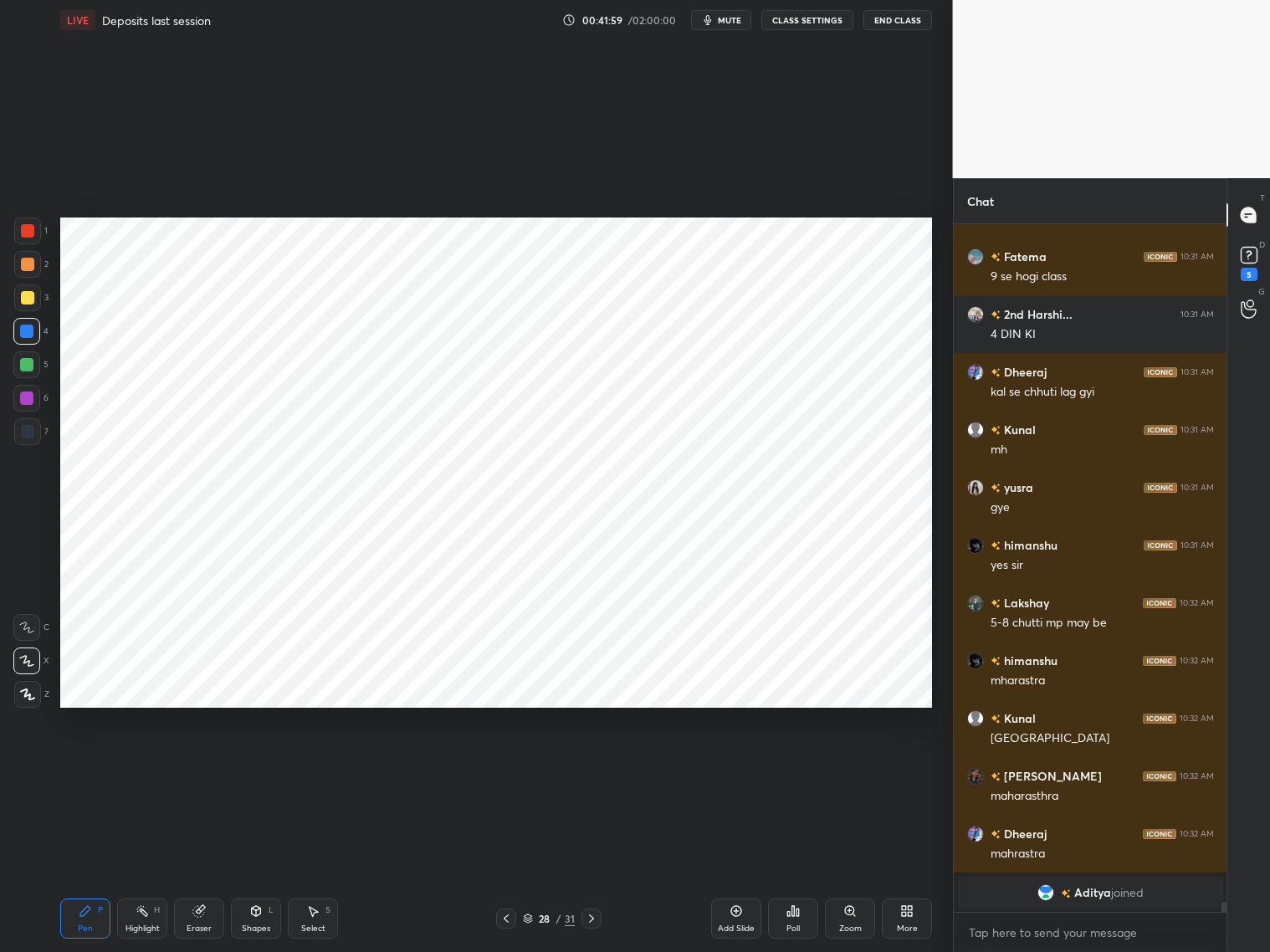
scroll to position [46951, 0]
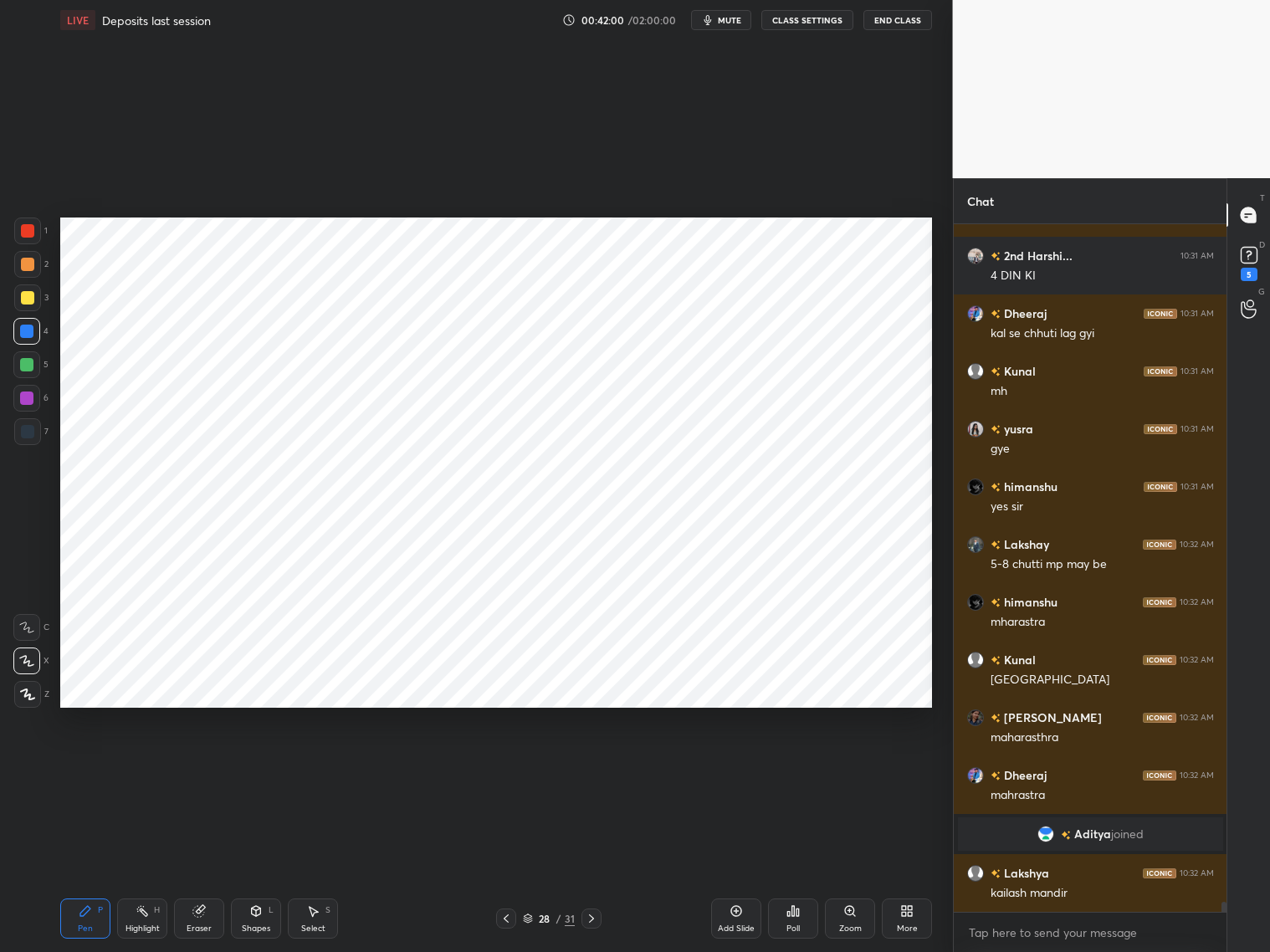
drag, startPoint x: 27, startPoint y: 264, endPoint x: 40, endPoint y: 251, distance: 18.4
click at [30, 264] on div at bounding box center [28, 264] width 14 height 14
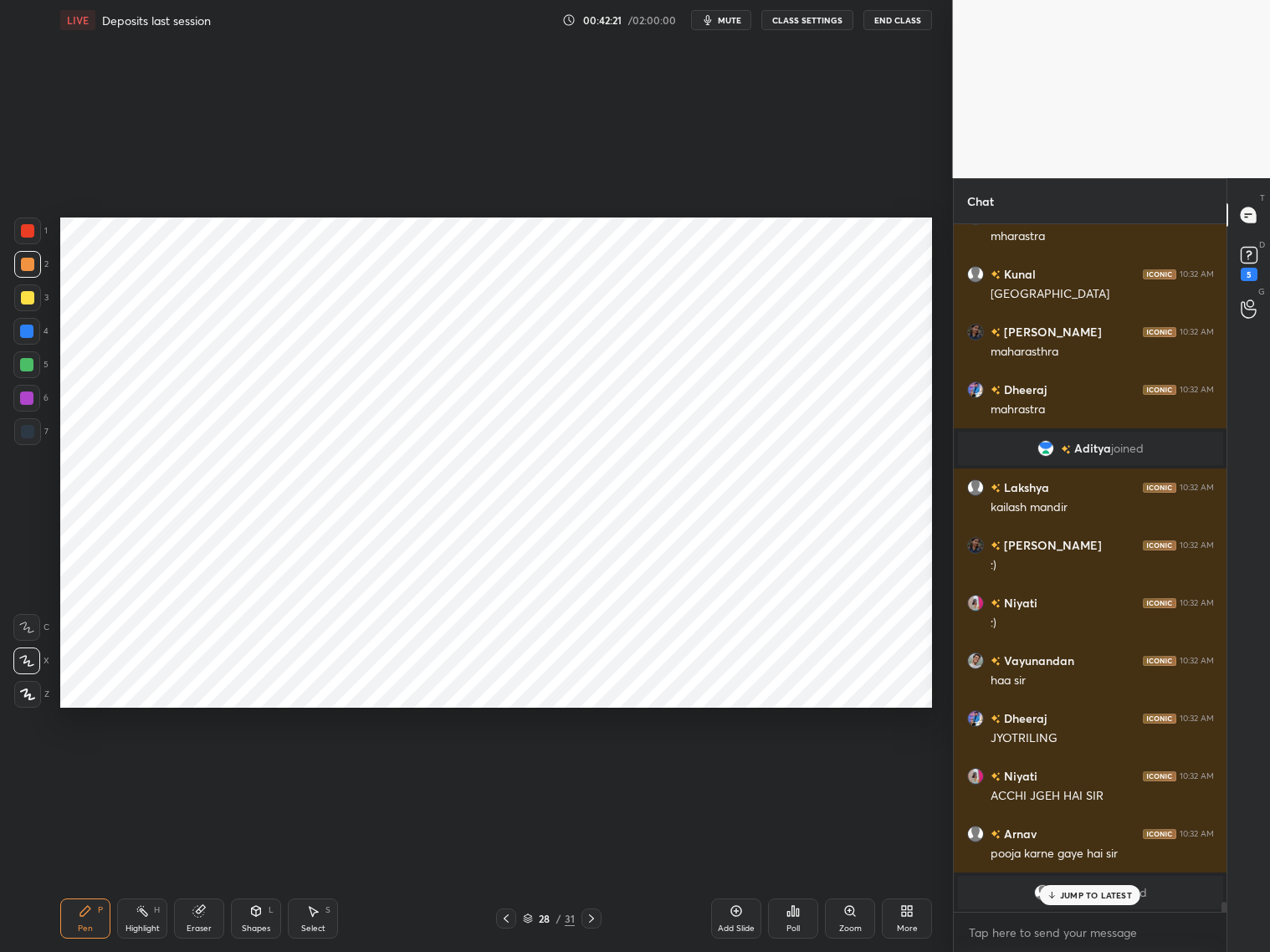
scroll to position [47394, 0]
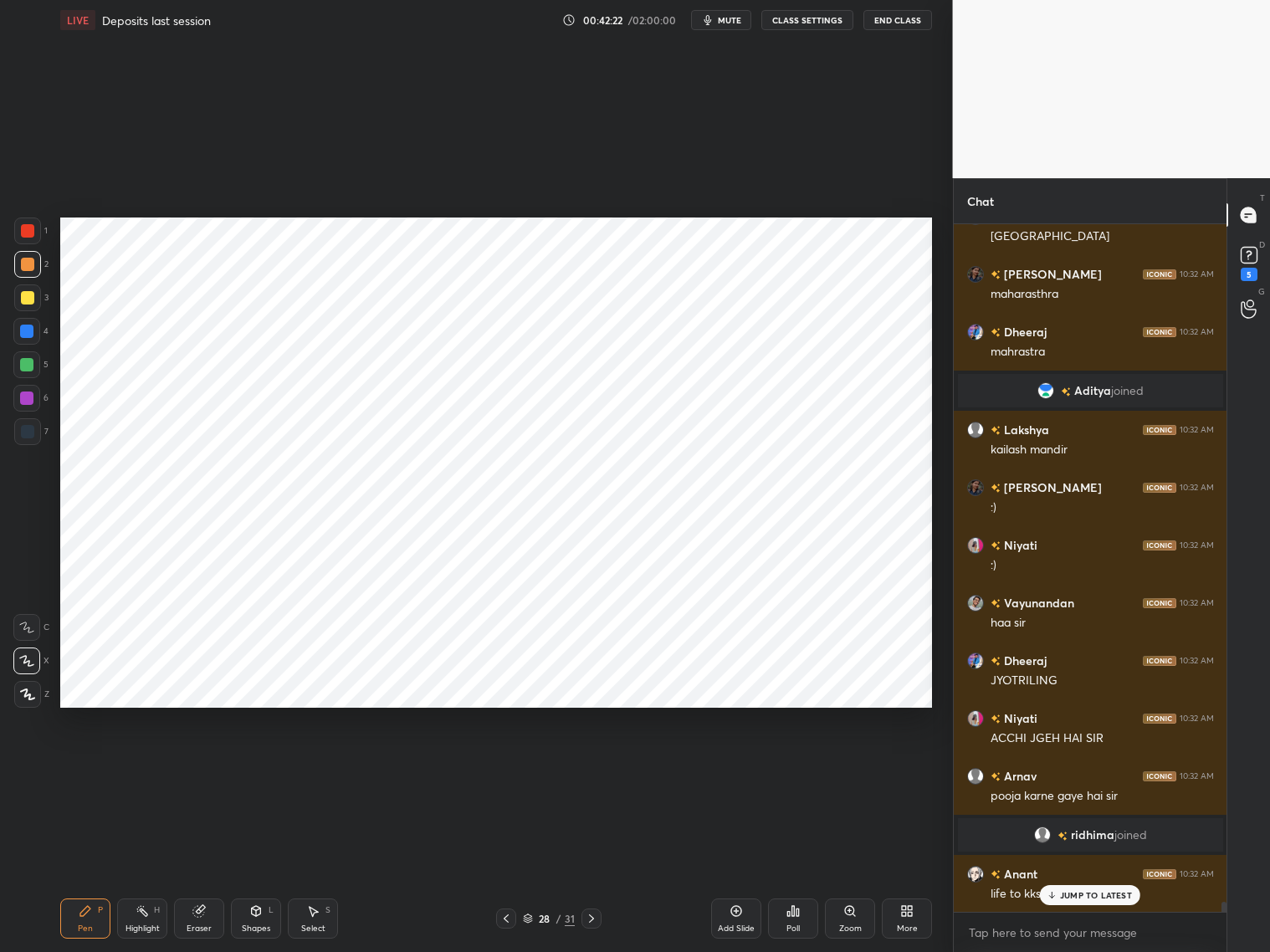
click at [256, 768] on icon at bounding box center [256, 912] width 0 height 6
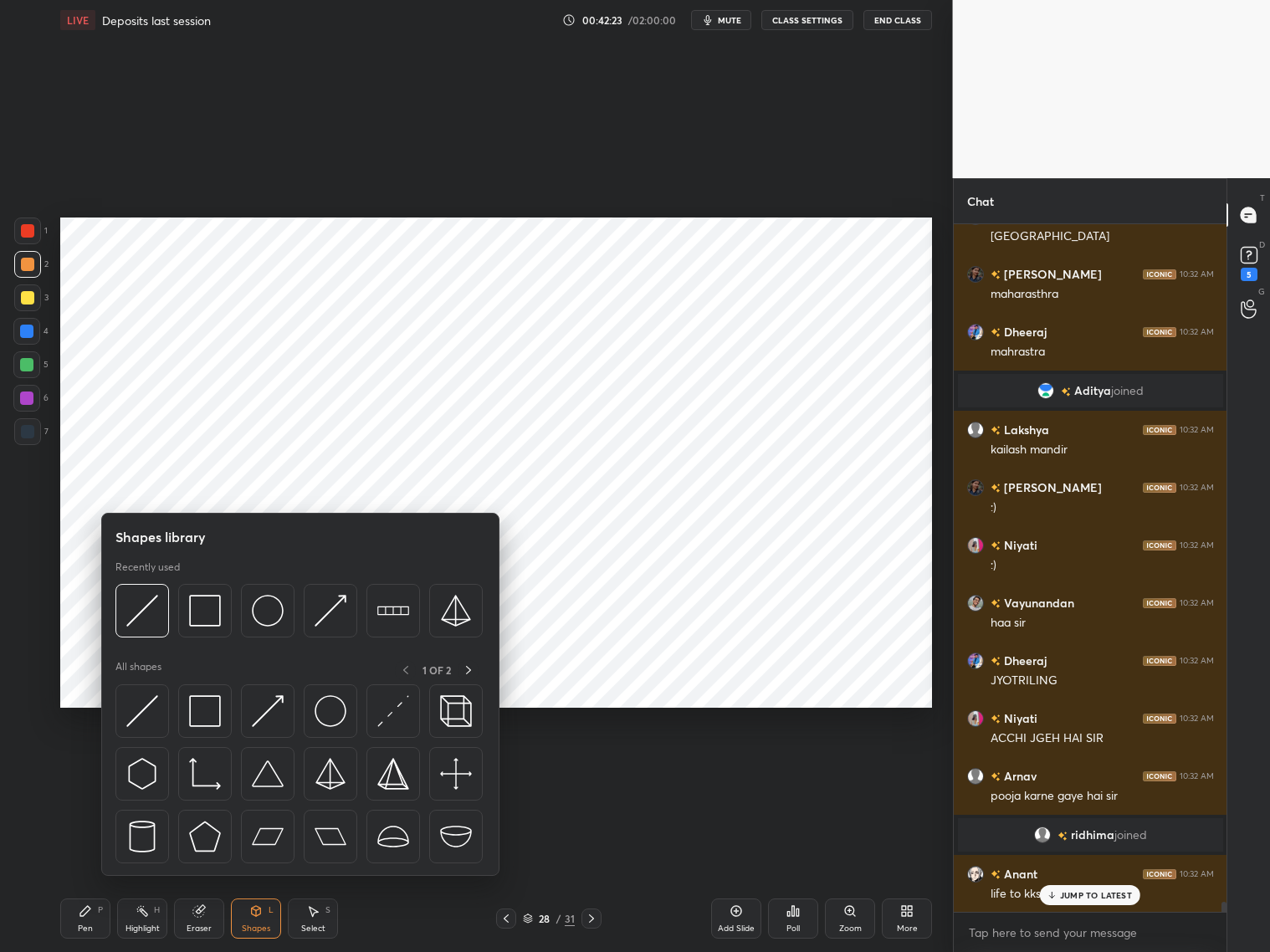
click at [25, 366] on div at bounding box center [27, 365] width 14 height 14
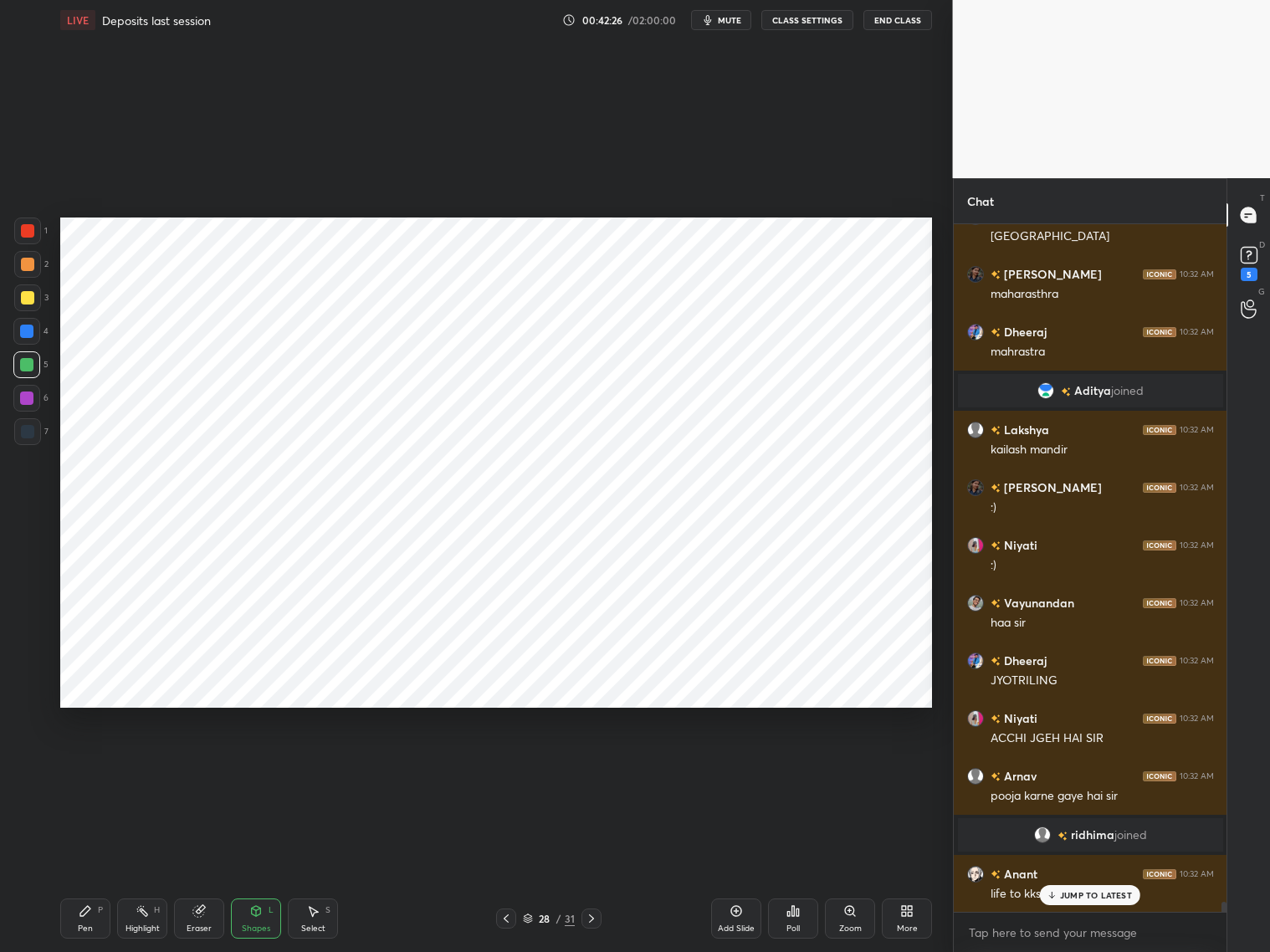
click at [260, 768] on div "Shapes L" at bounding box center [255, 918] width 50 height 41
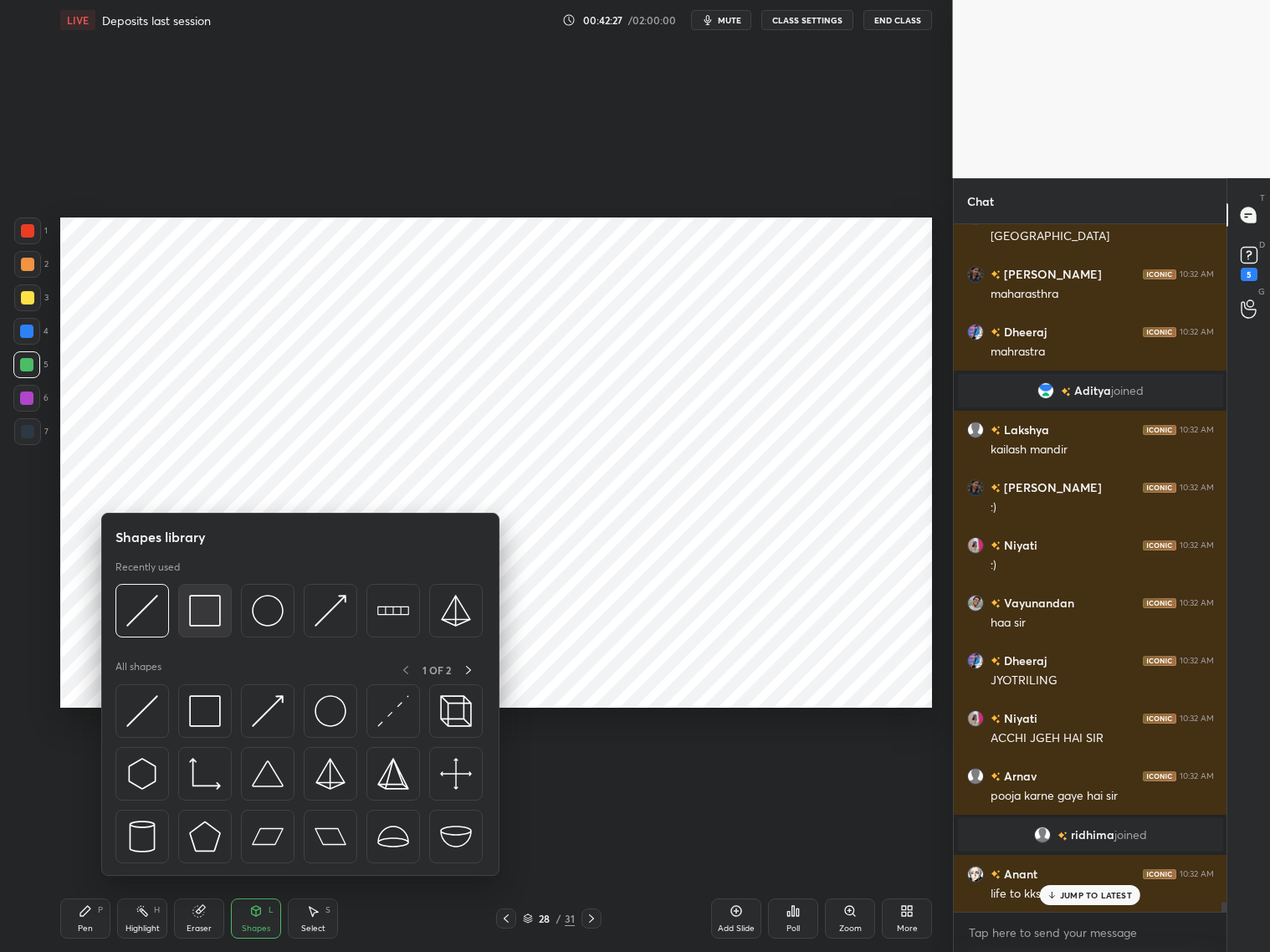
click at [210, 613] on img at bounding box center [205, 611] width 32 height 32
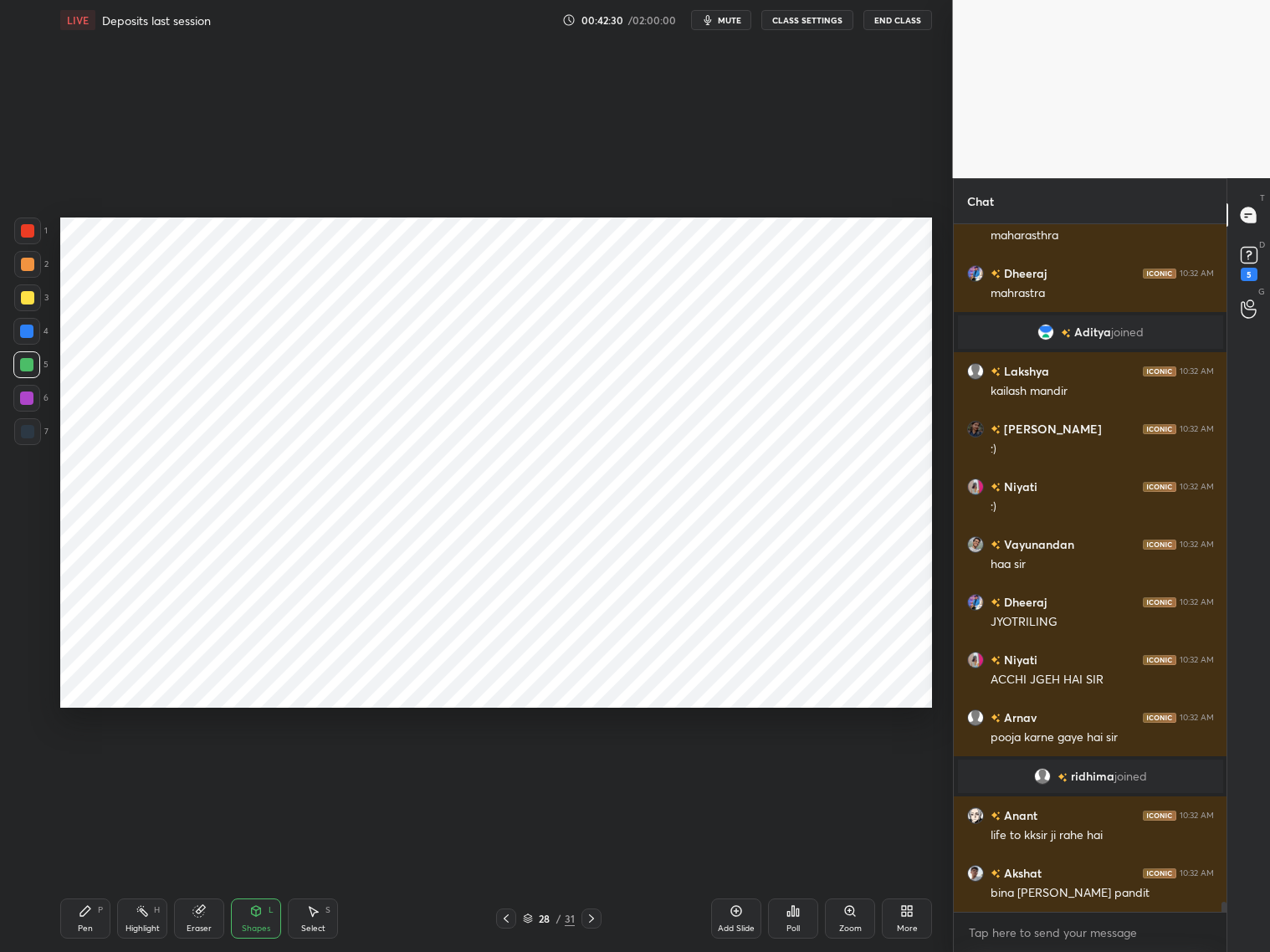
scroll to position [47567, 0]
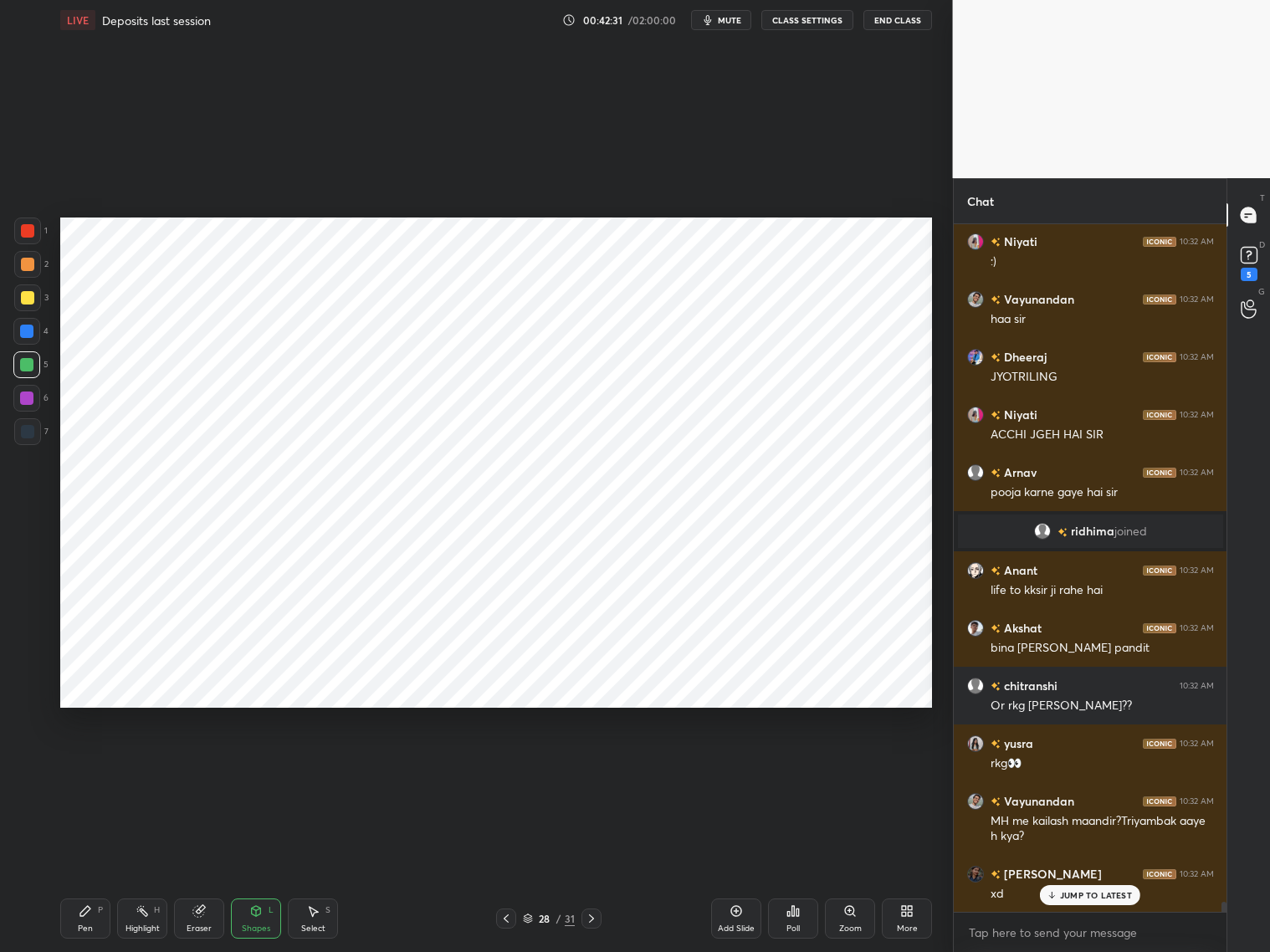
click at [205, 768] on div "Eraser" at bounding box center [199, 918] width 50 height 41
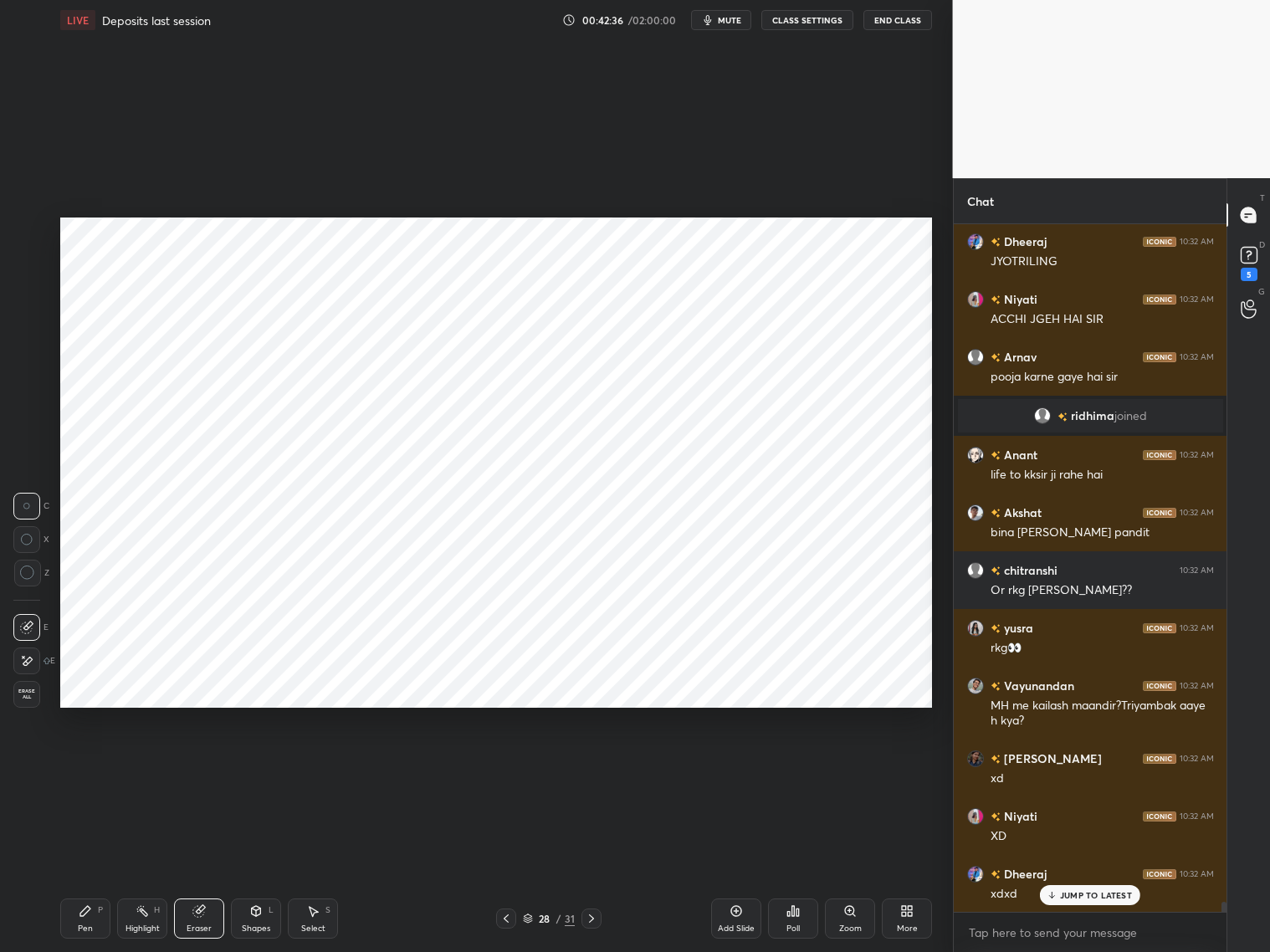
scroll to position [47870, 0]
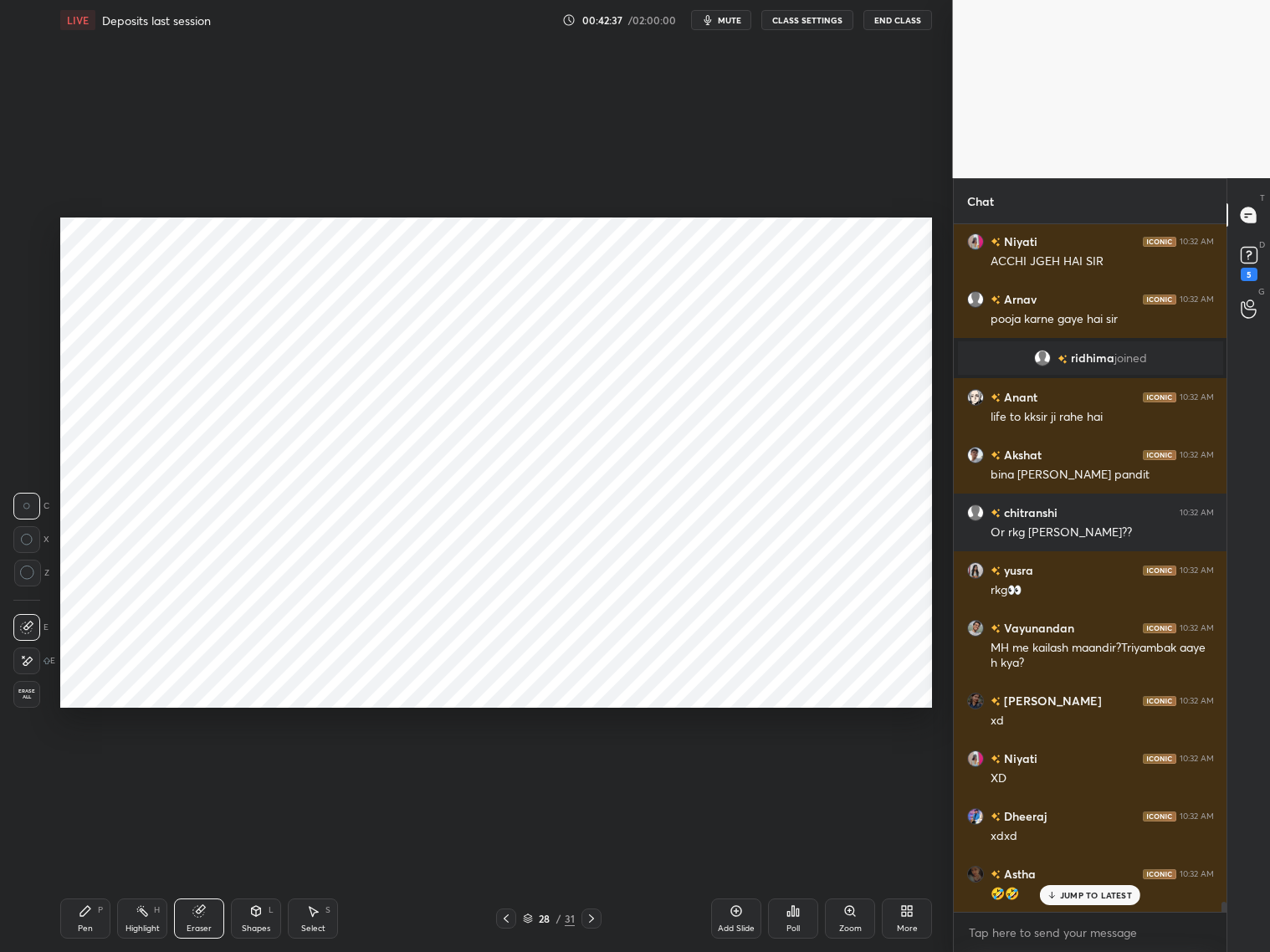
click at [1077, 768] on p "JUMP TO LATEST" at bounding box center [1096, 895] width 72 height 10
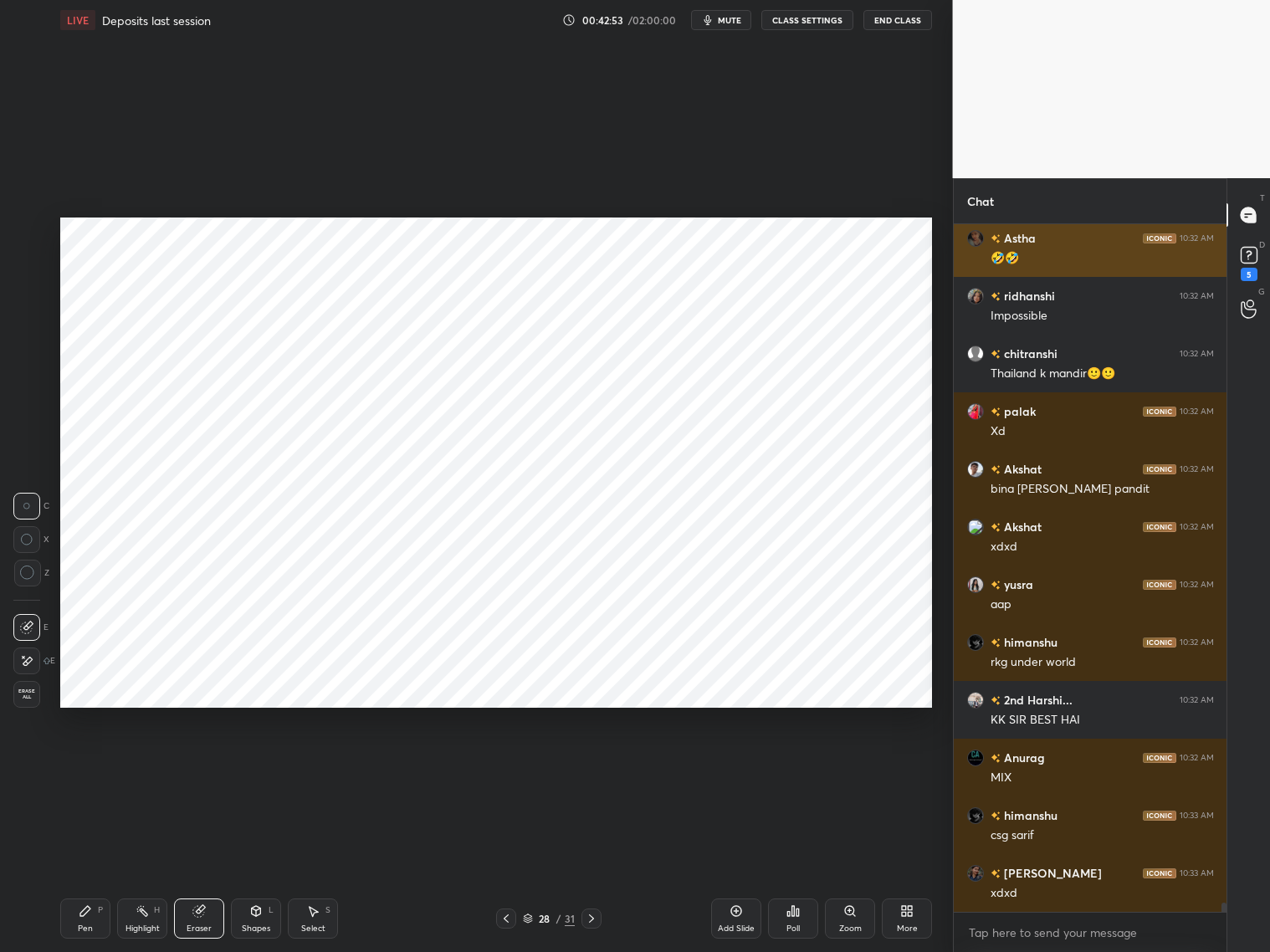
scroll to position [48563, 0]
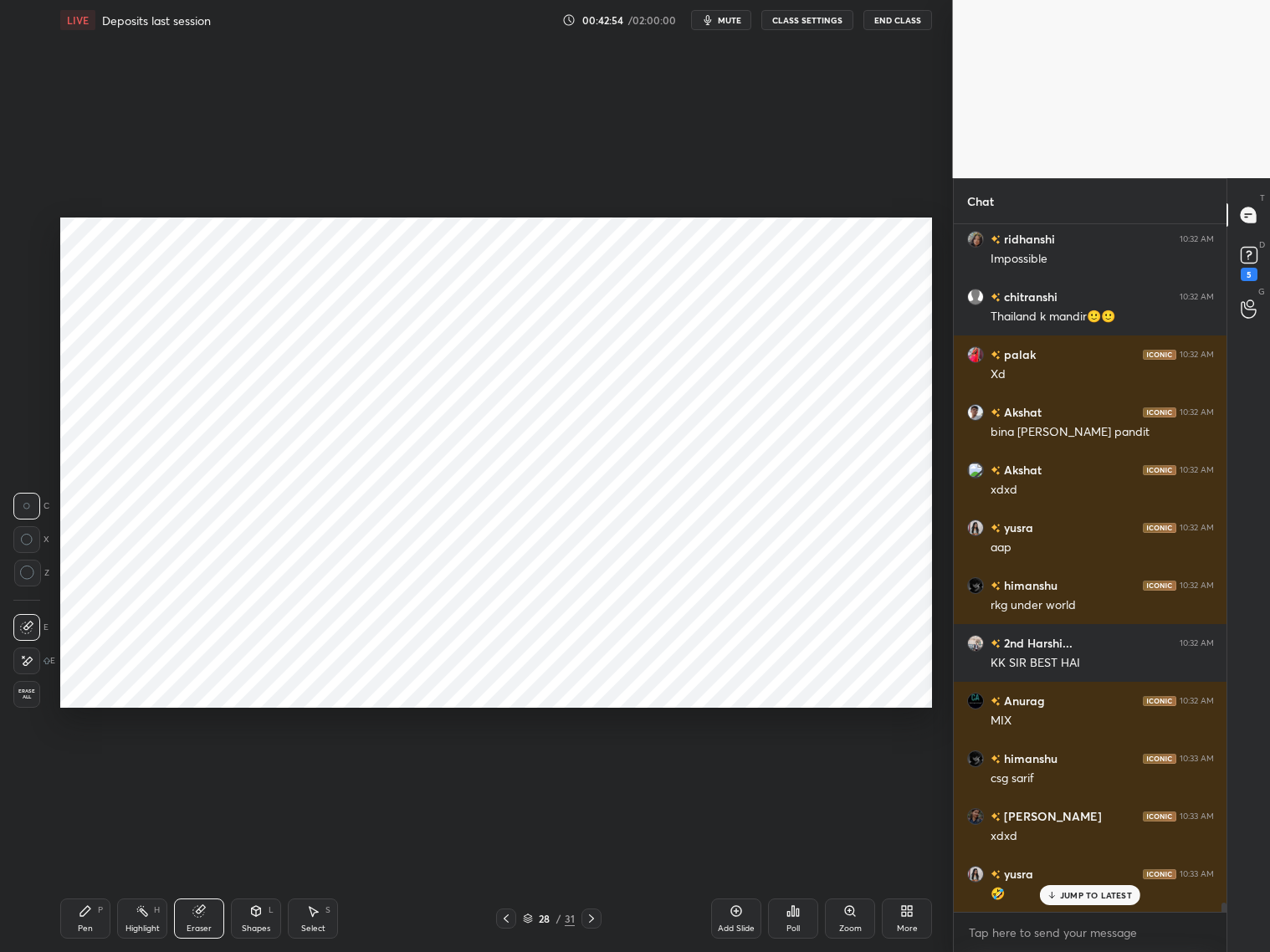
click at [98, 768] on div "Pen P" at bounding box center [85, 918] width 50 height 41
drag, startPoint x: 27, startPoint y: 235, endPoint x: 41, endPoint y: 227, distance: 16.1
click at [31, 235] on div at bounding box center [28, 231] width 14 height 14
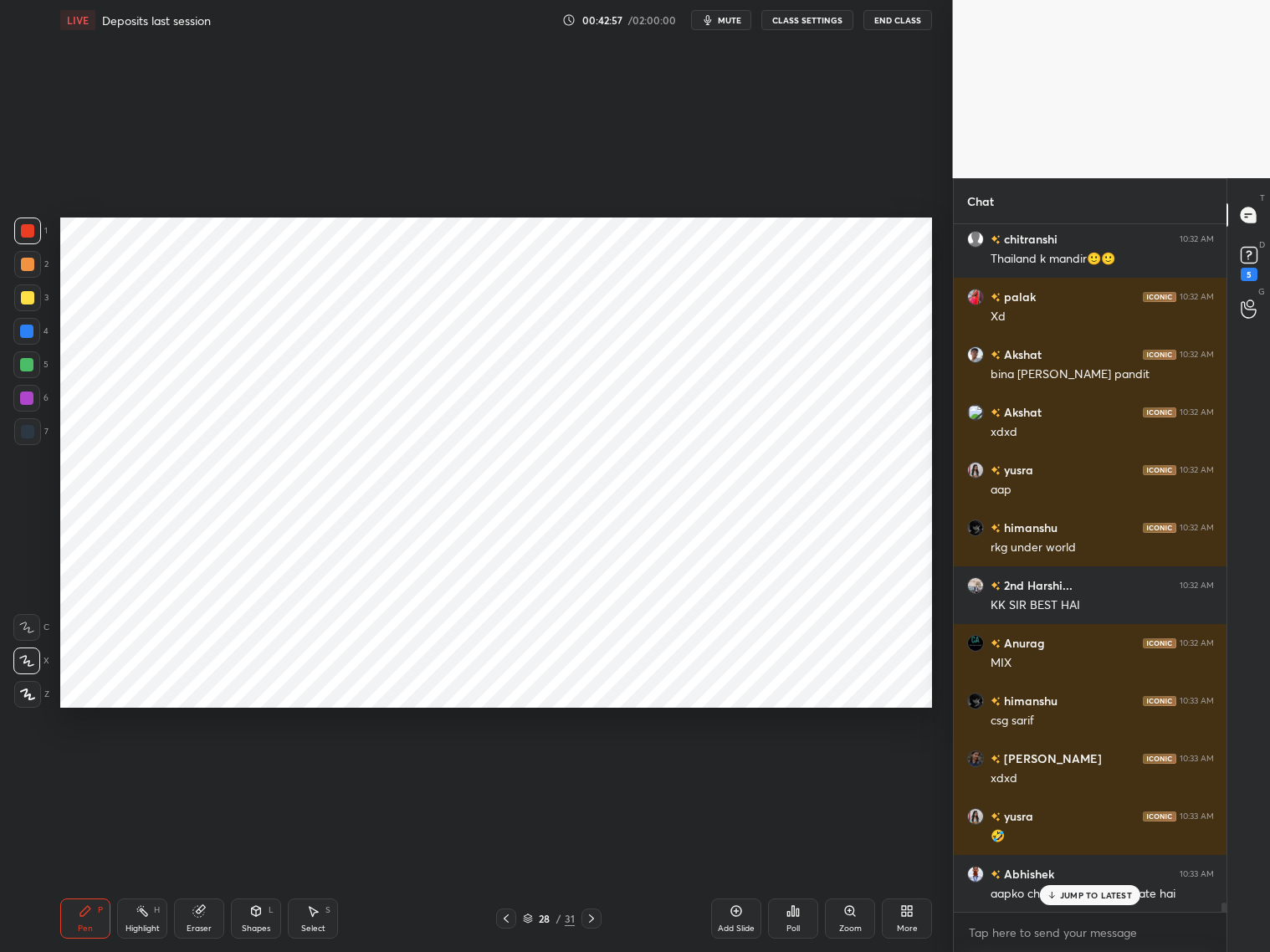
click at [30, 397] on div at bounding box center [27, 399] width 14 height 14
click at [1075, 768] on p "JUMP TO LATEST" at bounding box center [1096, 895] width 72 height 10
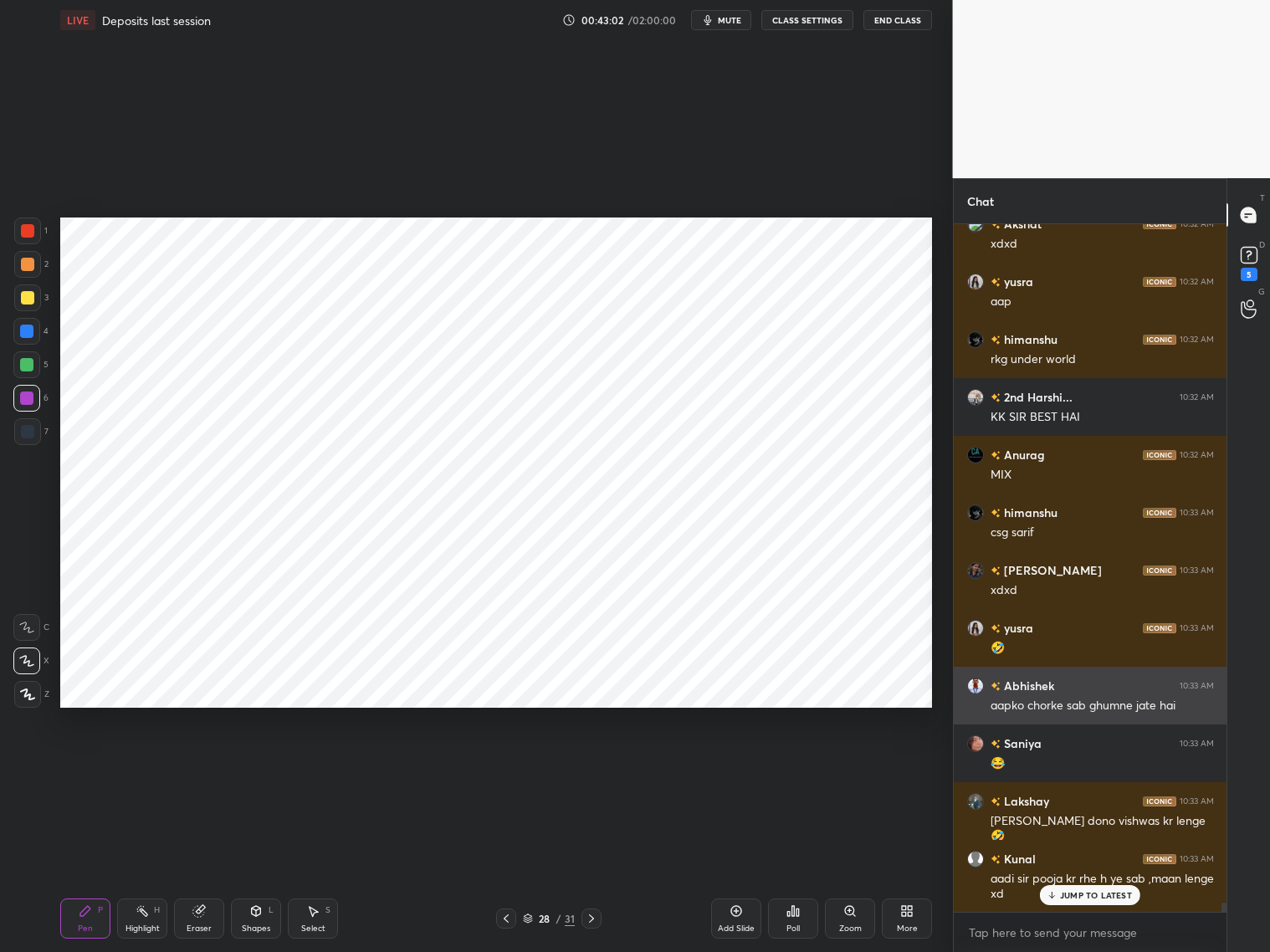
scroll to position [48849, 0]
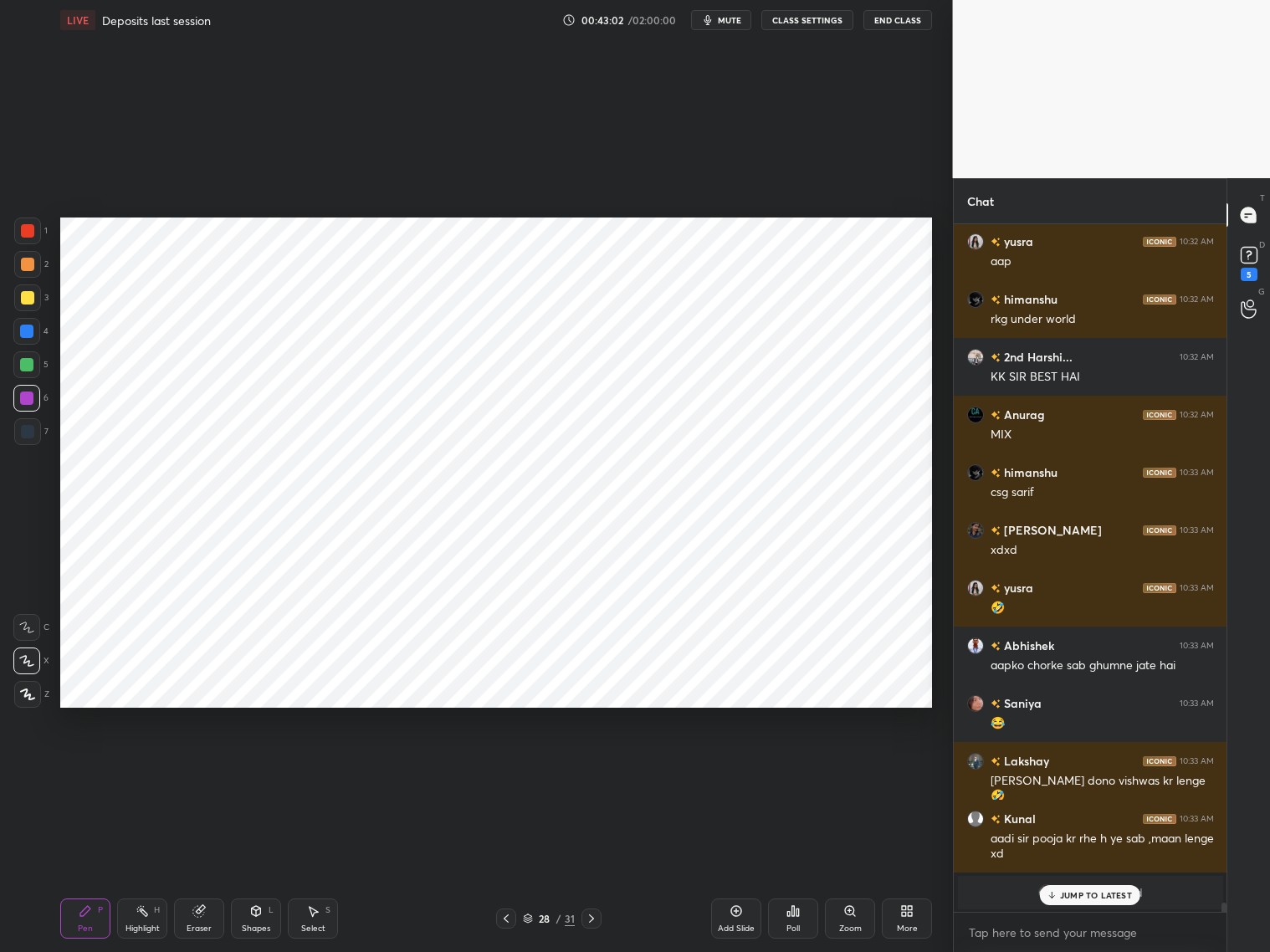
click at [1086, 768] on div "JUMP TO LATEST" at bounding box center [1089, 895] width 100 height 20
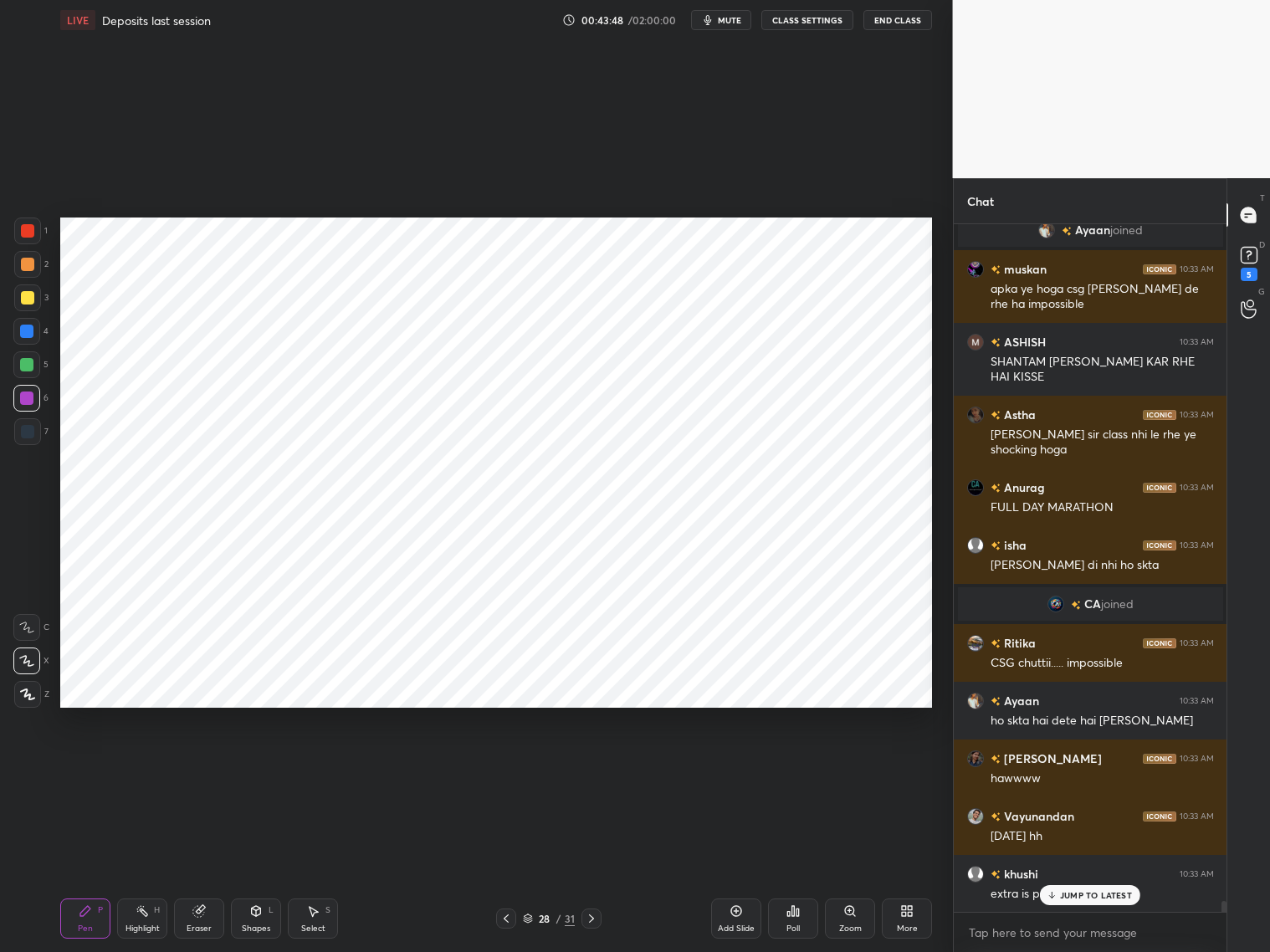
scroll to position [42184, 0]
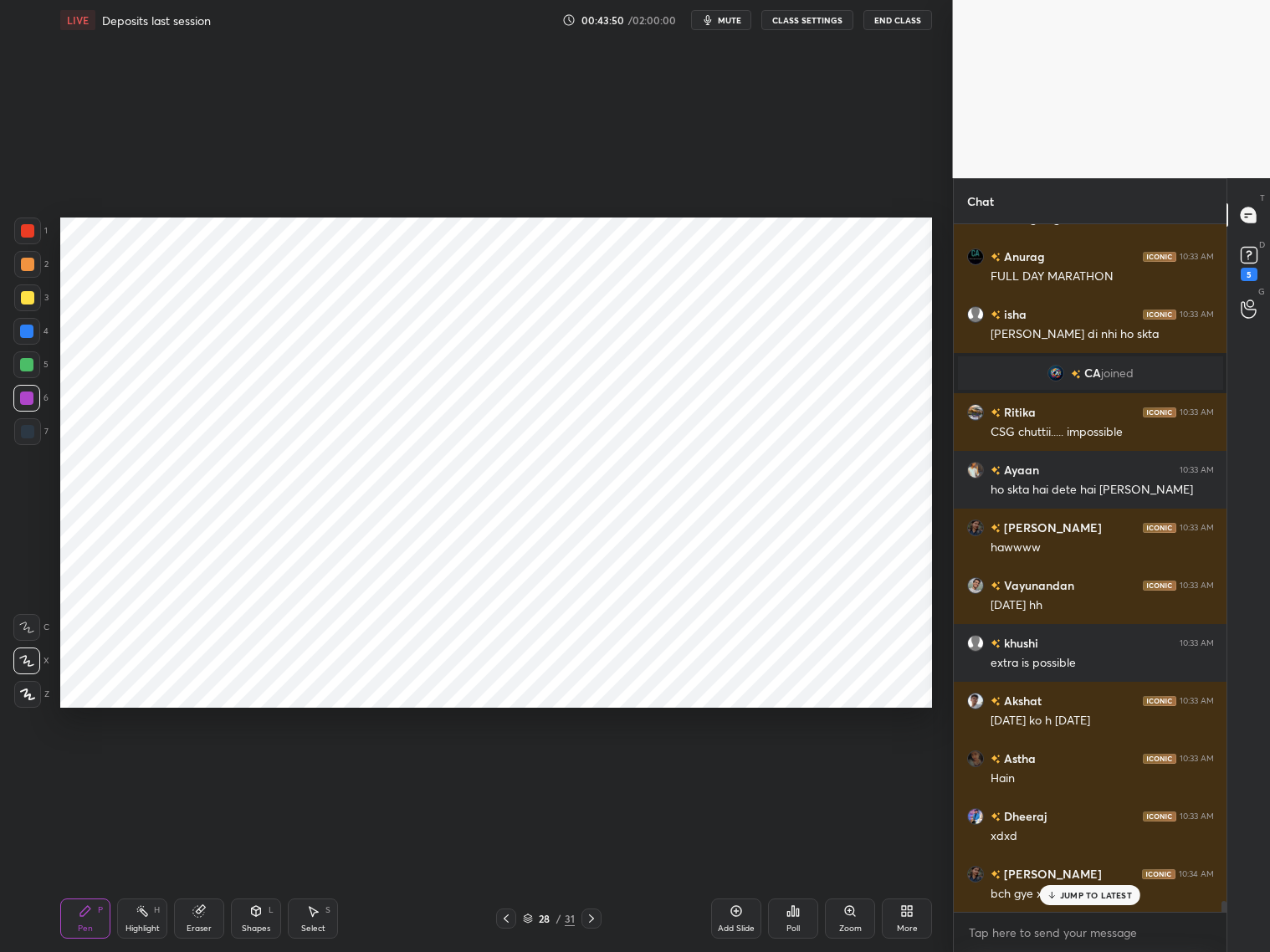
click at [1057, 768] on div "JUMP TO LATEST" at bounding box center [1089, 895] width 100 height 20
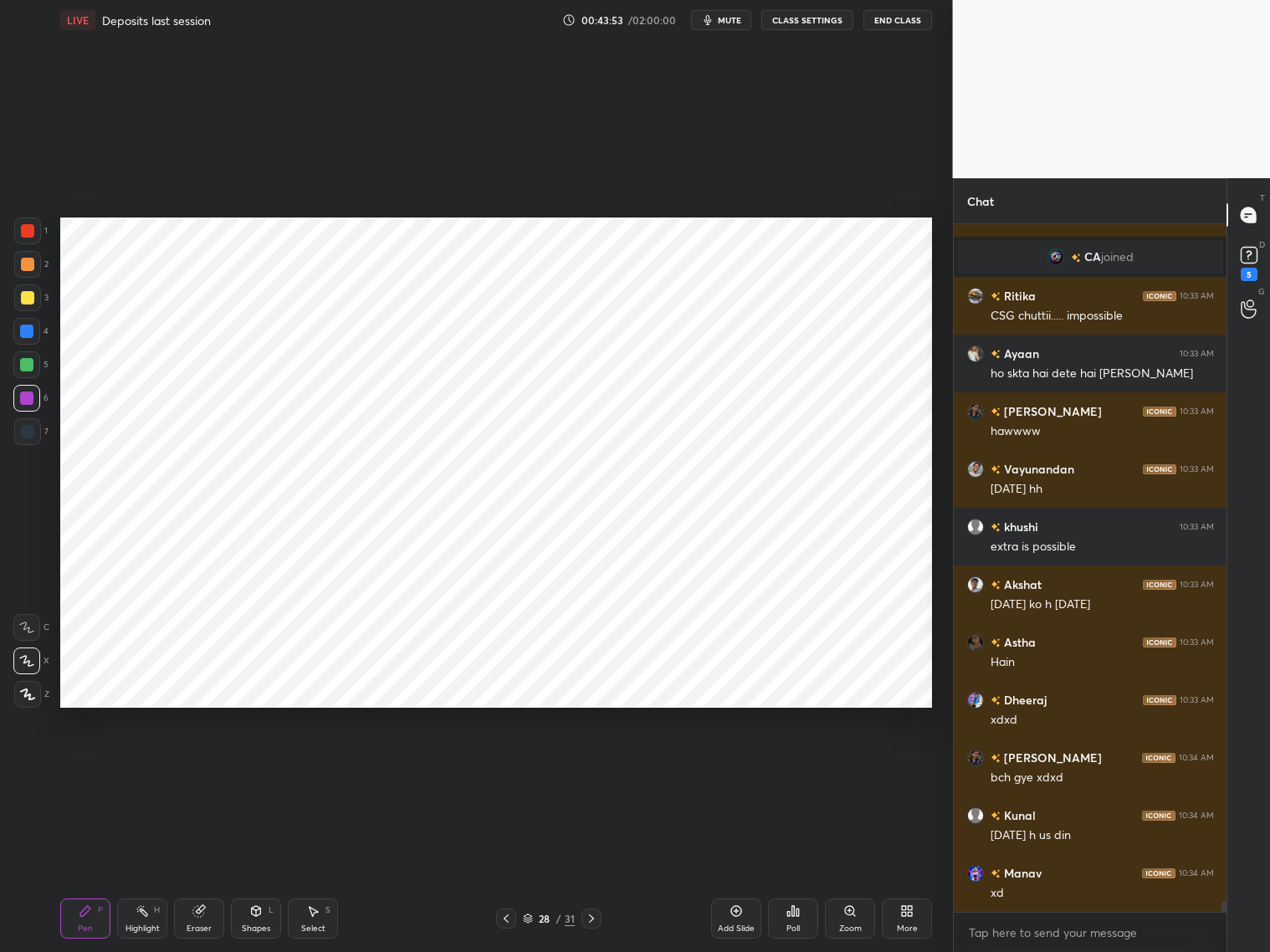
click at [32, 268] on div at bounding box center [28, 264] width 14 height 14
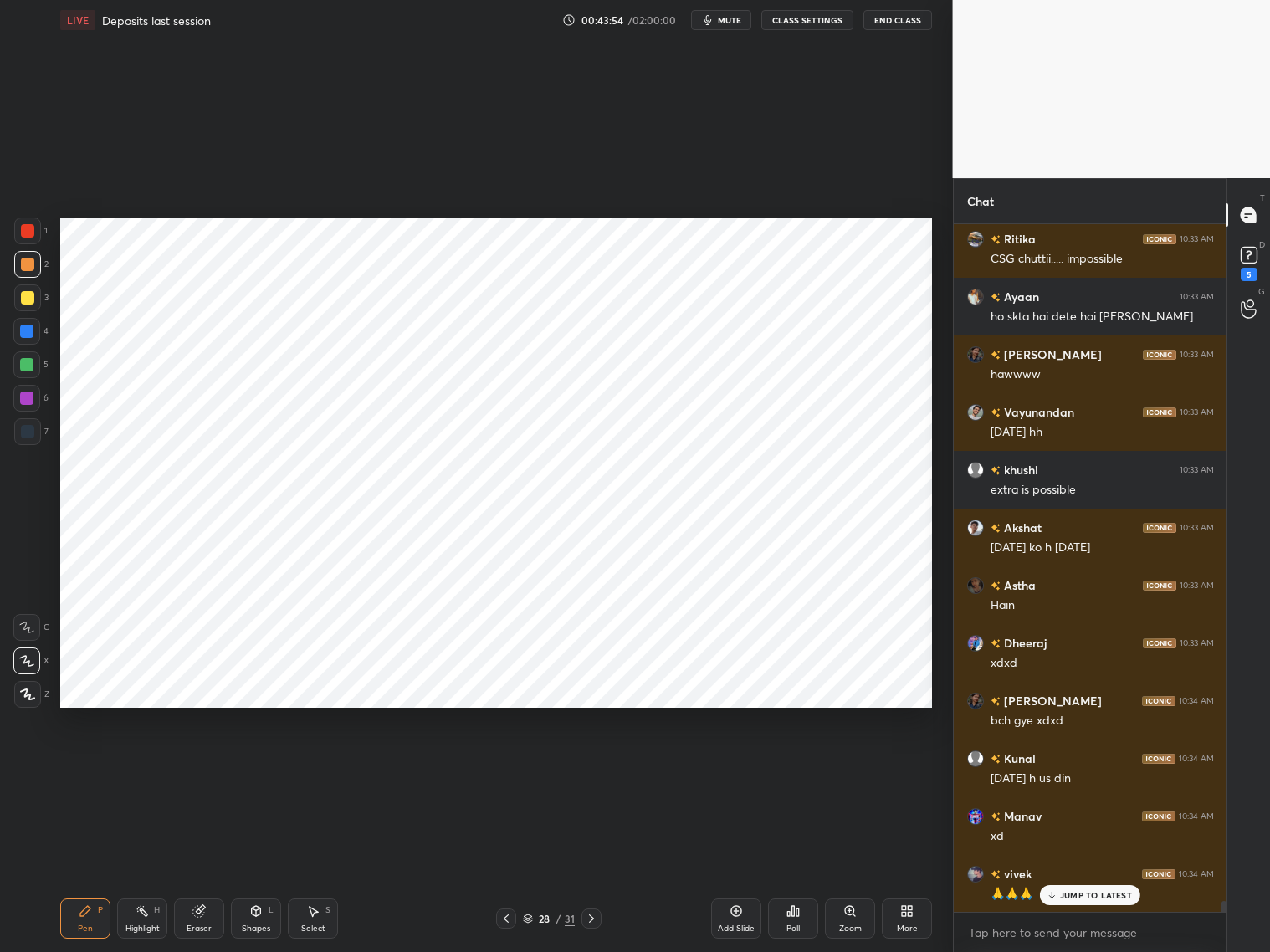
click at [22, 427] on div at bounding box center [28, 431] width 14 height 14
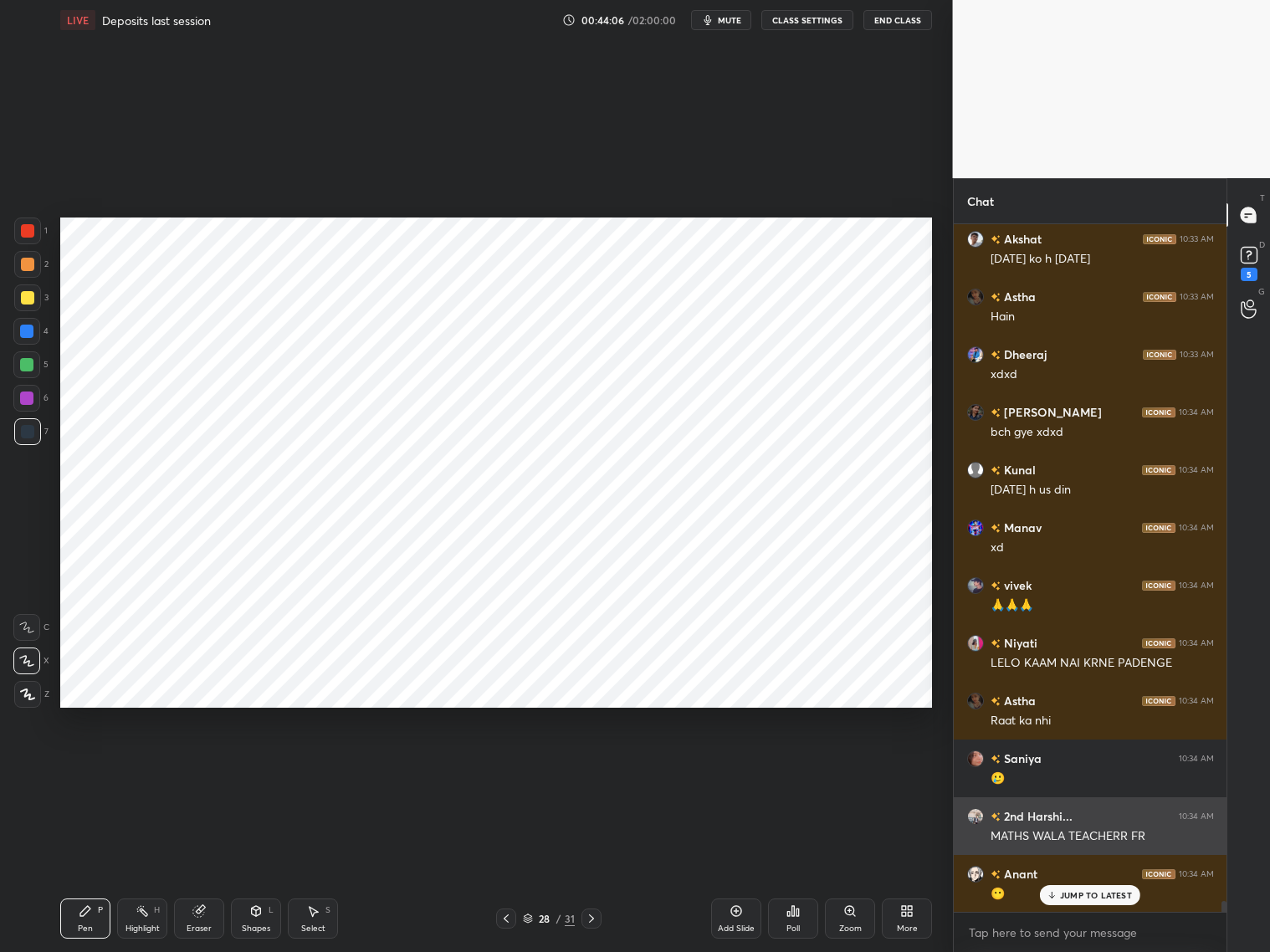
scroll to position [42876, 0]
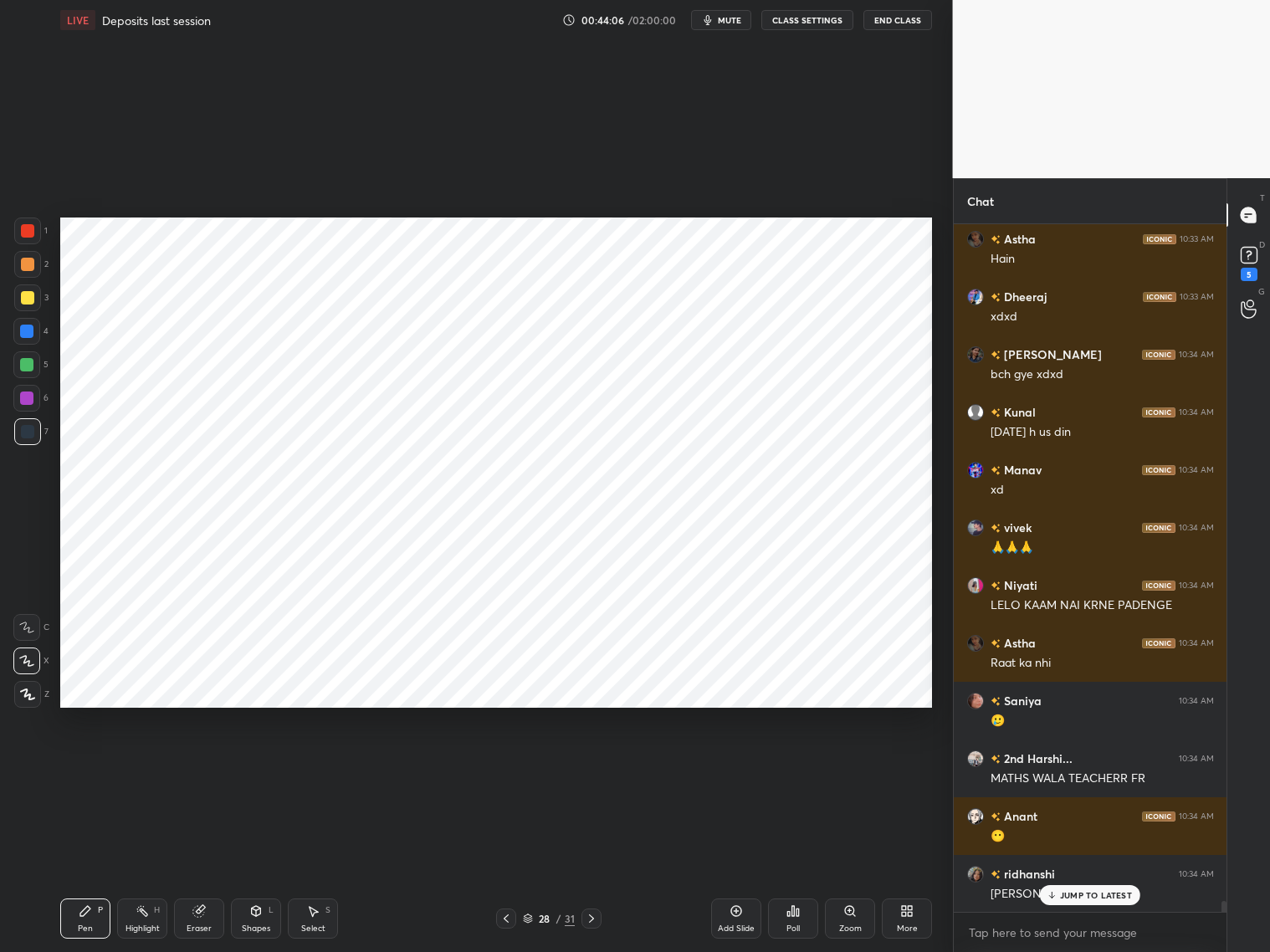
drag, startPoint x: 29, startPoint y: 402, endPoint x: 46, endPoint y: 398, distance: 17.5
click at [28, 400] on div at bounding box center [27, 399] width 14 height 14
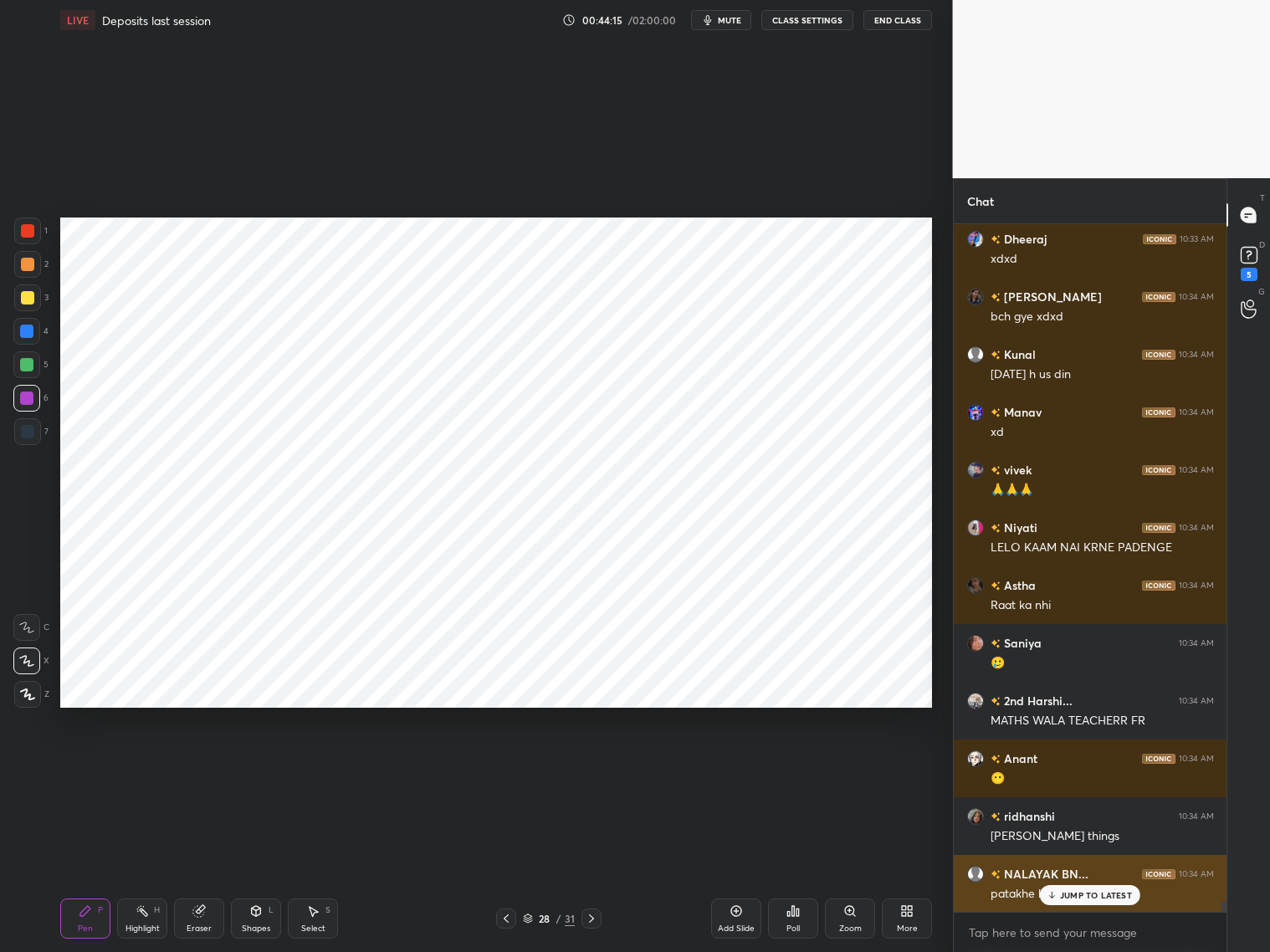
click at [1079, 768] on p "JUMP TO LATEST" at bounding box center [1096, 895] width 72 height 10
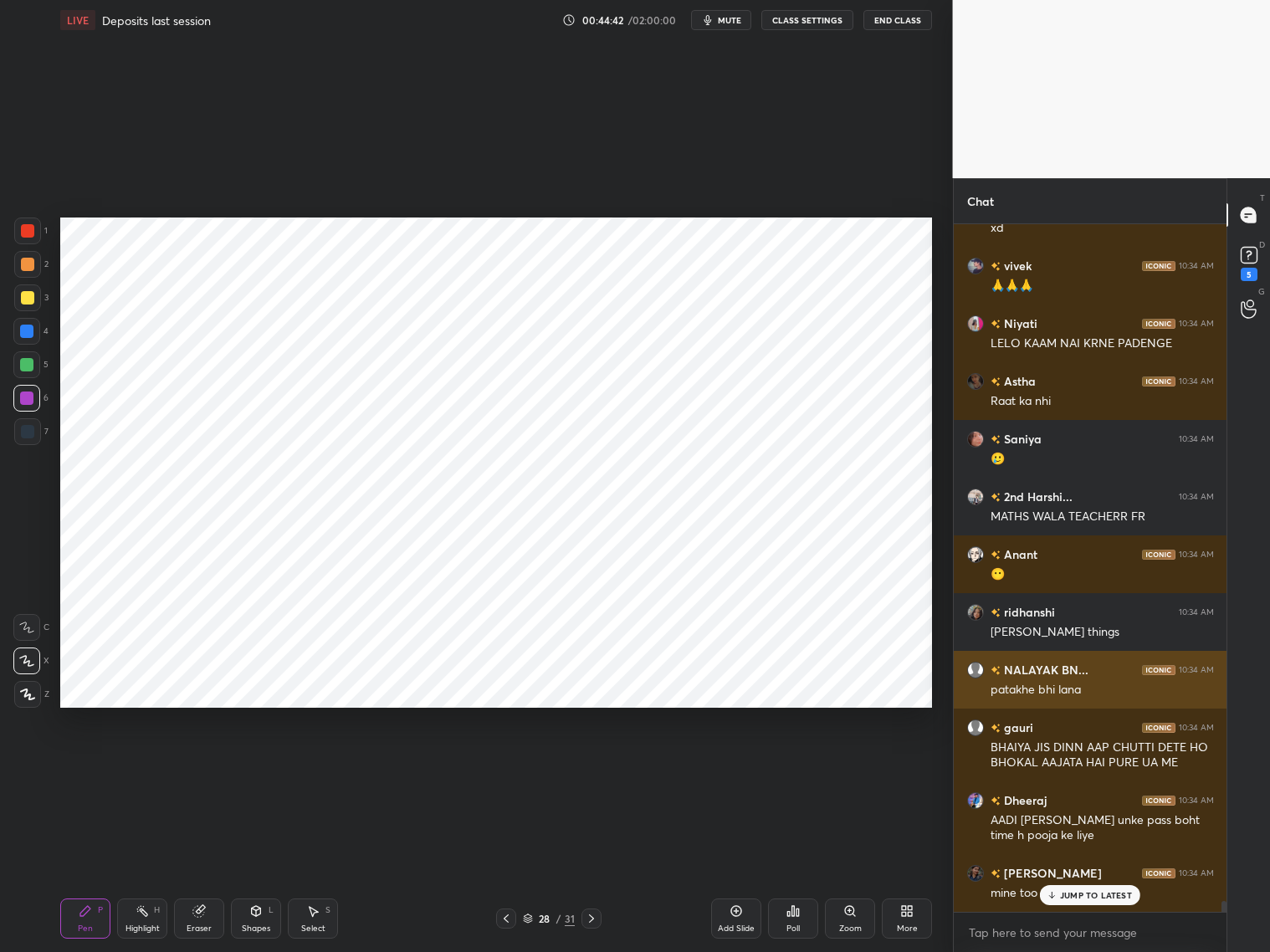
scroll to position [43194, 0]
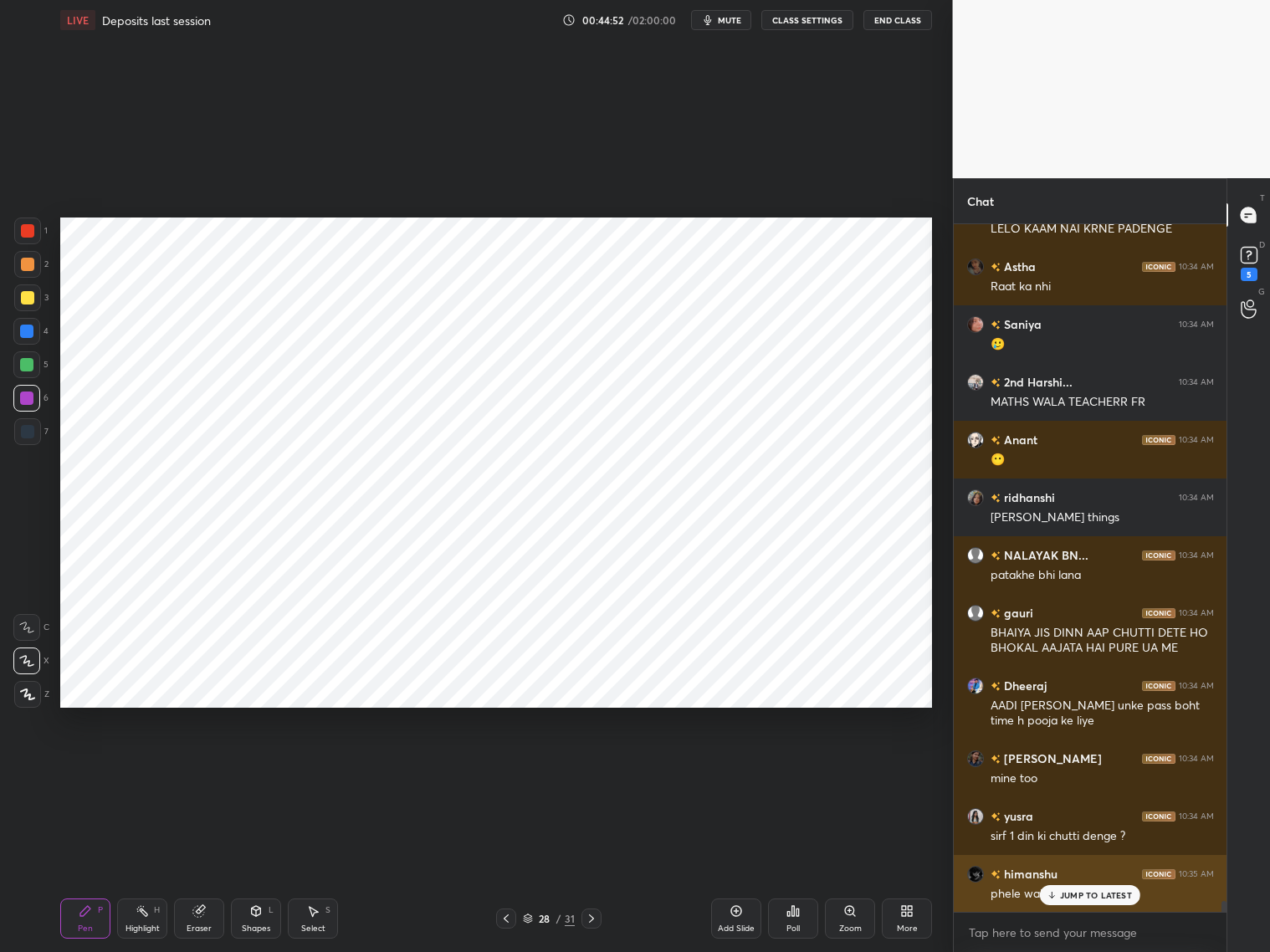
click at [1072, 768] on p "JUMP TO LATEST" at bounding box center [1096, 895] width 72 height 10
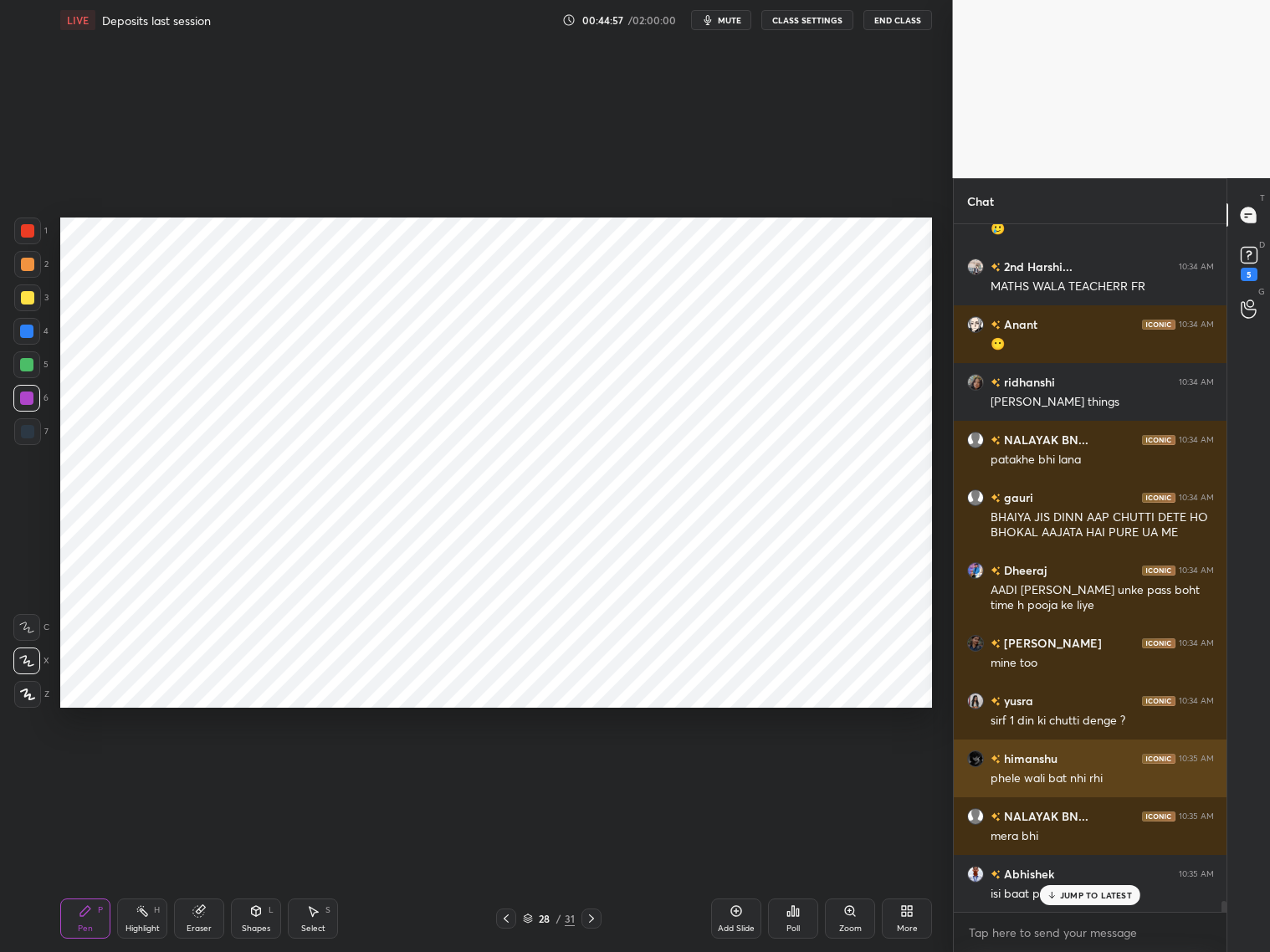
scroll to position [43440, 0]
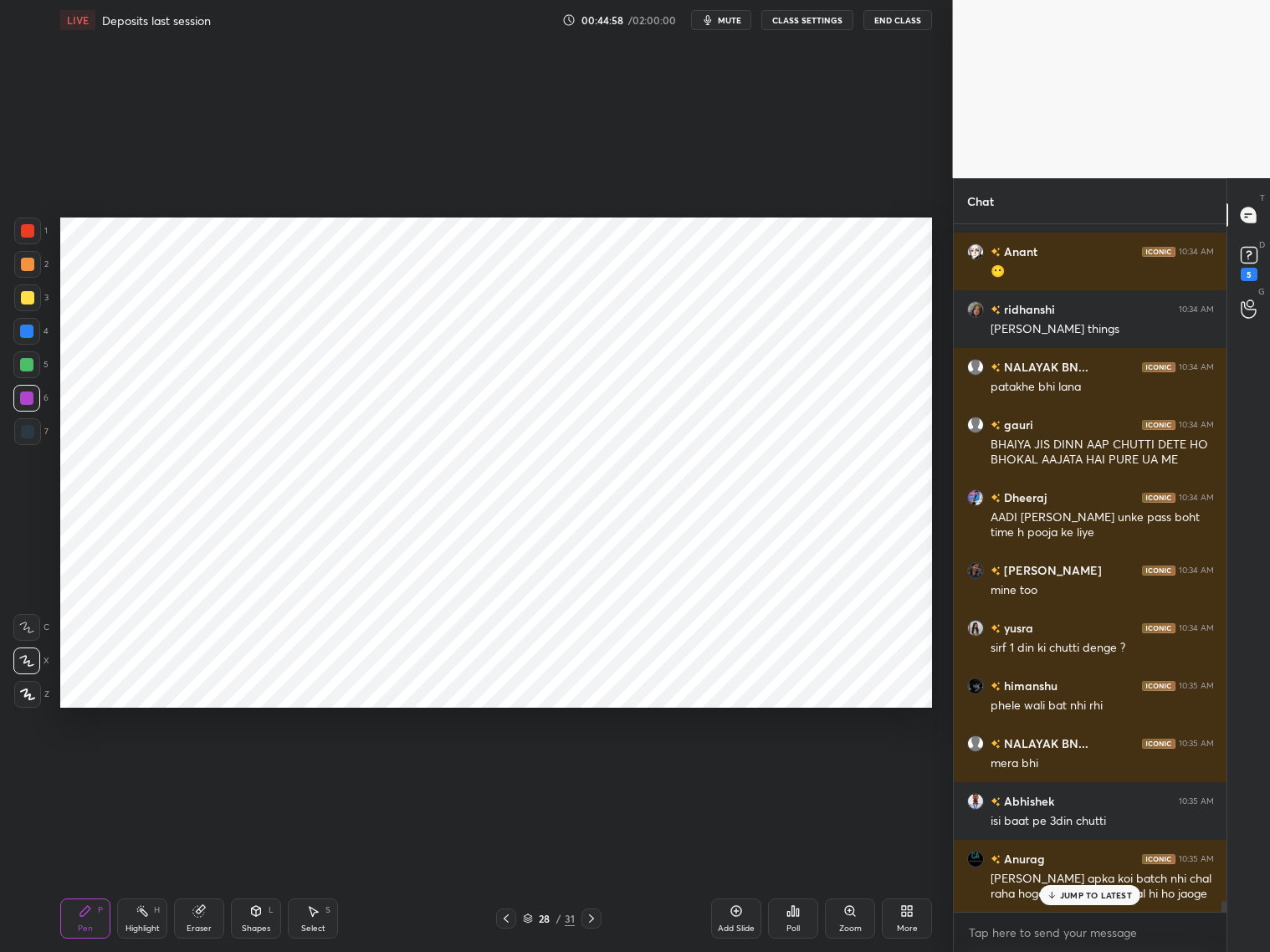
click at [23, 235] on div at bounding box center [28, 231] width 14 height 14
click at [1079, 768] on div "Anurag 10:35 AM [PERSON_NAME] apka koi batch nhi chal raha hoga tab toh aap pag…" at bounding box center [1090, 876] width 273 height 73
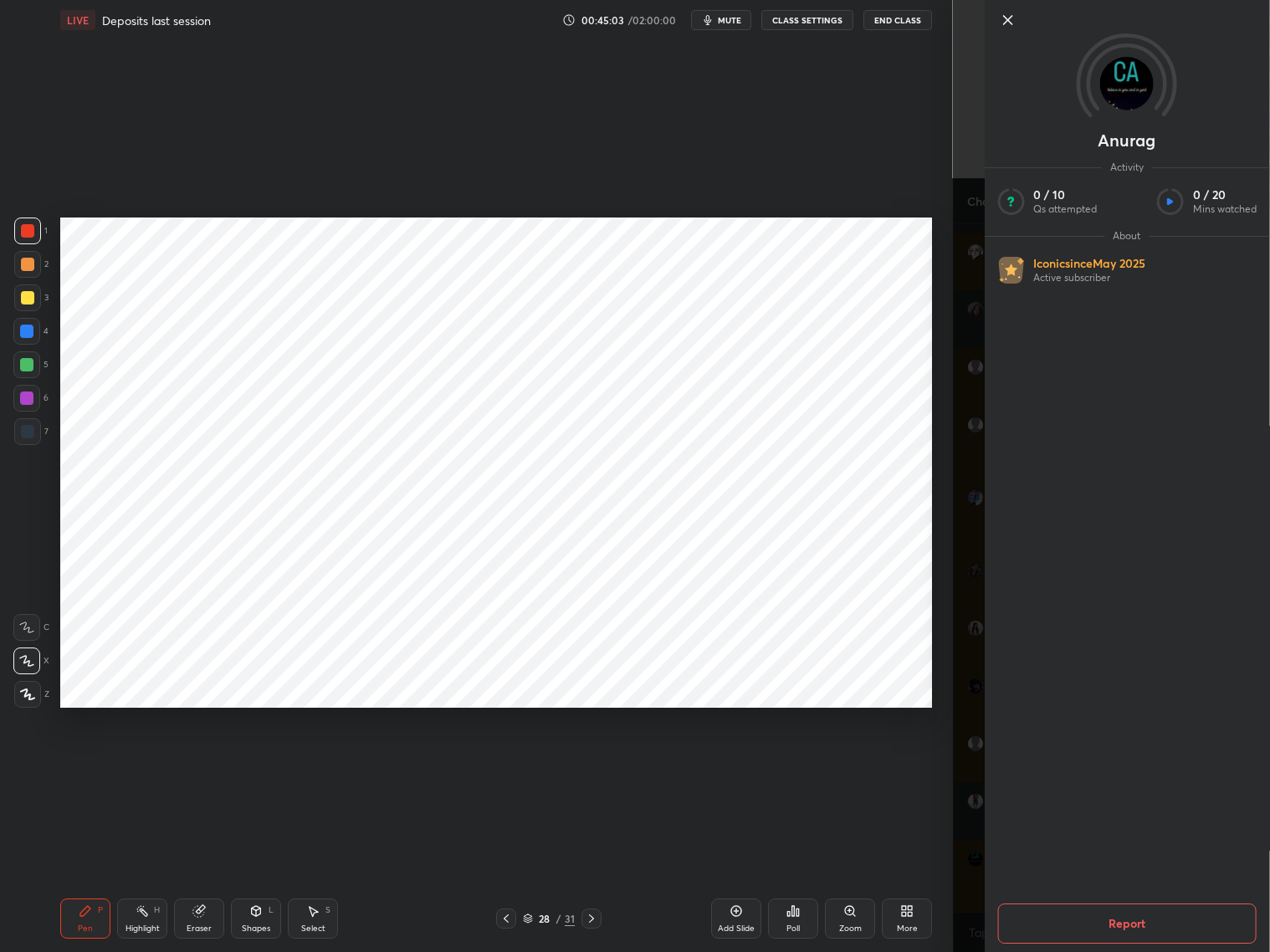
click at [975, 768] on div "Anurag Activity 0 / 10 Qs attempted 0 / 20 Mins watched About Iconic since [DAT…" at bounding box center [1112, 476] width 318 height 952
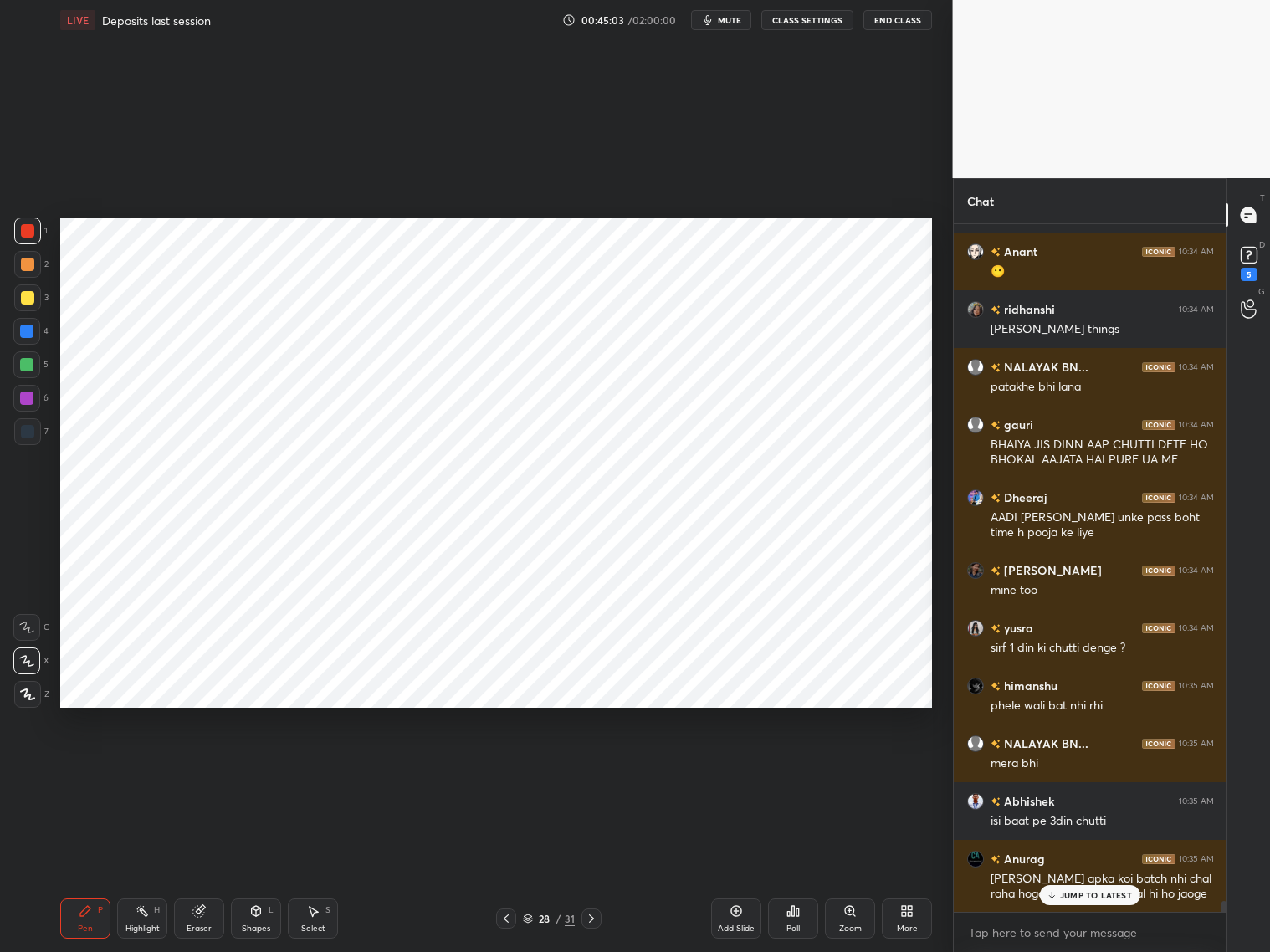
click at [1086, 768] on div "Akshat 10:33 AM [DATE] ko h [DATE] Astha 10:33 AM Hain Dheeraj 10:33 AM xdxd [P…" at bounding box center [1090, 567] width 273 height 688
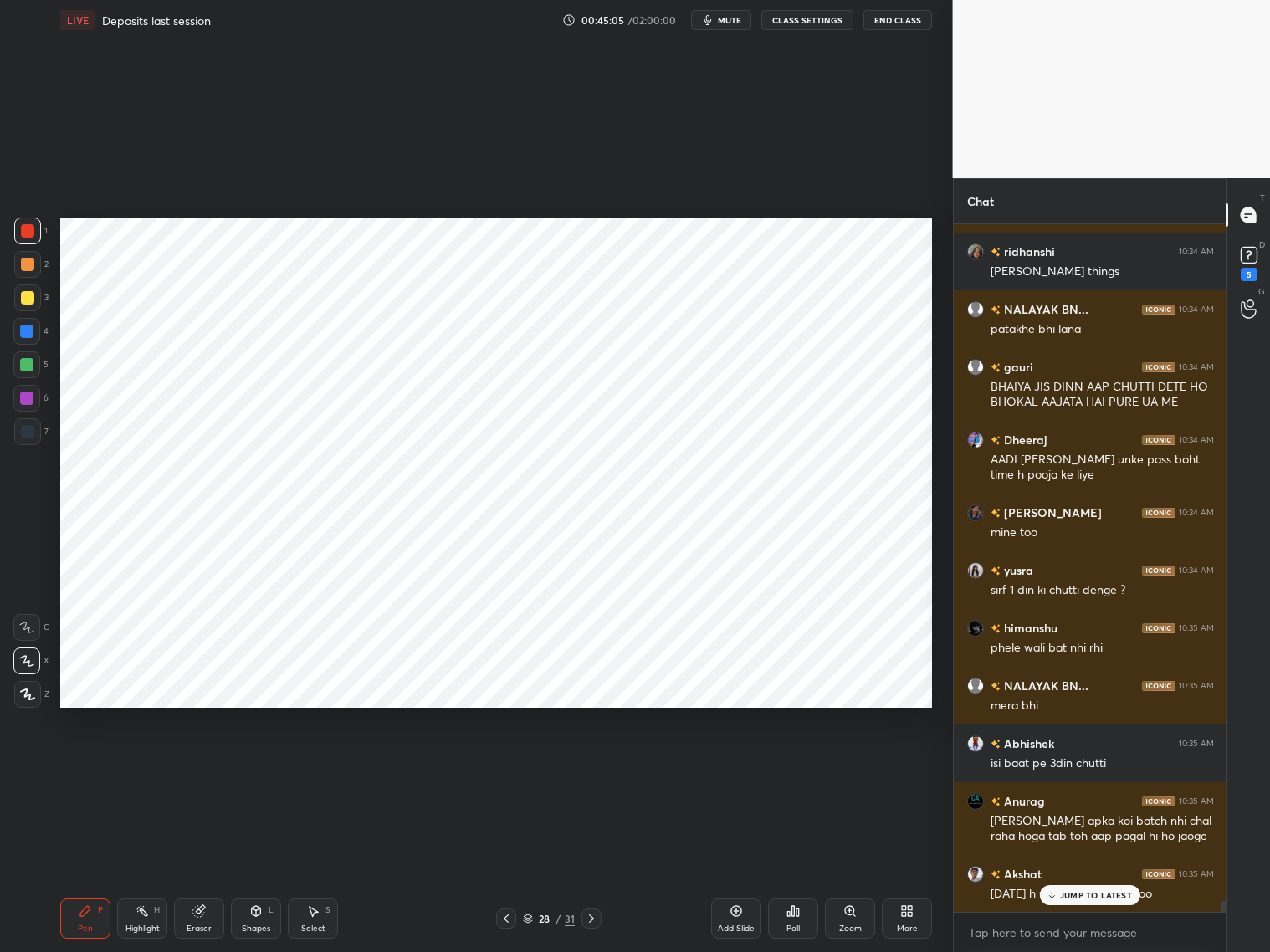
click at [1072, 768] on p "JUMP TO LATEST" at bounding box center [1096, 895] width 72 height 10
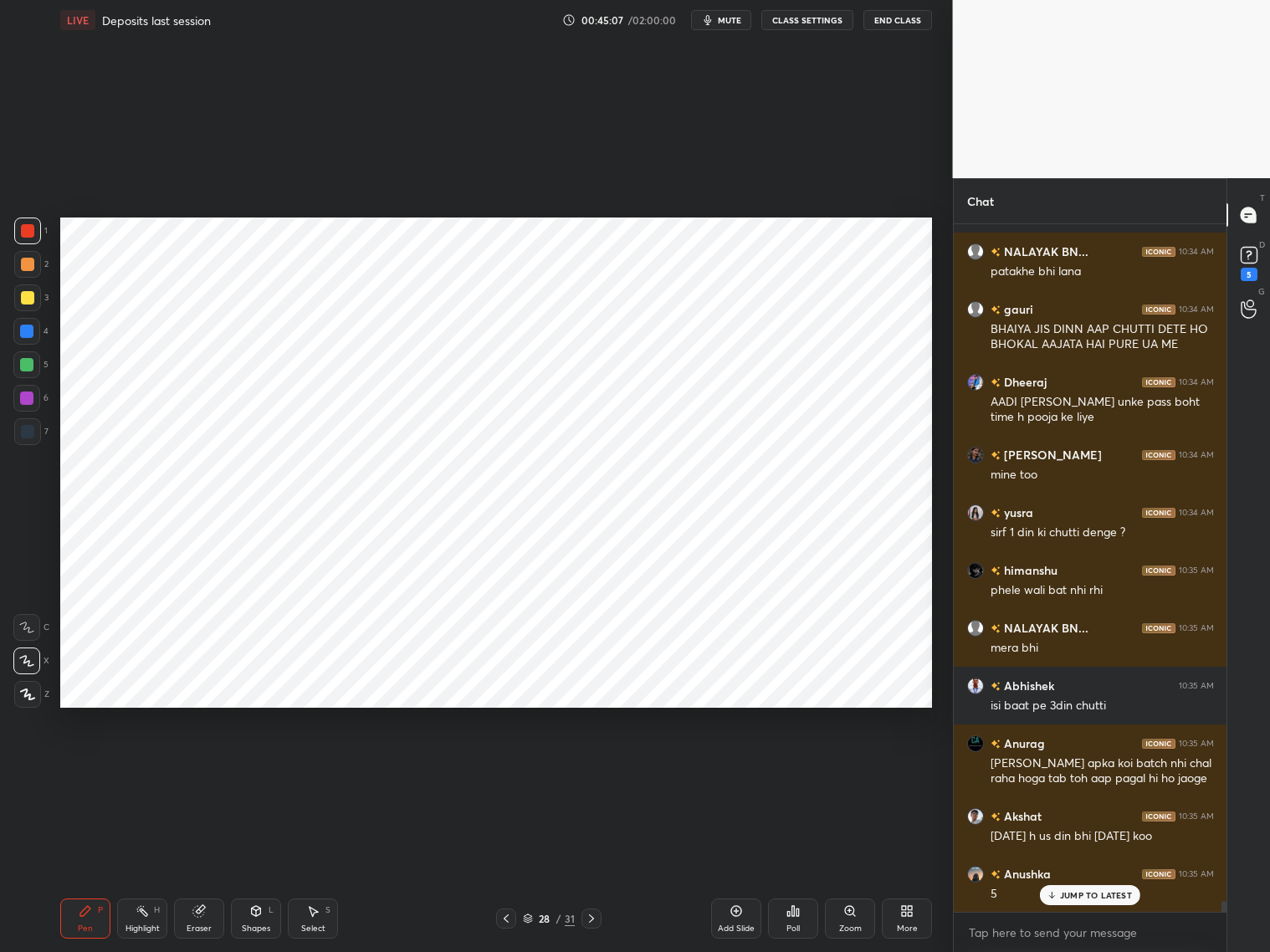
click at [84, 768] on icon at bounding box center [85, 911] width 14 height 14
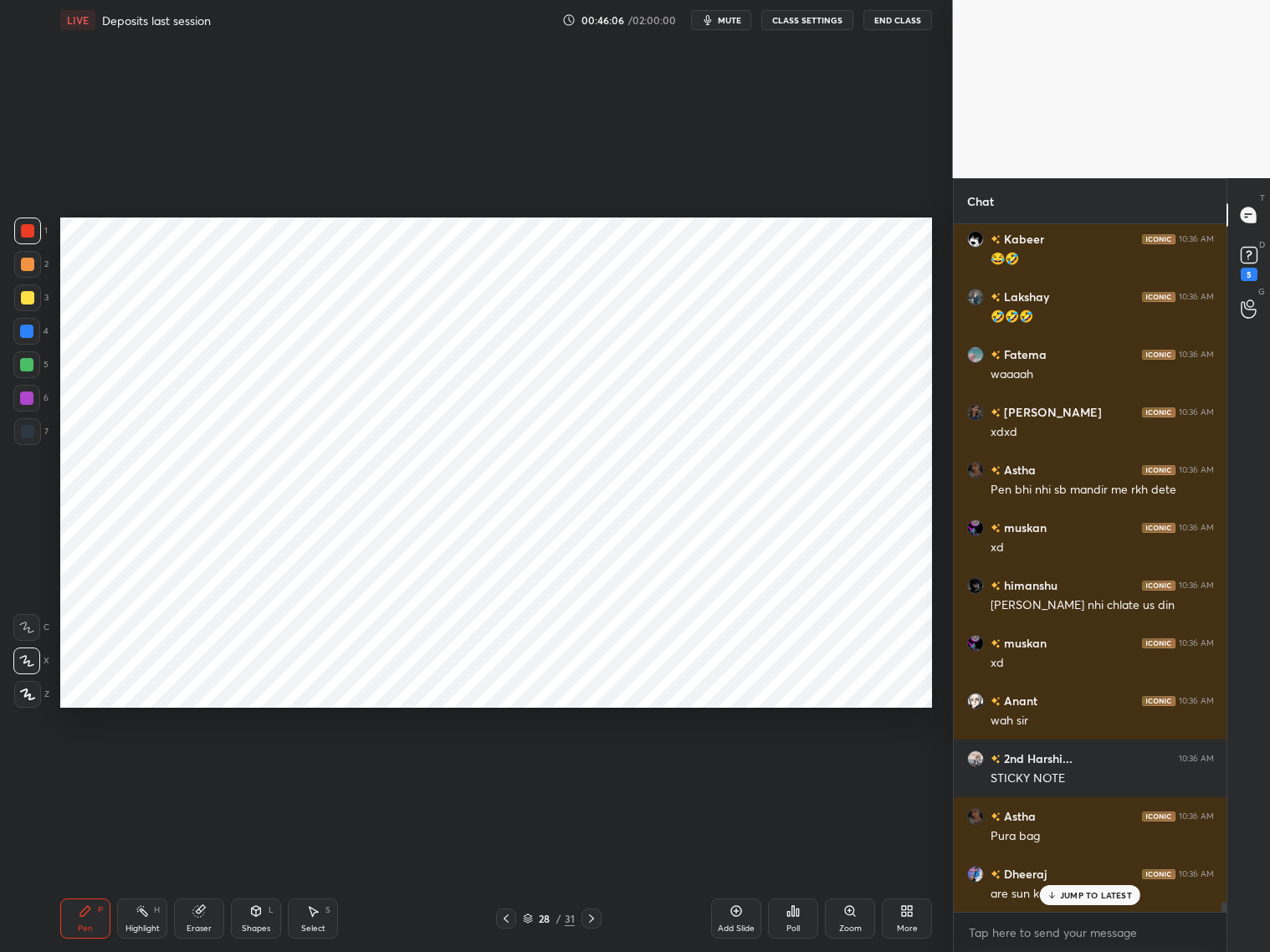
scroll to position [46412, 0]
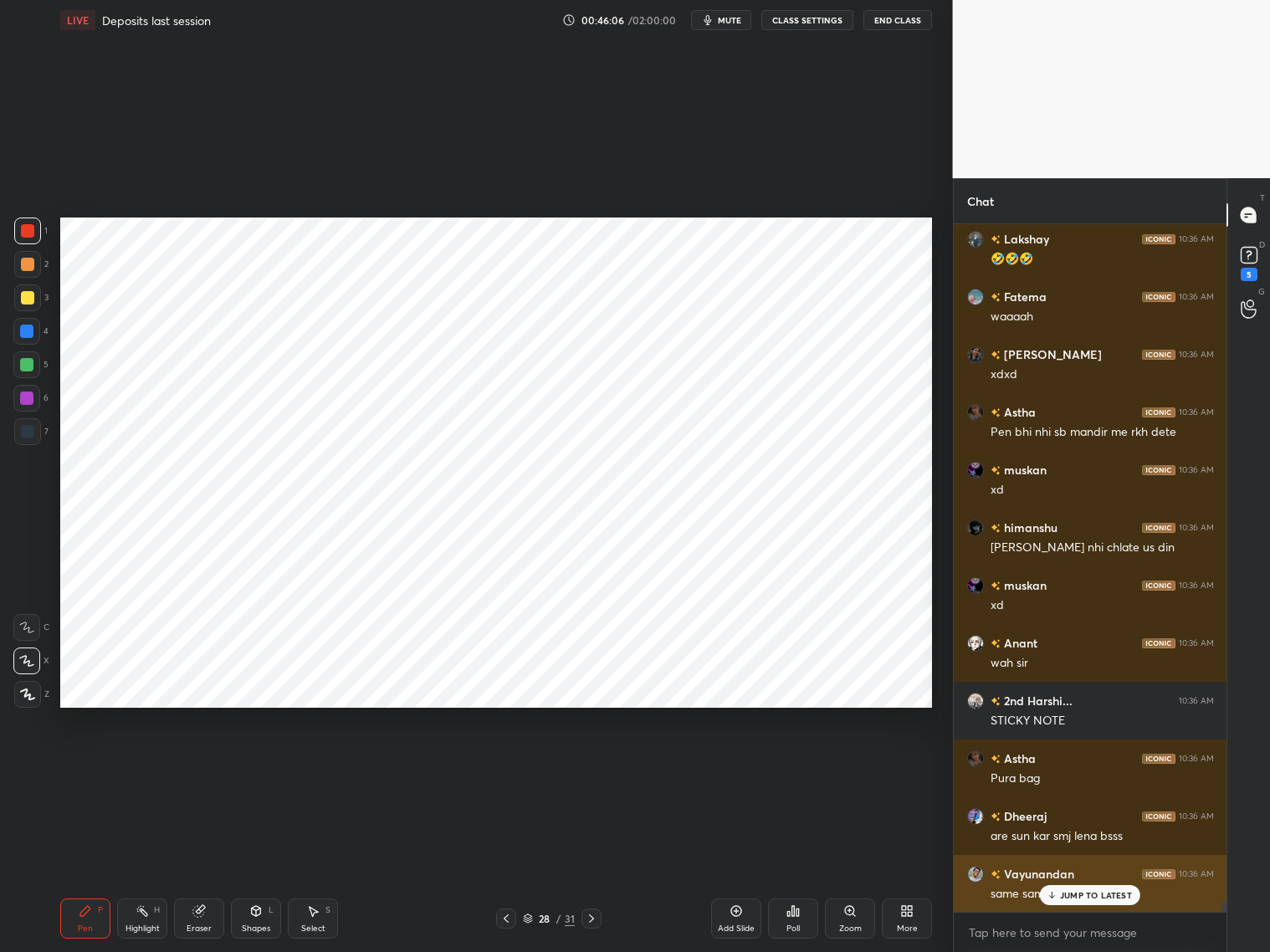
drag, startPoint x: 1073, startPoint y: 897, endPoint x: 1082, endPoint y: 890, distance: 11.4
click at [1082, 768] on p "JUMP TO LATEST" at bounding box center [1096, 895] width 72 height 10
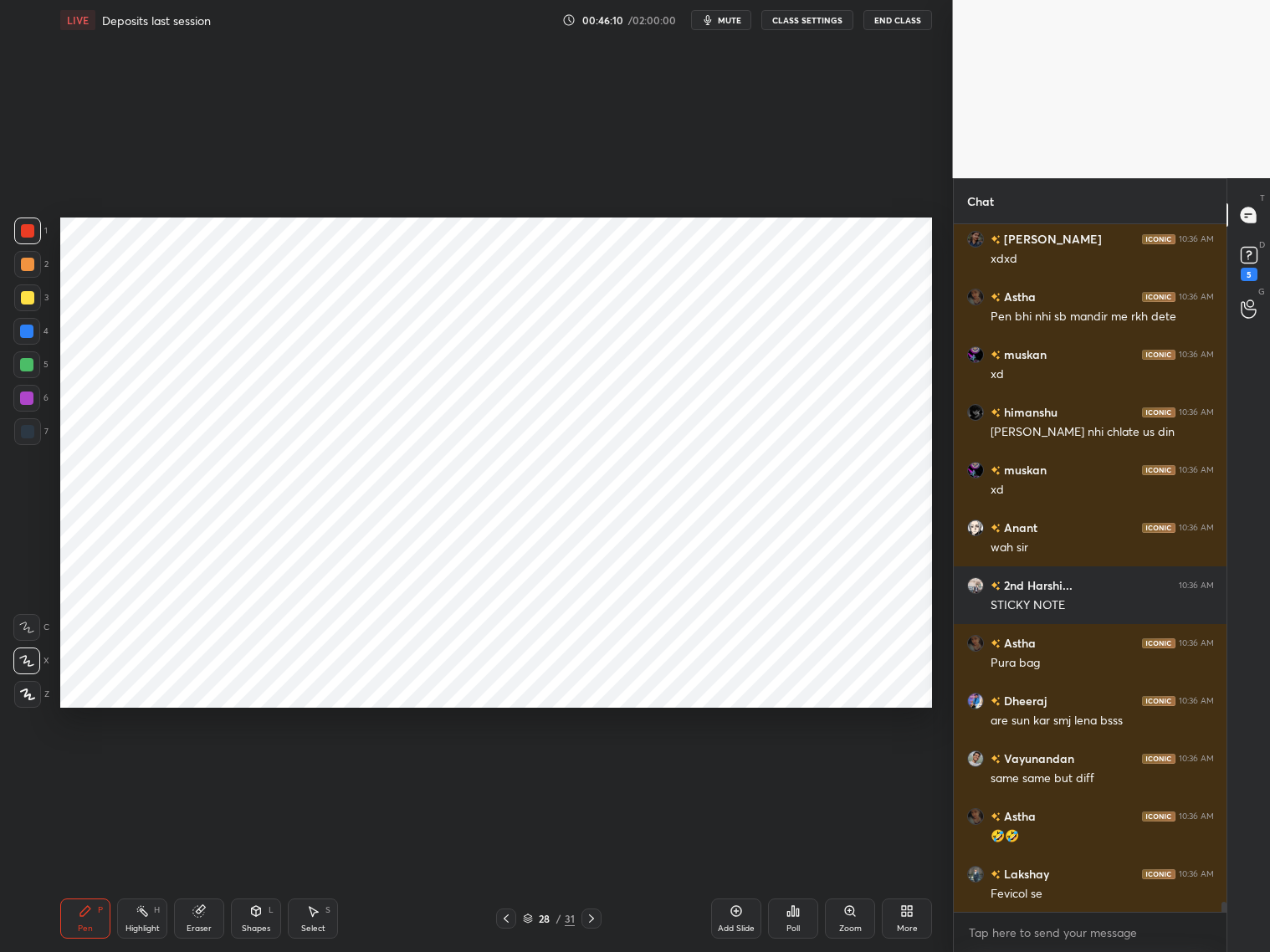
scroll to position [46587, 0]
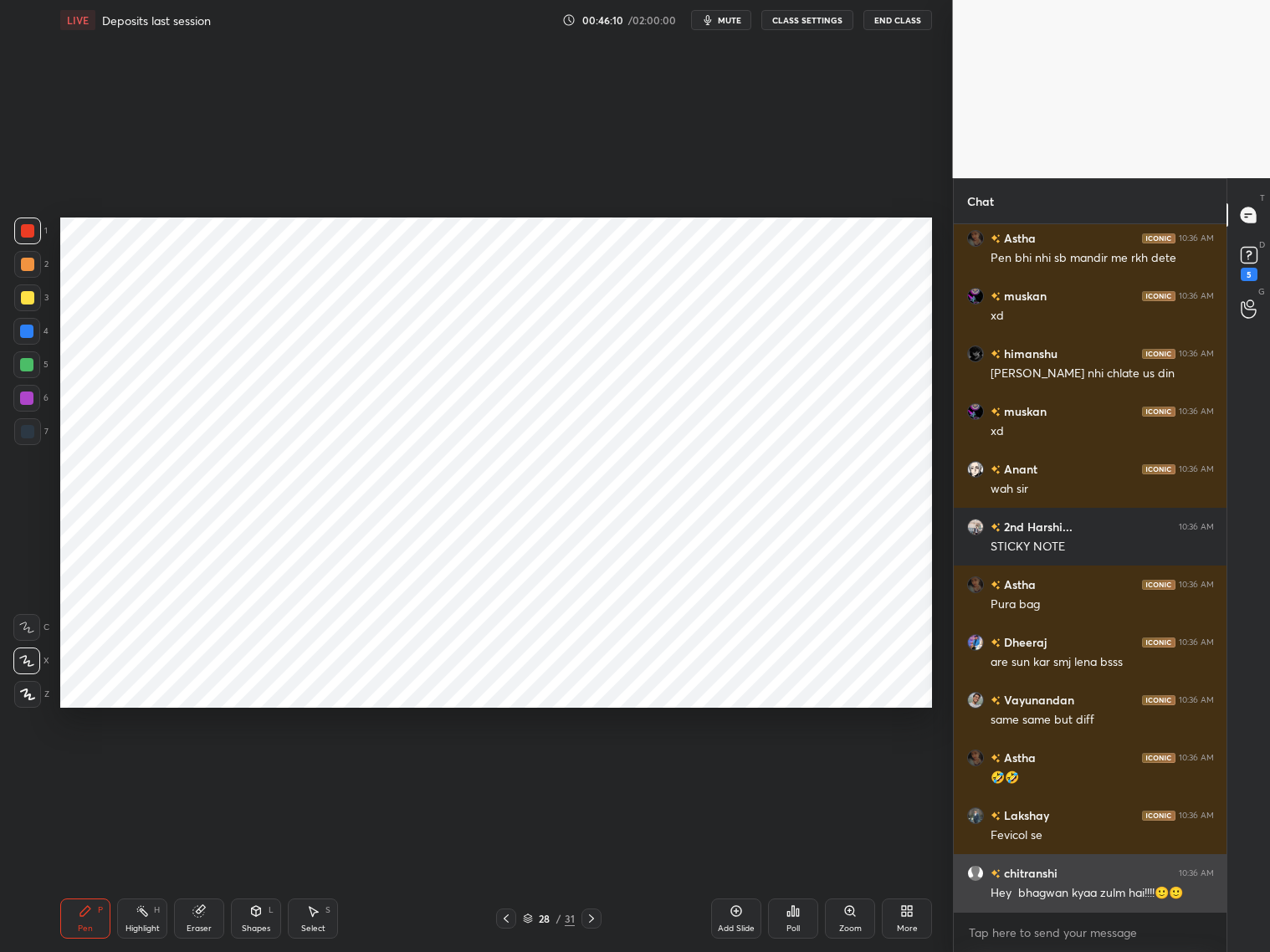
click at [1079, 768] on div "Hey bhagwan kyaa zulm hai!!!!🙂🙂" at bounding box center [1103, 893] width 224 height 17
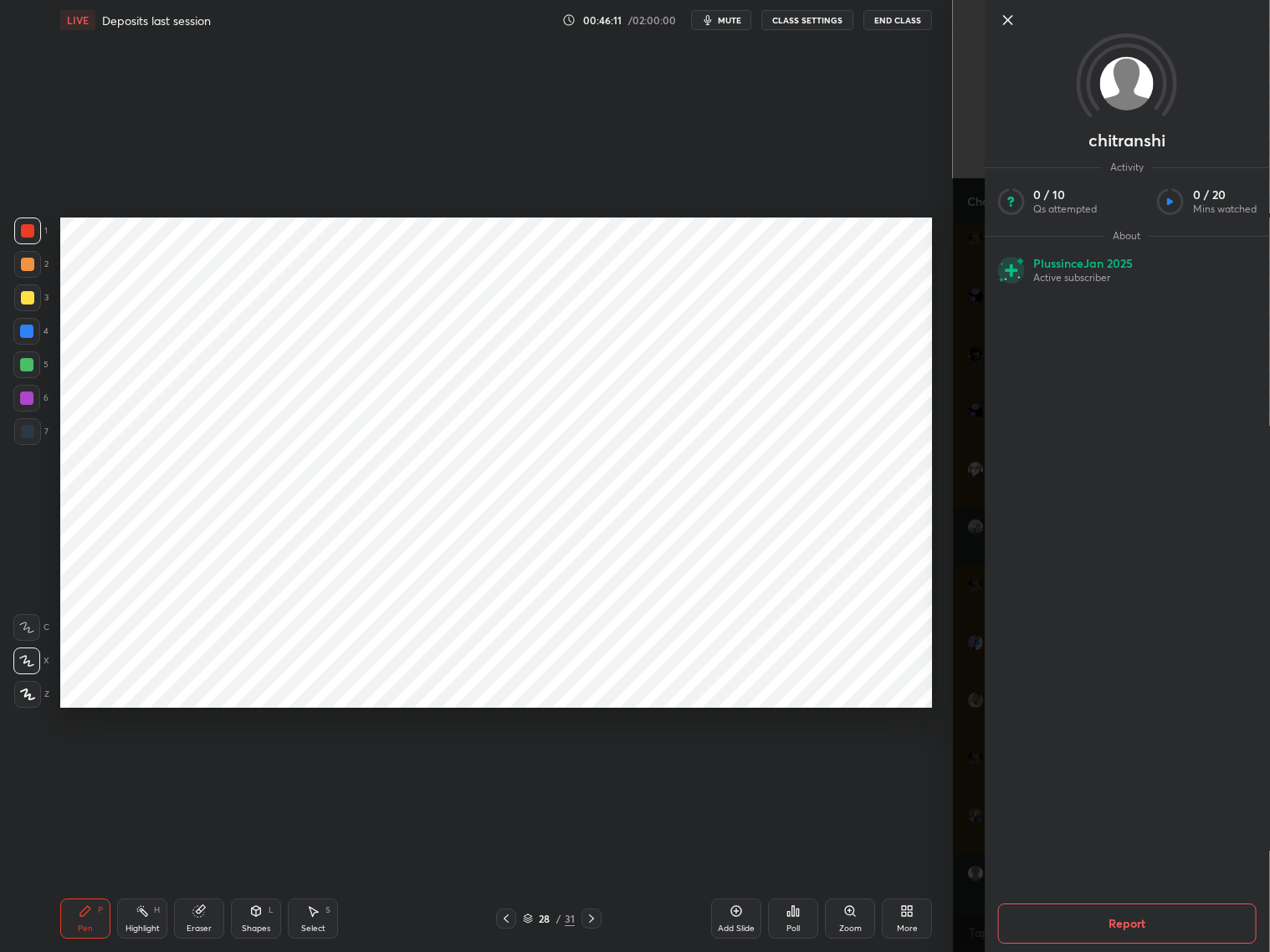
click at [970, 768] on div "chitranshi Activity 0 / 10 Qs attempted 0 / 20 Mins watched About Plus since [D…" at bounding box center [1112, 476] width 318 height 952
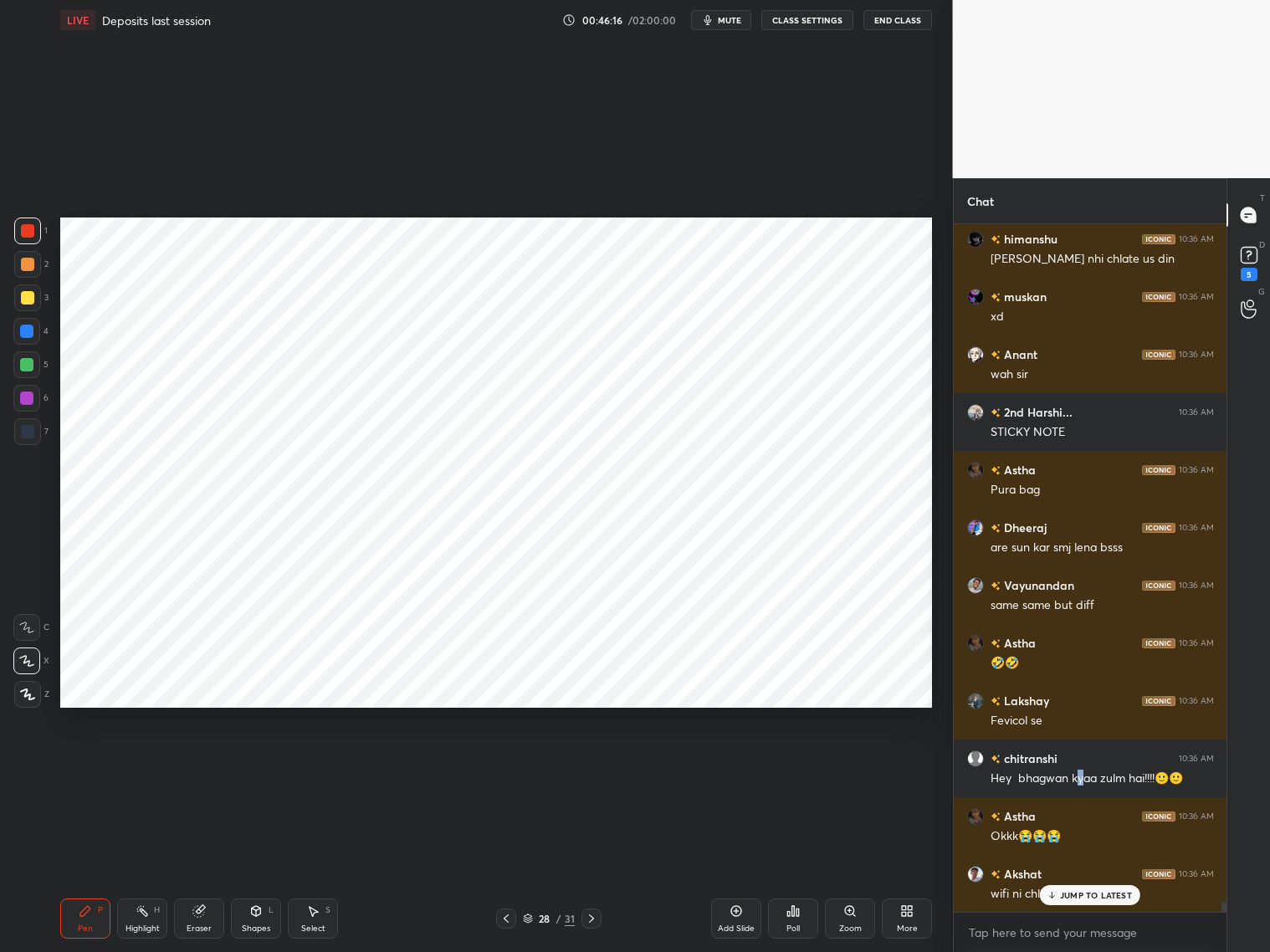
scroll to position [46817, 0]
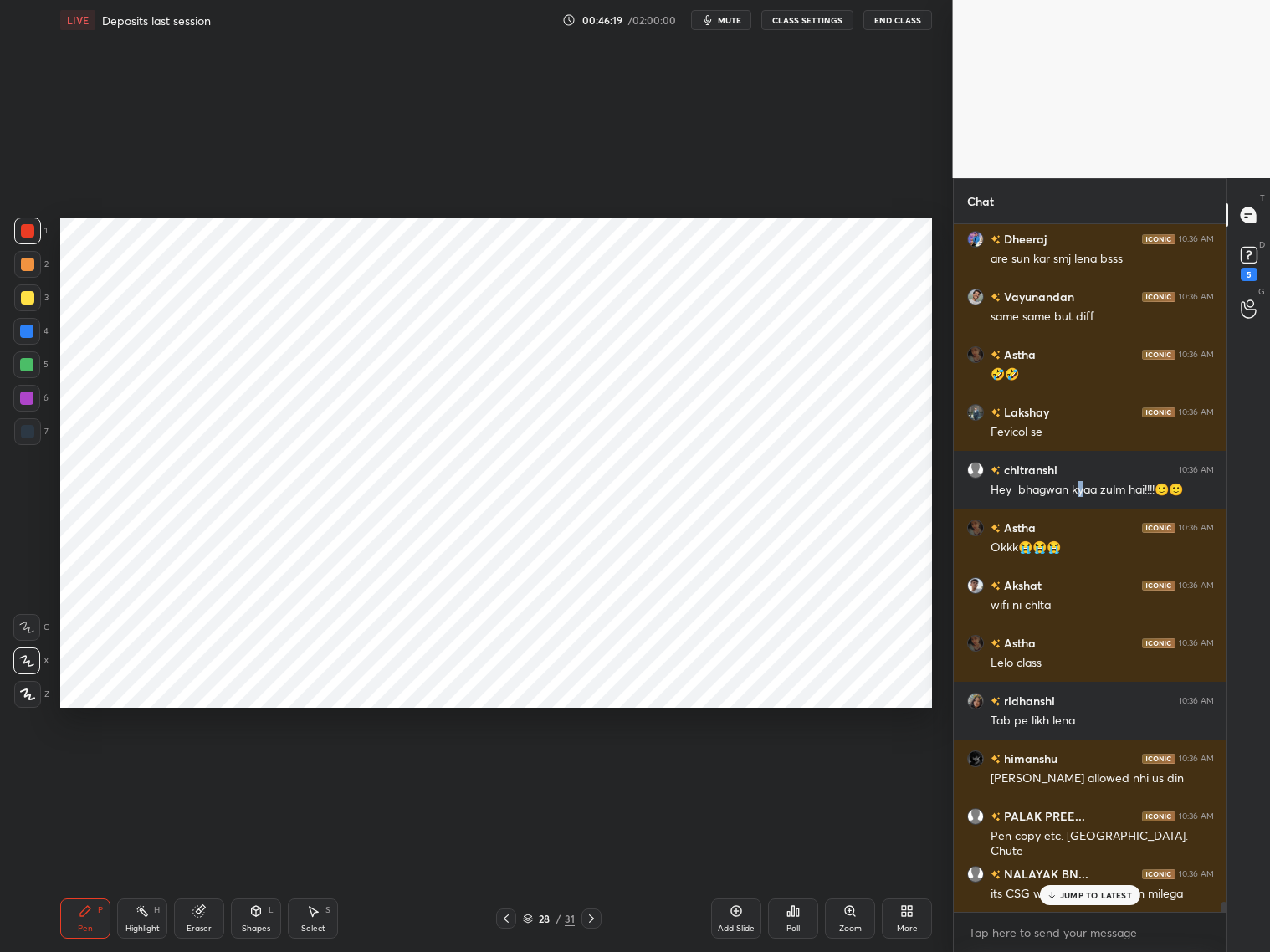
click at [30, 431] on div at bounding box center [28, 431] width 14 height 14
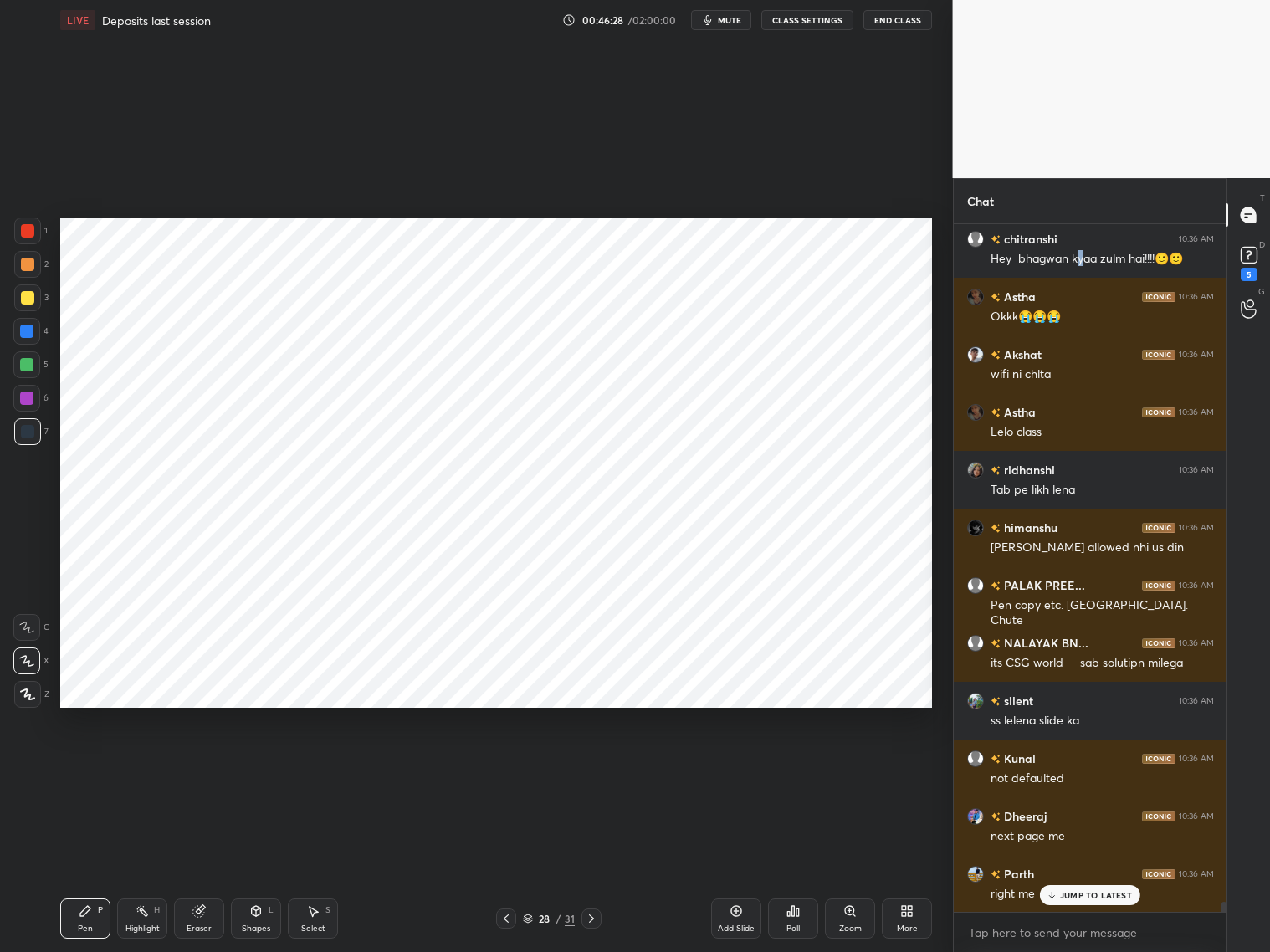
drag, startPoint x: 75, startPoint y: 920, endPoint x: 68, endPoint y: 907, distance: 14.8
click at [73, 768] on div "Pen P" at bounding box center [85, 918] width 50 height 41
drag, startPoint x: 31, startPoint y: 402, endPoint x: 50, endPoint y: 388, distance: 23.6
click at [35, 398] on div at bounding box center [27, 398] width 27 height 27
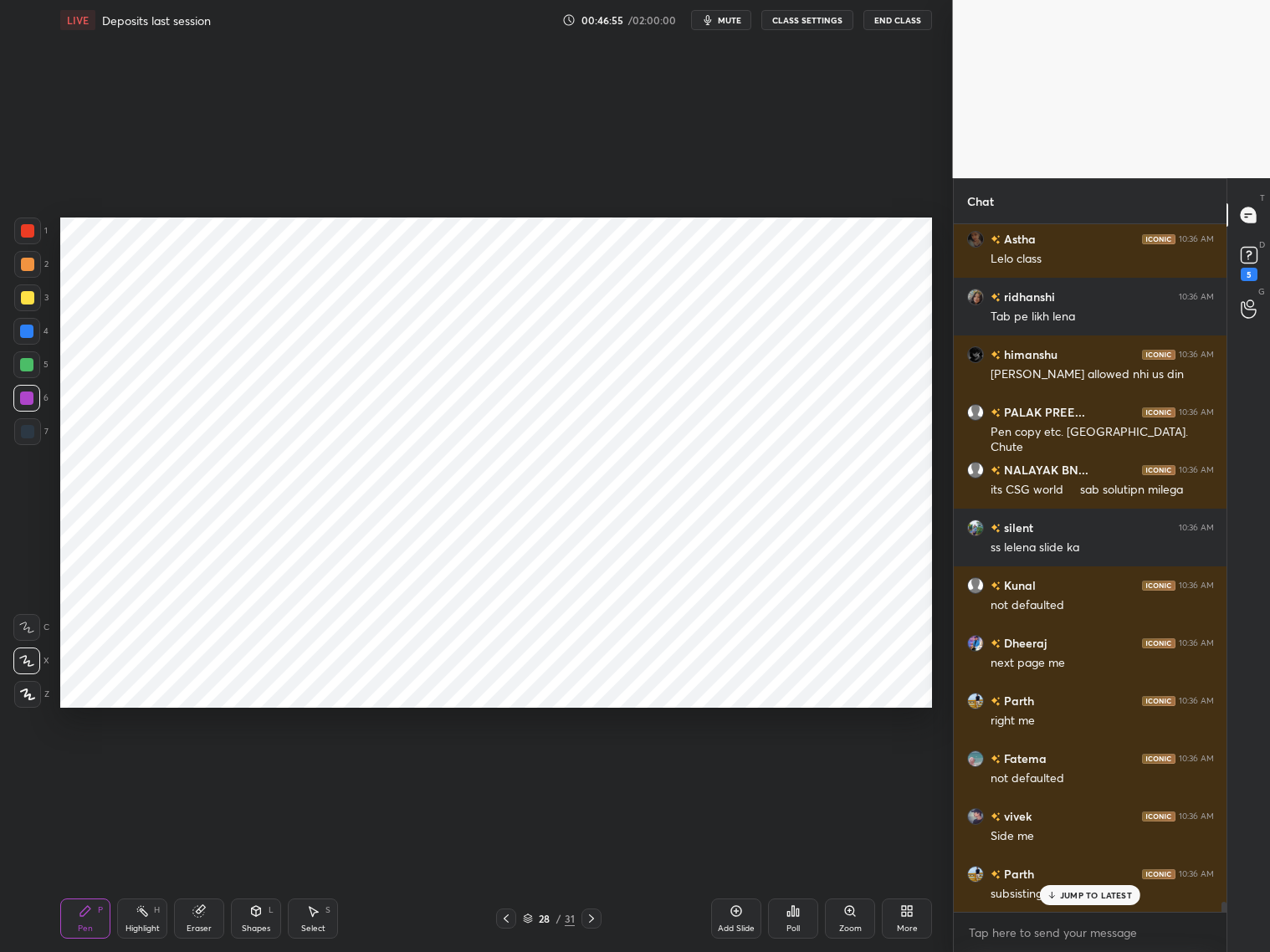
scroll to position [47453, 0]
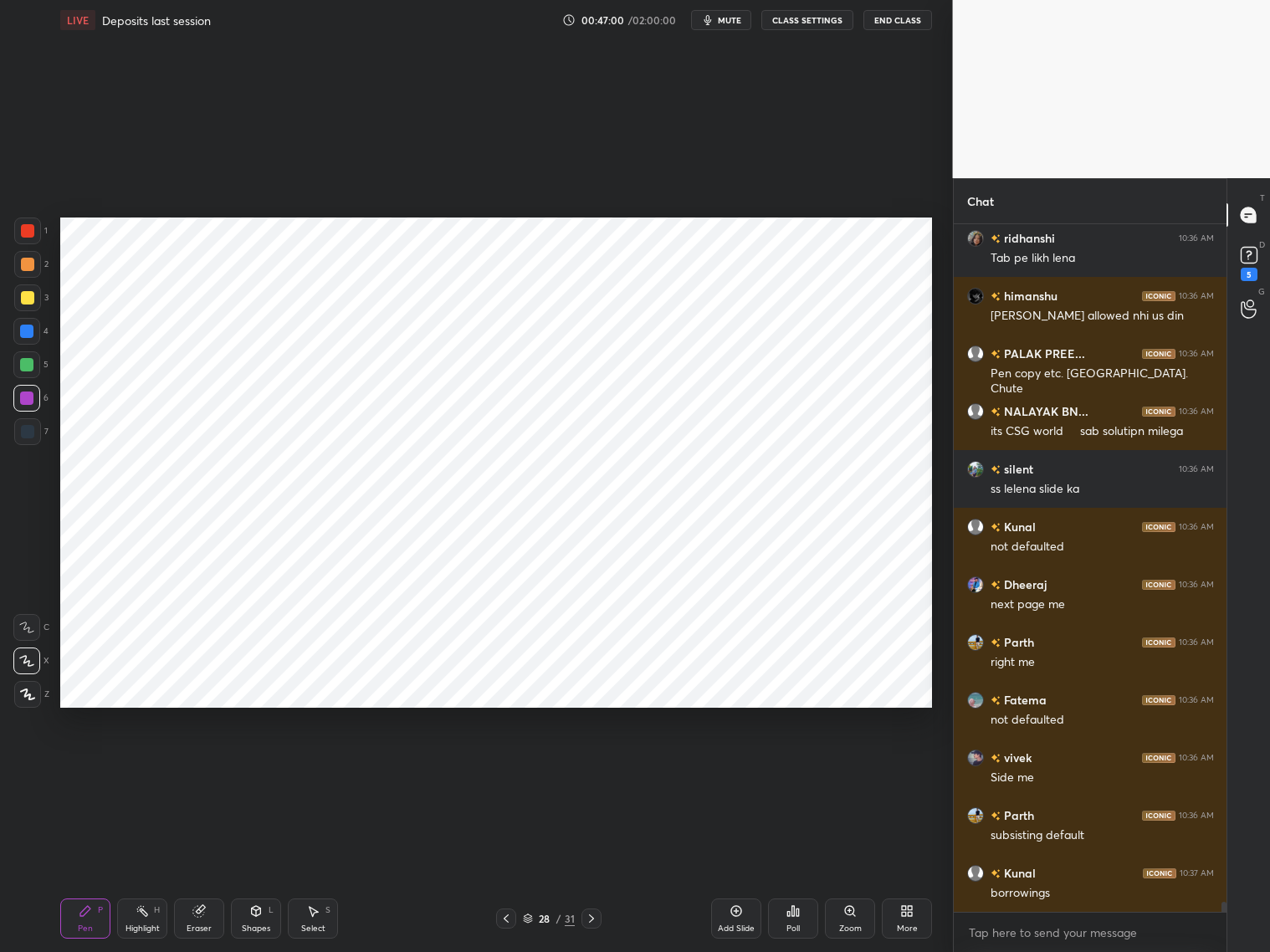
drag, startPoint x: 197, startPoint y: 922, endPoint x: 208, endPoint y: 904, distance: 21.1
click at [200, 768] on div "Eraser" at bounding box center [199, 918] width 50 height 41
click at [90, 768] on icon at bounding box center [85, 911] width 14 height 14
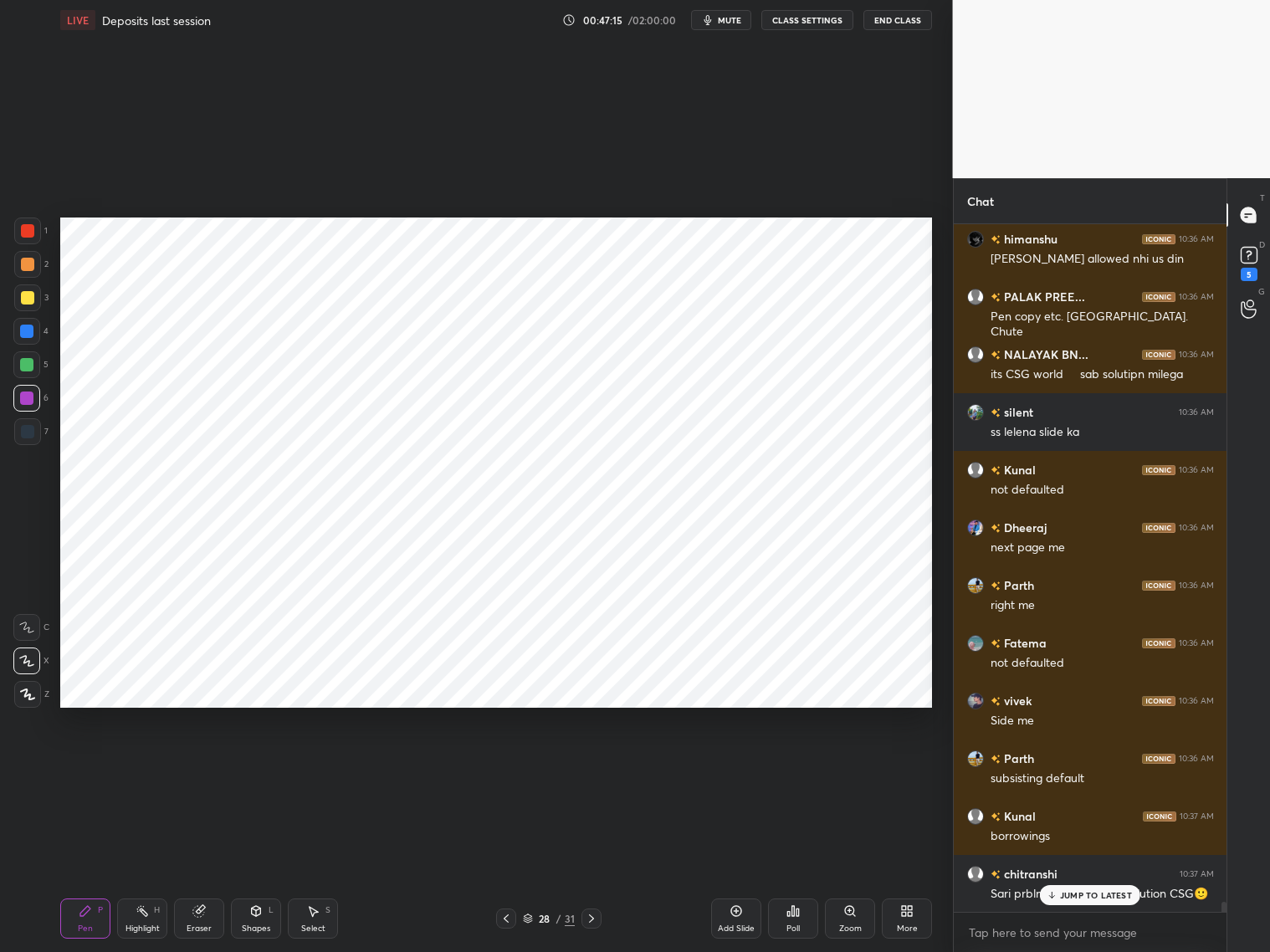
click at [1083, 768] on div "JUMP TO LATEST" at bounding box center [1089, 895] width 100 height 20
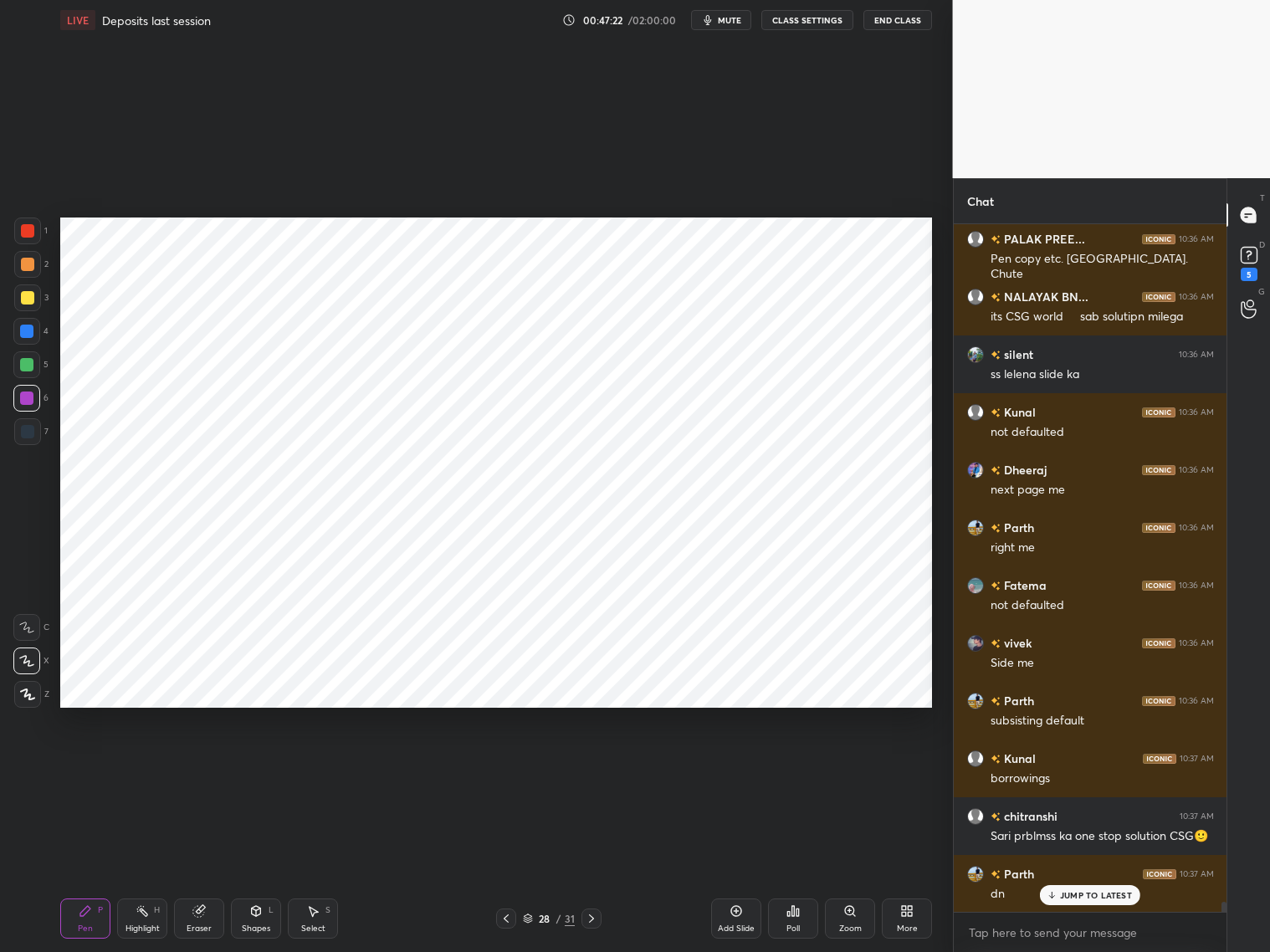
click at [500, 768] on icon at bounding box center [507, 918] width 14 height 14
click at [31, 333] on div at bounding box center [27, 332] width 14 height 14
click at [203, 768] on div "Eraser" at bounding box center [199, 918] width 50 height 41
drag, startPoint x: 84, startPoint y: 914, endPoint x: 88, endPoint y: 867, distance: 47.2
click at [88, 768] on icon at bounding box center [85, 911] width 14 height 14
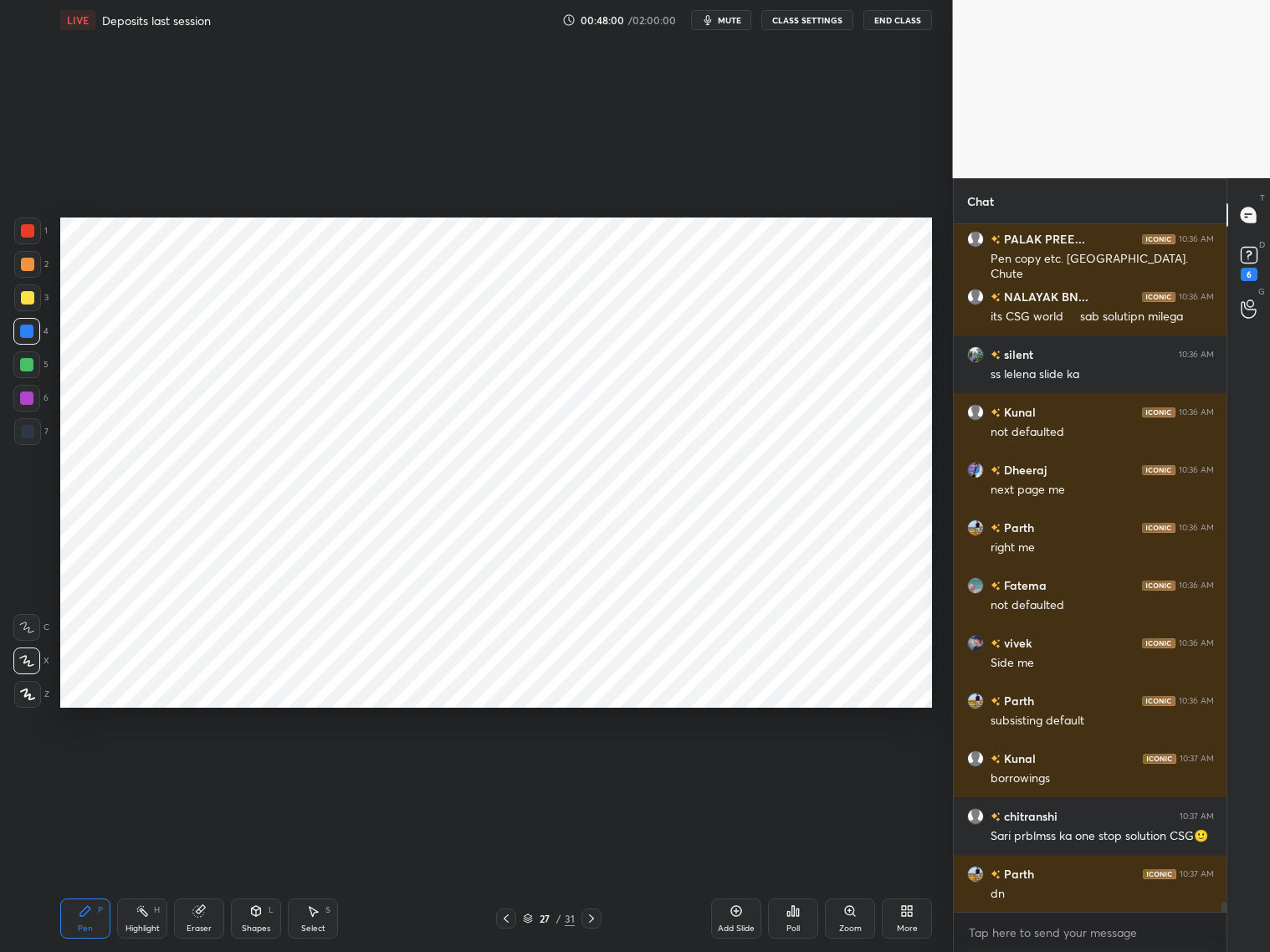
scroll to position [47625, 0]
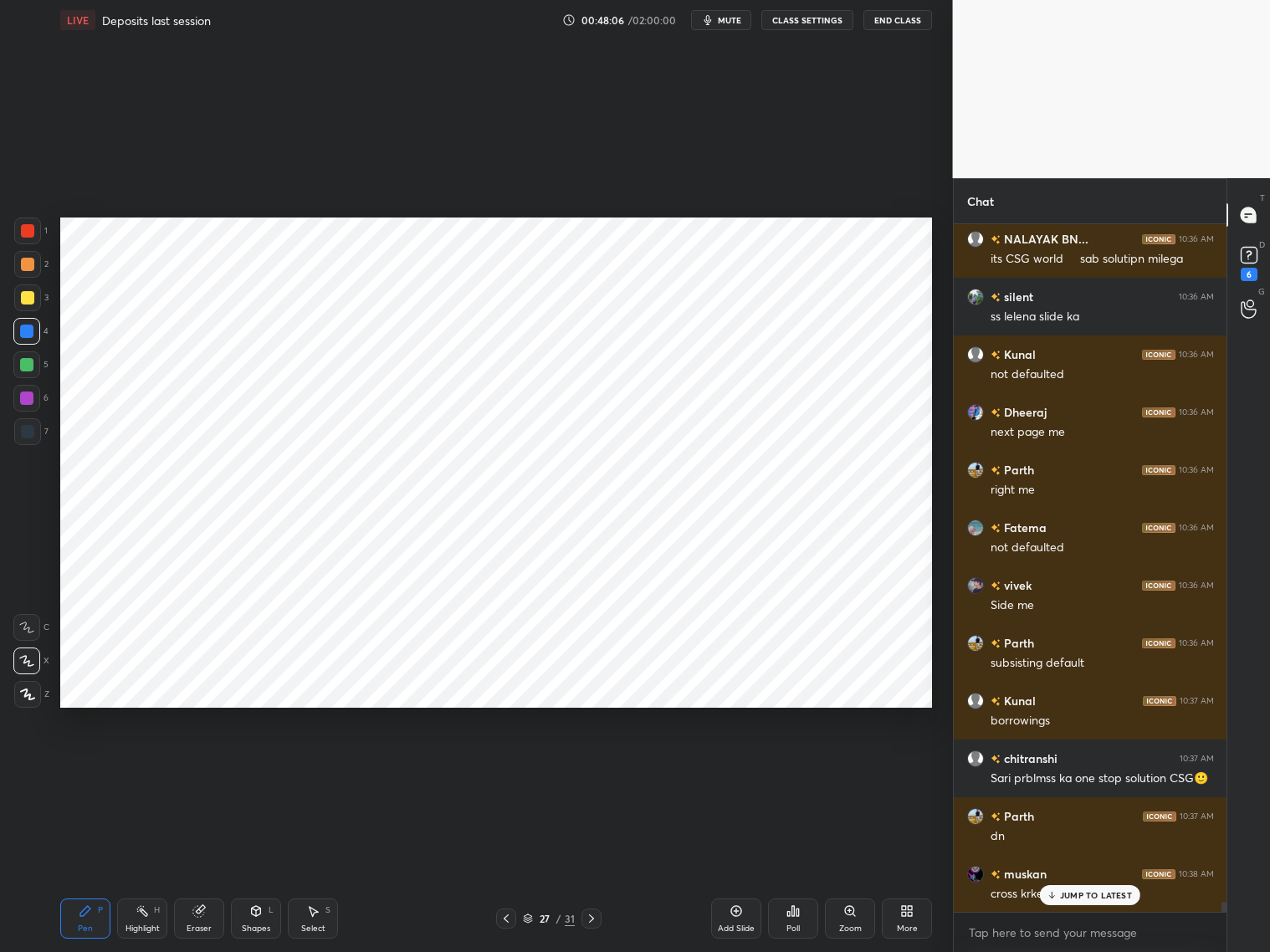
drag, startPoint x: 29, startPoint y: 231, endPoint x: 56, endPoint y: 214, distance: 31.9
click at [34, 230] on div at bounding box center [28, 231] width 14 height 14
click at [273, 768] on div "Shapes L" at bounding box center [255, 918] width 50 height 41
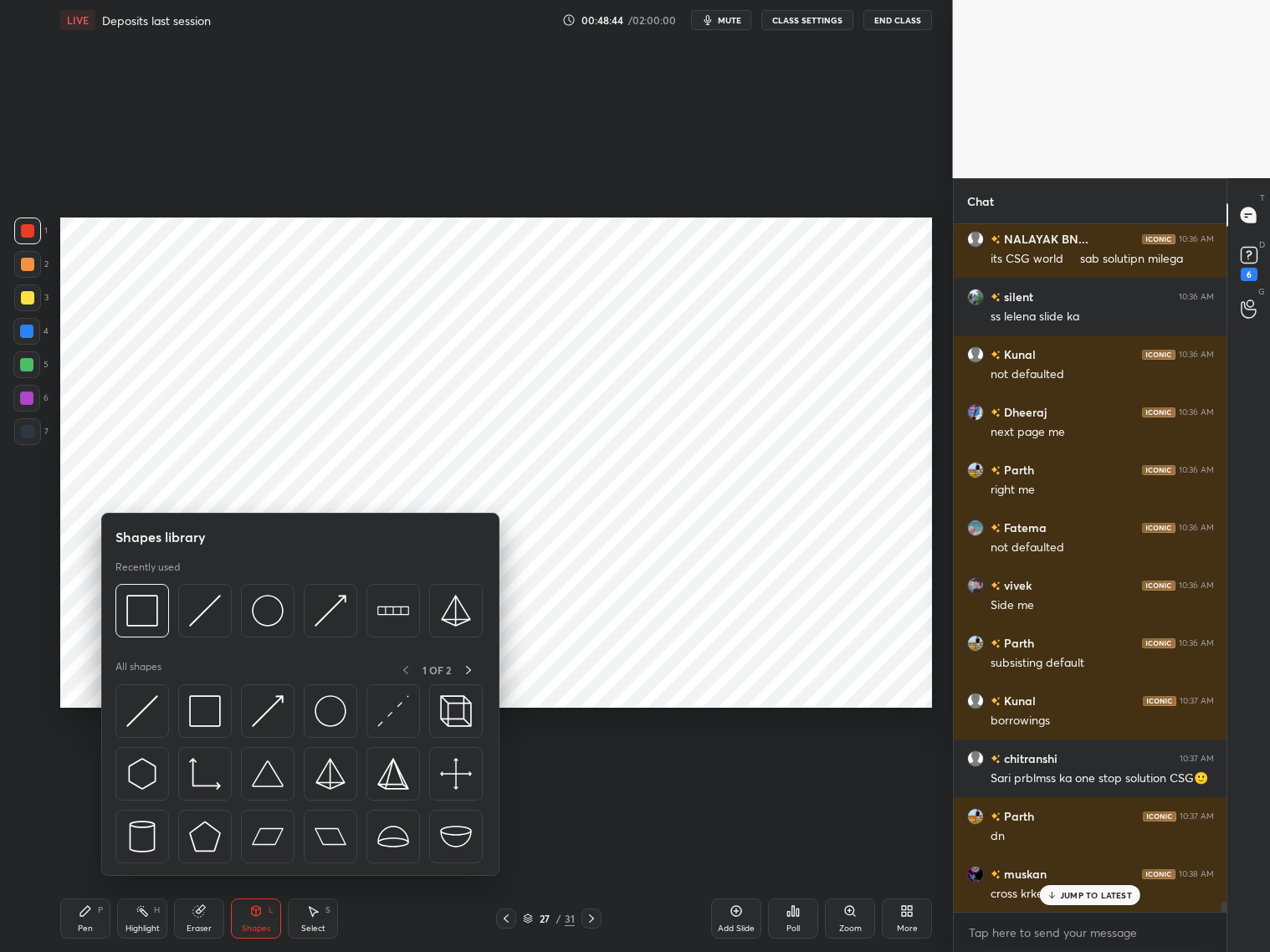
click at [34, 437] on div at bounding box center [27, 431] width 27 height 27
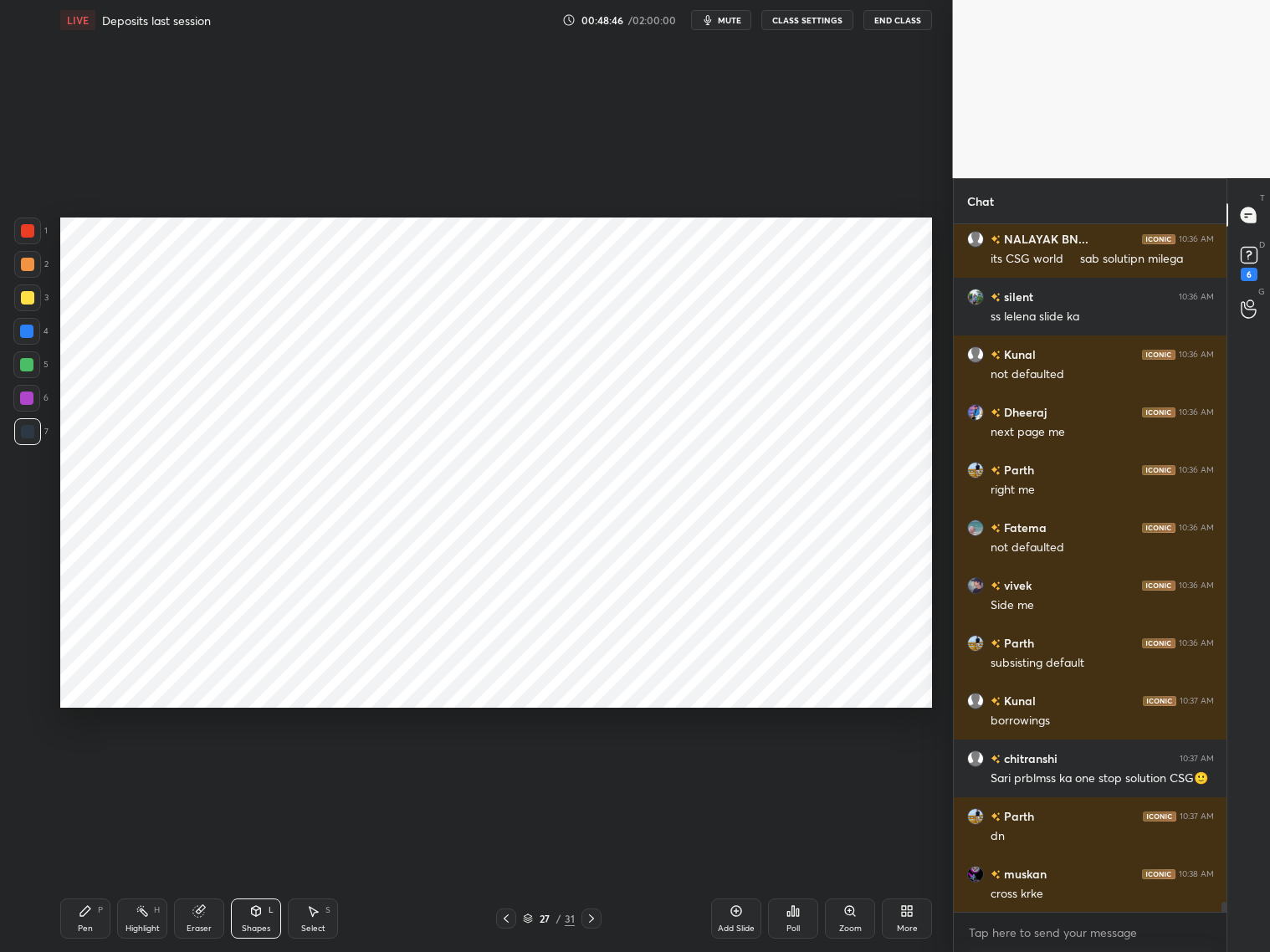
scroll to position [47682, 0]
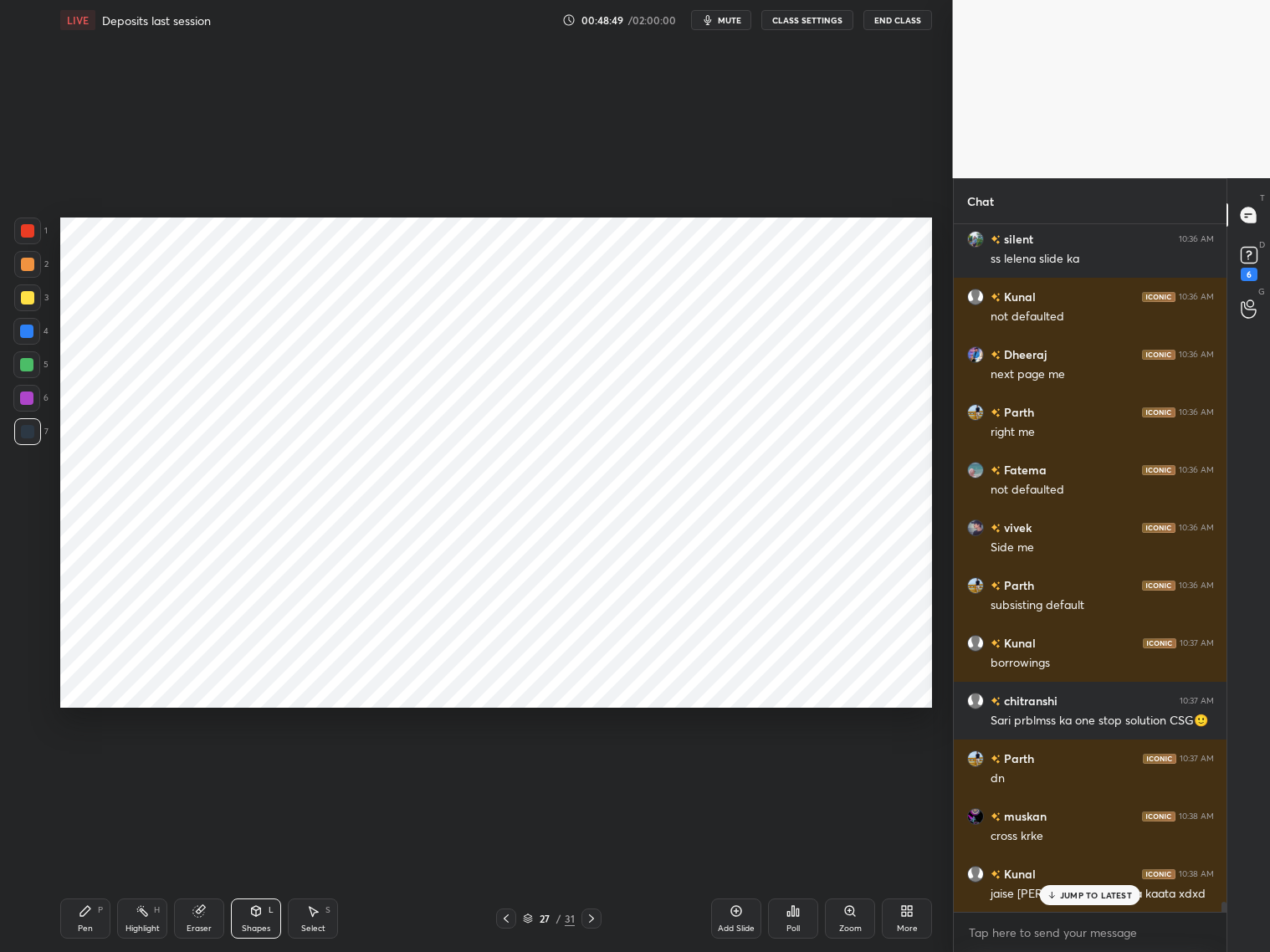
click at [512, 768] on icon at bounding box center [507, 918] width 14 height 14
click at [591, 768] on icon at bounding box center [592, 918] width 14 height 14
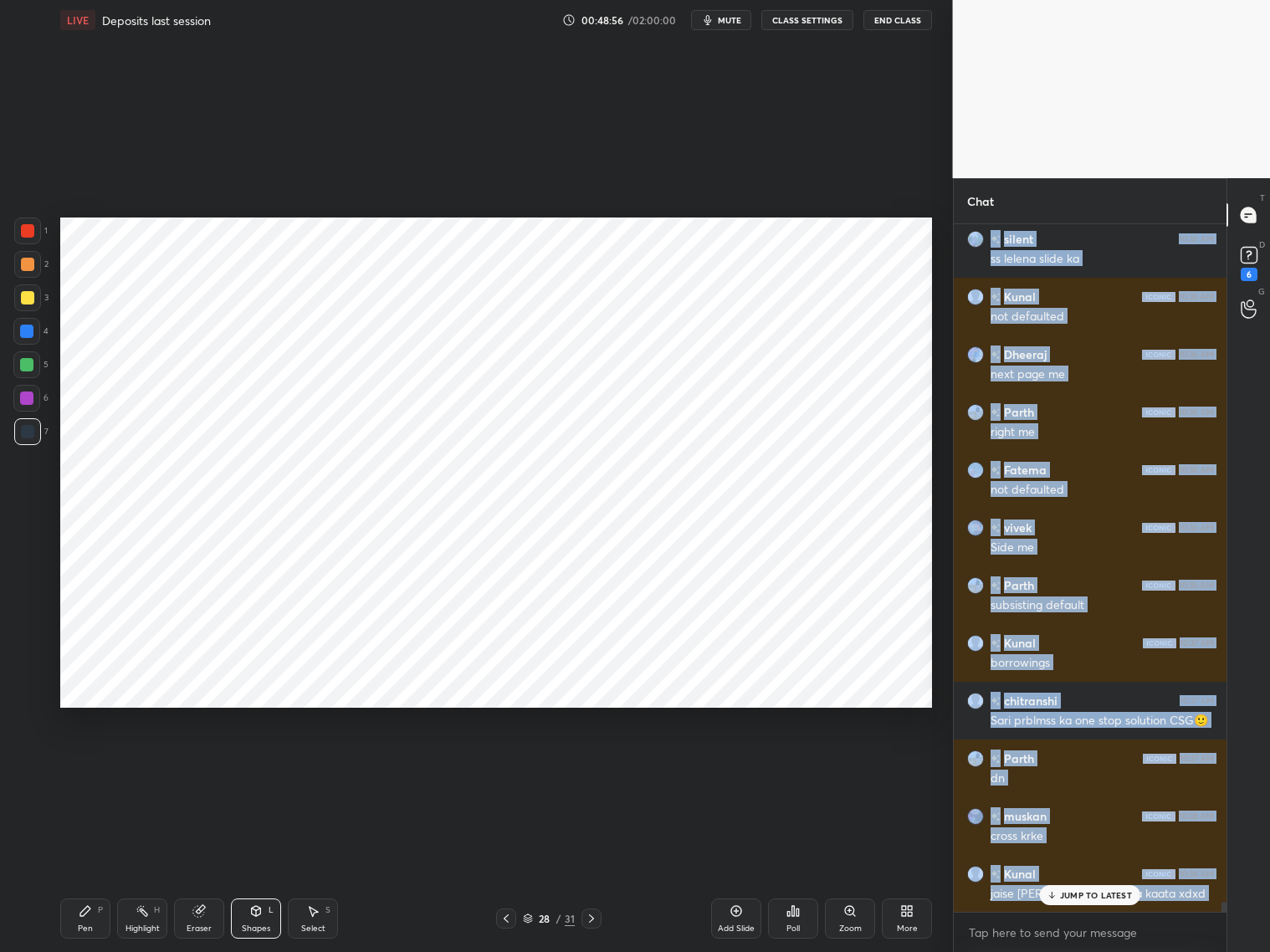
click at [1071, 768] on div "Astha 10:36 AM 🤣🤣 Lakshay 10:36 AM Fevicol se chitranshi 10:36 AM Hey bhagwan k…" at bounding box center [1090, 567] width 273 height 688
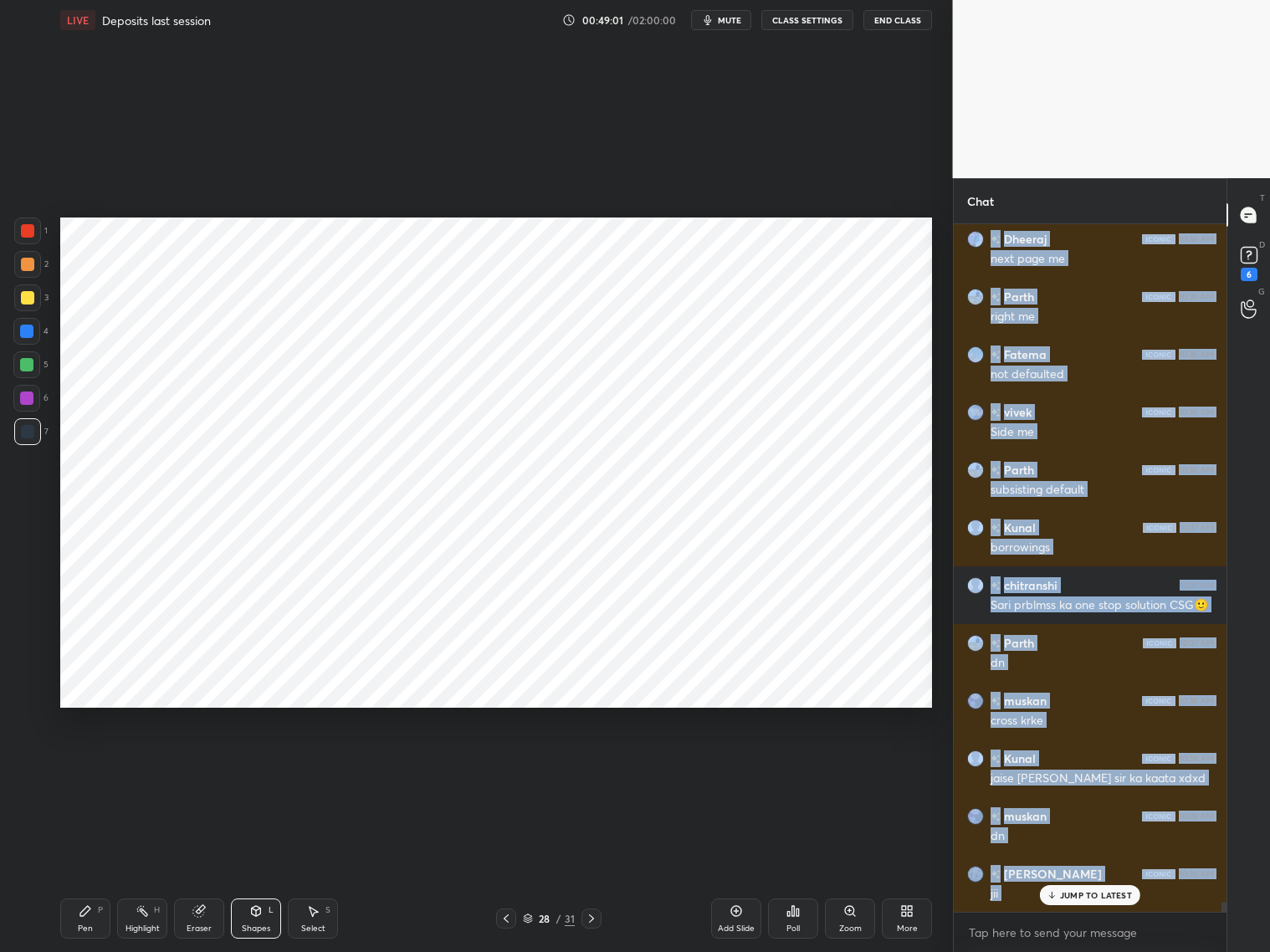
scroll to position [47855, 0]
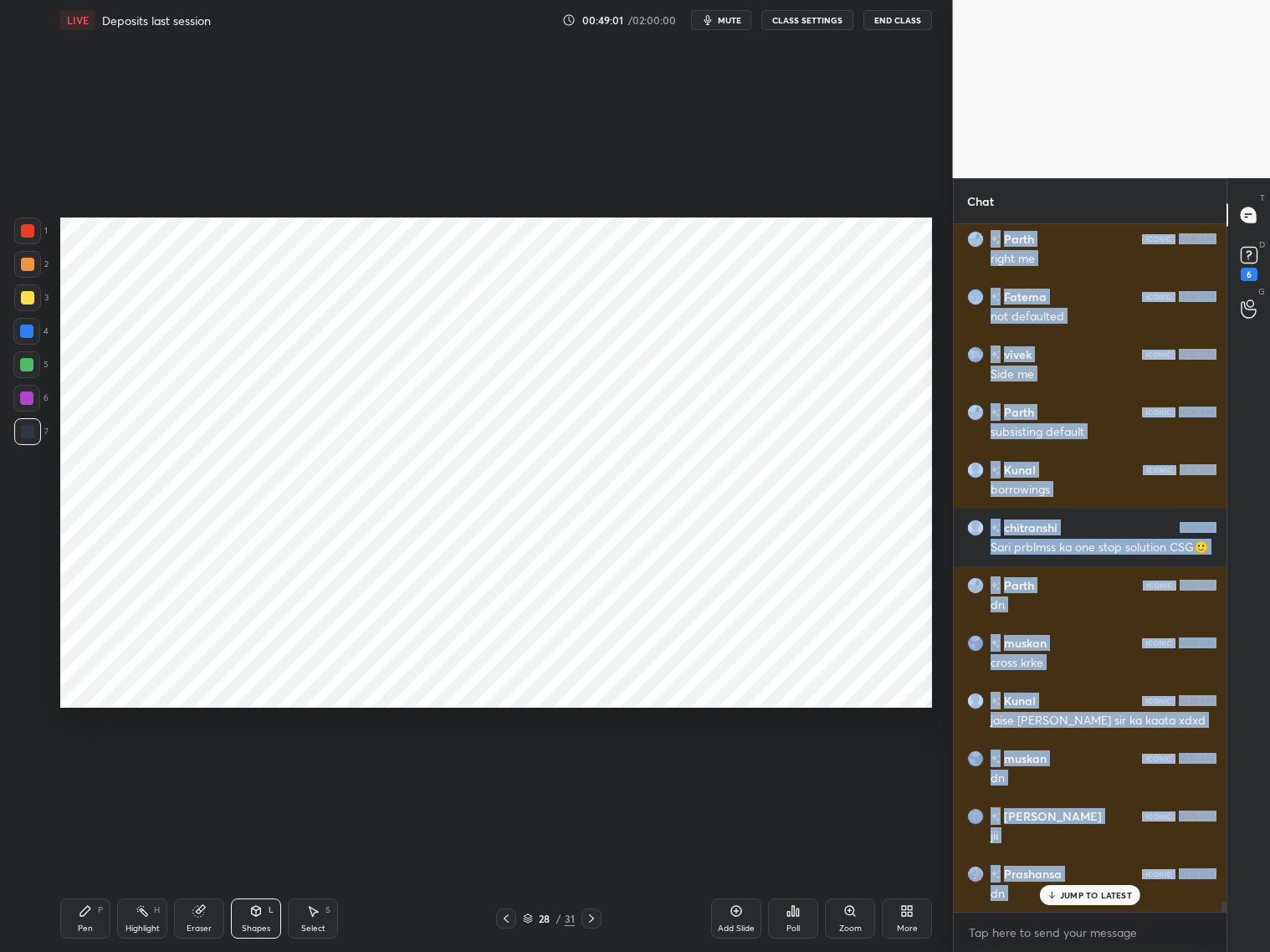
click at [597, 768] on div at bounding box center [591, 918] width 20 height 20
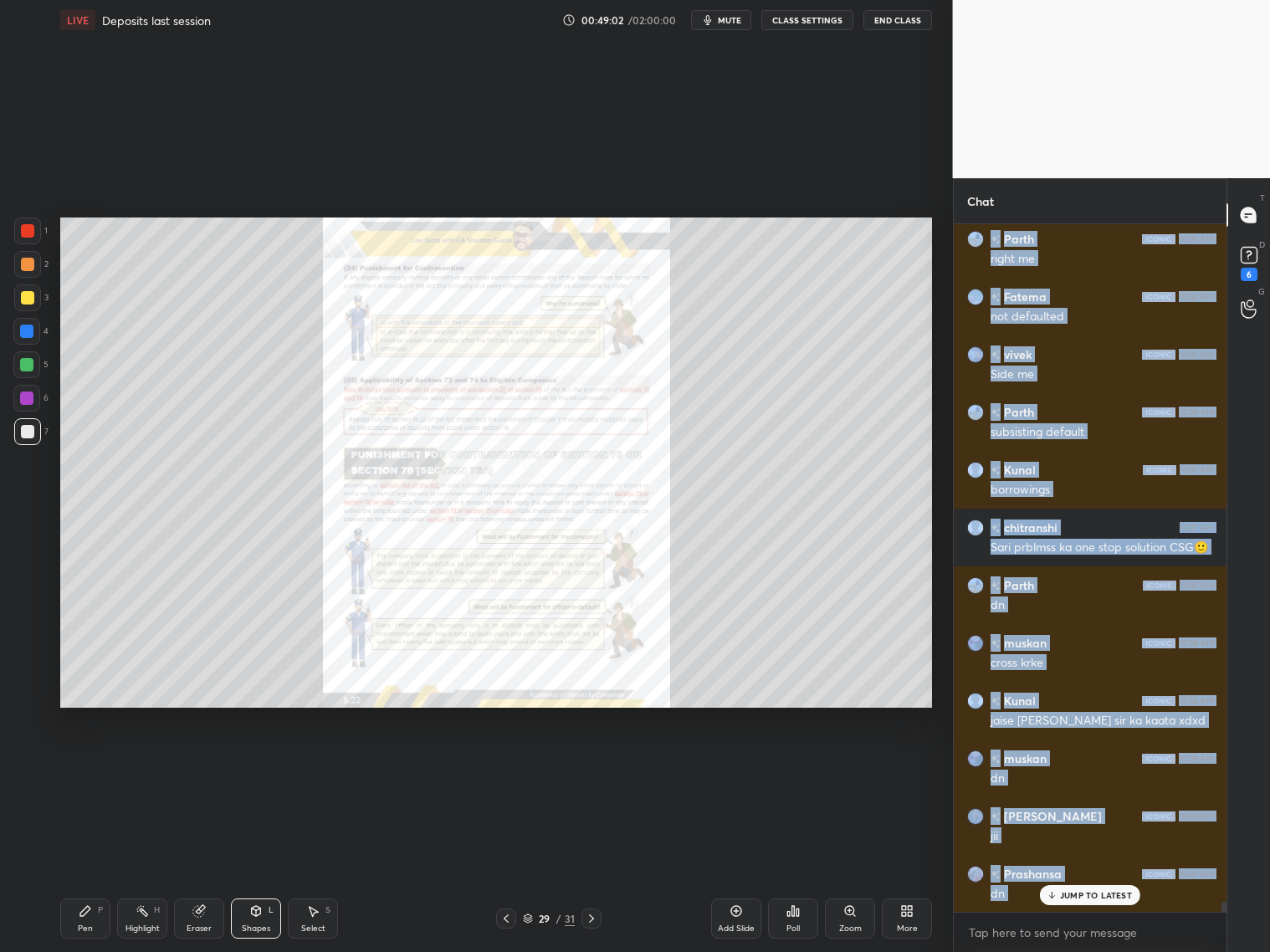
scroll to position [47914, 0]
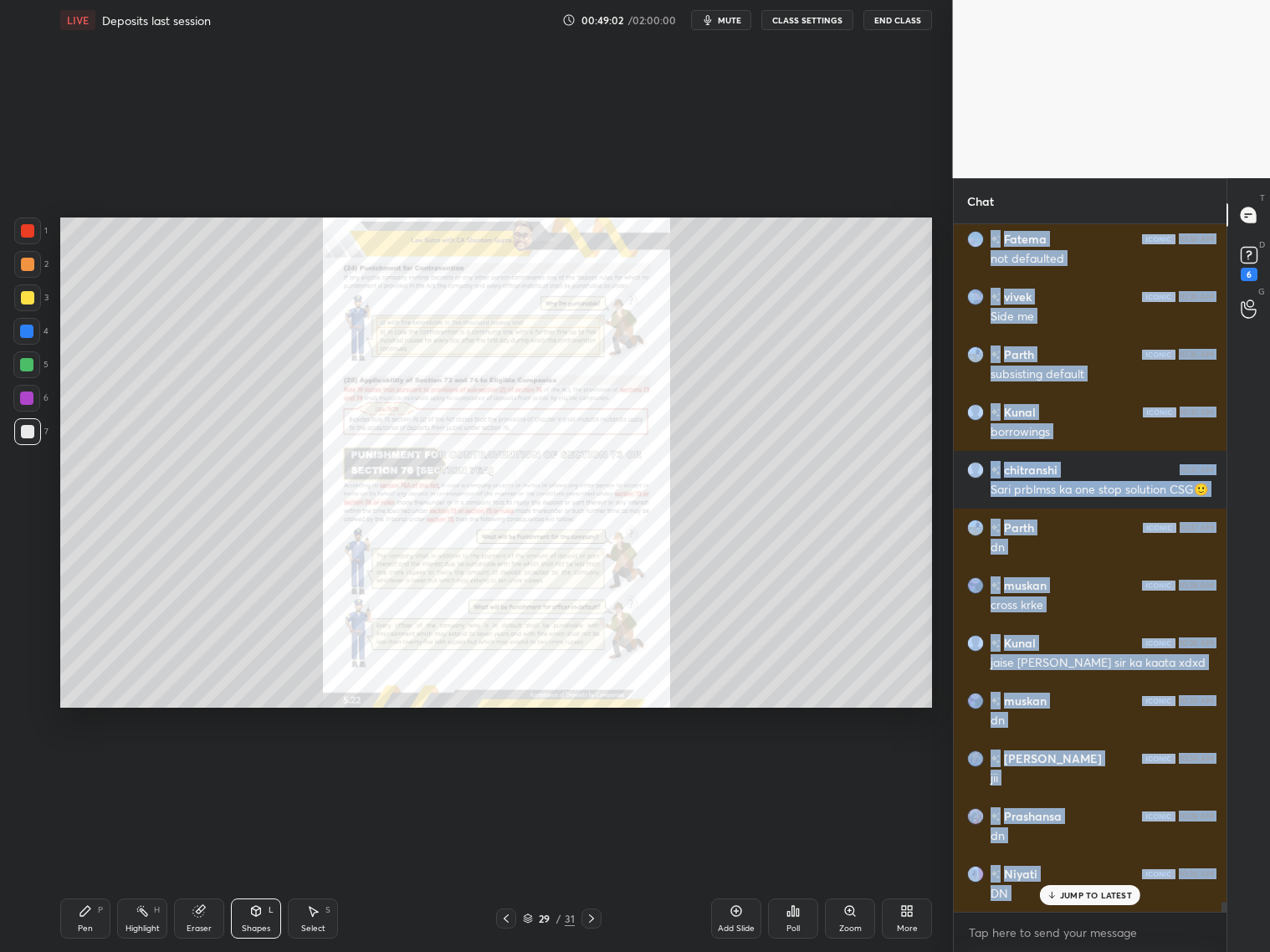
click at [502, 768] on icon at bounding box center [507, 918] width 14 height 14
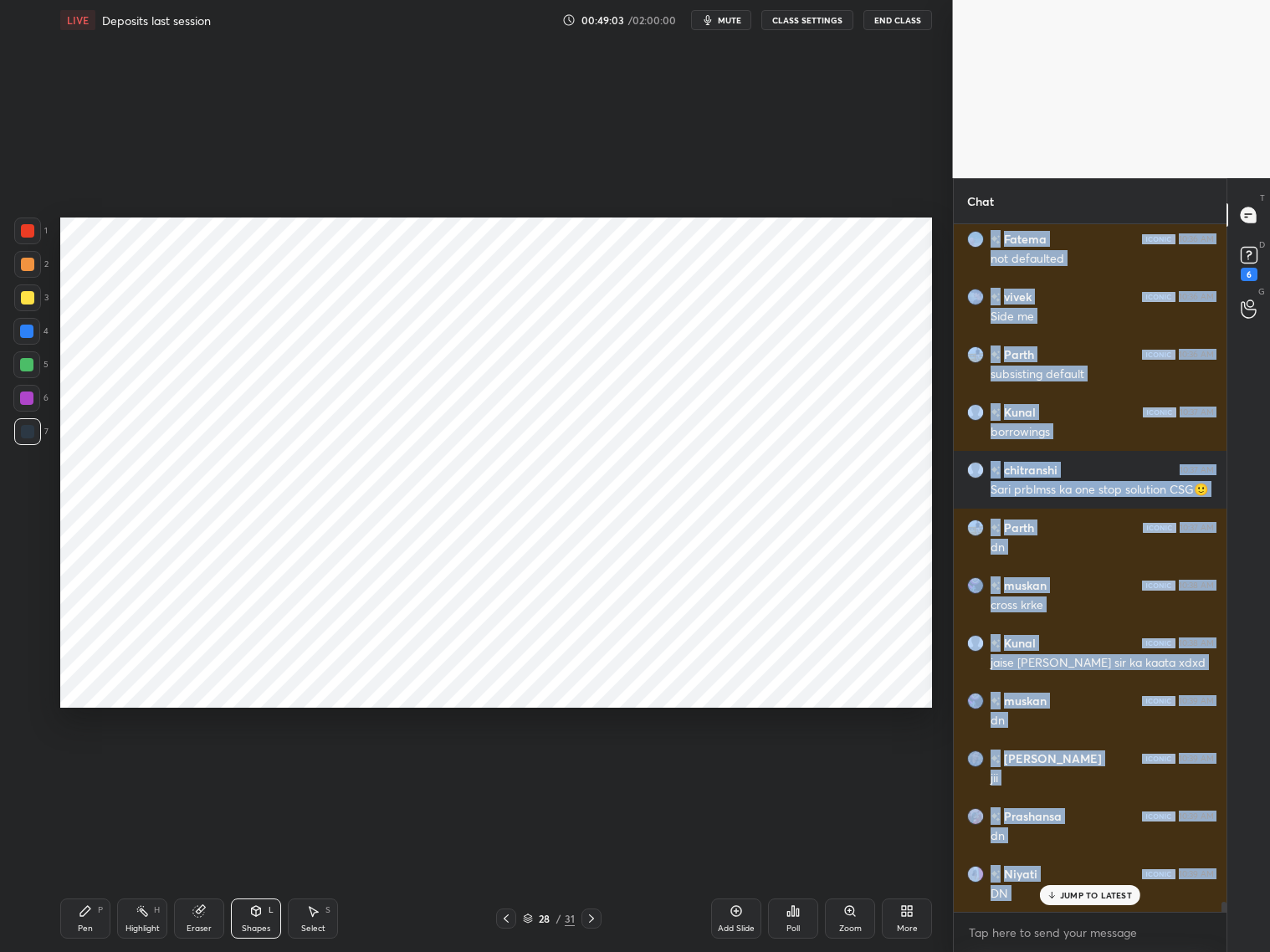
click at [735, 768] on icon at bounding box center [736, 911] width 14 height 14
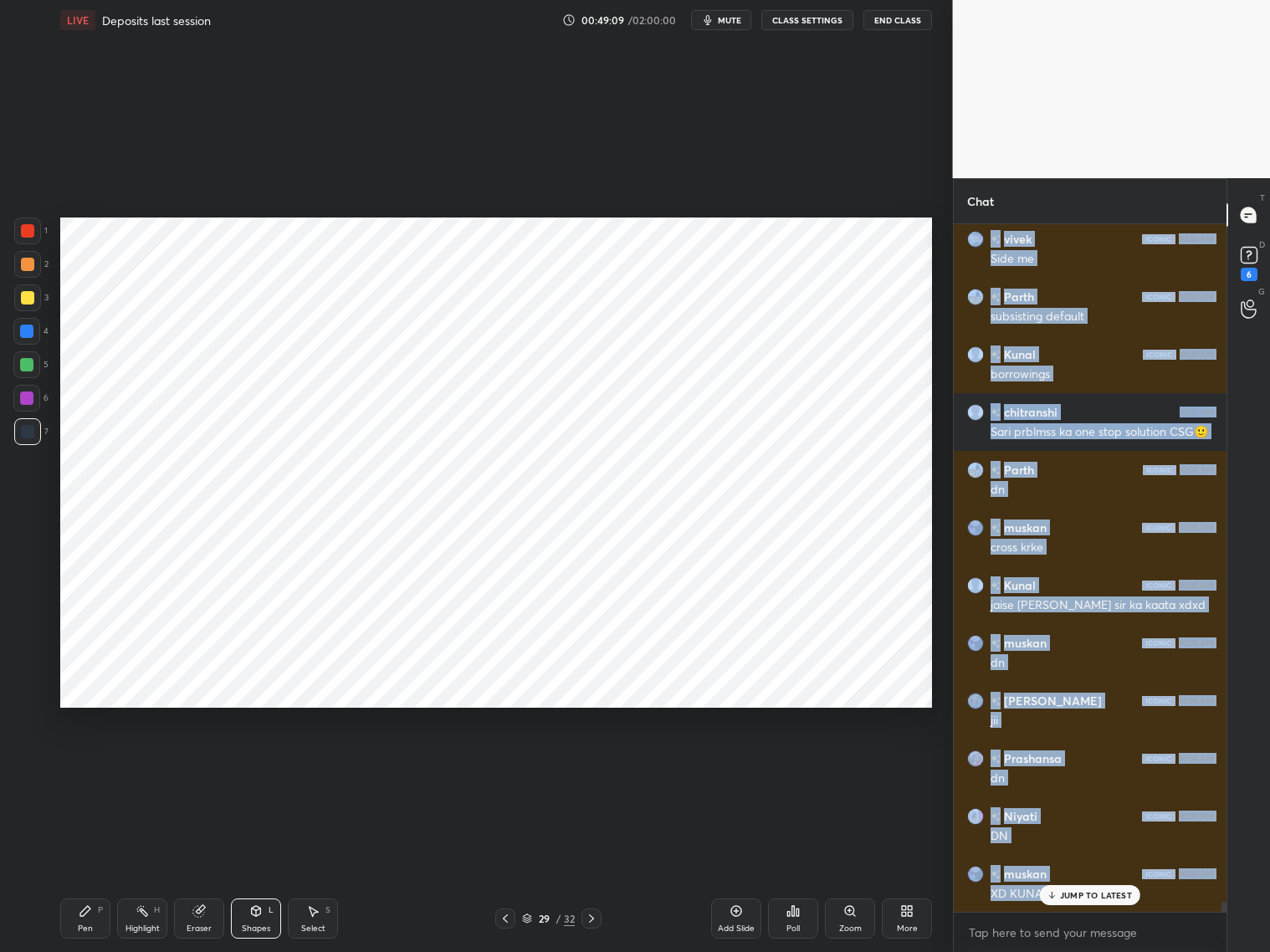
click at [85, 768] on icon at bounding box center [85, 911] width 14 height 14
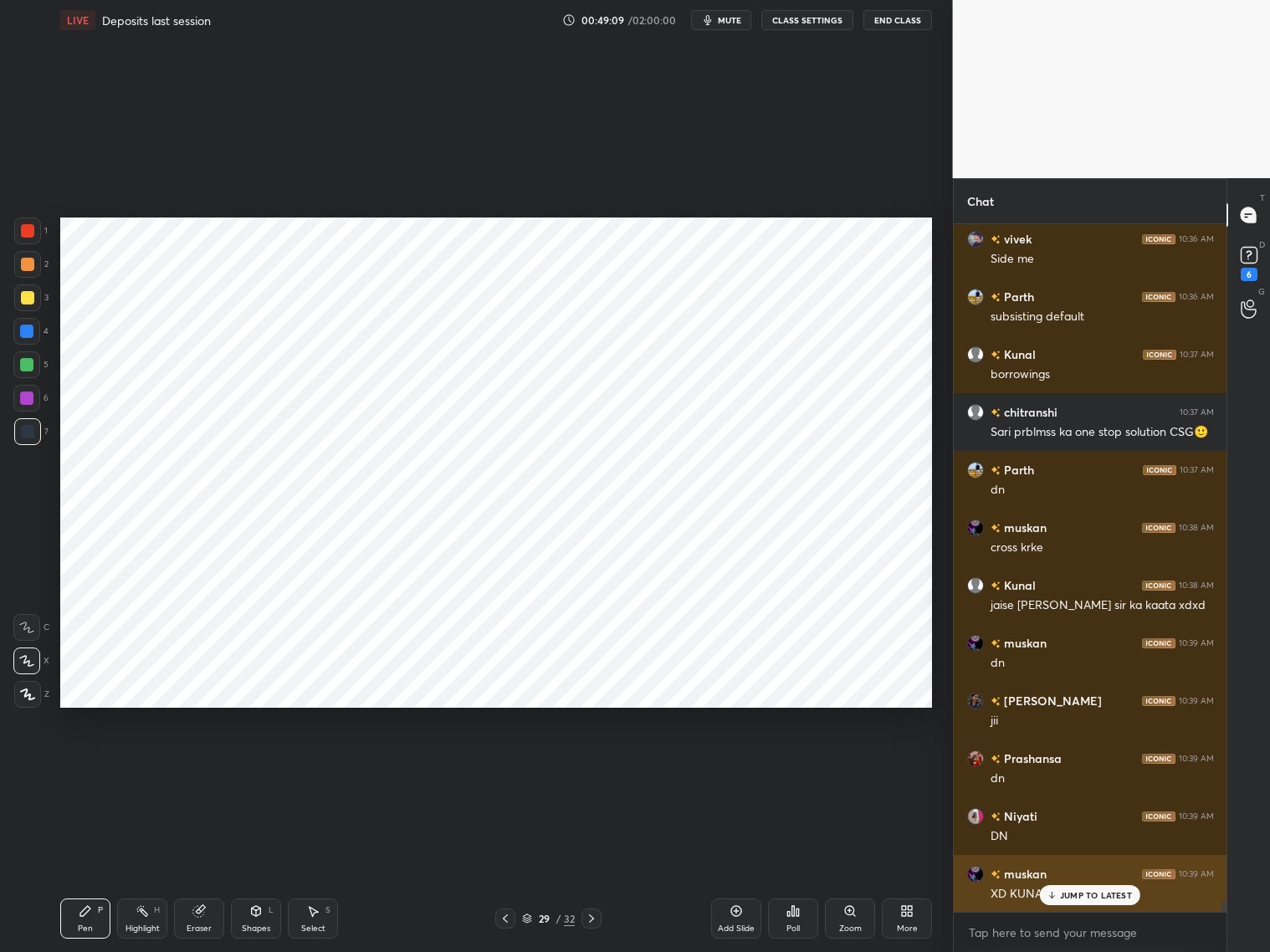
click at [1063, 768] on div "JUMP TO LATEST" at bounding box center [1089, 895] width 100 height 20
click at [35, 328] on div at bounding box center [27, 331] width 27 height 27
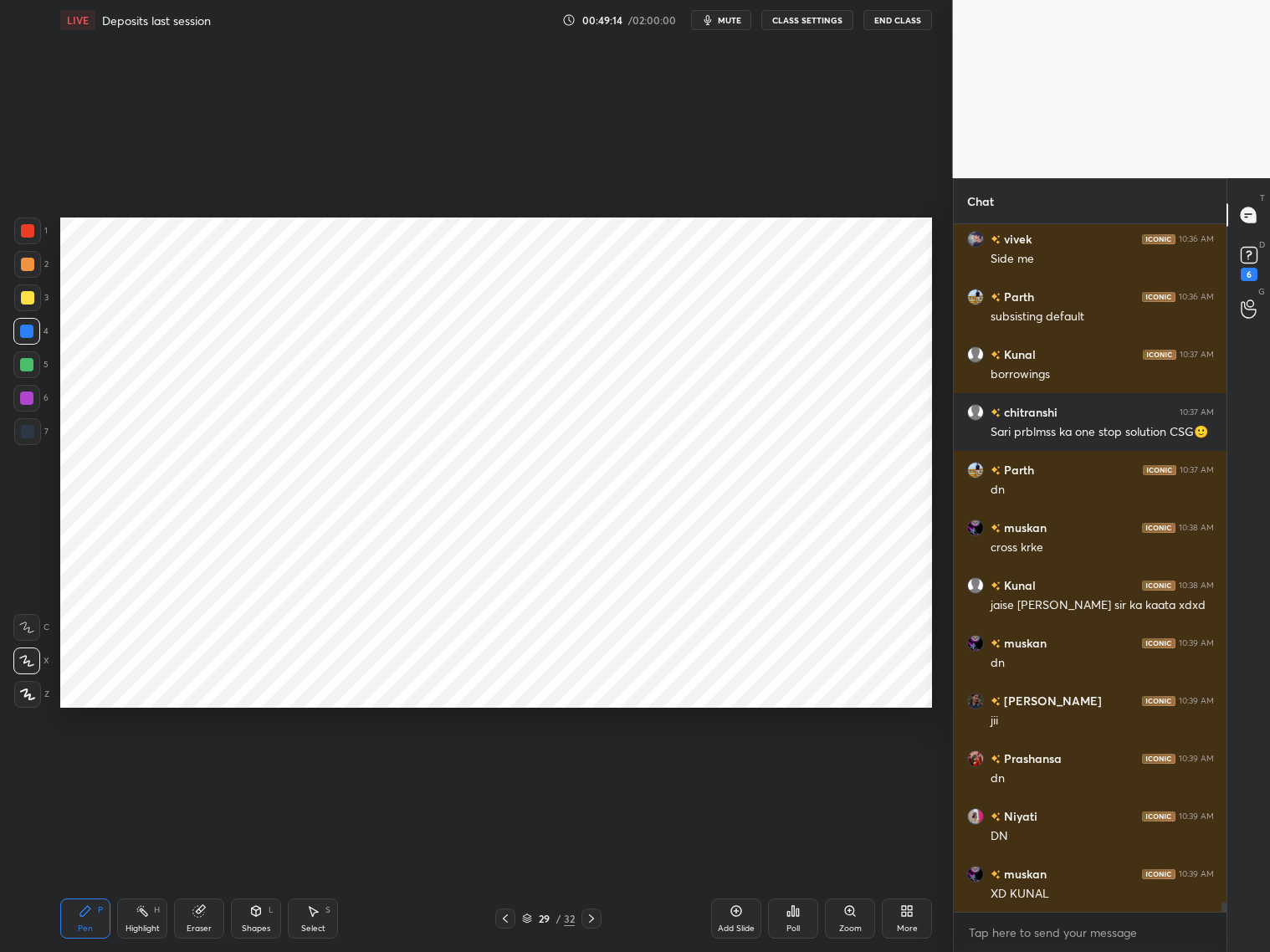
click at [22, 398] on div at bounding box center [27, 399] width 14 height 14
click at [73, 768] on div "Pen P" at bounding box center [85, 918] width 50 height 41
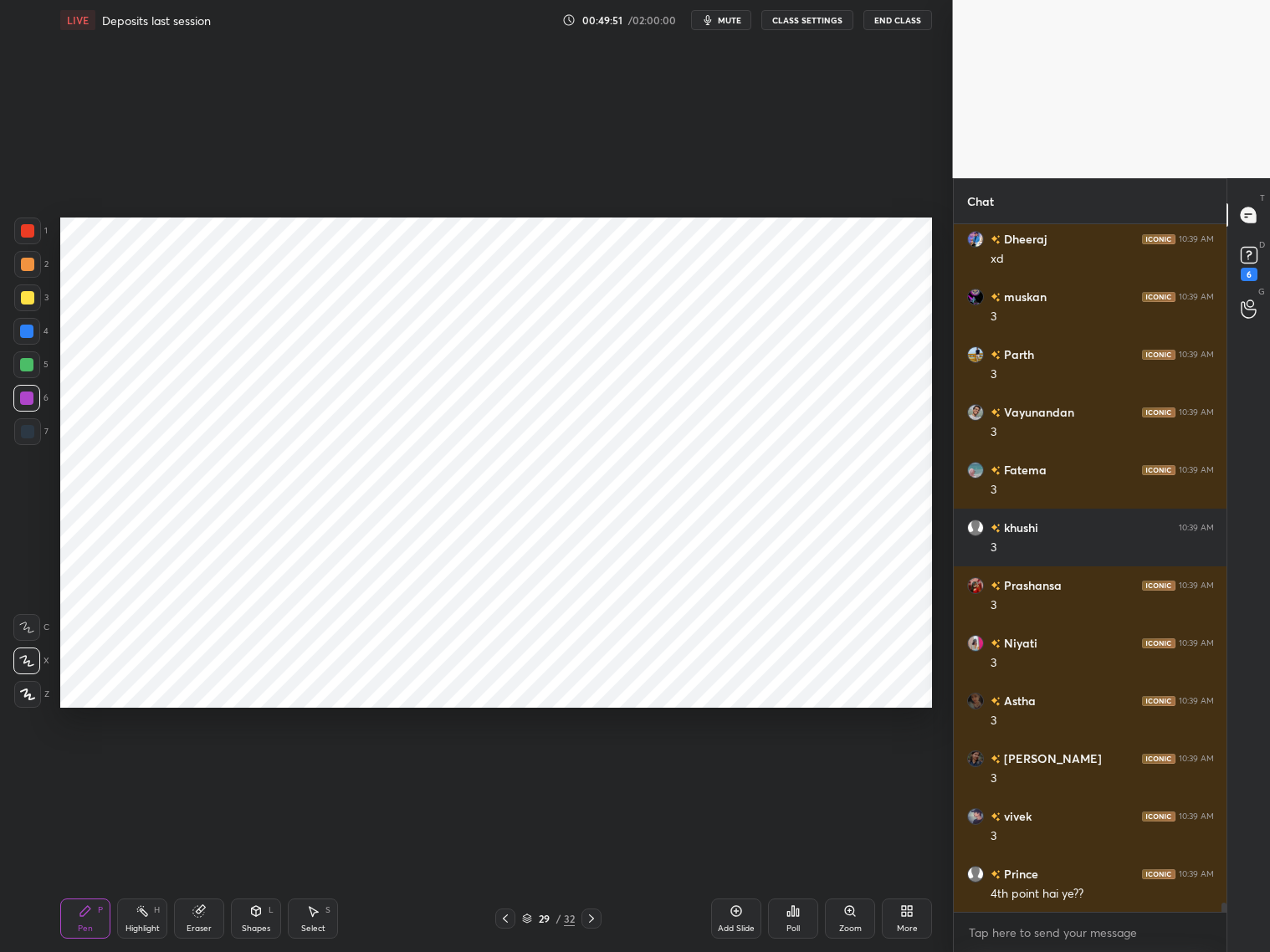
scroll to position [48721, 0]
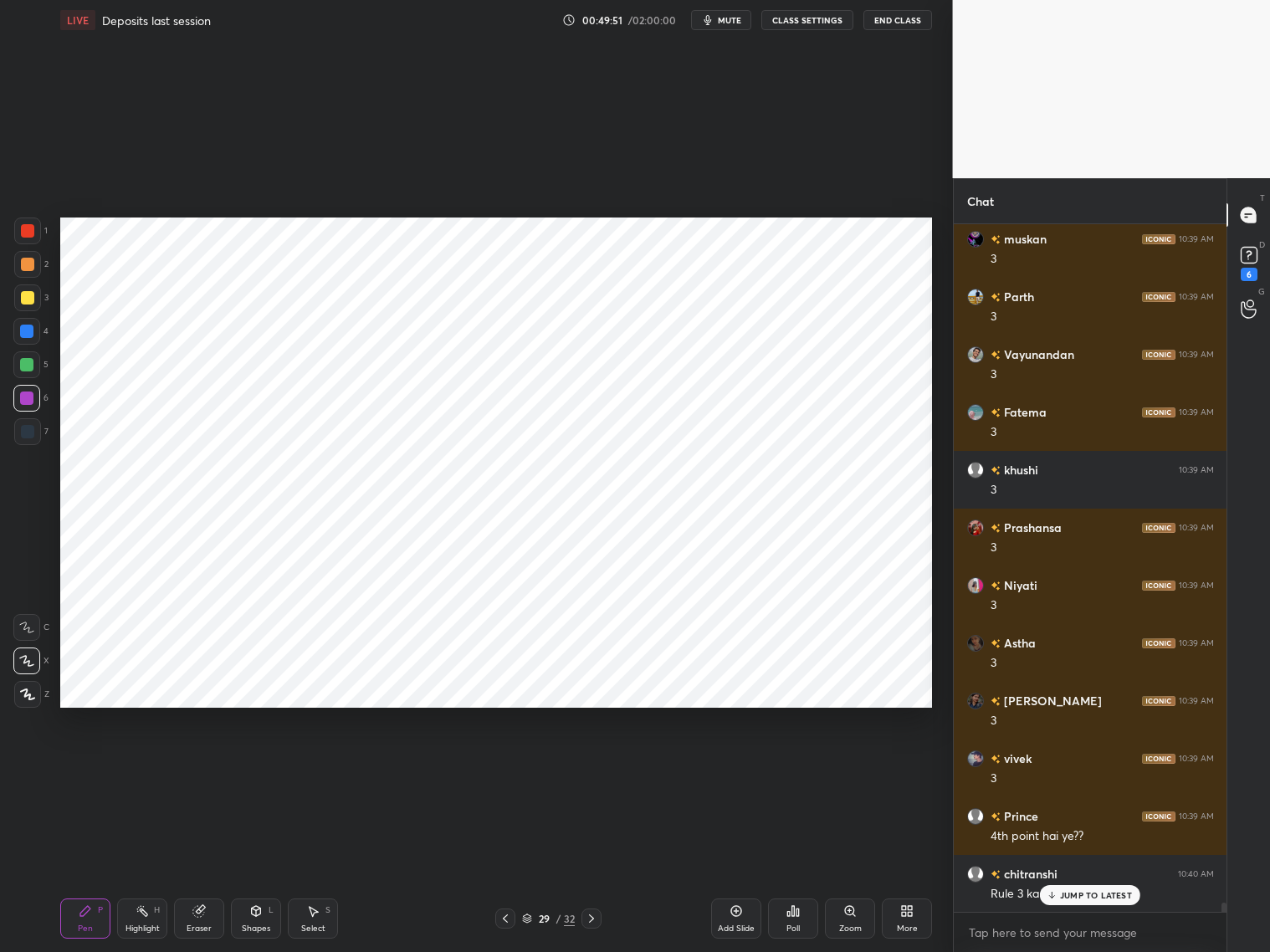
click at [505, 768] on icon at bounding box center [506, 918] width 14 height 14
click at [507, 768] on icon at bounding box center [506, 918] width 14 height 14
click at [505, 768] on icon at bounding box center [506, 918] width 14 height 14
click at [586, 768] on icon at bounding box center [592, 918] width 14 height 14
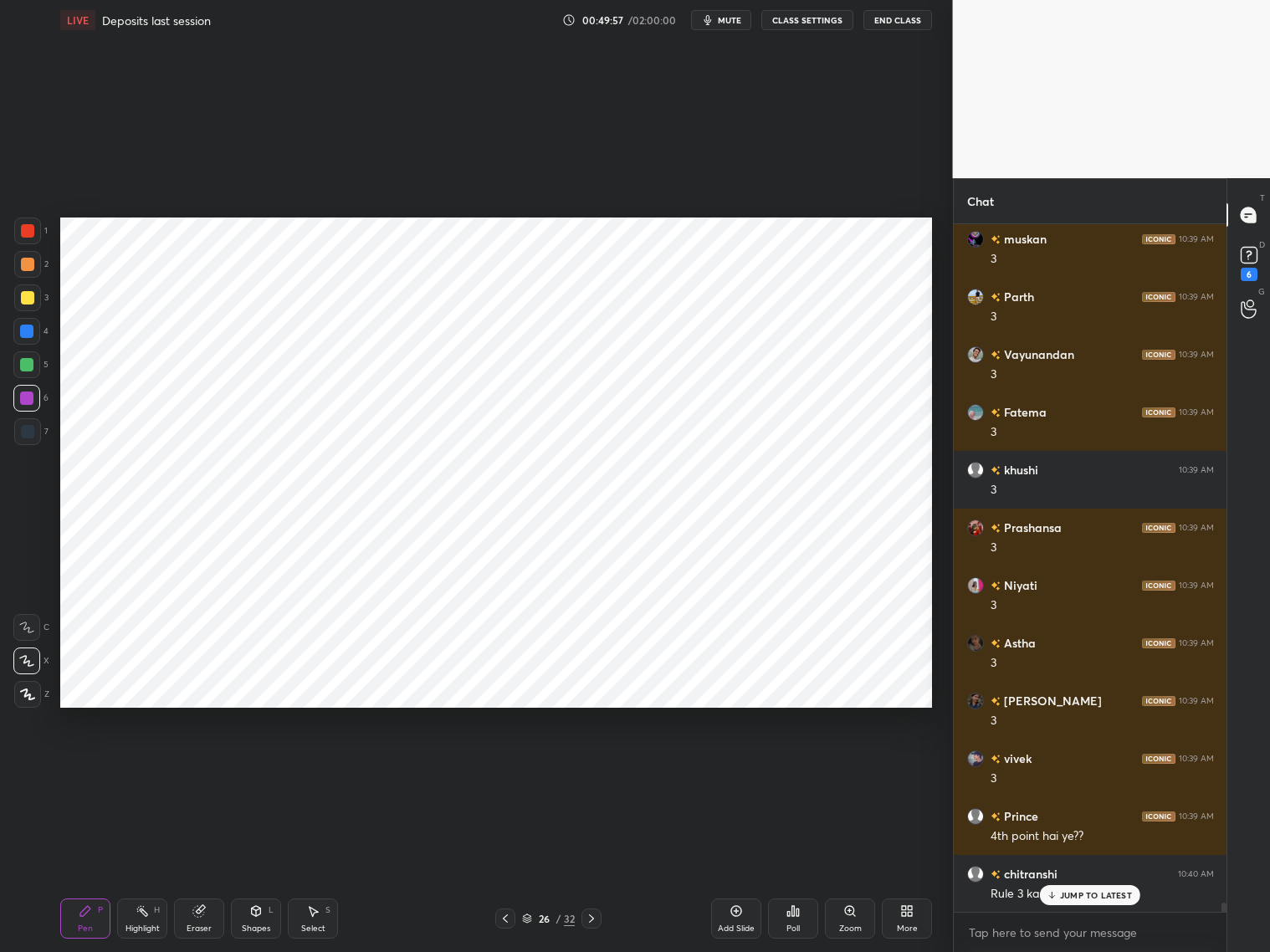
scroll to position [48794, 0]
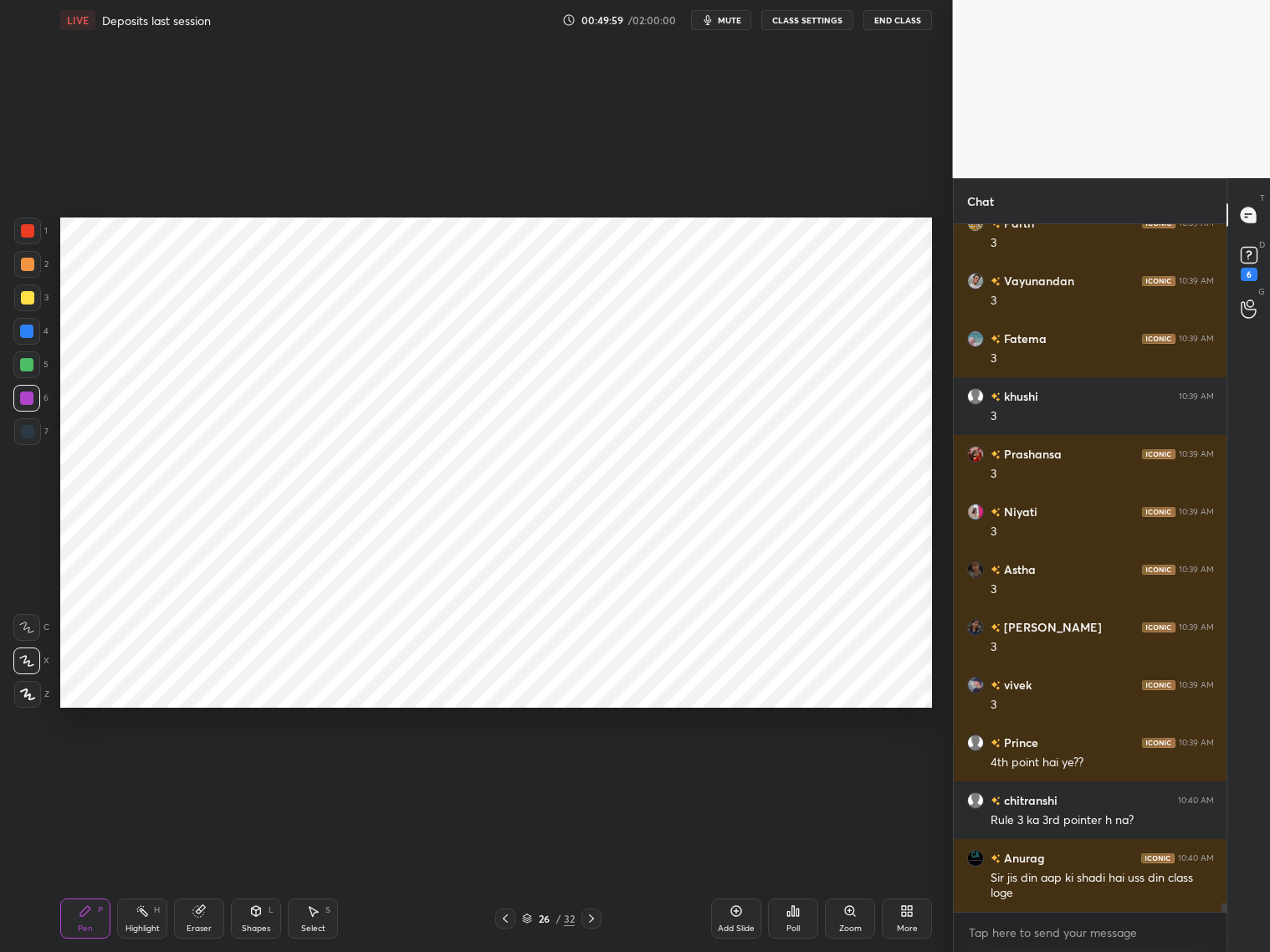
click at [596, 768] on icon at bounding box center [592, 918] width 14 height 14
click at [602, 768] on div "27 / 32" at bounding box center [548, 918] width 326 height 20
click at [591, 768] on icon at bounding box center [591, 918] width 5 height 8
click at [591, 768] on icon at bounding box center [592, 918] width 14 height 14
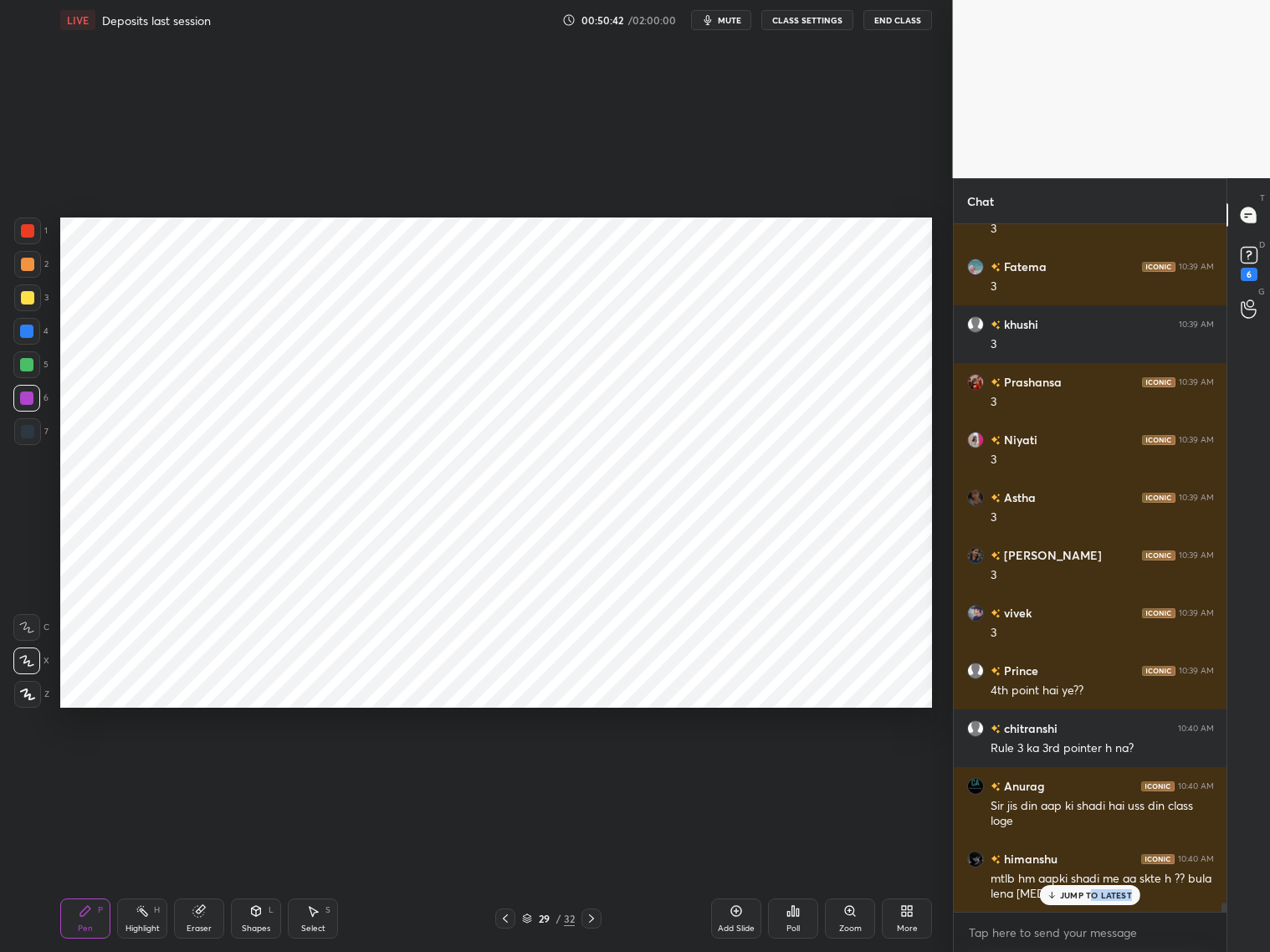
click at [1086, 768] on div "JUMP TO LATEST" at bounding box center [1089, 895] width 100 height 20
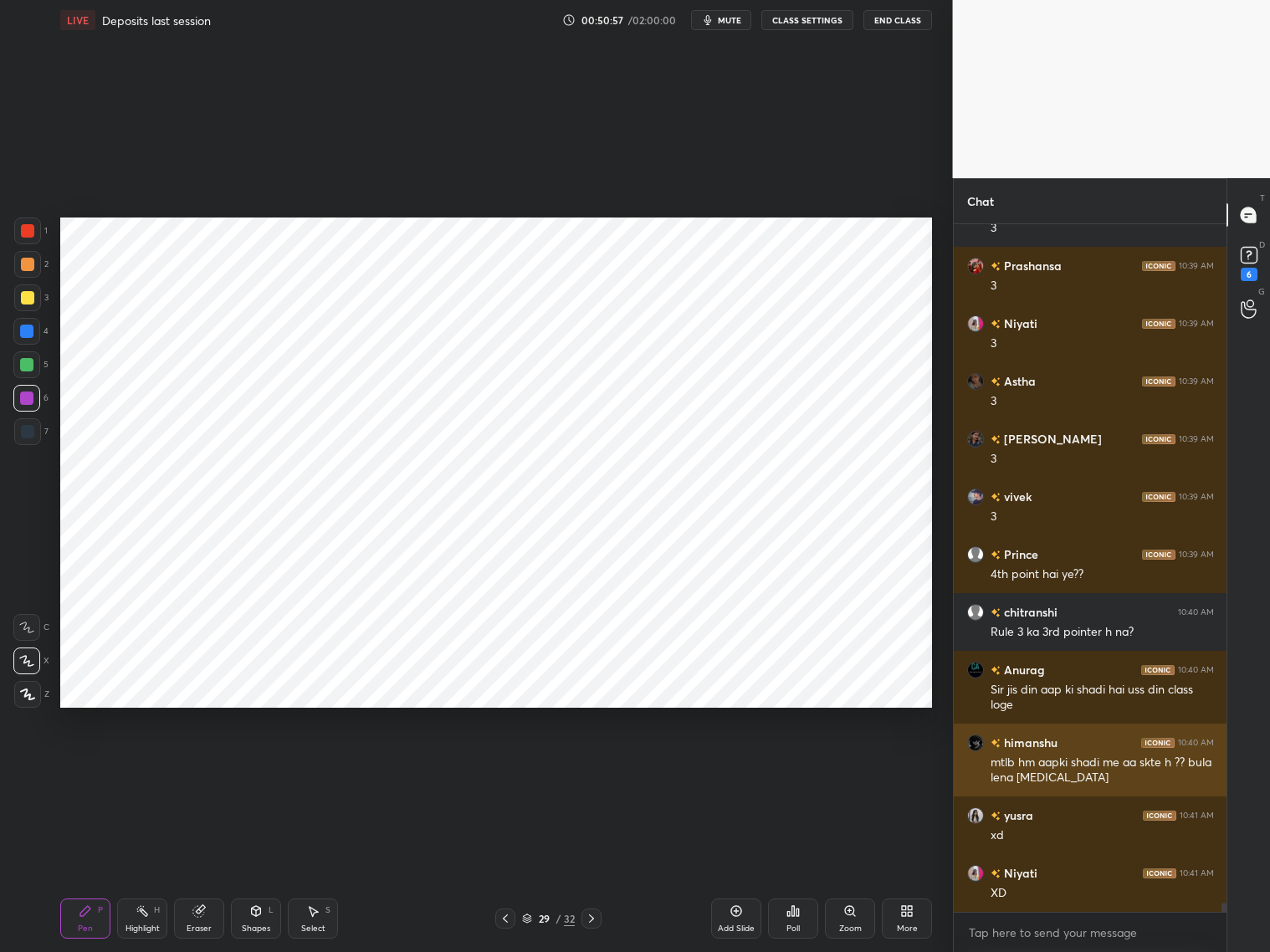
scroll to position [49040, 0]
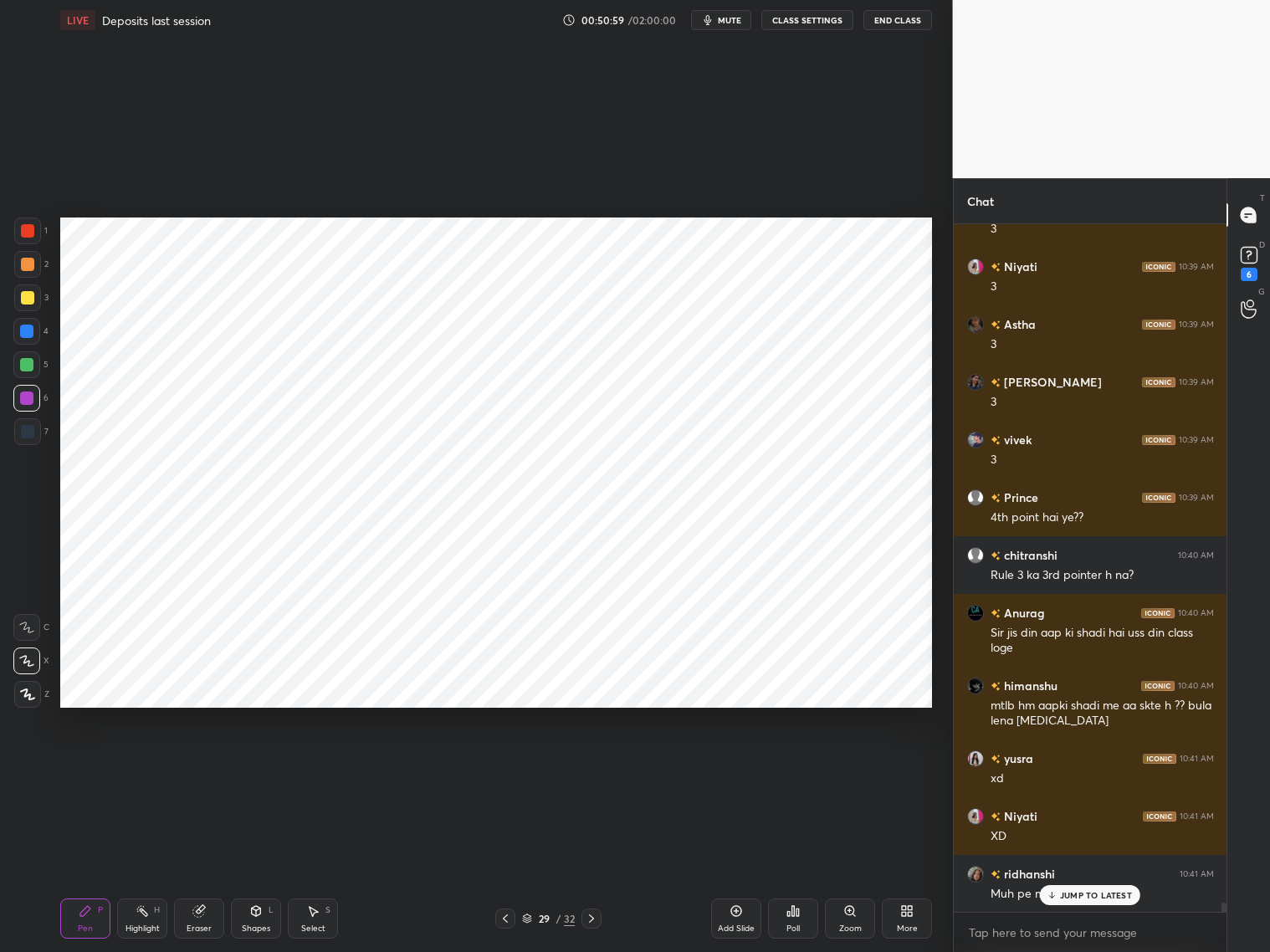
click at [1065, 768] on p "JUMP TO LATEST" at bounding box center [1096, 895] width 72 height 10
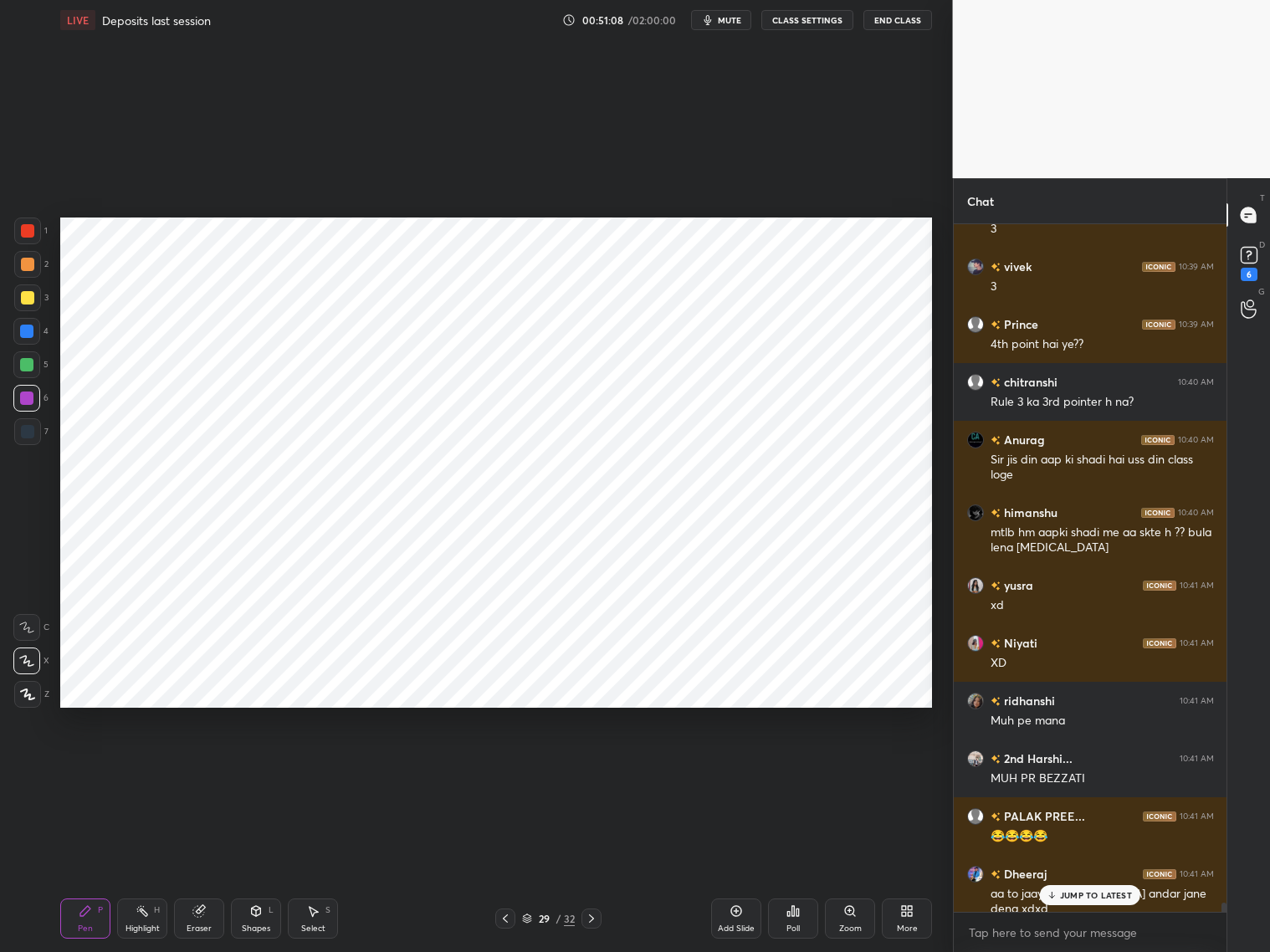
scroll to position [49271, 0]
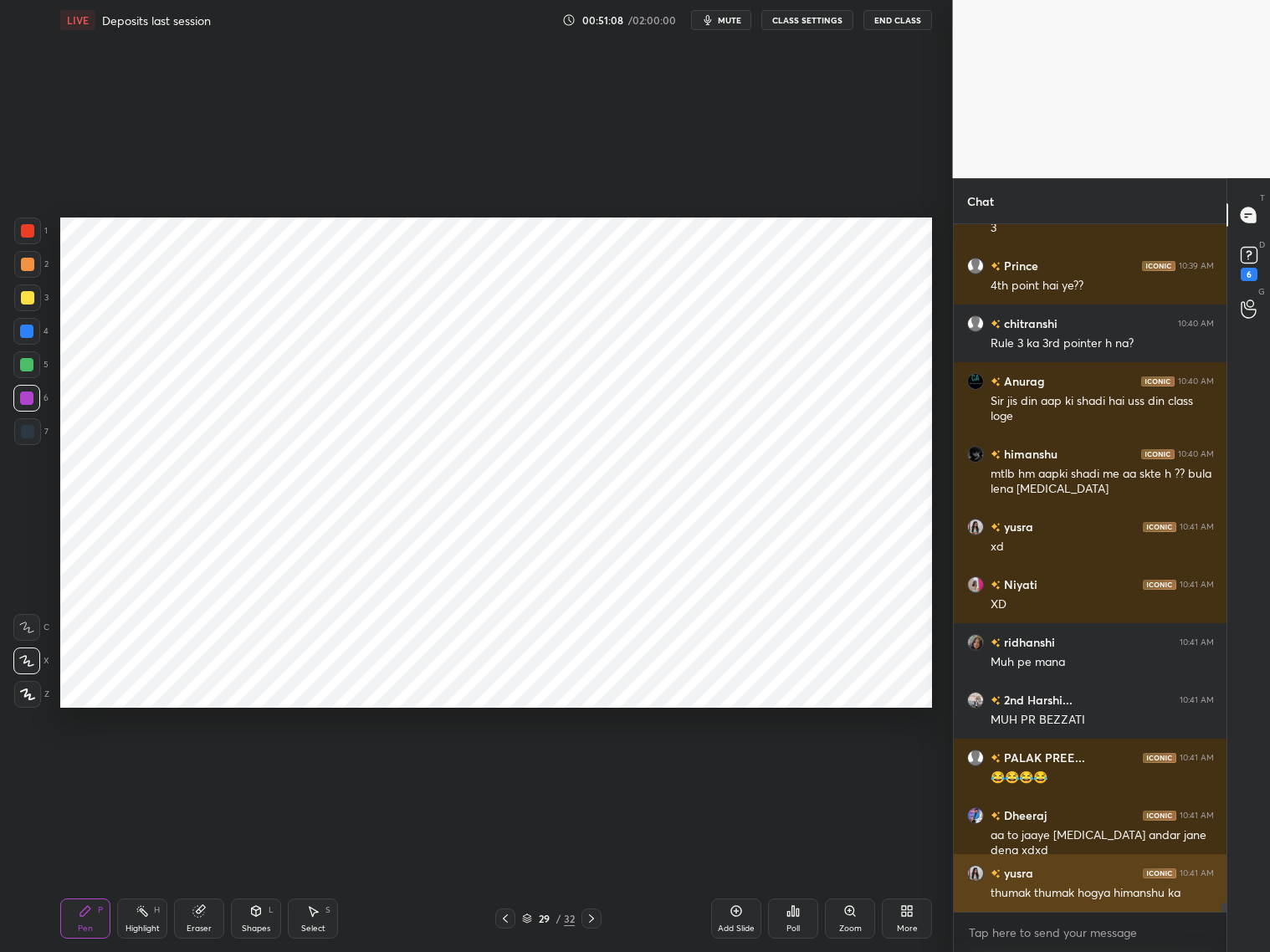
click at [1083, 768] on div "thumak thumak hogya himanshu ka" at bounding box center [1103, 893] width 224 height 17
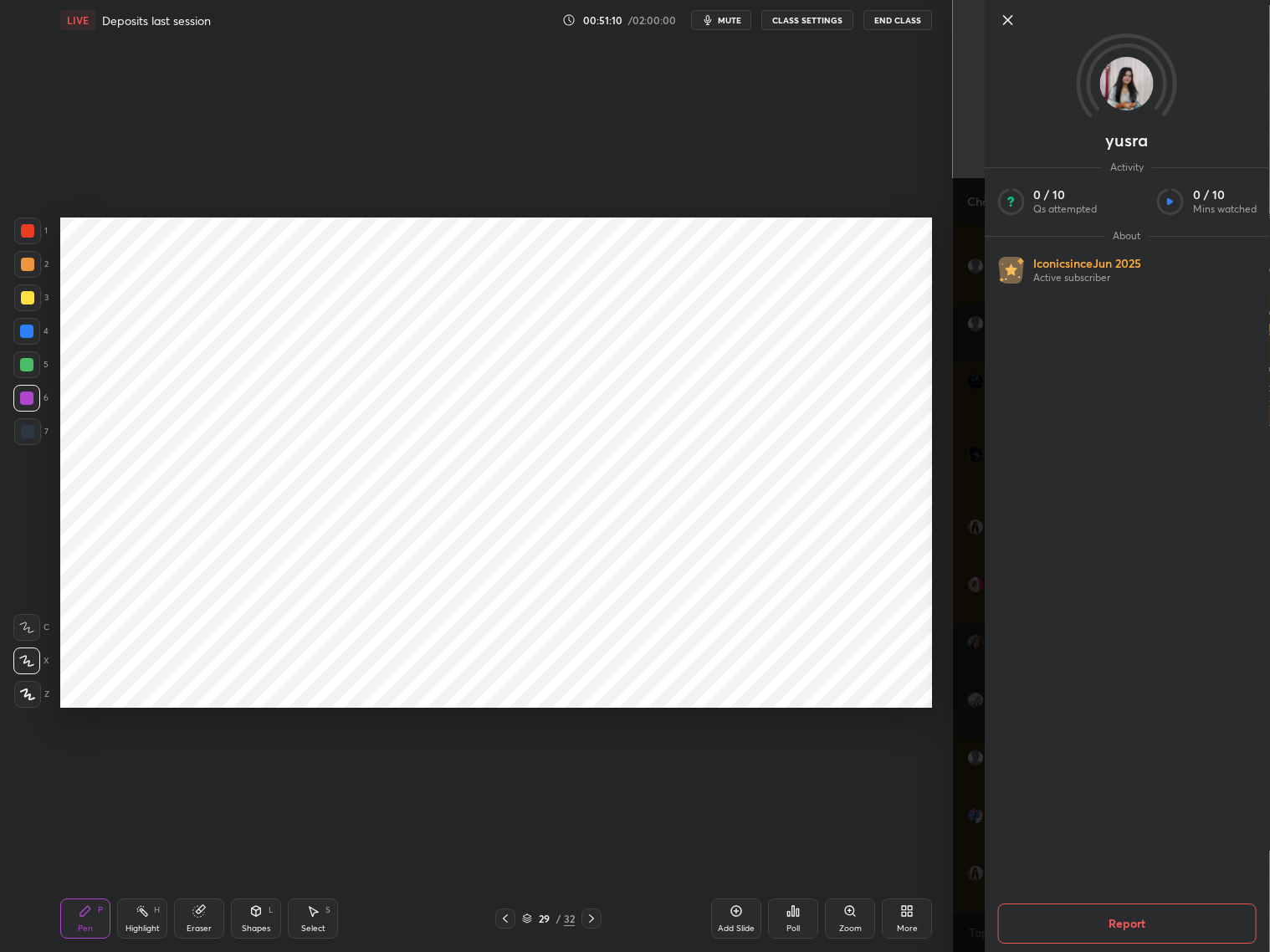
click at [987, 768] on div "yusra Activity 0 / 10 Qs attempted 0 / 10 Mins watched About Iconic since [DATE…" at bounding box center [1112, 476] width 318 height 952
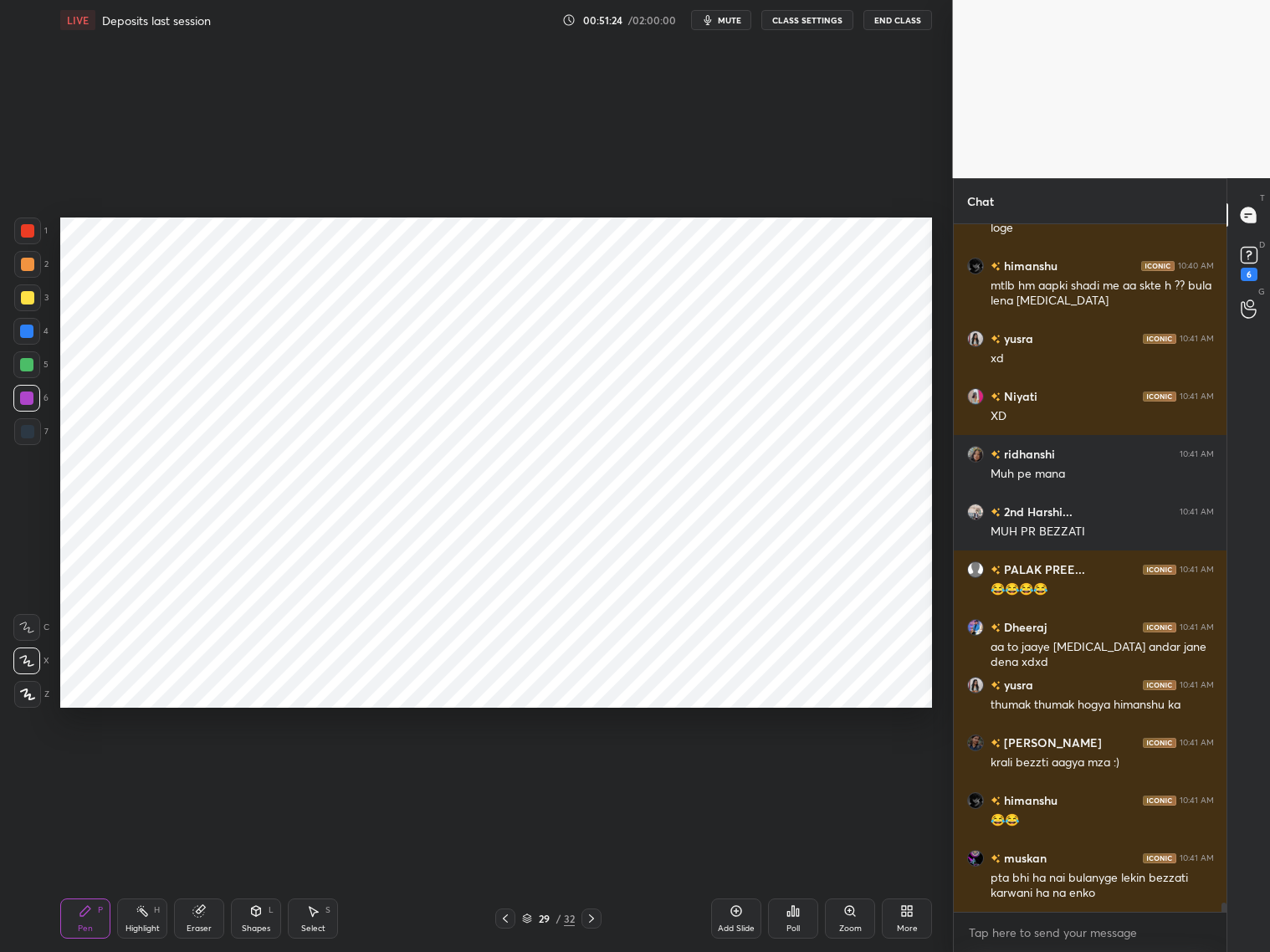
scroll to position [49517, 0]
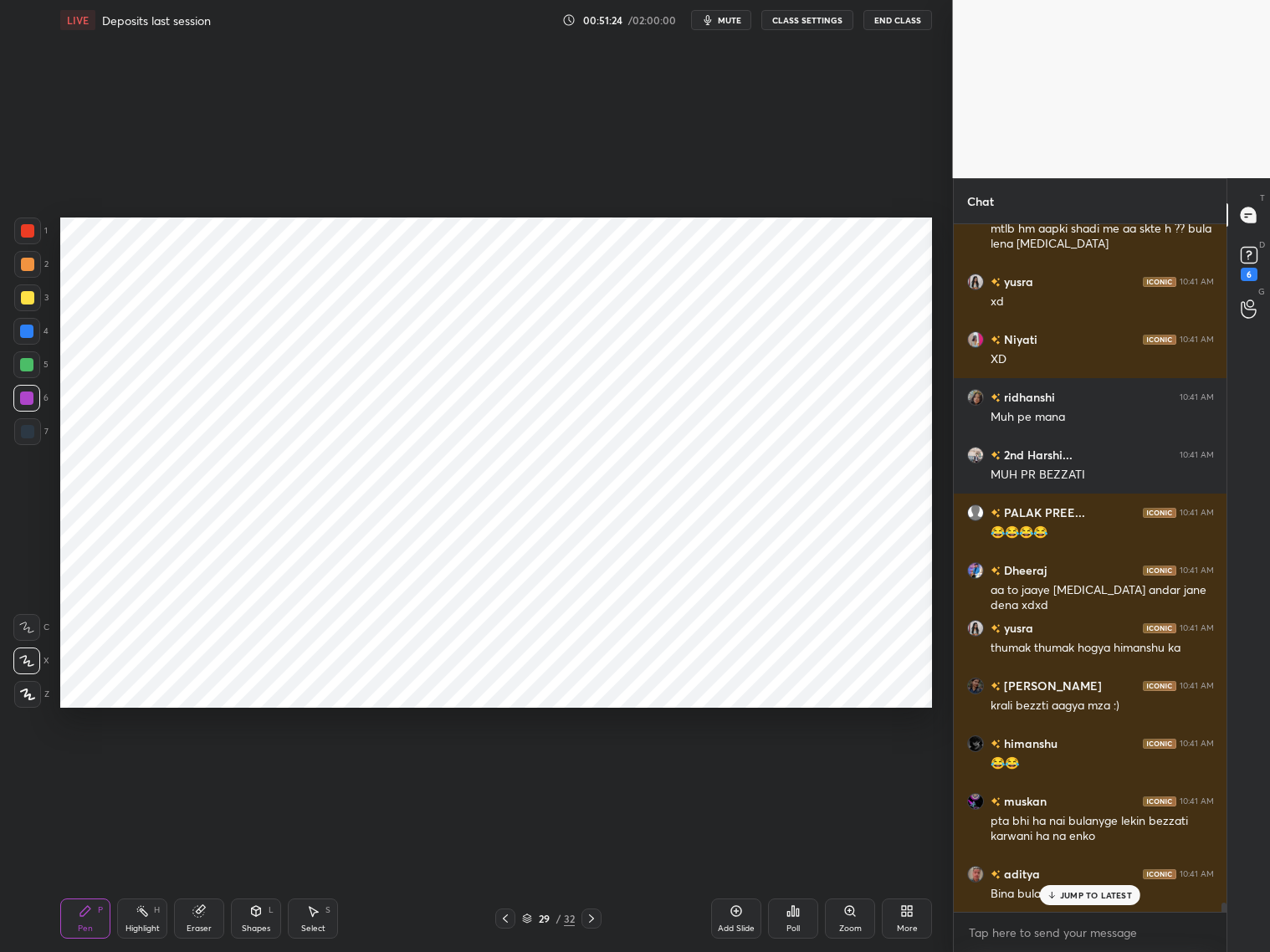
click at [205, 768] on div "Eraser" at bounding box center [199, 918] width 50 height 41
click at [85, 768] on div "Pen P" at bounding box center [85, 918] width 50 height 41
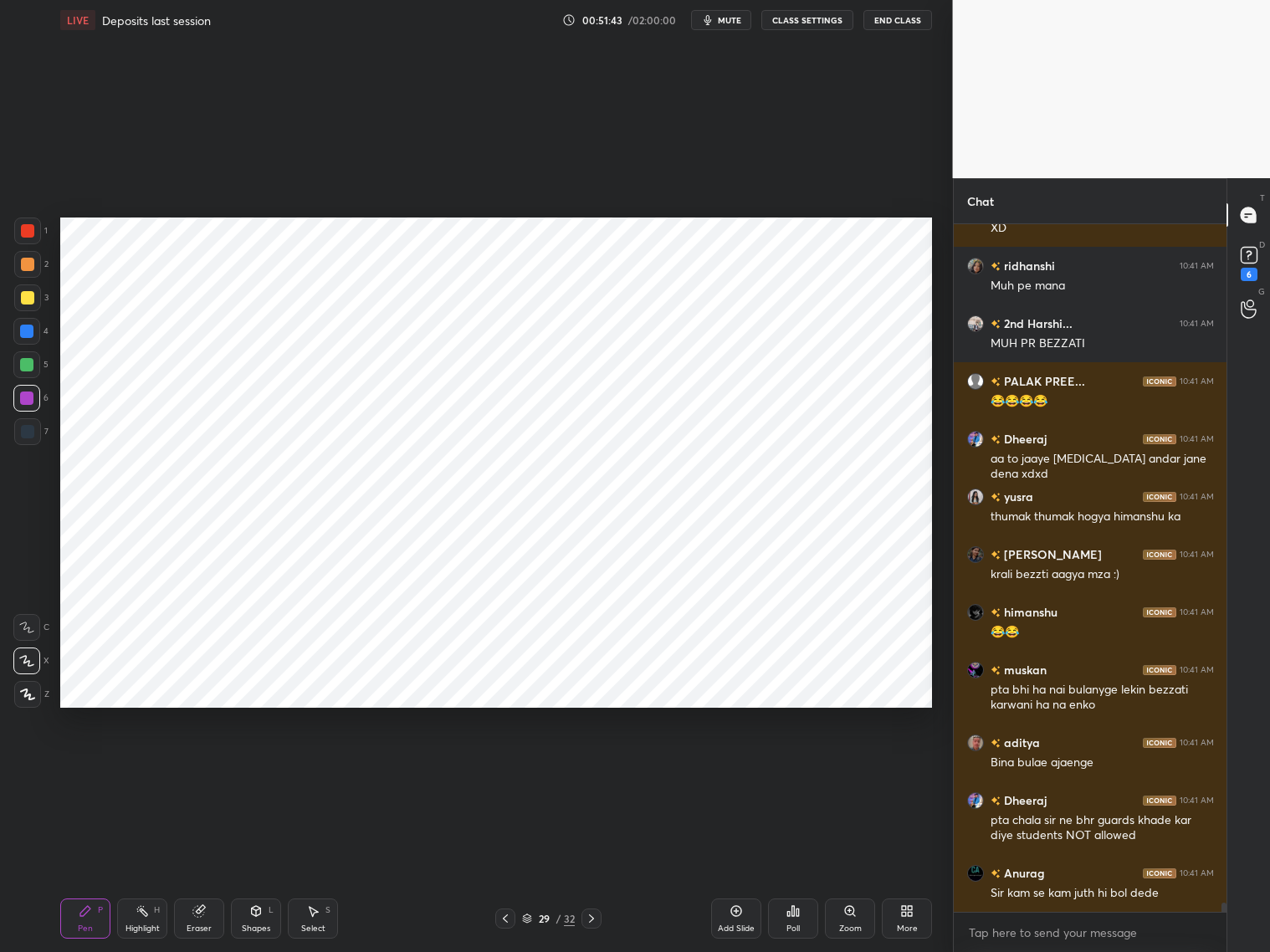
scroll to position [49705, 0]
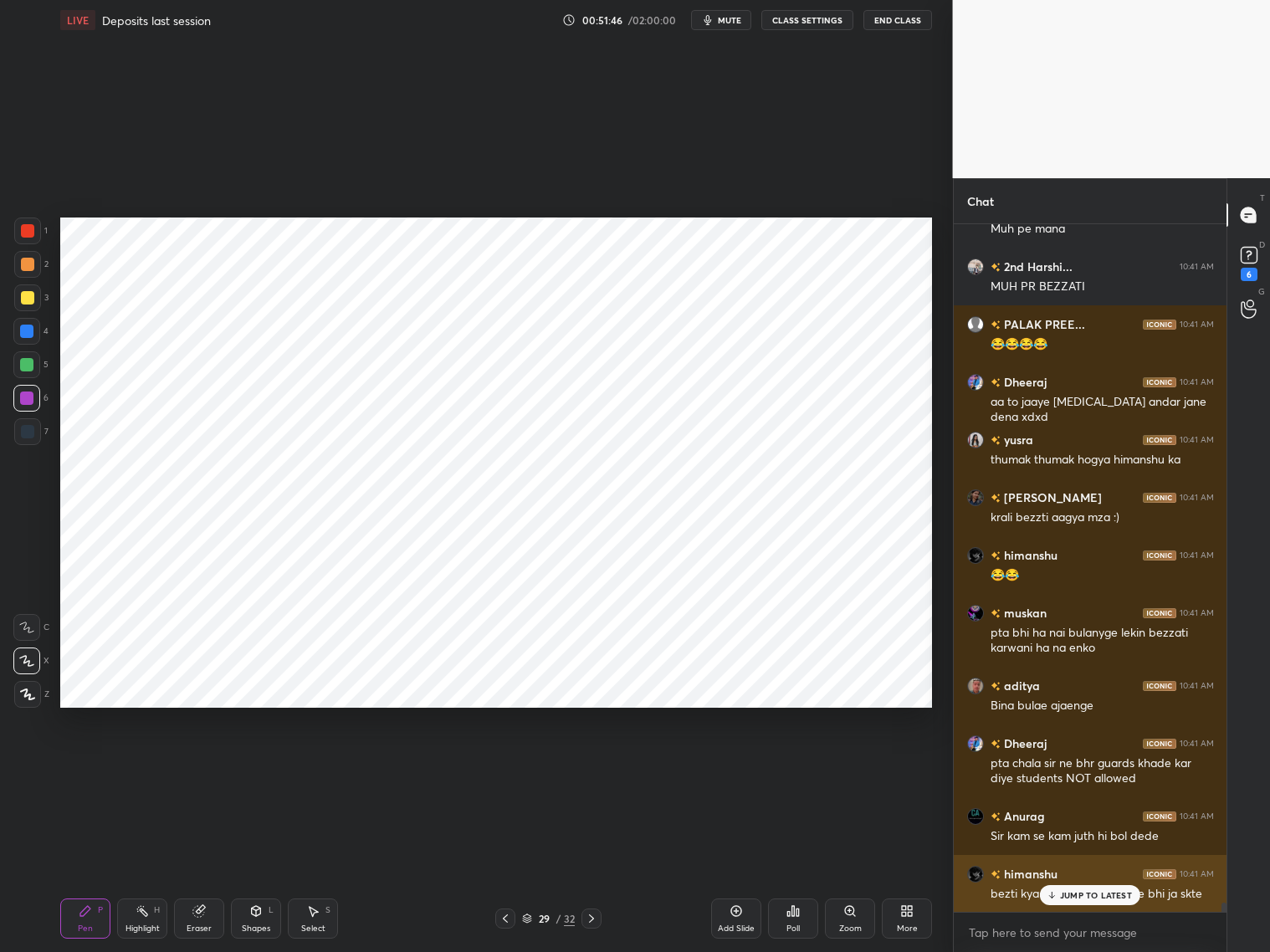
drag, startPoint x: 1085, startPoint y: 896, endPoint x: 1093, endPoint y: 887, distance: 12.0
click at [1086, 768] on p "JUMP TO LATEST" at bounding box center [1096, 895] width 72 height 10
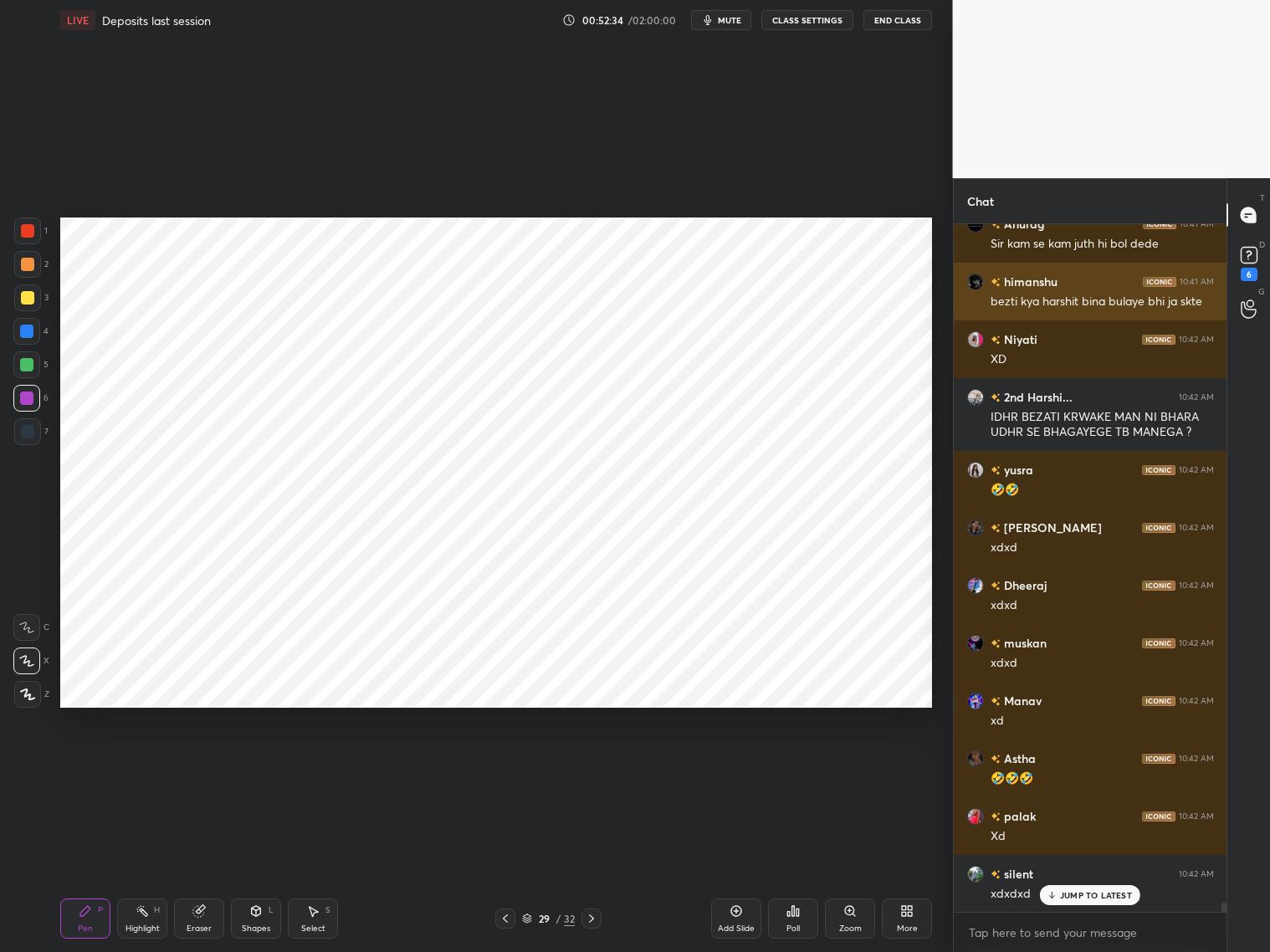
scroll to position [50354, 0]
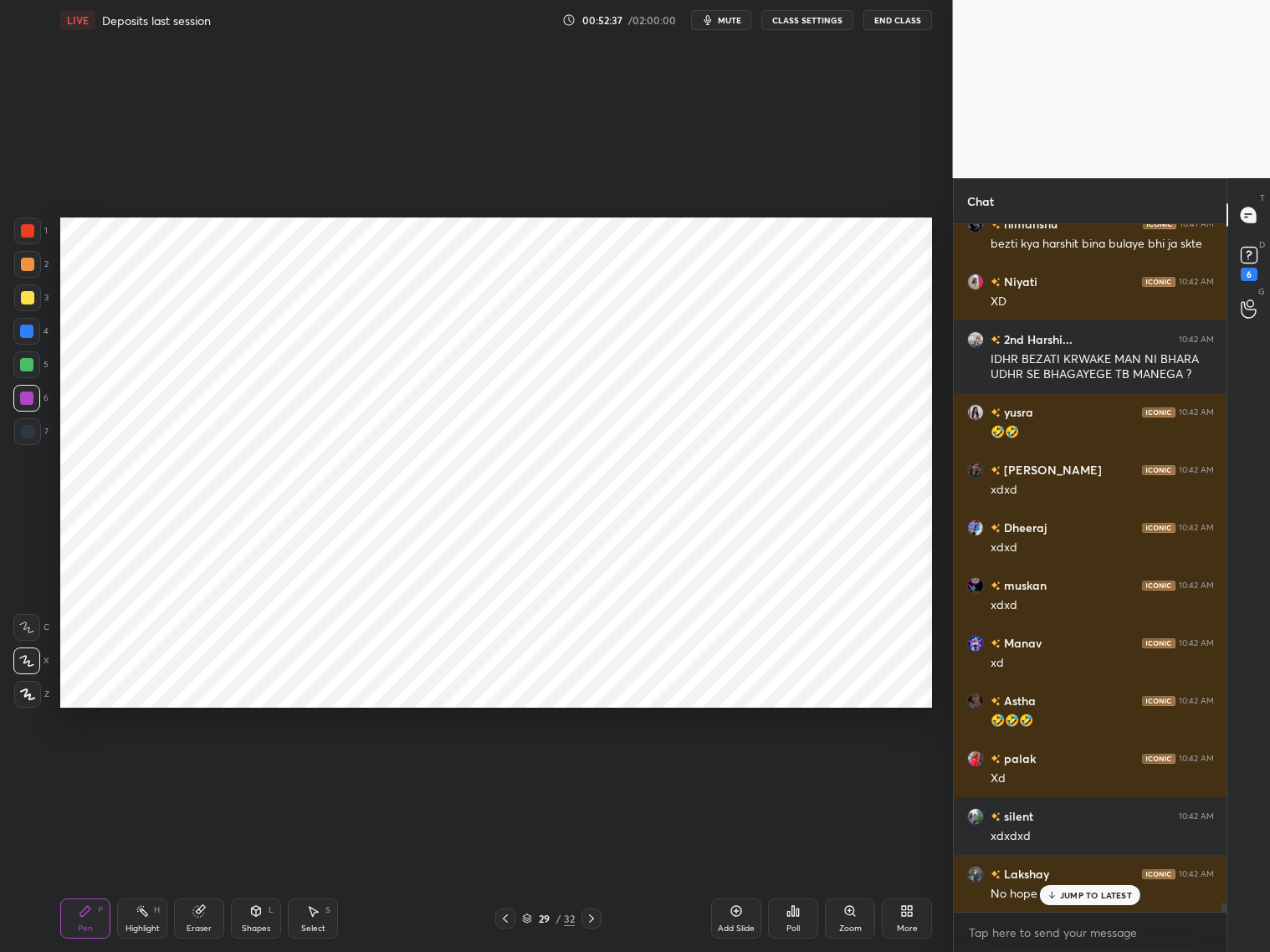
click at [35, 235] on div at bounding box center [27, 231] width 27 height 27
drag, startPoint x: 30, startPoint y: 444, endPoint x: 49, endPoint y: 449, distance: 19.6
click at [32, 445] on div "7" at bounding box center [31, 435] width 35 height 34
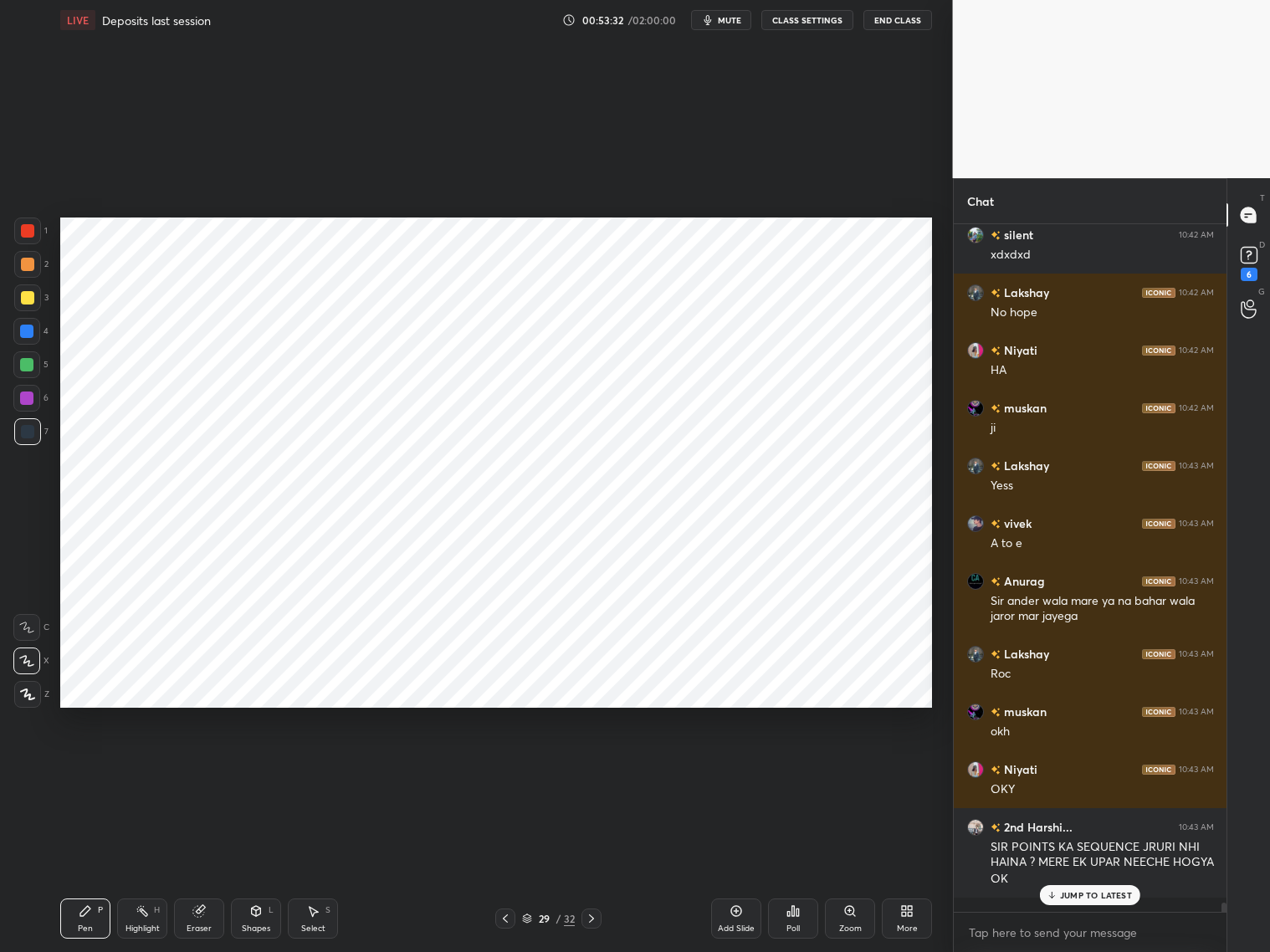
scroll to position [51008, 0]
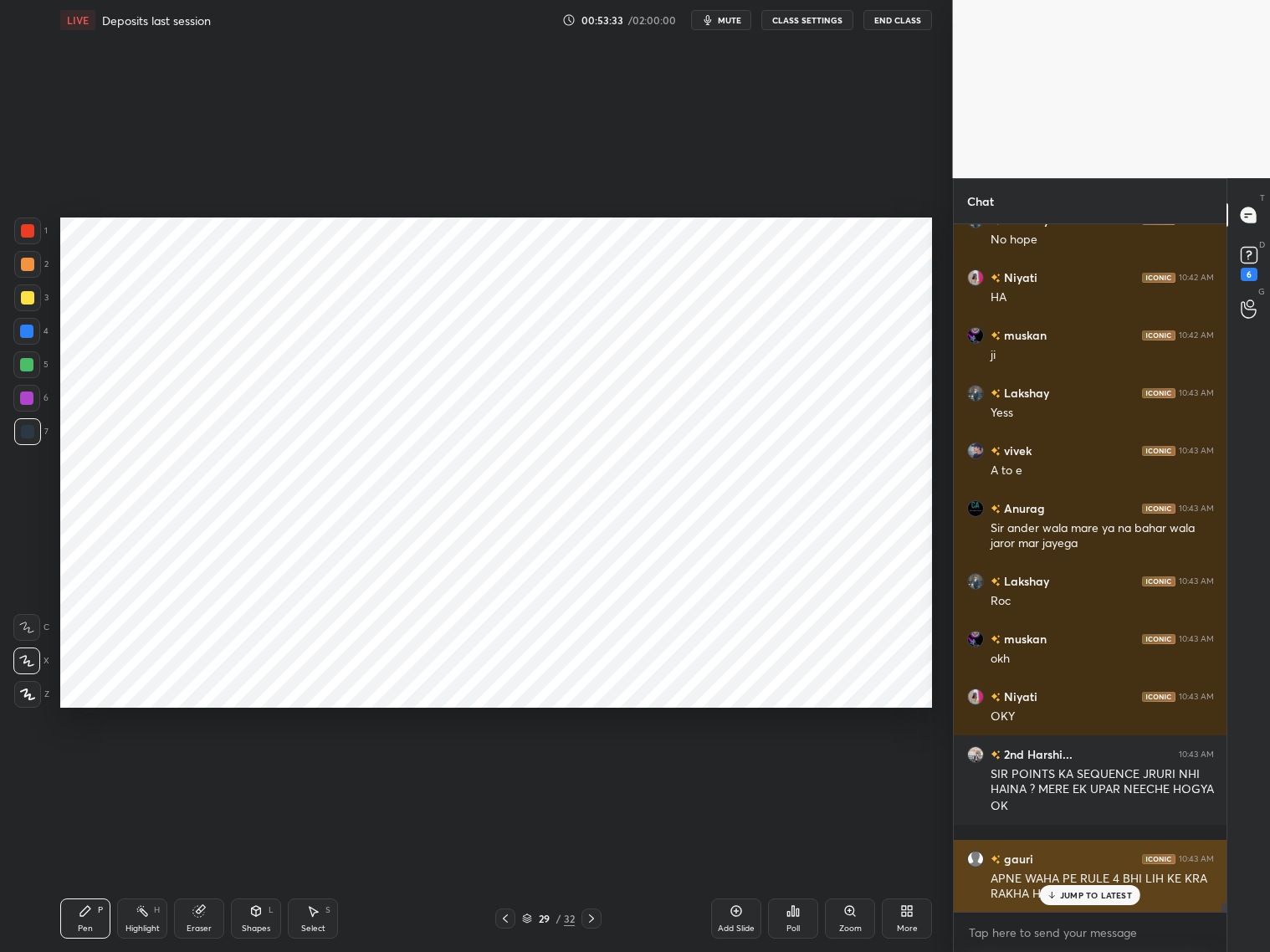
click at [1084, 768] on div "JUMP TO LATEST" at bounding box center [1089, 895] width 100 height 20
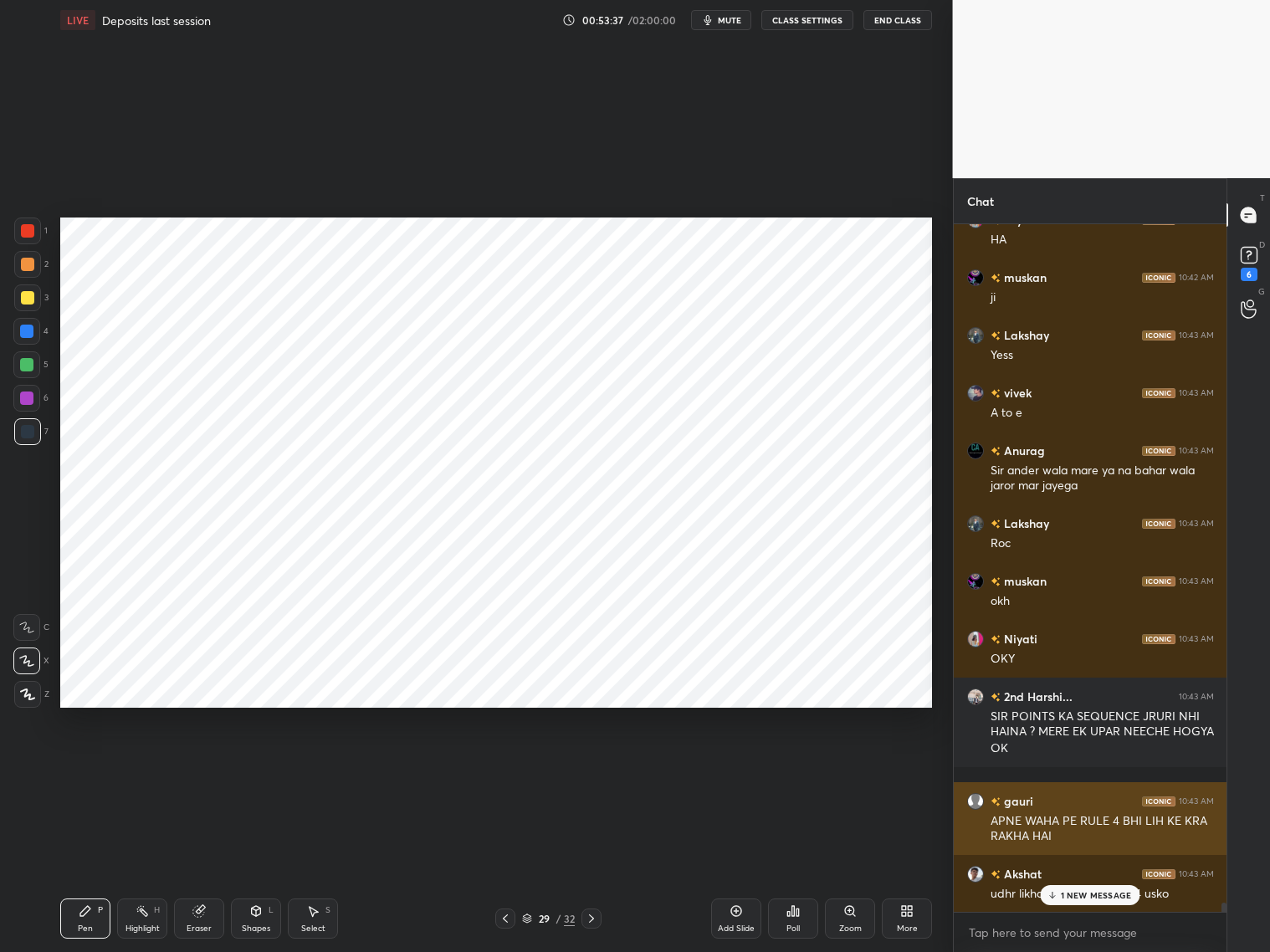
scroll to position [51139, 0]
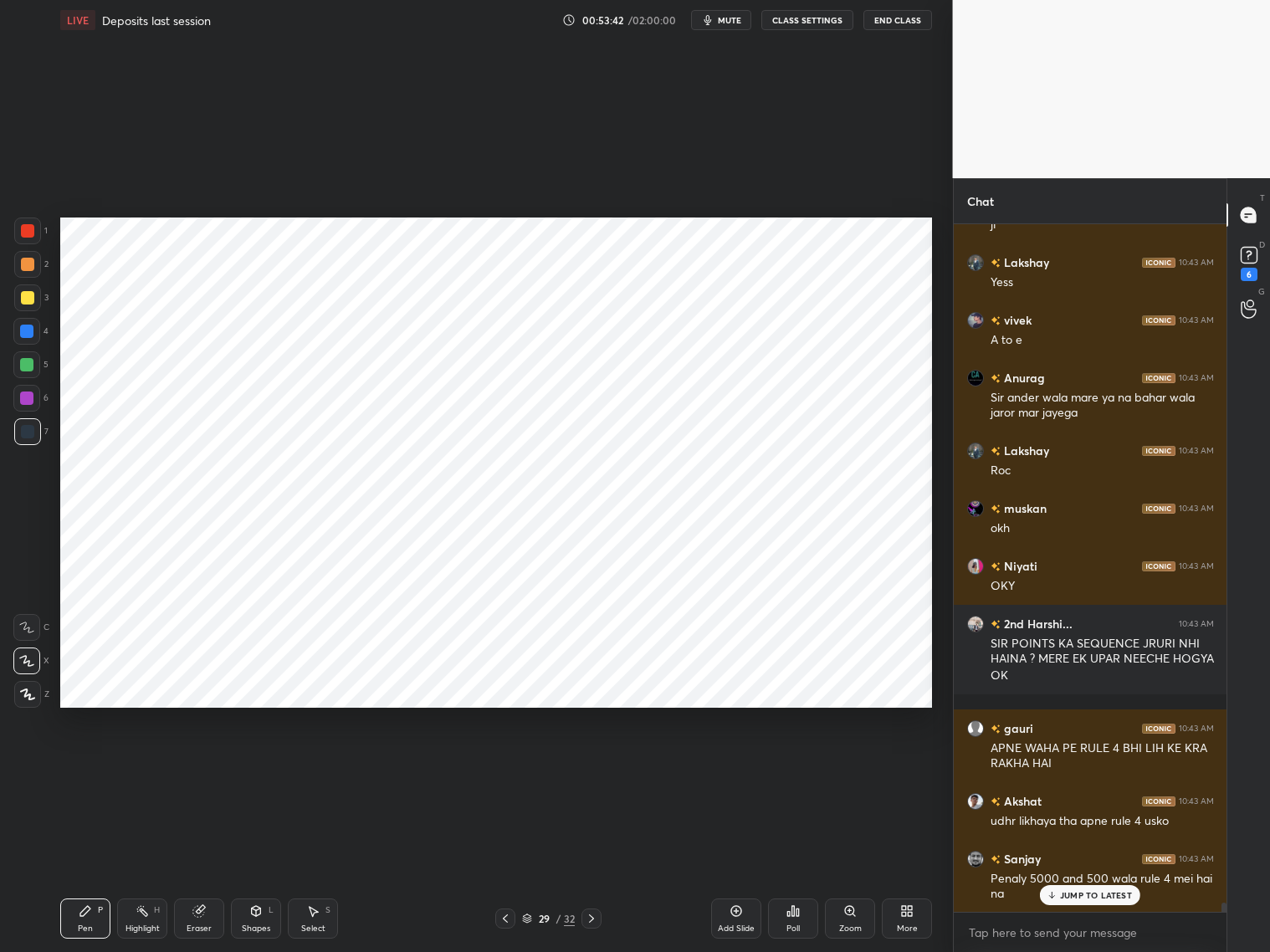
click at [1086, 768] on p "JUMP TO LATEST" at bounding box center [1096, 895] width 72 height 10
click at [734, 768] on div "Add Slide" at bounding box center [735, 918] width 50 height 41
drag, startPoint x: 257, startPoint y: 921, endPoint x: 248, endPoint y: 904, distance: 19.2
click at [260, 768] on div "Shapes L" at bounding box center [255, 918] width 50 height 41
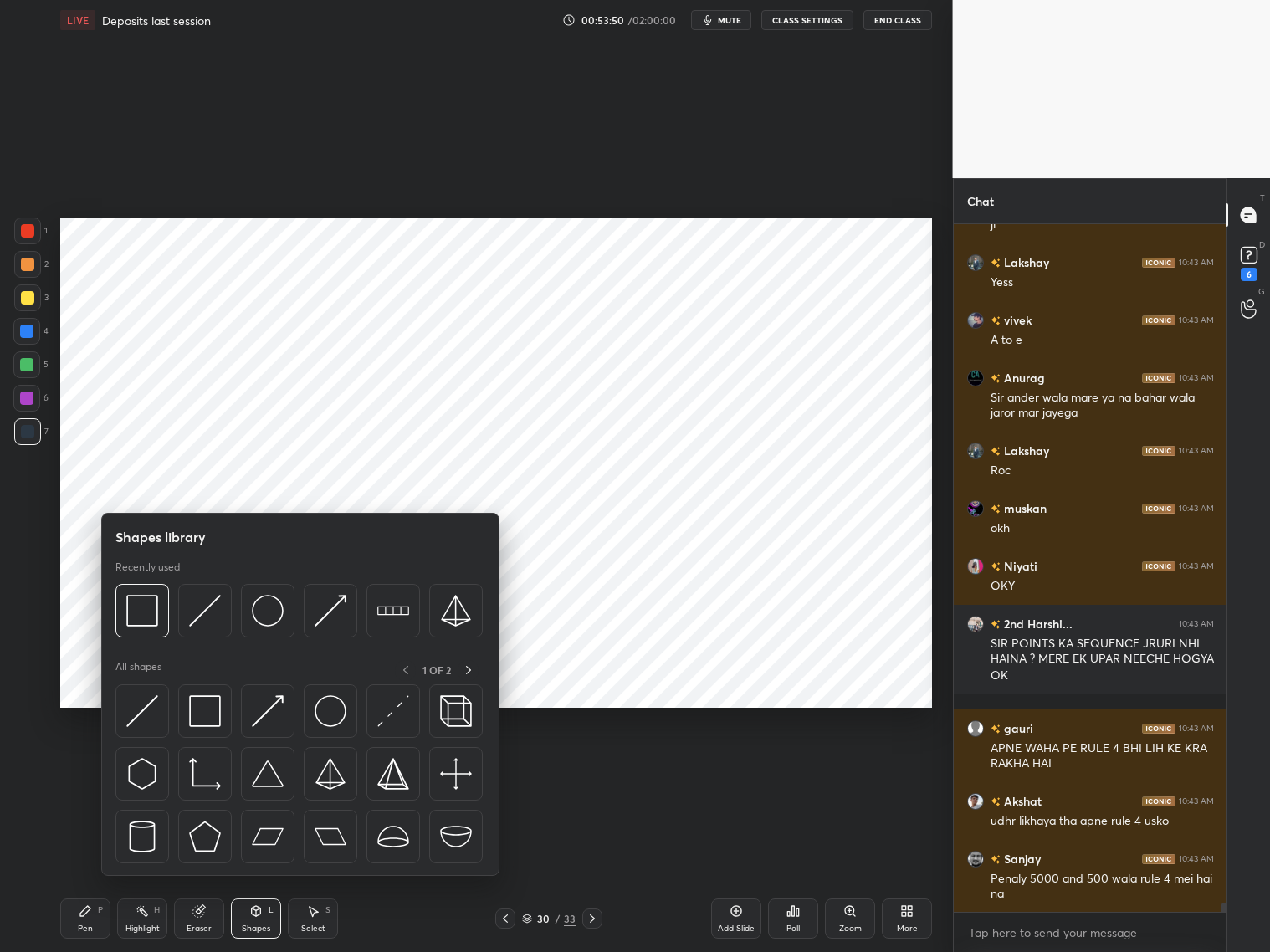
click at [211, 605] on img at bounding box center [205, 611] width 32 height 32
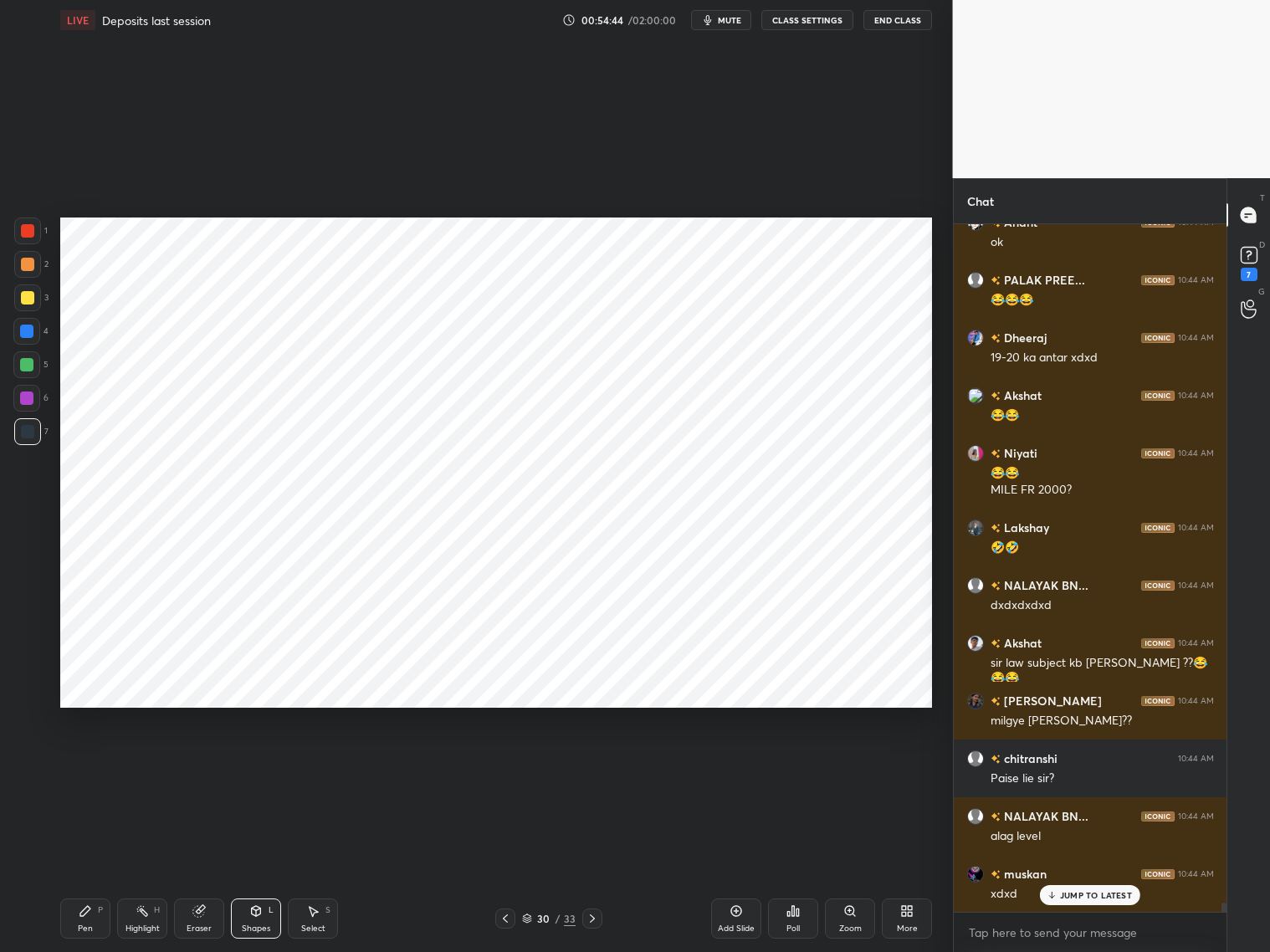
scroll to position [51906, 0]
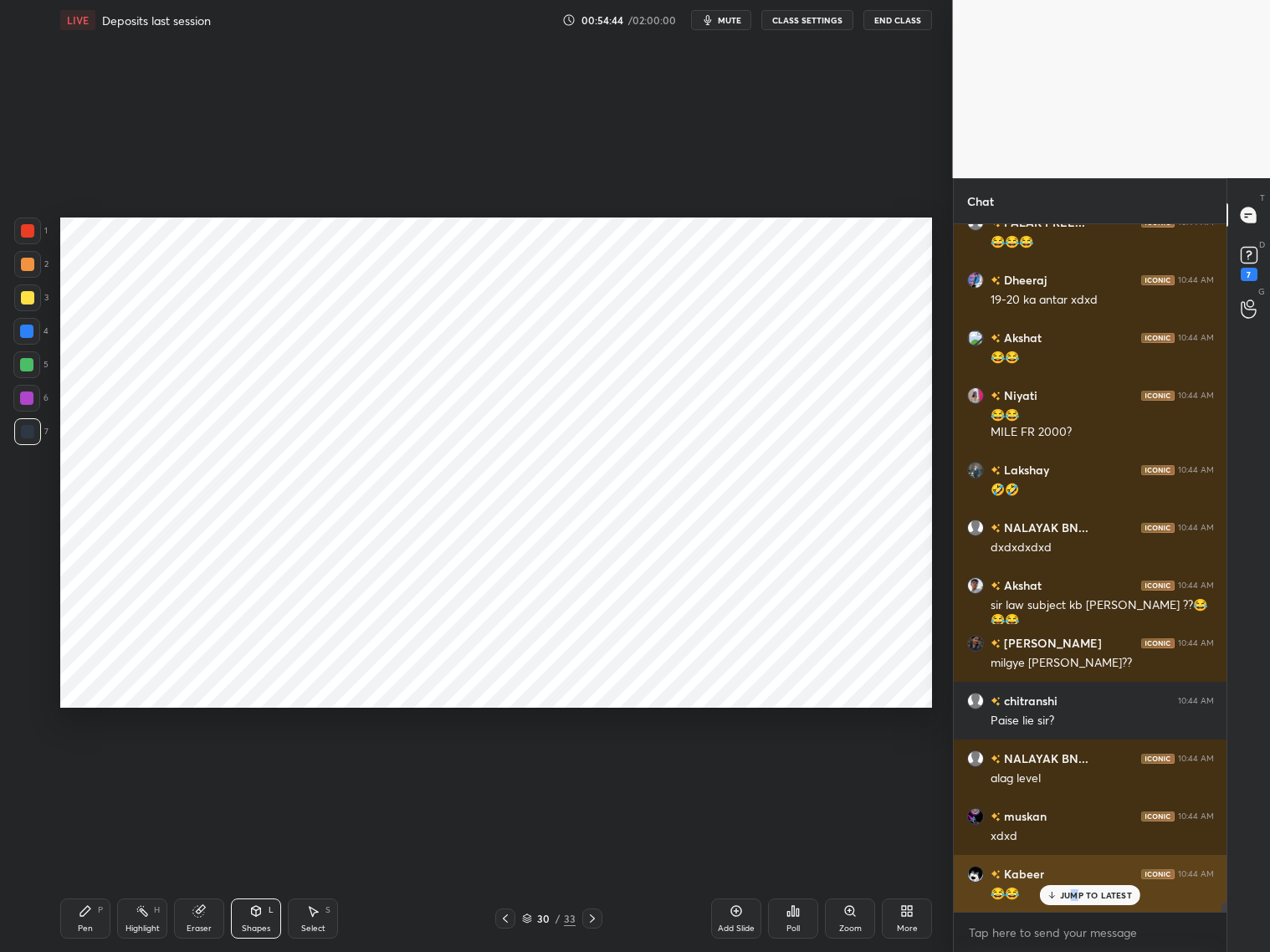
click at [1077, 768] on p "JUMP TO LATEST" at bounding box center [1096, 895] width 72 height 10
click at [35, 228] on div at bounding box center [27, 231] width 27 height 27
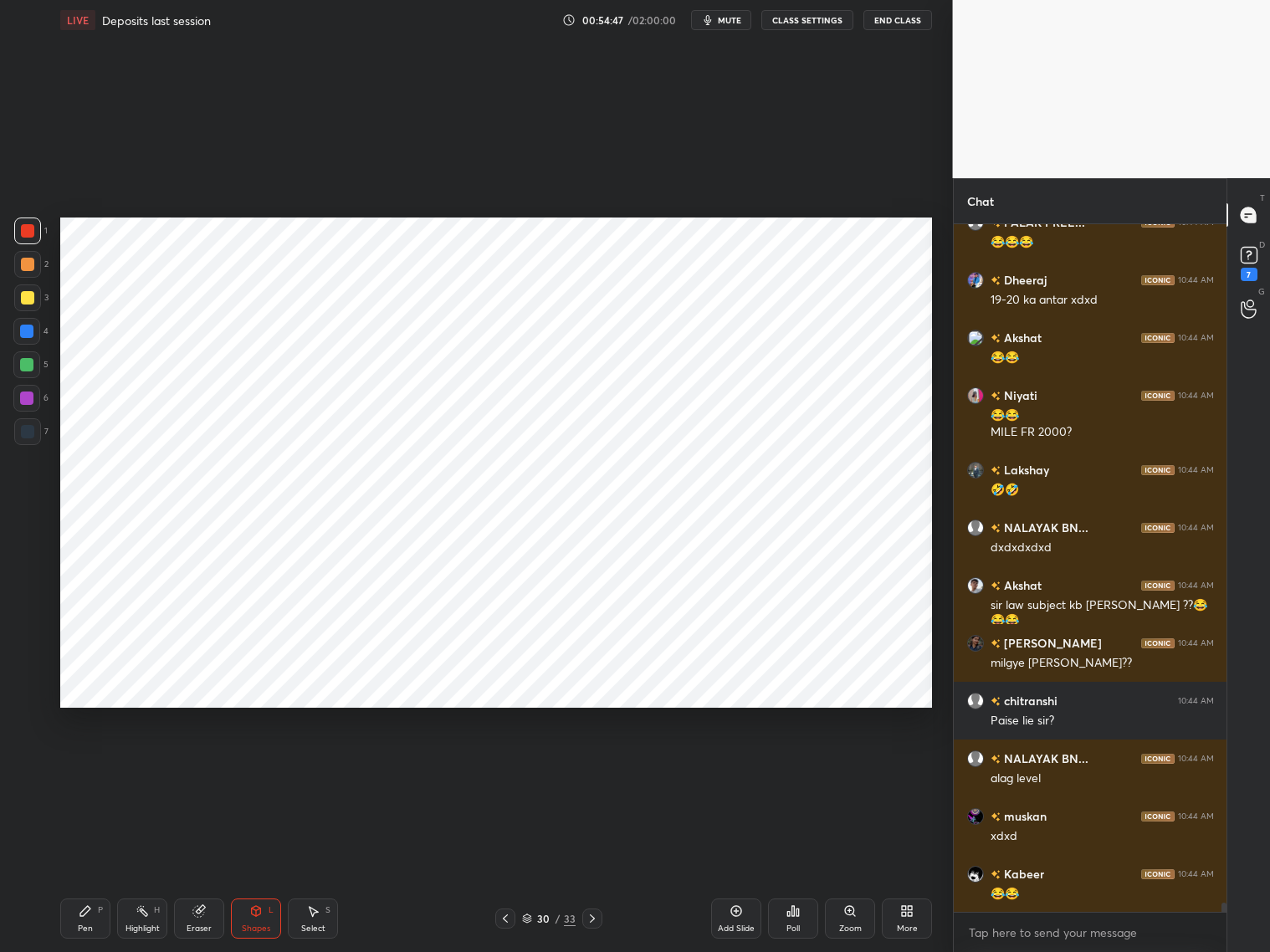
click at [89, 768] on icon at bounding box center [85, 911] width 14 height 14
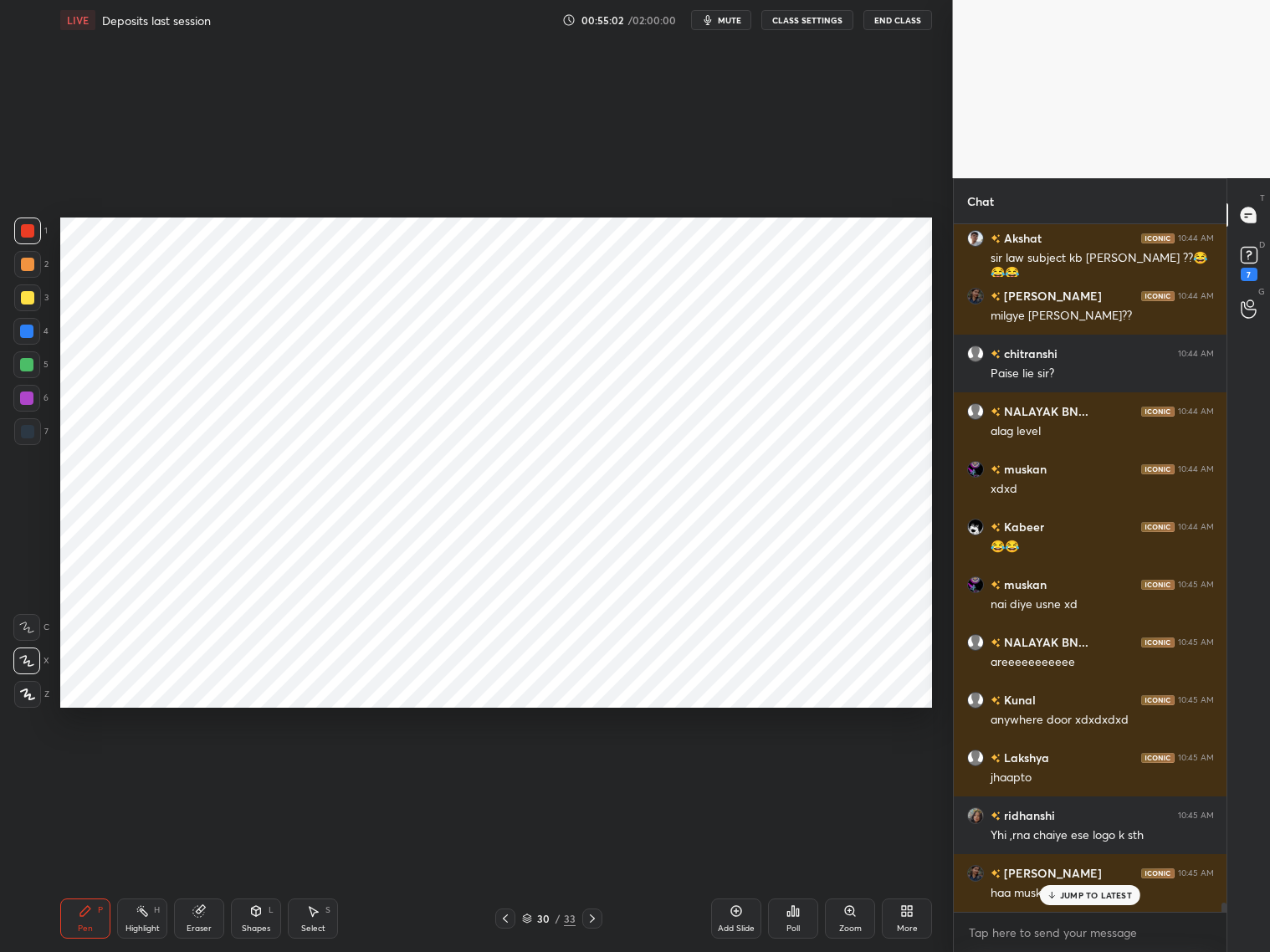
scroll to position [52310, 0]
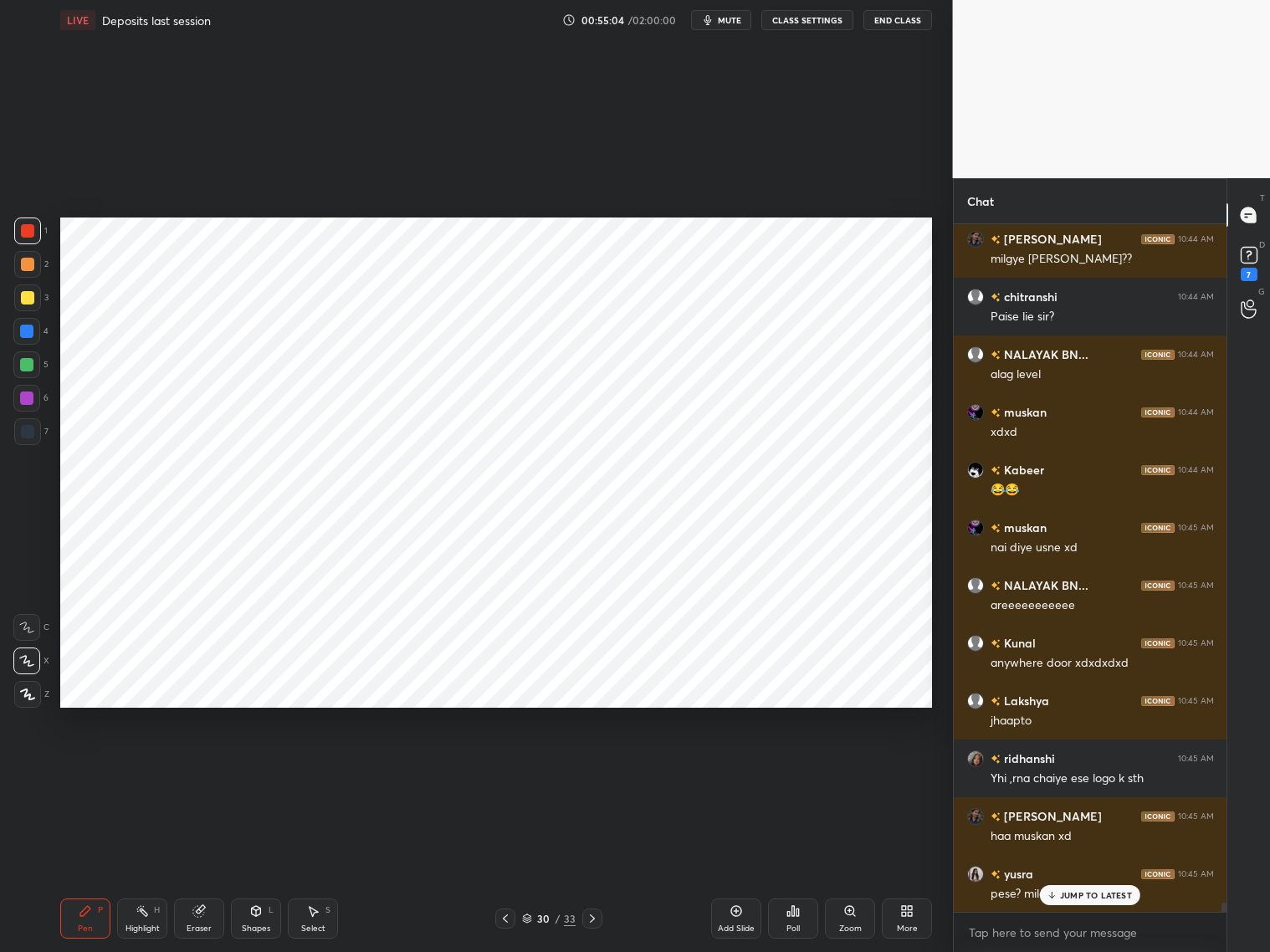
drag, startPoint x: 30, startPoint y: 328, endPoint x: 52, endPoint y: 322, distance: 22.8
click at [34, 331] on div at bounding box center [27, 331] width 27 height 27
click at [35, 393] on div at bounding box center [27, 398] width 27 height 27
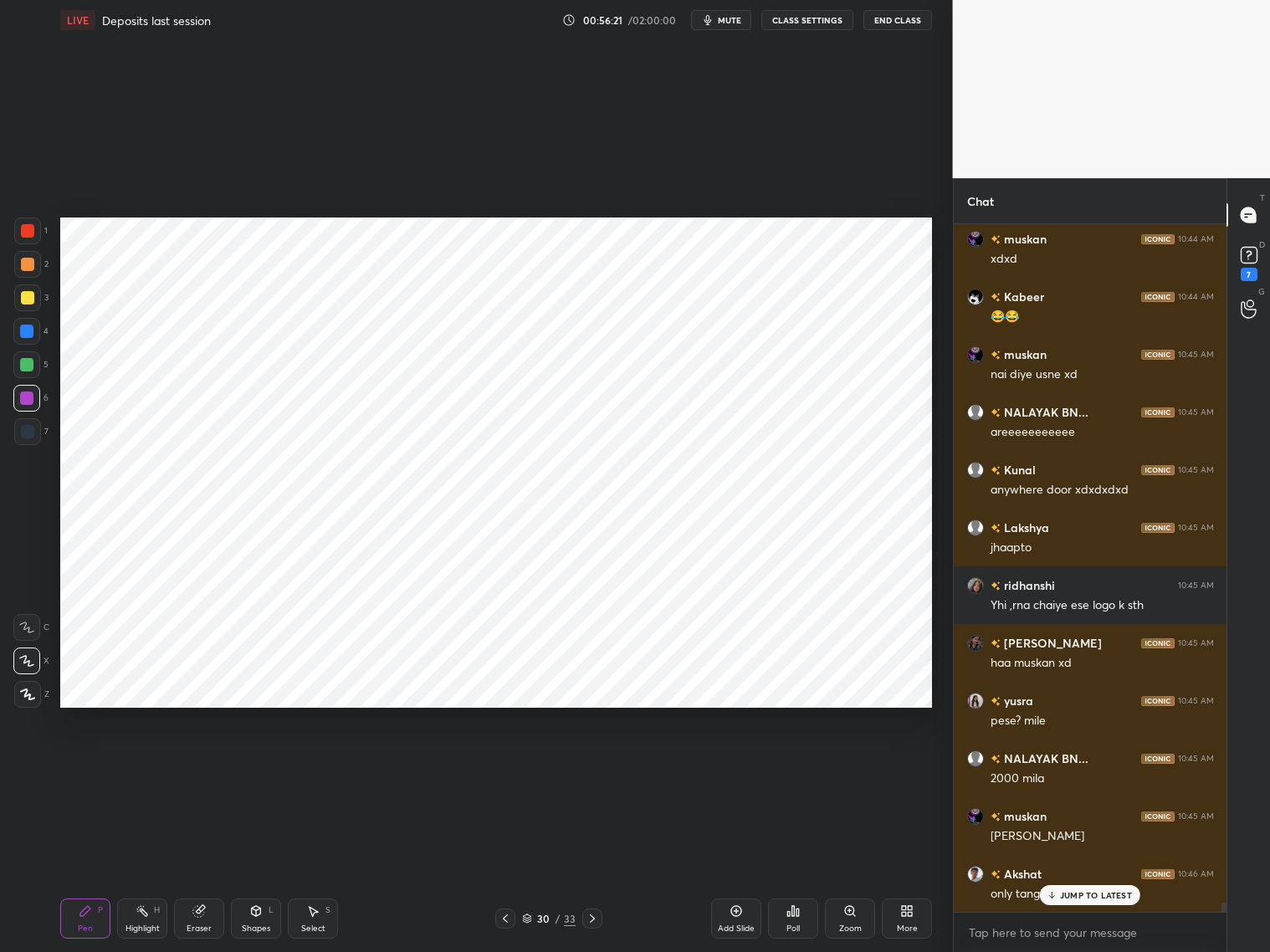
scroll to position [52541, 0]
click at [28, 333] on div at bounding box center [27, 332] width 14 height 14
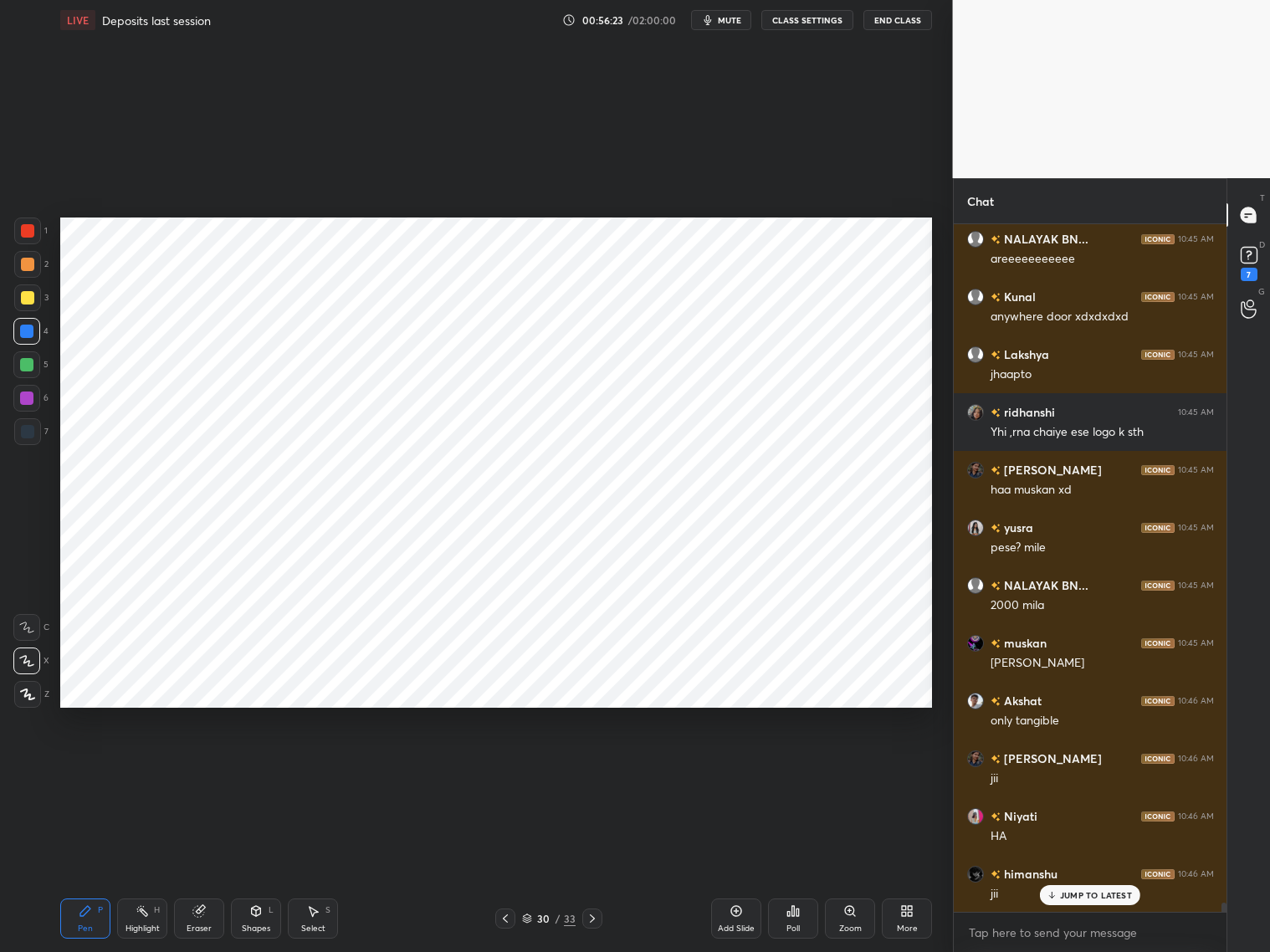
scroll to position [52772, 0]
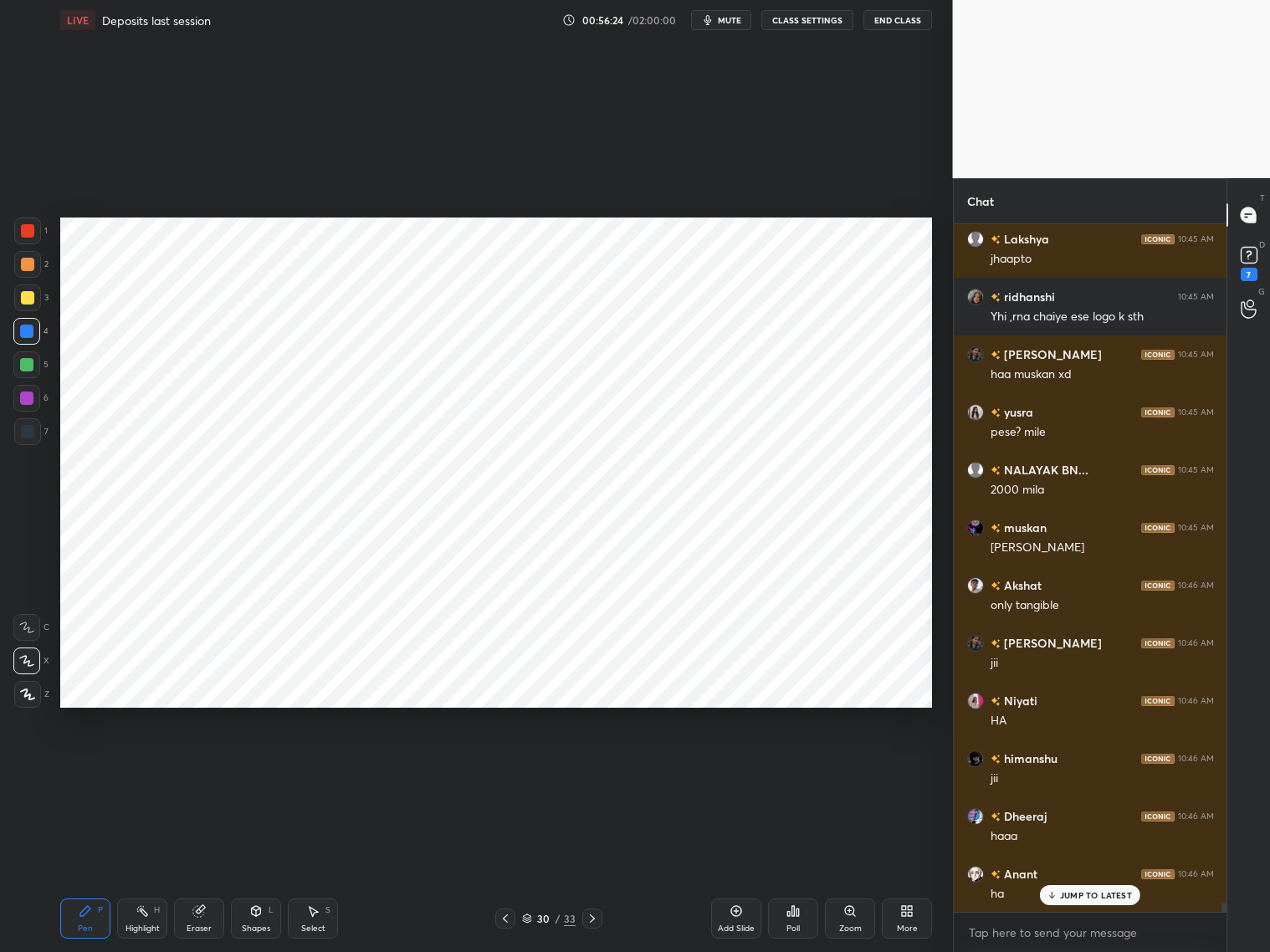
click at [28, 379] on div "5" at bounding box center [31, 368] width 35 height 34
drag, startPoint x: 30, startPoint y: 400, endPoint x: 36, endPoint y: 407, distance: 9.2
click at [28, 403] on div at bounding box center [27, 399] width 14 height 14
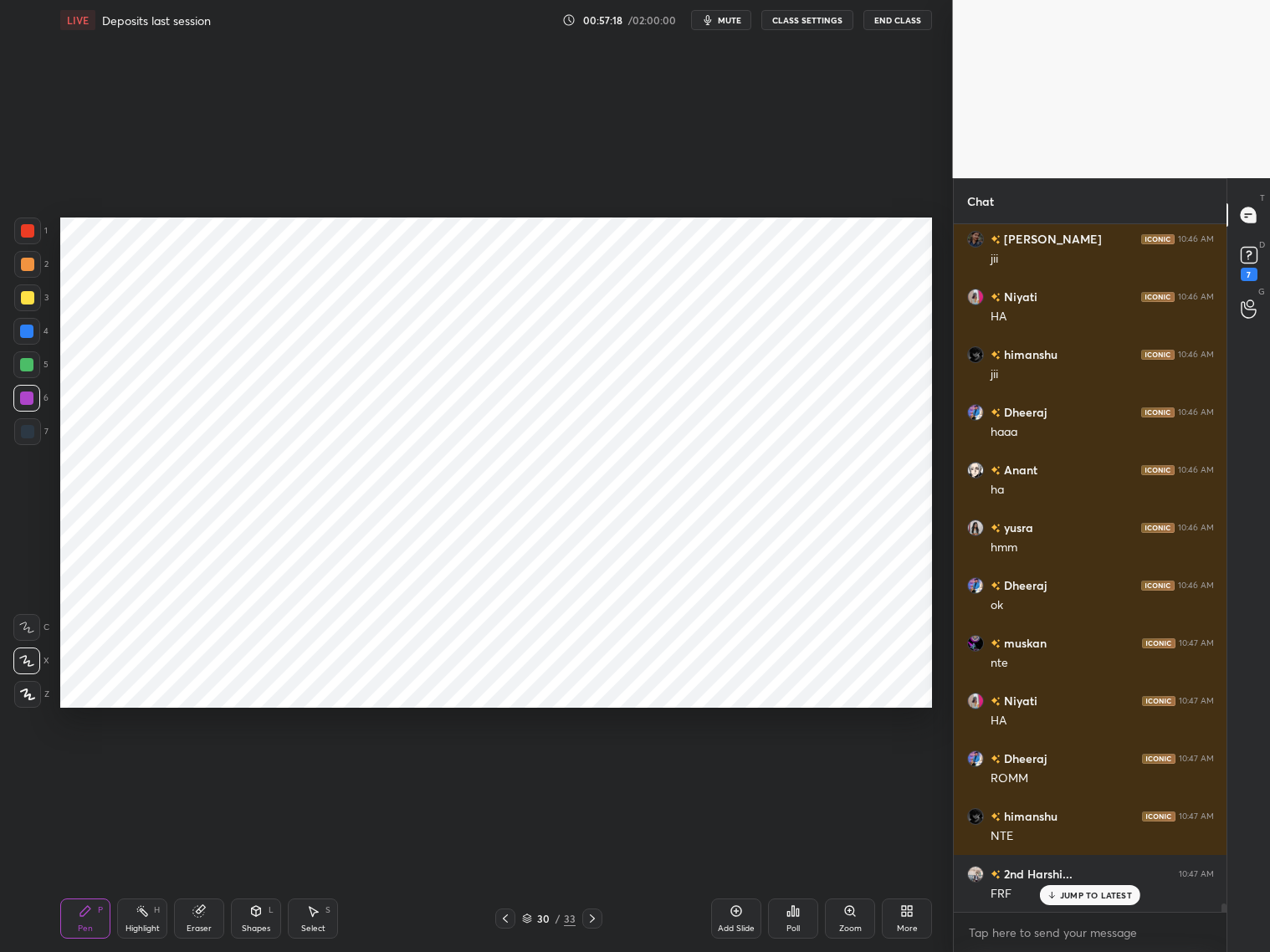
scroll to position [53233, 0]
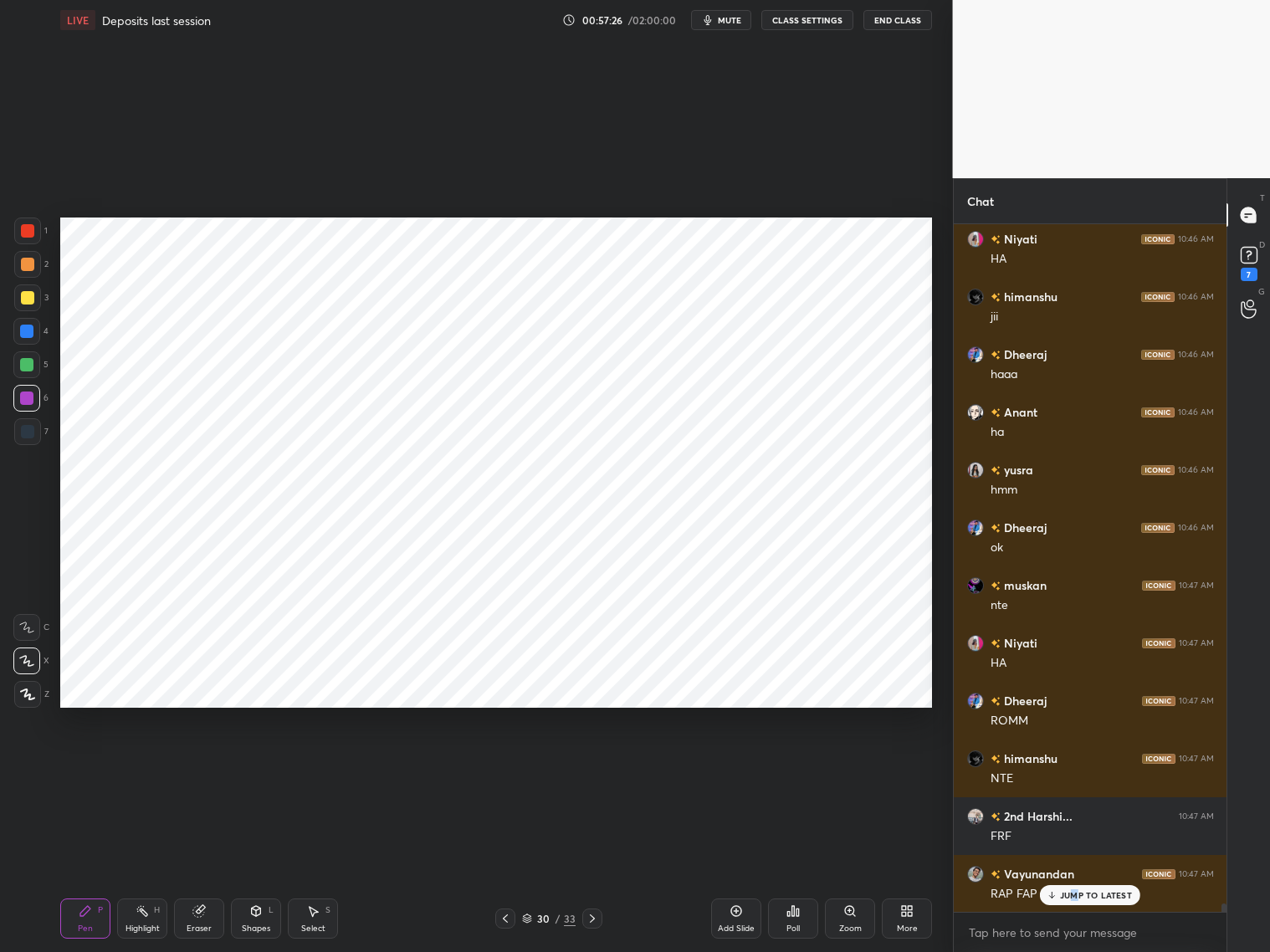
click at [1073, 768] on p "JUMP TO LATEST" at bounding box center [1096, 895] width 72 height 10
click at [732, 768] on icon at bounding box center [736, 910] width 11 height 11
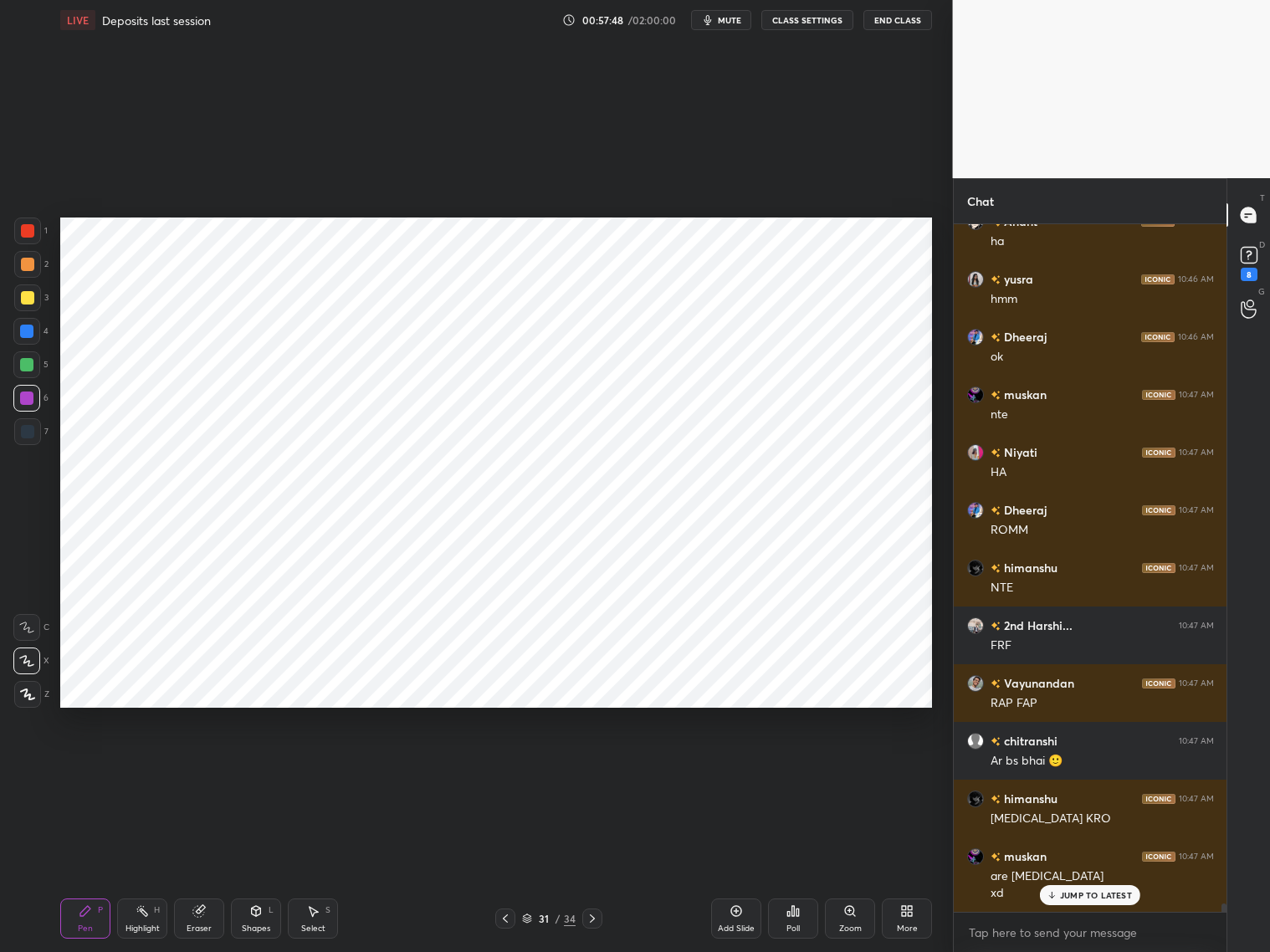
scroll to position [53480, 0]
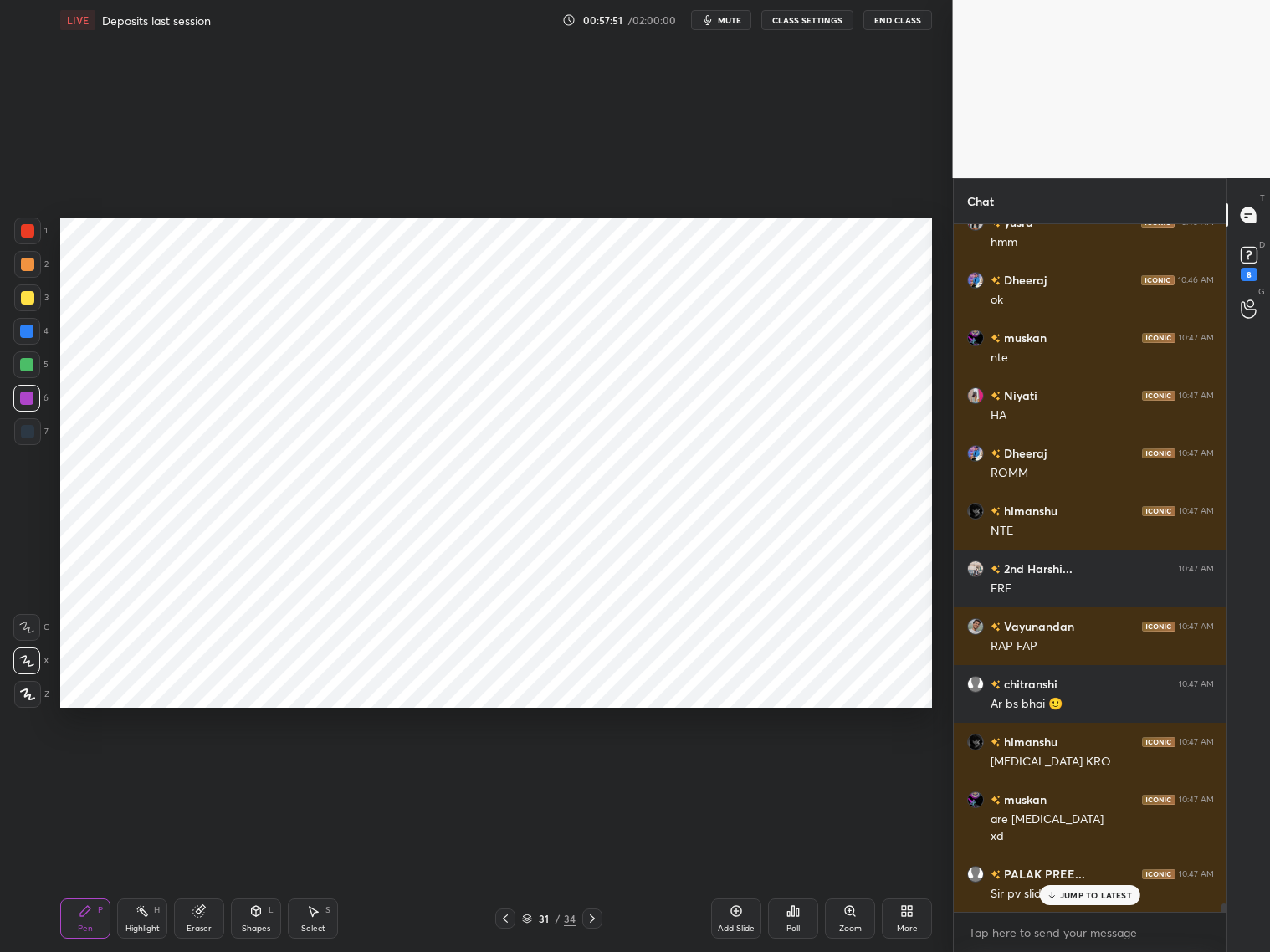
click at [1067, 768] on div "JUMP TO LATEST" at bounding box center [1089, 895] width 100 height 20
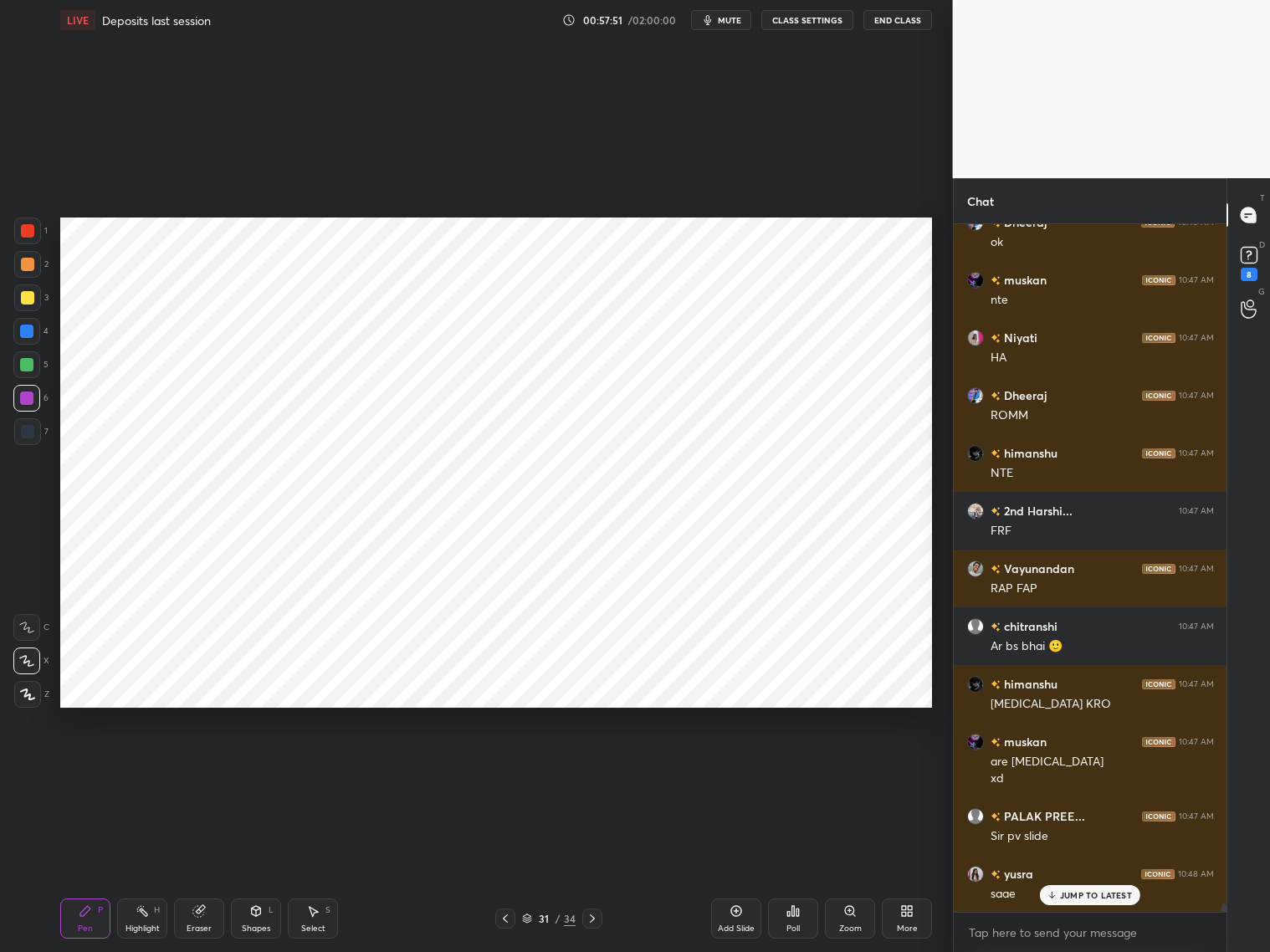
drag, startPoint x: 509, startPoint y: 913, endPoint x: 516, endPoint y: 907, distance: 9.2
click at [511, 768] on icon at bounding box center [506, 918] width 14 height 14
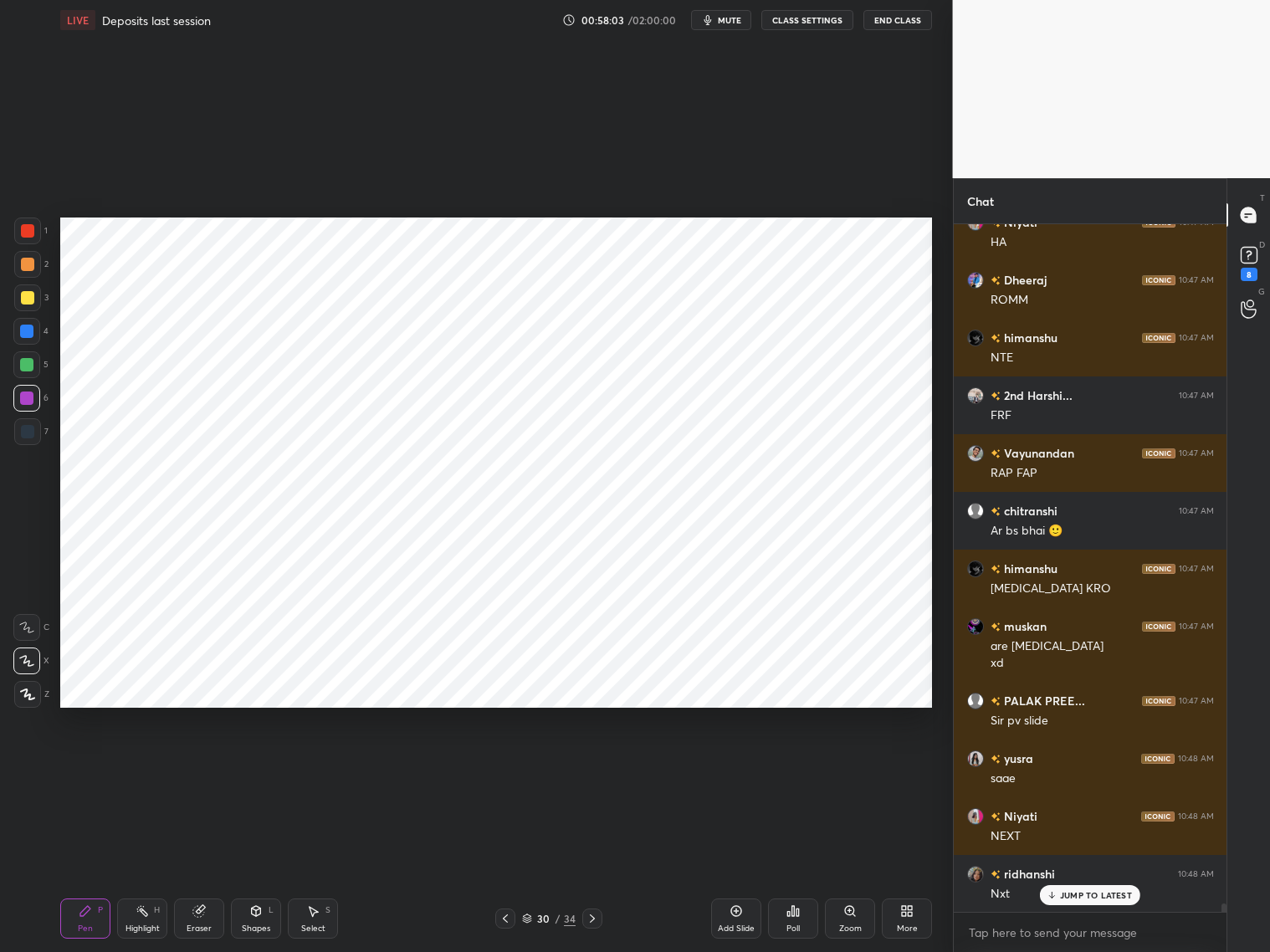
scroll to position [53712, 0]
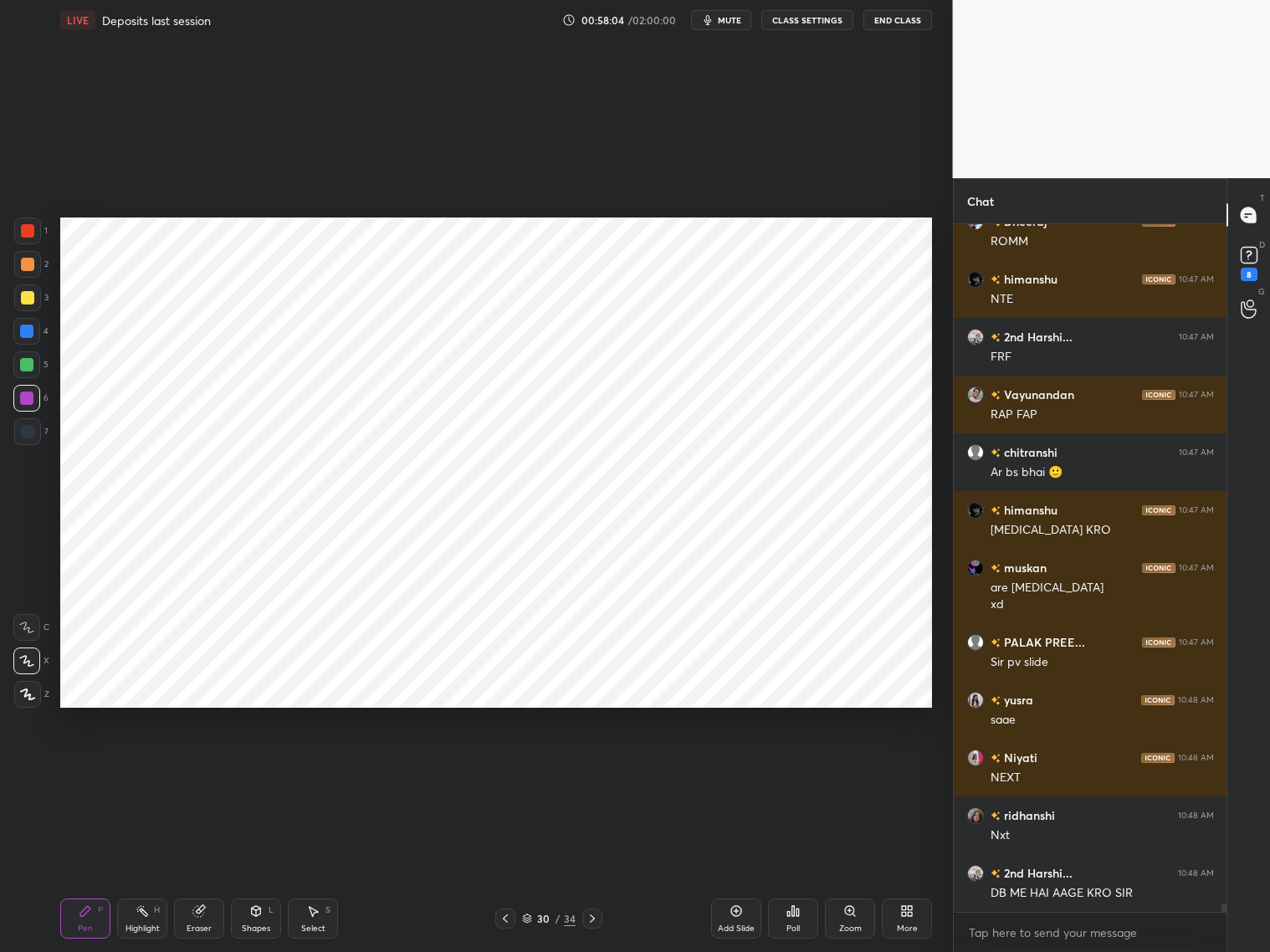
click at [602, 768] on div "30 / 34" at bounding box center [548, 918] width 326 height 20
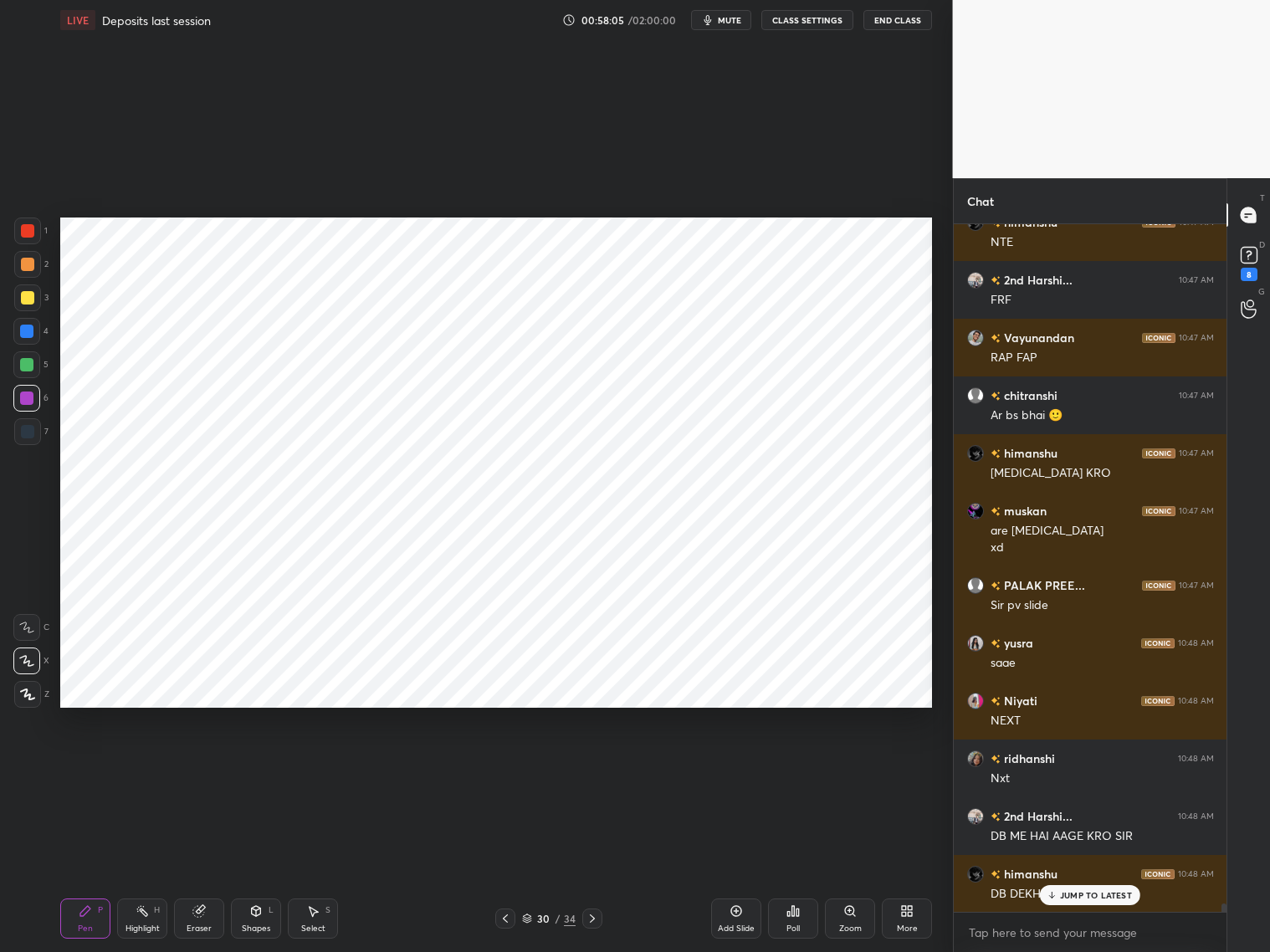
click at [595, 768] on icon at bounding box center [593, 918] width 14 height 14
click at [256, 768] on div "Shapes L" at bounding box center [255, 918] width 50 height 41
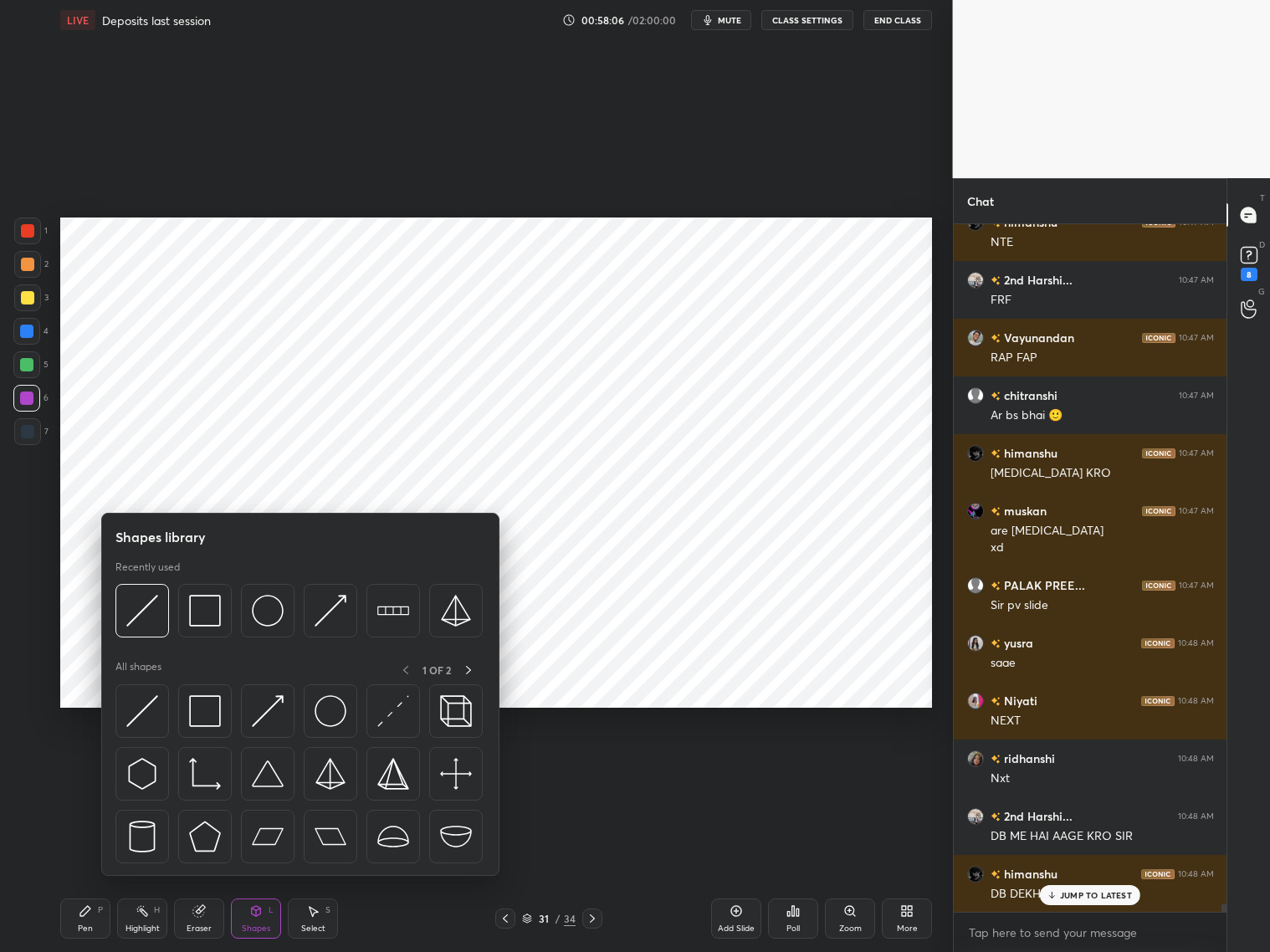
scroll to position [53827, 0]
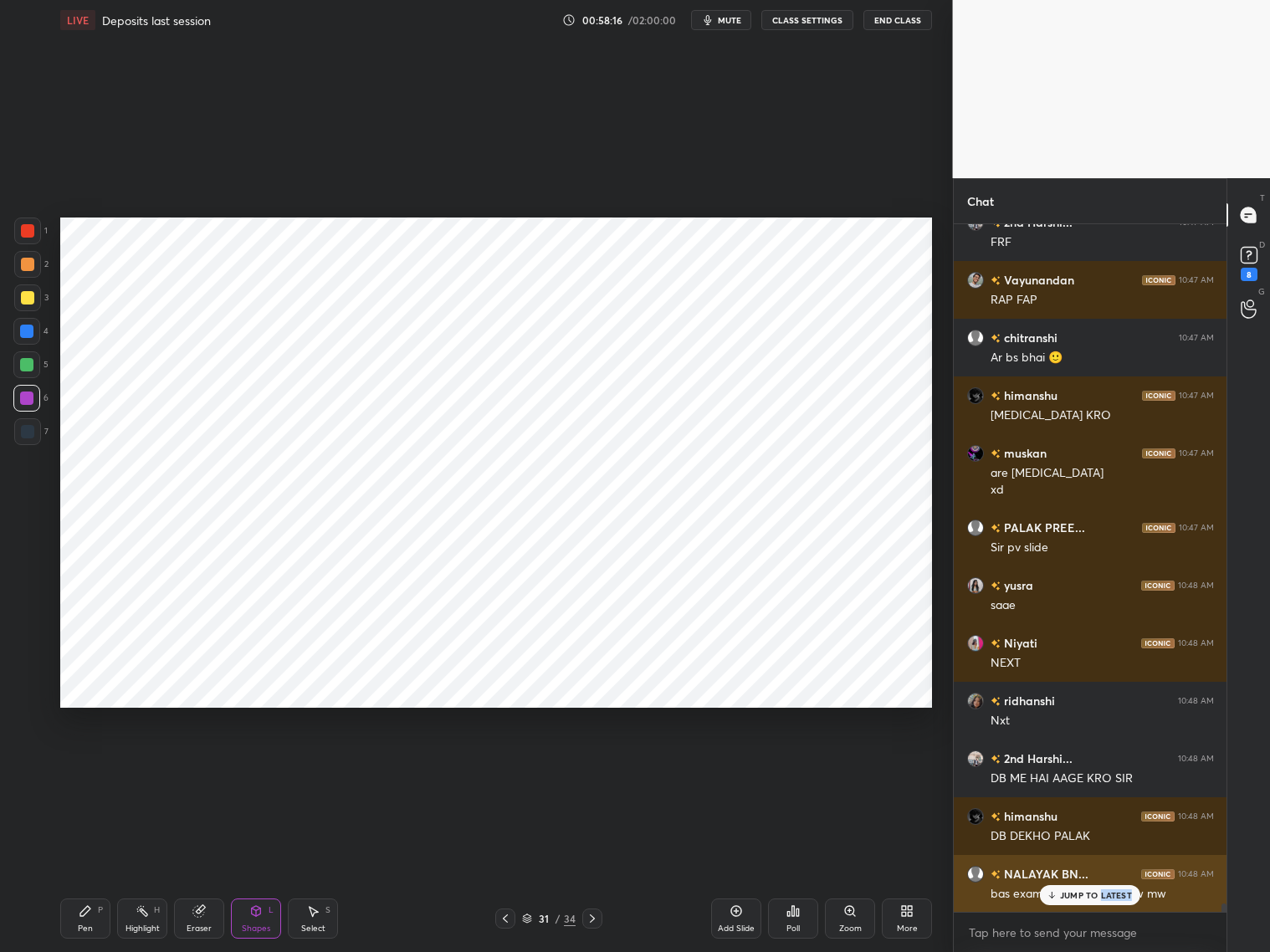
drag, startPoint x: 1099, startPoint y: 900, endPoint x: 1119, endPoint y: 889, distance: 22.8
click at [1086, 768] on div "JUMP TO LATEST" at bounding box center [1089, 895] width 100 height 20
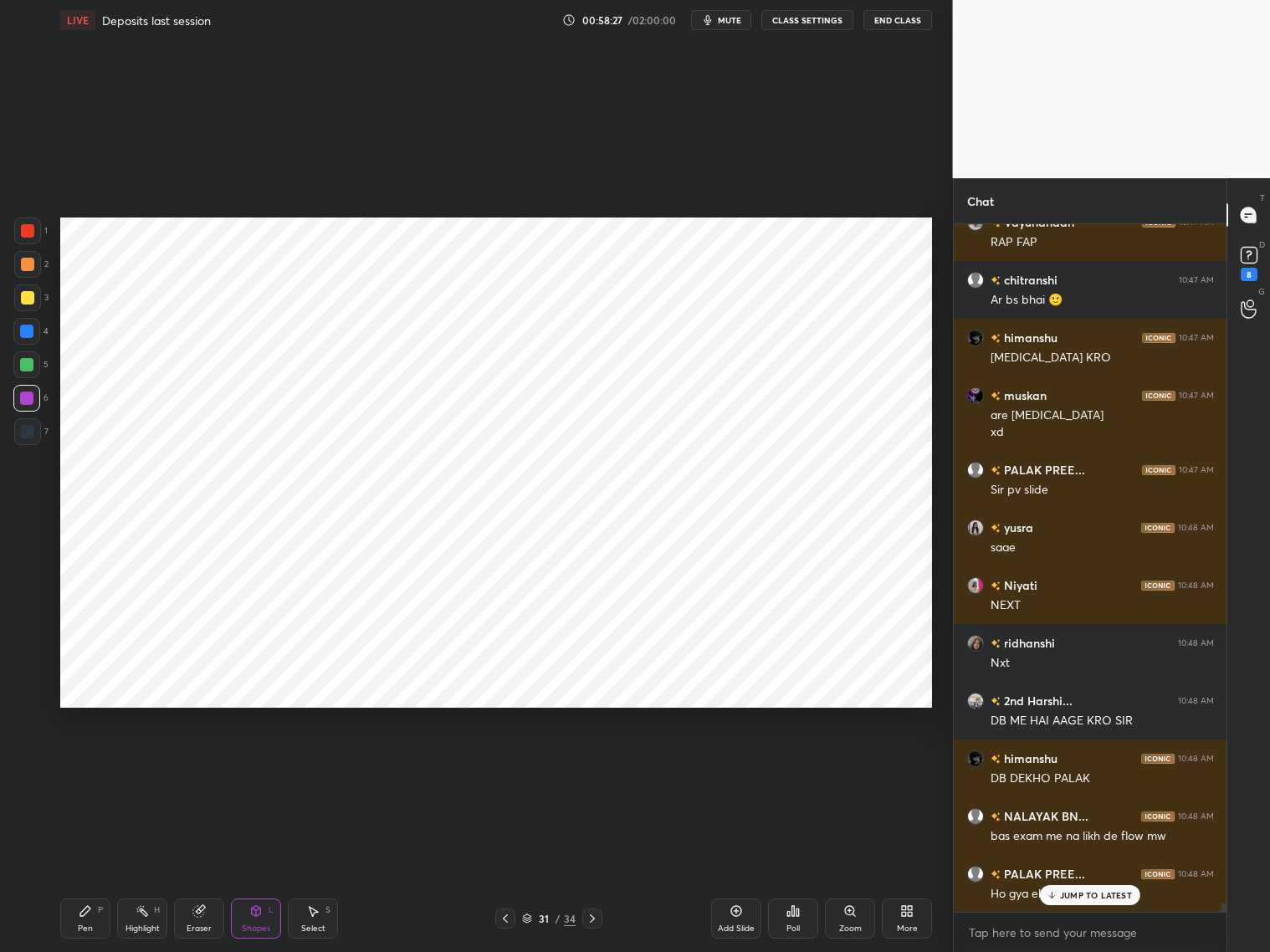
click at [27, 237] on div at bounding box center [28, 231] width 14 height 14
click at [79, 768] on icon at bounding box center [85, 911] width 14 height 14
click at [27, 338] on div at bounding box center [27, 331] width 27 height 27
drag, startPoint x: 28, startPoint y: 397, endPoint x: 56, endPoint y: 391, distance: 28.6
click at [30, 396] on div at bounding box center [27, 399] width 14 height 14
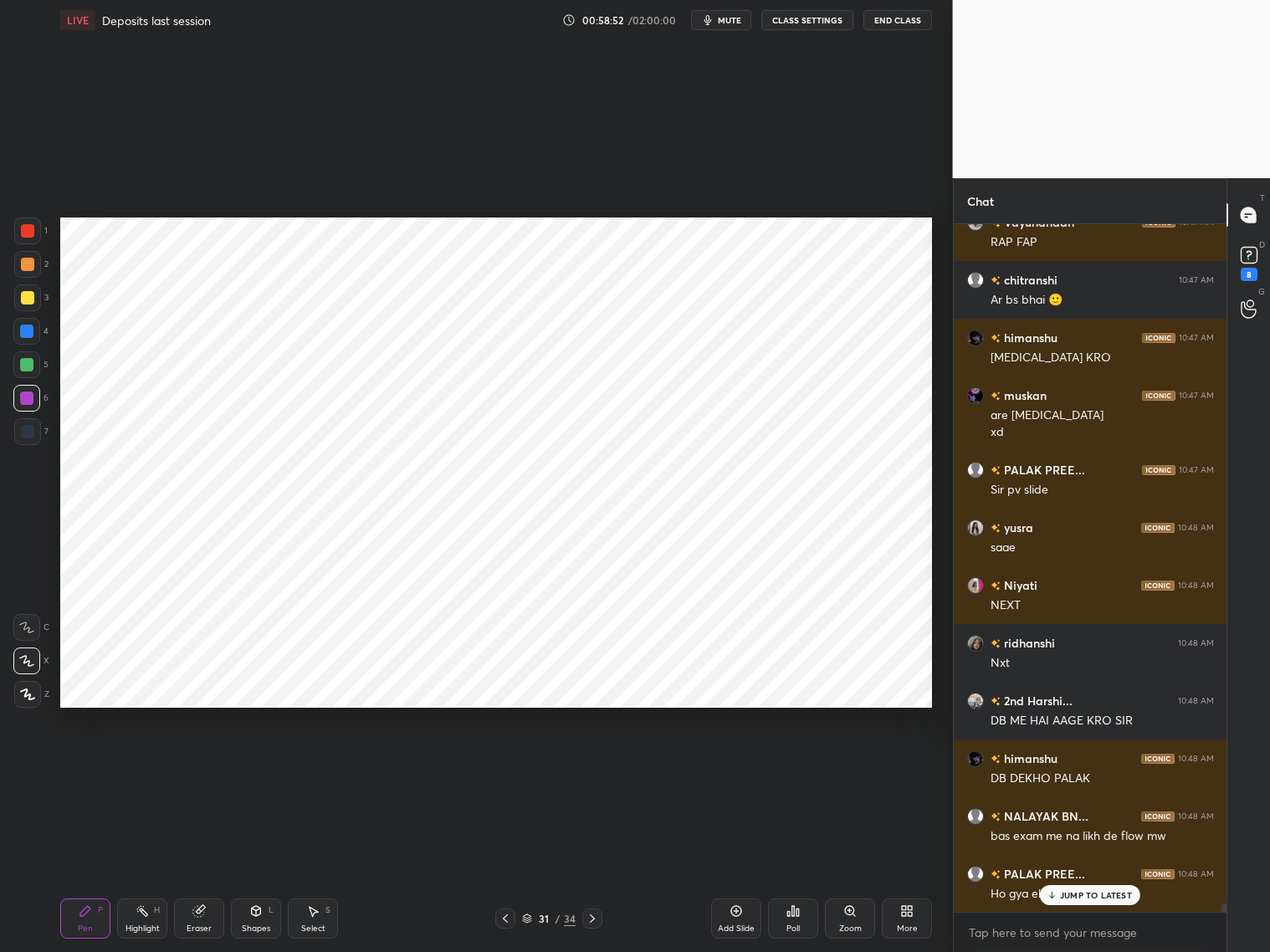
scroll to position [53957, 0]
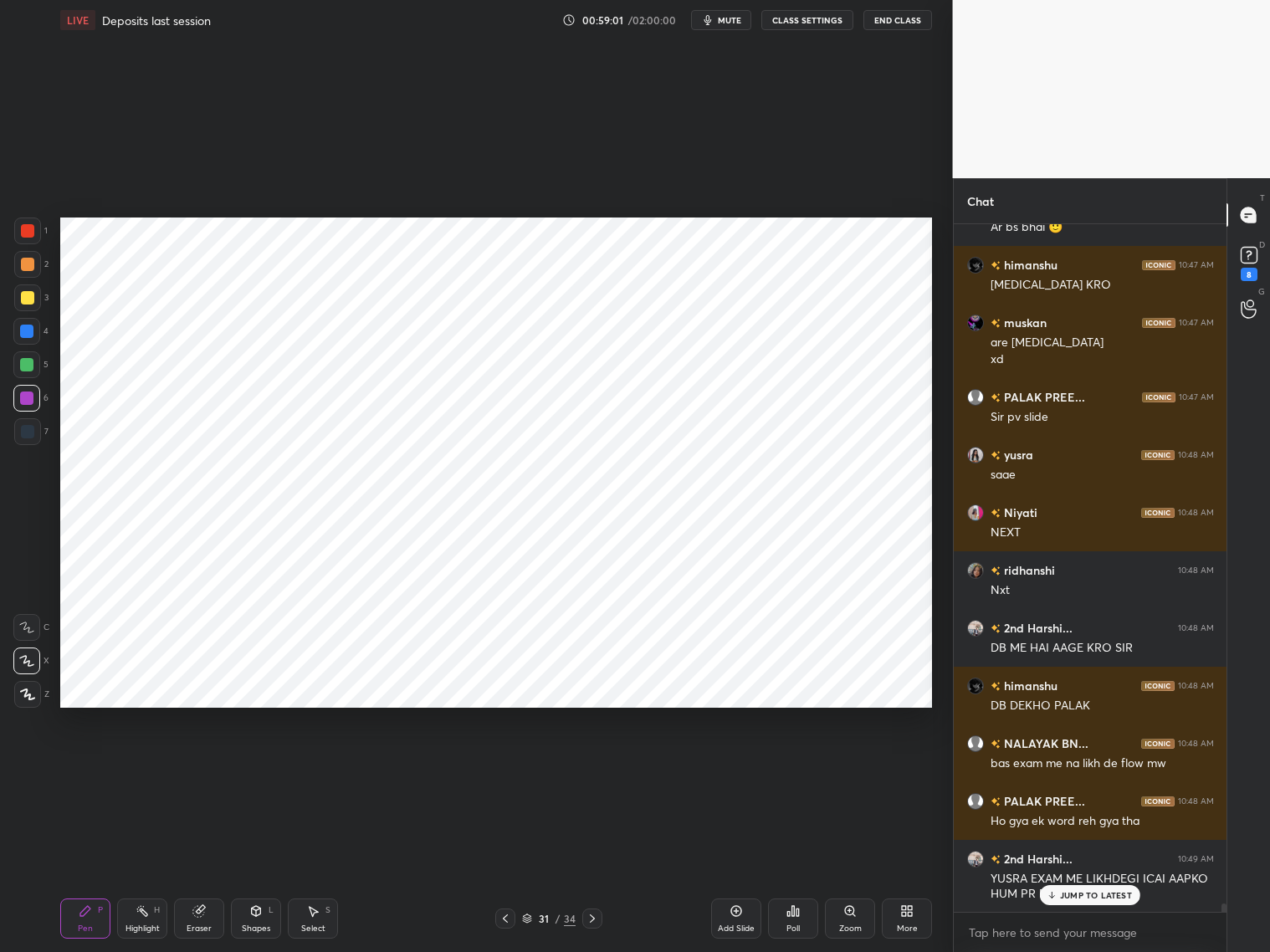
drag, startPoint x: 497, startPoint y: 911, endPoint x: 520, endPoint y: 909, distance: 23.1
click at [502, 768] on icon at bounding box center [506, 918] width 14 height 14
click at [597, 768] on icon at bounding box center [593, 918] width 14 height 14
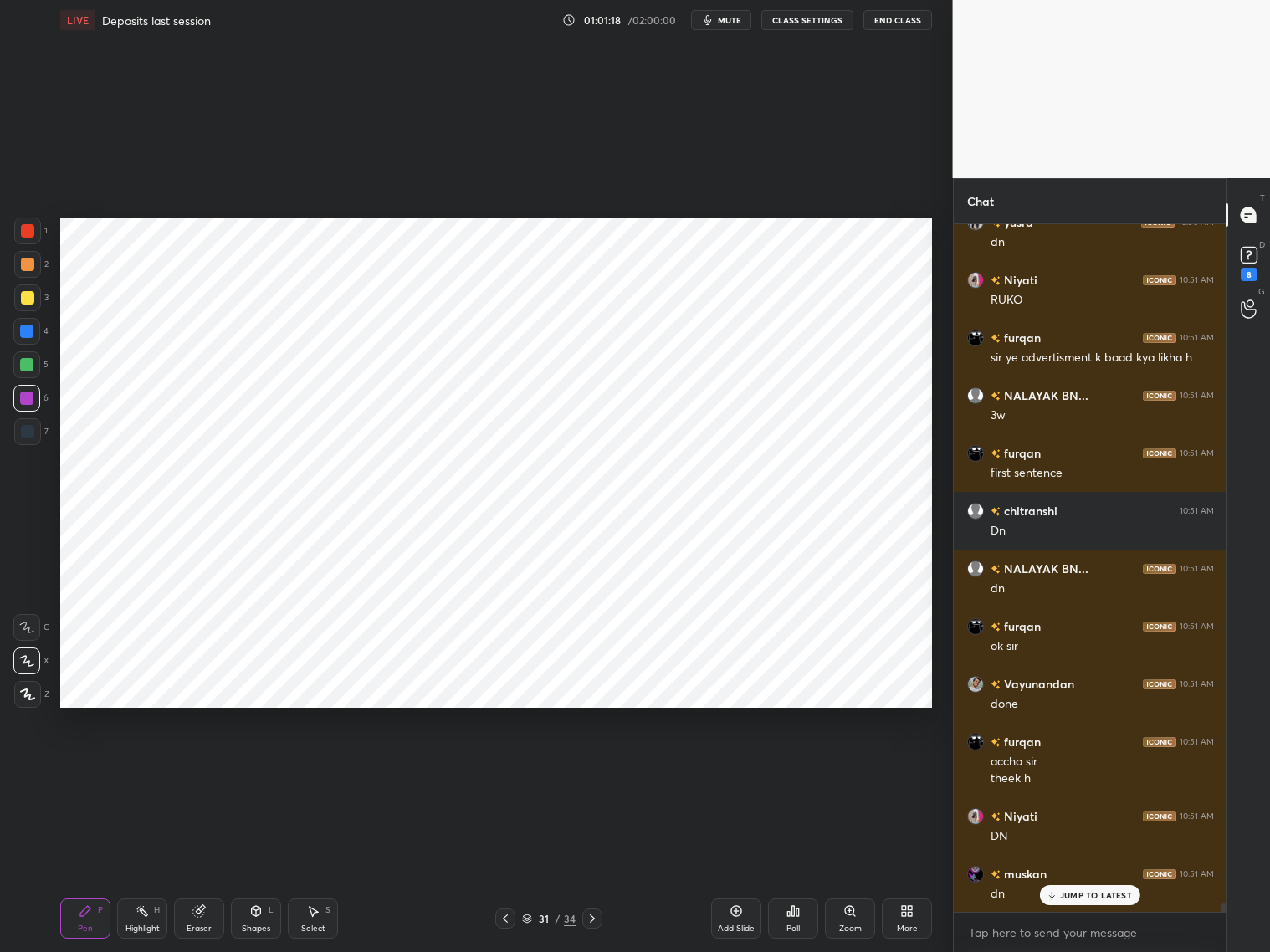
scroll to position [54797, 0]
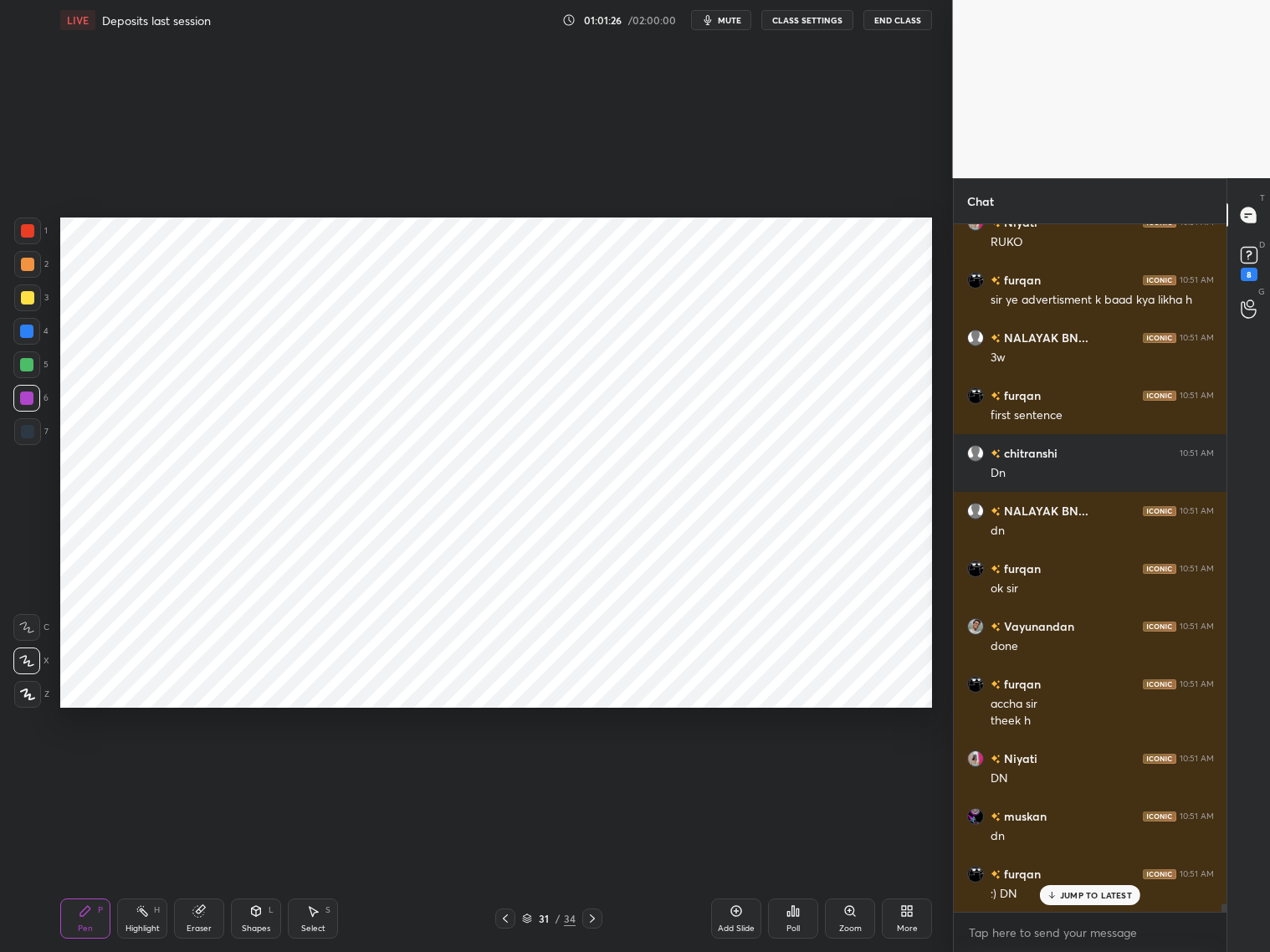
click at [723, 768] on div "Add Slide" at bounding box center [735, 918] width 50 height 41
click at [33, 430] on div at bounding box center [28, 431] width 14 height 14
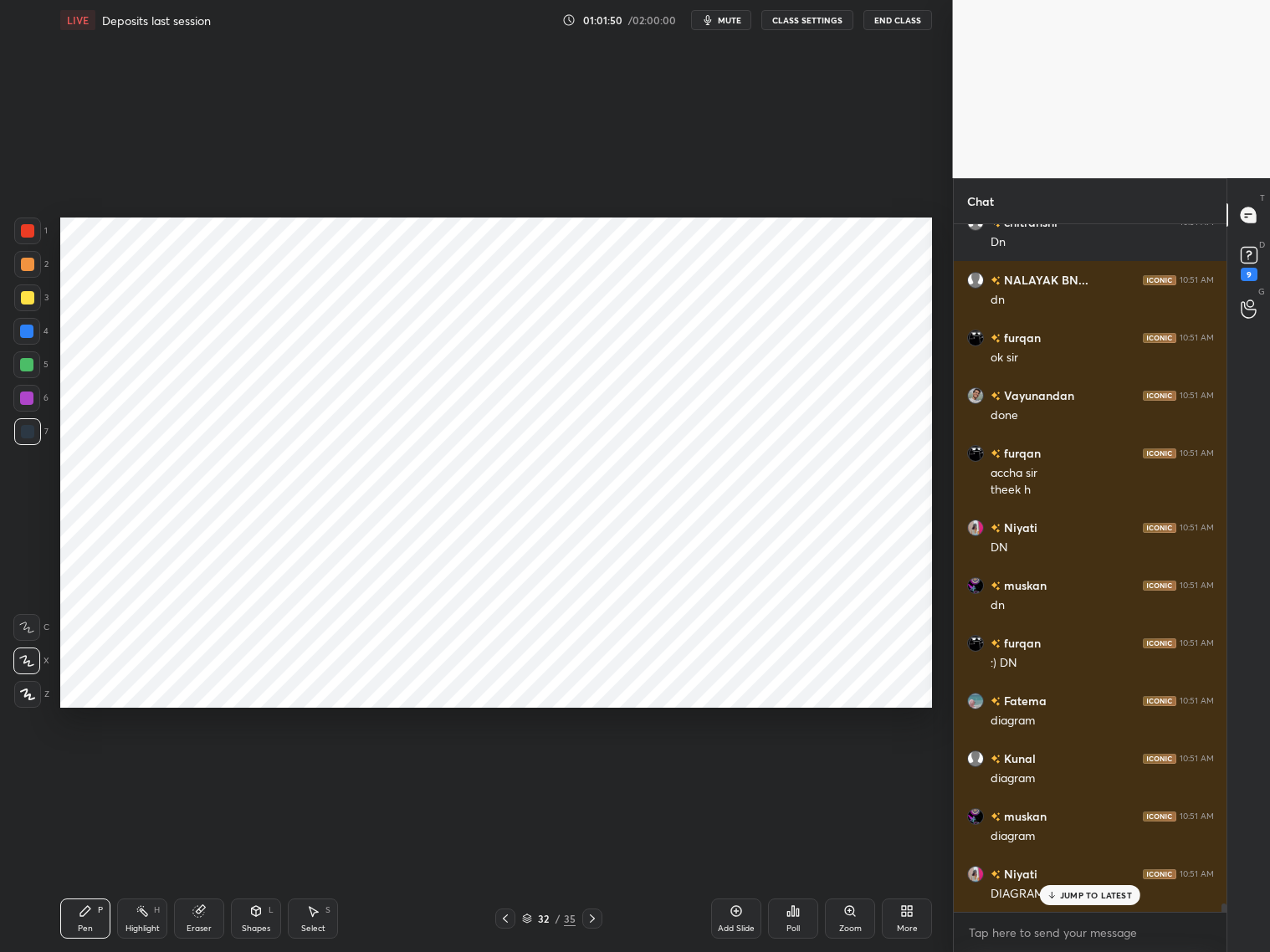
scroll to position [55085, 0]
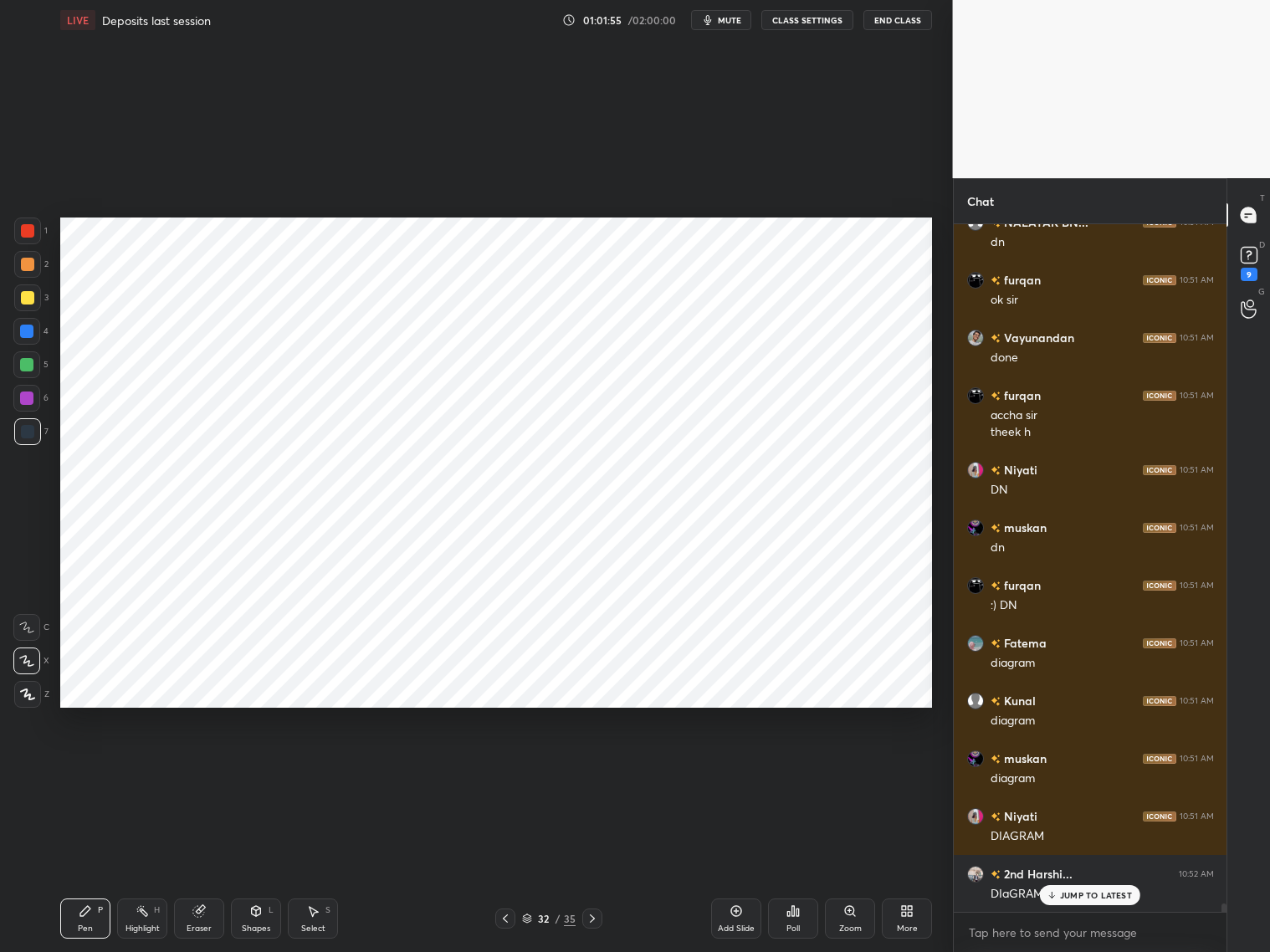
click at [26, 235] on div at bounding box center [28, 231] width 14 height 14
click at [34, 335] on div at bounding box center [27, 331] width 27 height 27
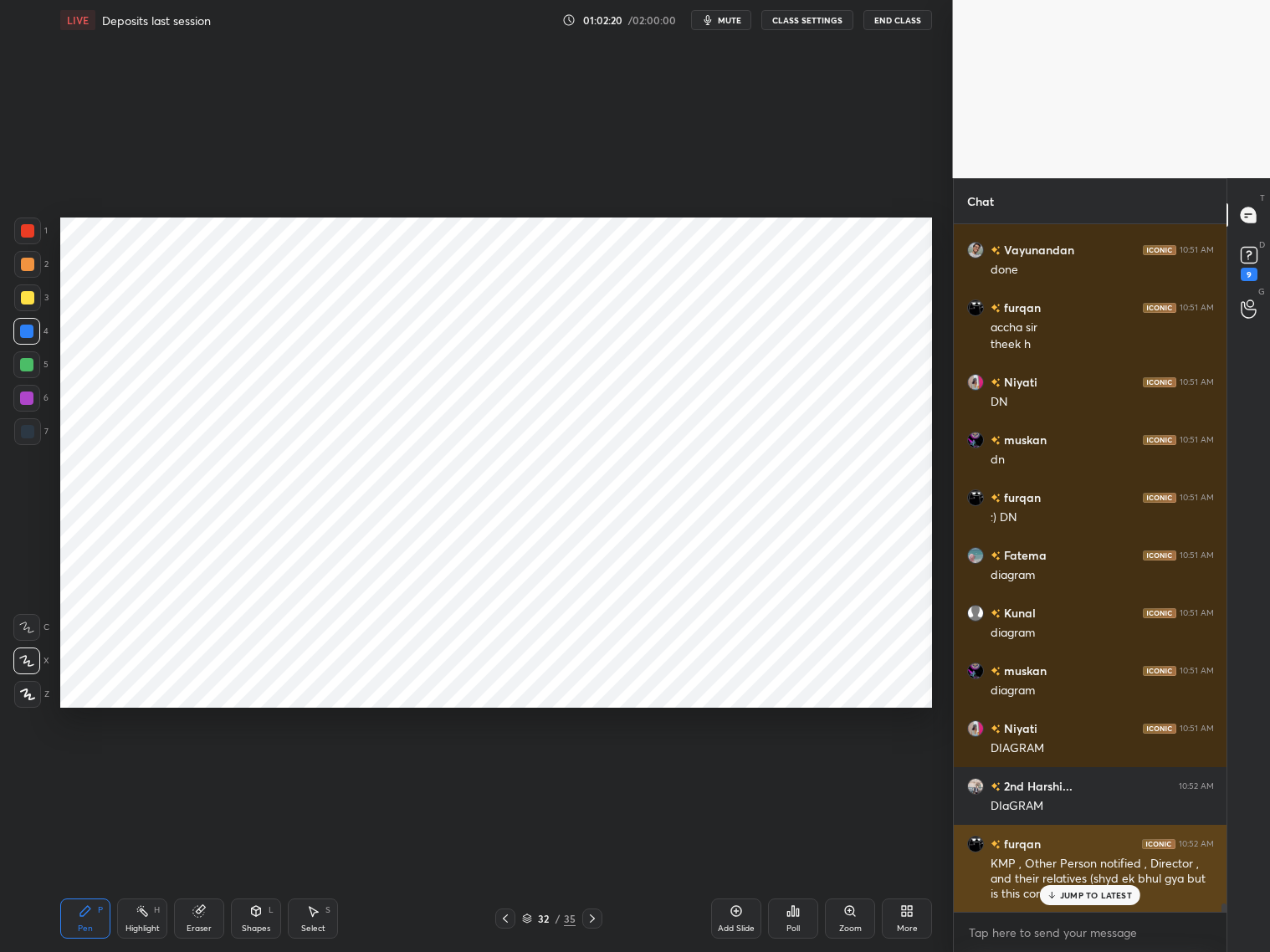
click at [1086, 768] on div "JUMP TO LATEST" at bounding box center [1089, 895] width 100 height 20
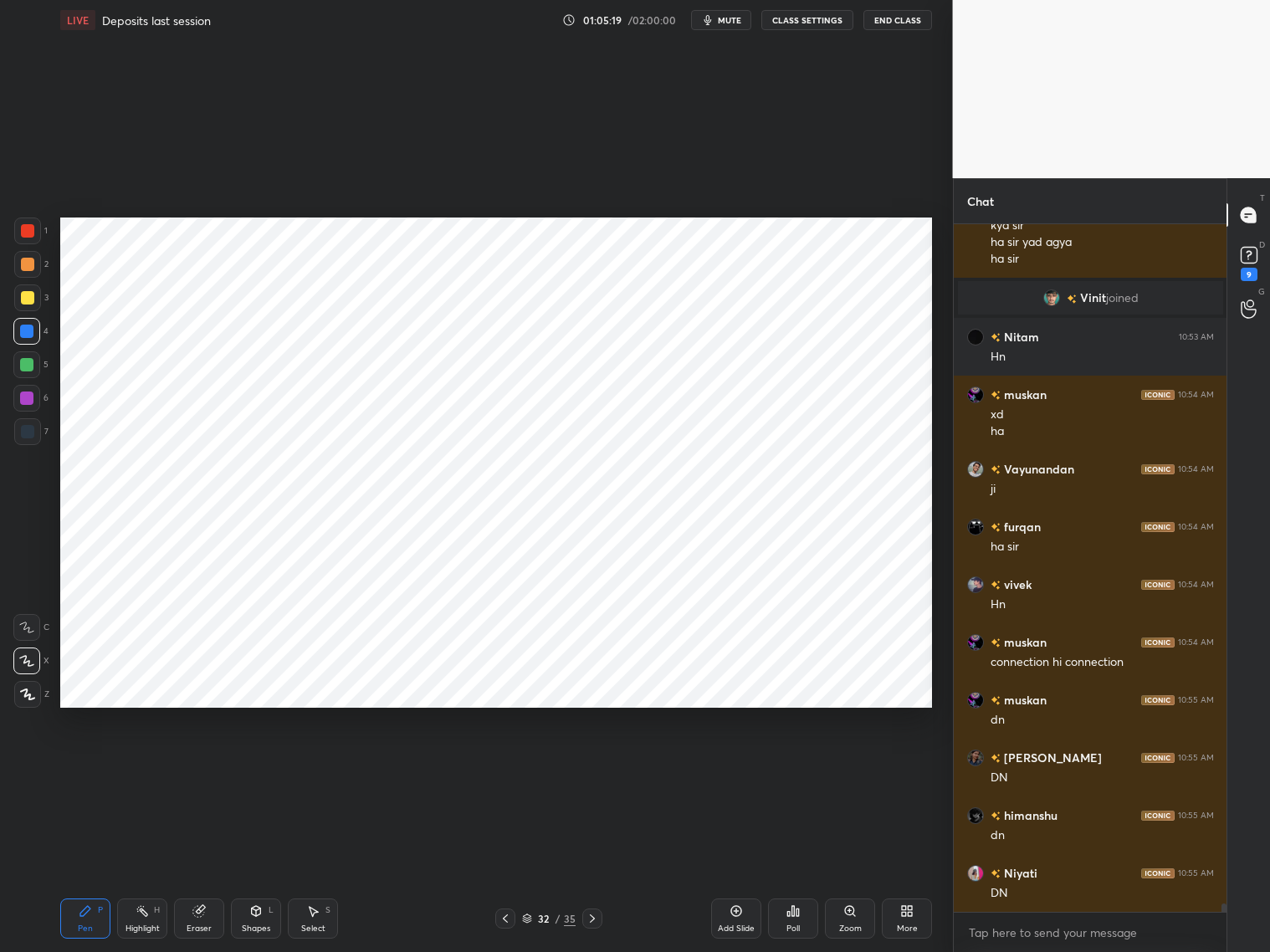
scroll to position [55987, 0]
drag, startPoint x: 737, startPoint y: 920, endPoint x: 737, endPoint y: 911, distance: 9.0
click at [737, 768] on div "Add Slide" at bounding box center [735, 918] width 50 height 41
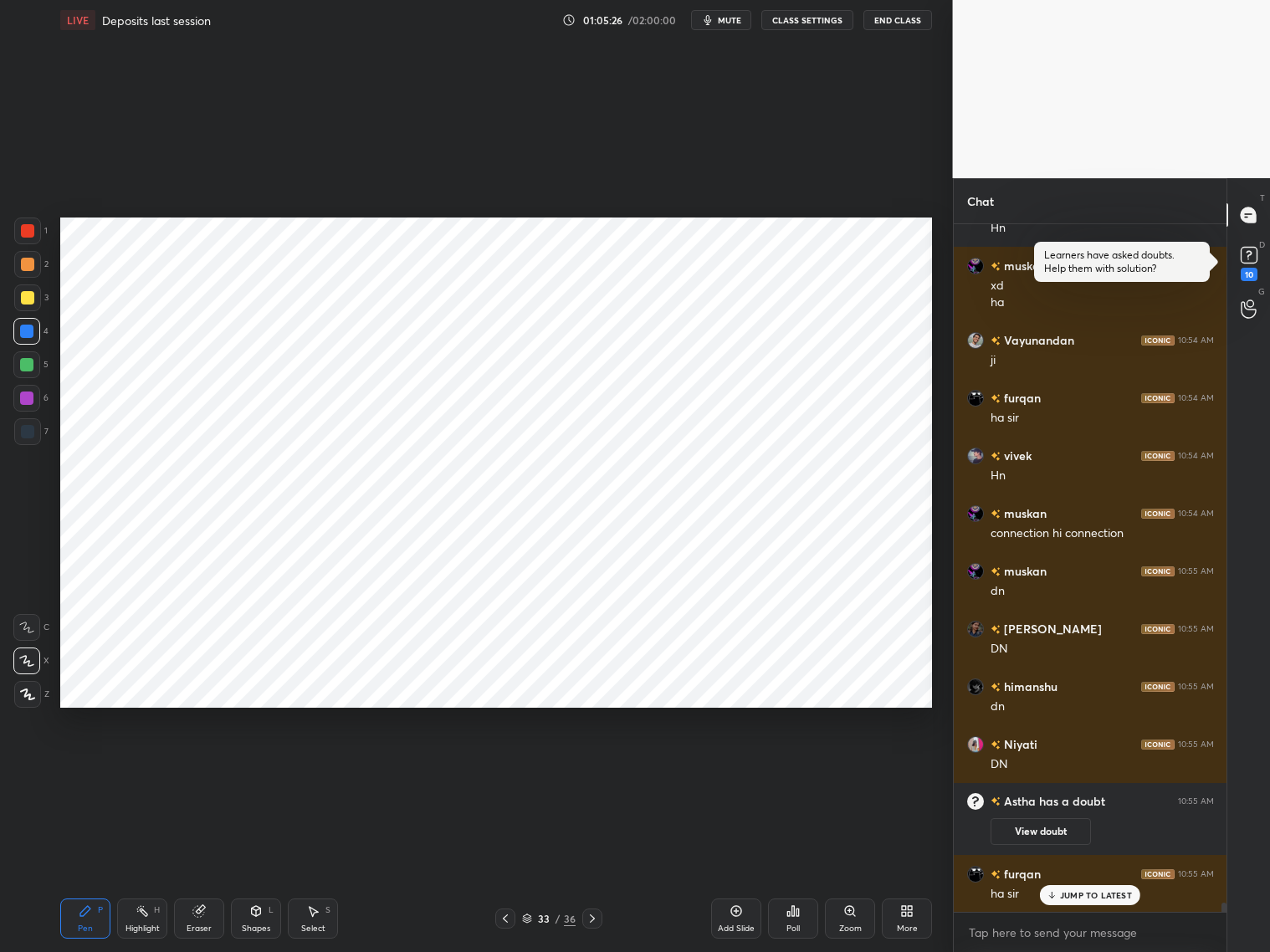
scroll to position [52170, 0]
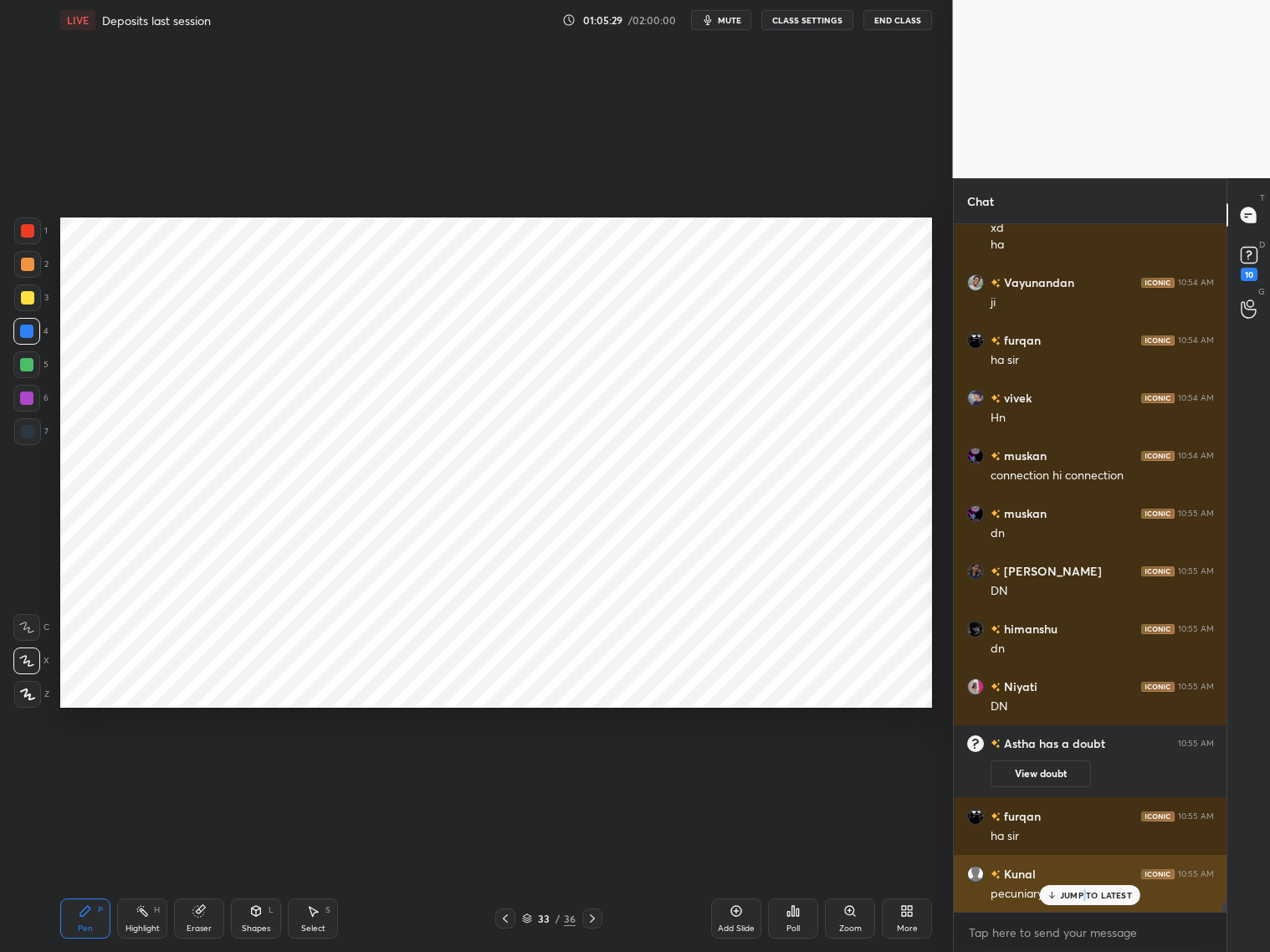
click at [1085, 768] on p "JUMP TO LATEST" at bounding box center [1096, 895] width 72 height 10
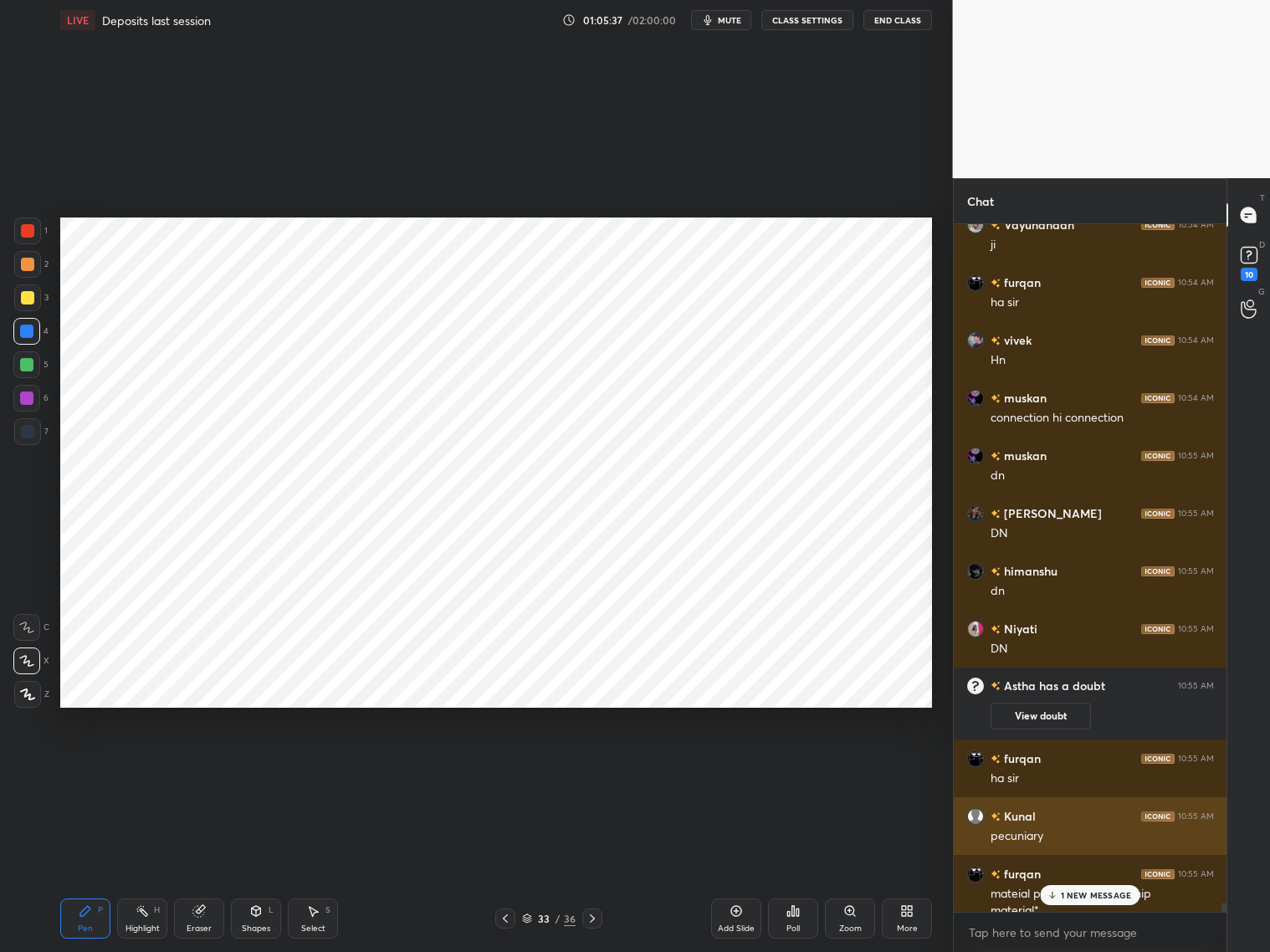
scroll to position [52244, 0]
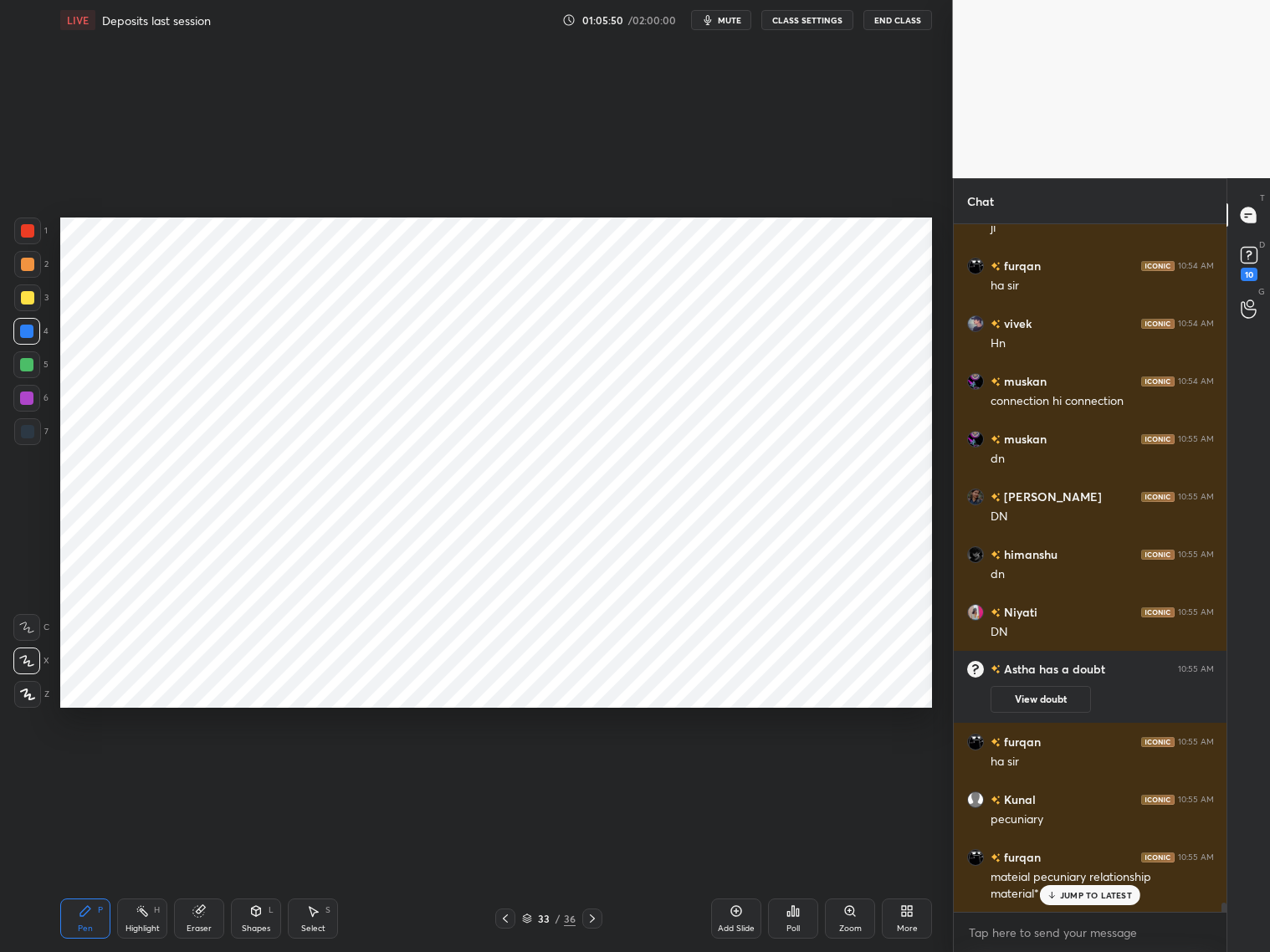
click at [247, 768] on div "Shapes L" at bounding box center [255, 918] width 50 height 41
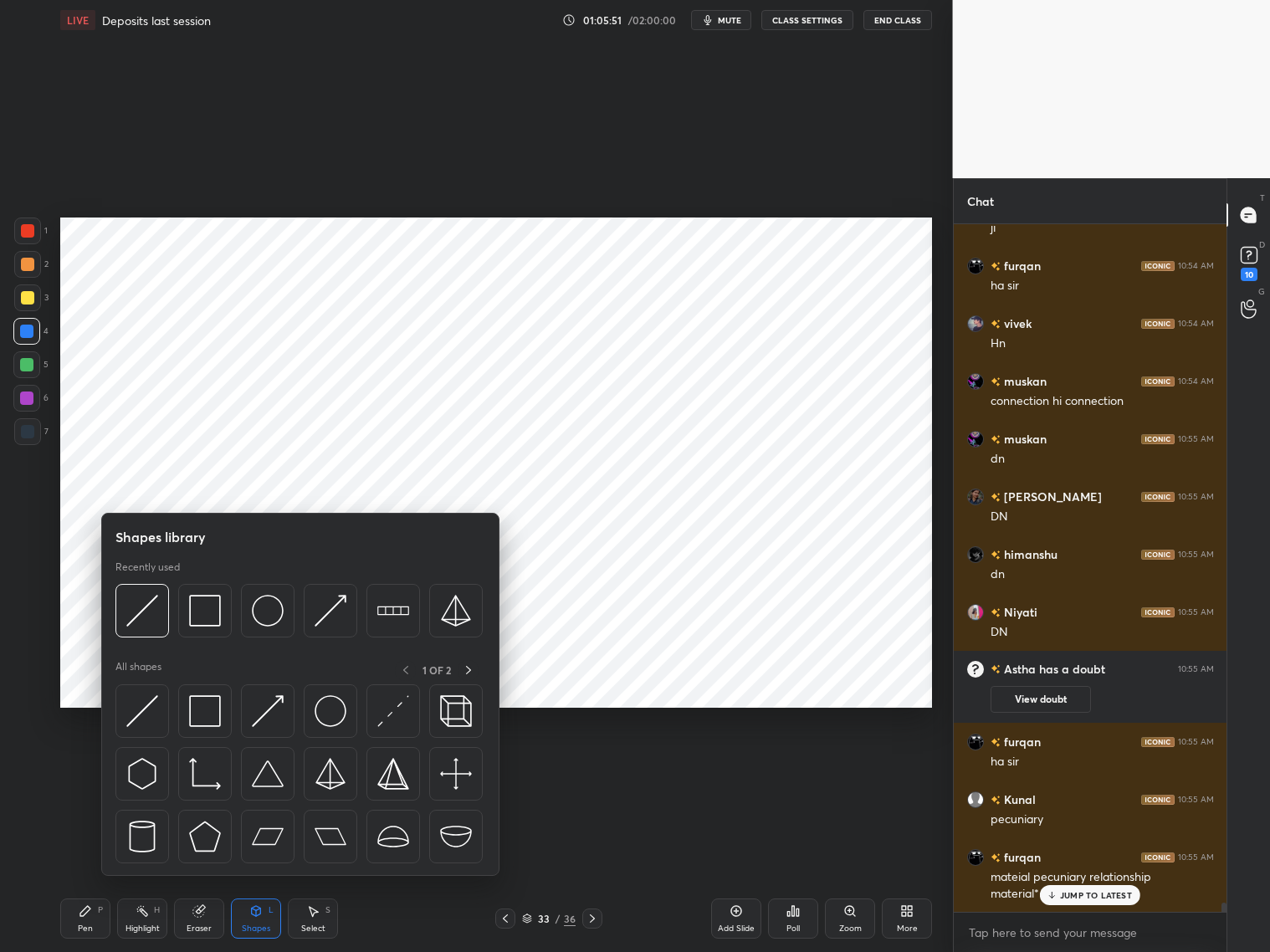
click at [216, 605] on img at bounding box center [205, 611] width 32 height 32
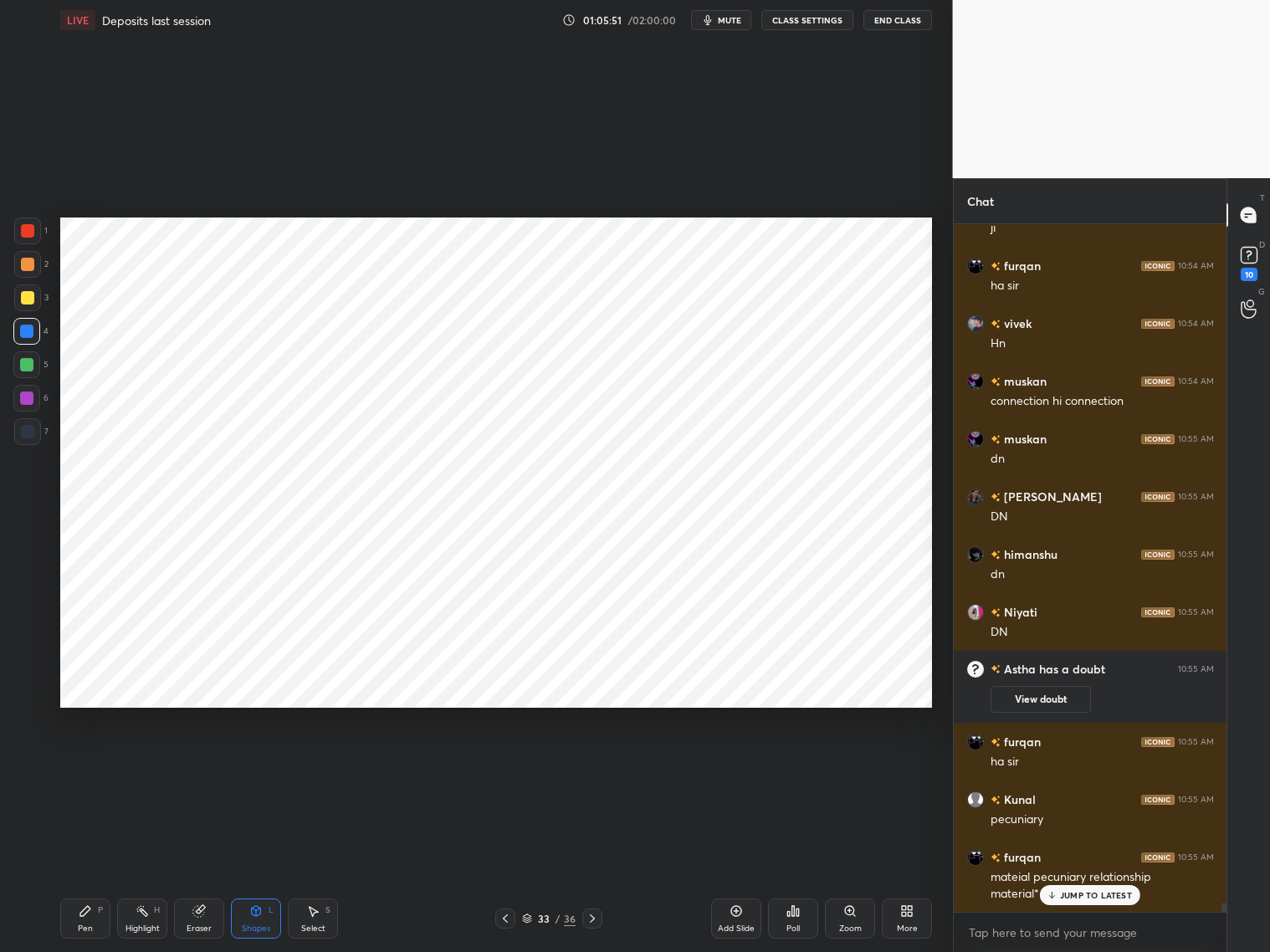
click at [26, 424] on div at bounding box center [27, 431] width 27 height 27
drag, startPoint x: 17, startPoint y: 393, endPoint x: 43, endPoint y: 382, distance: 28.2
click at [22, 394] on div at bounding box center [27, 398] width 27 height 27
click at [90, 768] on icon at bounding box center [85, 911] width 14 height 14
click at [26, 333] on div at bounding box center [27, 332] width 14 height 14
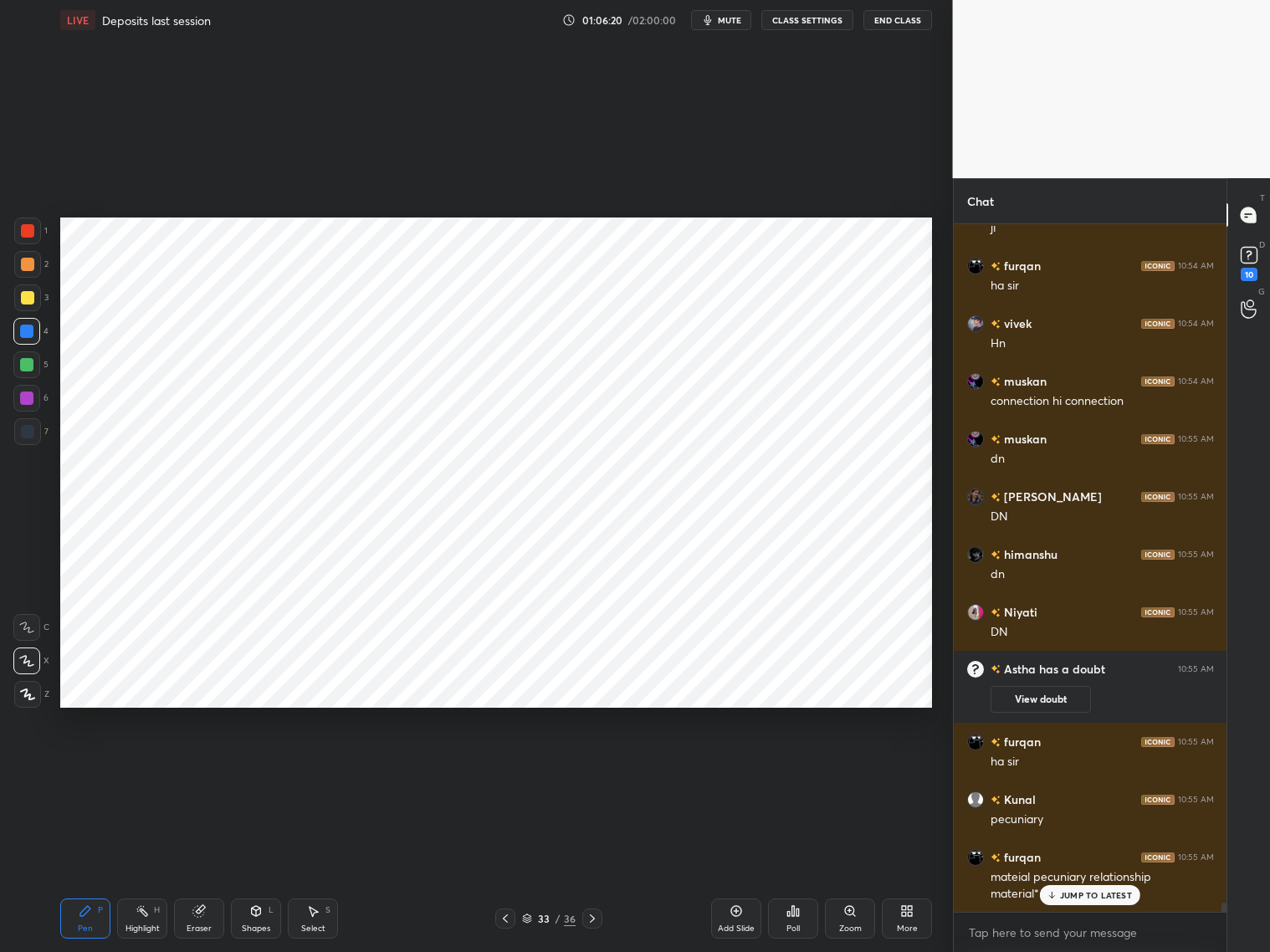
click at [33, 229] on div at bounding box center [28, 231] width 14 height 14
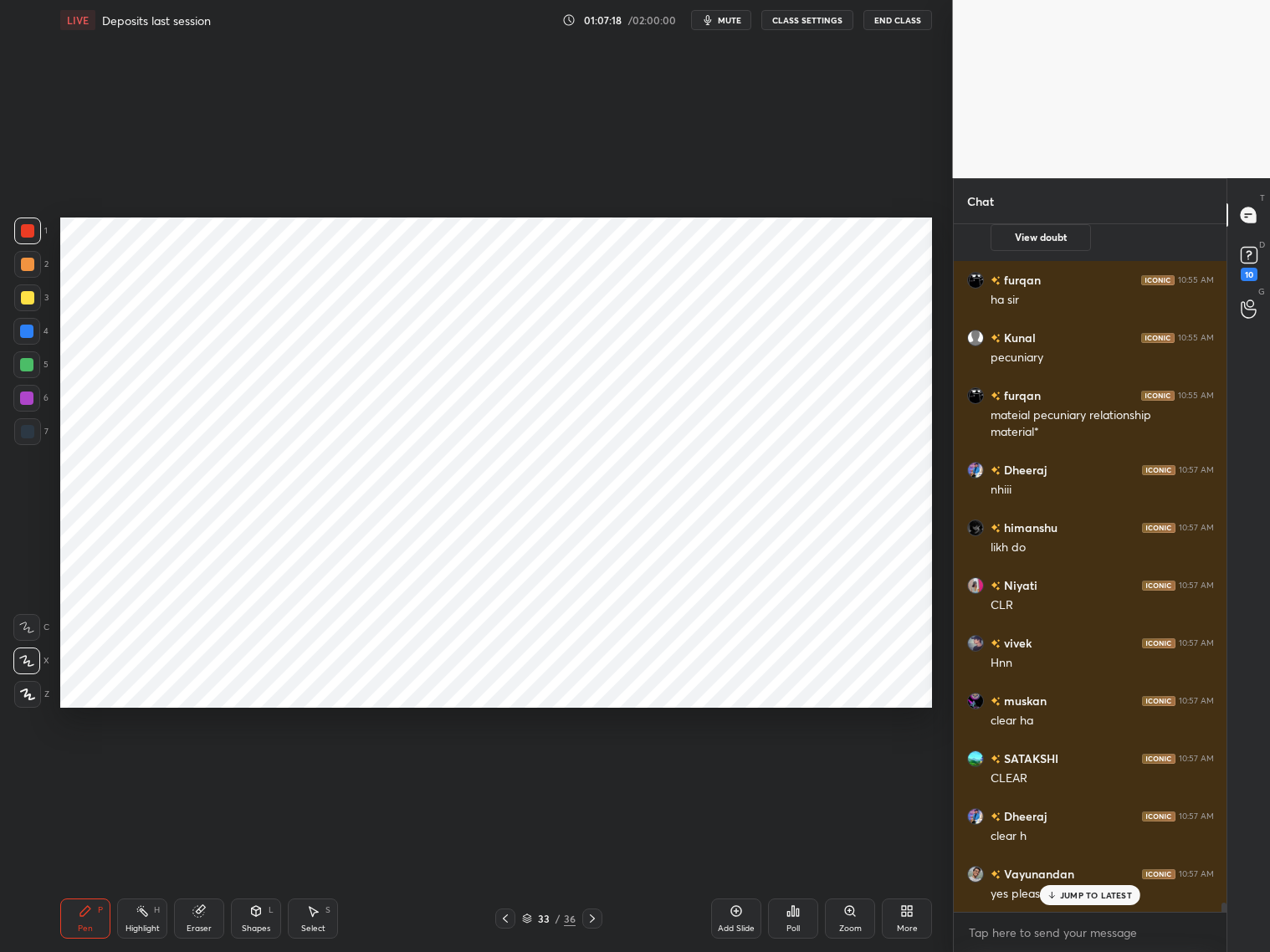
scroll to position [52764, 0]
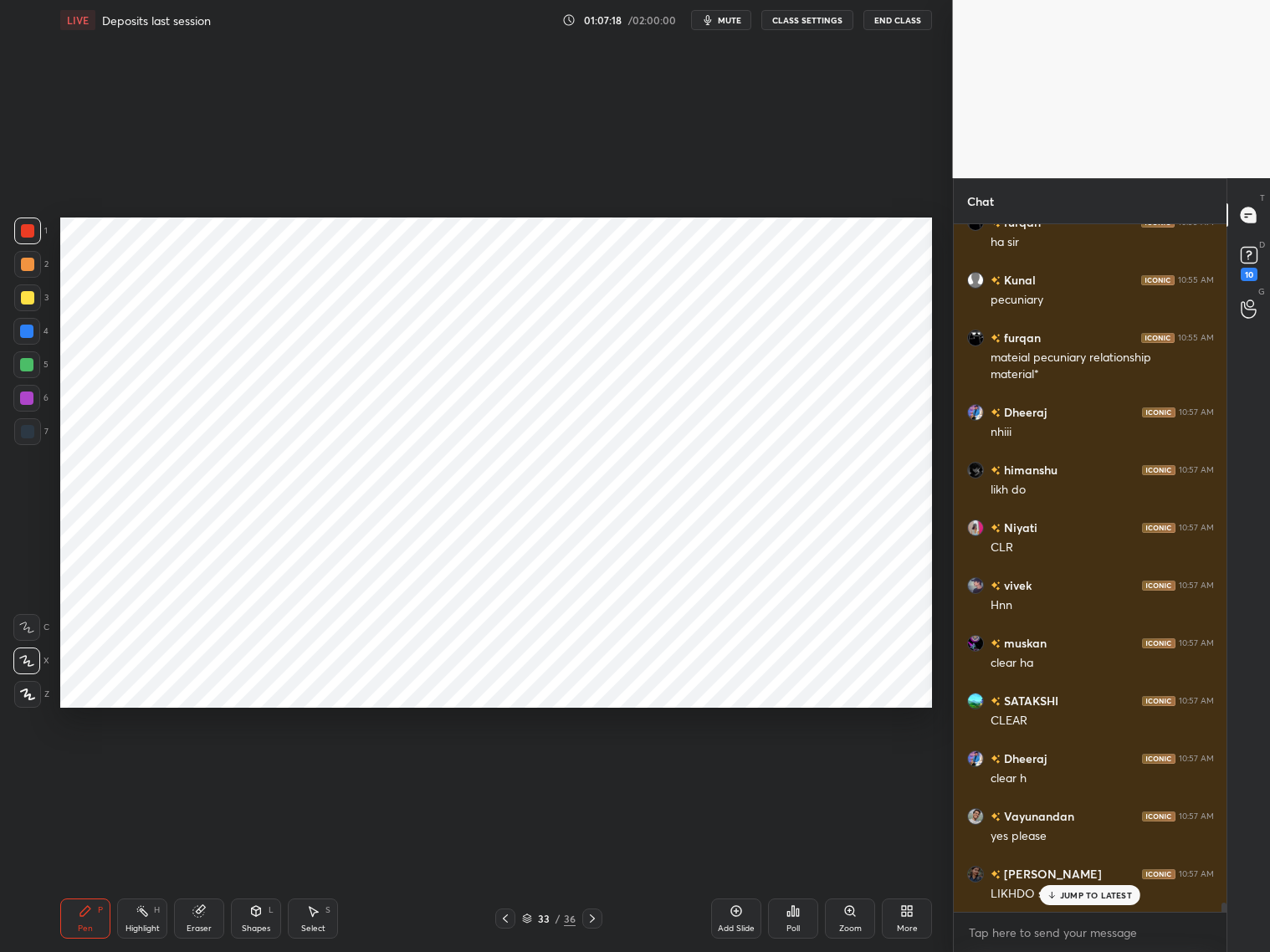
click at [270, 768] on div "Shapes L" at bounding box center [255, 918] width 50 height 41
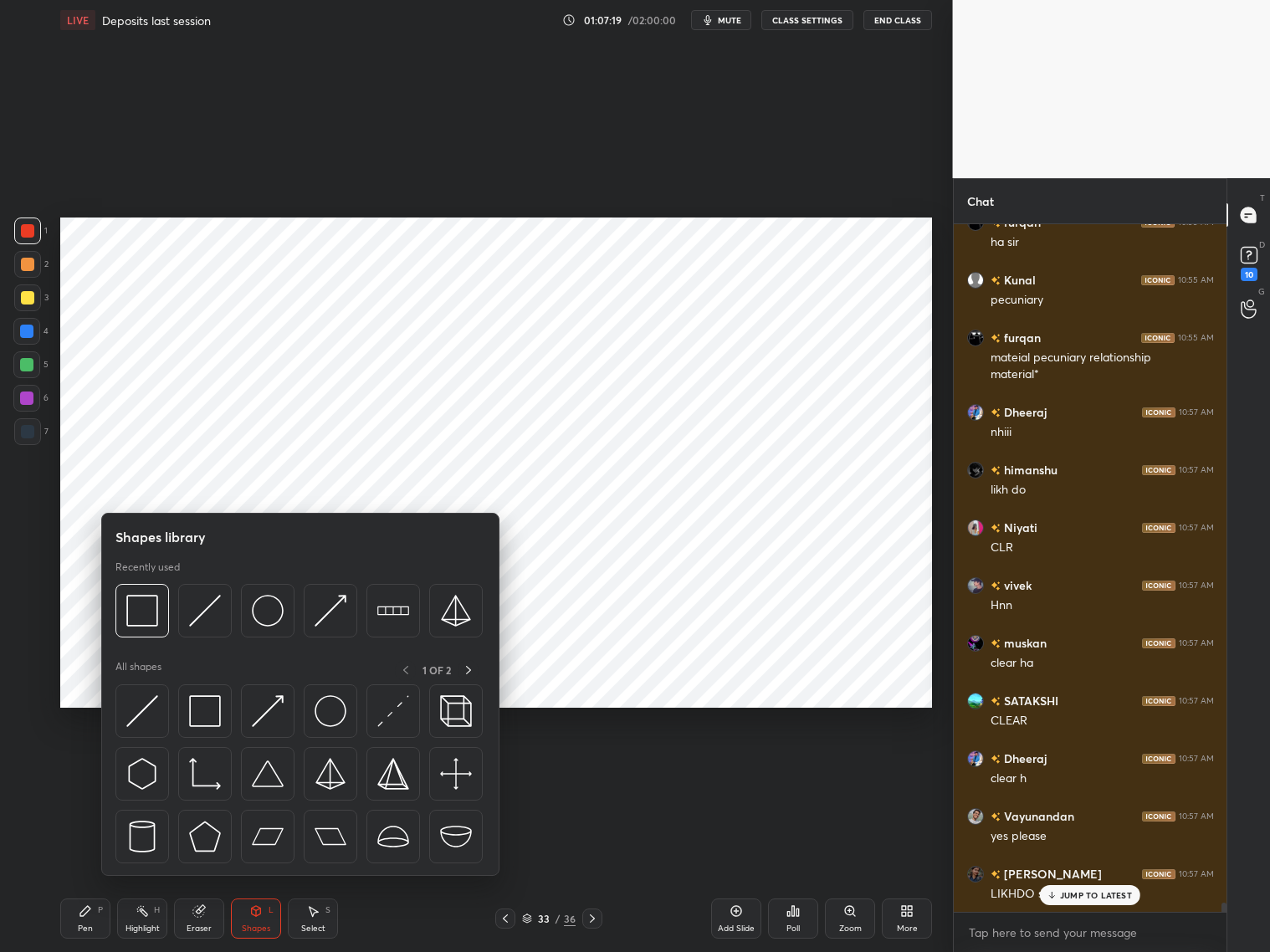
click at [1085, 768] on p "JUMP TO LATEST" at bounding box center [1096, 895] width 72 height 10
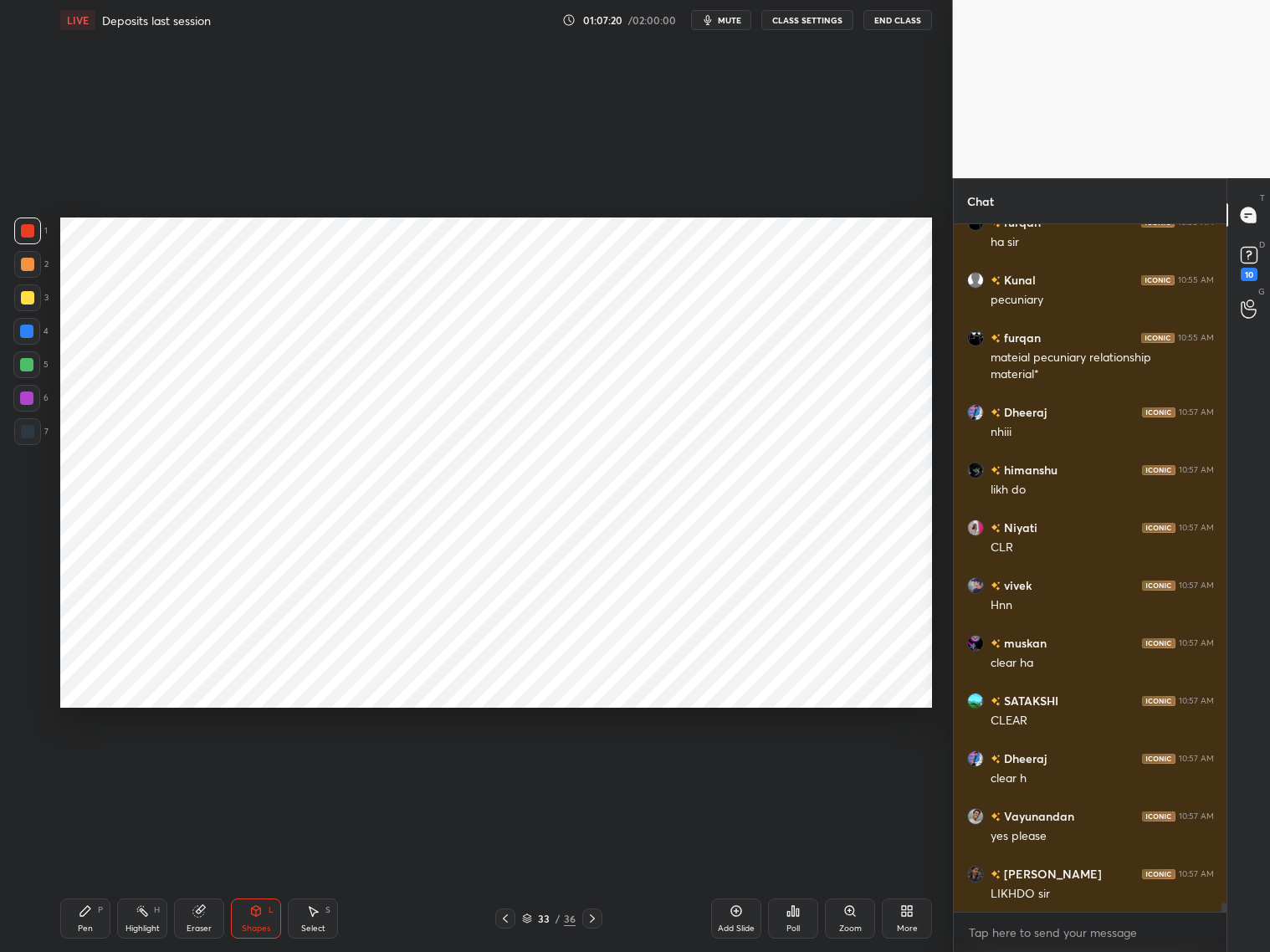
click at [208, 768] on div "Eraser" at bounding box center [199, 918] width 50 height 41
click at [258, 768] on div "Shapes L" at bounding box center [255, 918] width 50 height 41
drag, startPoint x: 22, startPoint y: 331, endPoint x: 36, endPoint y: 337, distance: 15.2
click at [25, 333] on div at bounding box center [27, 332] width 14 height 14
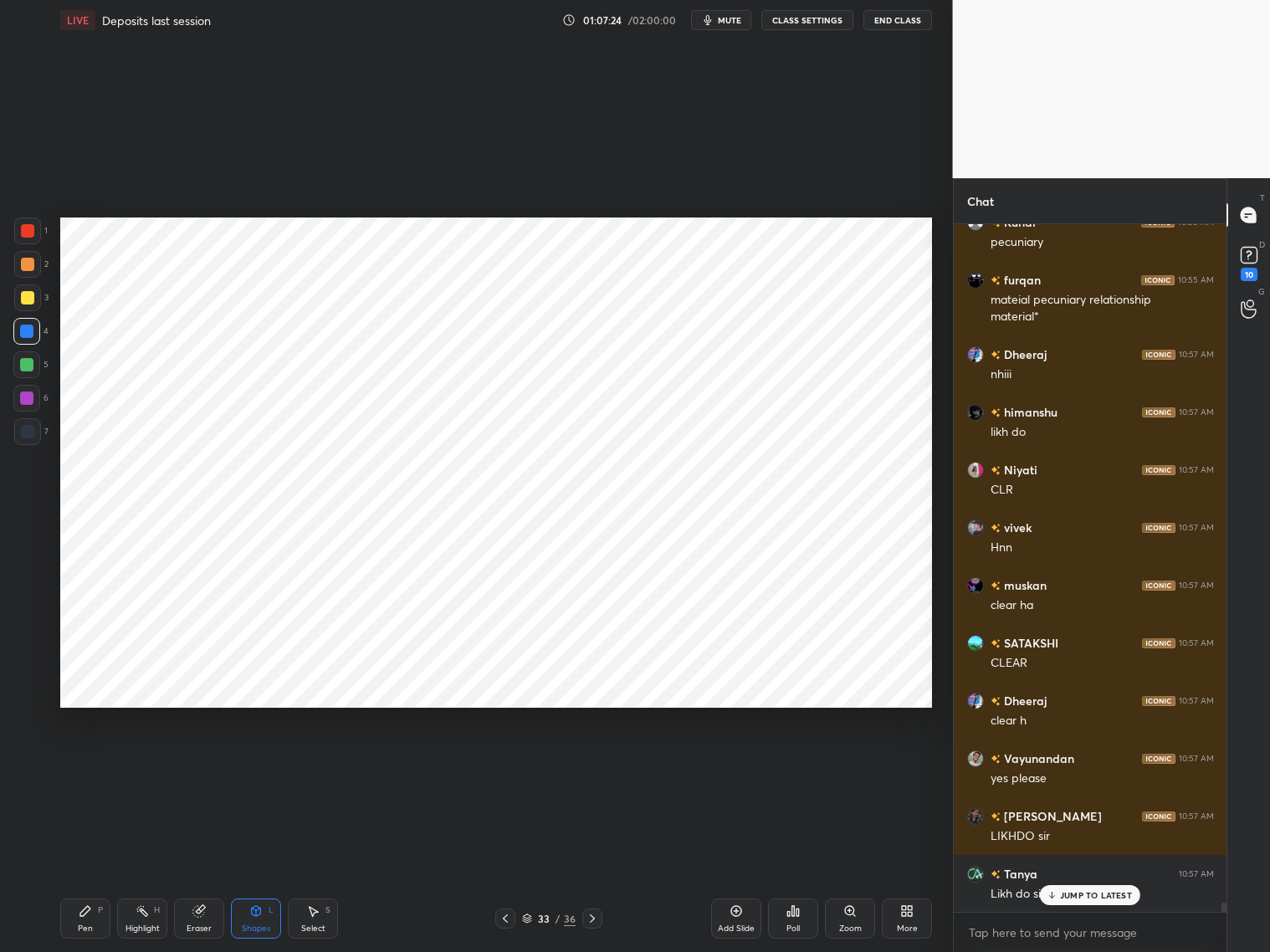
drag, startPoint x: 90, startPoint y: 915, endPoint x: 103, endPoint y: 855, distance: 61.4
click at [92, 768] on div "Pen P" at bounding box center [85, 918] width 50 height 41
drag, startPoint x: 27, startPoint y: 439, endPoint x: 52, endPoint y: 437, distance: 25.1
click at [28, 439] on div at bounding box center [27, 431] width 27 height 27
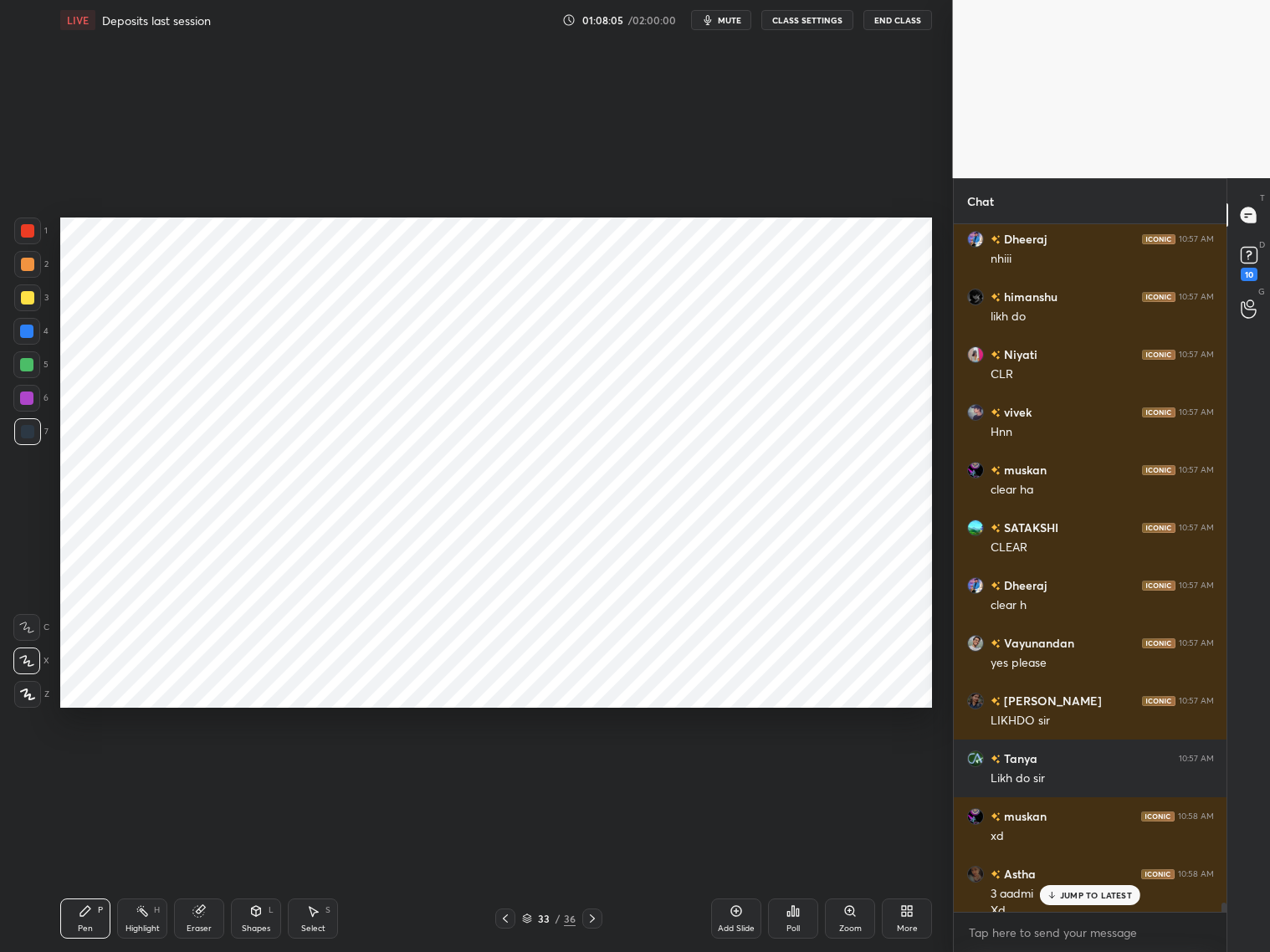
scroll to position [52954, 0]
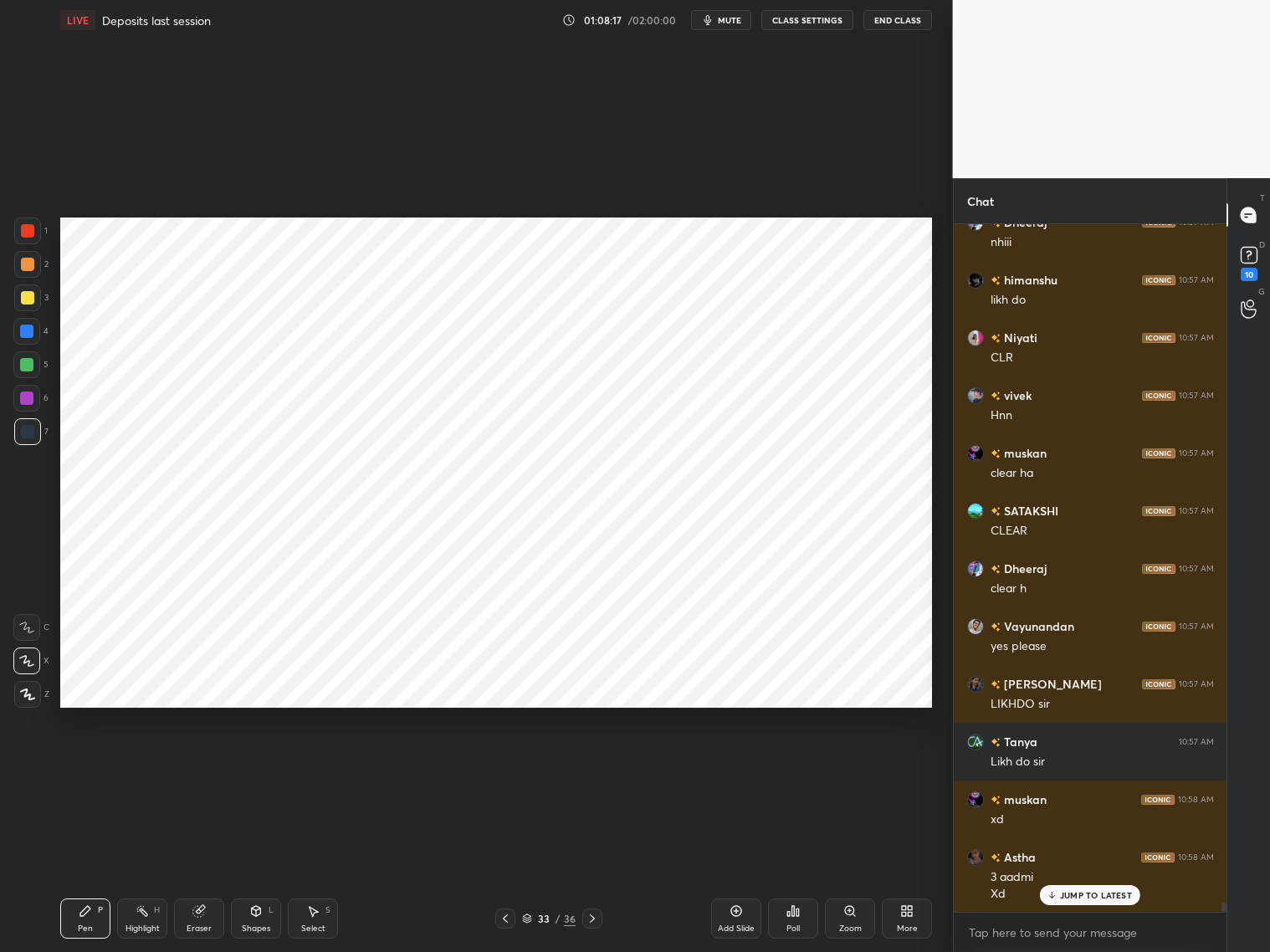
click at [24, 235] on div at bounding box center [28, 231] width 14 height 14
drag, startPoint x: 25, startPoint y: 330, endPoint x: 35, endPoint y: 327, distance: 10.4
click at [25, 333] on div at bounding box center [27, 332] width 14 height 14
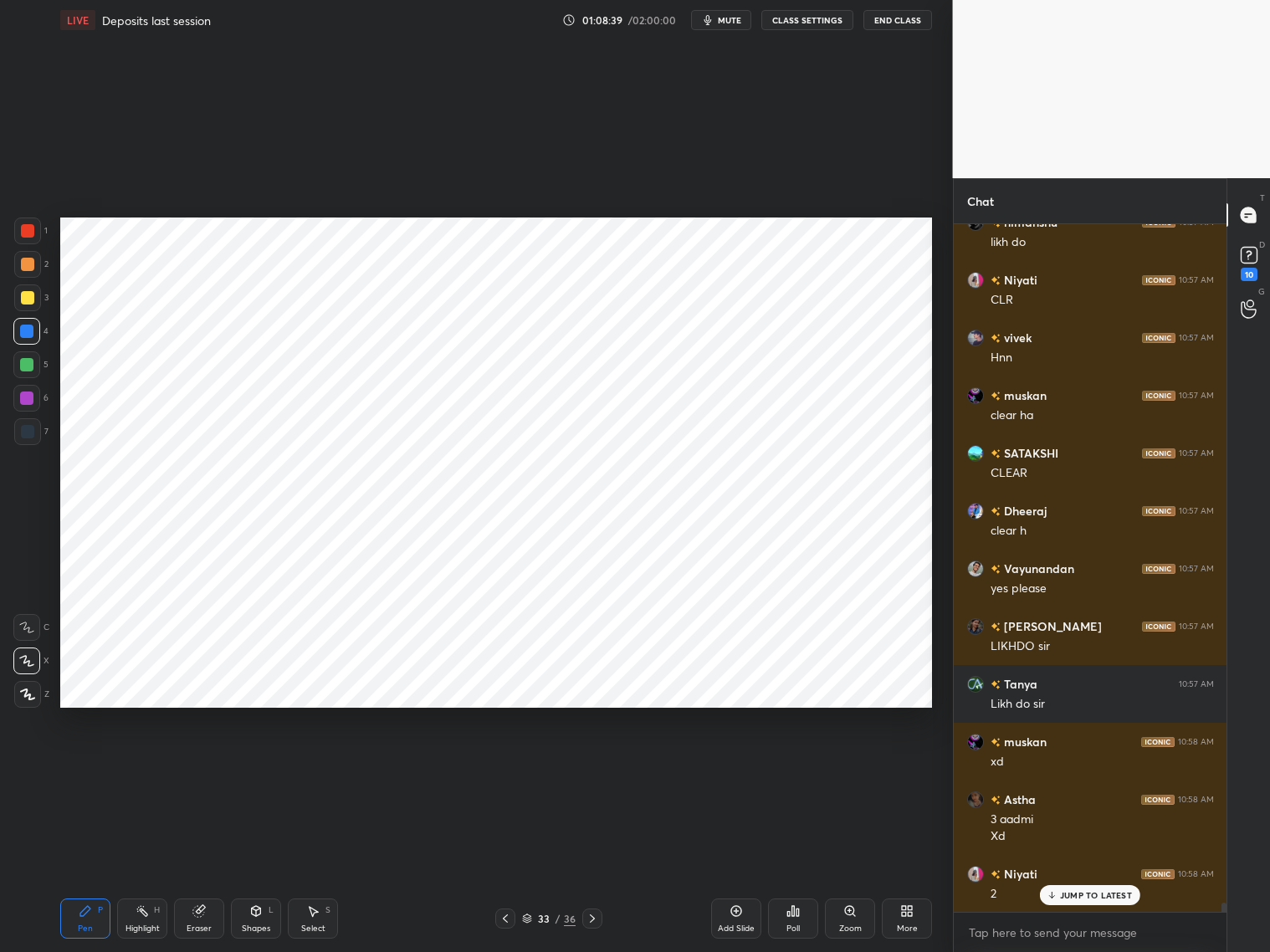
scroll to position [53070, 0]
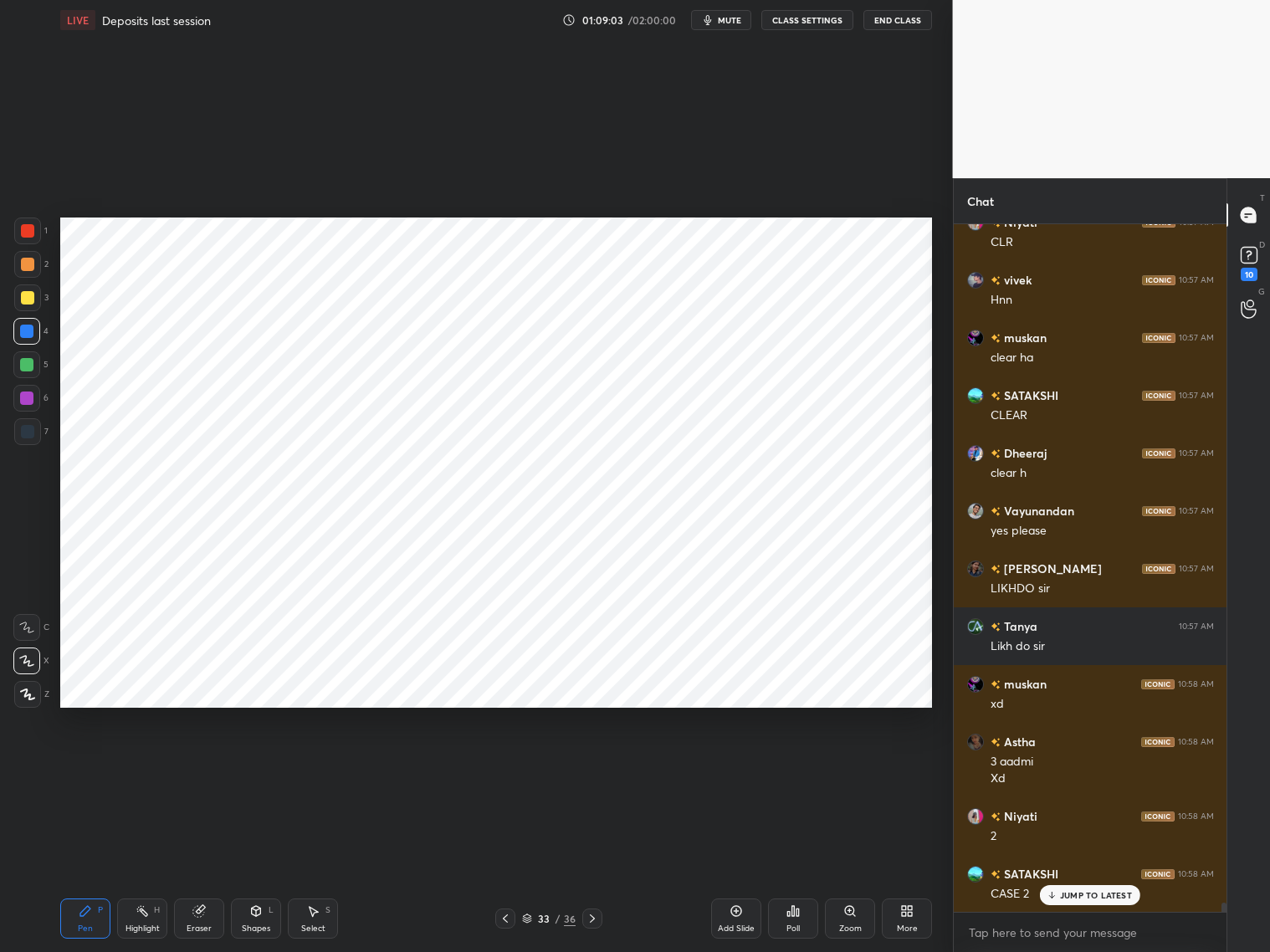
drag, startPoint x: 740, startPoint y: 918, endPoint x: 750, endPoint y: 915, distance: 10.4
click at [742, 768] on div "Add Slide" at bounding box center [735, 918] width 50 height 41
click at [1073, 768] on p "JUMP TO LATEST" at bounding box center [1096, 895] width 72 height 10
drag, startPoint x: 257, startPoint y: 923, endPoint x: 259, endPoint y: 899, distance: 24.1
click at [255, 768] on div "Shapes" at bounding box center [255, 928] width 29 height 8
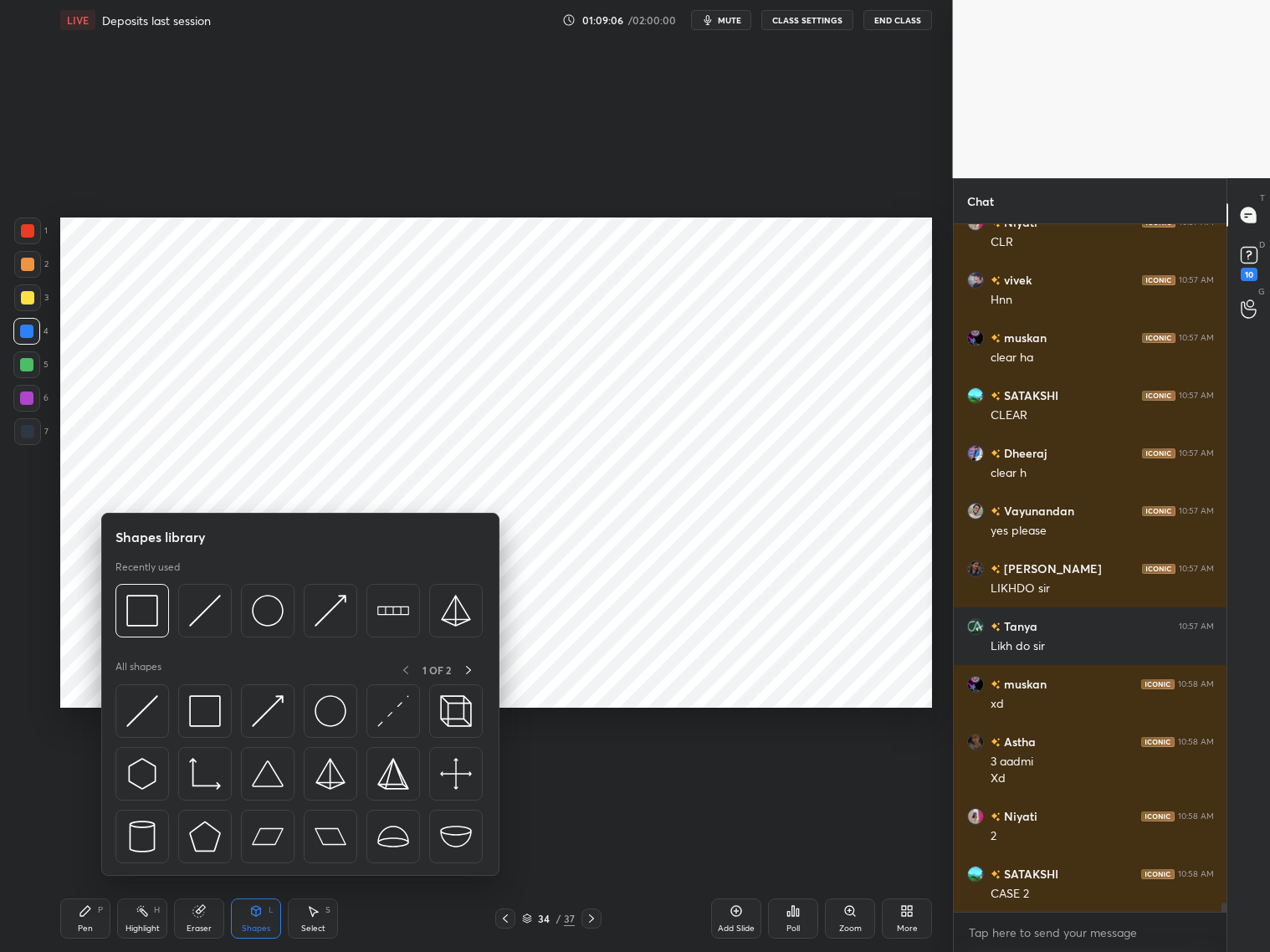
click at [32, 428] on div at bounding box center [28, 431] width 14 height 14
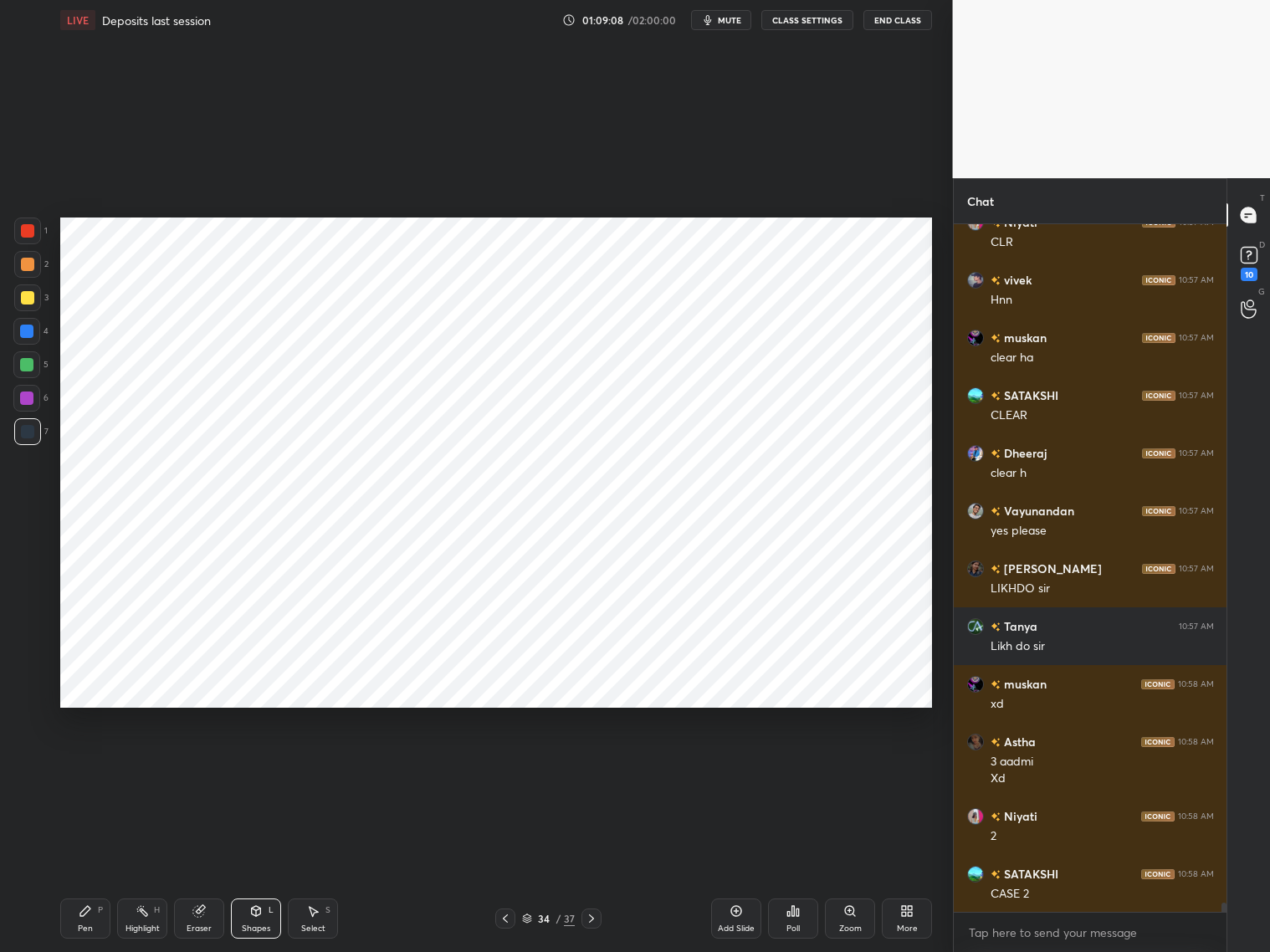
click at [94, 768] on div "Pen P" at bounding box center [85, 918] width 50 height 41
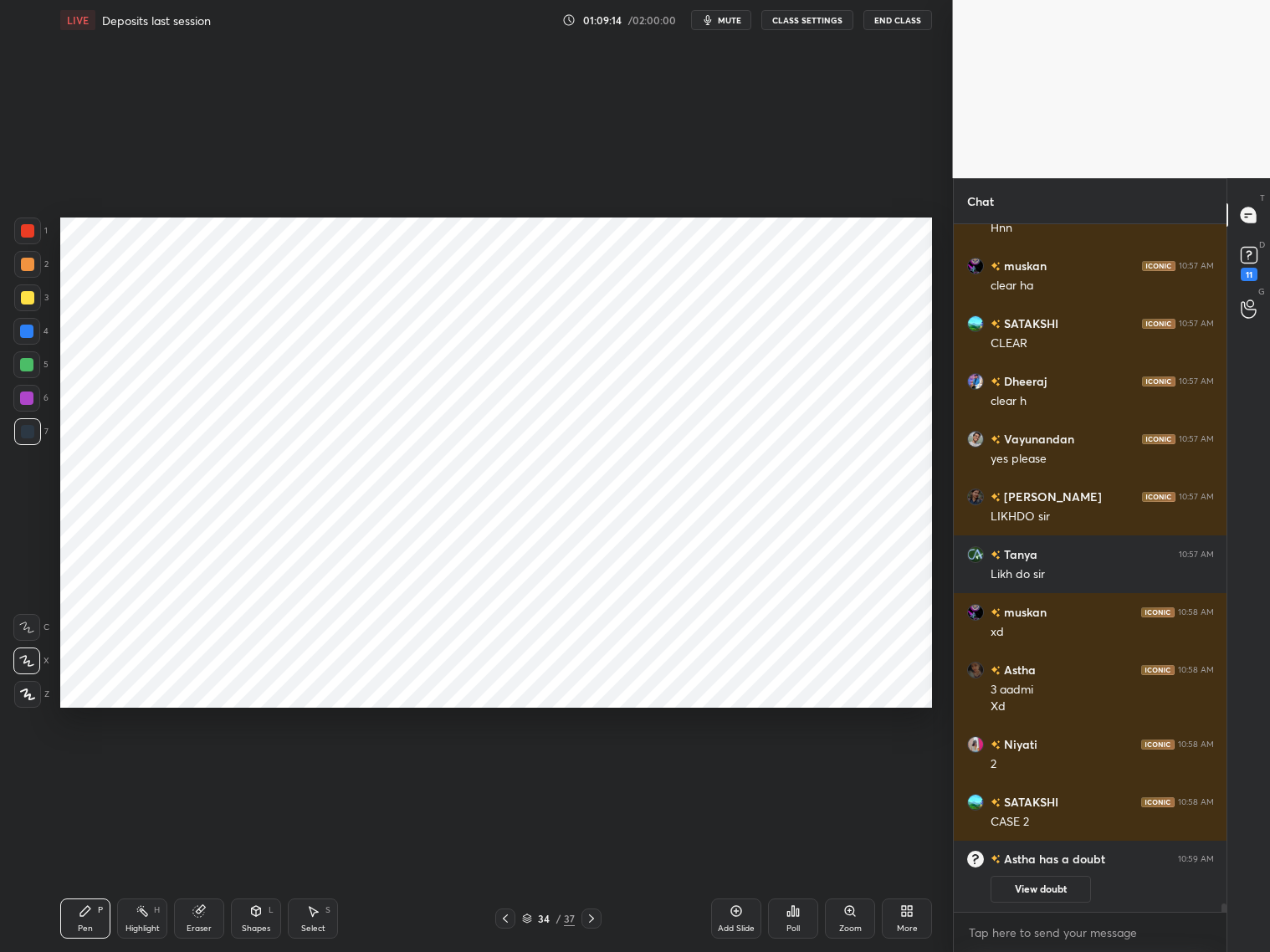
click at [28, 236] on div at bounding box center [28, 231] width 14 height 14
click at [37, 333] on div at bounding box center [27, 331] width 27 height 27
click at [213, 768] on div "Eraser" at bounding box center [199, 918] width 50 height 41
click at [82, 768] on icon at bounding box center [85, 911] width 14 height 14
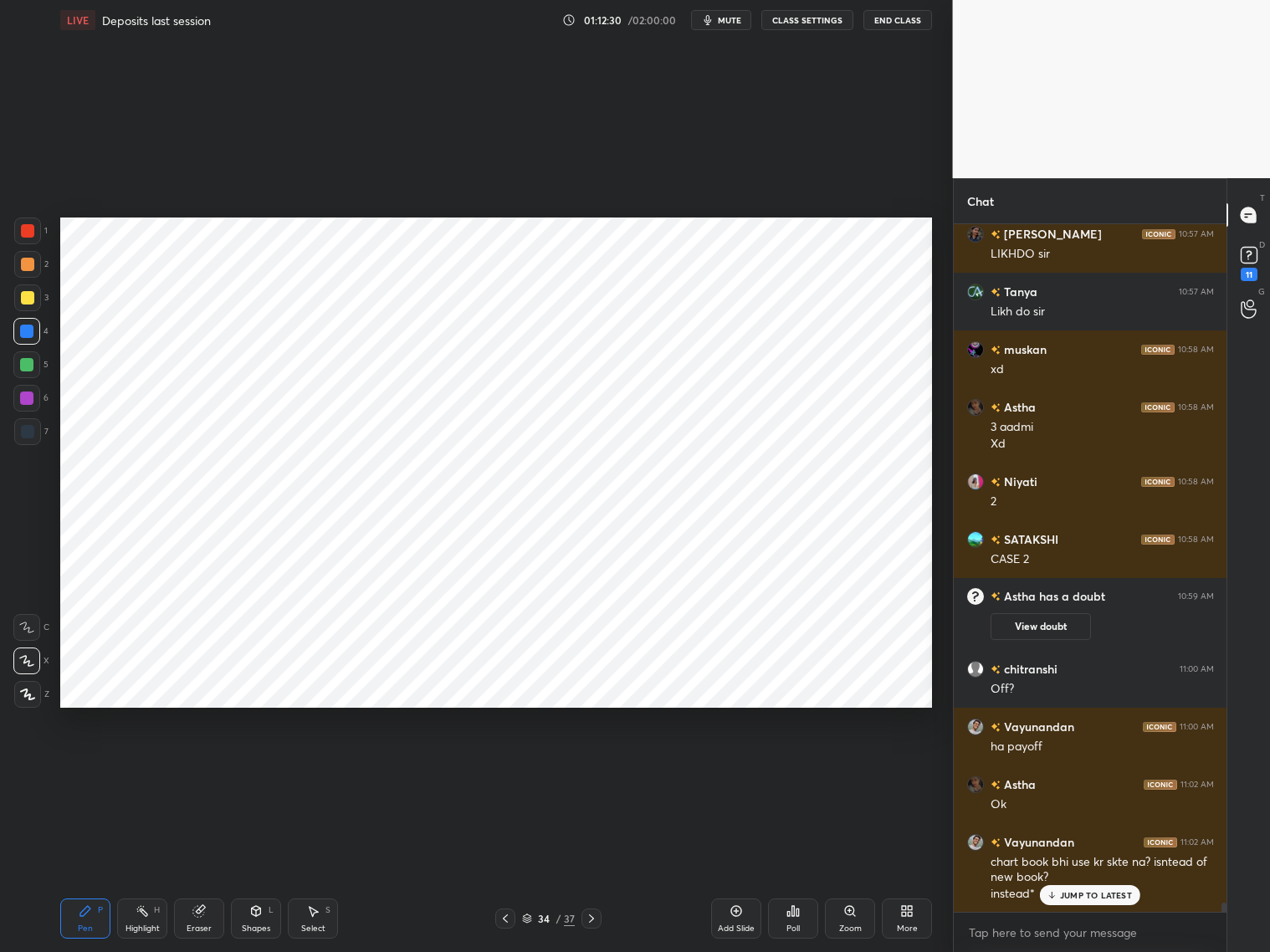
scroll to position [53080, 0]
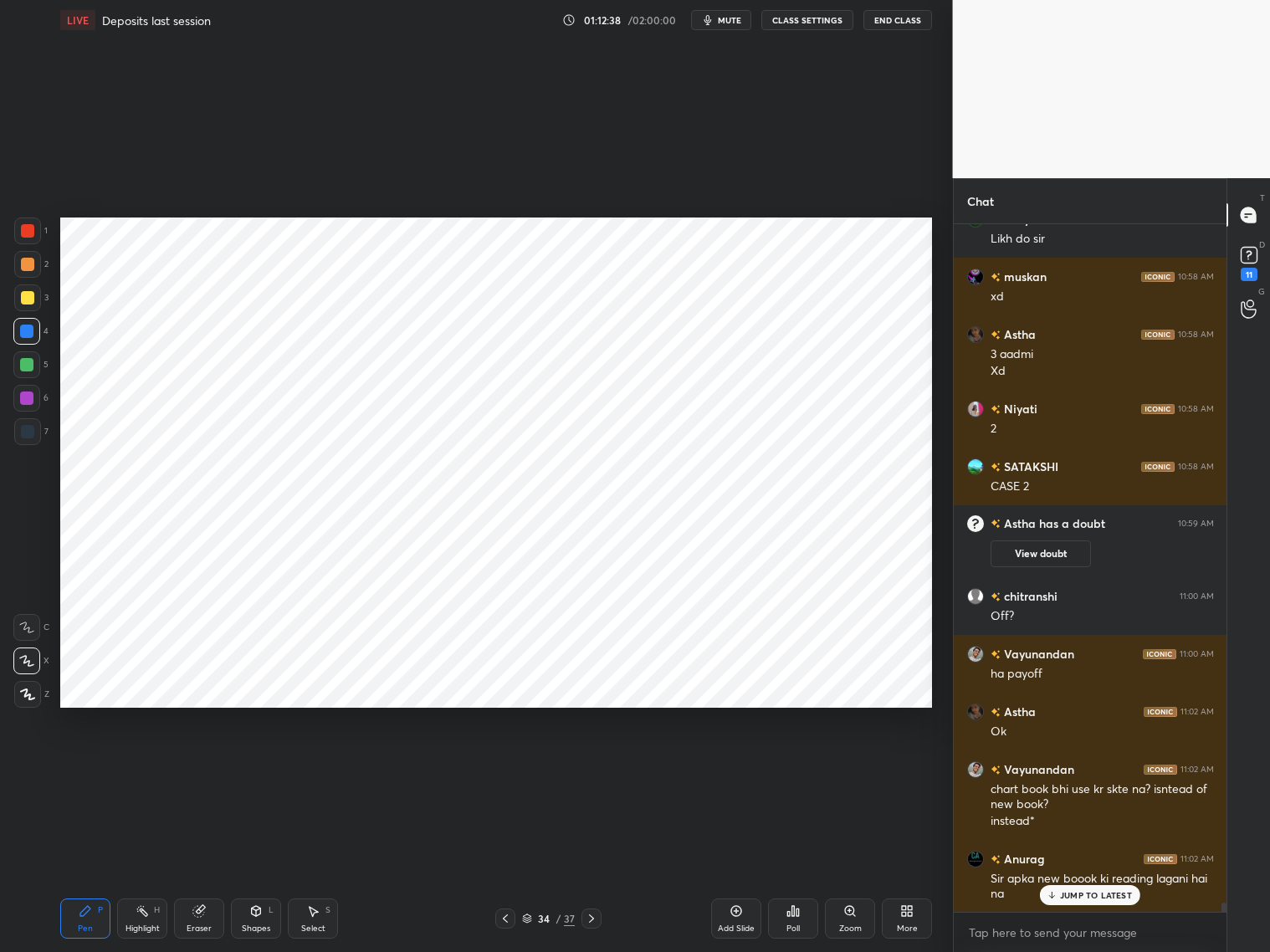
drag, startPoint x: 526, startPoint y: 918, endPoint x: 534, endPoint y: 907, distance: 13.6
click at [525, 768] on icon at bounding box center [527, 918] width 10 height 10
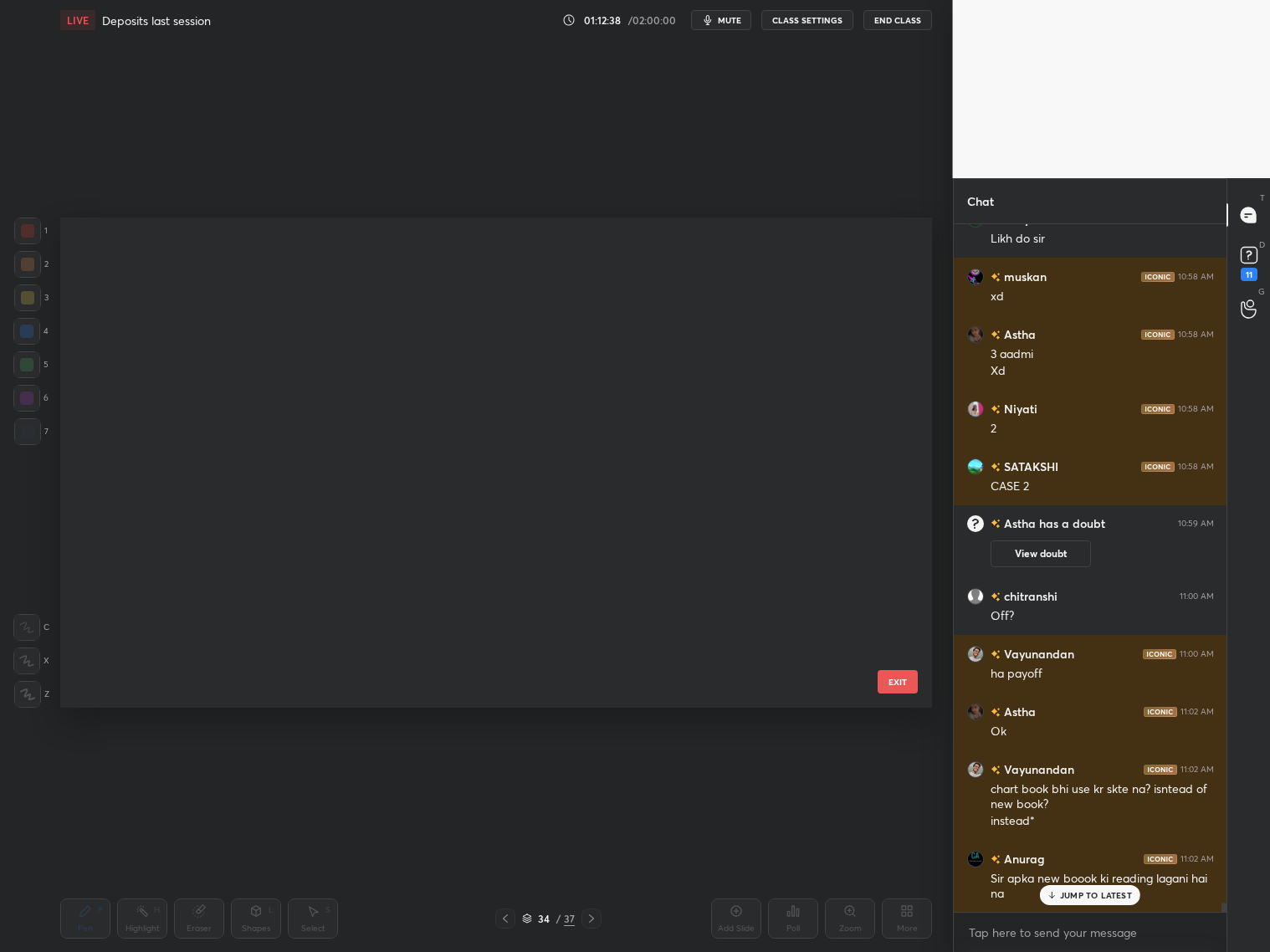
scroll to position [486, 863]
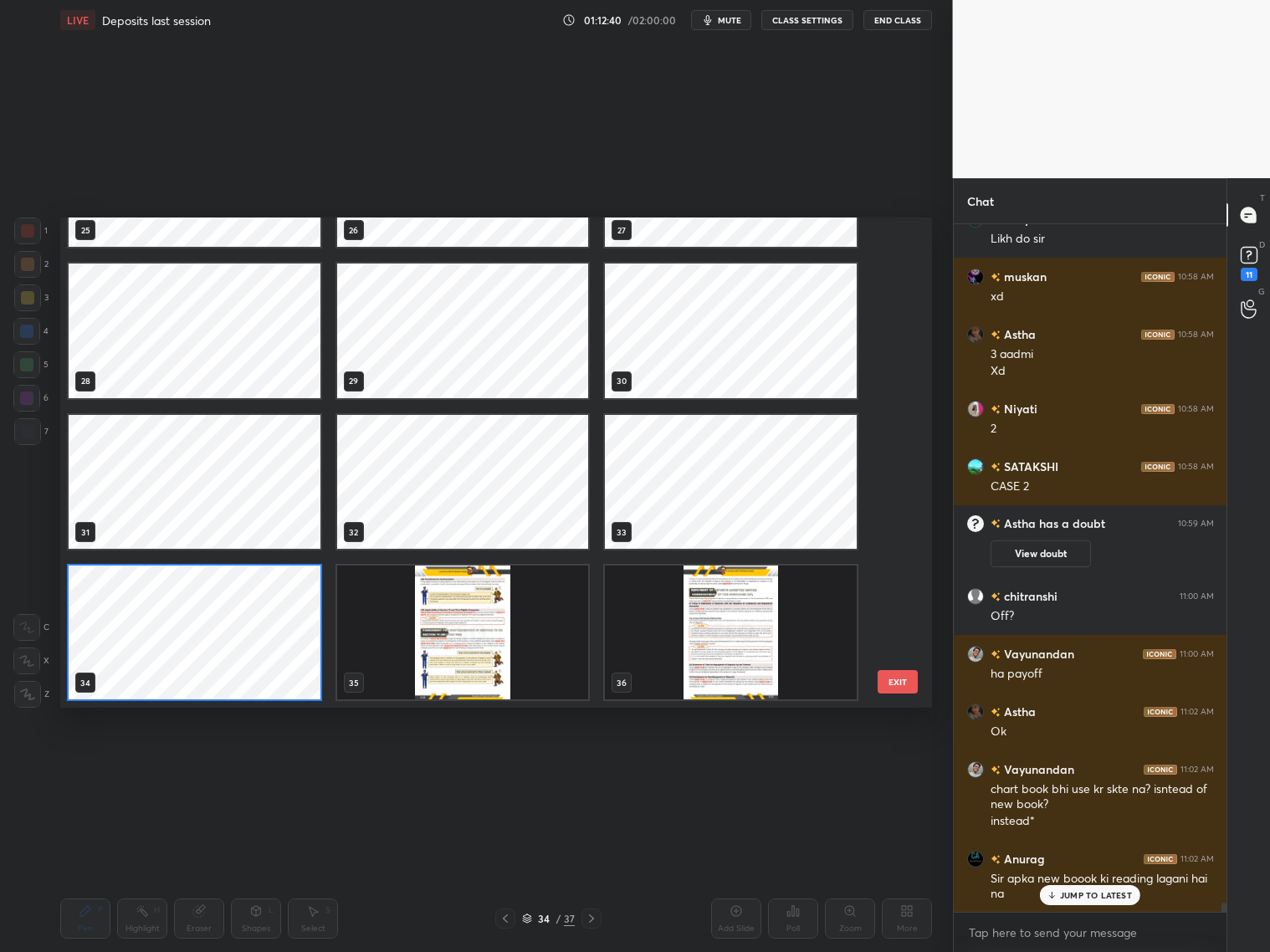
click at [756, 612] on img "grid" at bounding box center [731, 631] width 251 height 134
click at [765, 608] on img "grid" at bounding box center [731, 631] width 251 height 134
click at [765, 612] on img "grid" at bounding box center [731, 631] width 251 height 134
click at [761, 614] on img "grid" at bounding box center [731, 631] width 251 height 134
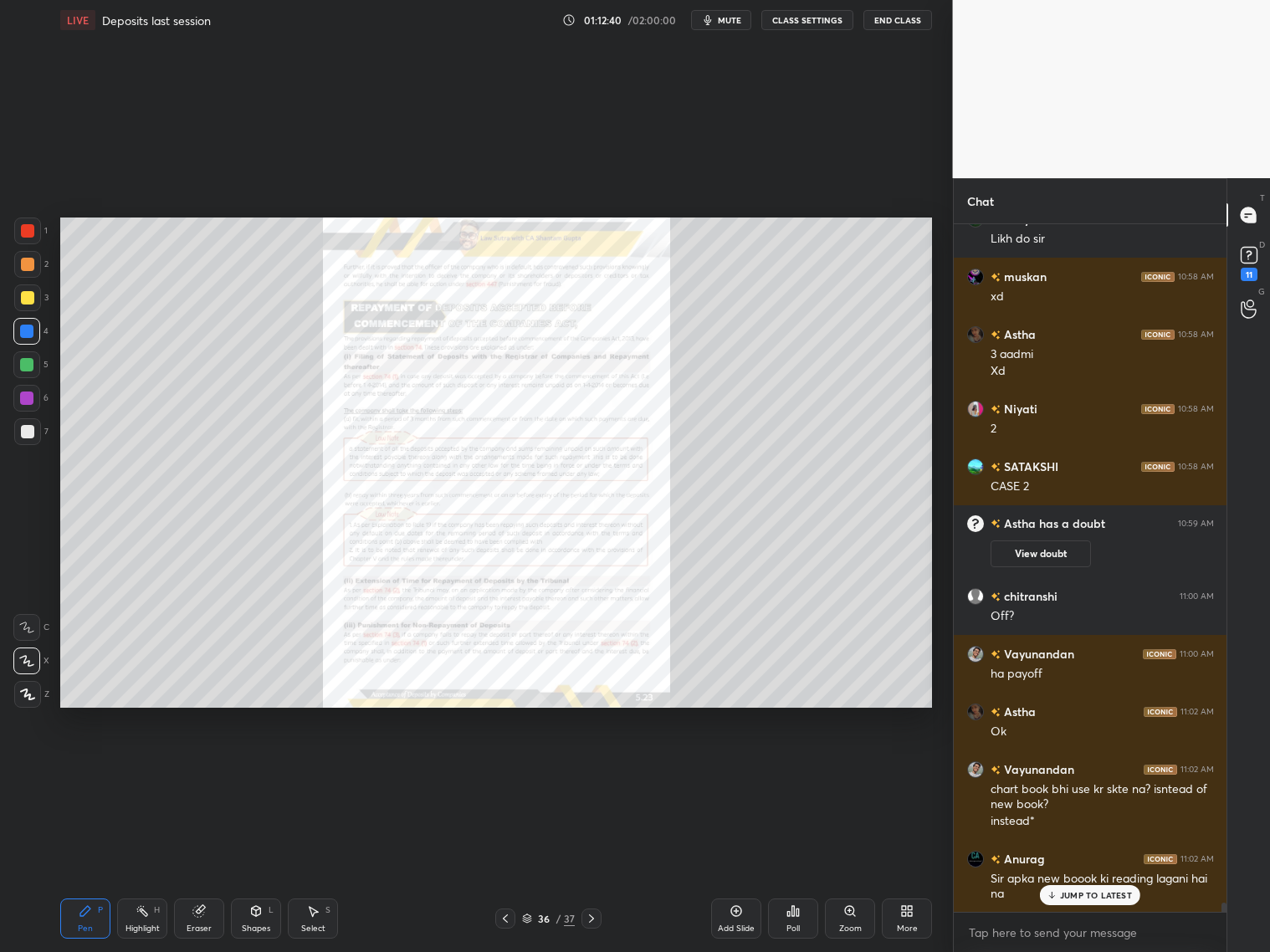
click at [764, 613] on img "grid" at bounding box center [731, 631] width 251 height 134
click at [762, 617] on img "grid" at bounding box center [731, 631] width 251 height 134
click at [511, 768] on icon at bounding box center [506, 918] width 14 height 14
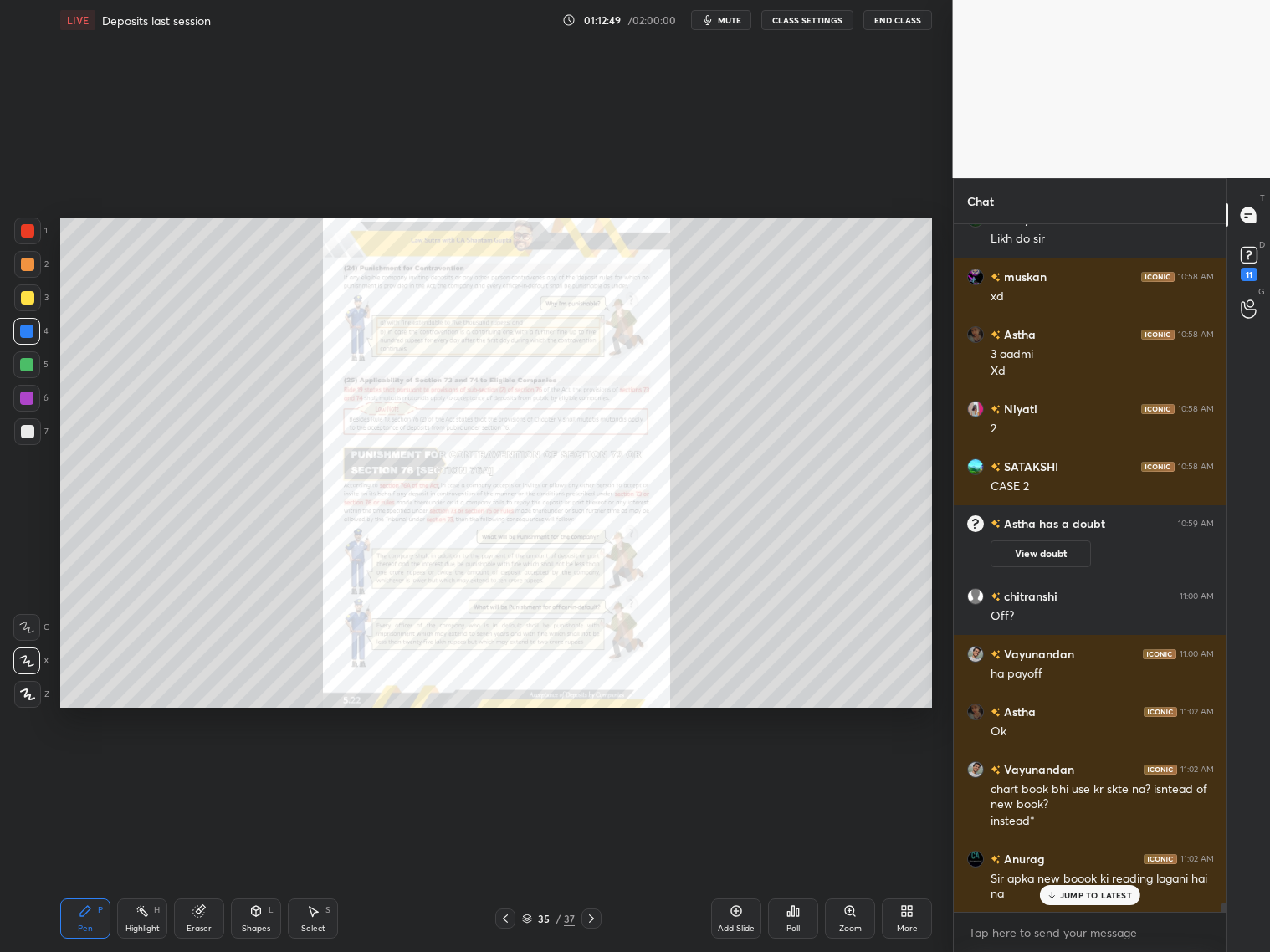
click at [505, 768] on icon at bounding box center [506, 918] width 14 height 14
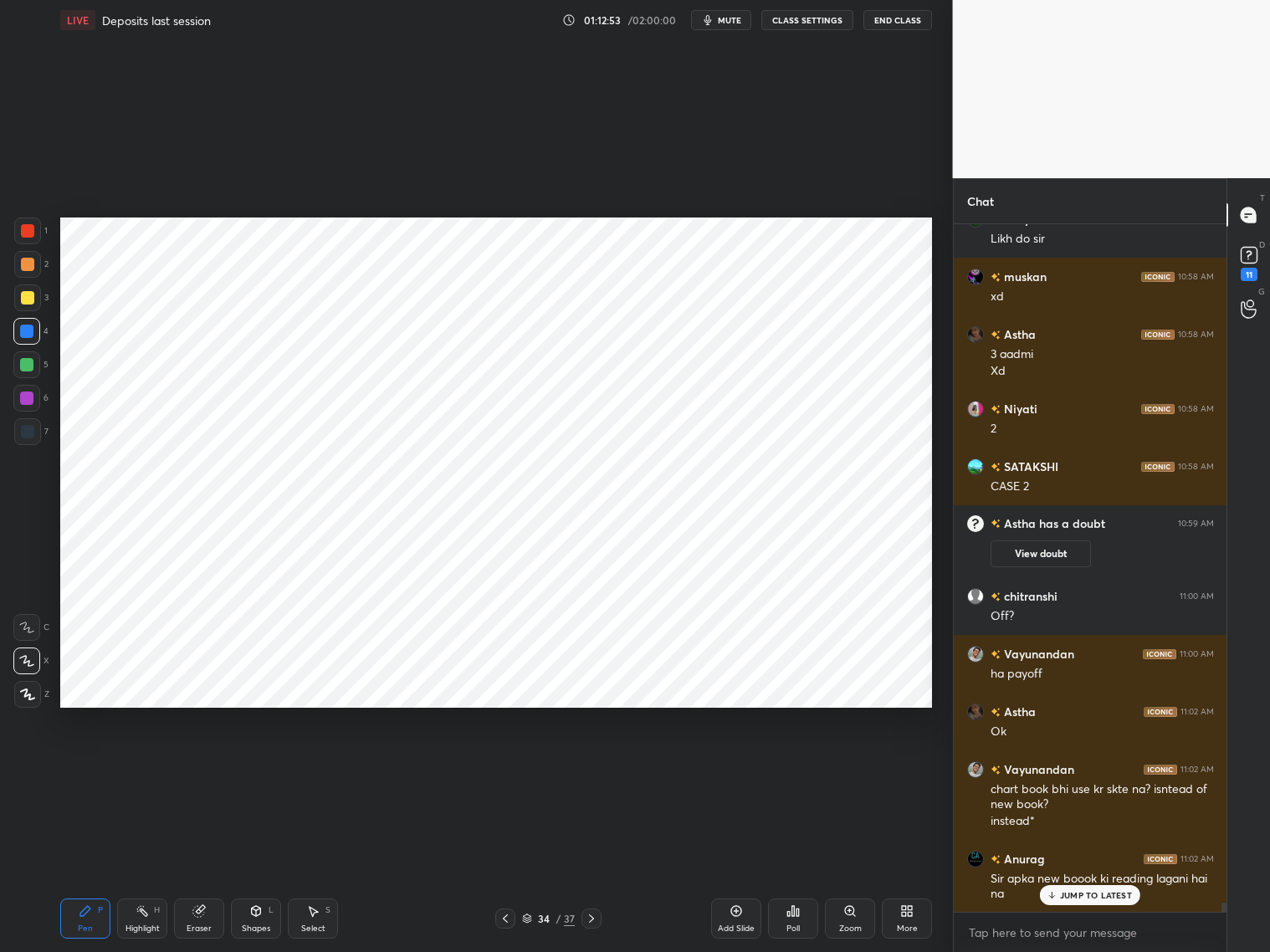
scroll to position [53140, 0]
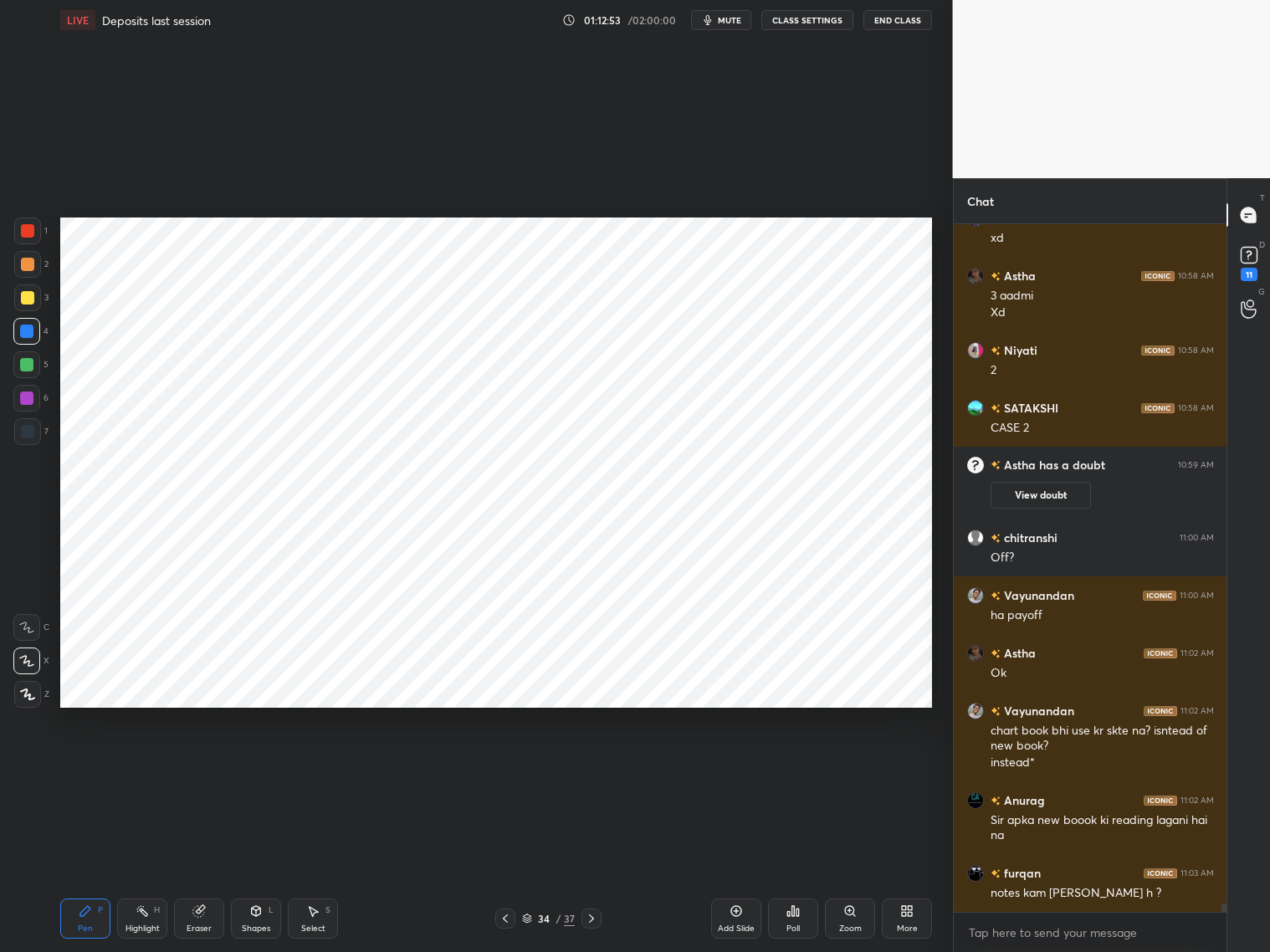
click at [208, 768] on div "Eraser" at bounding box center [199, 918] width 50 height 41
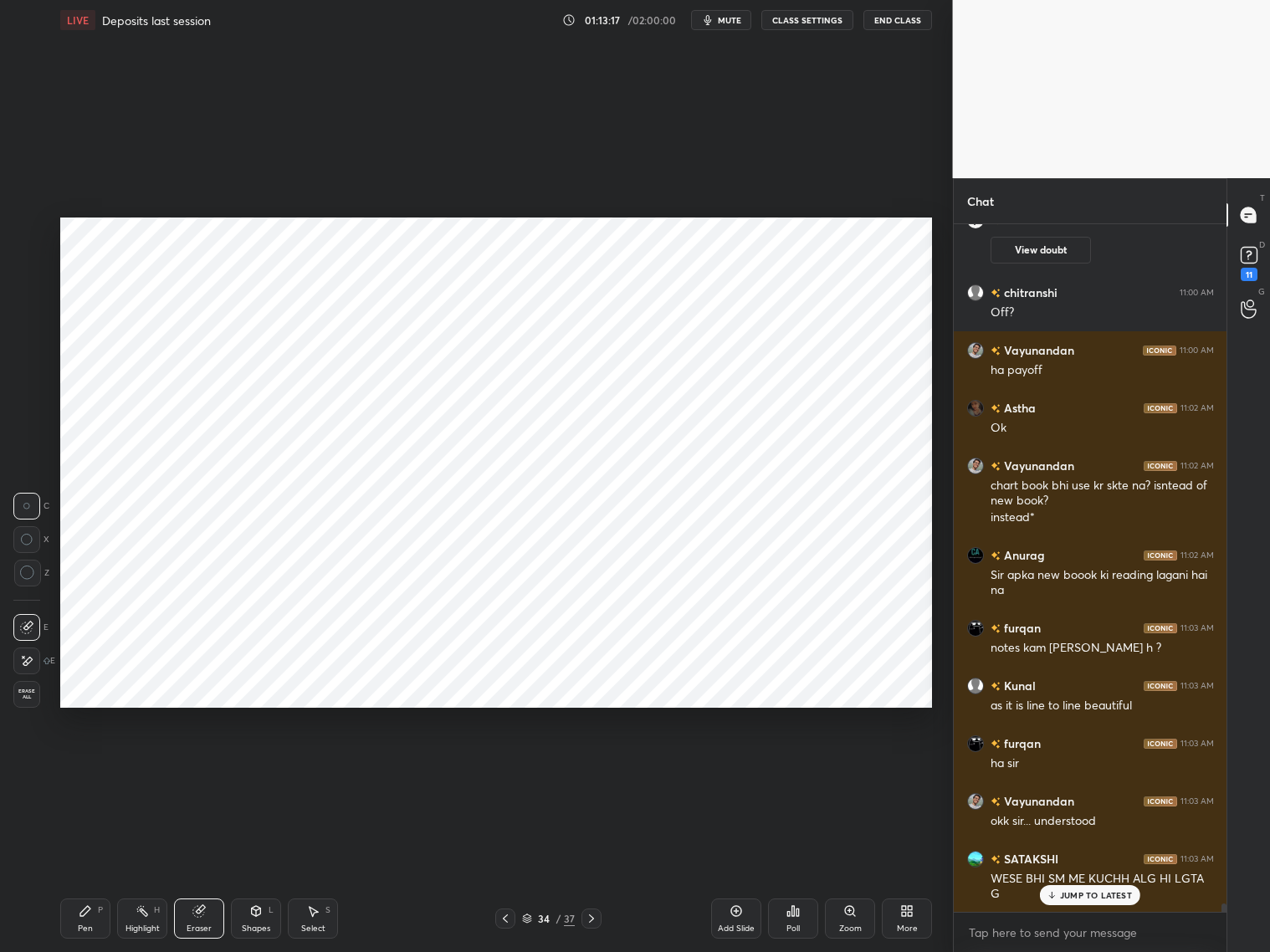
scroll to position [53442, 0]
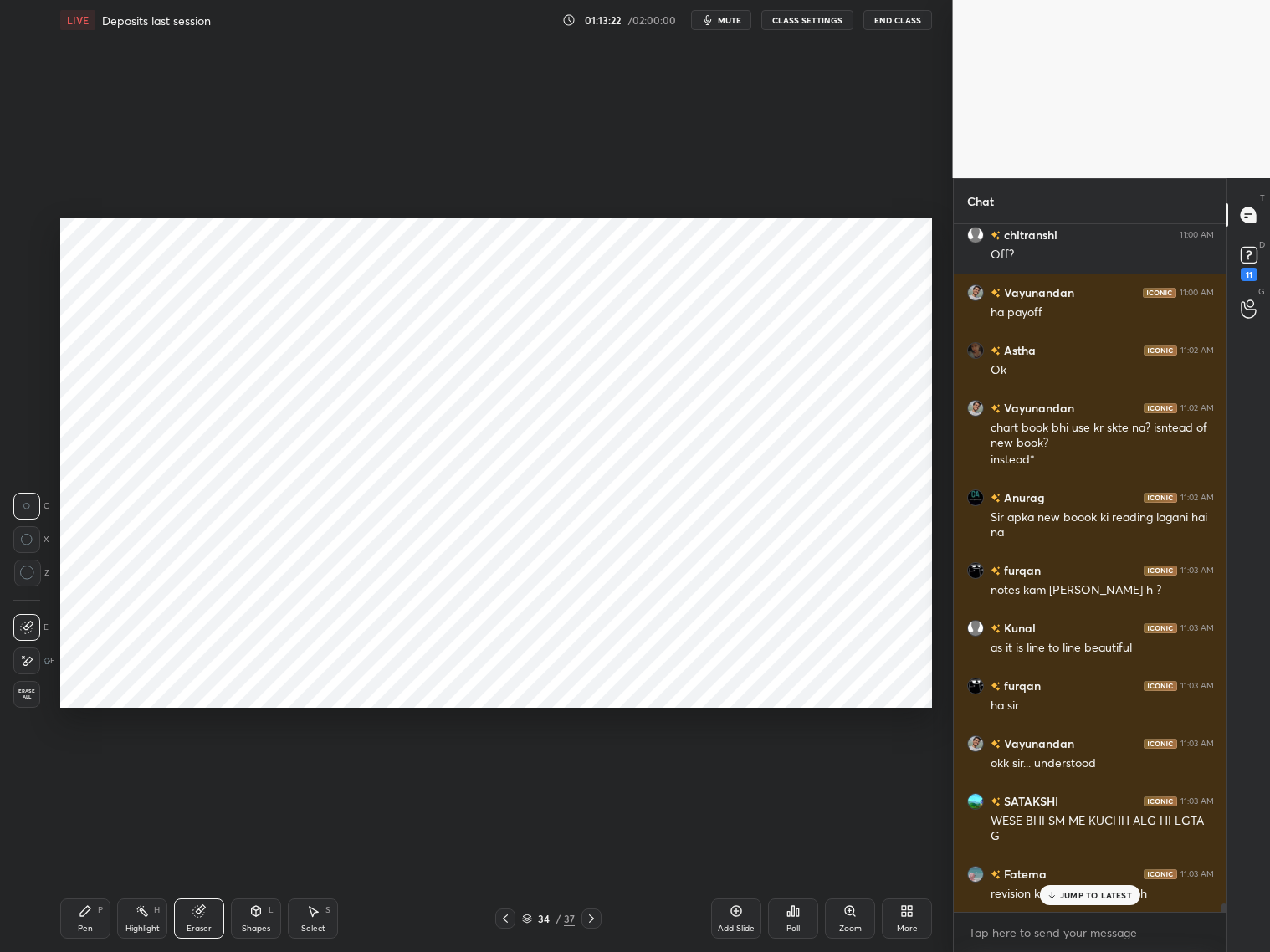
click at [1086, 768] on p "JUMP TO LATEST" at bounding box center [1096, 895] width 72 height 10
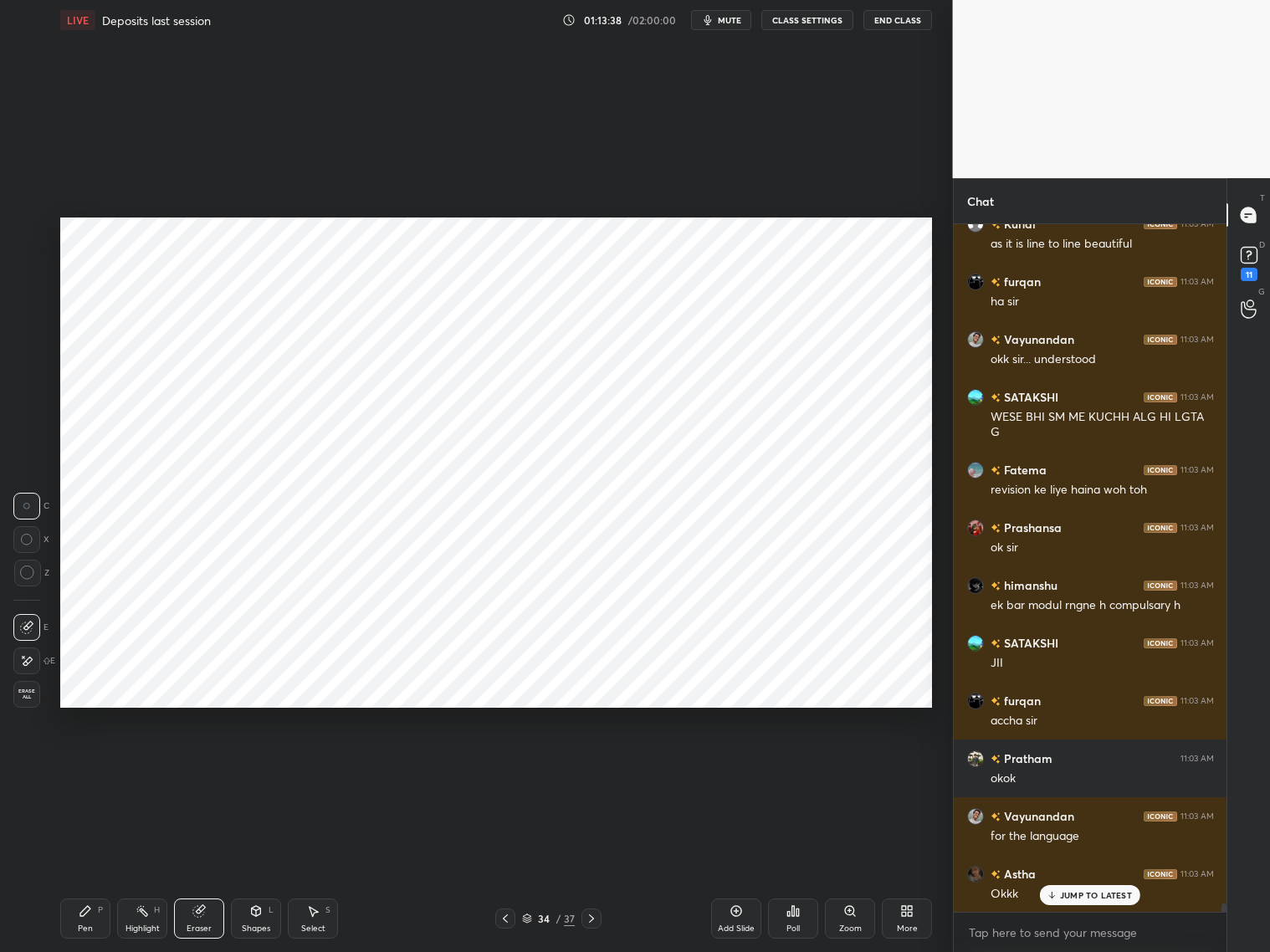
scroll to position [53919, 0]
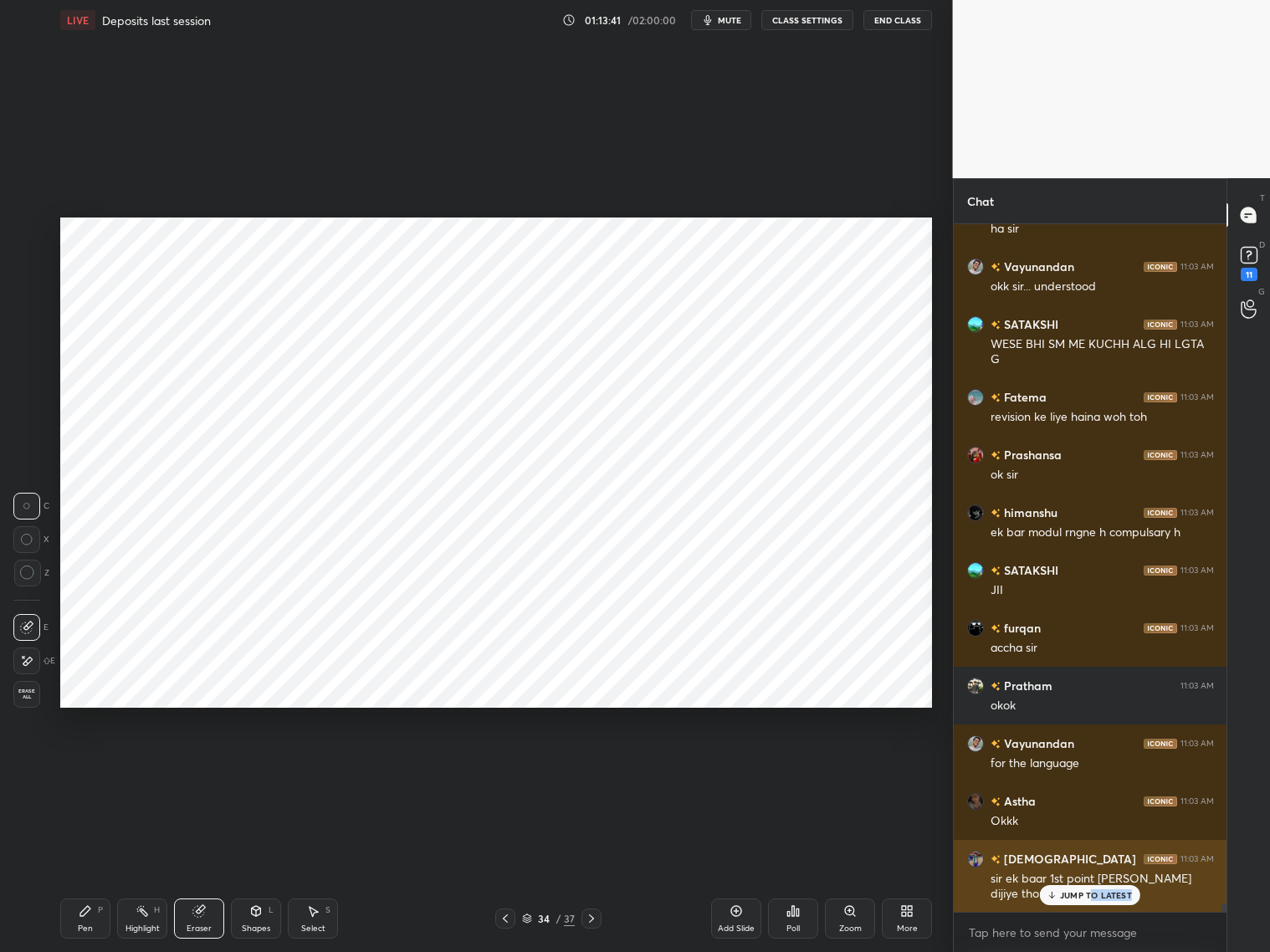
drag, startPoint x: 1091, startPoint y: 898, endPoint x: 1072, endPoint y: 895, distance: 19.2
click at [1086, 768] on div "JUMP TO LATEST" at bounding box center [1089, 895] width 100 height 20
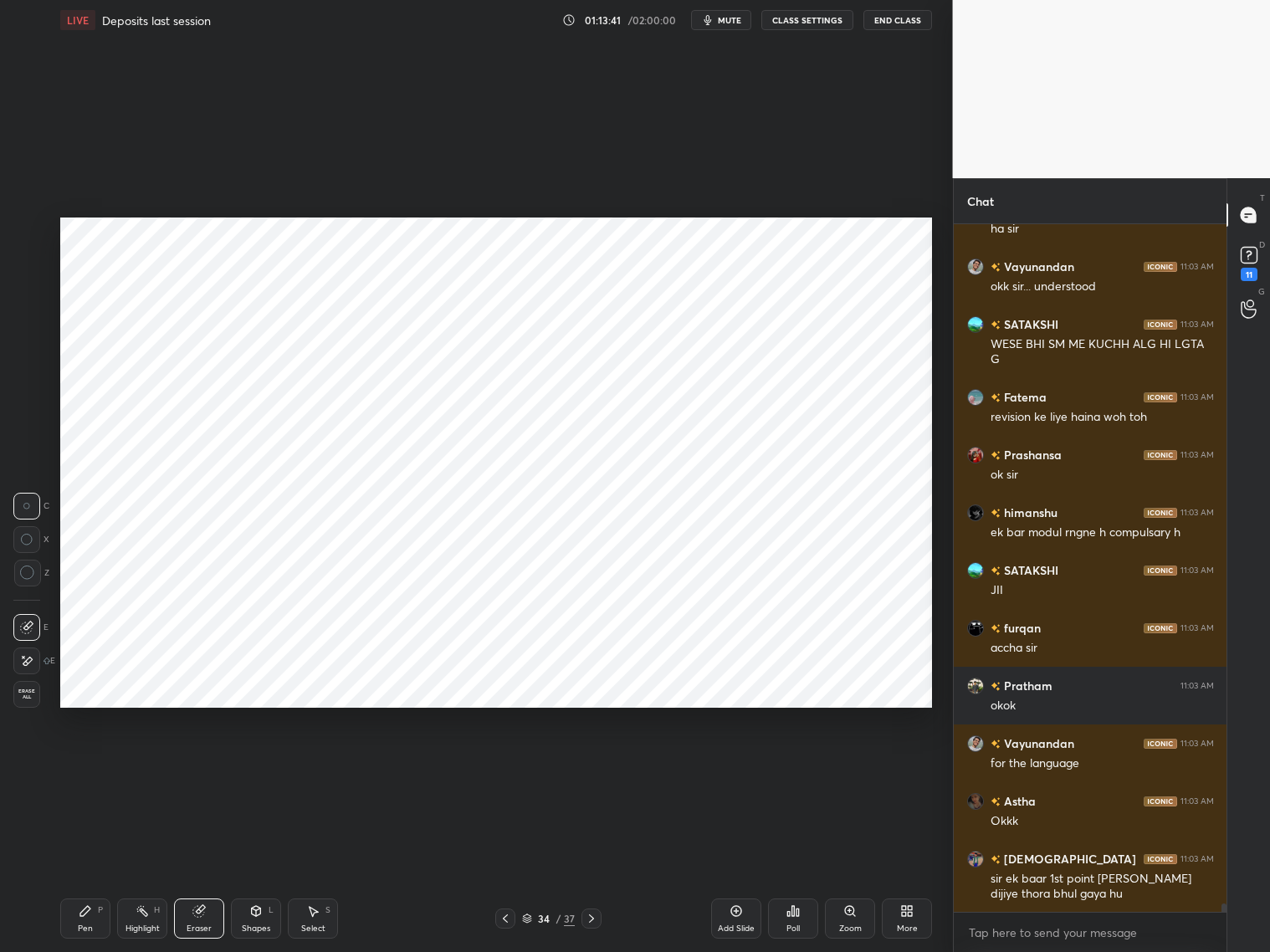
scroll to position [53976, 0]
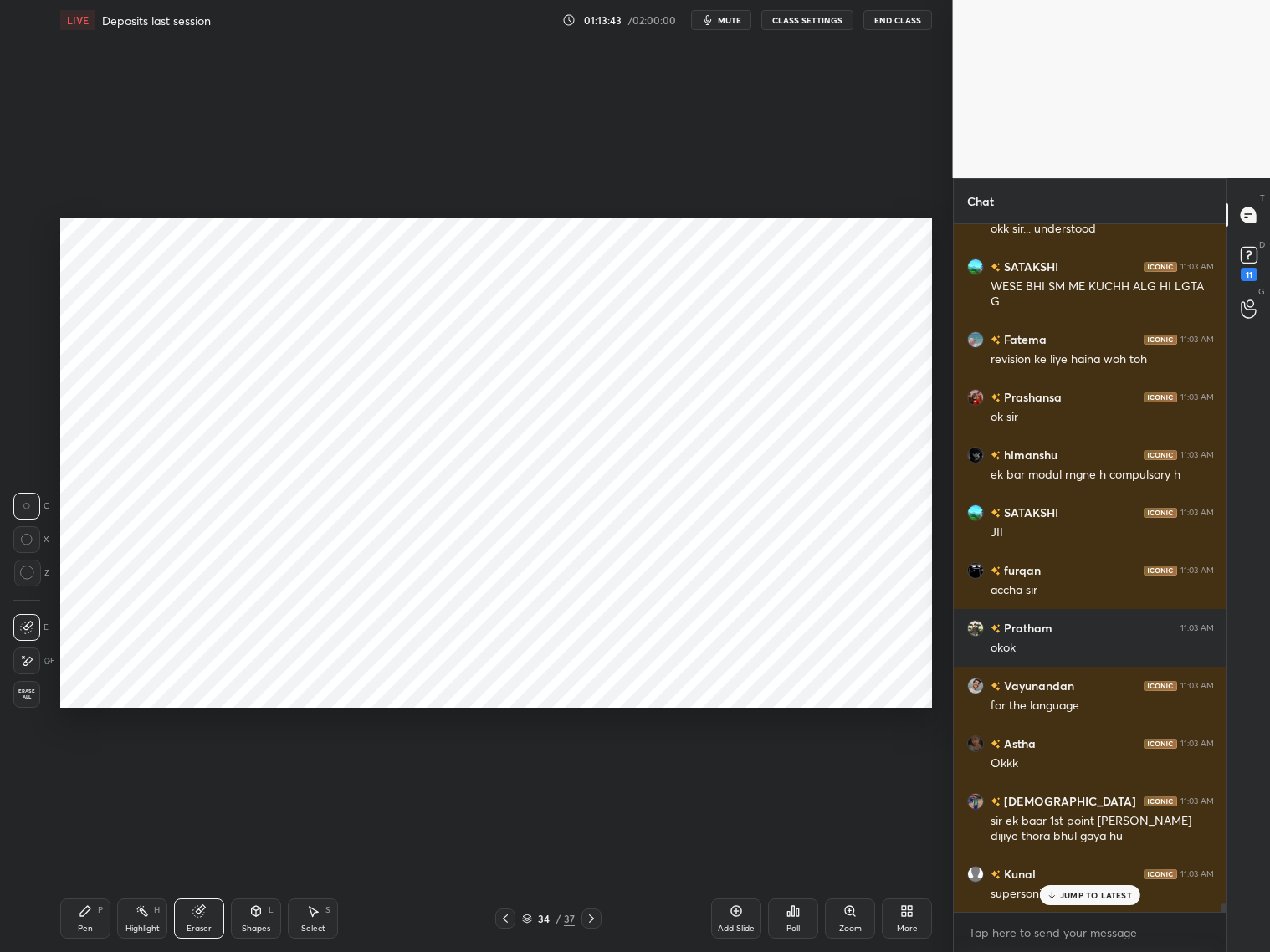
click at [82, 768] on div "Pen P" at bounding box center [85, 918] width 50 height 41
click at [1086, 768] on div "JUMP TO LATEST" at bounding box center [1089, 895] width 100 height 20
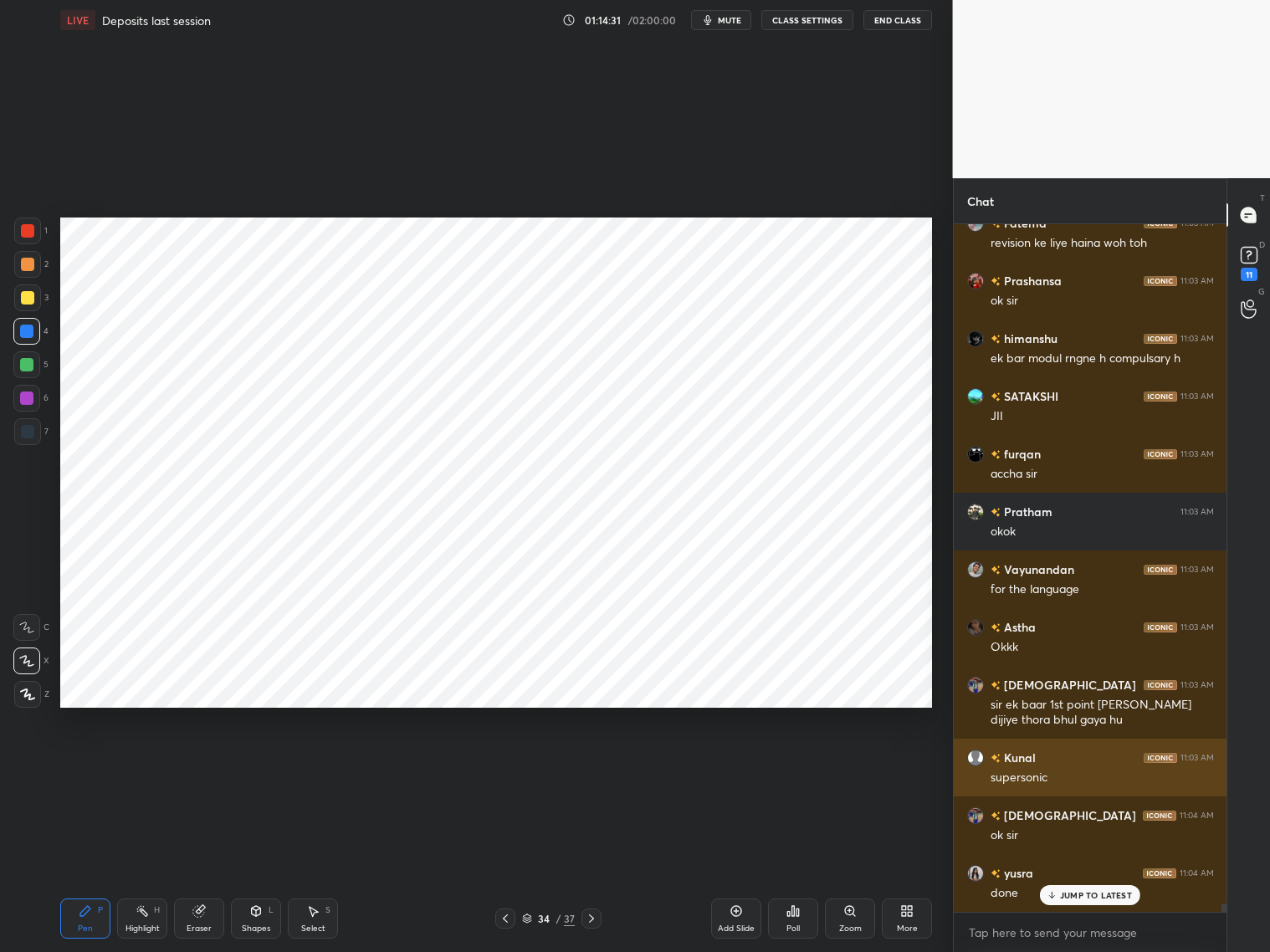
scroll to position [54149, 0]
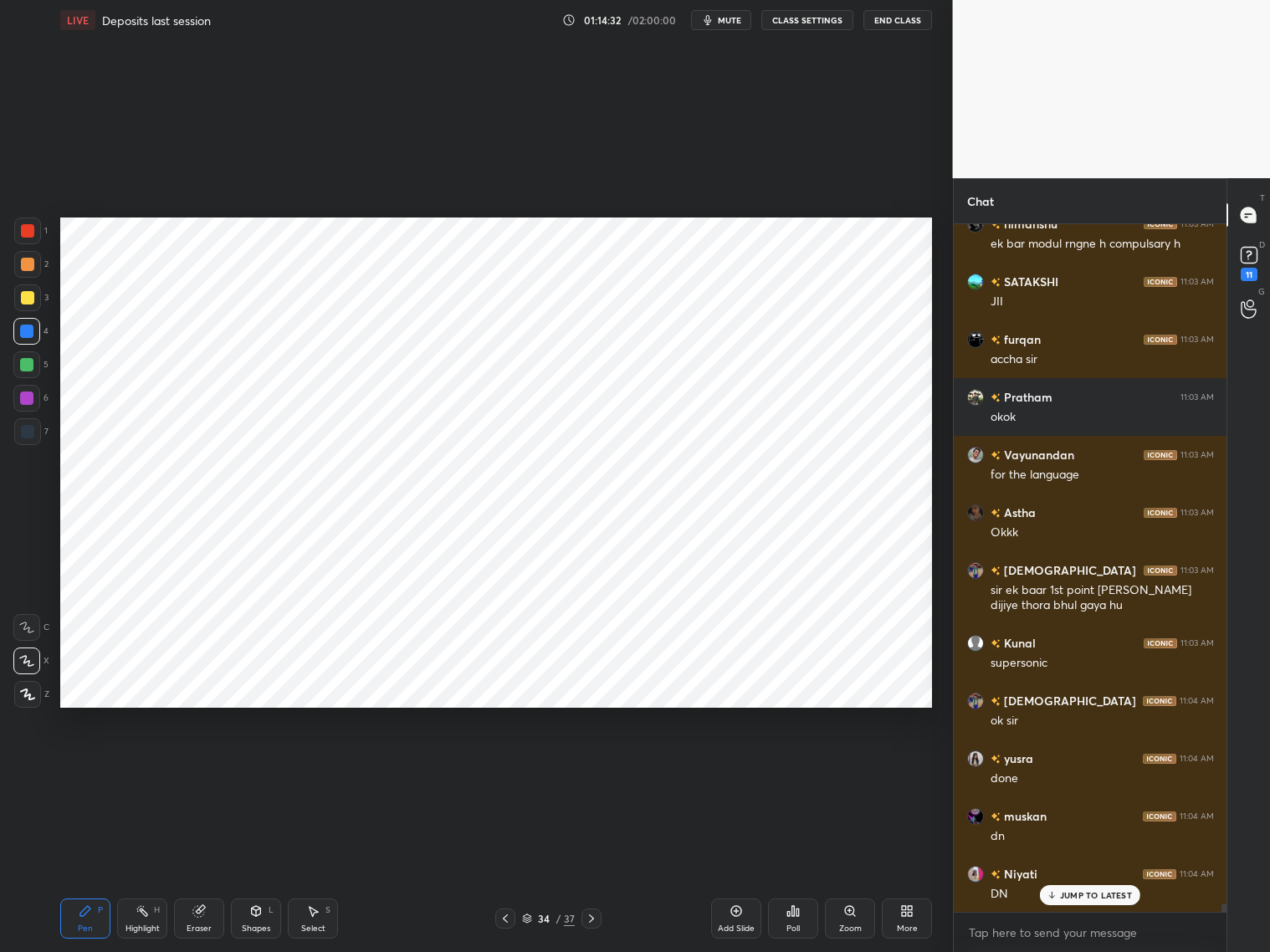
click at [743, 768] on div "Add Slide" at bounding box center [735, 918] width 50 height 41
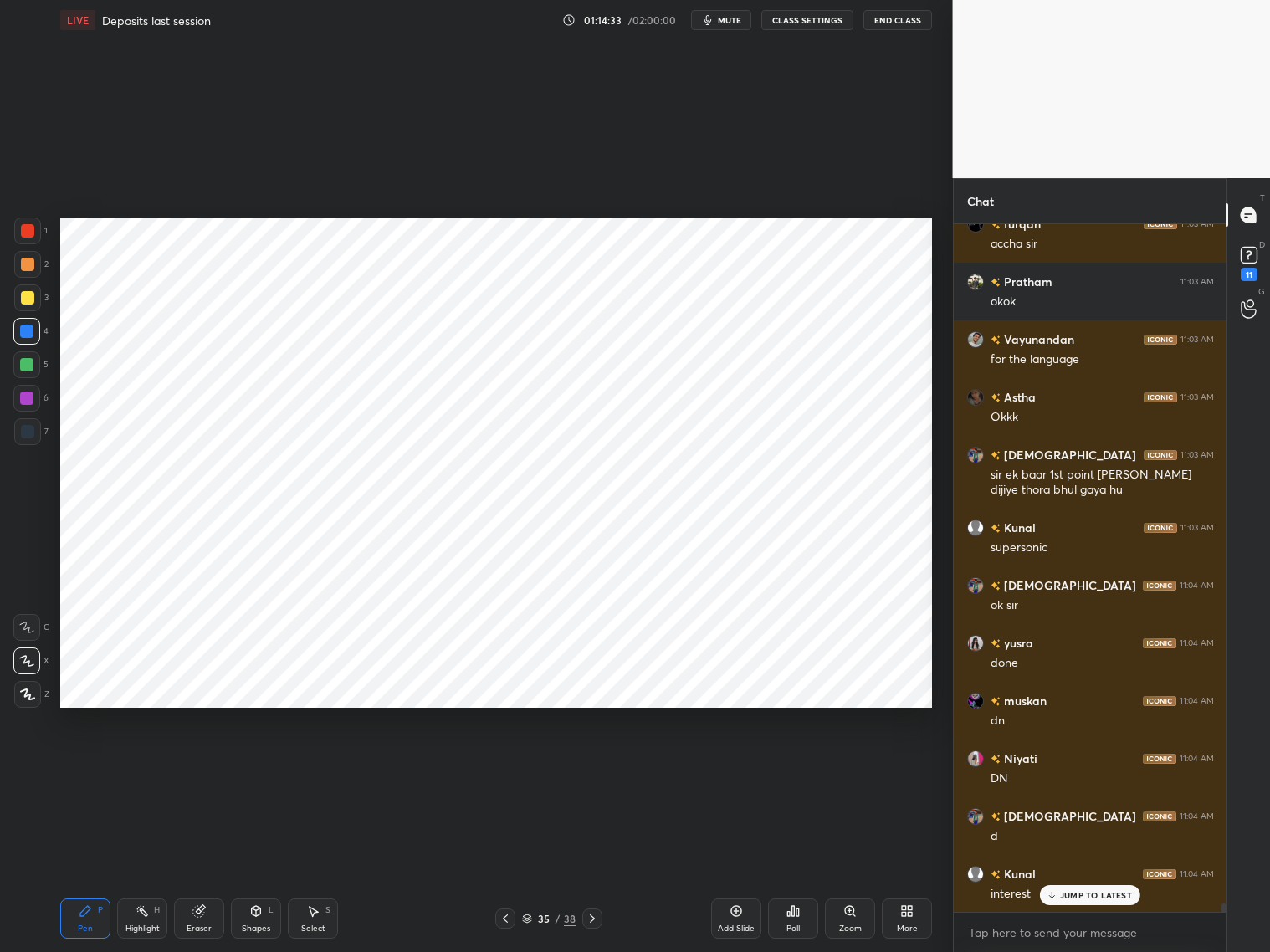
click at [259, 768] on div "Shapes L" at bounding box center [255, 918] width 50 height 41
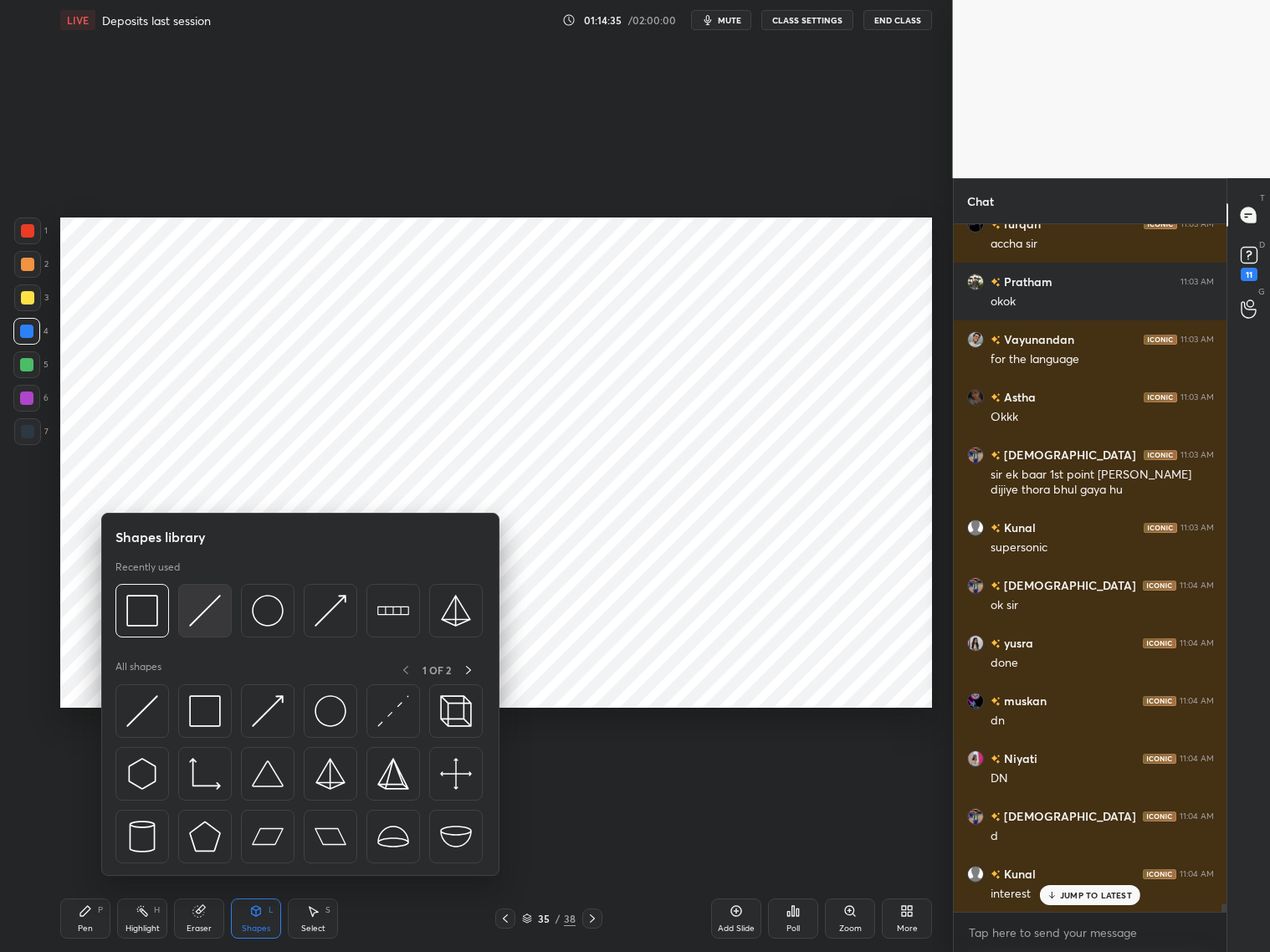
click at [212, 610] on img at bounding box center [205, 611] width 32 height 32
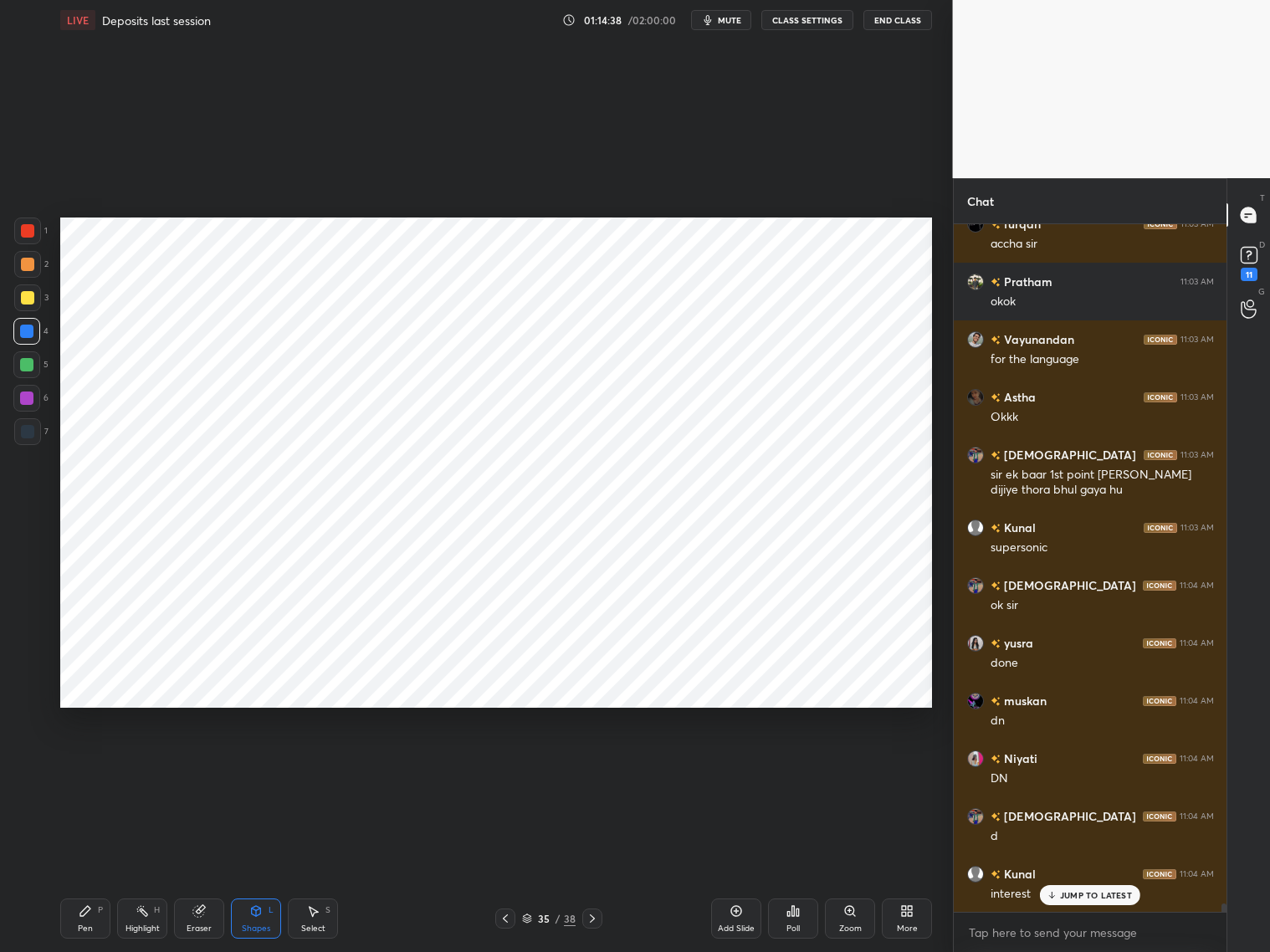
click at [89, 768] on div "Pen P" at bounding box center [85, 918] width 50 height 41
click at [25, 438] on div at bounding box center [27, 431] width 27 height 27
drag, startPoint x: 26, startPoint y: 329, endPoint x: 36, endPoint y: 322, distance: 12.2
click at [31, 327] on div at bounding box center [27, 332] width 14 height 14
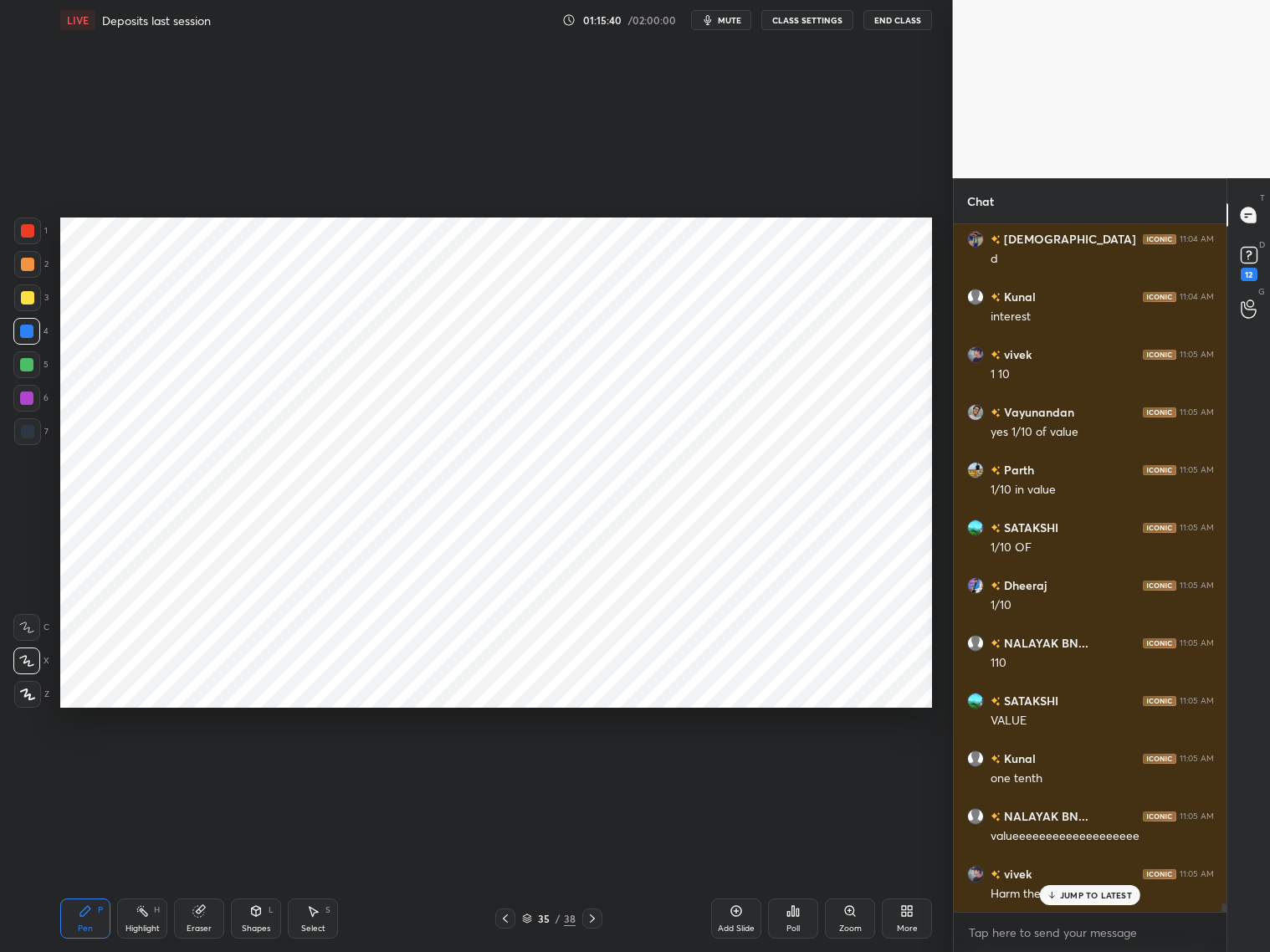
scroll to position [54959, 0]
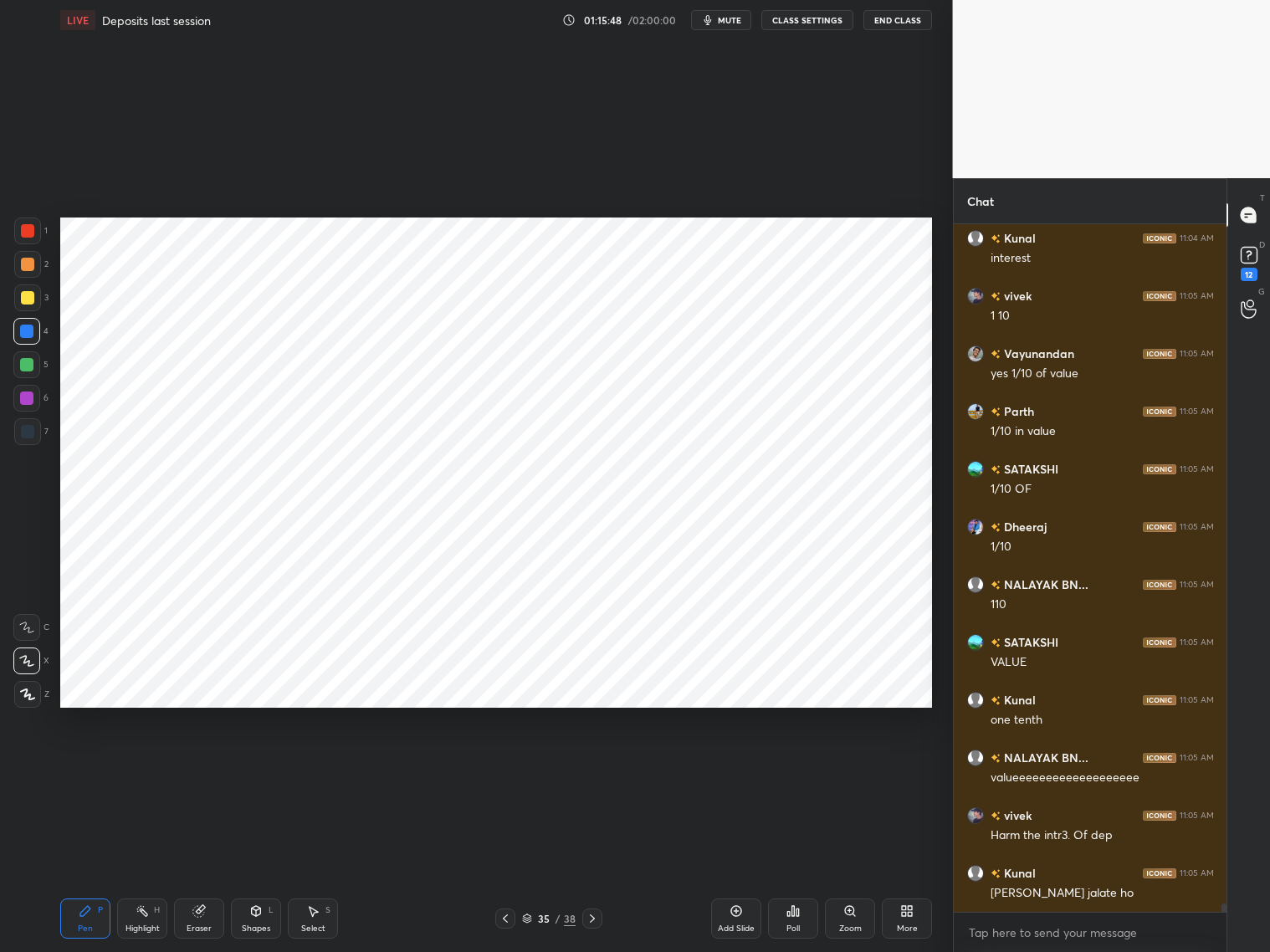
click at [207, 768] on div "Eraser" at bounding box center [198, 928] width 25 height 8
drag, startPoint x: 93, startPoint y: 911, endPoint x: 145, endPoint y: 856, distance: 75.7
click at [100, 768] on div "Pen P" at bounding box center [85, 918] width 50 height 41
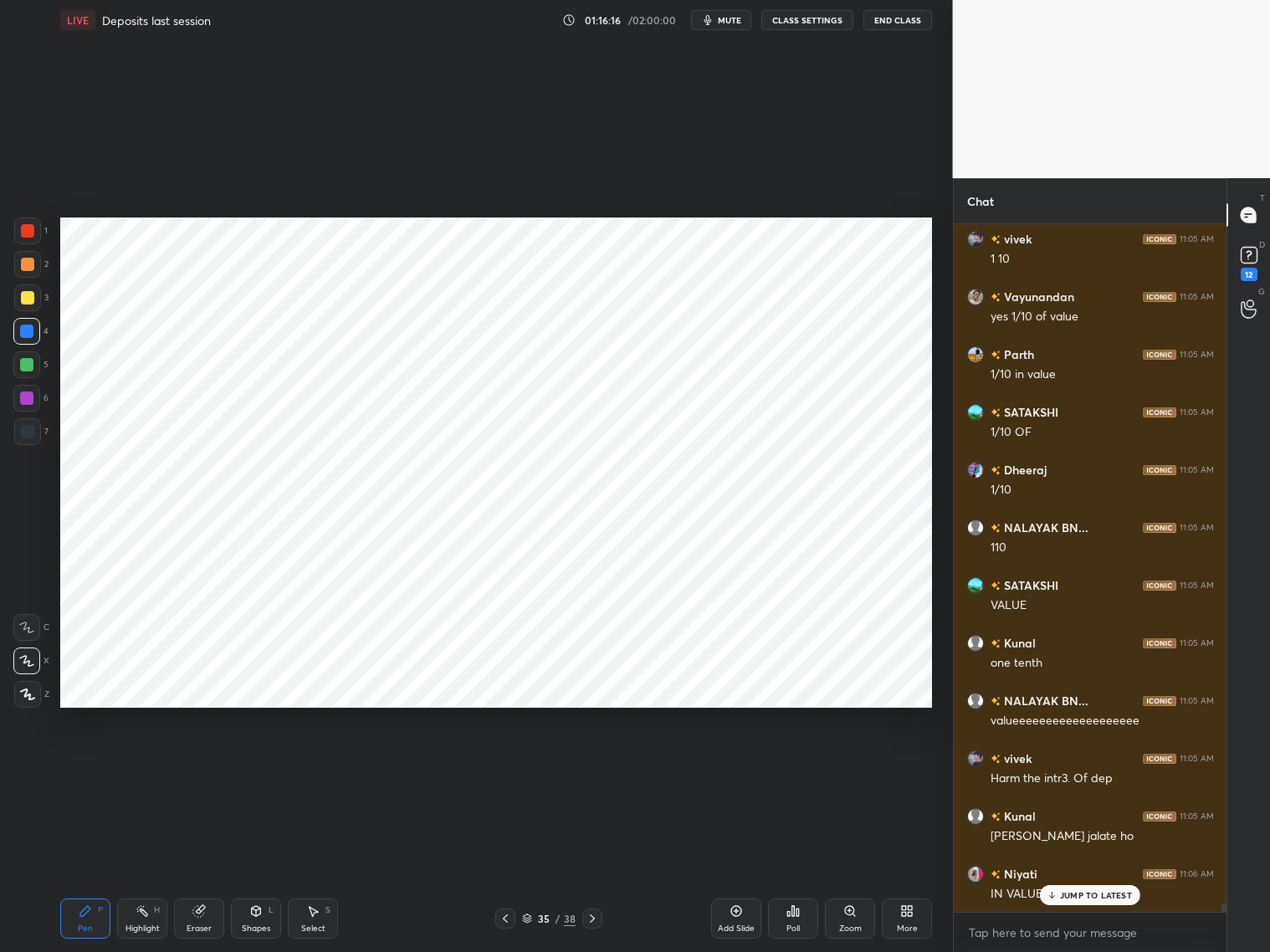
click at [1086, 768] on p "JUMP TO LATEST" at bounding box center [1096, 895] width 72 height 10
click at [591, 768] on icon at bounding box center [593, 918] width 14 height 14
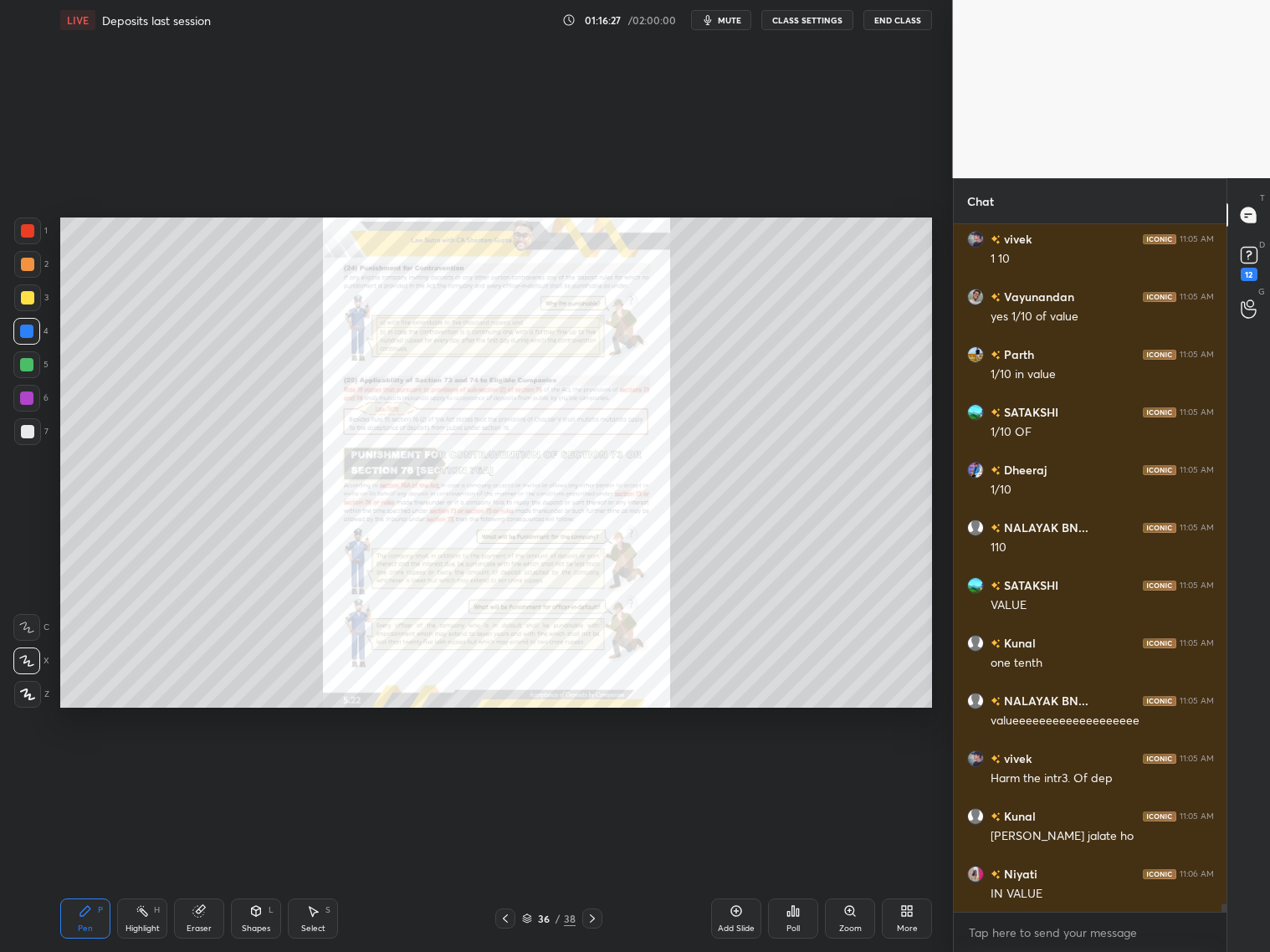
drag, startPoint x: 503, startPoint y: 915, endPoint x: 544, endPoint y: 904, distance: 42.4
click at [511, 768] on icon at bounding box center [506, 918] width 14 height 14
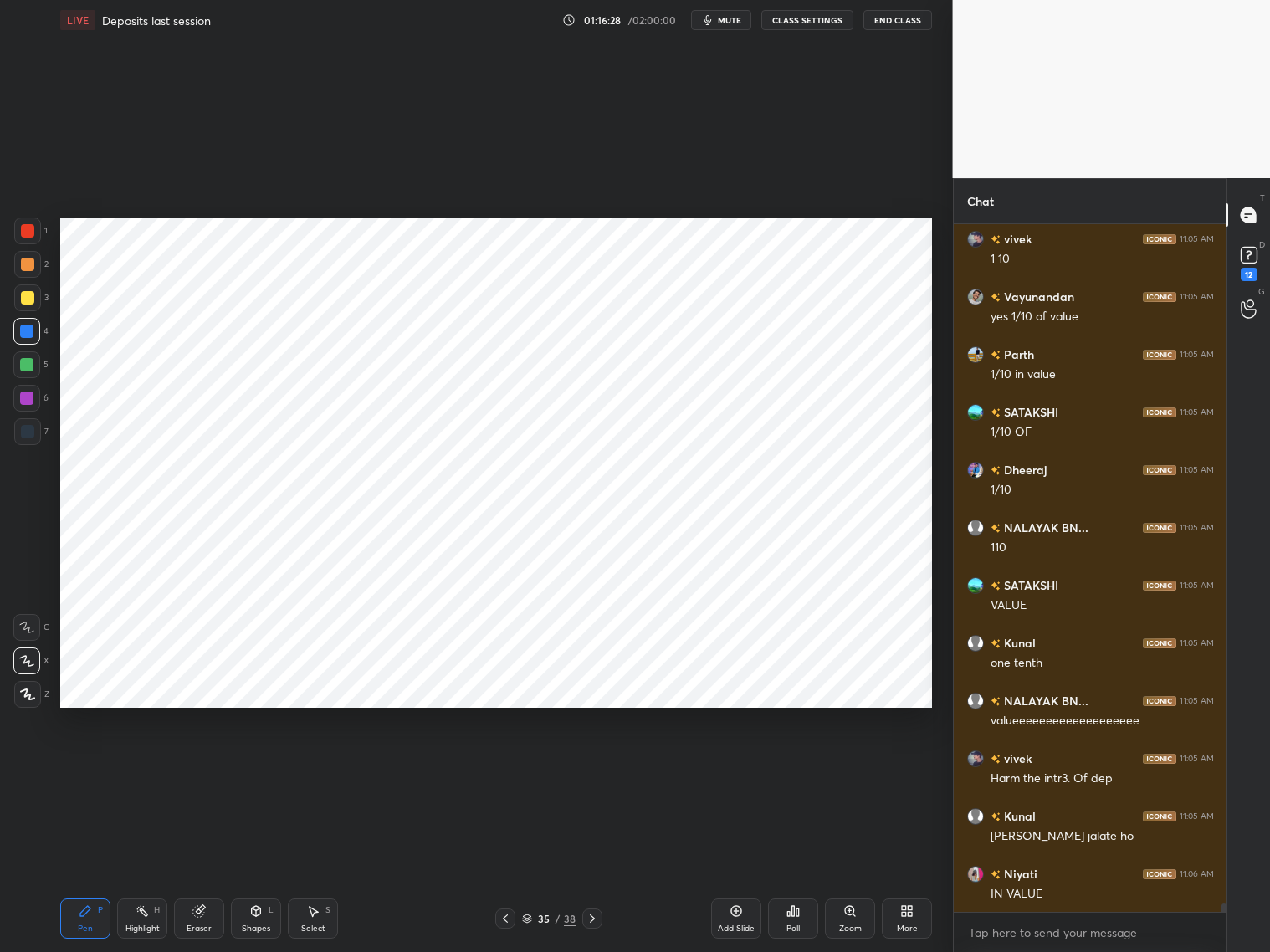
click at [749, 768] on div "Add Slide" at bounding box center [735, 918] width 50 height 41
click at [262, 768] on div "Shapes L" at bounding box center [255, 918] width 50 height 41
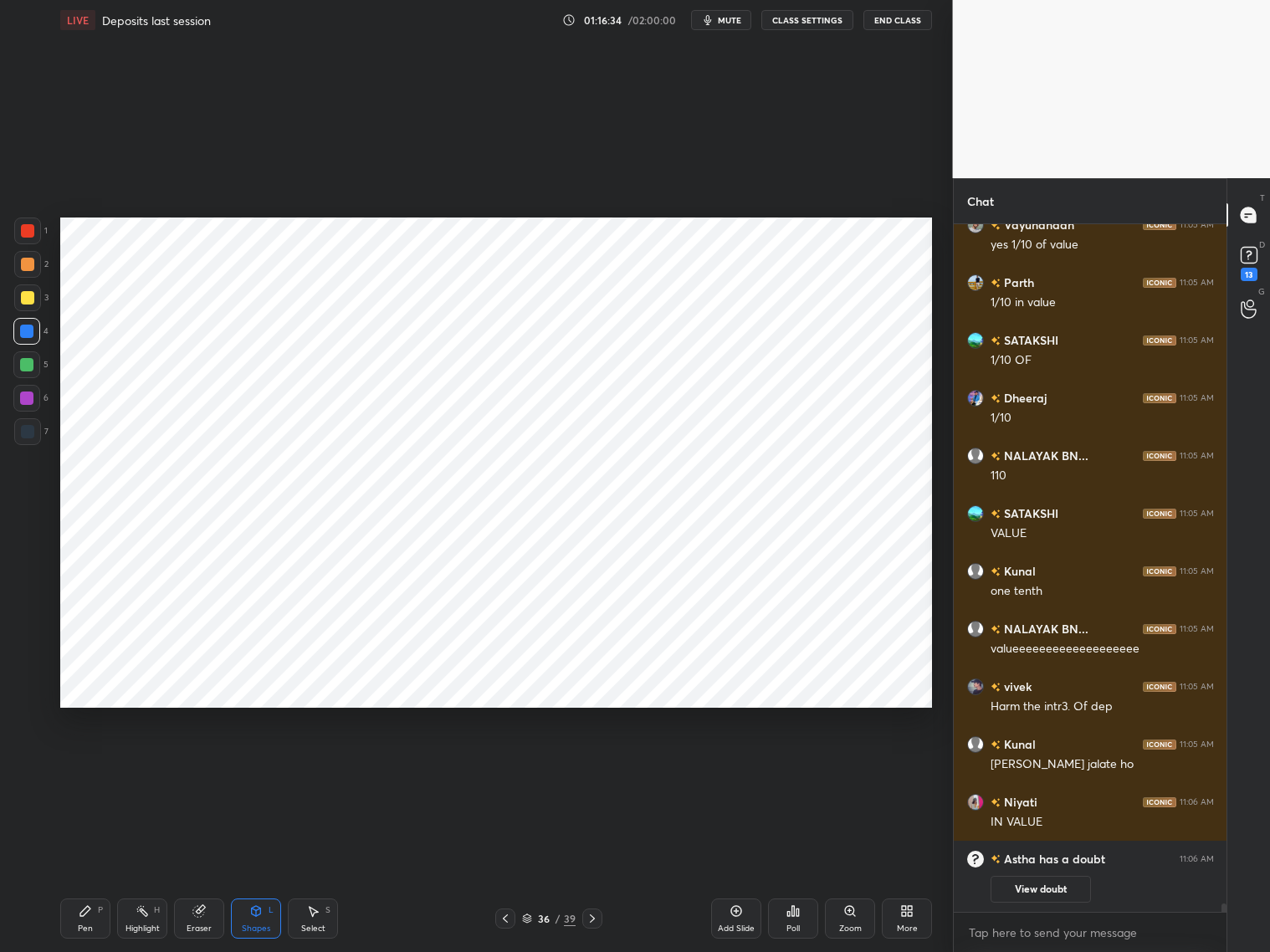
scroll to position [54457, 0]
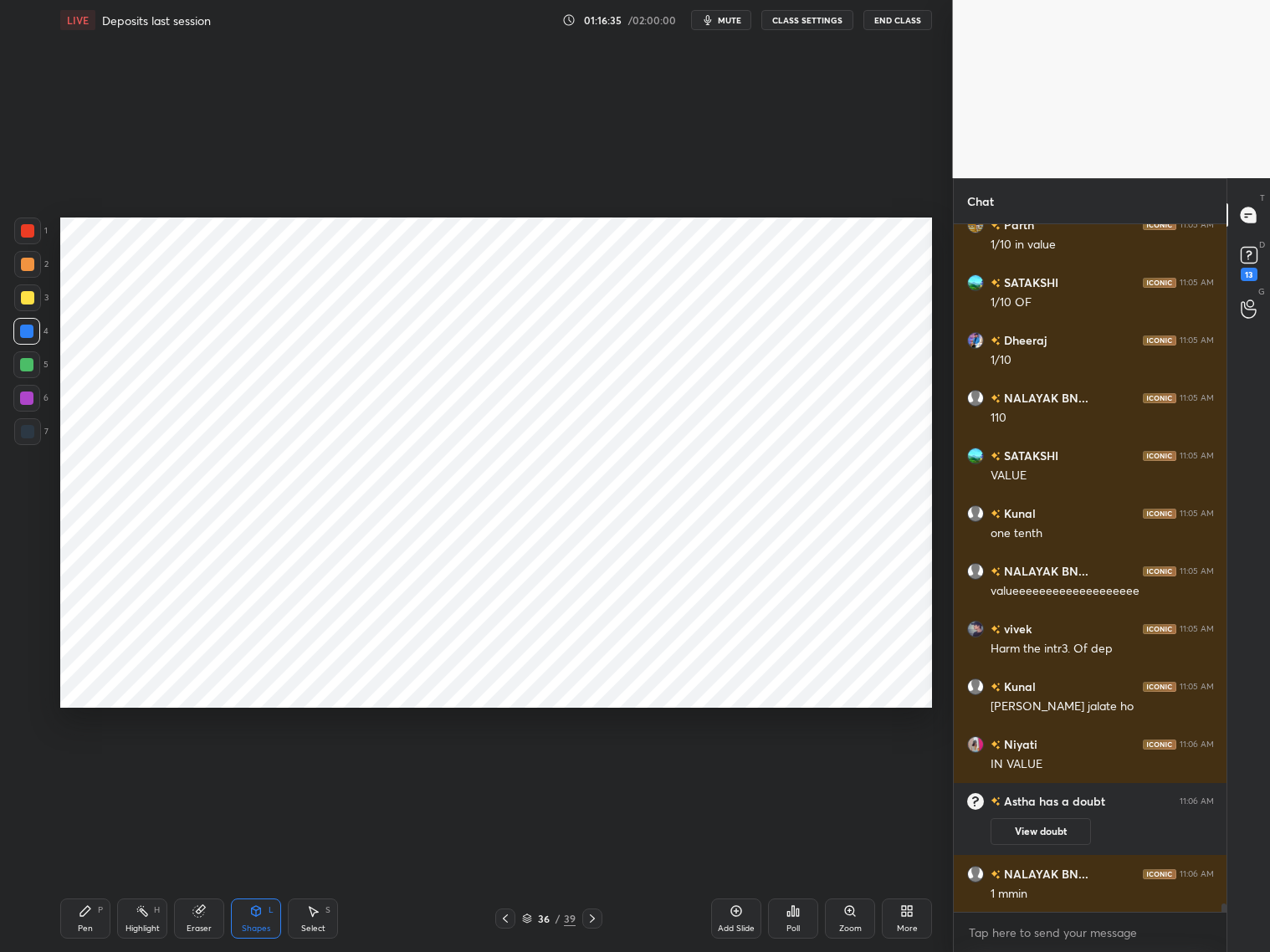
click at [81, 768] on div "Pen P" at bounding box center [85, 918] width 50 height 41
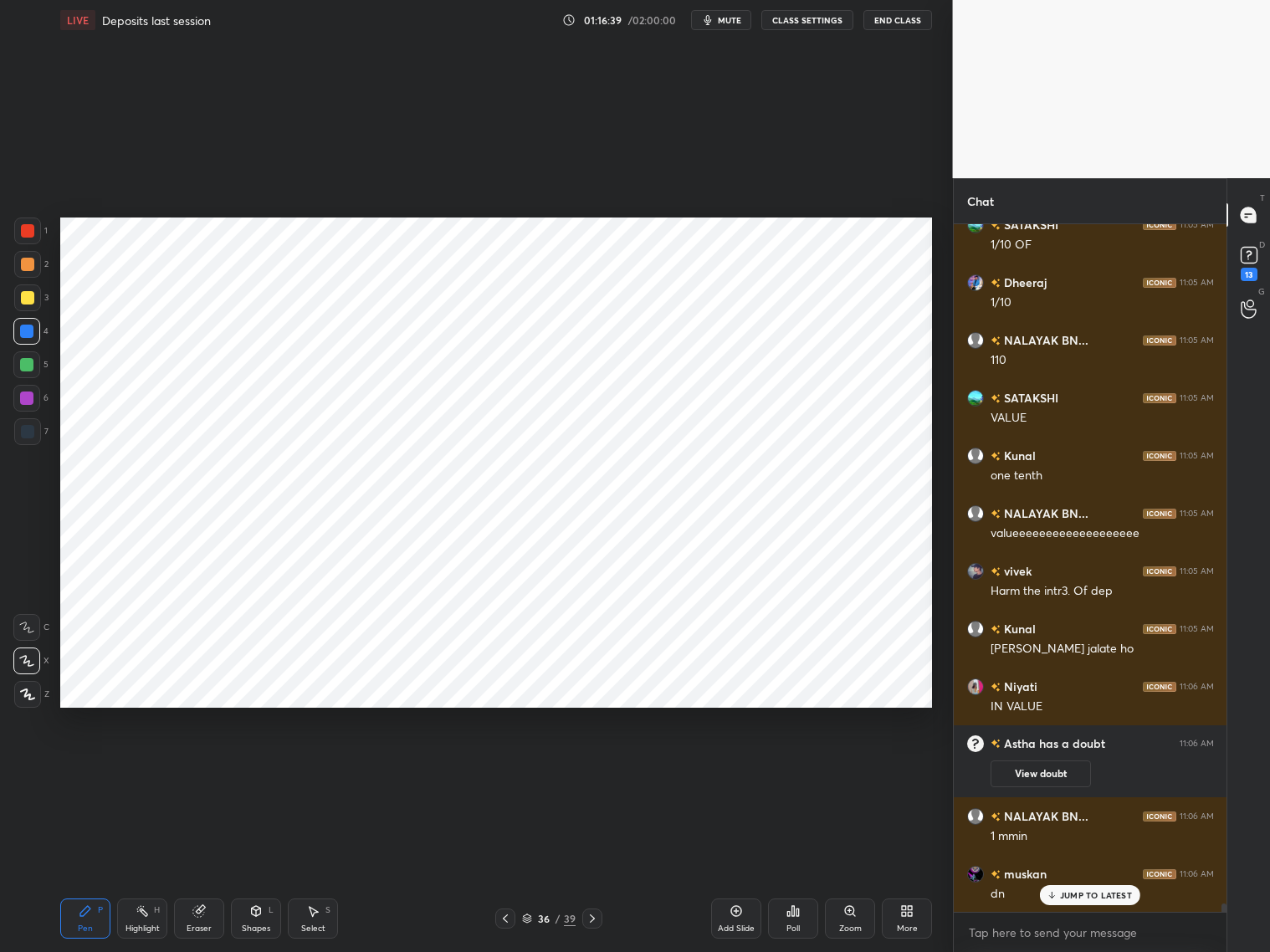
drag, startPoint x: 513, startPoint y: 922, endPoint x: 500, endPoint y: 922, distance: 13.0
click at [514, 768] on div "36 / 39" at bounding box center [548, 918] width 107 height 20
drag, startPoint x: 496, startPoint y: 917, endPoint x: 488, endPoint y: 920, distance: 8.5
click at [494, 768] on div "36 / 39" at bounding box center [548, 918] width 326 height 20
click at [505, 768] on icon at bounding box center [506, 918] width 14 height 14
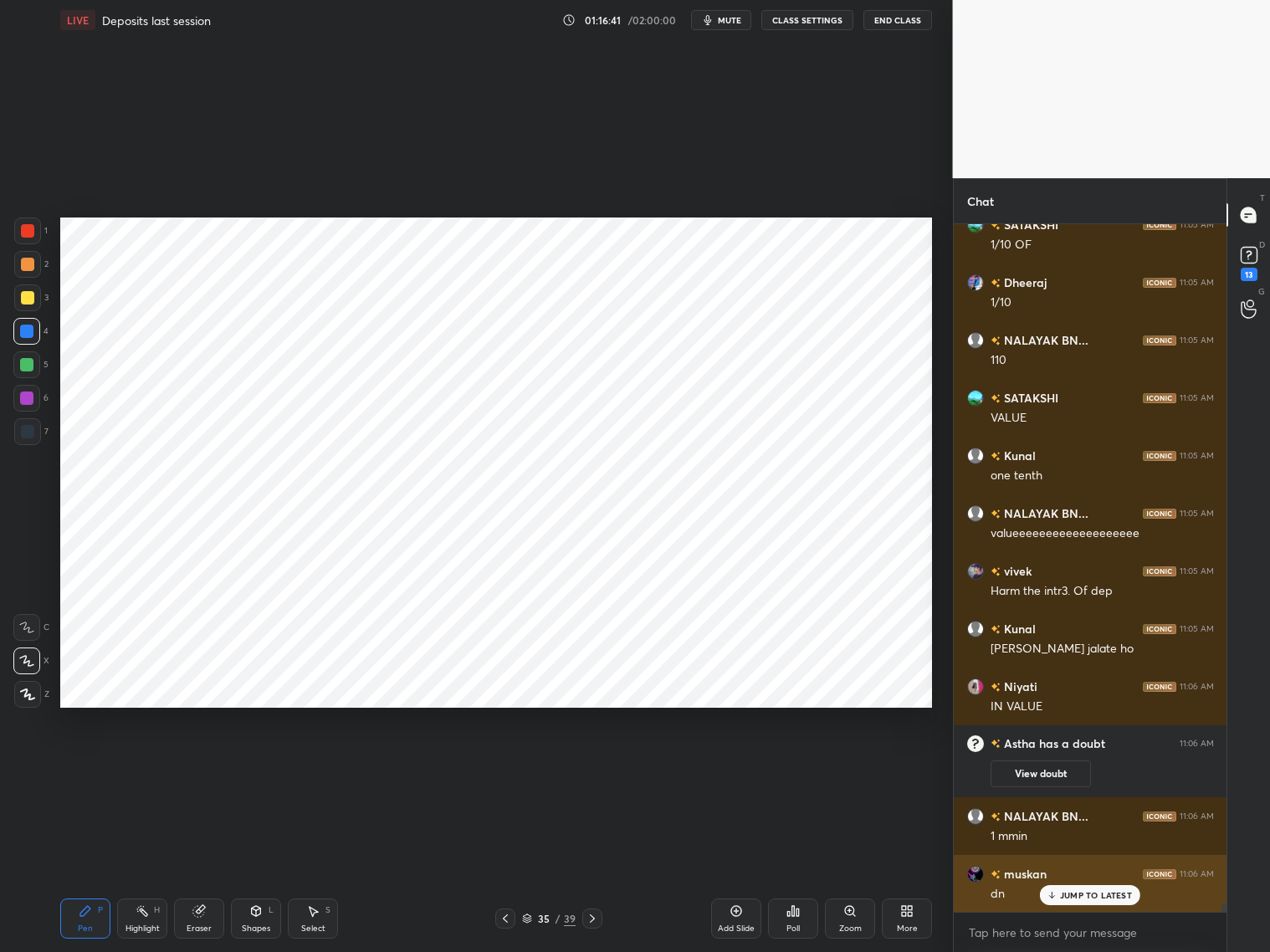
drag, startPoint x: 1066, startPoint y: 897, endPoint x: 1066, endPoint y: 873, distance: 24.0
click at [1072, 768] on p "JUMP TO LATEST" at bounding box center [1096, 895] width 72 height 10
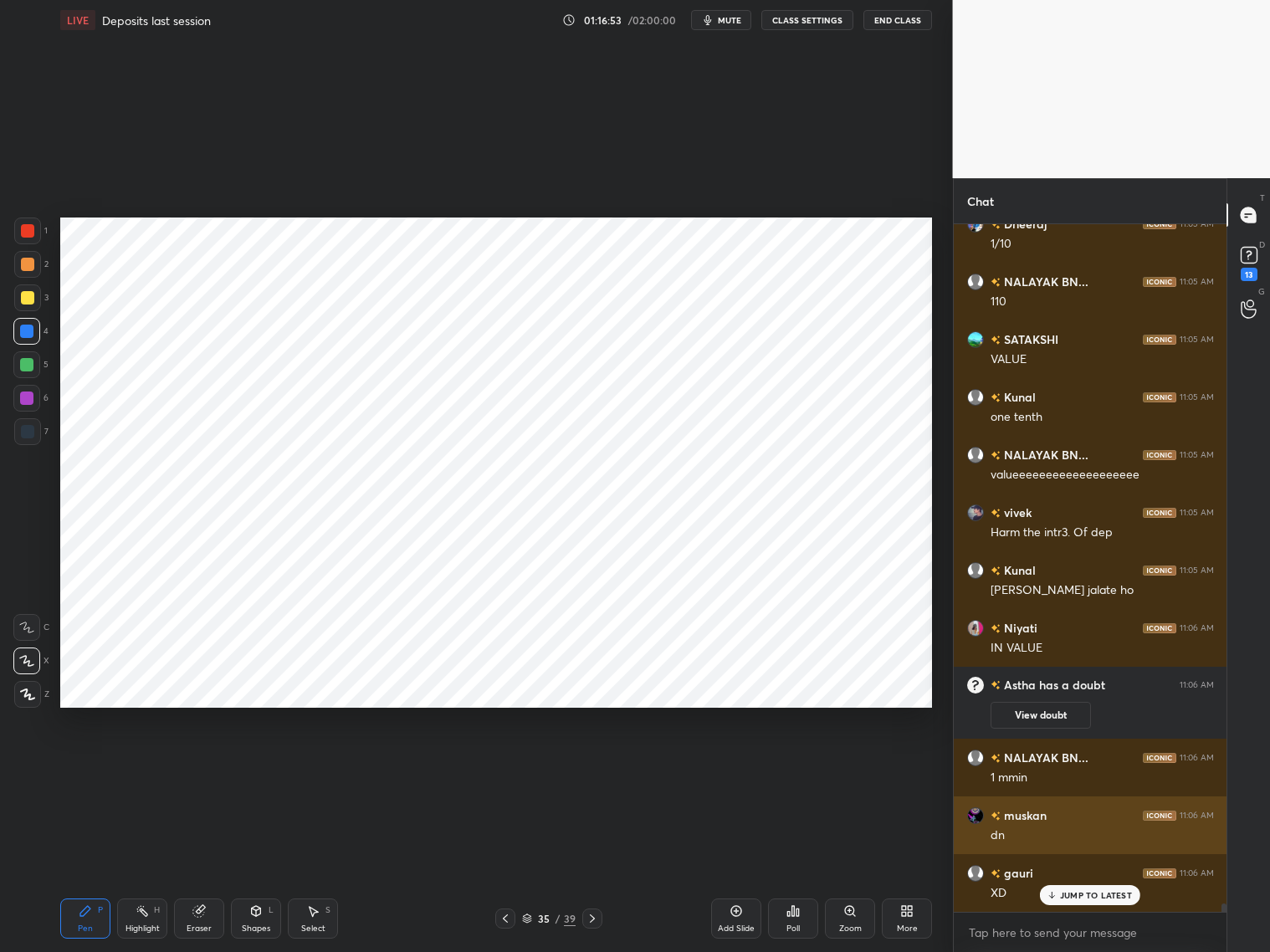
scroll to position [54630, 0]
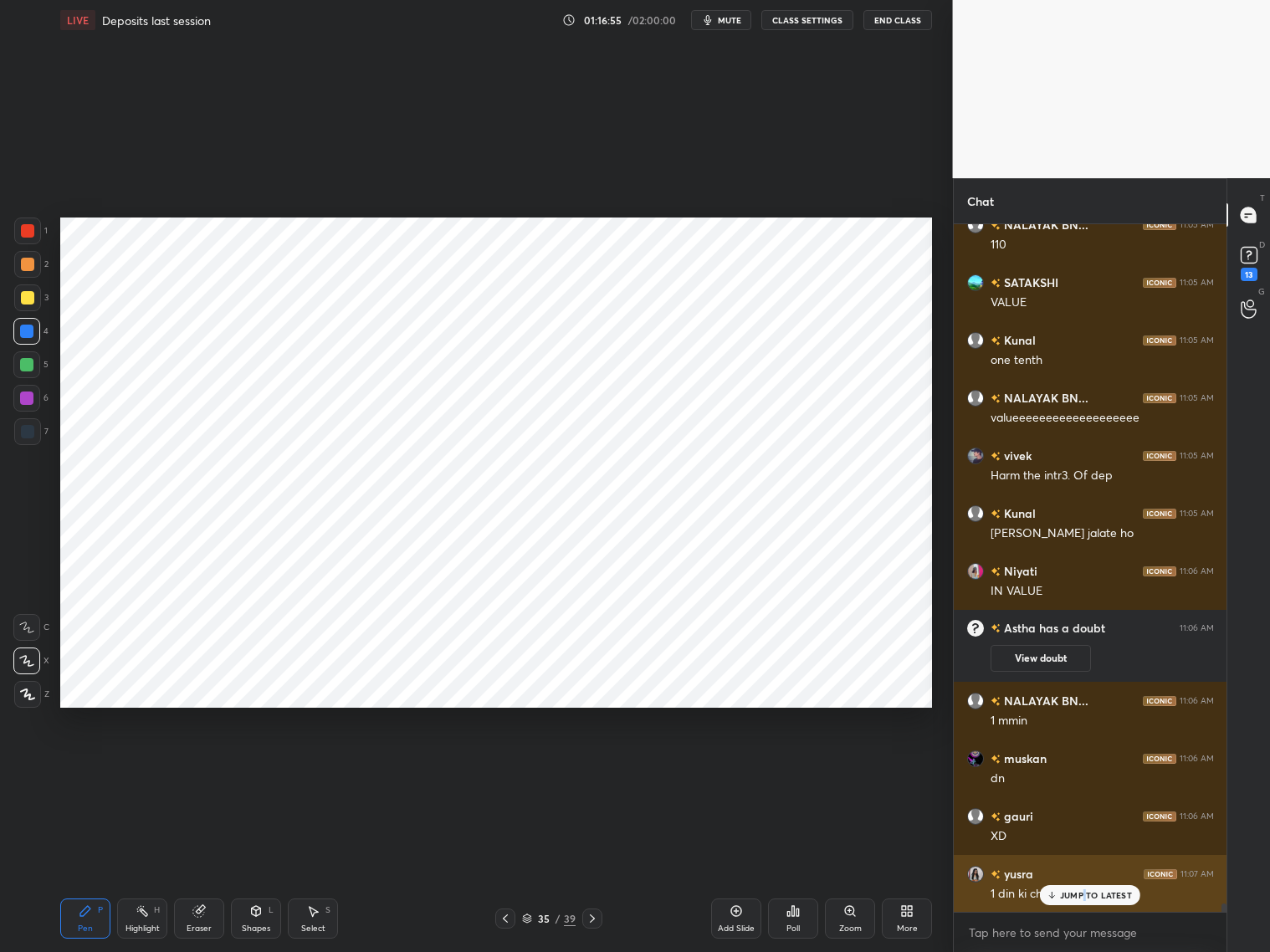
drag, startPoint x: 1083, startPoint y: 895, endPoint x: 1093, endPoint y: 893, distance: 10.2
click at [1086, 768] on p "JUMP TO LATEST" at bounding box center [1096, 895] width 72 height 10
click at [591, 768] on icon at bounding box center [593, 918] width 14 height 14
click at [39, 417] on div "1 2 3 4 5 6 7" at bounding box center [31, 334] width 35 height 235
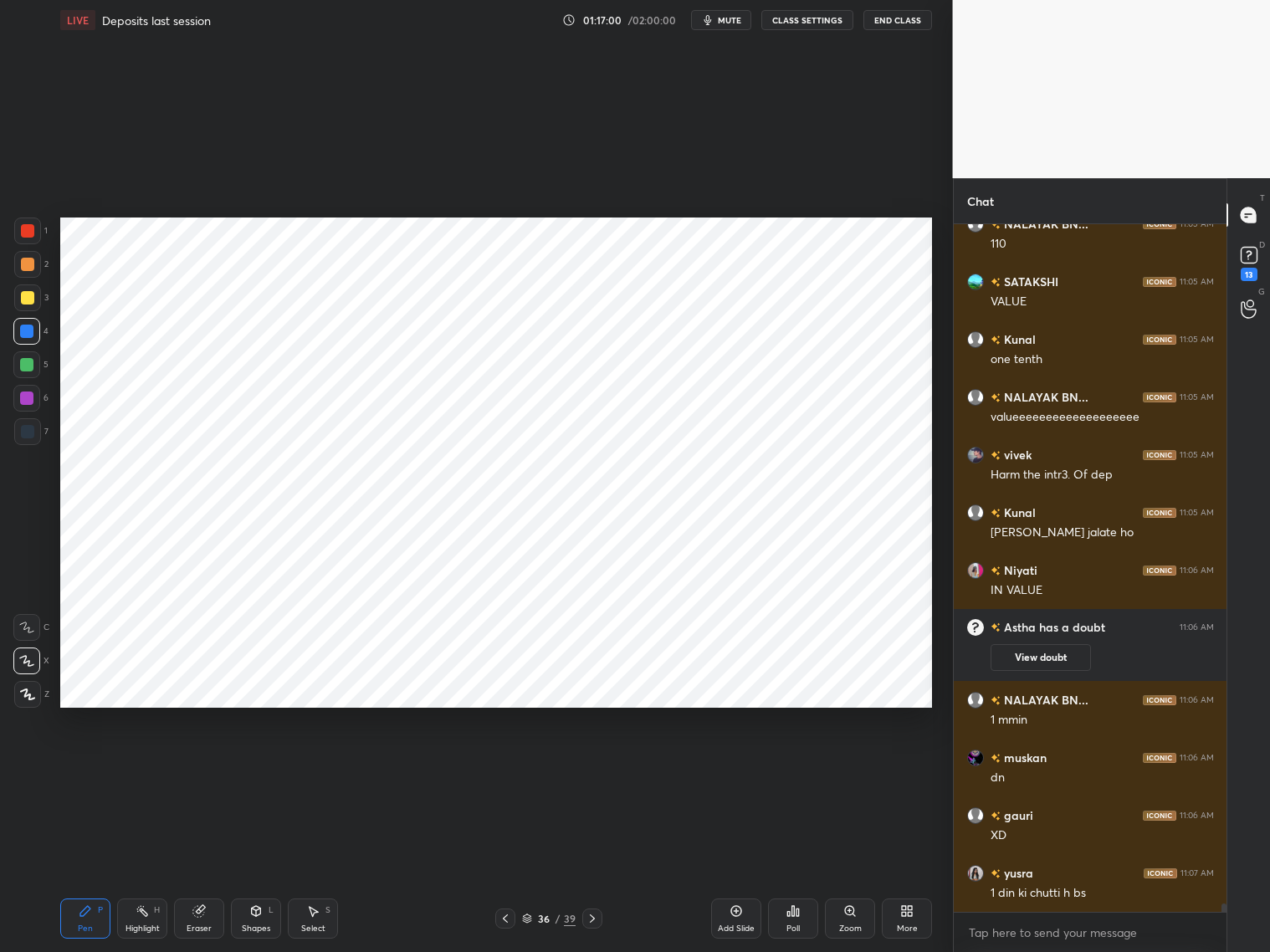
click at [35, 433] on div at bounding box center [27, 431] width 27 height 27
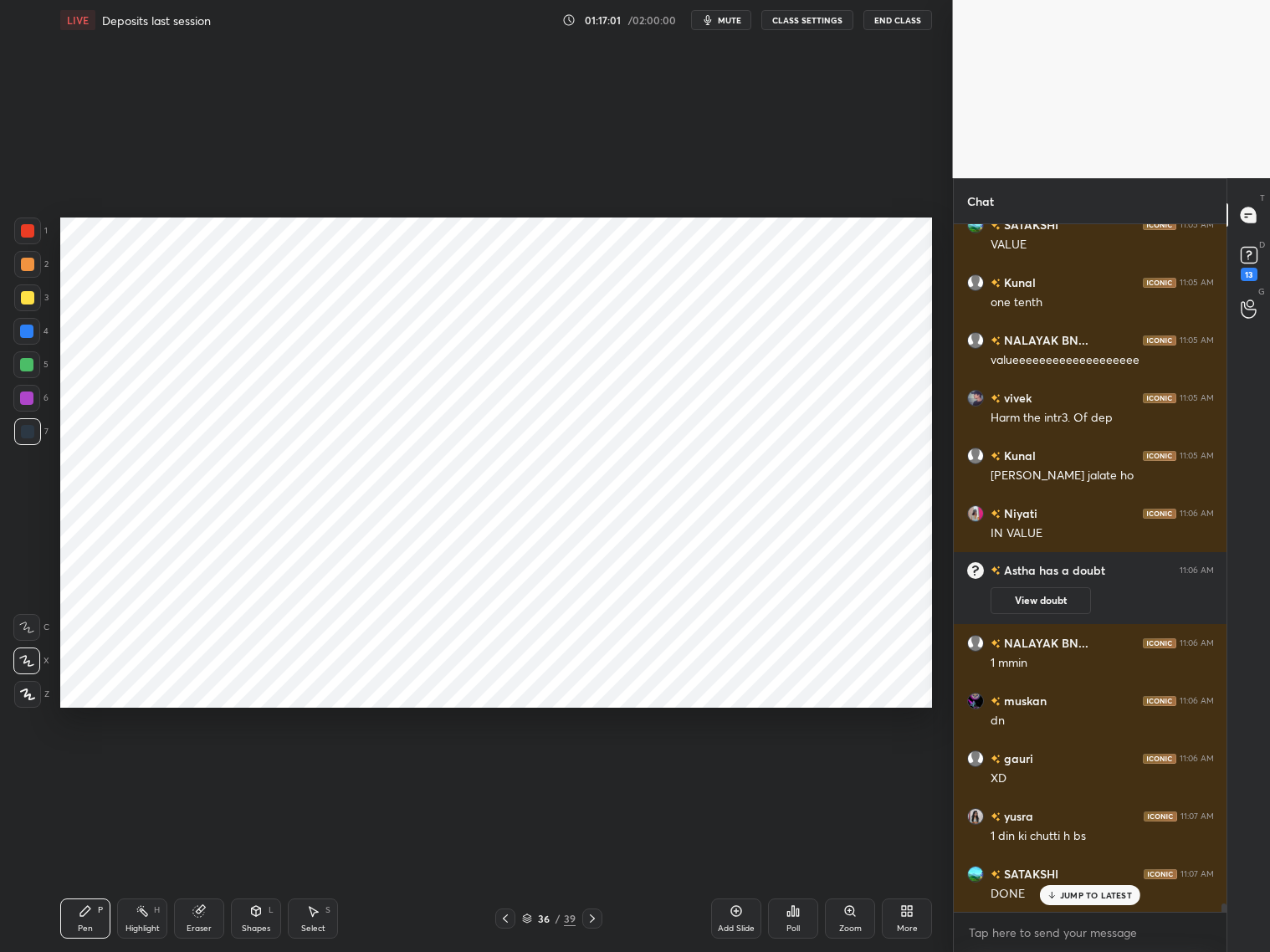
click at [509, 768] on div at bounding box center [505, 918] width 20 height 20
drag, startPoint x: 595, startPoint y: 914, endPoint x: 604, endPoint y: 900, distance: 16.6
click at [597, 768] on icon at bounding box center [593, 918] width 14 height 14
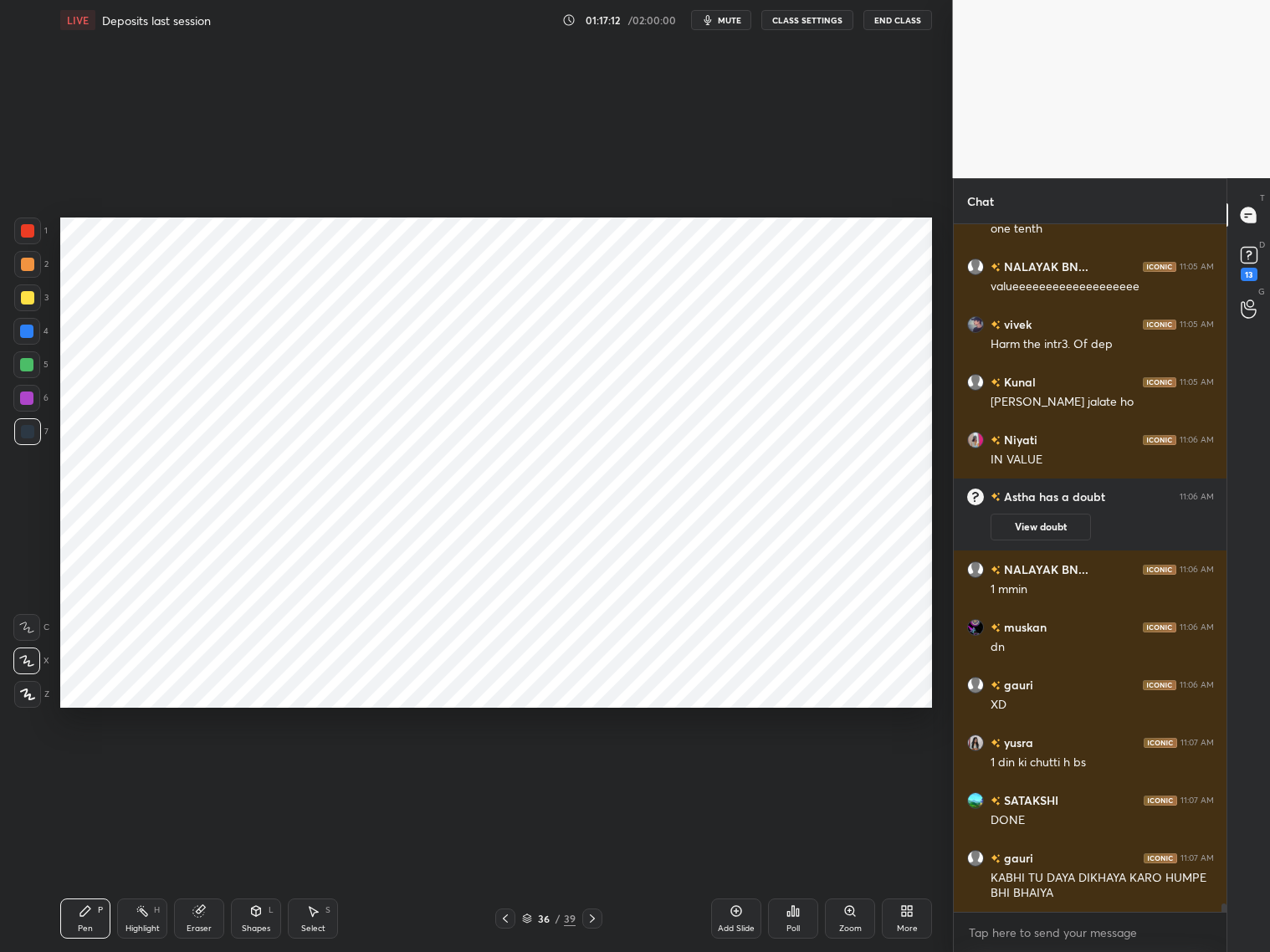
click at [501, 768] on icon at bounding box center [506, 918] width 14 height 14
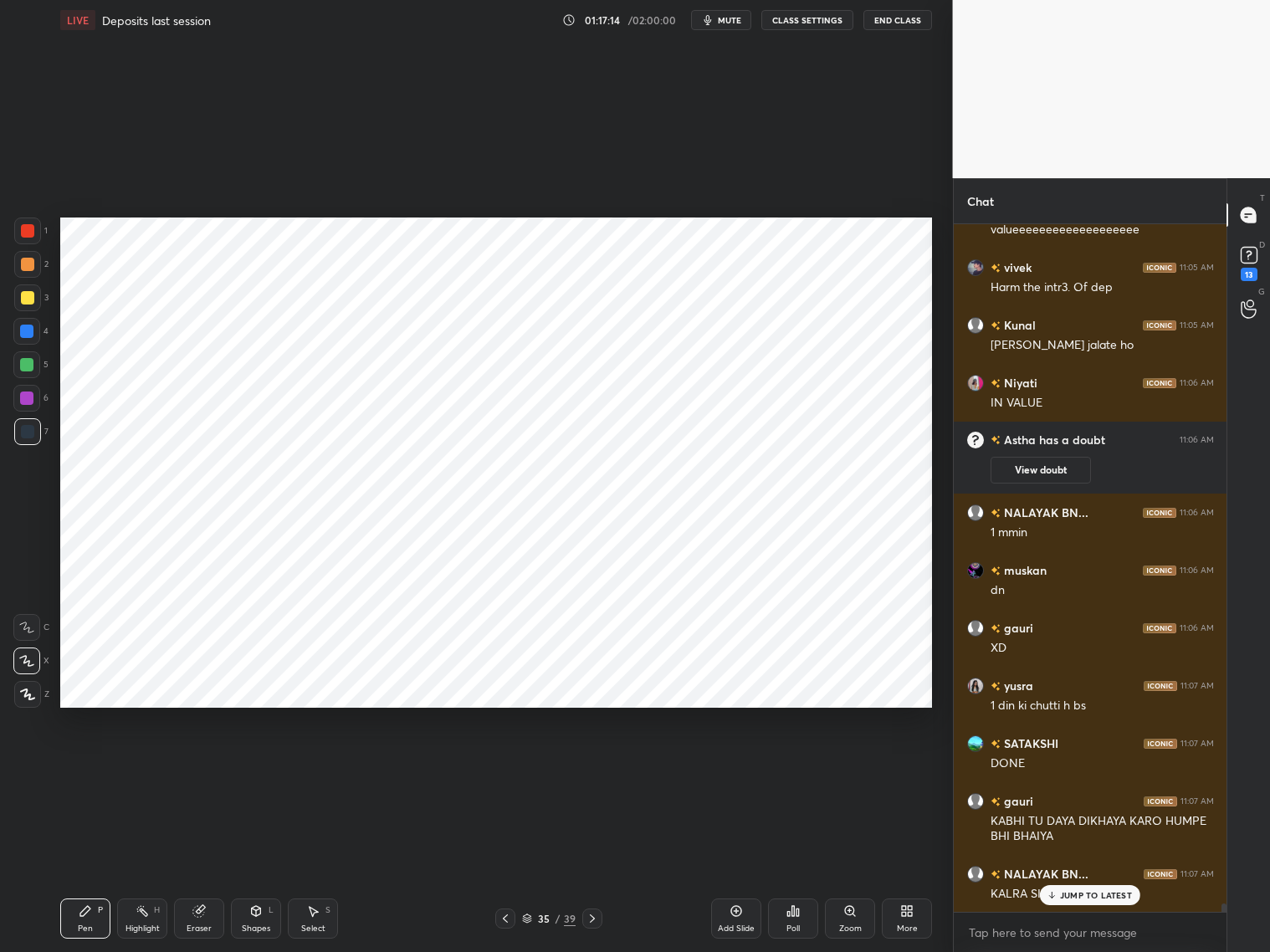
click at [591, 768] on icon at bounding box center [593, 918] width 14 height 14
click at [31, 231] on div at bounding box center [28, 231] width 14 height 14
click at [28, 330] on div at bounding box center [27, 332] width 14 height 14
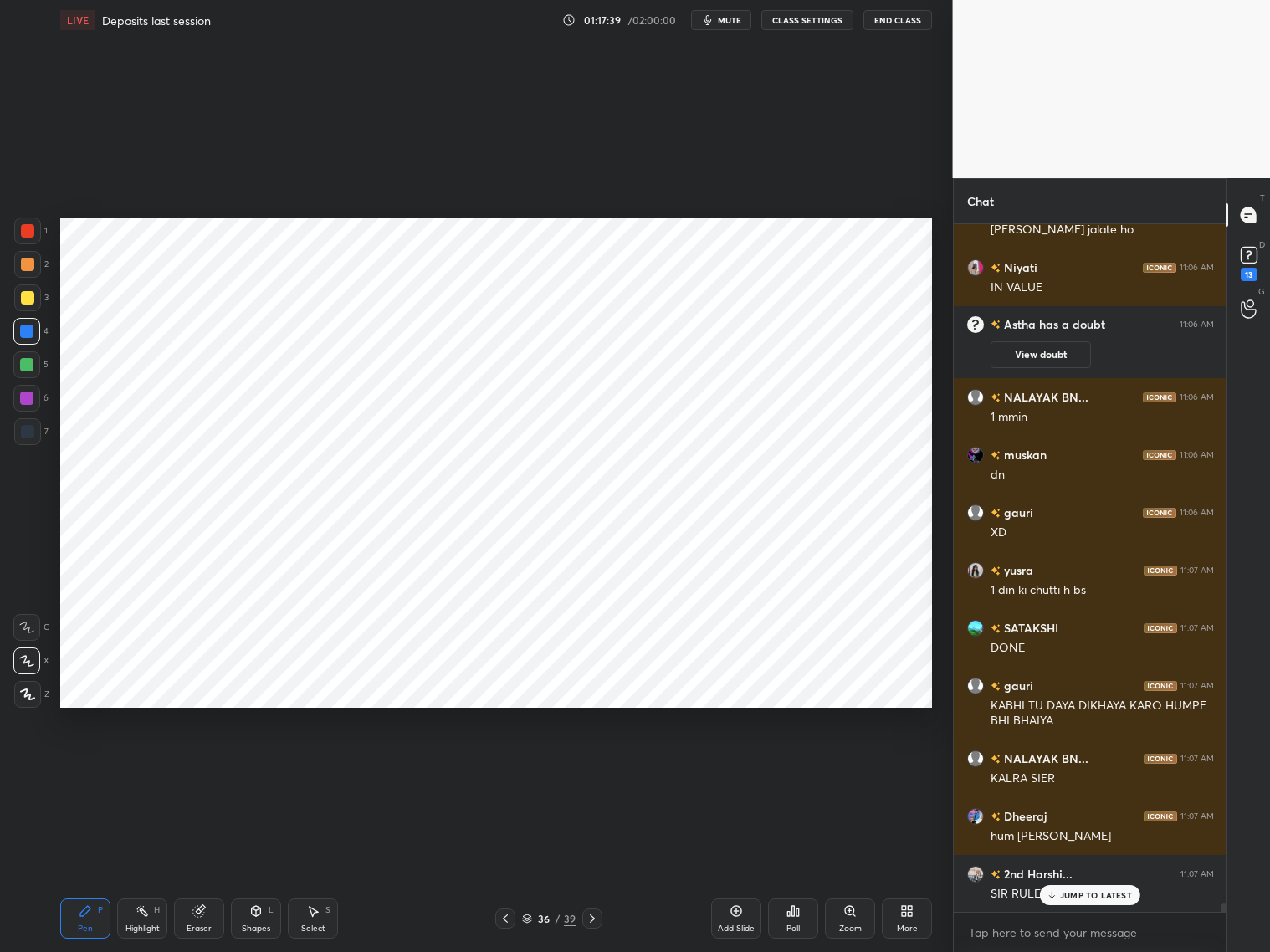
scroll to position [55007, 0]
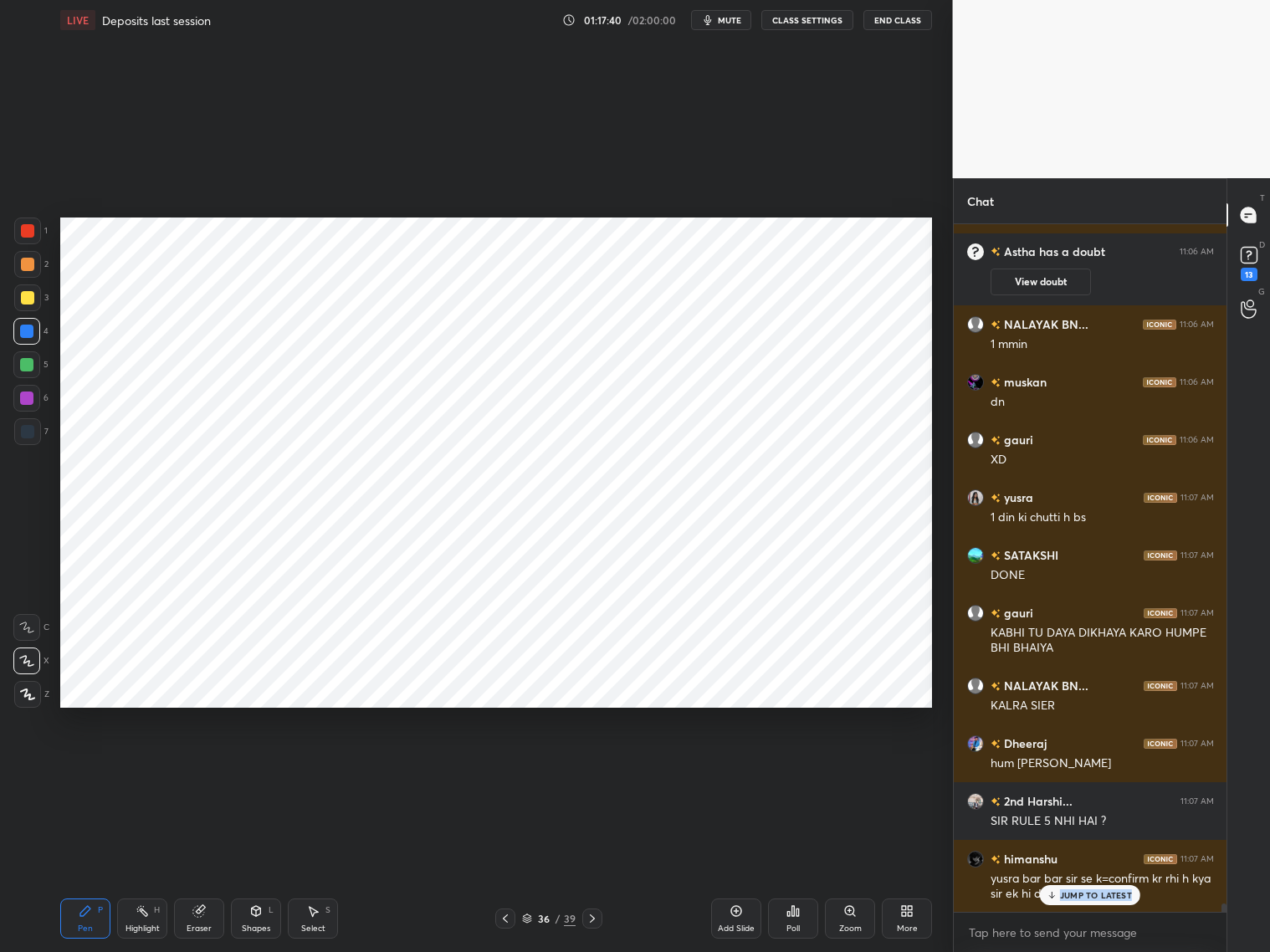
click at [1072, 768] on div "Vayunandan 11:05 AM yes 1/10 of value Parth 11:05 AM [DATE] in value SATAKSHI 1…" at bounding box center [1090, 567] width 273 height 688
click at [1070, 768] on p "JUMP TO LATEST" at bounding box center [1096, 895] width 72 height 10
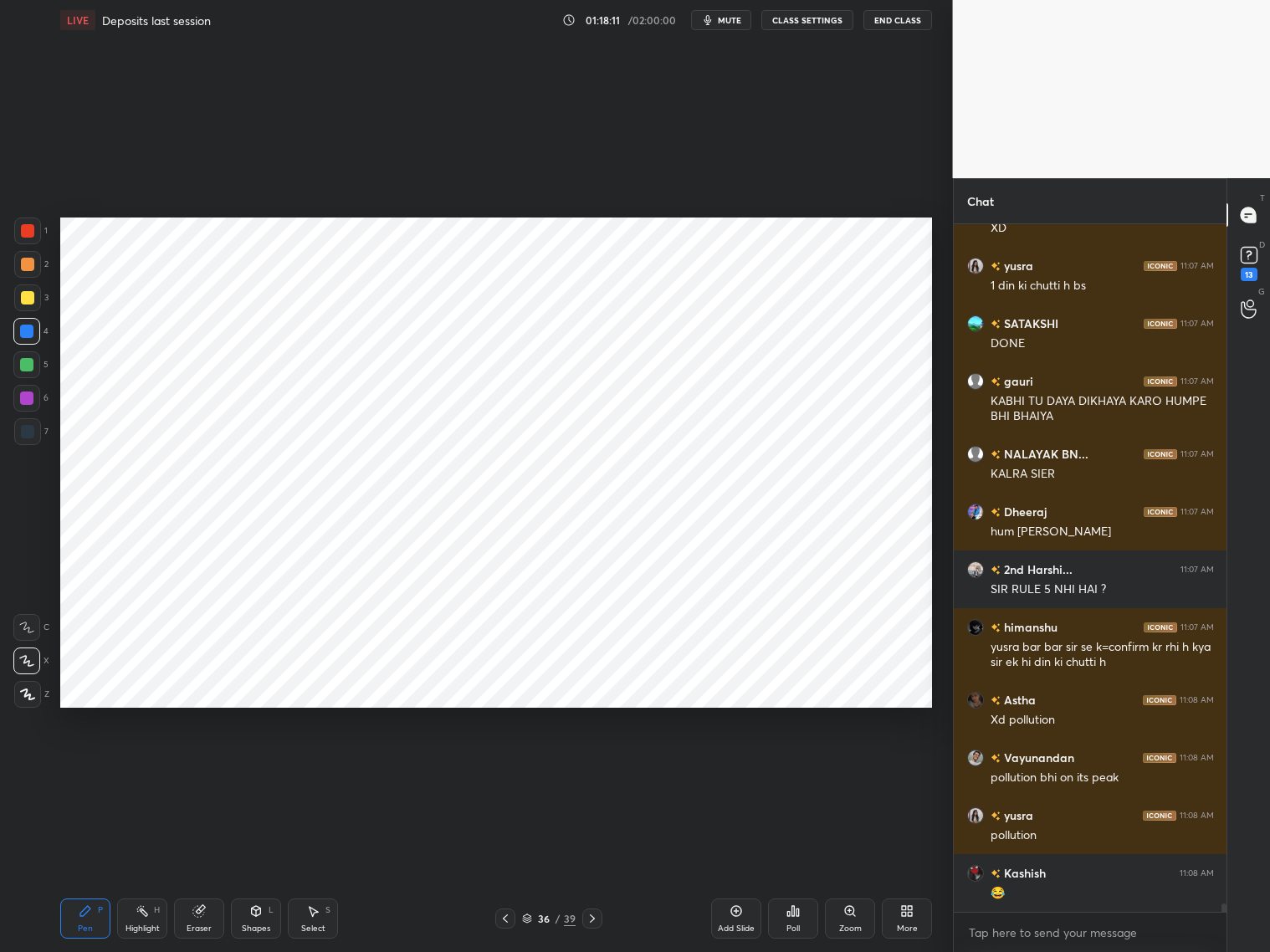
scroll to position [55295, 0]
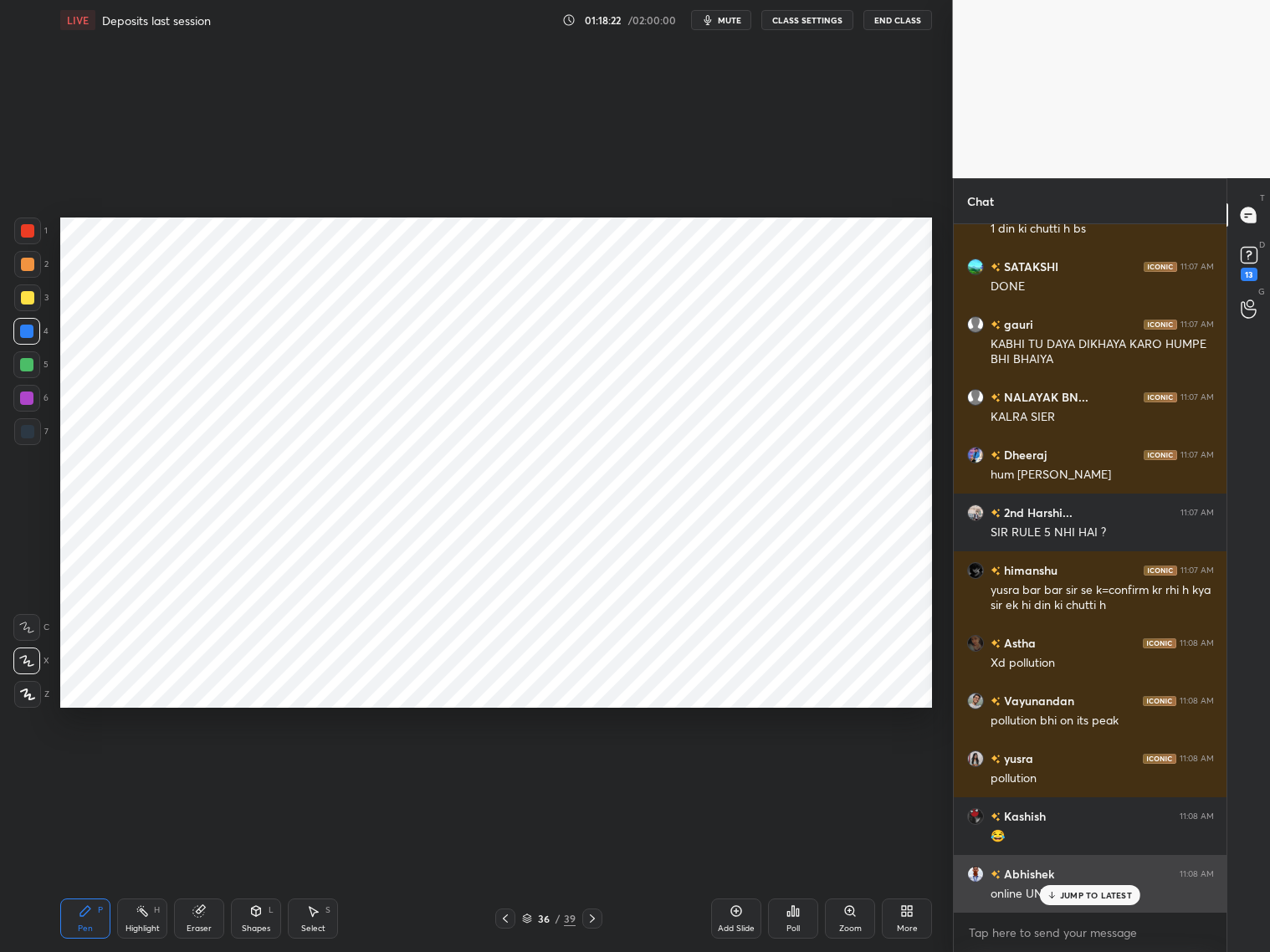
click at [1065, 768] on div "JUMP TO LATEST" at bounding box center [1089, 895] width 100 height 20
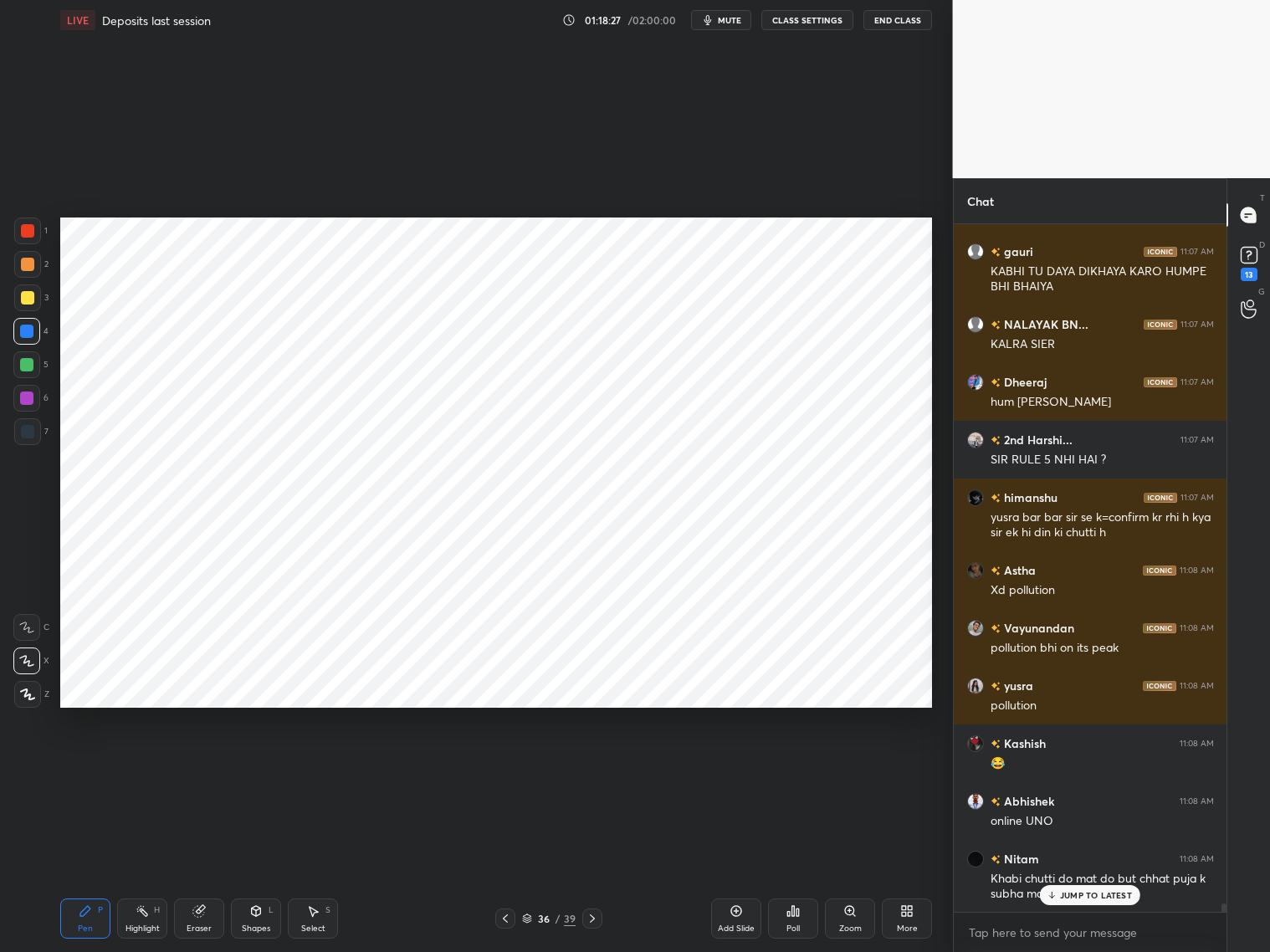
click at [29, 434] on div at bounding box center [28, 431] width 14 height 14
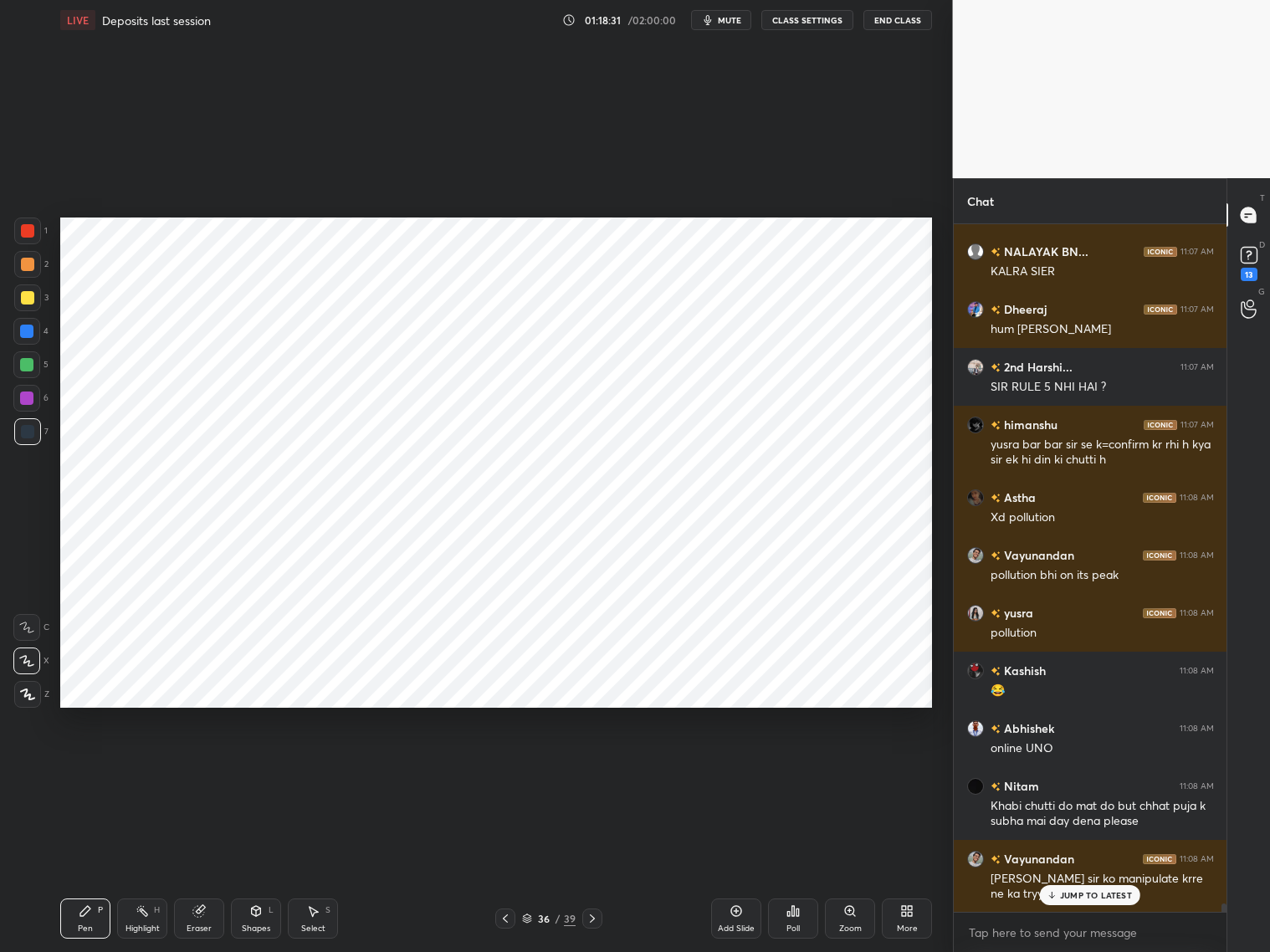
click at [35, 341] on div at bounding box center [27, 331] width 27 height 27
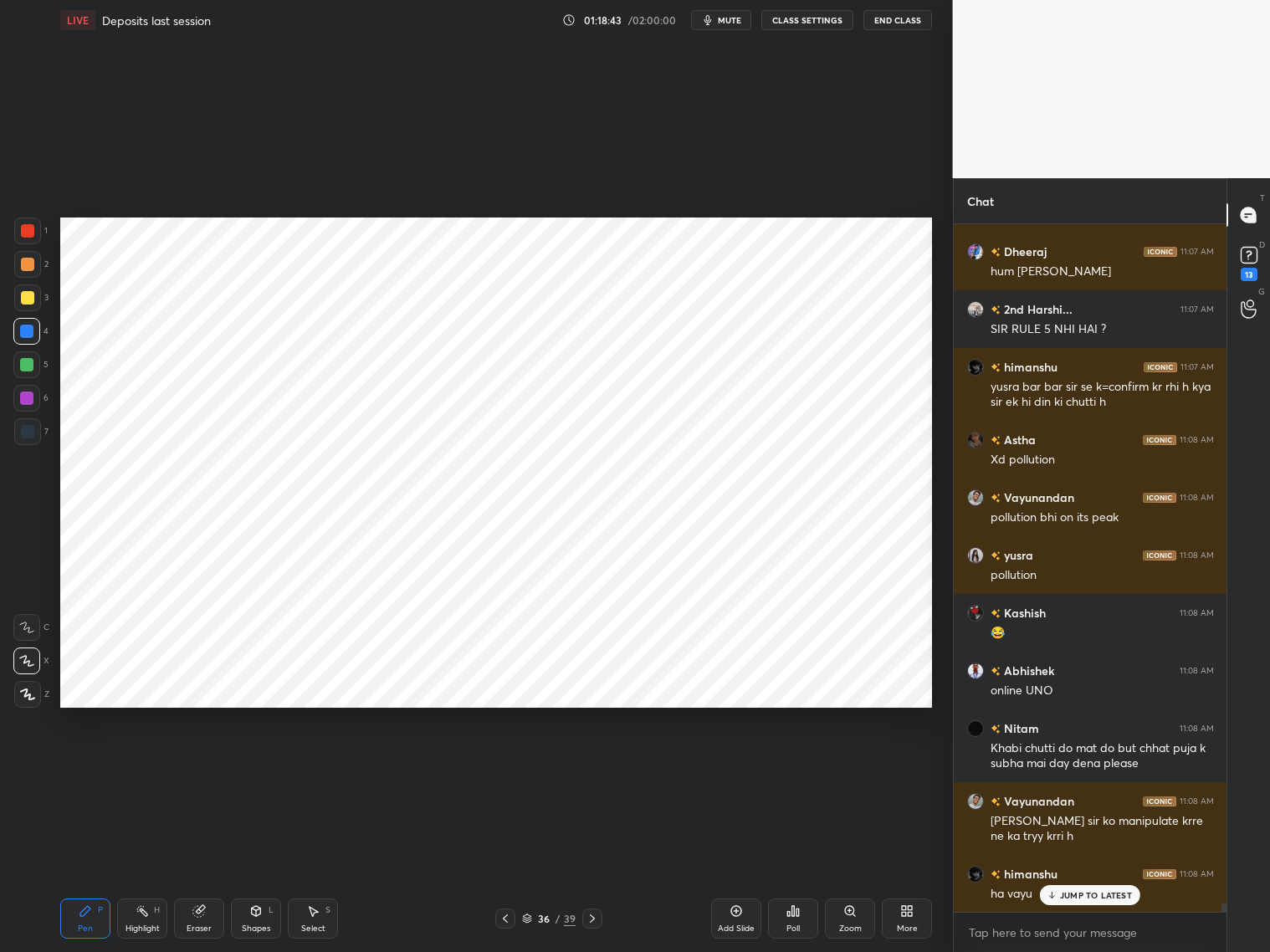
scroll to position [55556, 0]
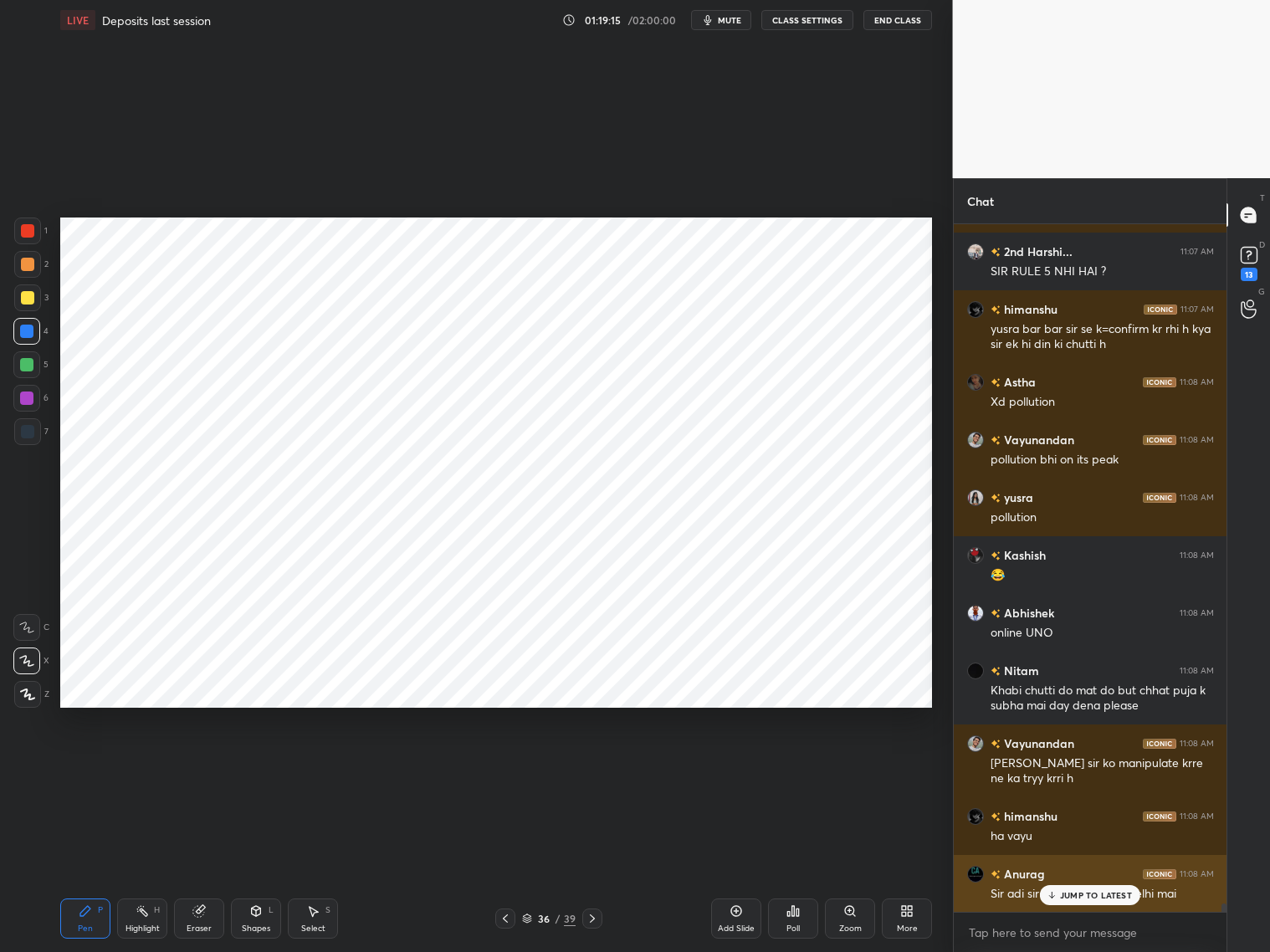
click at [1086, 768] on div "Anurag 11:08 AM Sir adi sir ka ghar kha hai delhi mai" at bounding box center [1090, 884] width 273 height 57
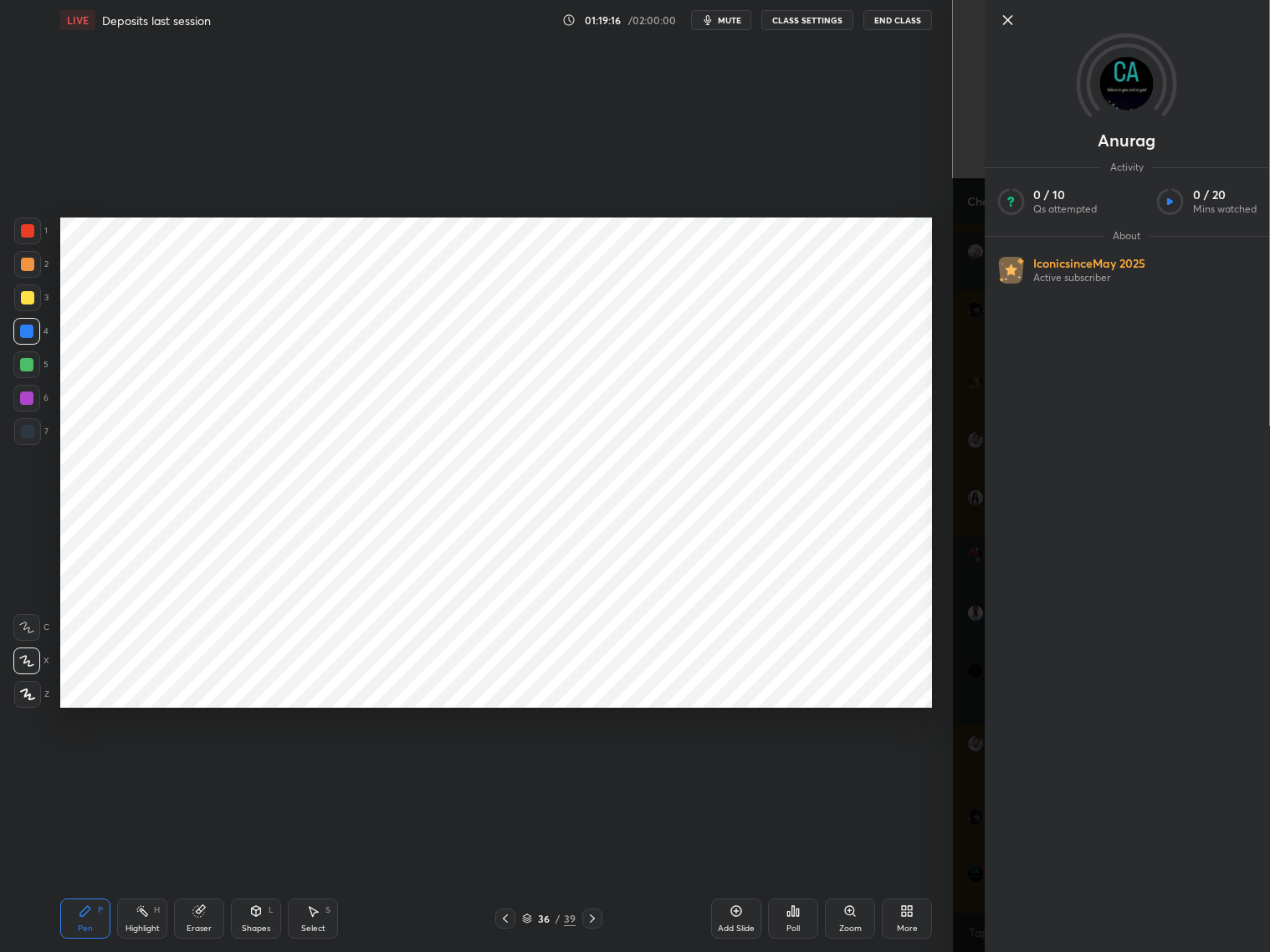
click at [957, 768] on body "1 2 3 4 5 6 7 C X Z C X Z E E Erase all H H LIVE Deposits last session 01:19:16…" at bounding box center [635, 476] width 1270 height 952
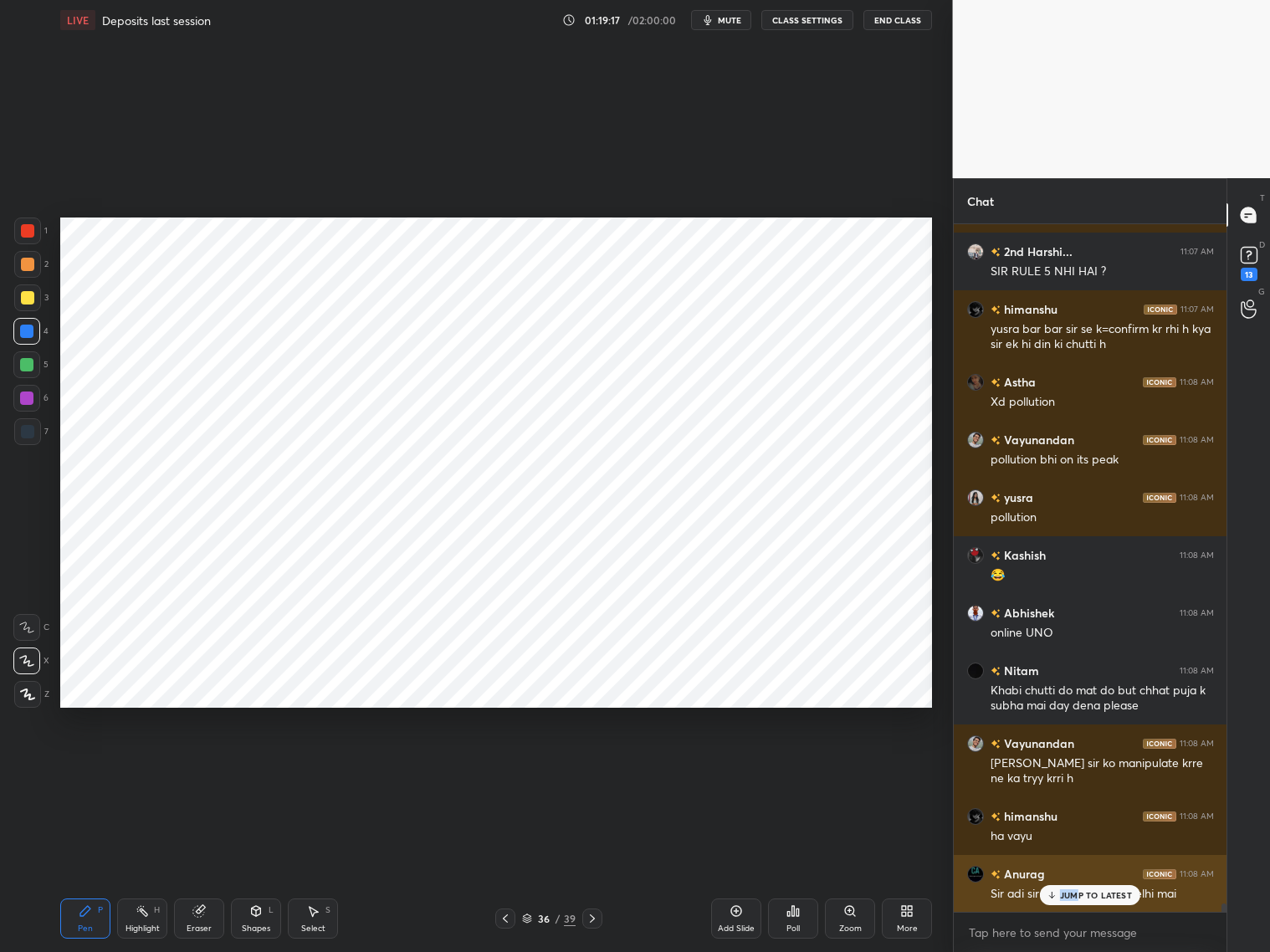
click at [1080, 768] on p "JUMP TO LATEST" at bounding box center [1096, 895] width 72 height 10
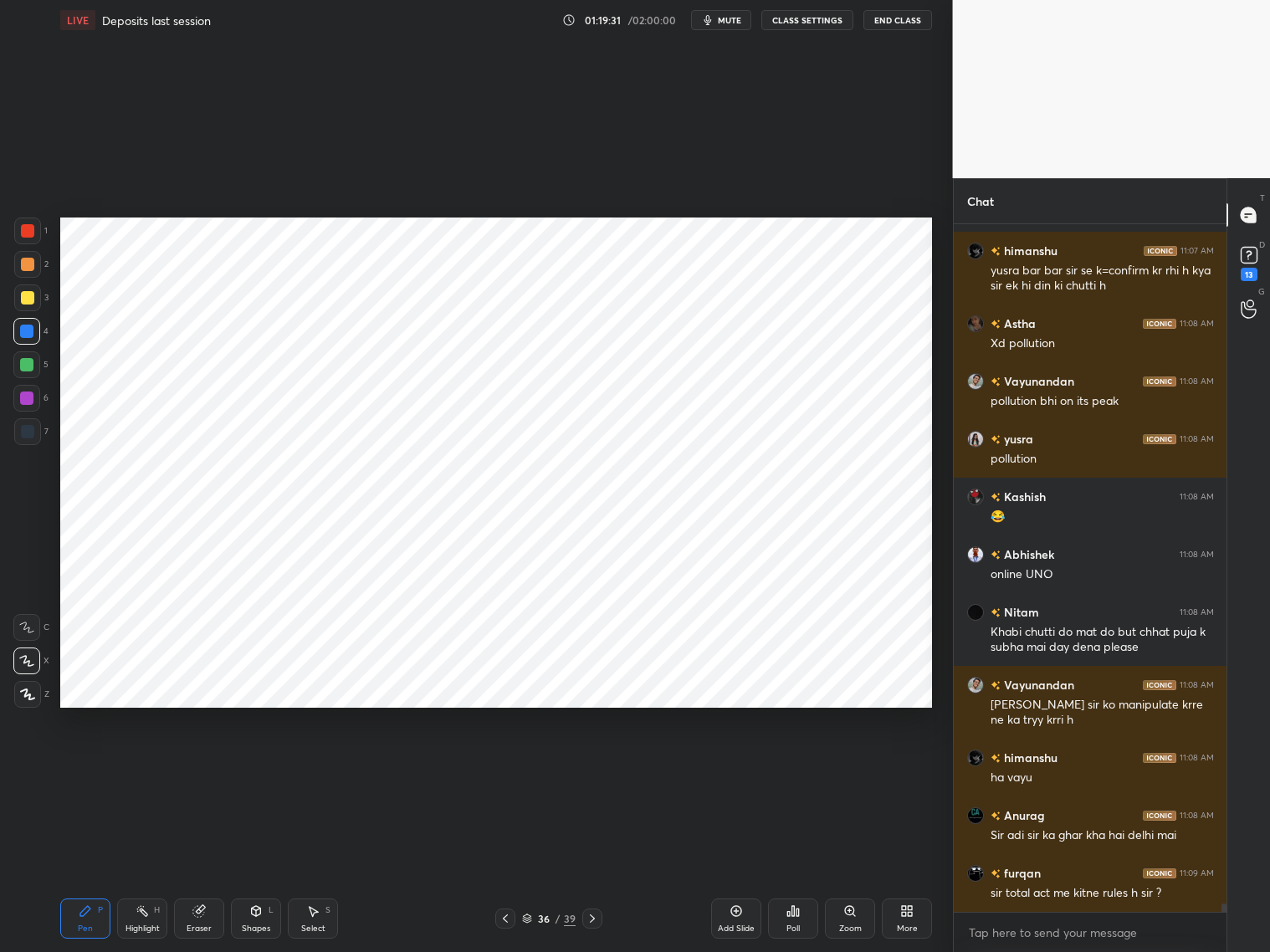
click at [729, 768] on div "Add Slide" at bounding box center [735, 918] width 50 height 41
click at [249, 768] on div "Shapes L" at bounding box center [255, 918] width 50 height 41
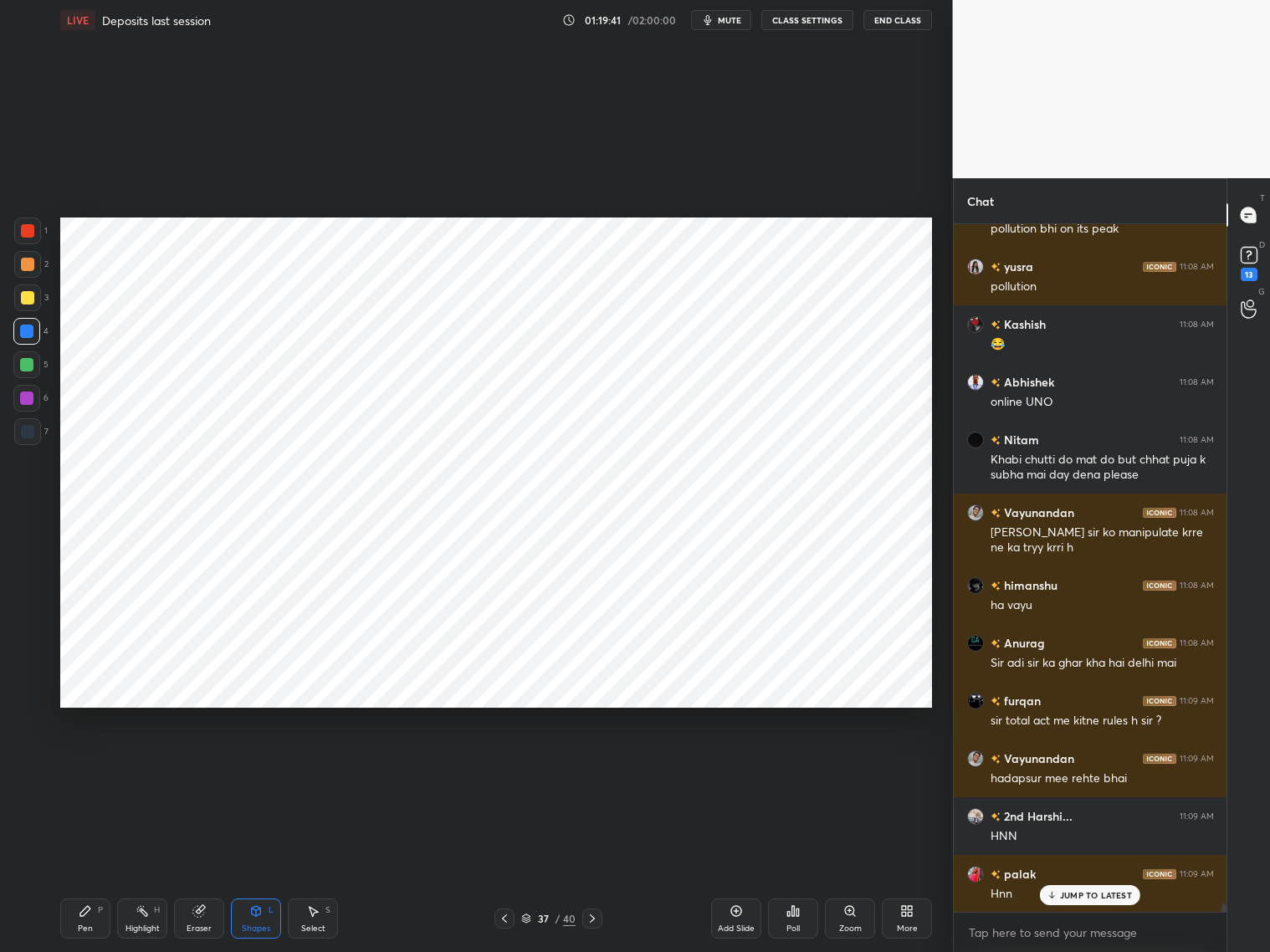
scroll to position [55844, 0]
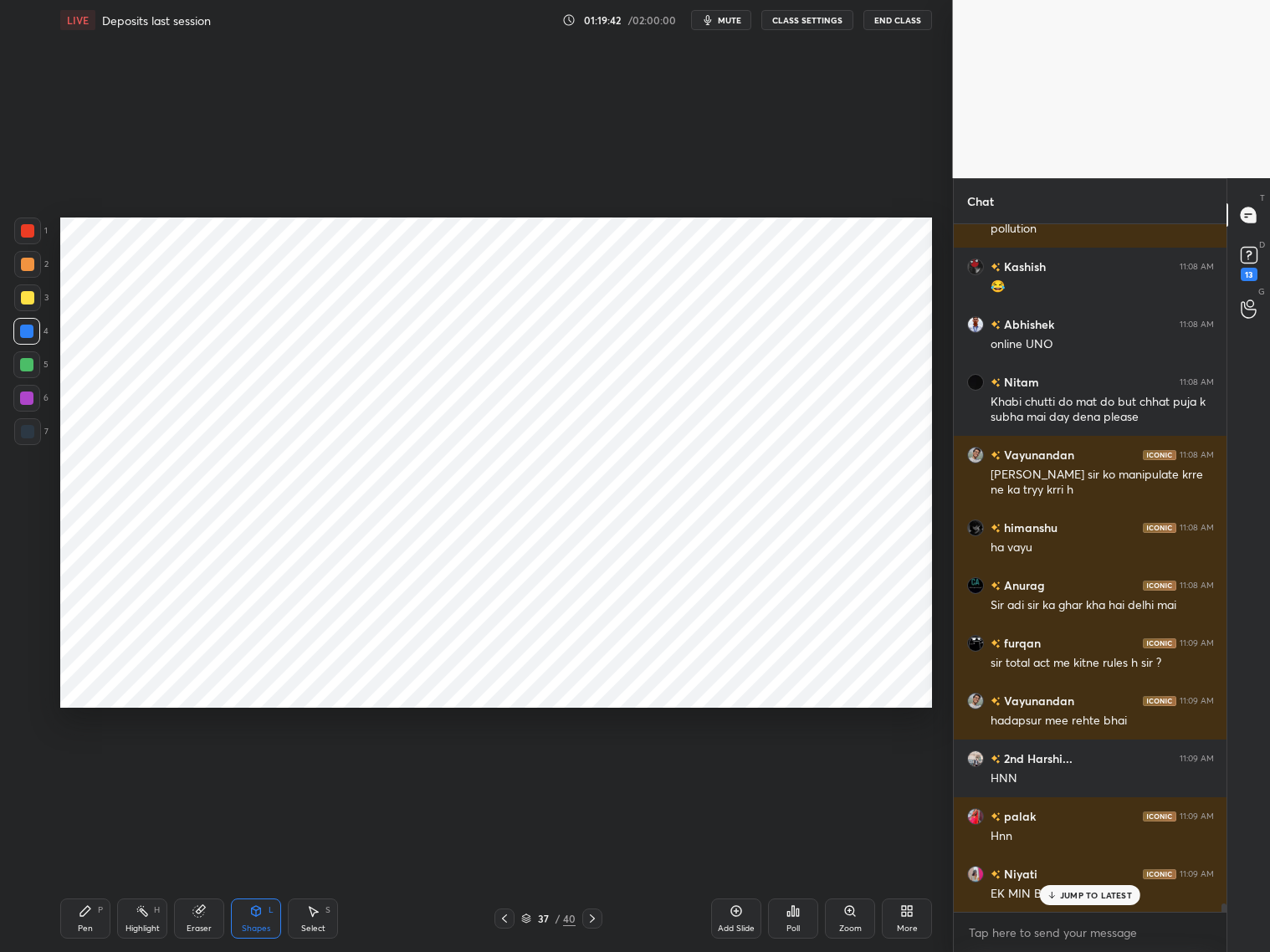
click at [84, 768] on icon at bounding box center [85, 910] width 10 height 10
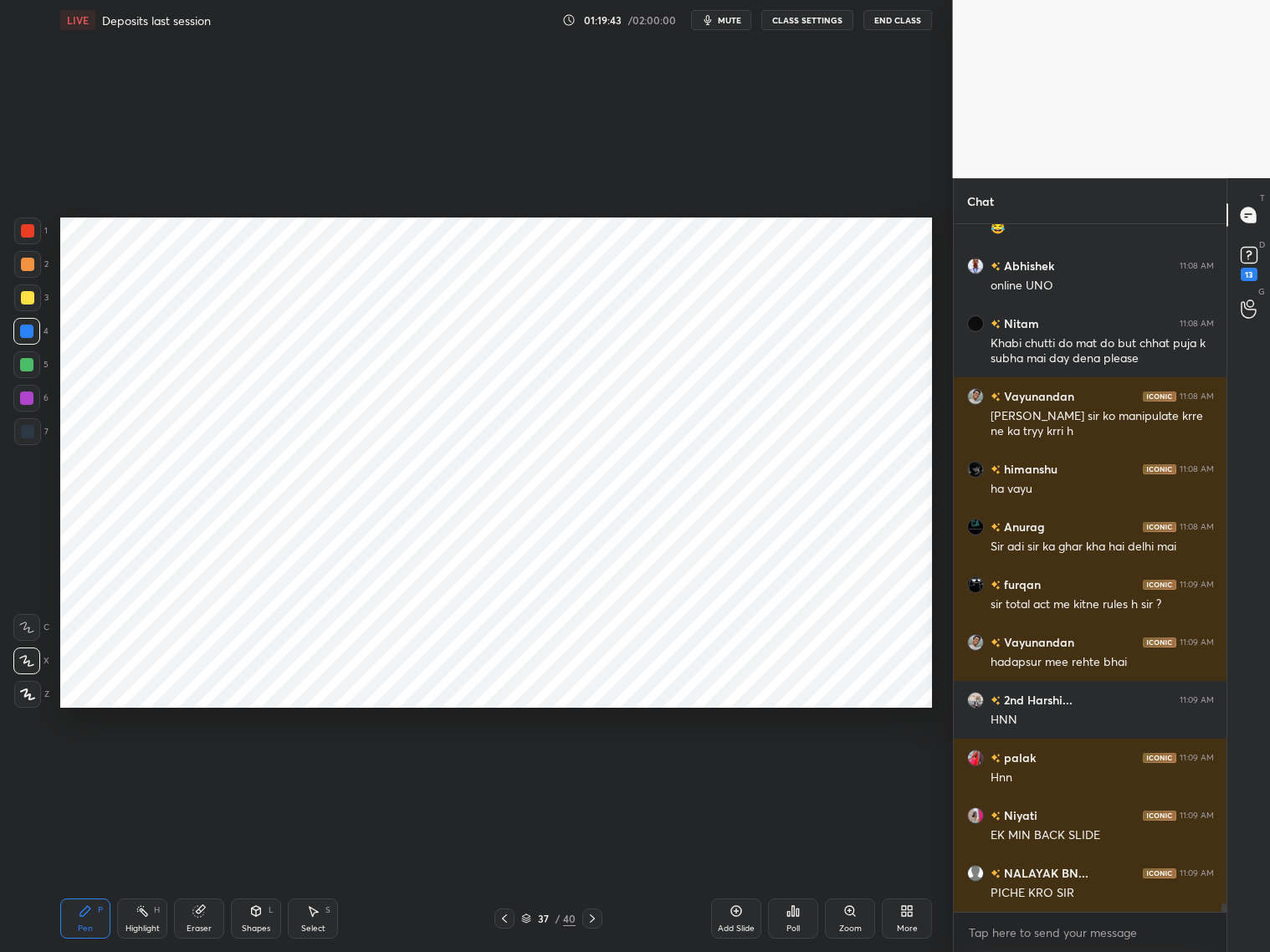
click at [500, 768] on icon at bounding box center [505, 918] width 14 height 14
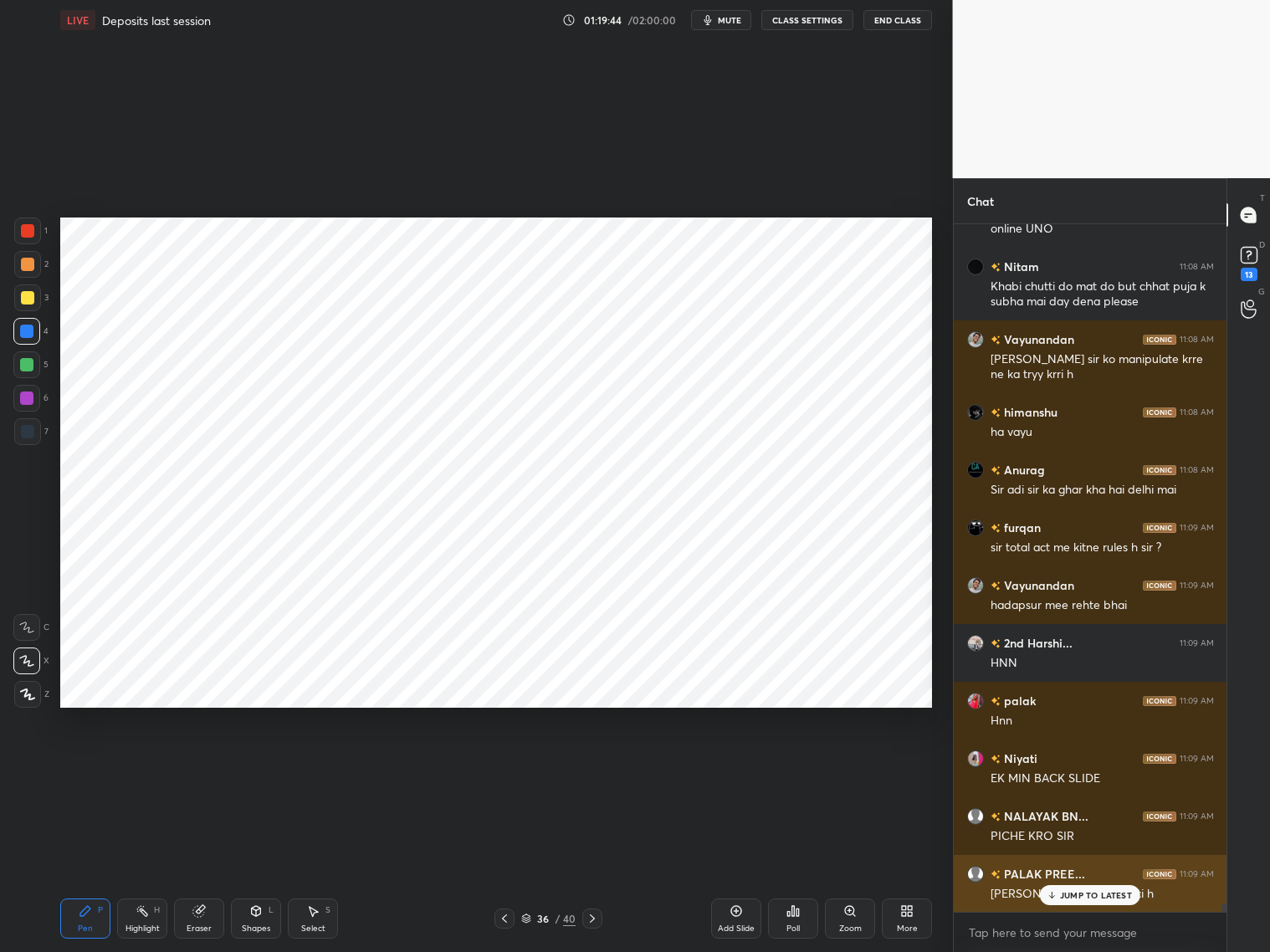
click at [1067, 768] on p "JUMP TO LATEST" at bounding box center [1096, 895] width 72 height 10
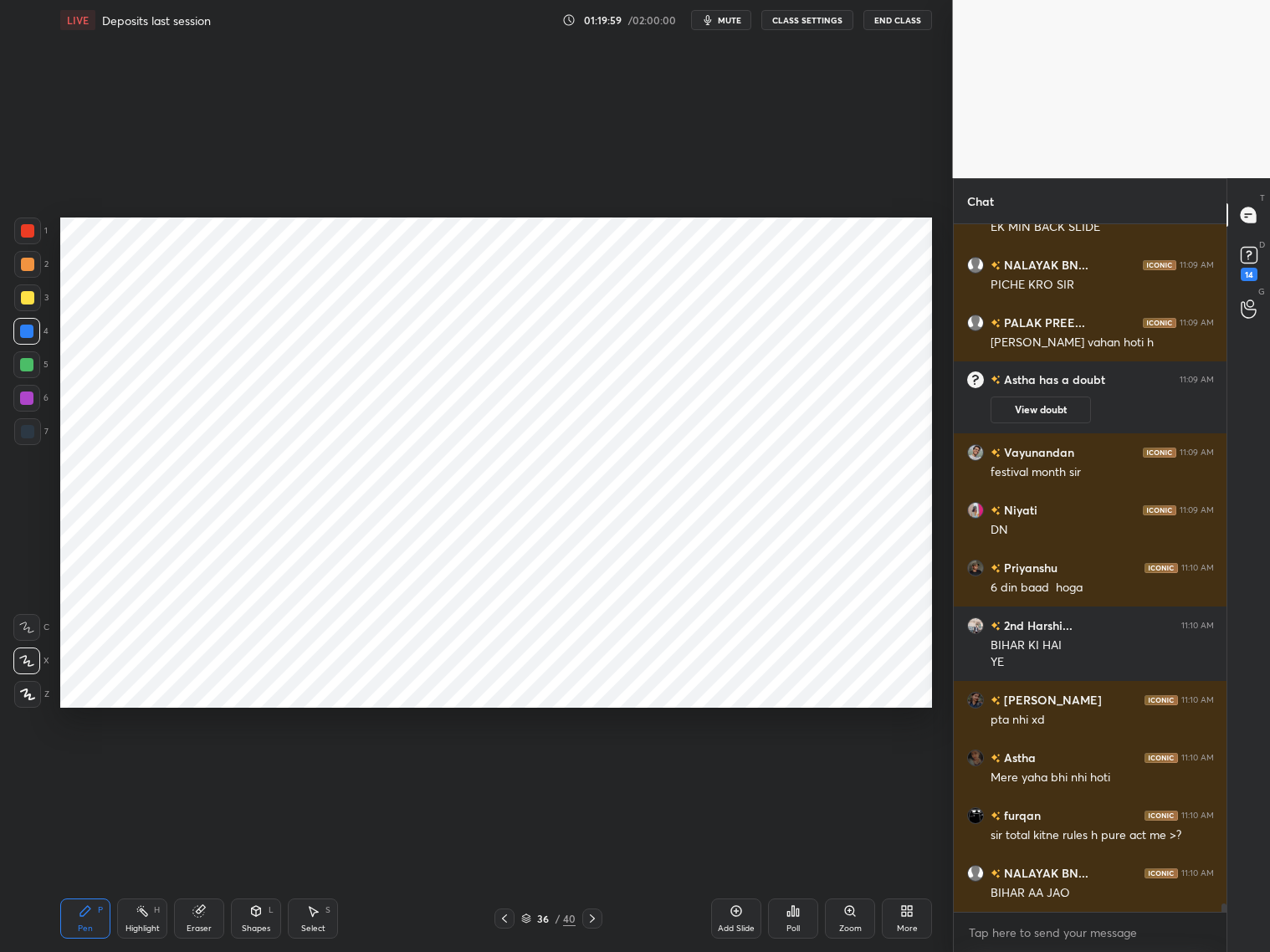
scroll to position [56127, 0]
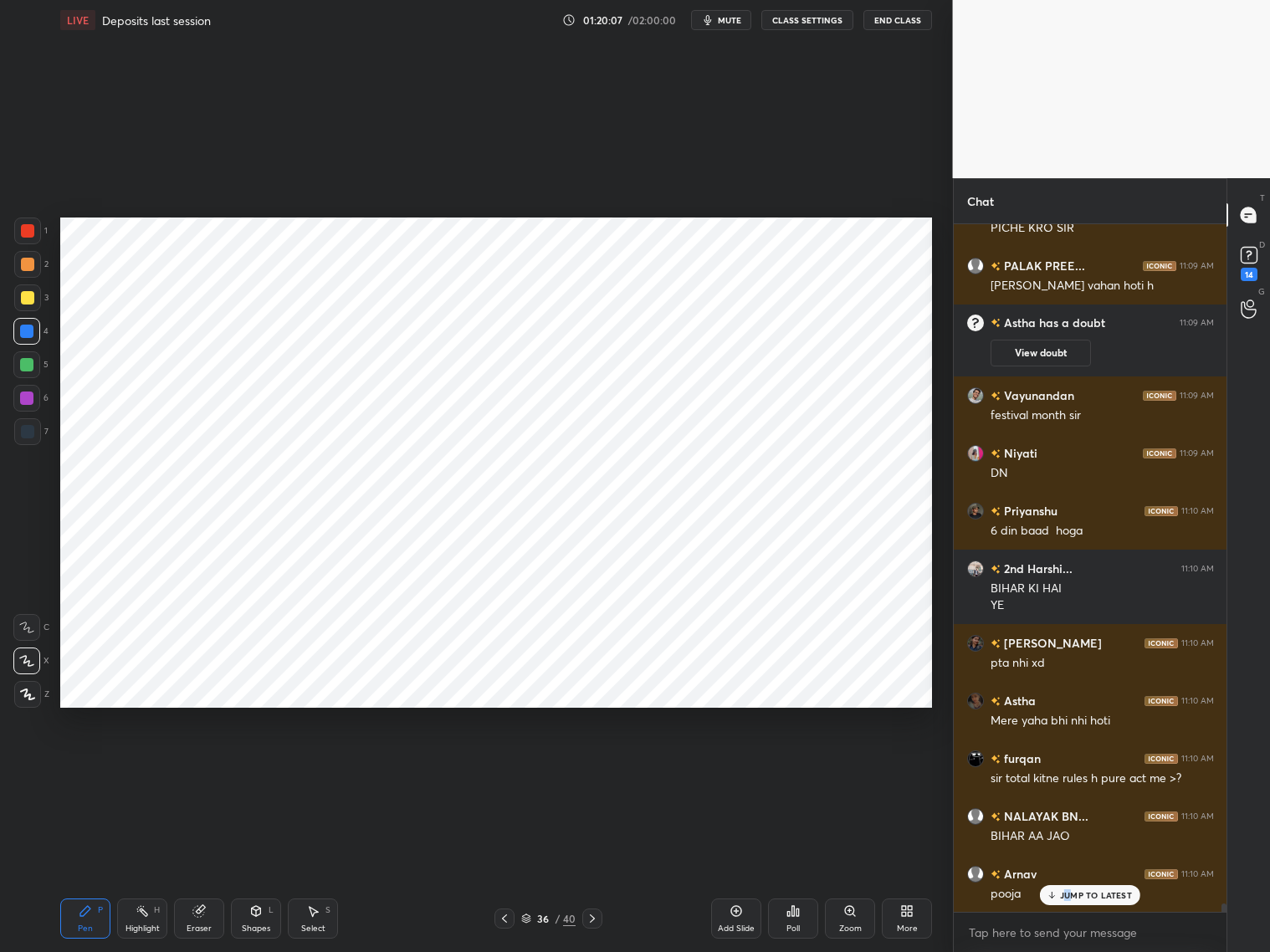
click at [1064, 768] on p "JUMP TO LATEST" at bounding box center [1096, 895] width 72 height 10
click at [608, 768] on div "36 / 40" at bounding box center [548, 918] width 326 height 20
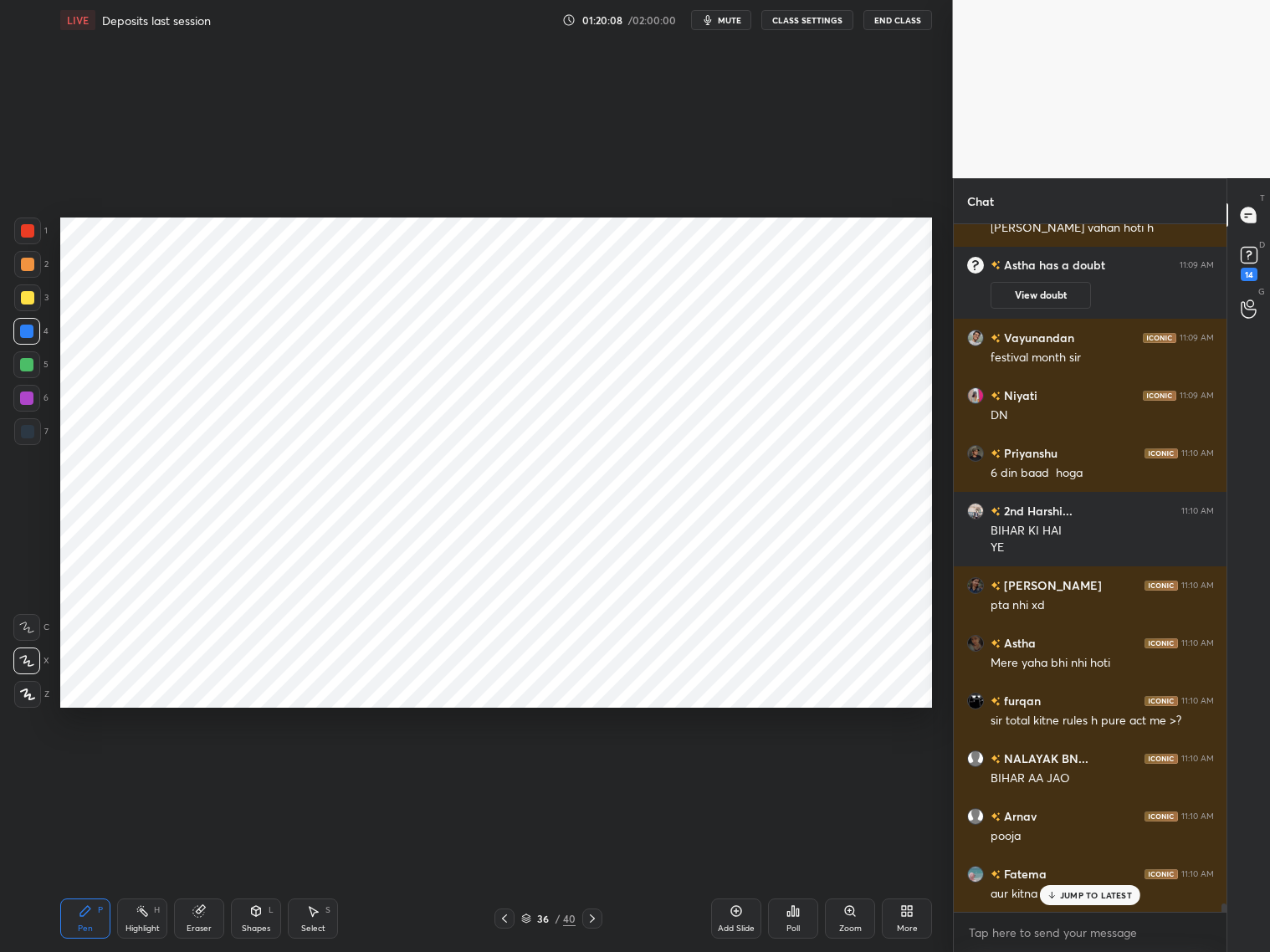
drag, startPoint x: 591, startPoint y: 917, endPoint x: 608, endPoint y: 909, distance: 18.8
click at [594, 768] on icon at bounding box center [593, 918] width 14 height 14
click at [1069, 768] on p "JUMP TO LATEST" at bounding box center [1096, 895] width 72 height 10
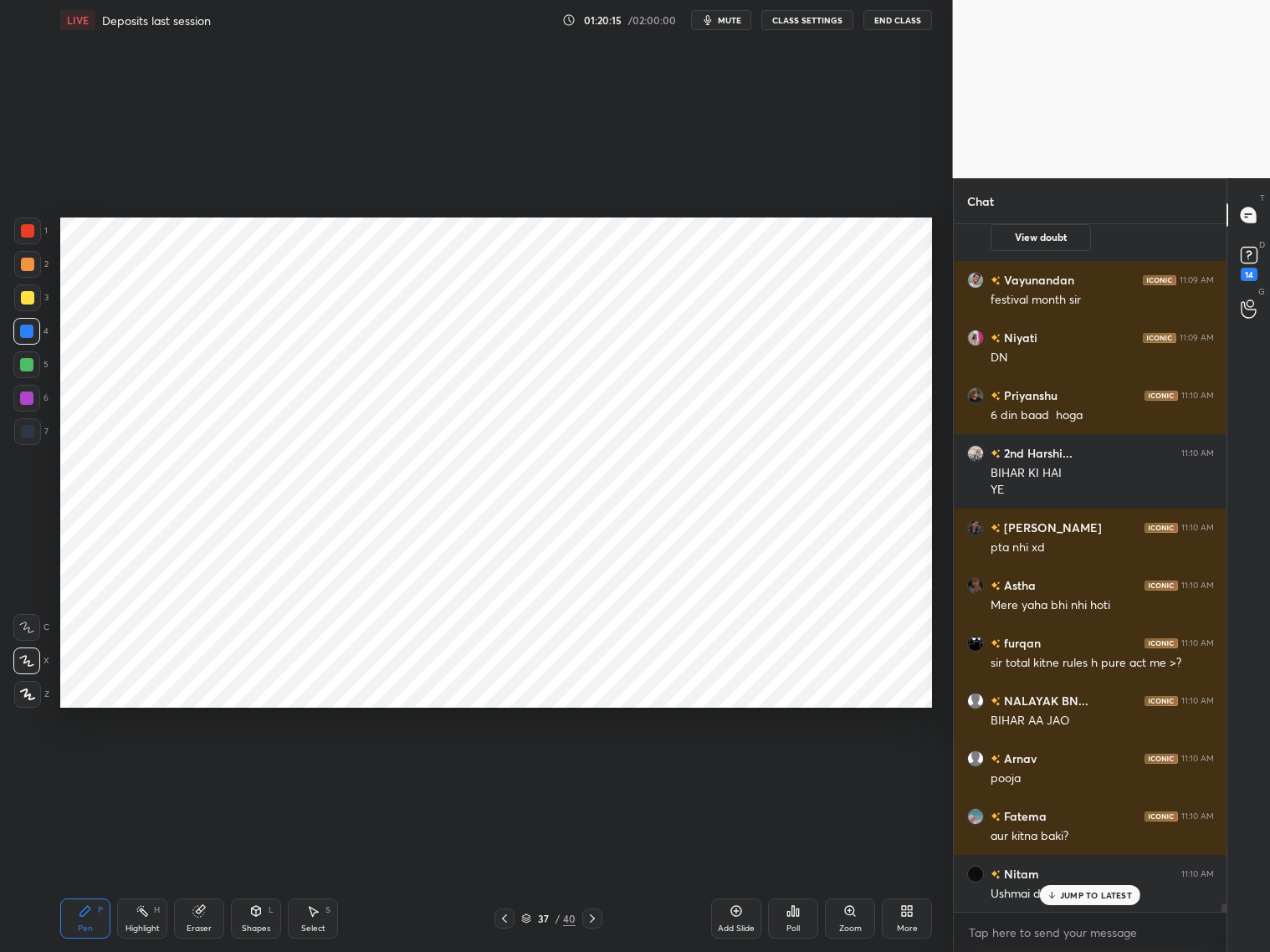
click at [508, 768] on icon at bounding box center [505, 918] width 14 height 14
click at [593, 768] on icon at bounding box center [593, 918] width 14 height 14
click at [25, 429] on div at bounding box center [28, 431] width 14 height 14
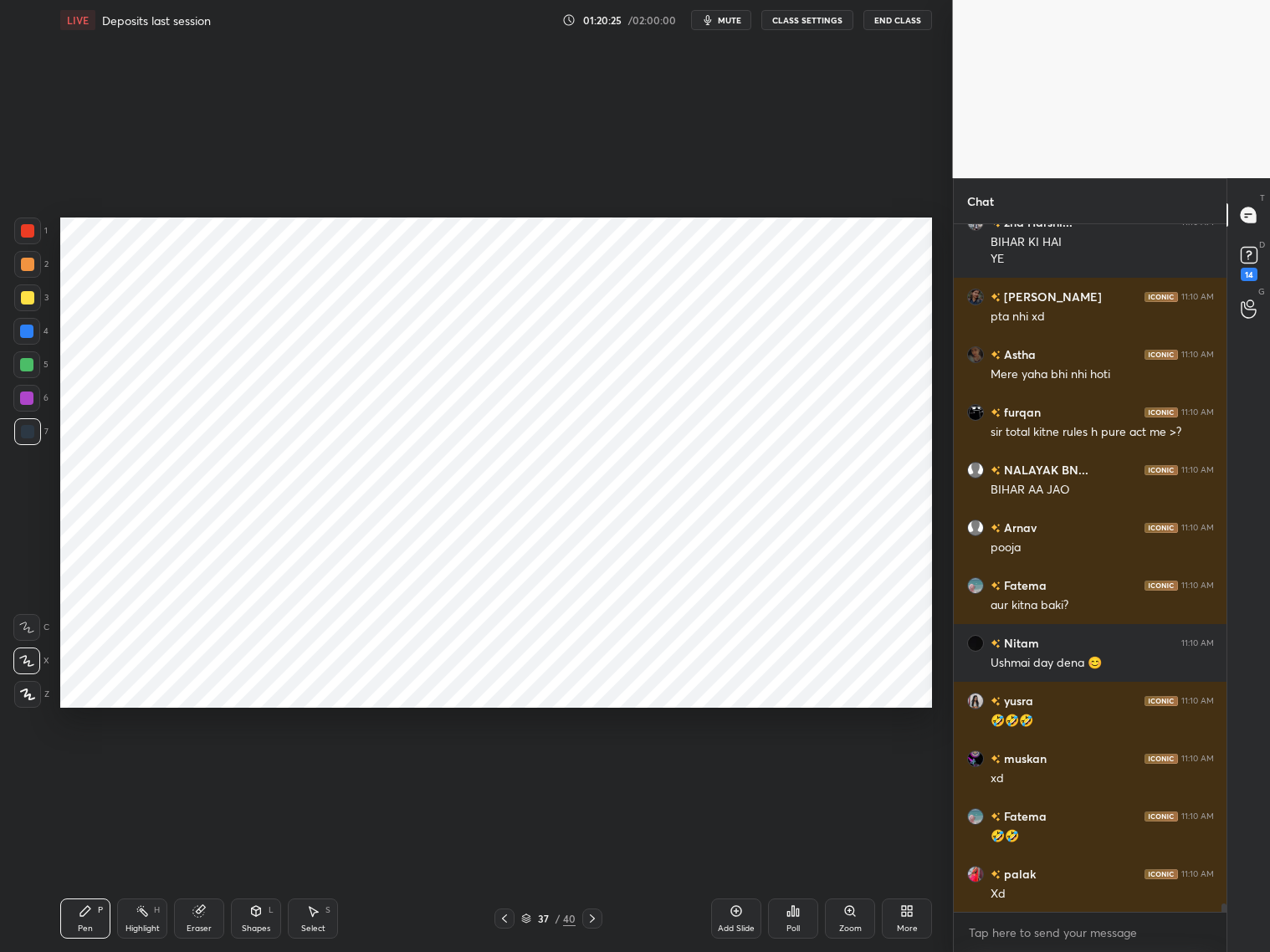
scroll to position [56531, 0]
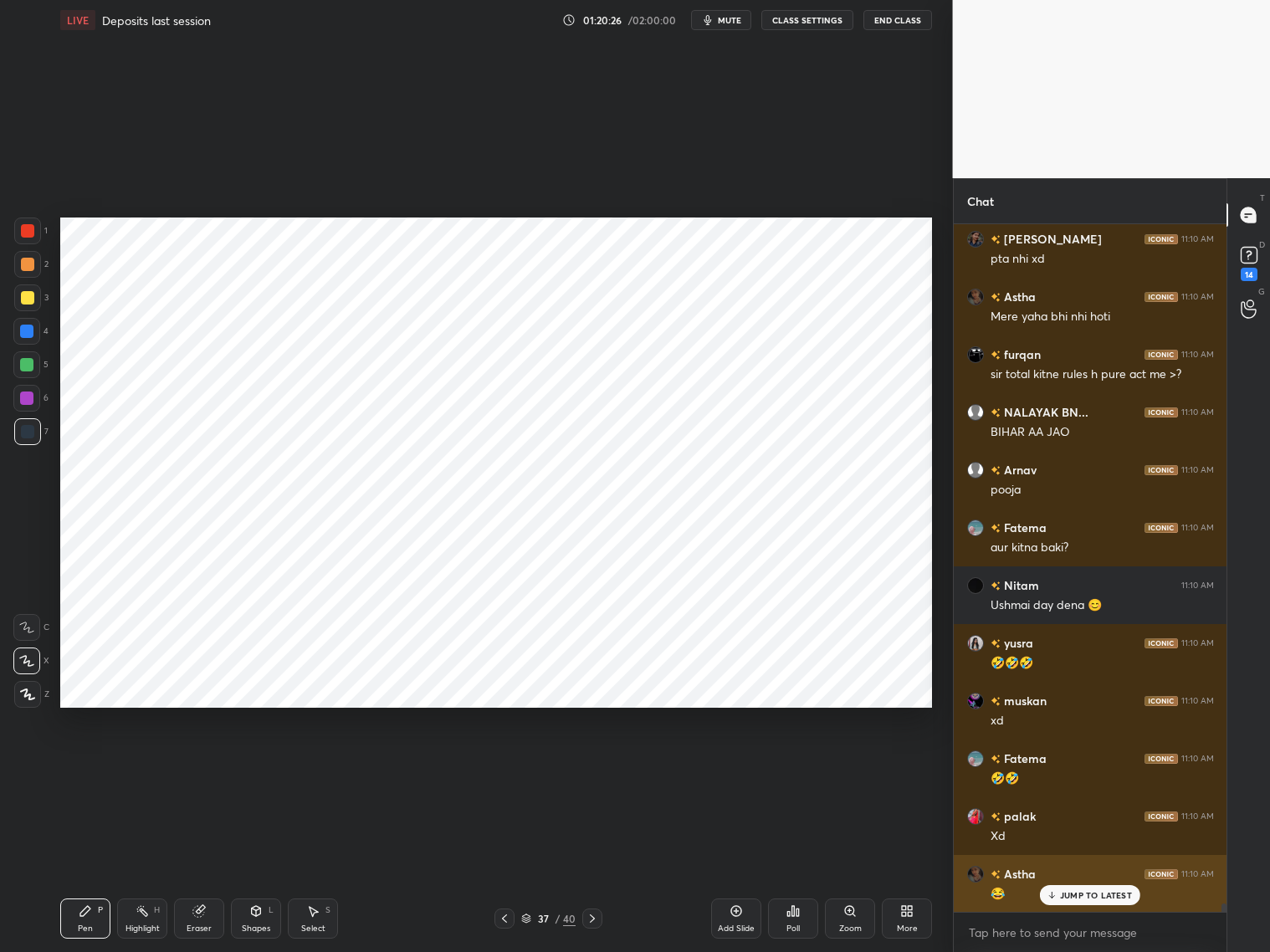
click at [1066, 768] on p "JUMP TO LATEST" at bounding box center [1096, 895] width 72 height 10
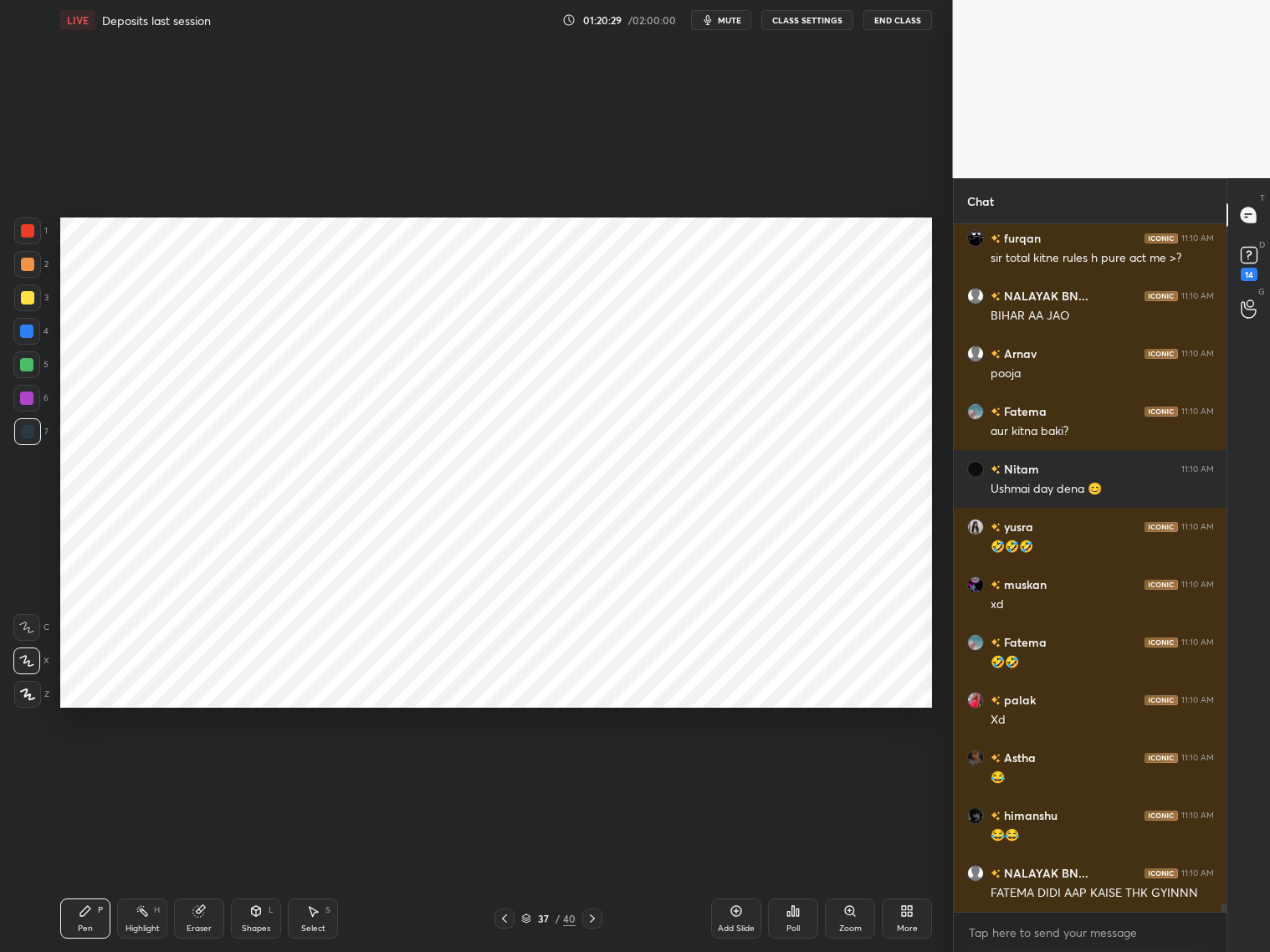
drag, startPoint x: 28, startPoint y: 395, endPoint x: 35, endPoint y: 386, distance: 11.4
click at [32, 392] on div at bounding box center [27, 399] width 14 height 14
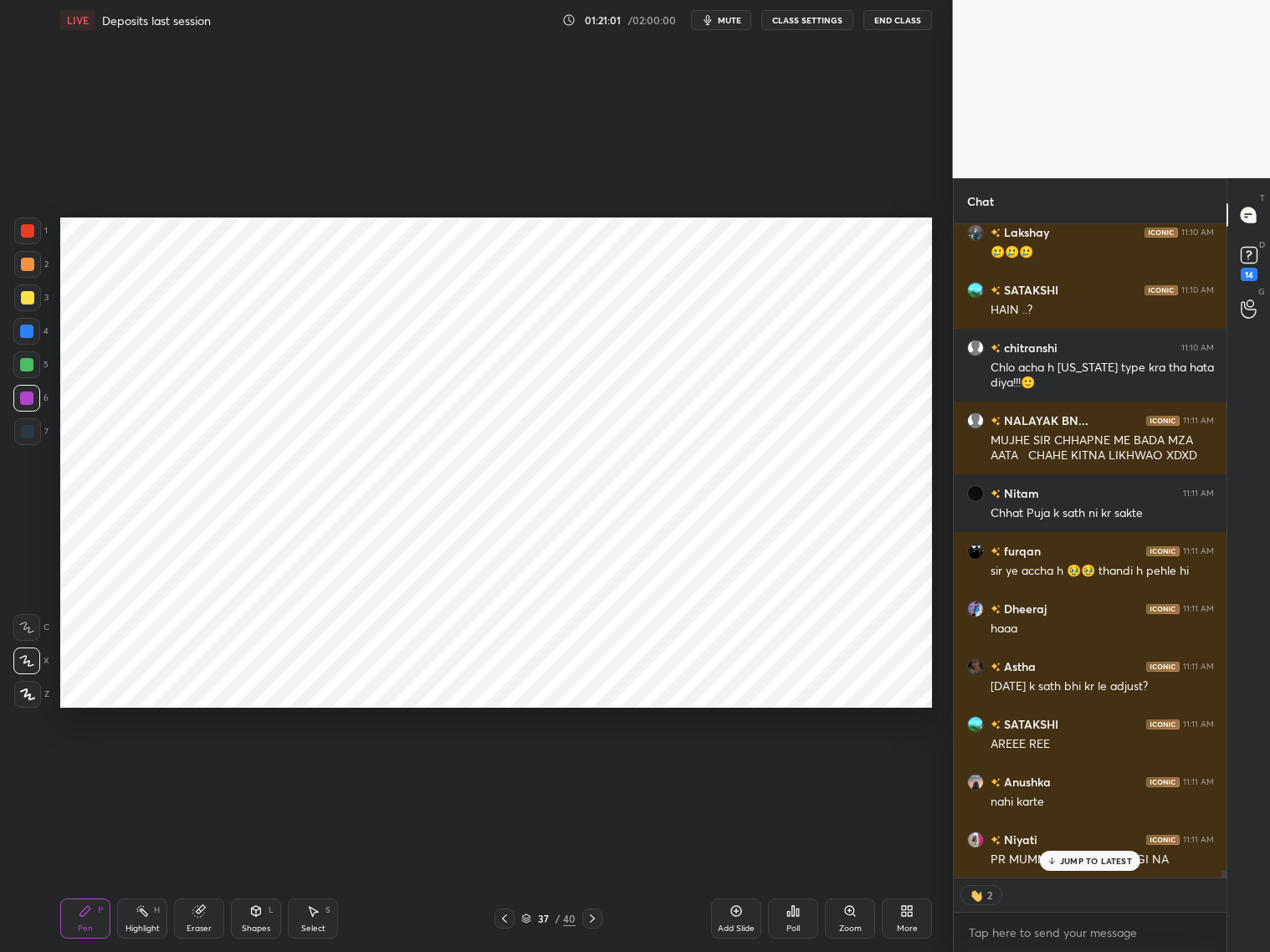
scroll to position [58096, 0]
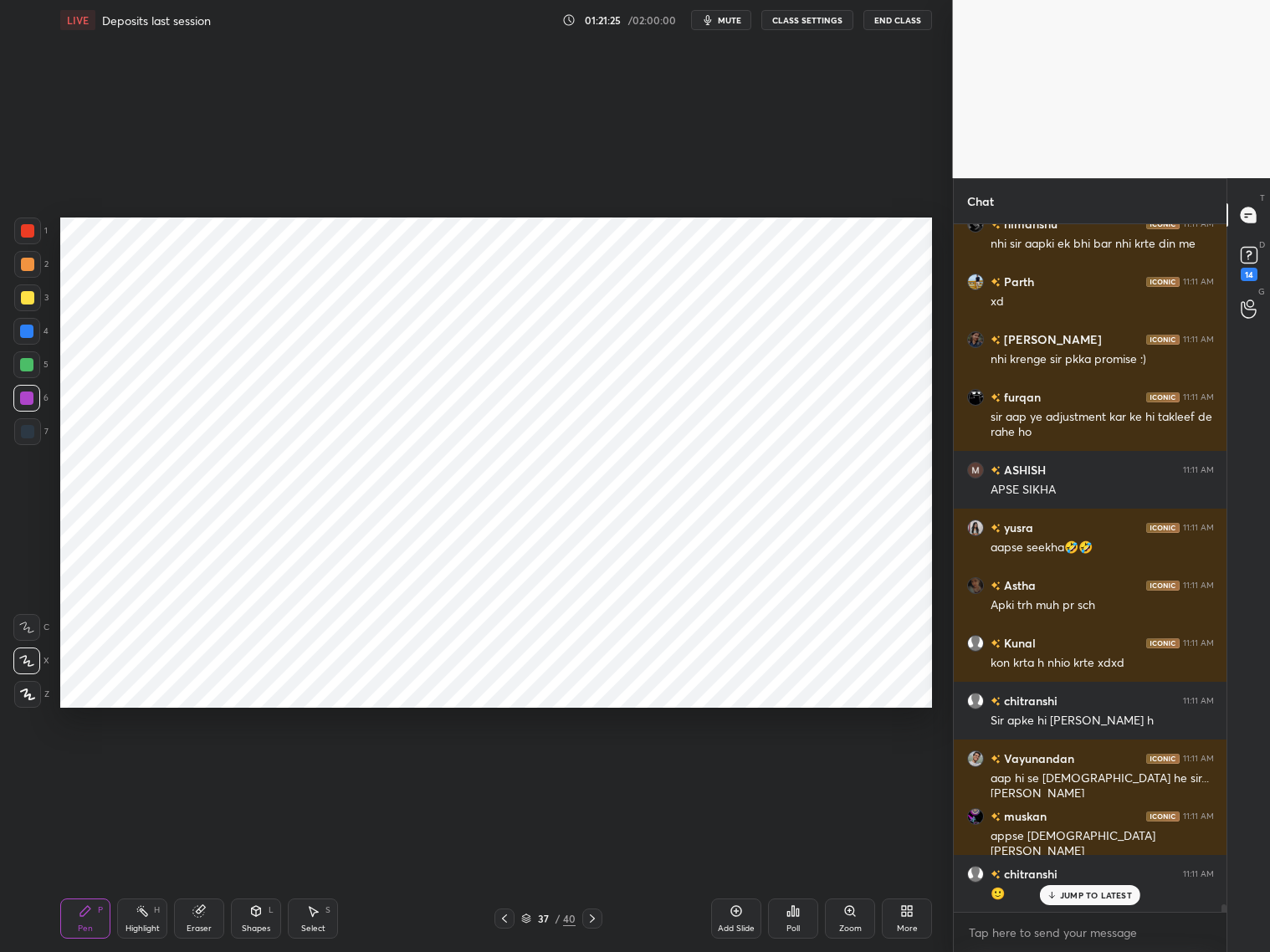
drag, startPoint x: 35, startPoint y: 232, endPoint x: 54, endPoint y: 226, distance: 19.9
click at [39, 235] on div at bounding box center [27, 231] width 27 height 27
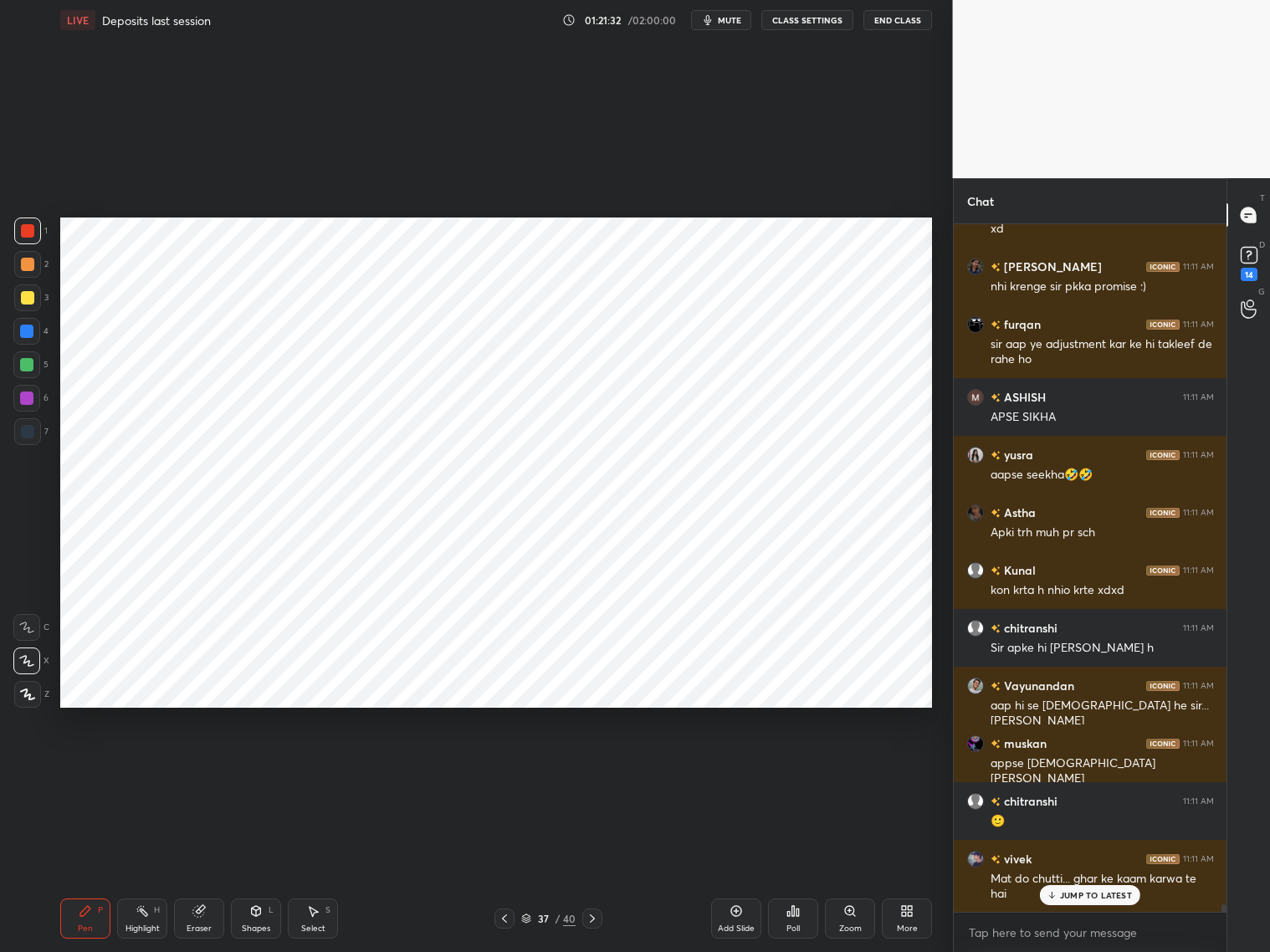
drag, startPoint x: 26, startPoint y: 402, endPoint x: 53, endPoint y: 375, distance: 38.2
click at [34, 397] on div at bounding box center [27, 398] width 27 height 27
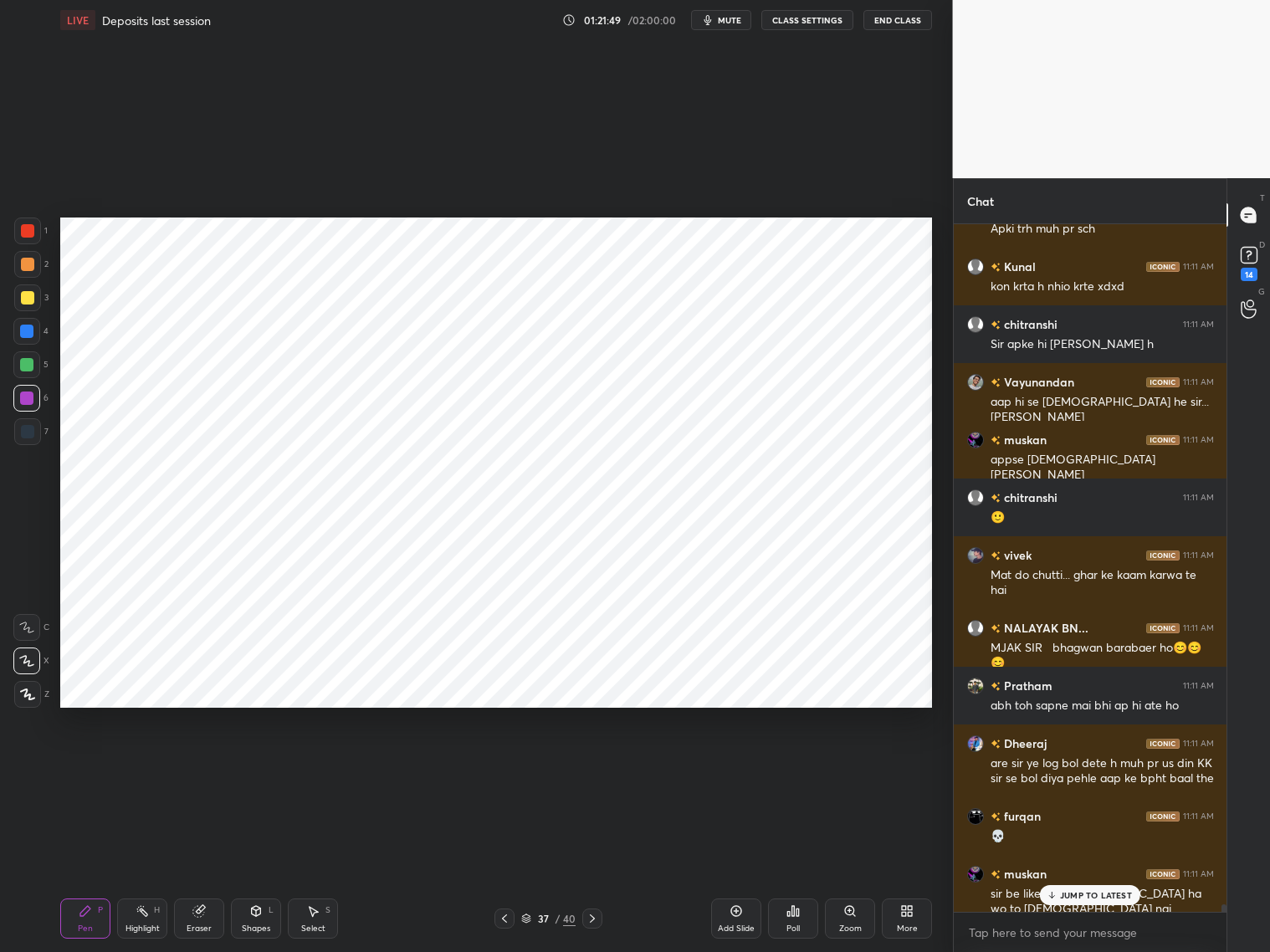
click at [34, 337] on div at bounding box center [27, 331] width 27 height 27
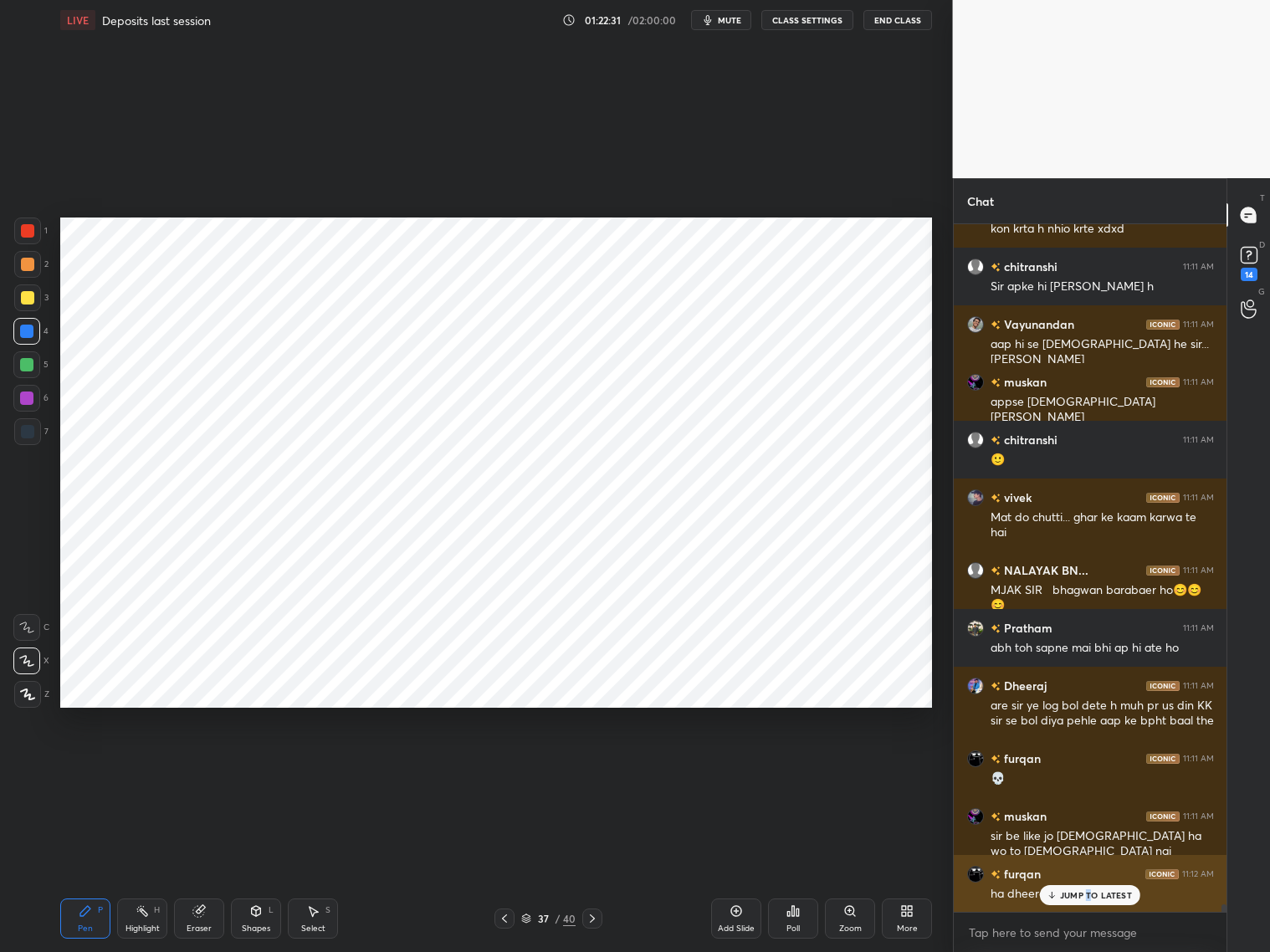
drag, startPoint x: 1086, startPoint y: 893, endPoint x: 1103, endPoint y: 883, distance: 19.7
click at [1086, 768] on p "JUMP TO LATEST" at bounding box center [1096, 895] width 72 height 10
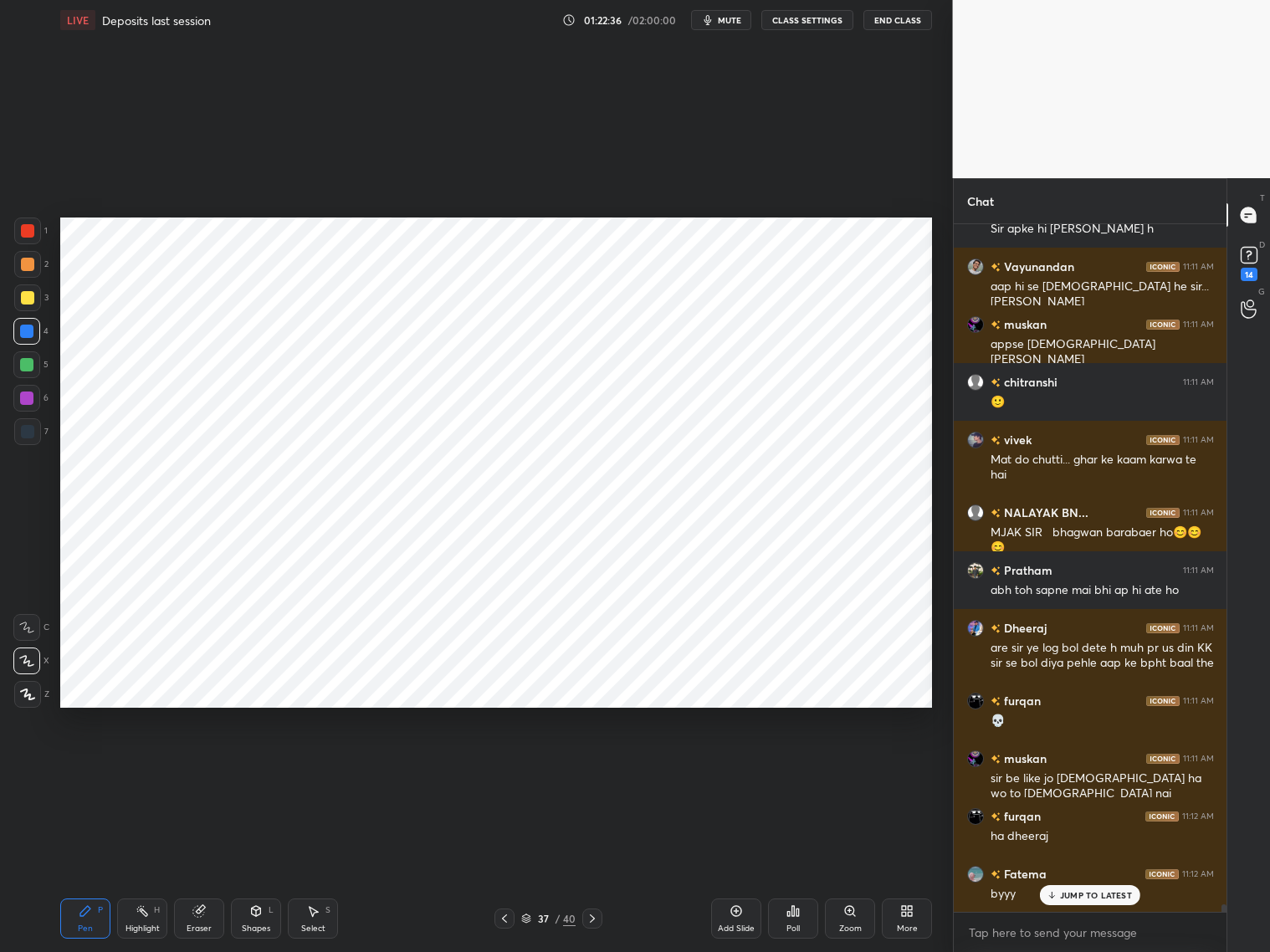
click at [30, 435] on div at bounding box center [28, 431] width 14 height 14
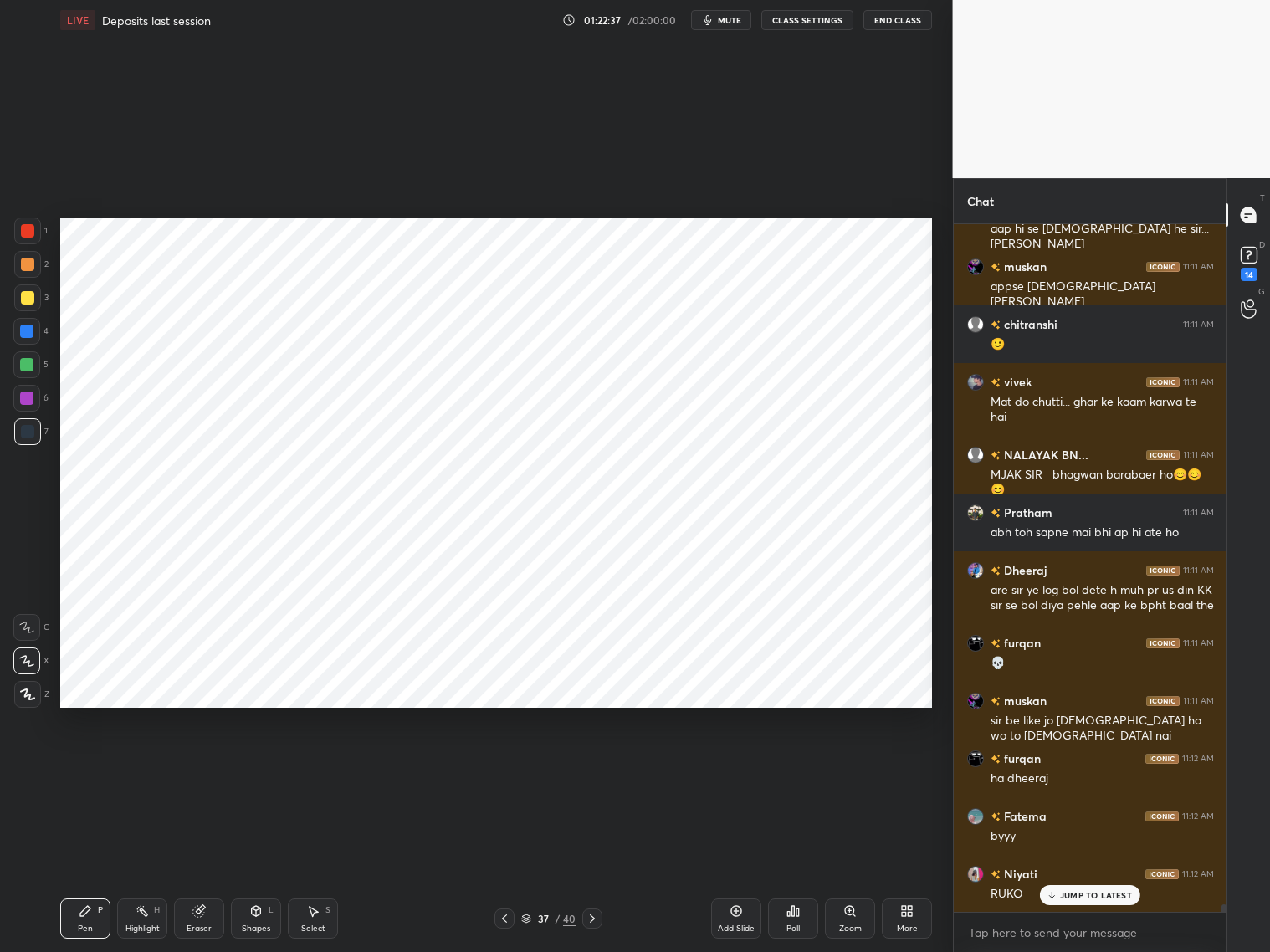
click at [25, 697] on icon at bounding box center [27, 695] width 15 height 12
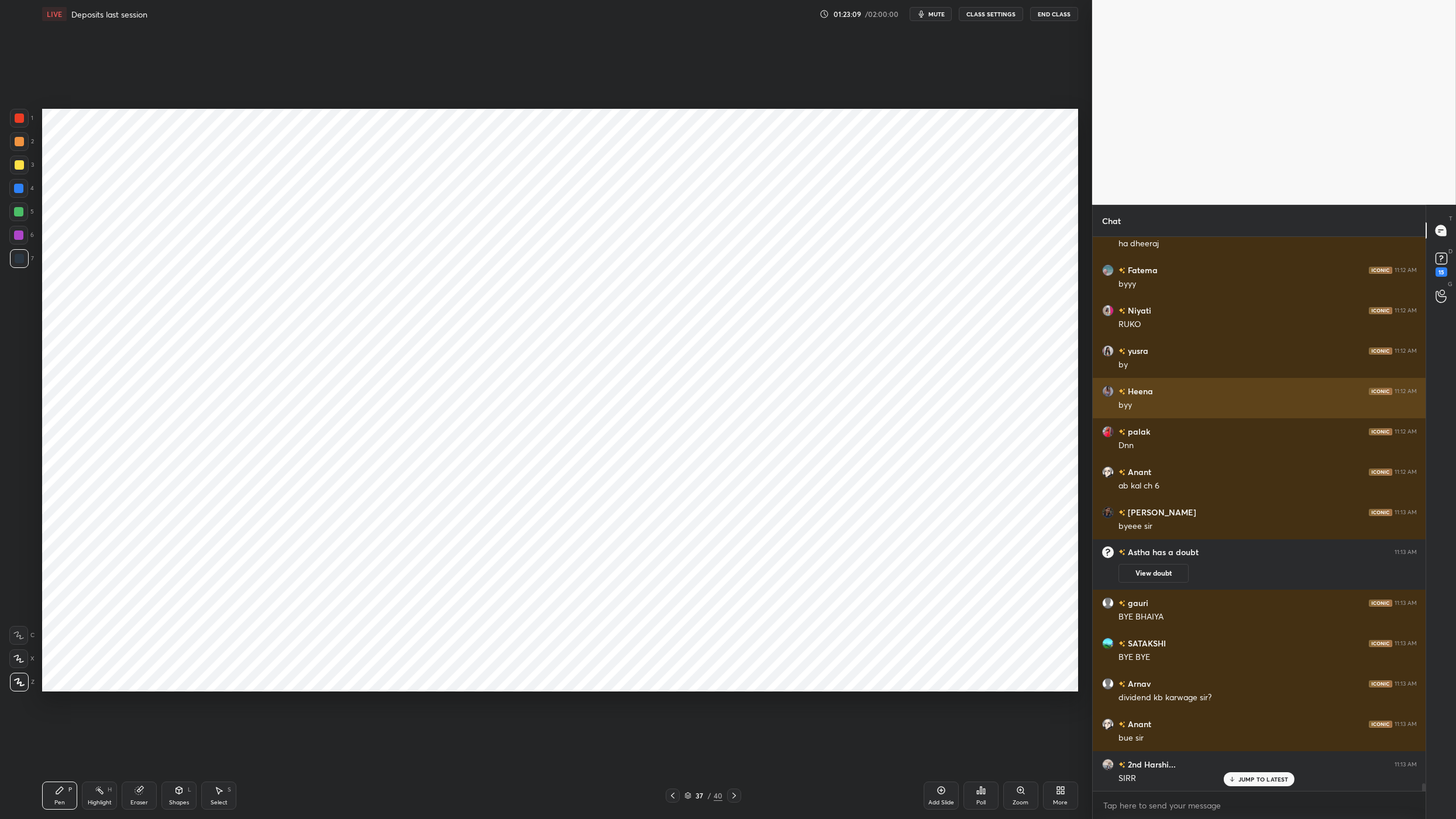
scroll to position [41241, 0]
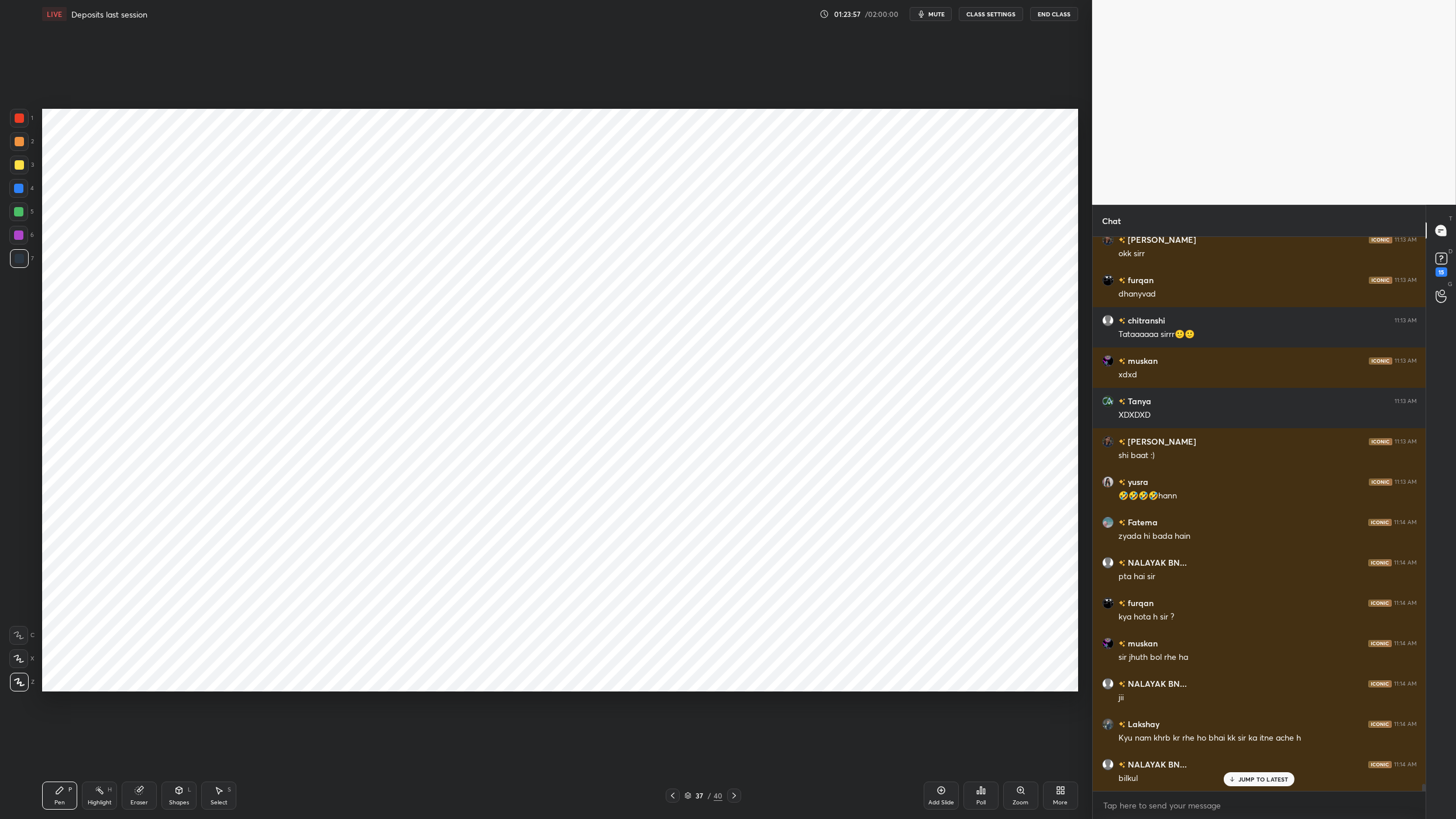
drag, startPoint x: 1049, startPoint y: 11, endPoint x: 1049, endPoint y: 753, distance: 742.0
click at [760, 11] on button "End Class" at bounding box center [1054, 14] width 48 height 14
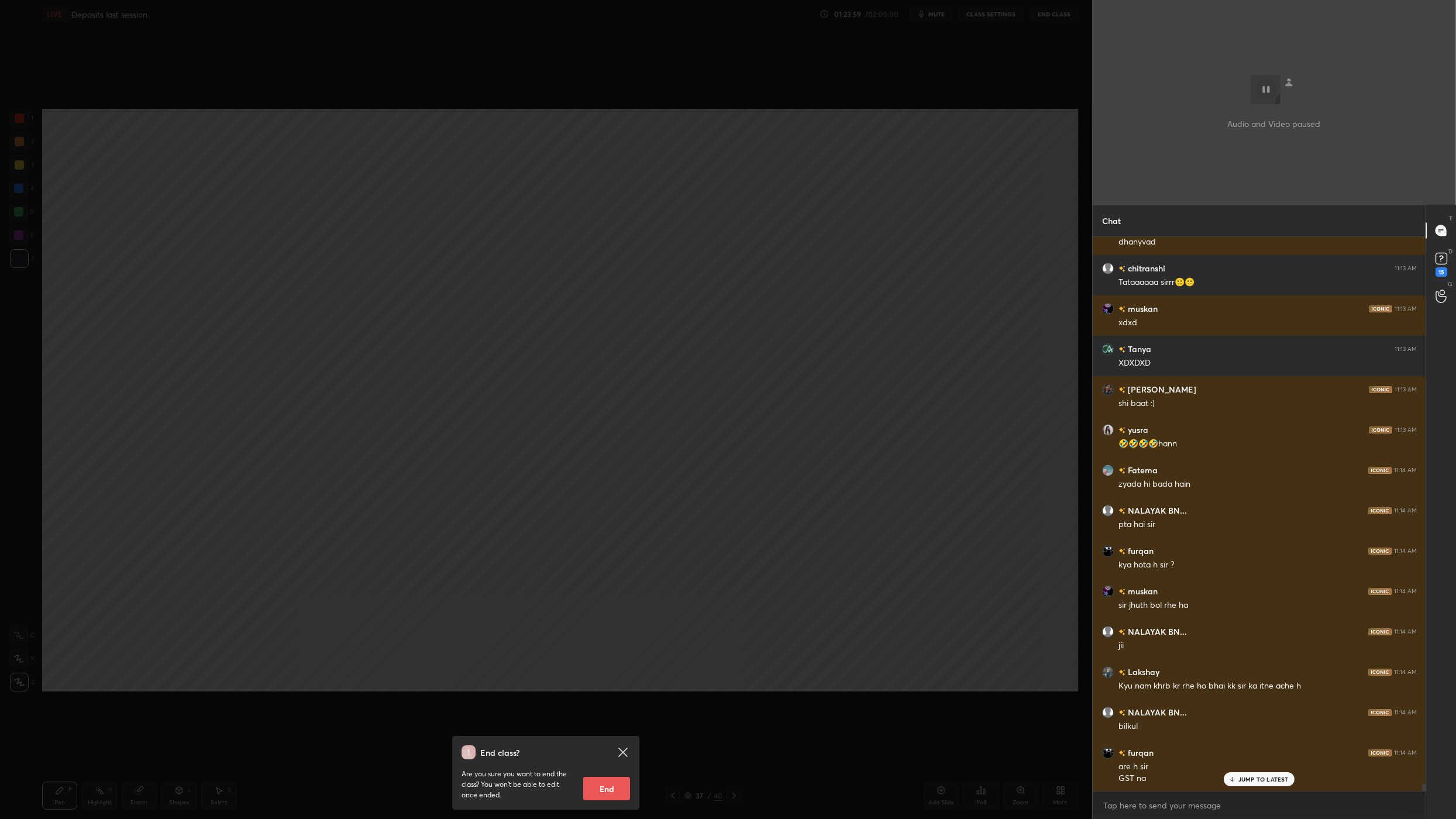
click at [614, 537] on button "End" at bounding box center [607, 789] width 47 height 24
type textarea "x"
